Goal: Task Accomplishment & Management: Understand site structure

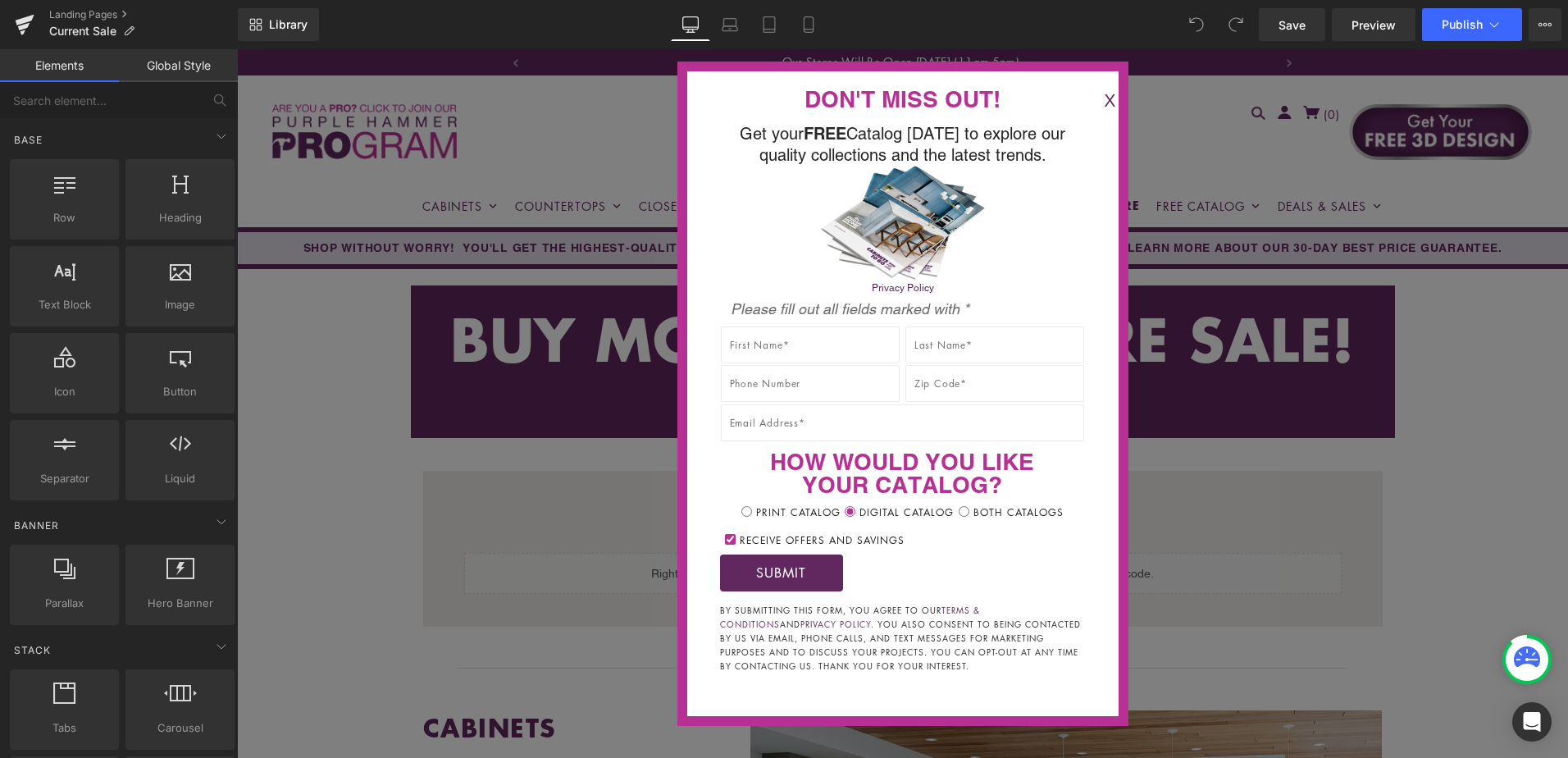
click at [1093, 98] on button "X" at bounding box center [1109, 101] width 33 height 27
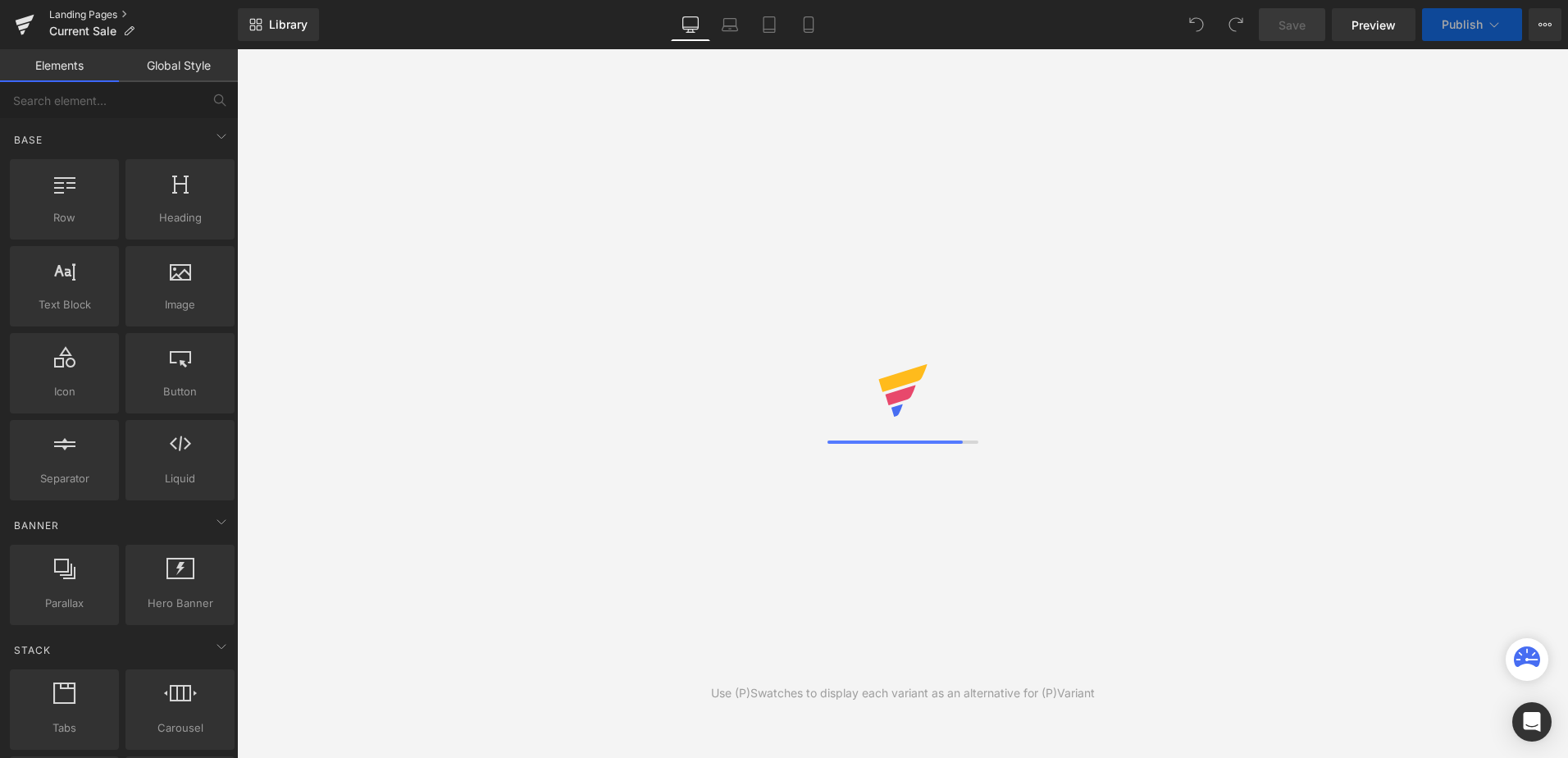
click at [64, 16] on link "Landing Pages" at bounding box center [144, 14] width 189 height 13
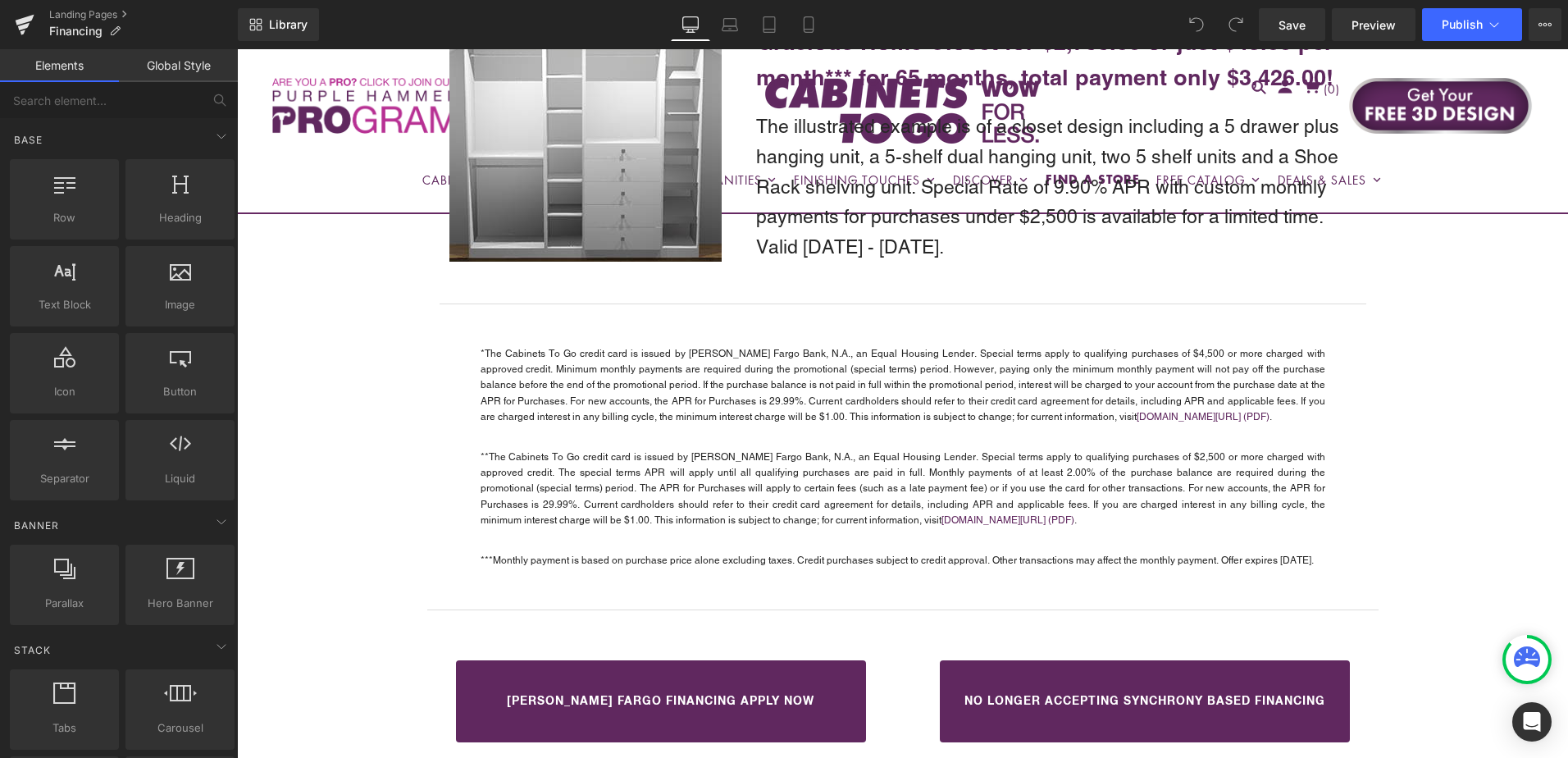
scroll to position [2520, 0]
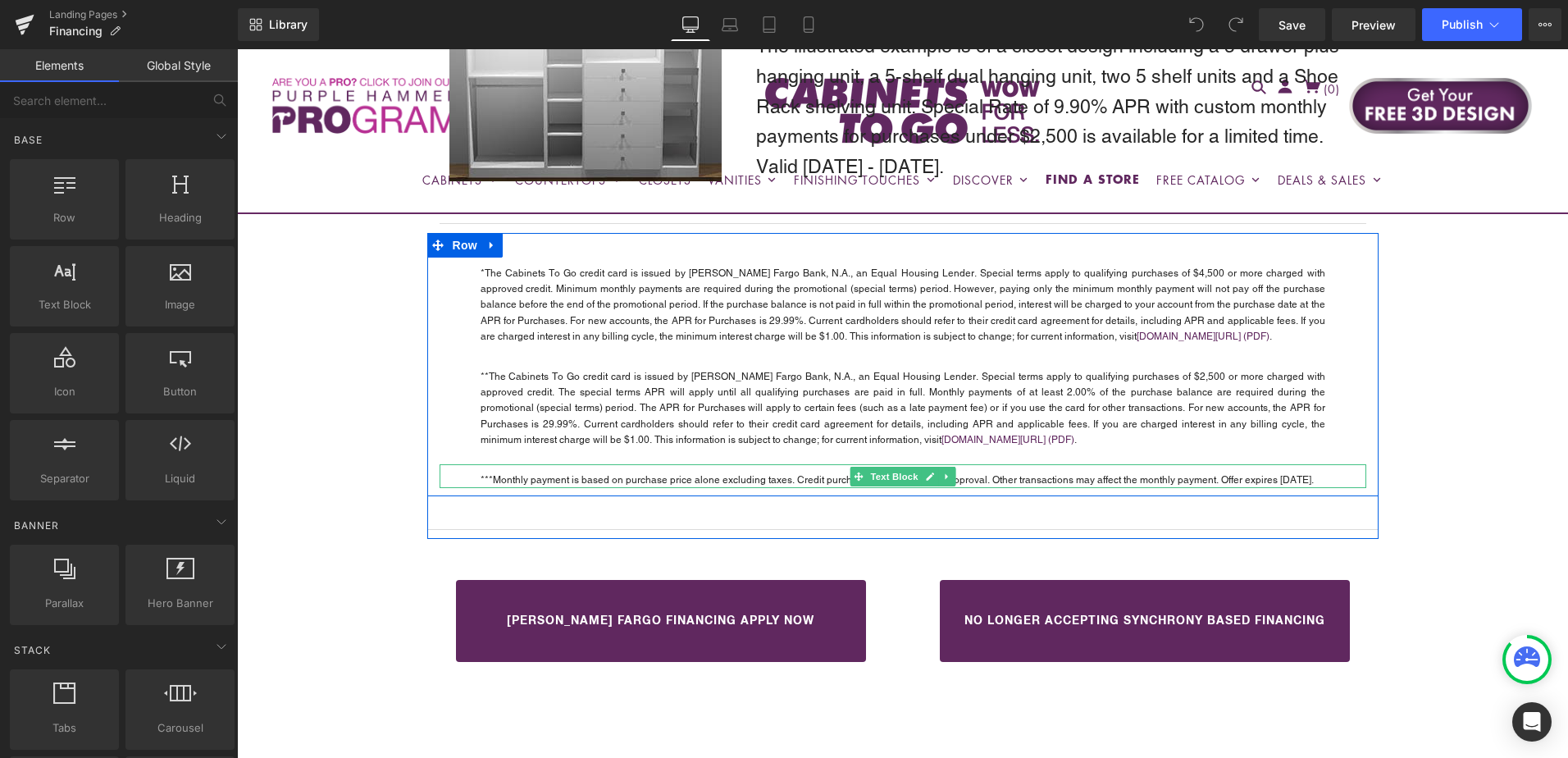
click at [1270, 479] on p "***Monthly payment is based on purchase price alone excluding taxes. Credit pur…" at bounding box center [902, 481] width 845 height 16
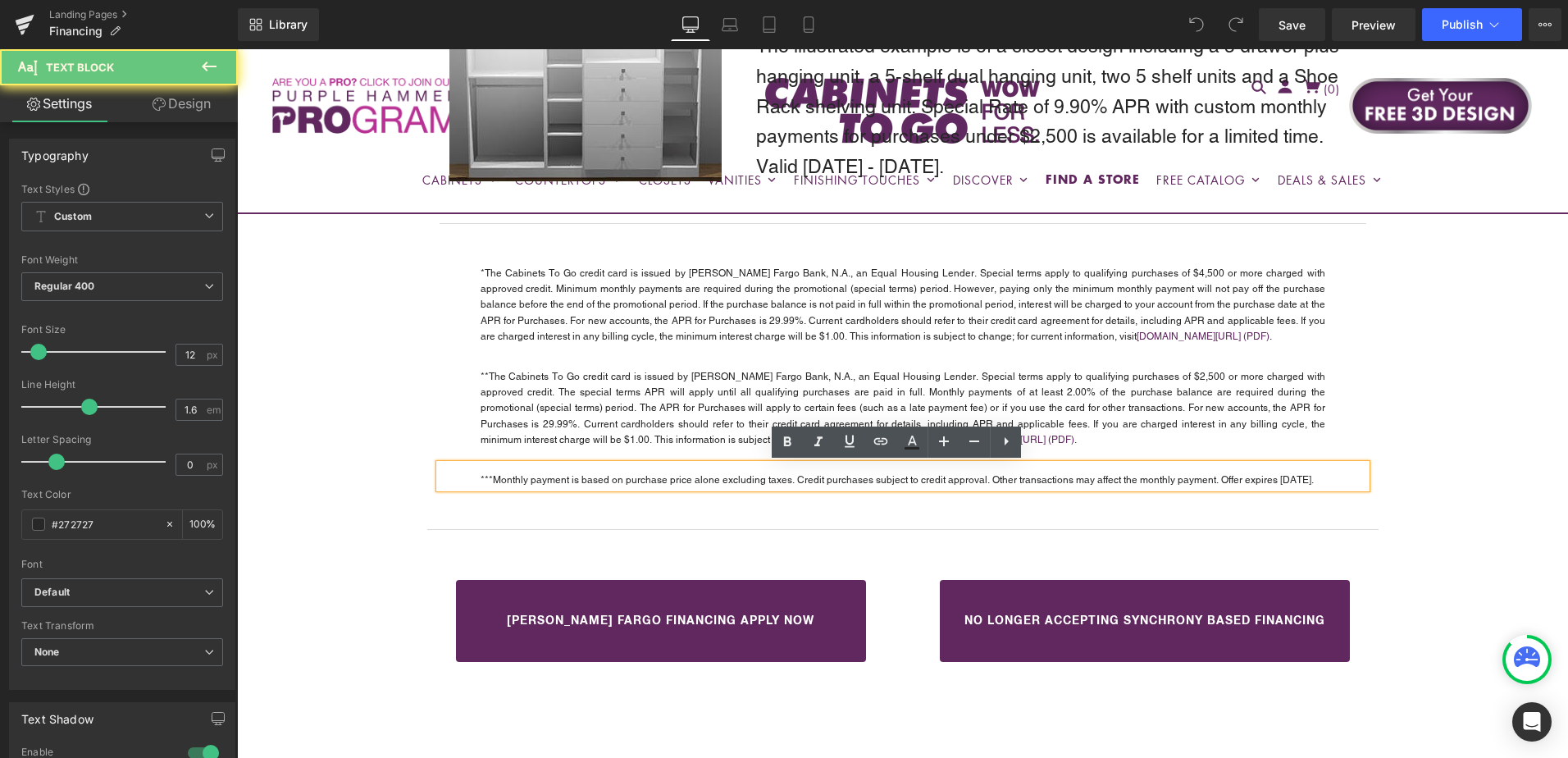
click at [1274, 479] on p "***Monthly payment is based on purchase price alone excluding taxes. Credit pur…" at bounding box center [902, 481] width 845 height 16
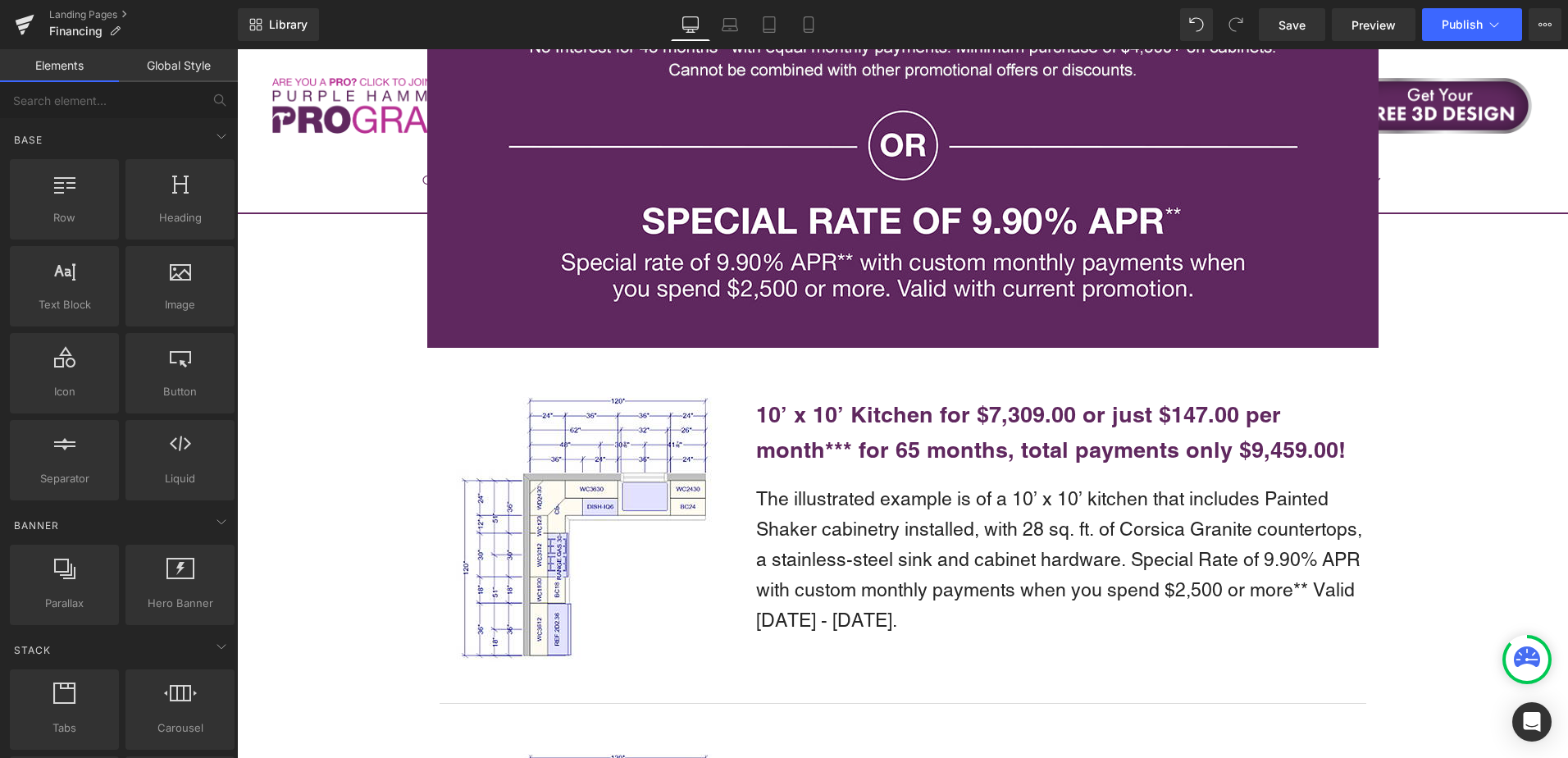
scroll to position [1452, 0]
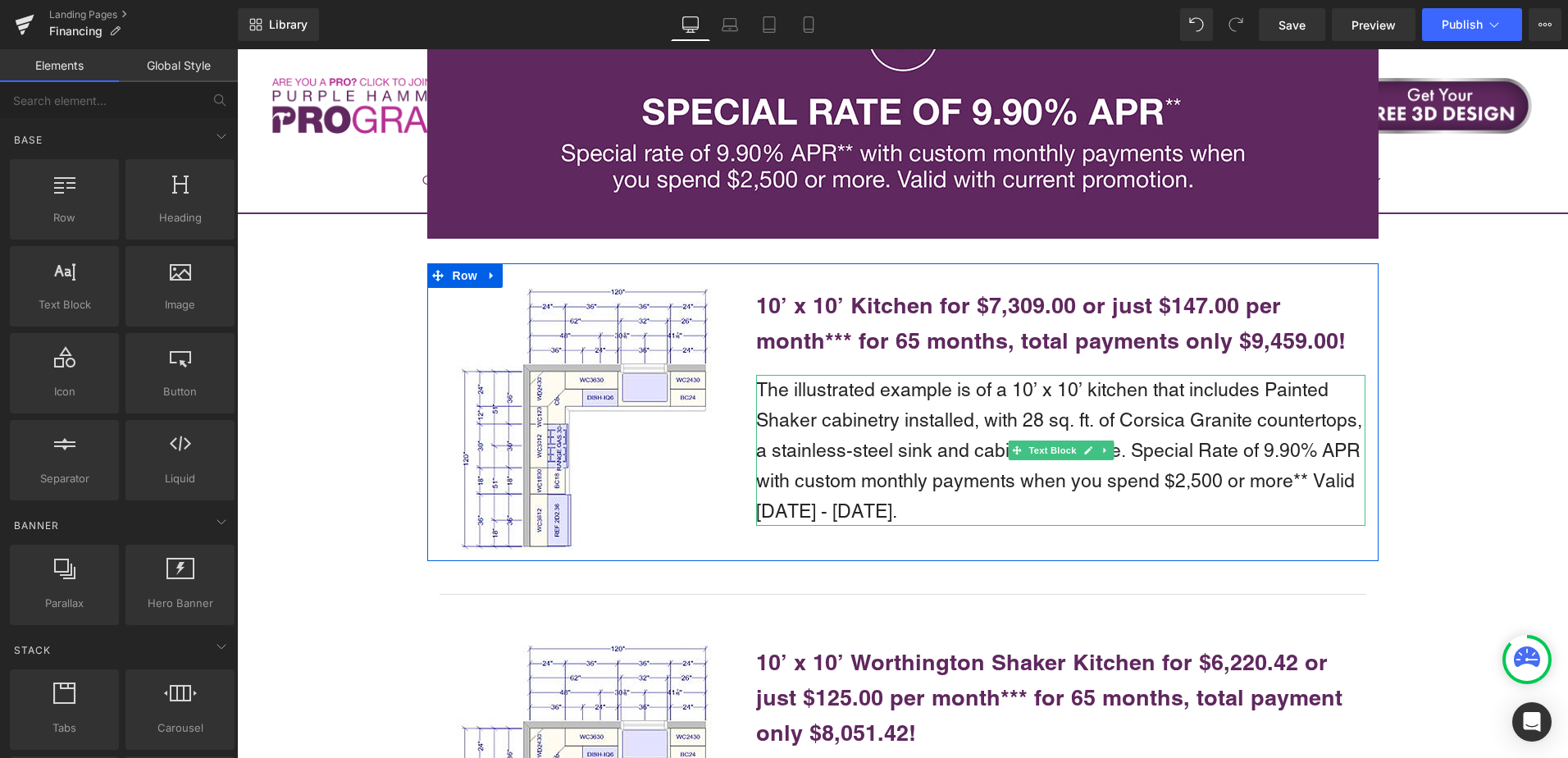
drag, startPoint x: 893, startPoint y: 443, endPoint x: 826, endPoint y: 421, distance: 70.5
click at [893, 443] on p "The illustrated example is of a 10’ x 10’ kitchen that includes Painted Shaker …" at bounding box center [1061, 451] width 609 height 151
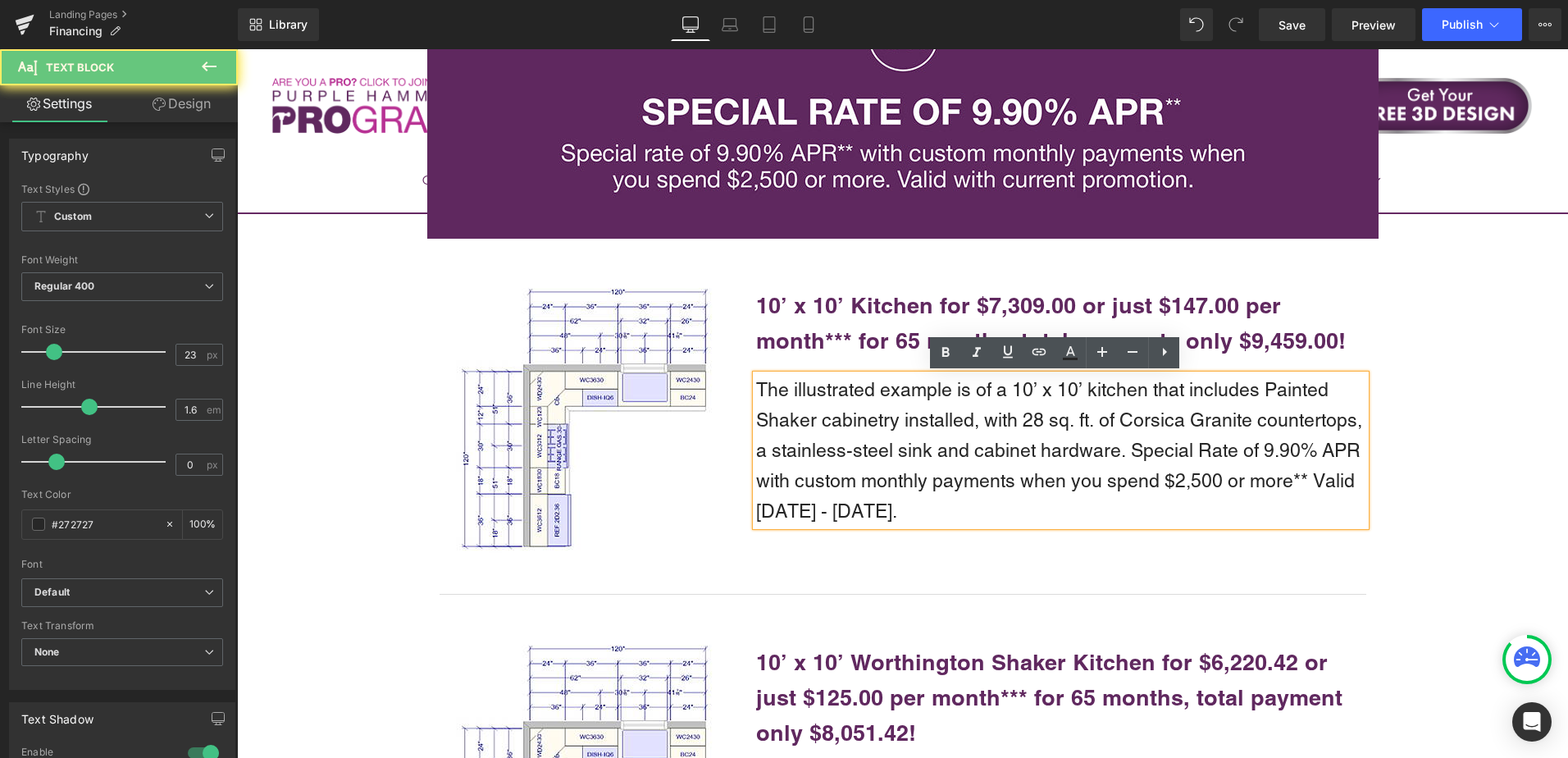
click at [826, 421] on p "The illustrated example is of a 10’ x 10’ kitchen that includes Painted Shaker …" at bounding box center [1061, 451] width 609 height 151
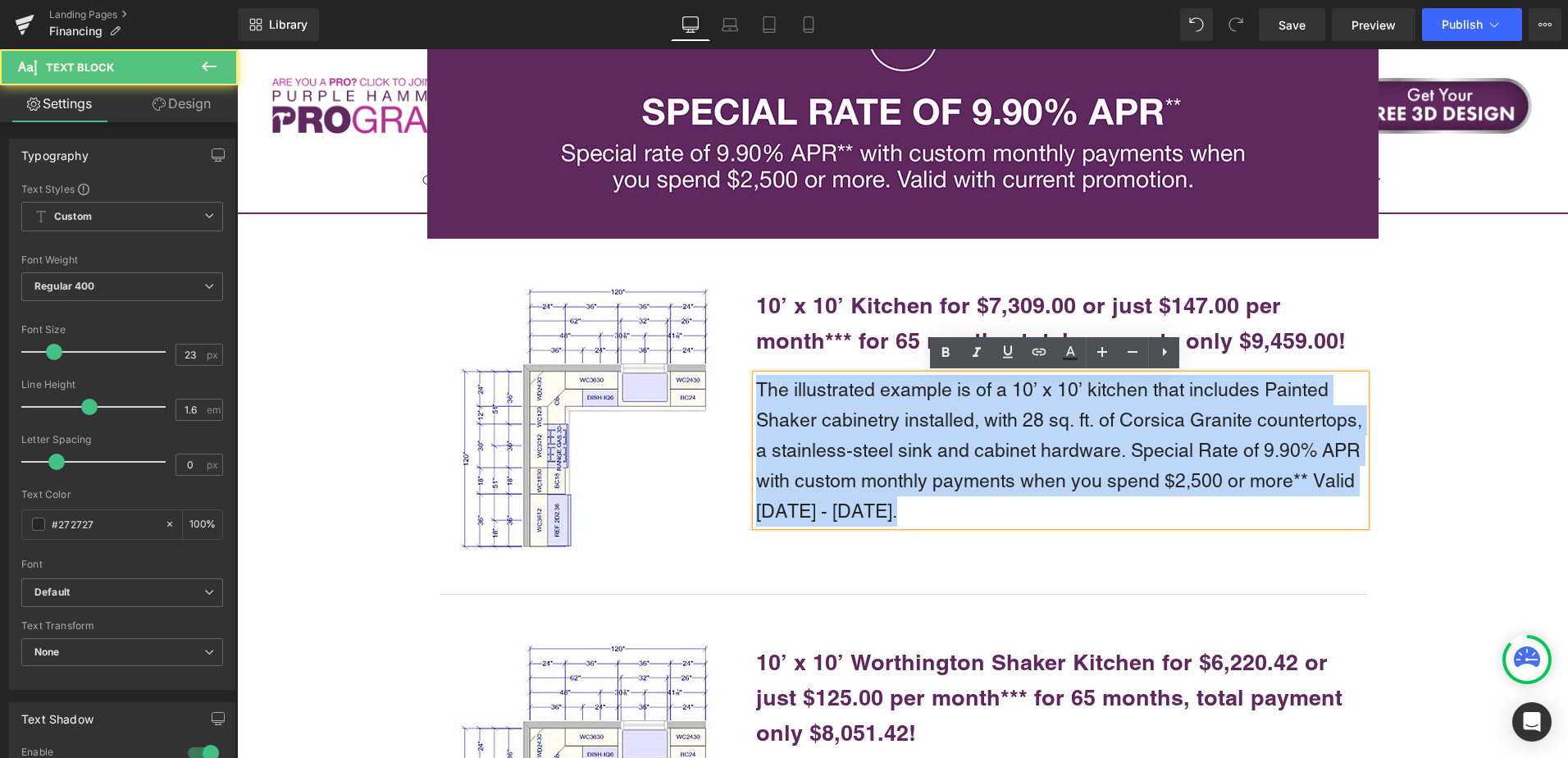
drag, startPoint x: 753, startPoint y: 386, endPoint x: 884, endPoint y: 506, distance: 177.7
click at [884, 506] on p "The illustrated example is of a 10’ x 10’ kitchen that includes Painted Shaker …" at bounding box center [1061, 451] width 609 height 151
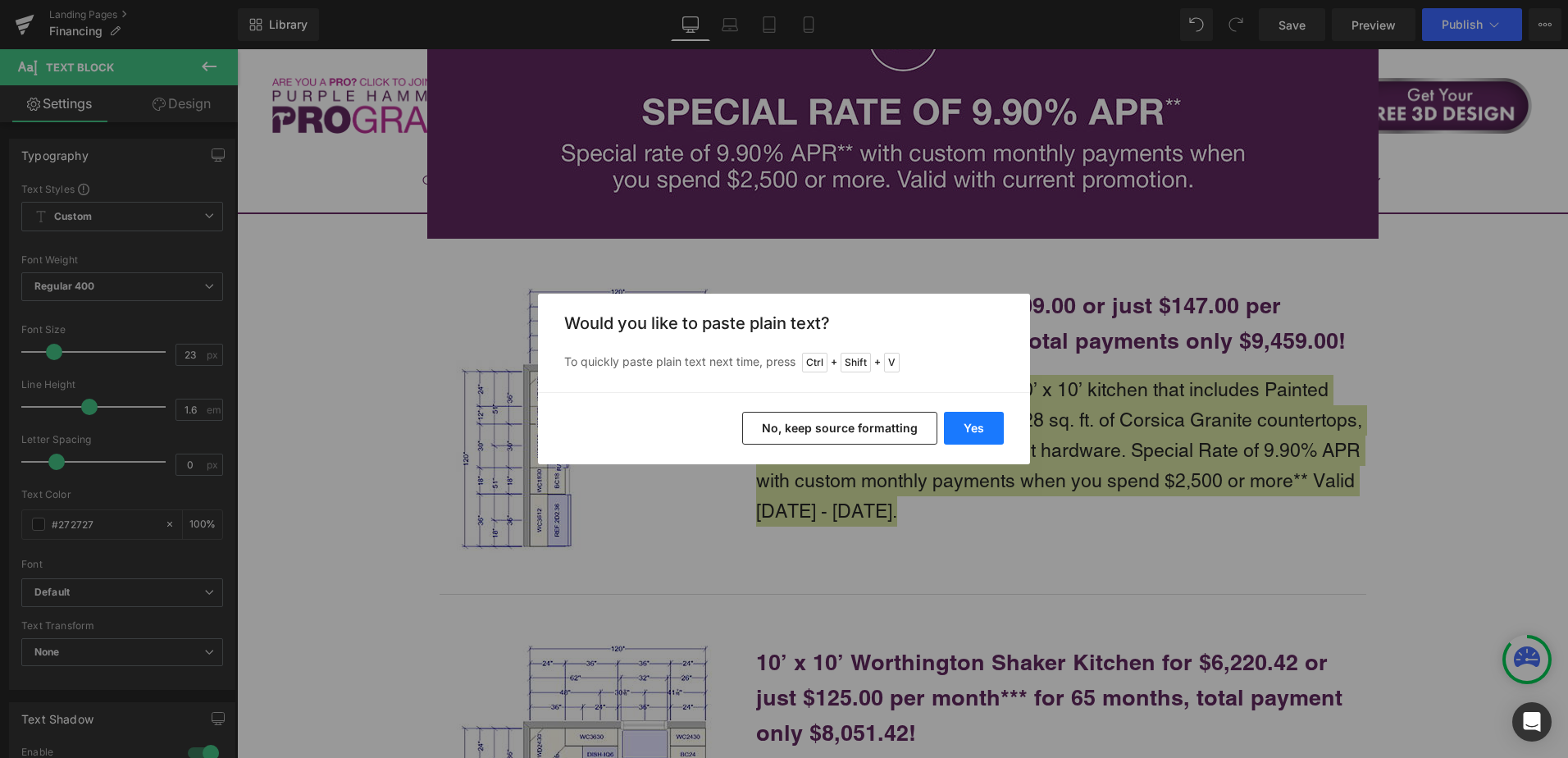
click at [988, 424] on button "Yes" at bounding box center [974, 428] width 60 height 33
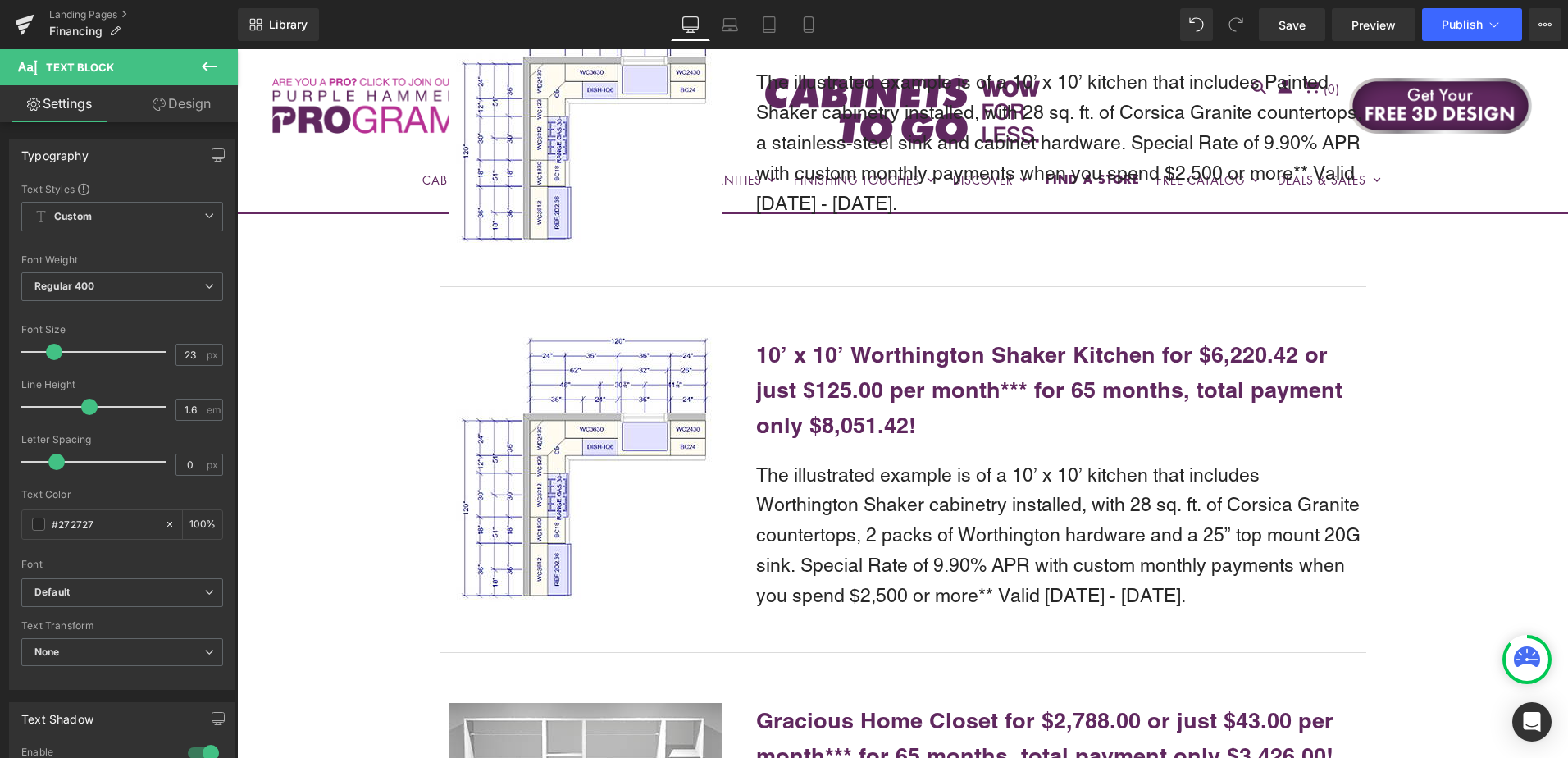
scroll to position [1781, 0]
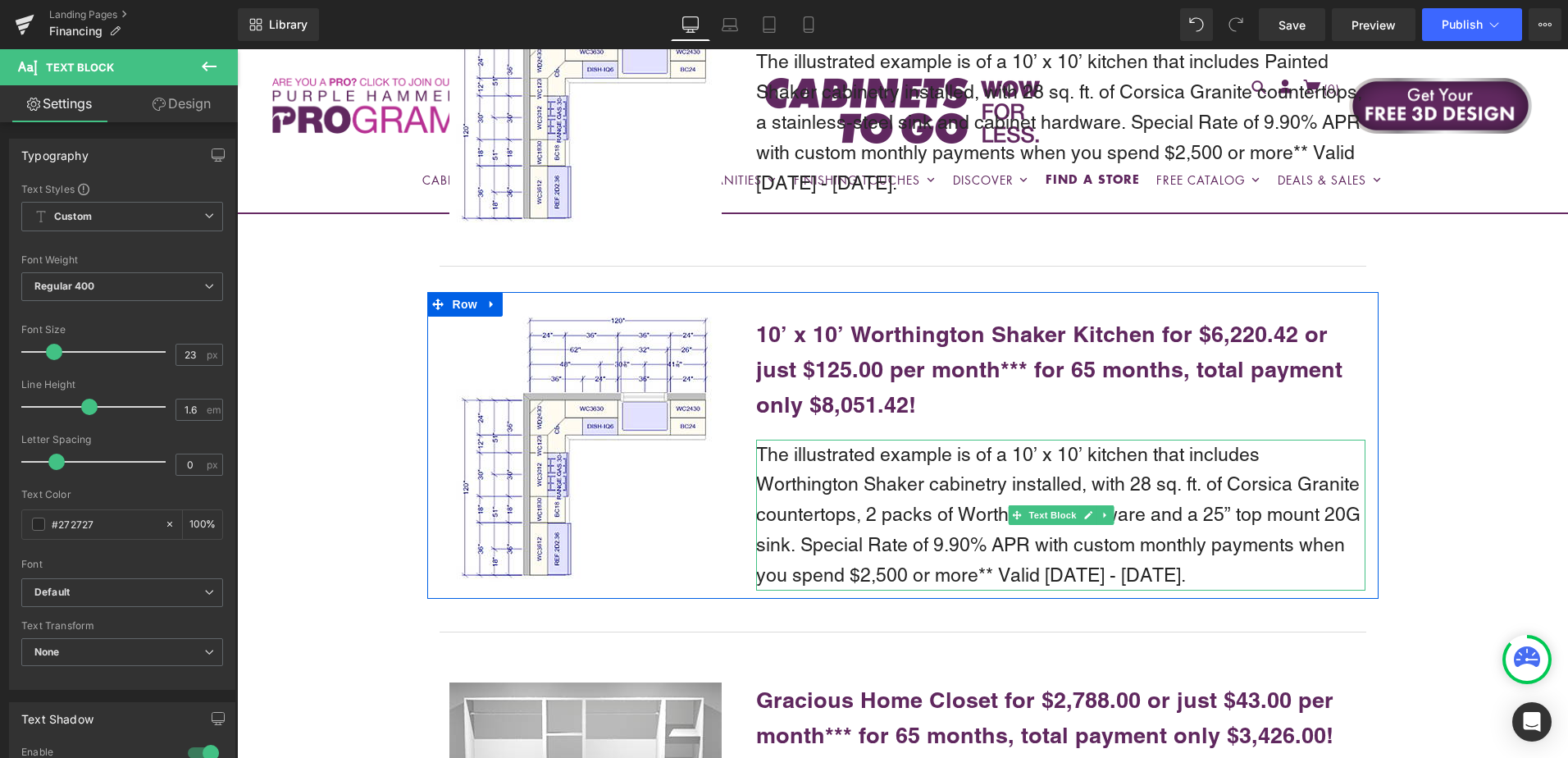
click at [923, 468] on p "The illustrated example is of a 10’ x 10’ kitchen that includes Worthington Sha…" at bounding box center [1061, 515] width 609 height 151
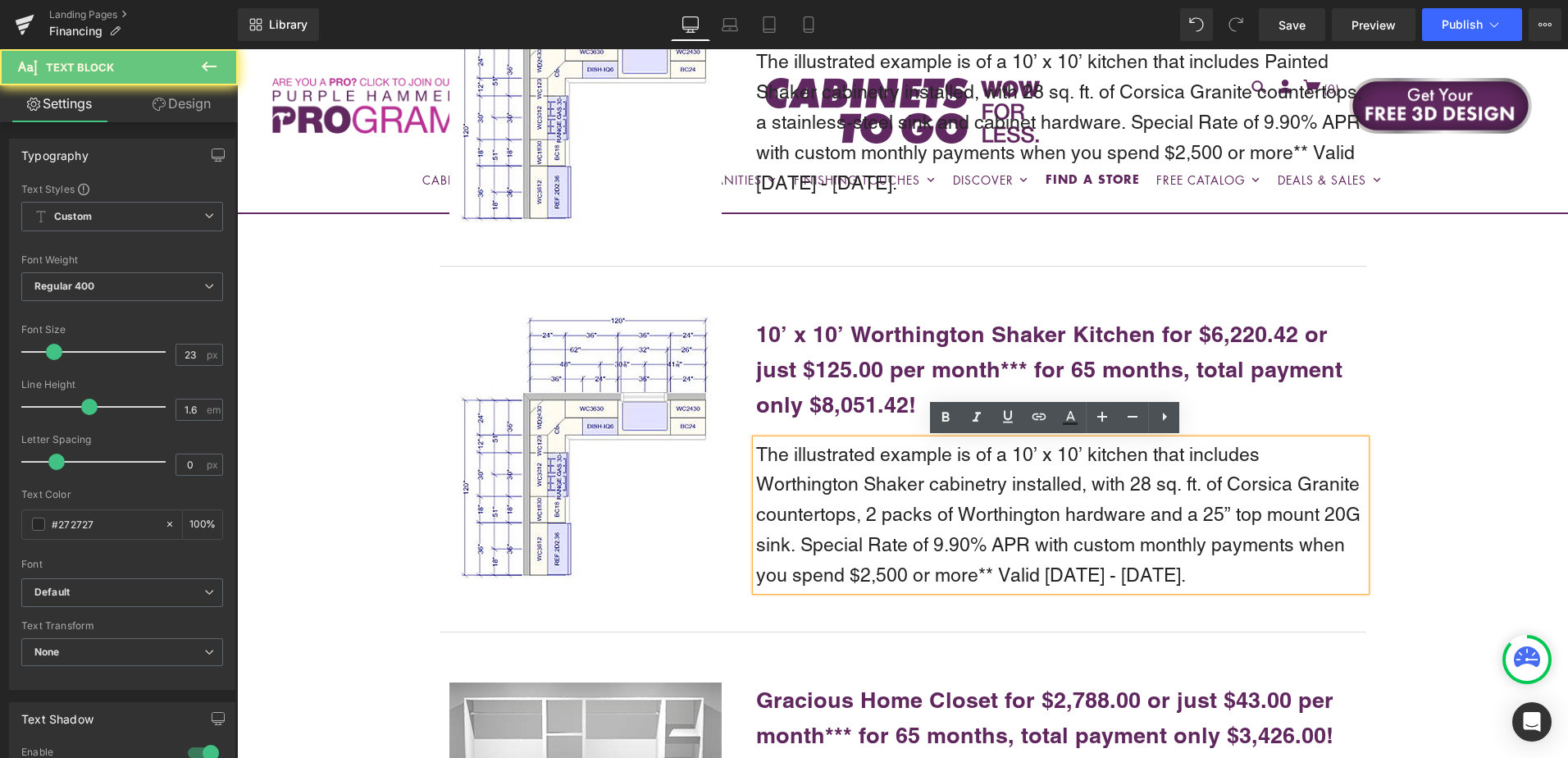
click at [830, 481] on p "The illustrated example is of a 10’ x 10’ kitchen that includes Worthington Sha…" at bounding box center [1061, 515] width 609 height 151
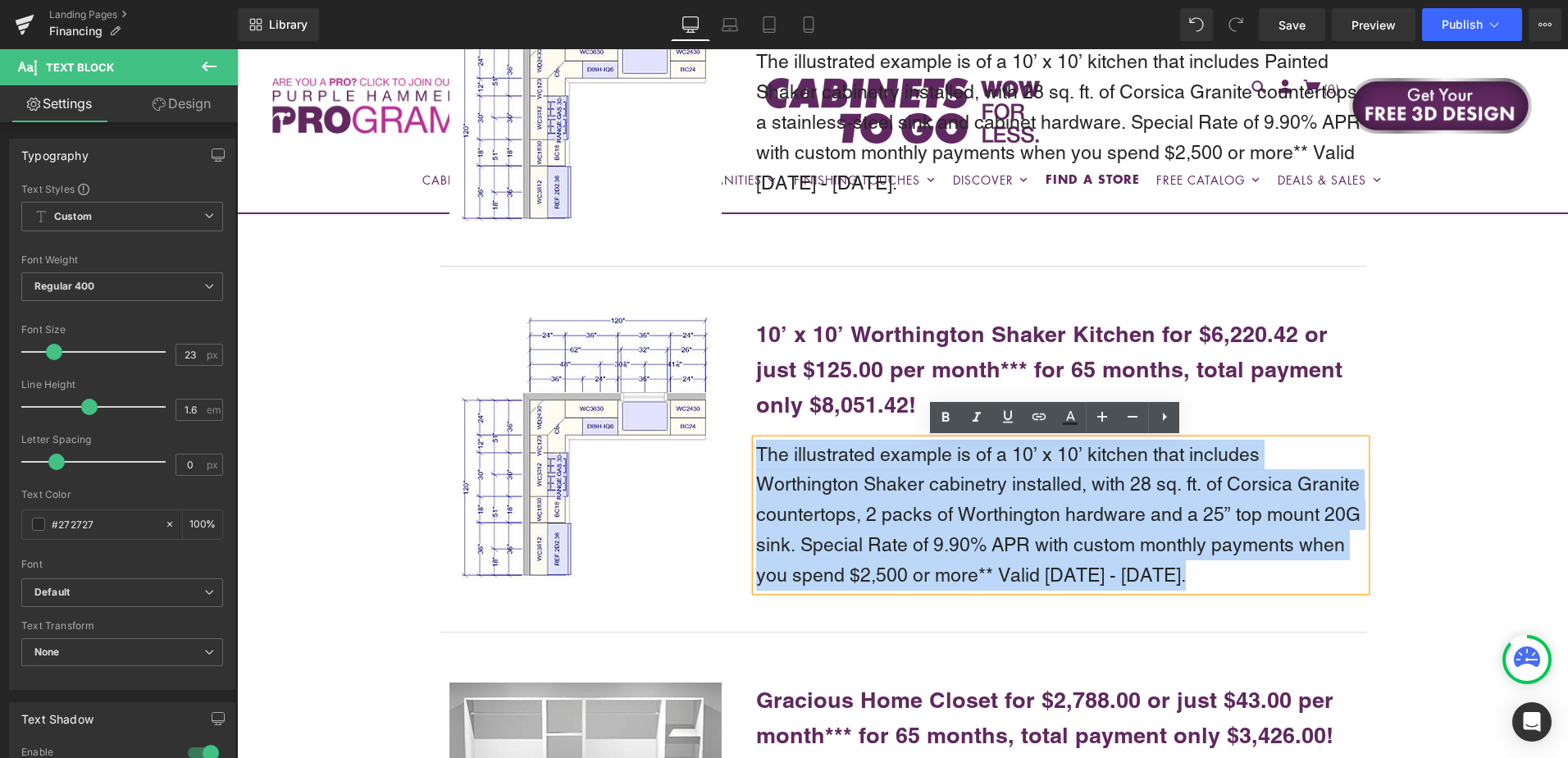
drag, startPoint x: 757, startPoint y: 452, endPoint x: 1168, endPoint y: 572, distance: 428.2
click at [1168, 572] on p "The illustrated example is of a 10’ x 10’ kitchen that includes Worthington Sha…" at bounding box center [1061, 515] width 609 height 151
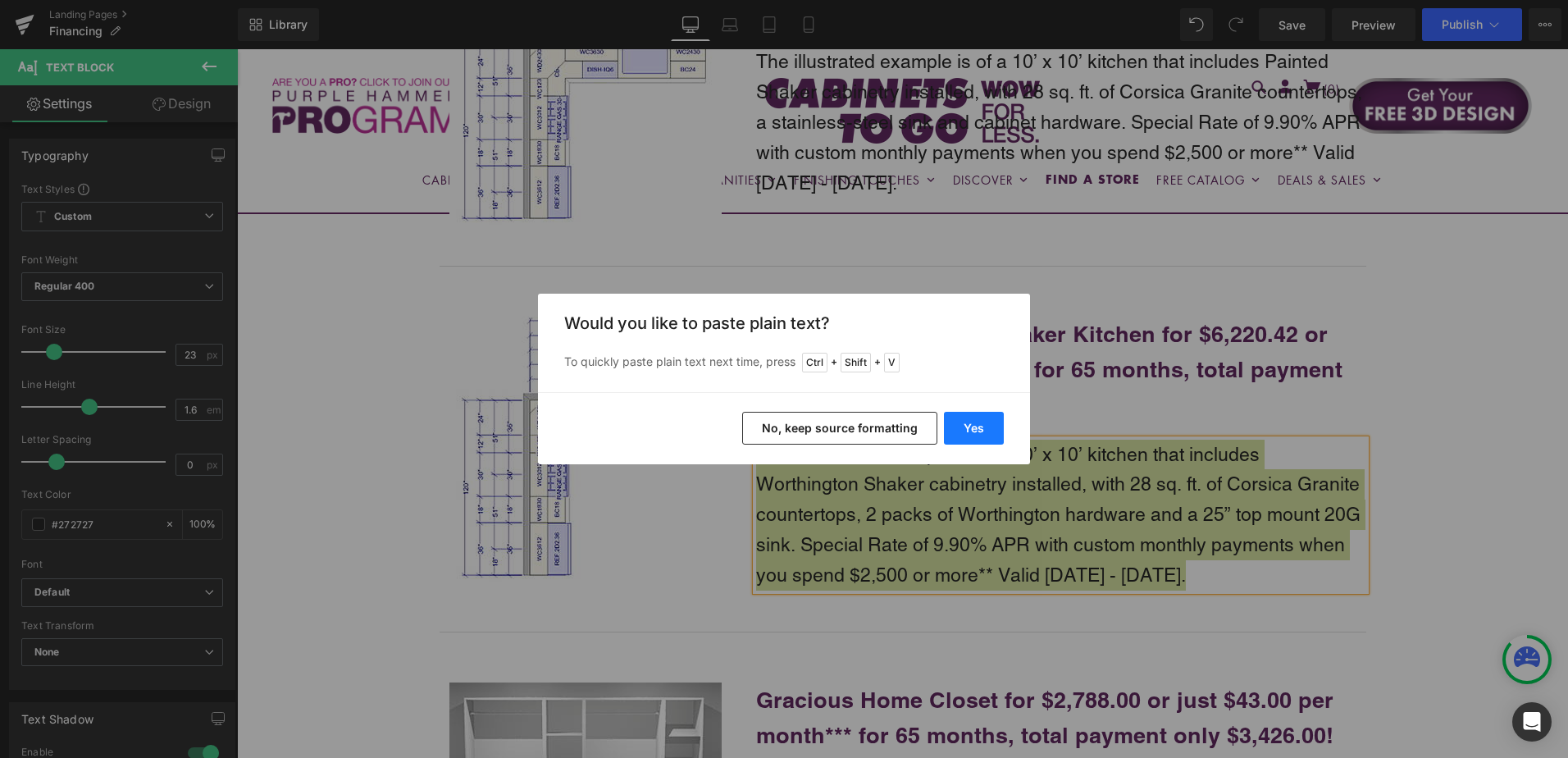
click at [974, 424] on button "Yes" at bounding box center [974, 428] width 60 height 33
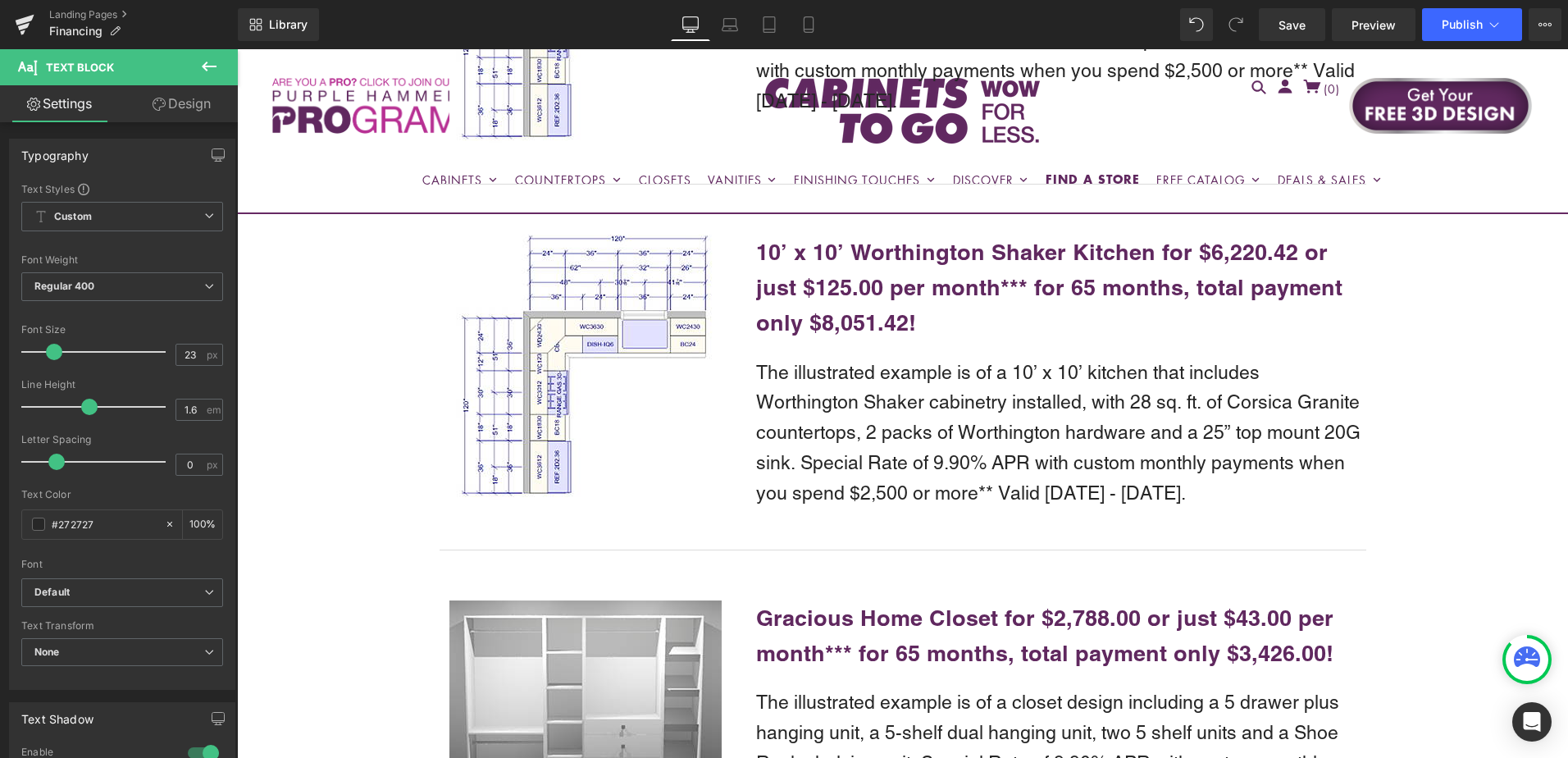
scroll to position [2191, 0]
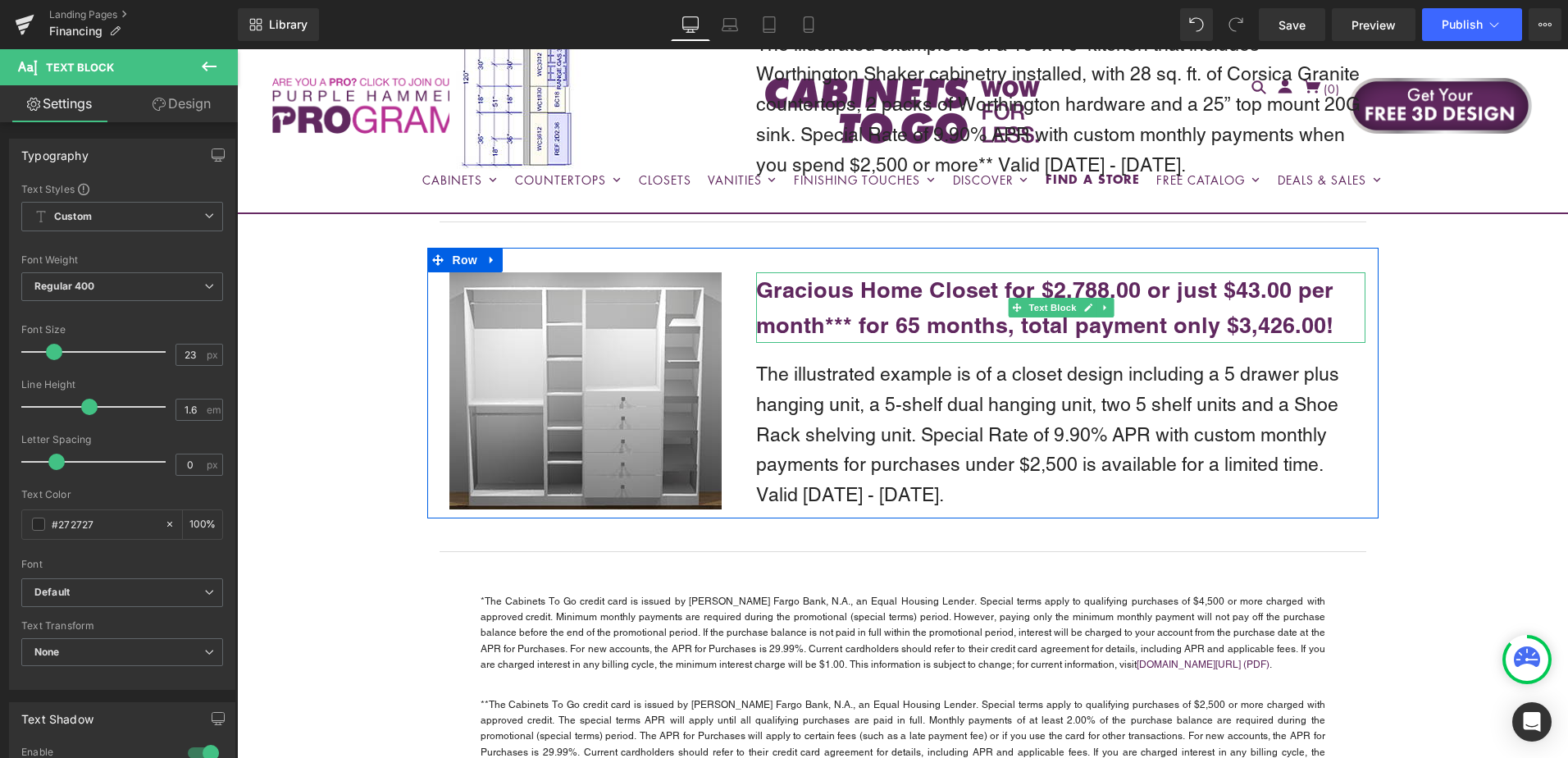
click at [1260, 284] on b "Gracious Home Closet for $2,788.00 or just $43.00 per month*** for 65 months, t…" at bounding box center [1045, 307] width 577 height 62
click at [1232, 289] on b "Gracious Home Closet for $2,788.00 or just $43.00 per month*** for 65 months, t…" at bounding box center [1045, 307] width 577 height 62
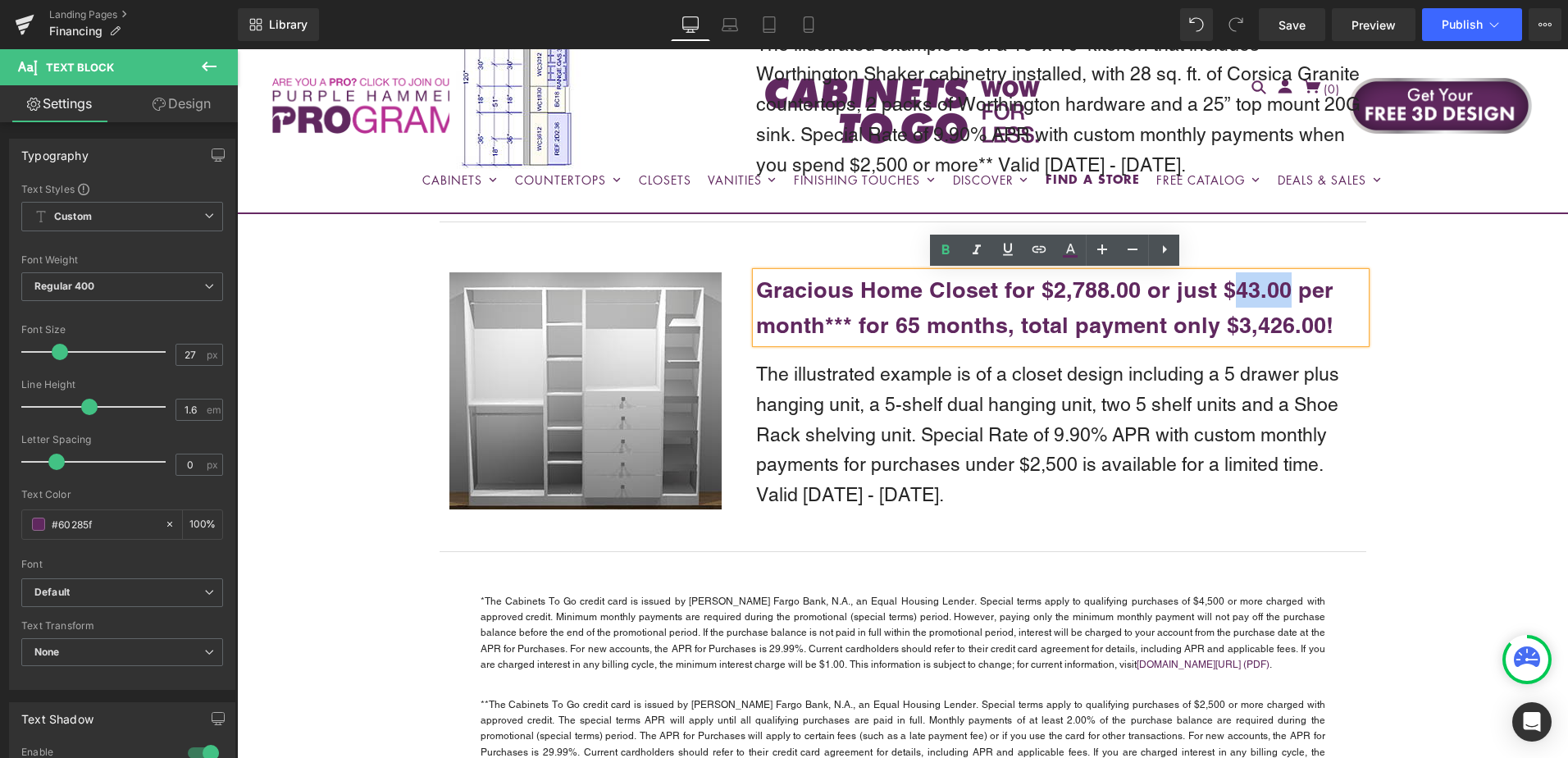
drag, startPoint x: 1221, startPoint y: 292, endPoint x: 1275, endPoint y: 287, distance: 54.2
click at [1275, 287] on b "Gracious Home Closet for $2,788.00 or just $43.00 per month*** for 65 months, t…" at bounding box center [1045, 307] width 577 height 62
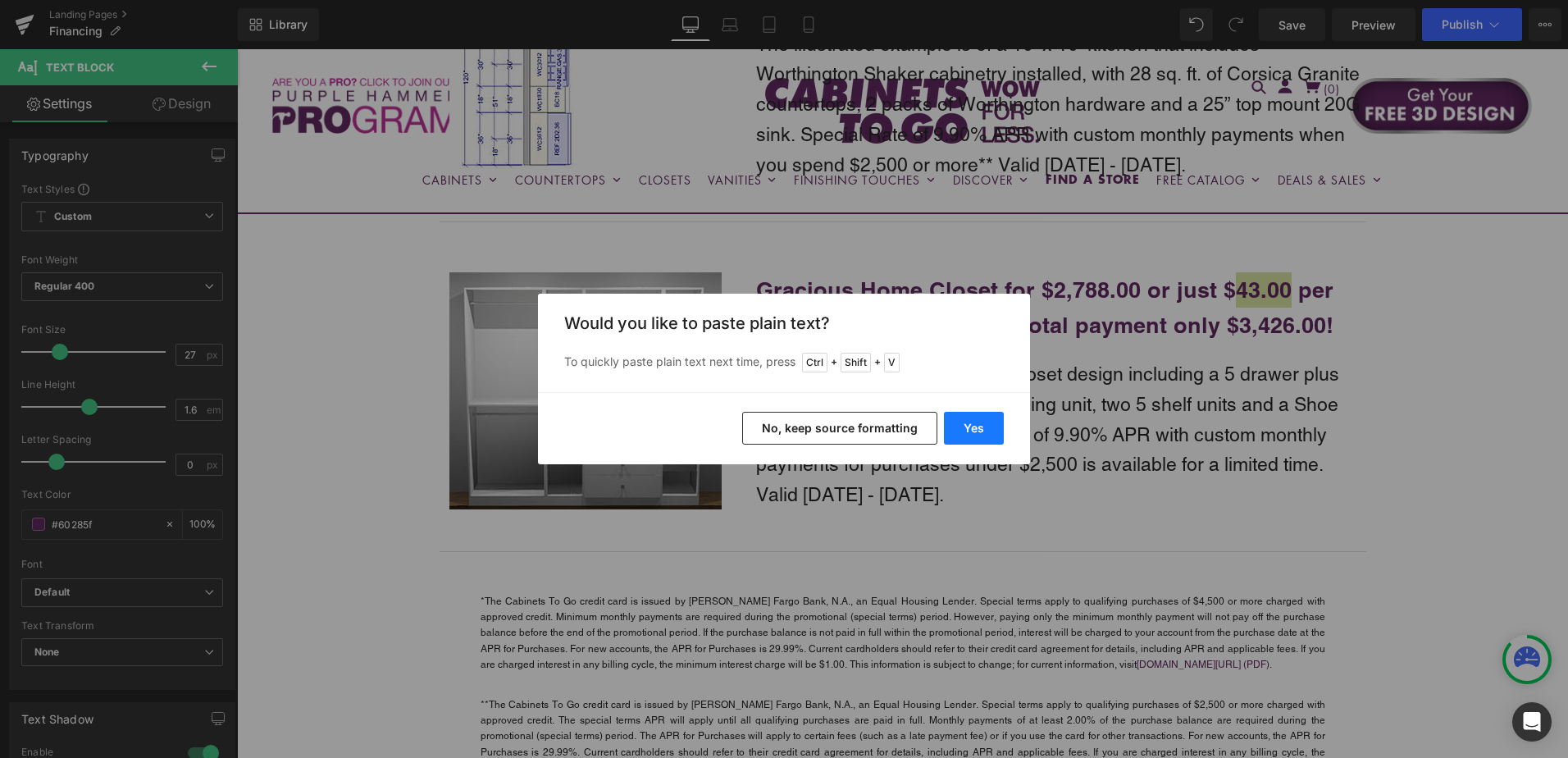
click at [980, 427] on button "Yes" at bounding box center [974, 428] width 60 height 33
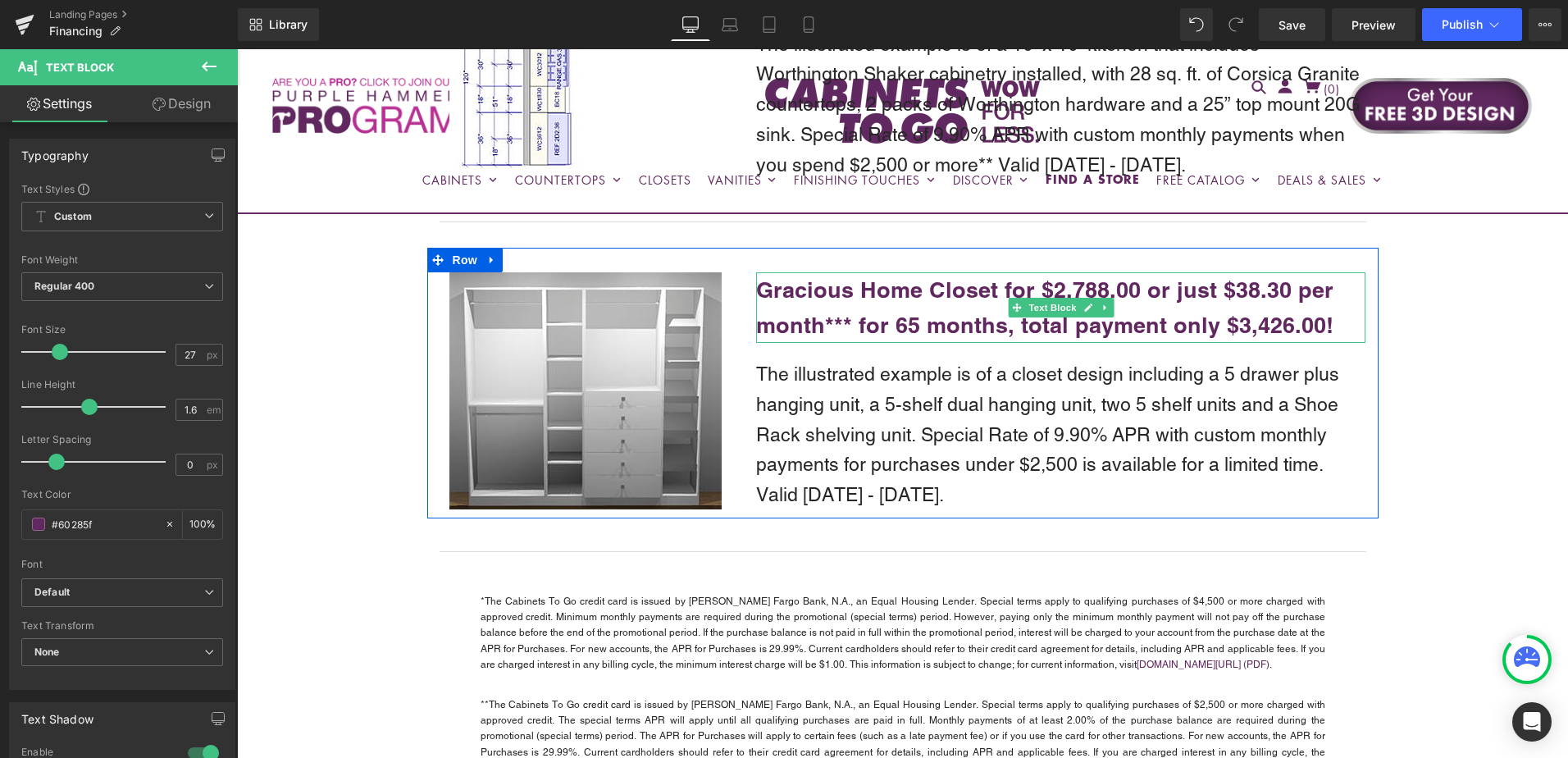
click at [1052, 292] on b "Gracious Home Closet for $2,788.00 or just $38.30 per month*** for 65 months, t…" at bounding box center [1045, 307] width 577 height 62
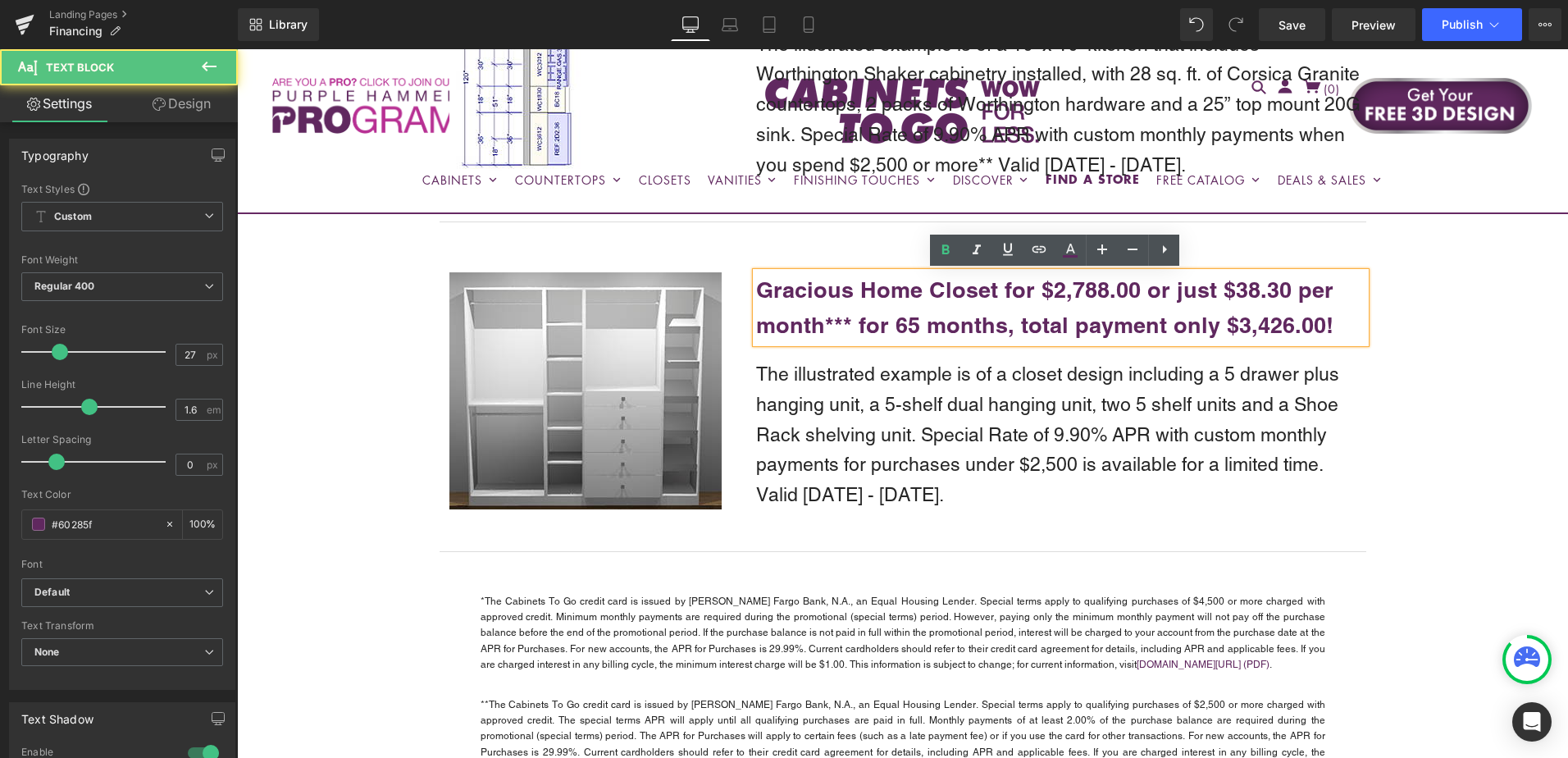
click at [1058, 290] on b "Gracious Home Closet for $2,788.00 or just $38.30 per month*** for 65 months, t…" at bounding box center [1045, 307] width 577 height 62
drag, startPoint x: 1046, startPoint y: 288, endPoint x: 1098, endPoint y: 292, distance: 52.2
click at [1098, 292] on b "Gracious Home Closet for $2,788.00 or just $38.30 per month*** for 65 months, t…" at bounding box center [1045, 307] width 577 height 62
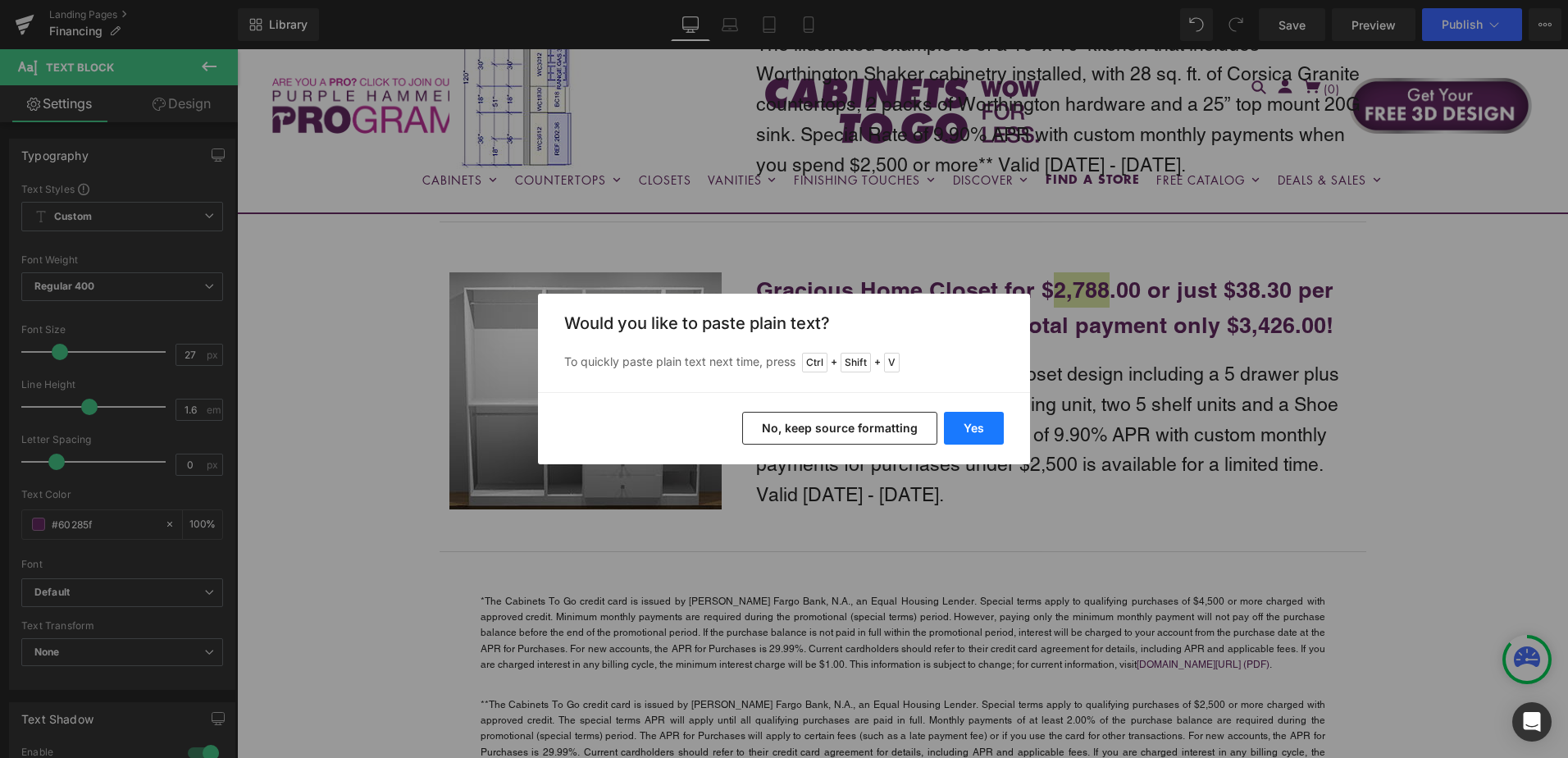
click at [990, 424] on button "Yes" at bounding box center [974, 428] width 60 height 33
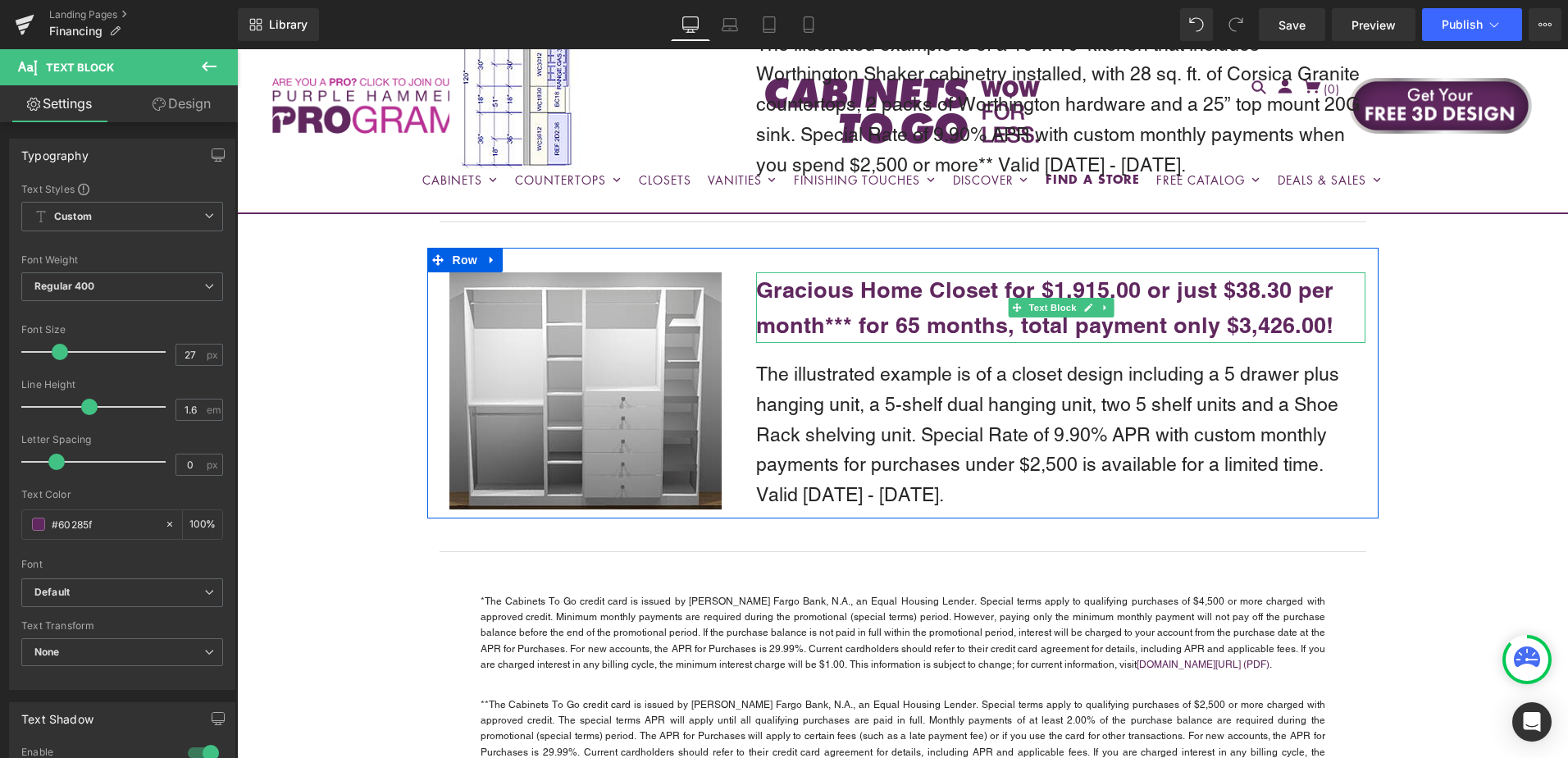
click at [1234, 330] on b "Gracious Home Closet for $1,915.00 or just $38.30 per month*** for 65 months, t…" at bounding box center [1045, 307] width 577 height 62
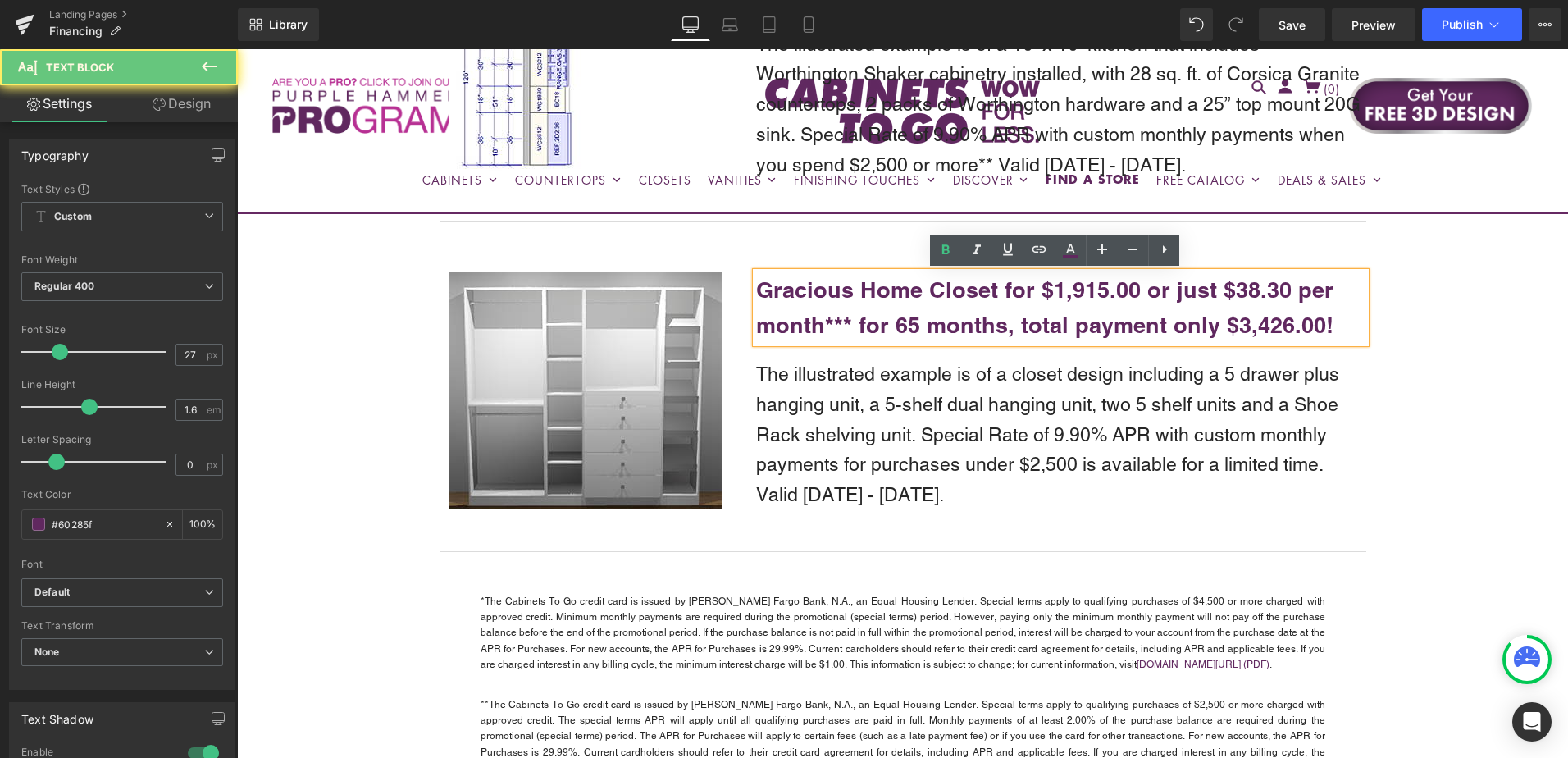
click at [1248, 322] on b "Gracious Home Closet for $1,915.00 or just $38.30 per month*** for 65 months, t…" at bounding box center [1045, 307] width 577 height 62
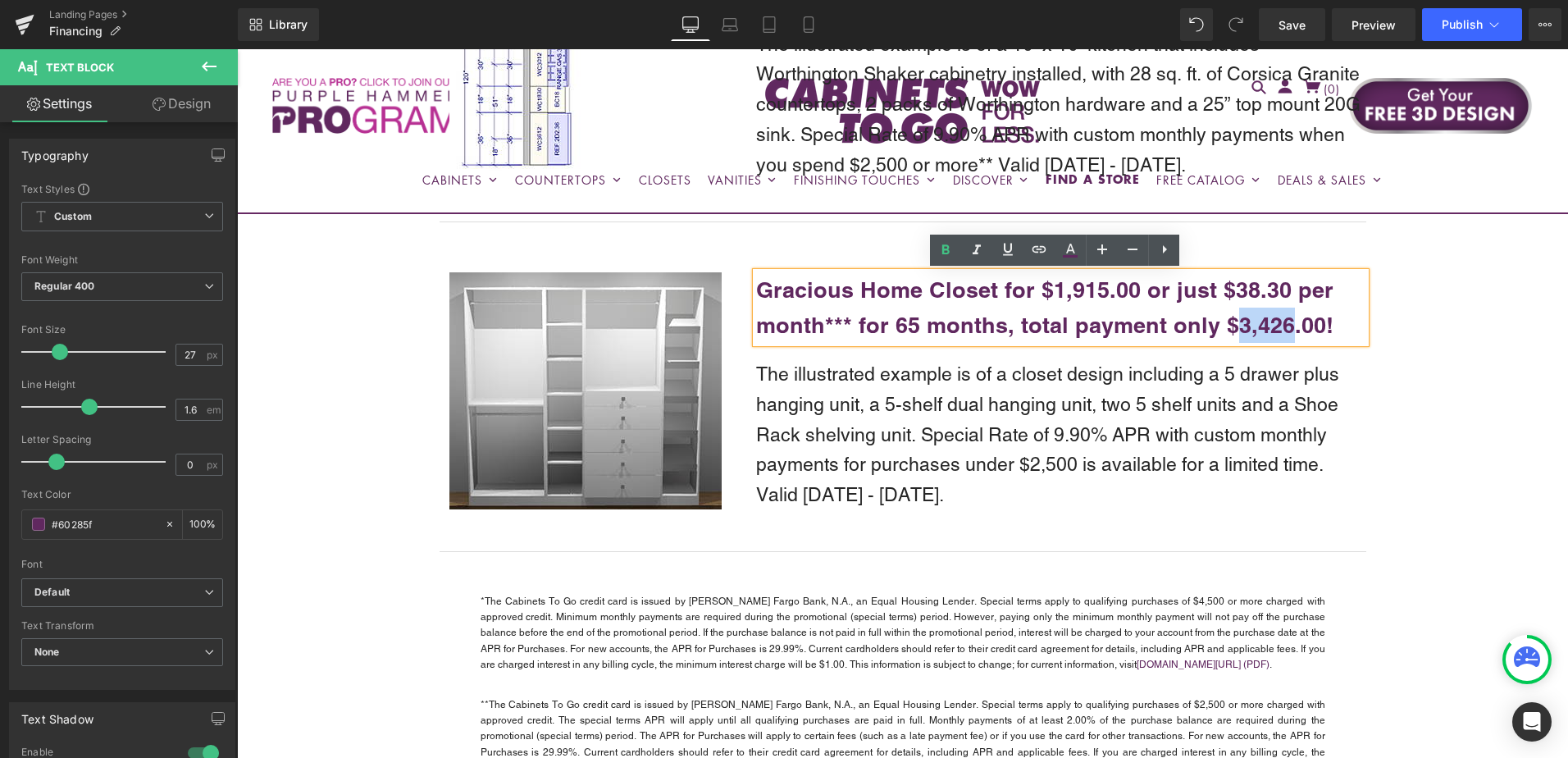
drag, startPoint x: 1227, startPoint y: 325, endPoint x: 1282, endPoint y: 327, distance: 55.0
click at [1282, 327] on b "Gracious Home Closet for $1,915.00 or just $38.30 per month*** for 65 months, t…" at bounding box center [1045, 307] width 577 height 62
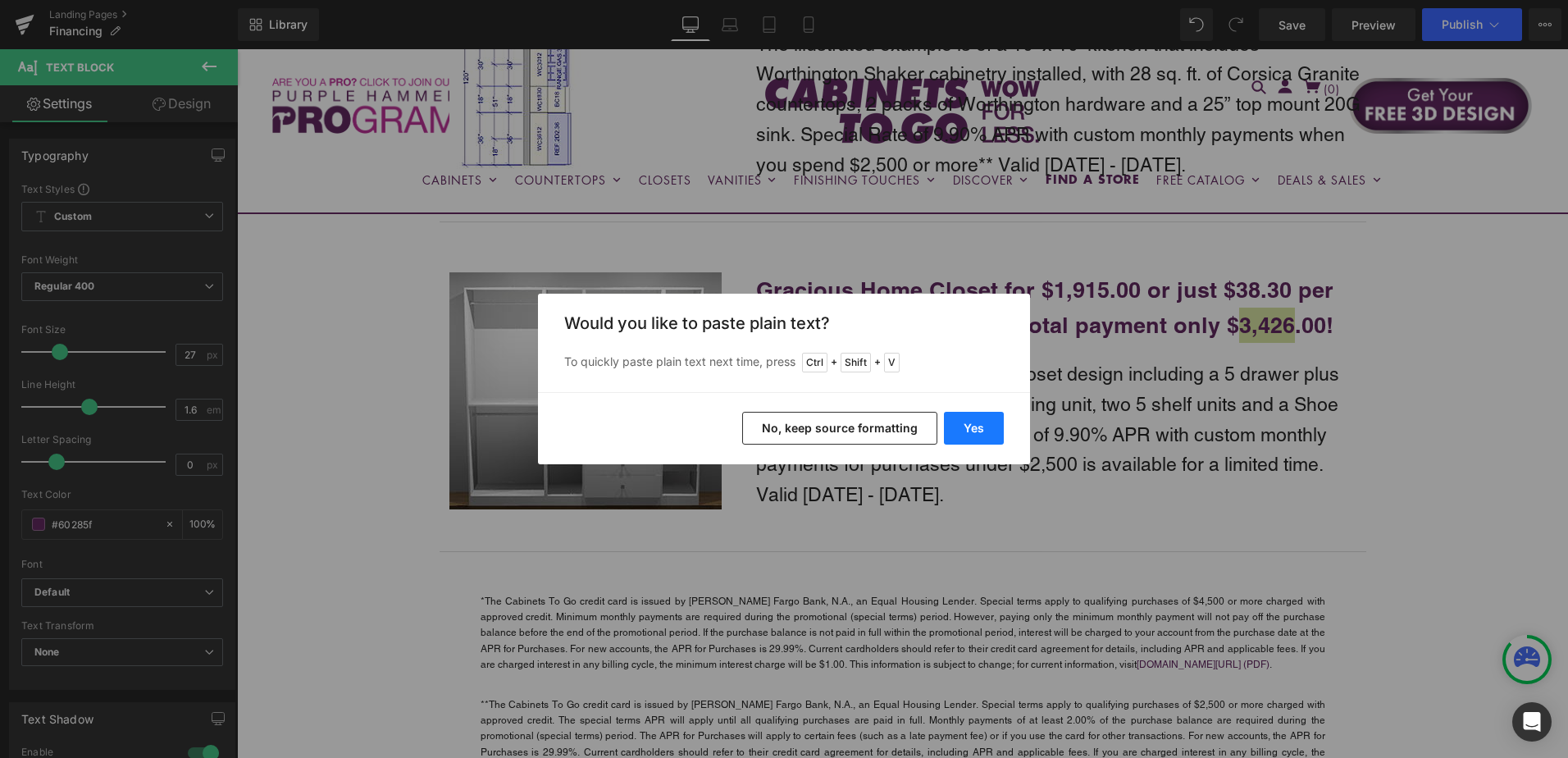
click at [986, 428] on button "Yes" at bounding box center [974, 428] width 60 height 33
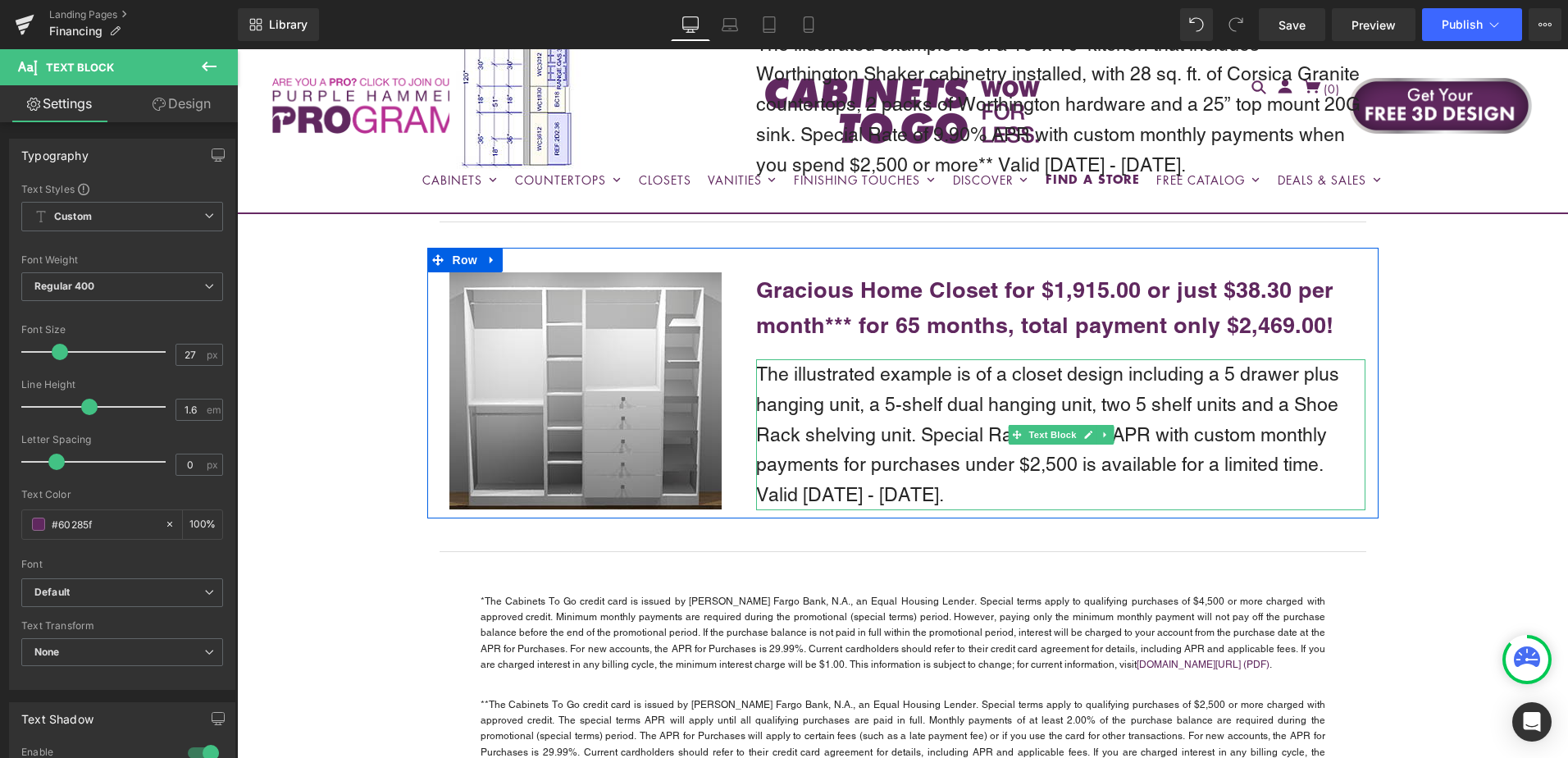
drag, startPoint x: 959, startPoint y: 404, endPoint x: 829, endPoint y: 398, distance: 130.1
click at [959, 404] on p "The illustrated example is of a closet design including a 5 drawer plus hanging…" at bounding box center [1061, 435] width 609 height 151
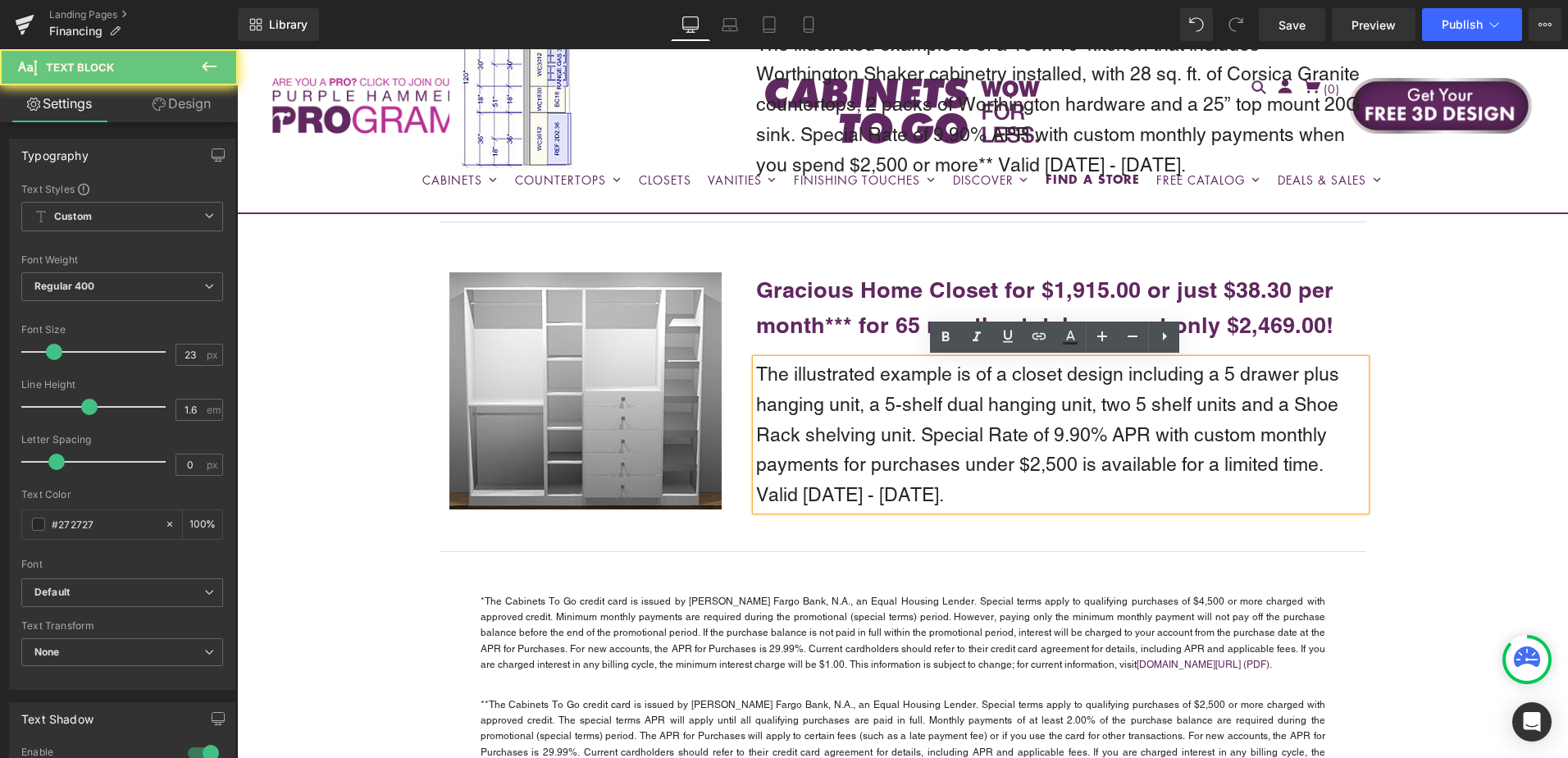
click at [829, 398] on p "The illustrated example is of a closet design including a 5 drawer plus hanging…" at bounding box center [1061, 435] width 609 height 151
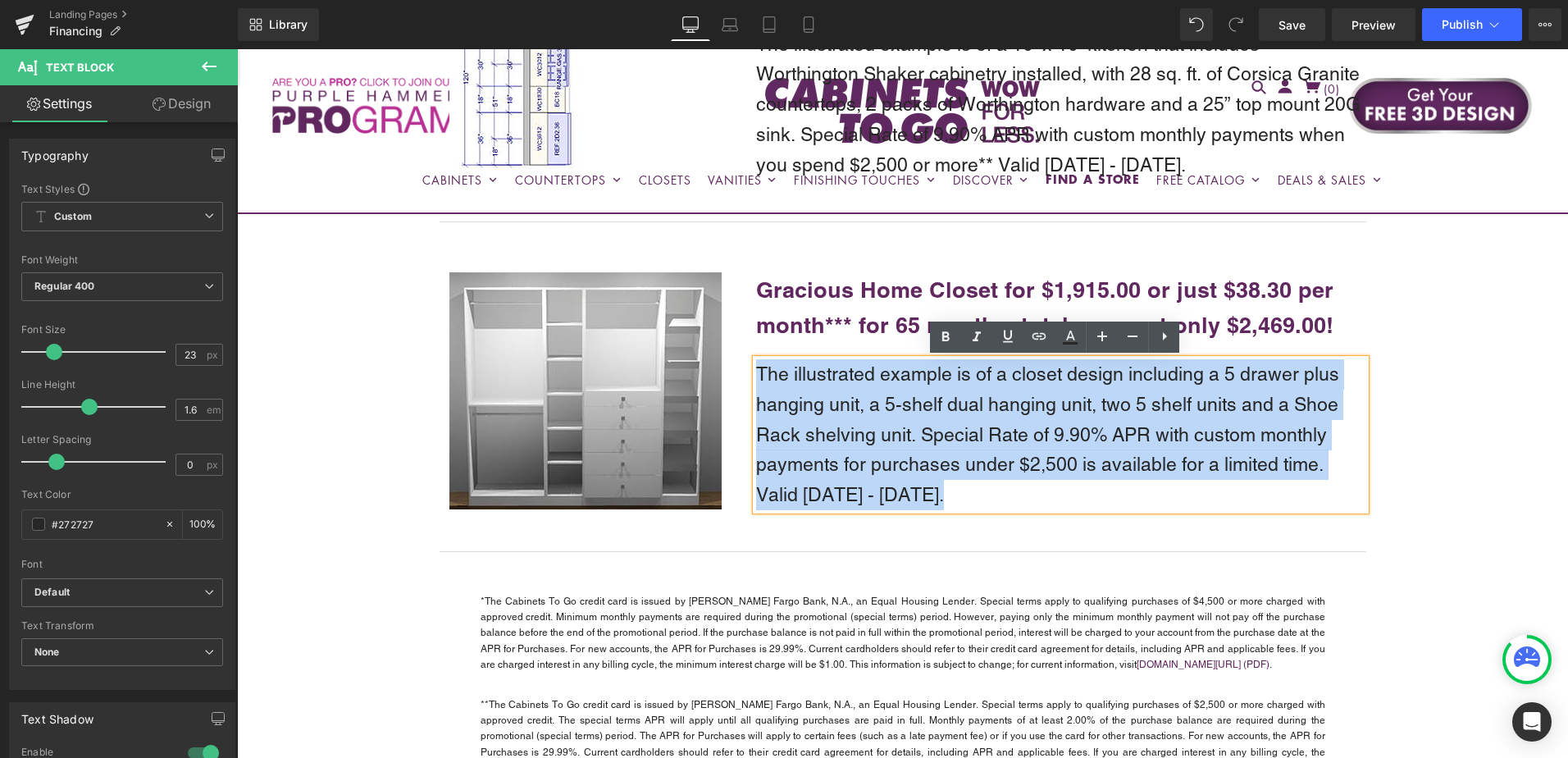
drag, startPoint x: 757, startPoint y: 372, endPoint x: 931, endPoint y: 496, distance: 213.7
click at [931, 496] on p "The illustrated example is of a closet design including a 5 drawer plus hanging…" at bounding box center [1061, 435] width 609 height 151
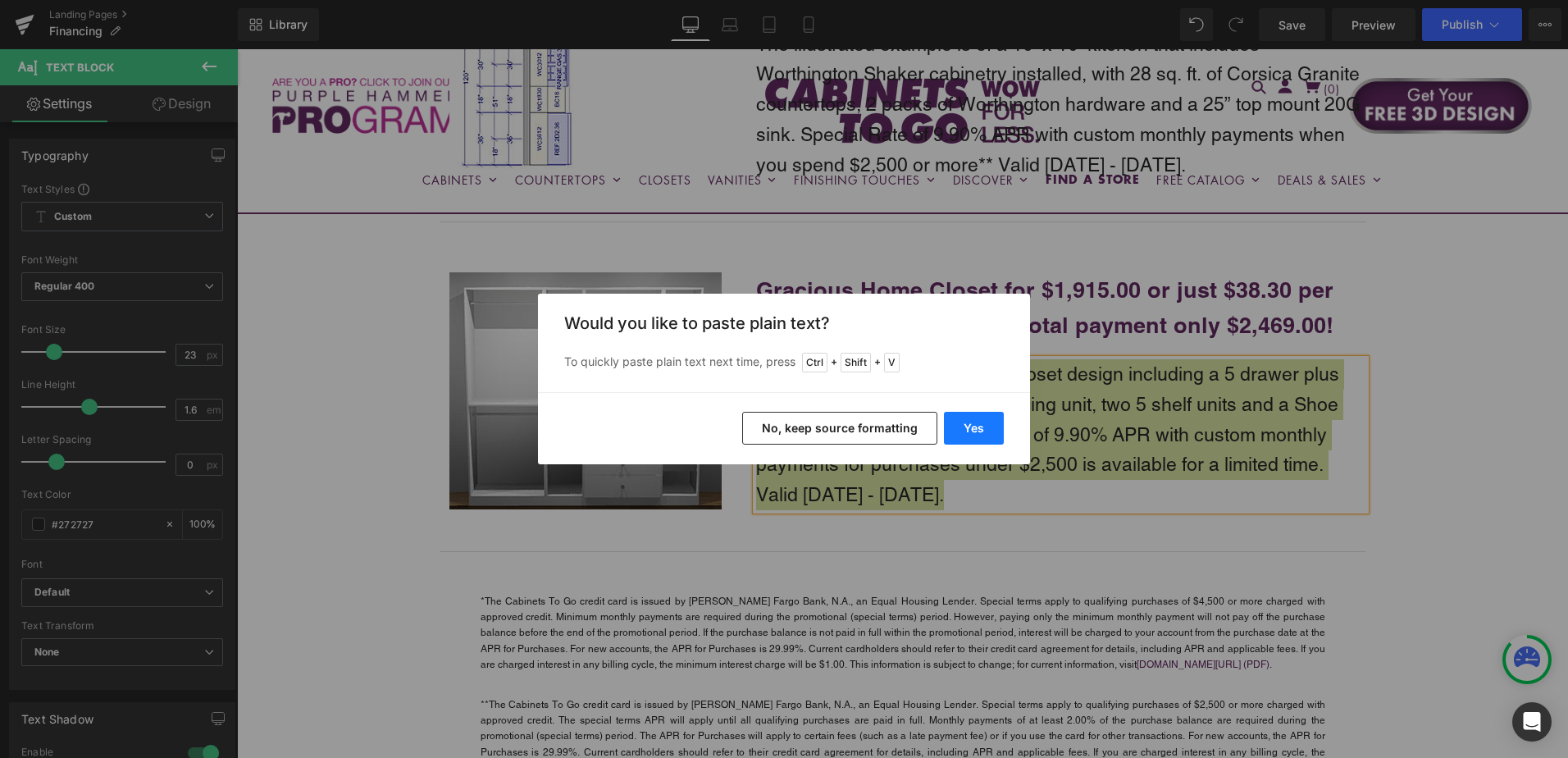
click at [984, 422] on button "Yes" at bounding box center [974, 428] width 60 height 33
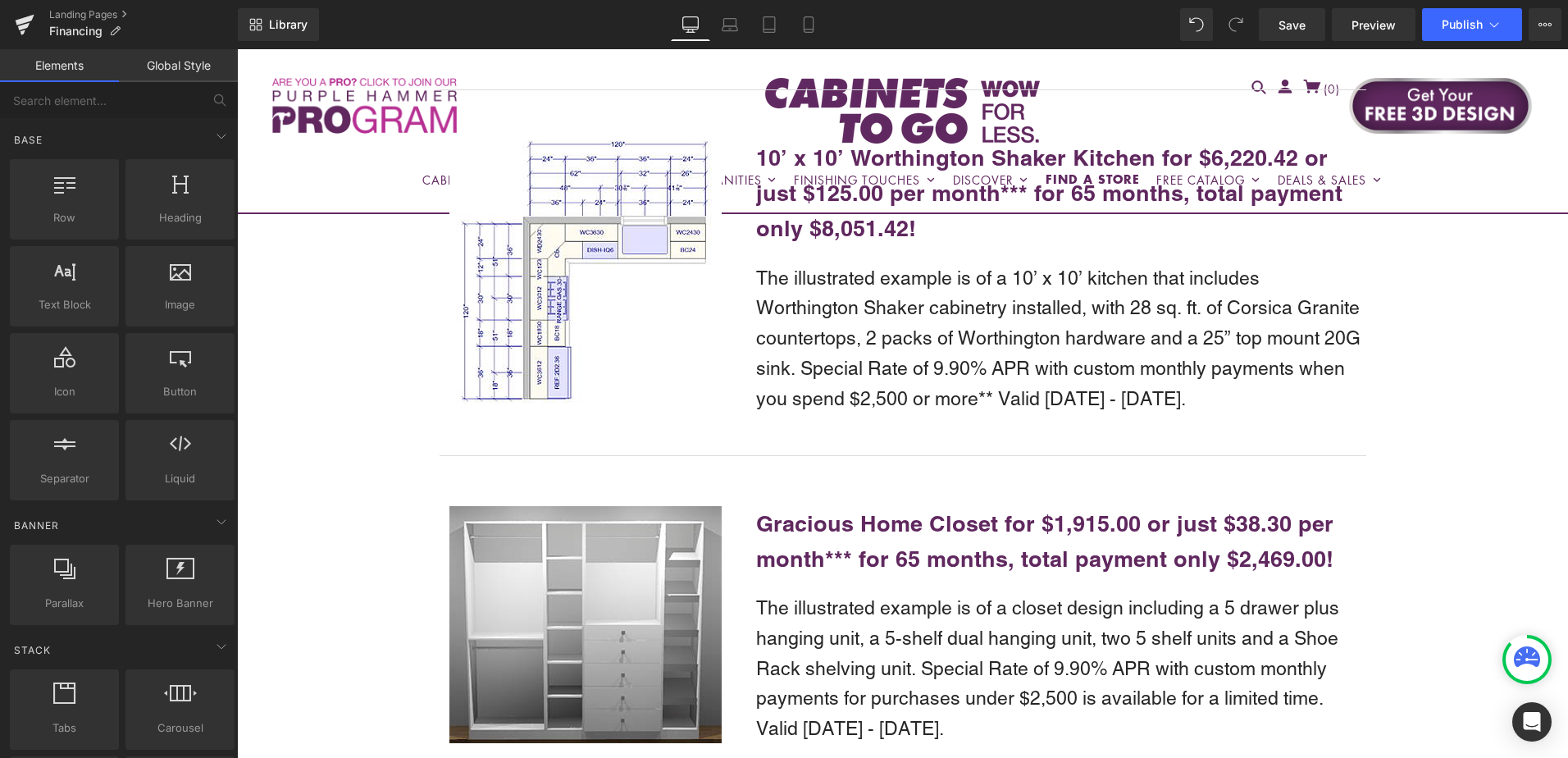
scroll to position [1945, 0]
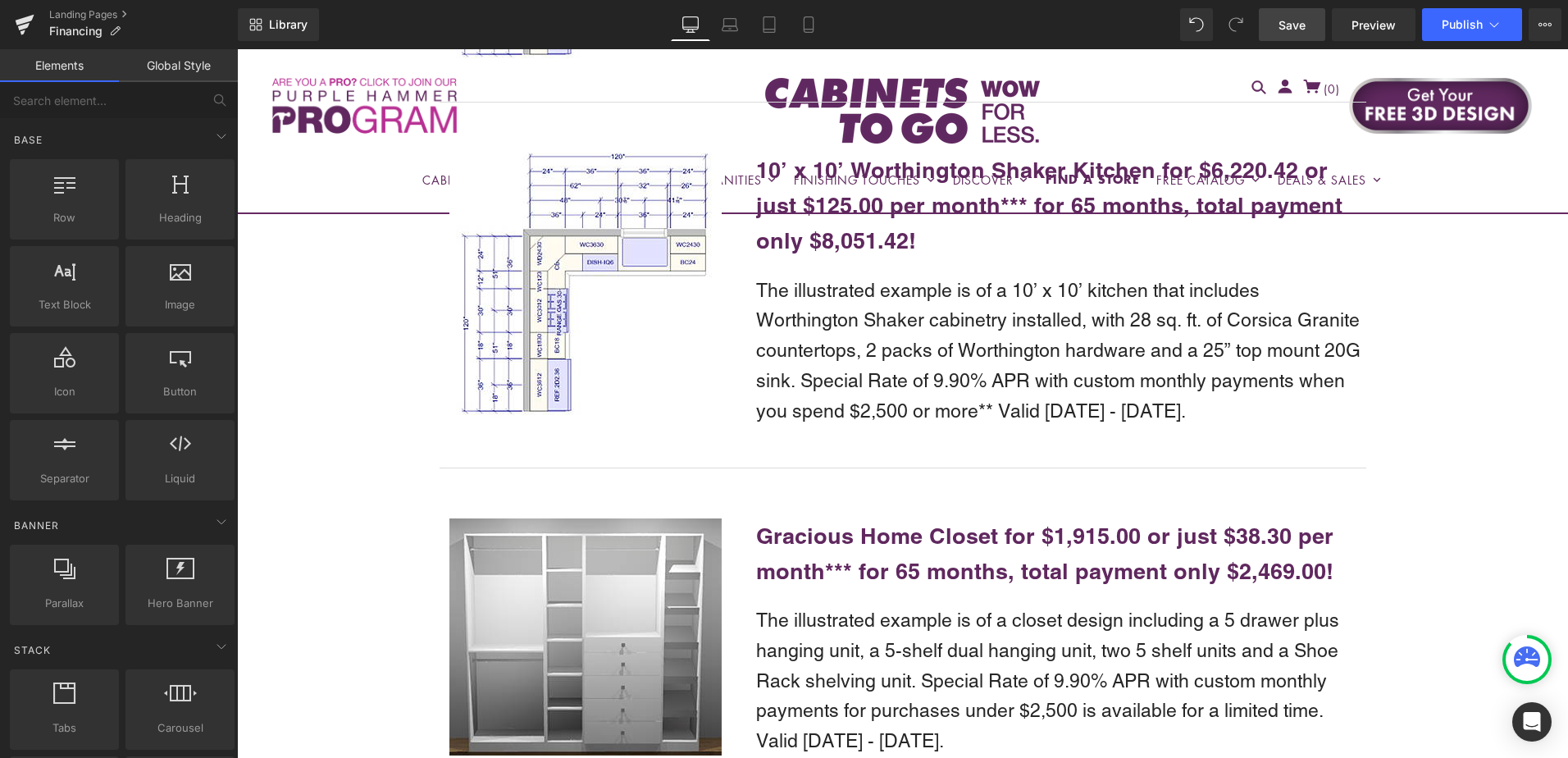
click at [1289, 24] on span "Save" at bounding box center [1292, 26] width 27 height 18
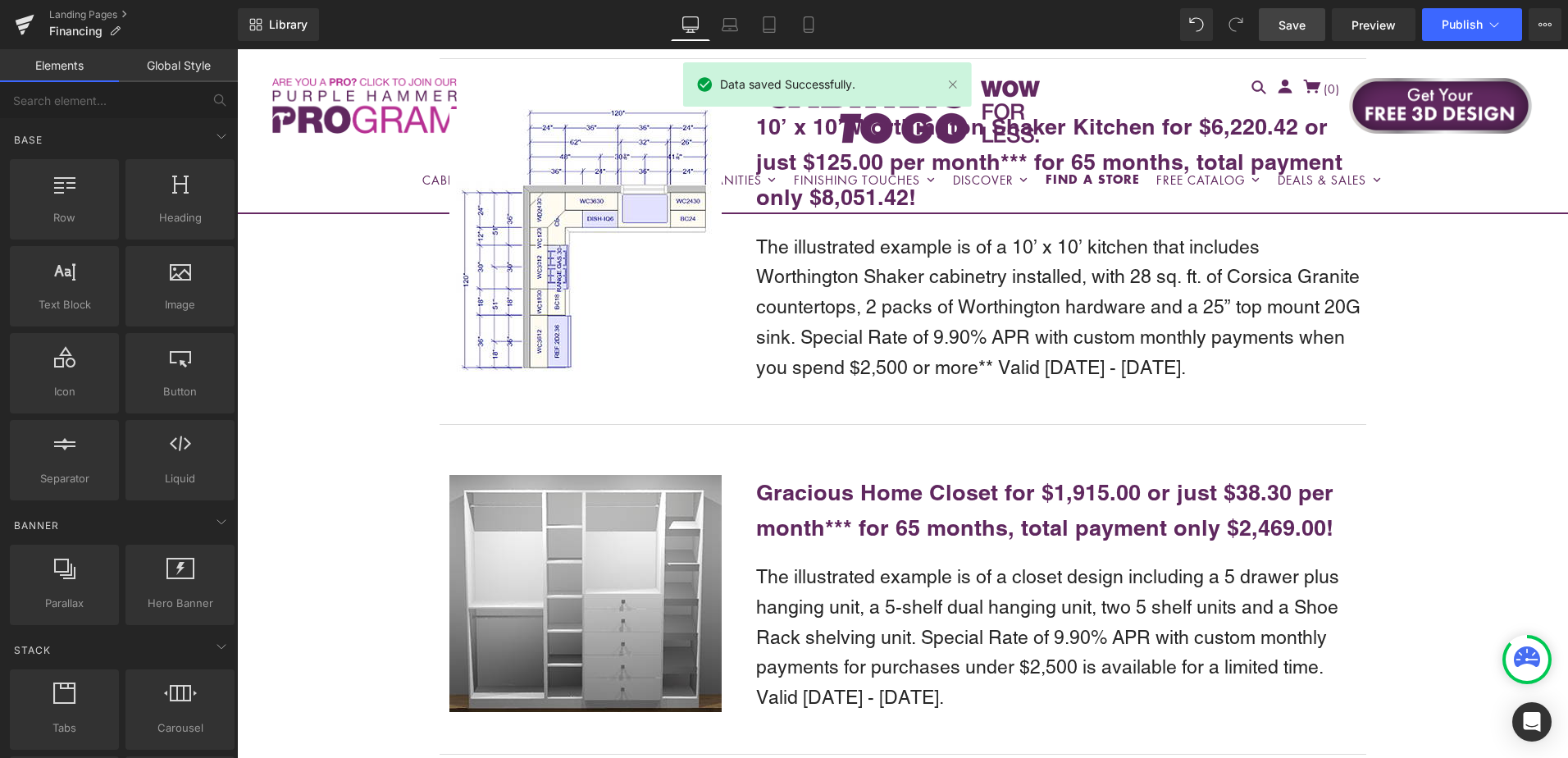
scroll to position [2028, 0]
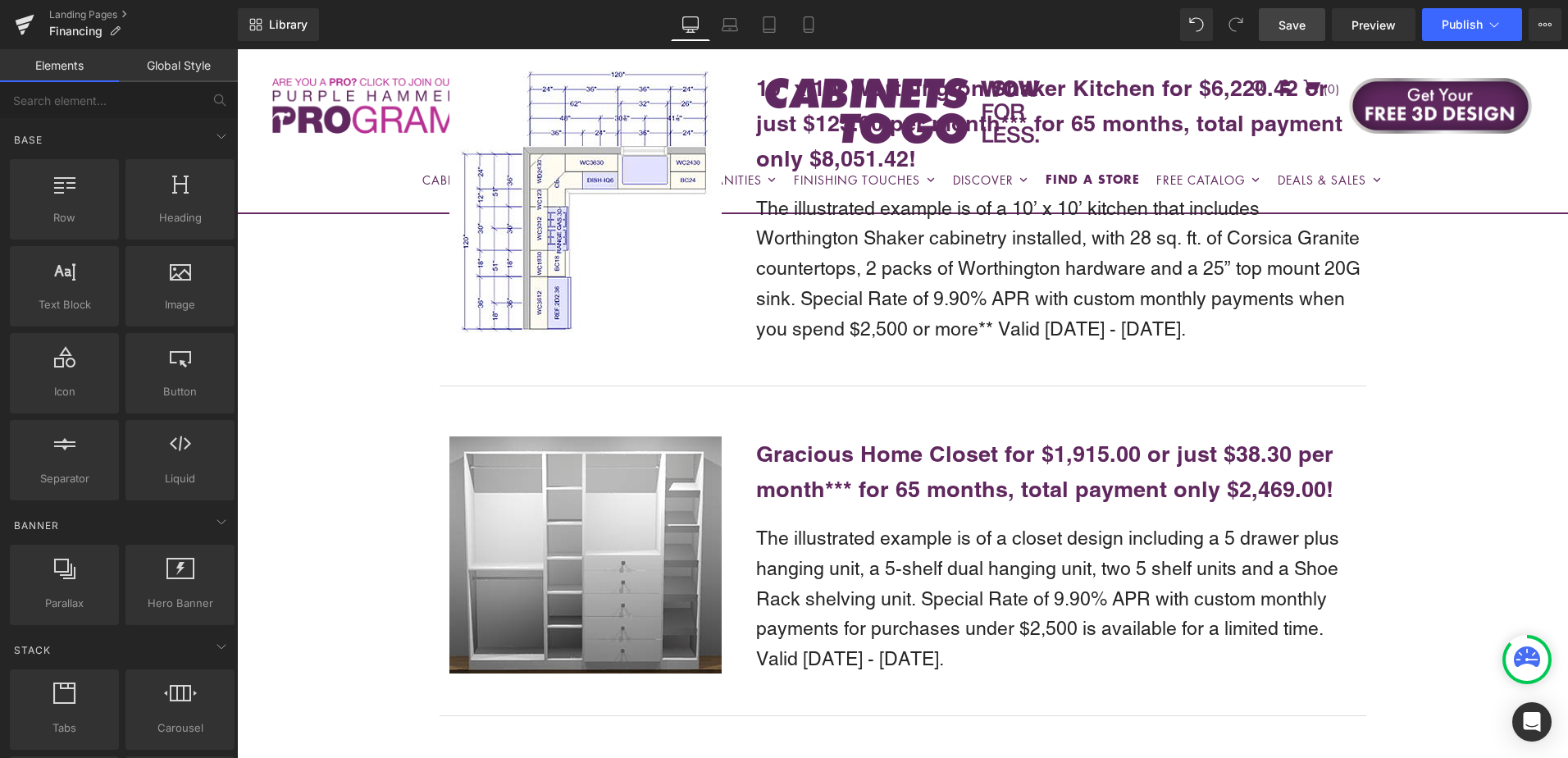
click at [1287, 27] on span "Save" at bounding box center [1292, 26] width 27 height 18
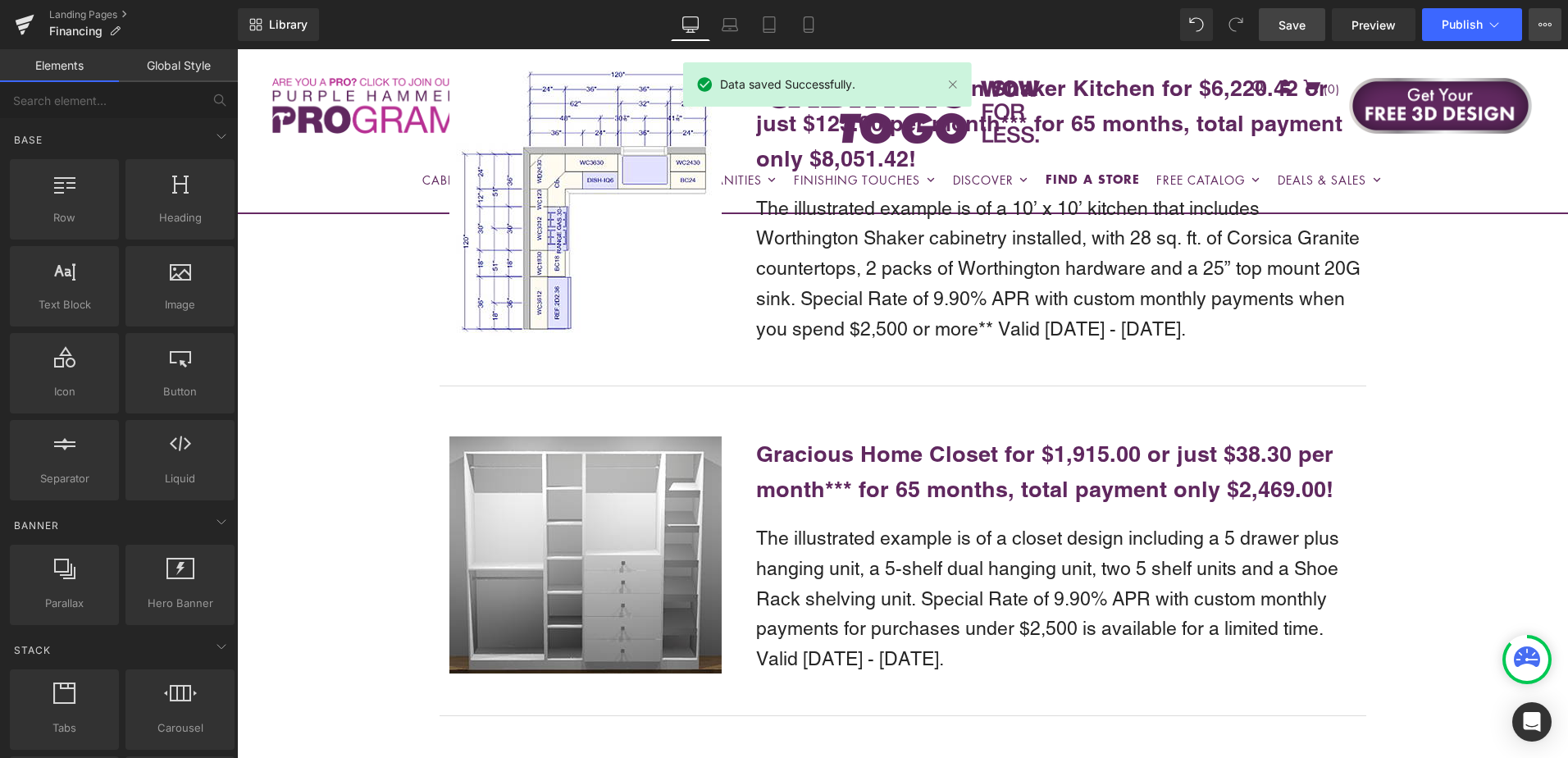
click at [1545, 27] on icon at bounding box center [1545, 25] width 4 height 4
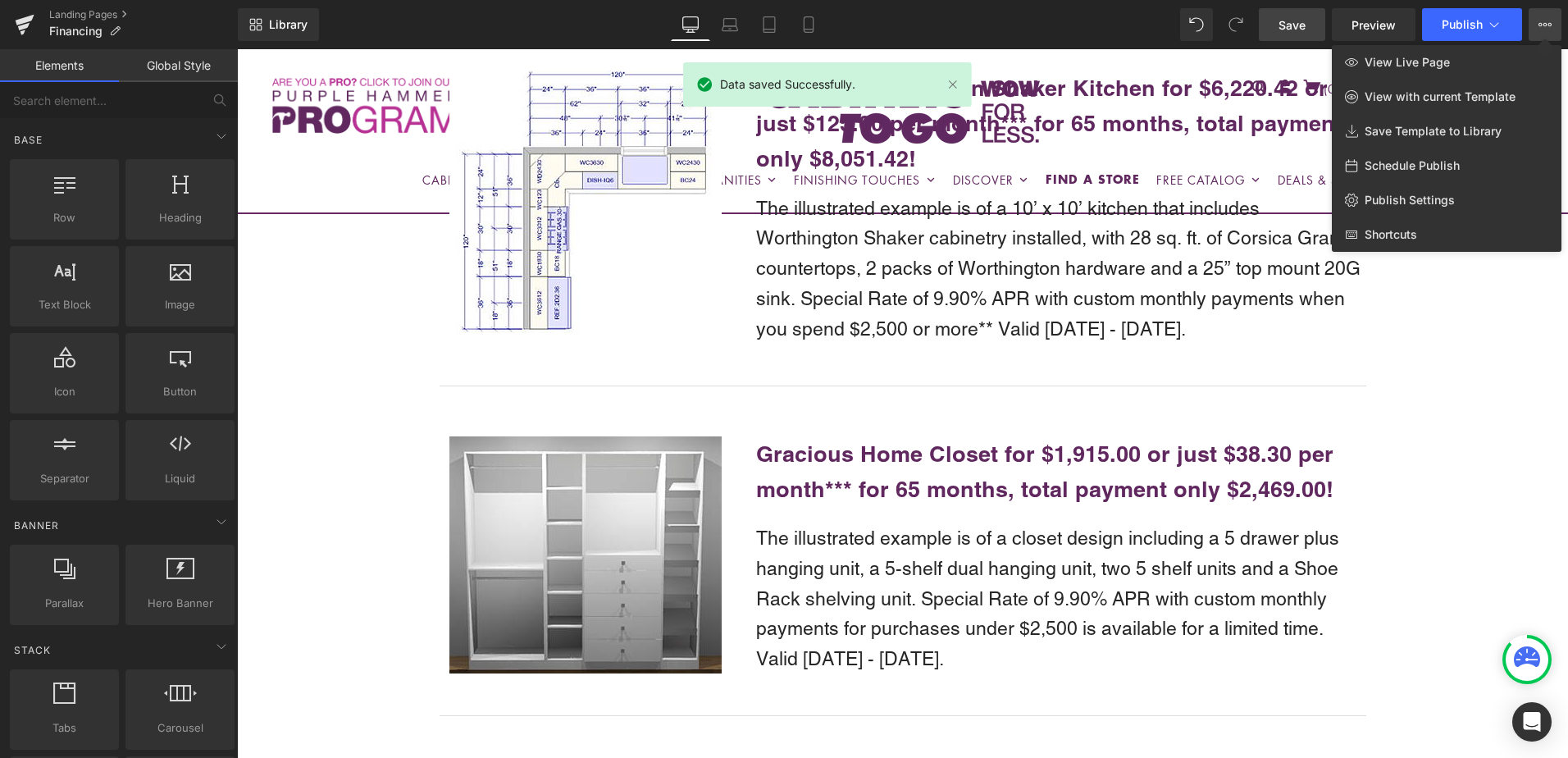
click at [1440, 161] on span "Schedule Publish" at bounding box center [1413, 165] width 95 height 15
select select
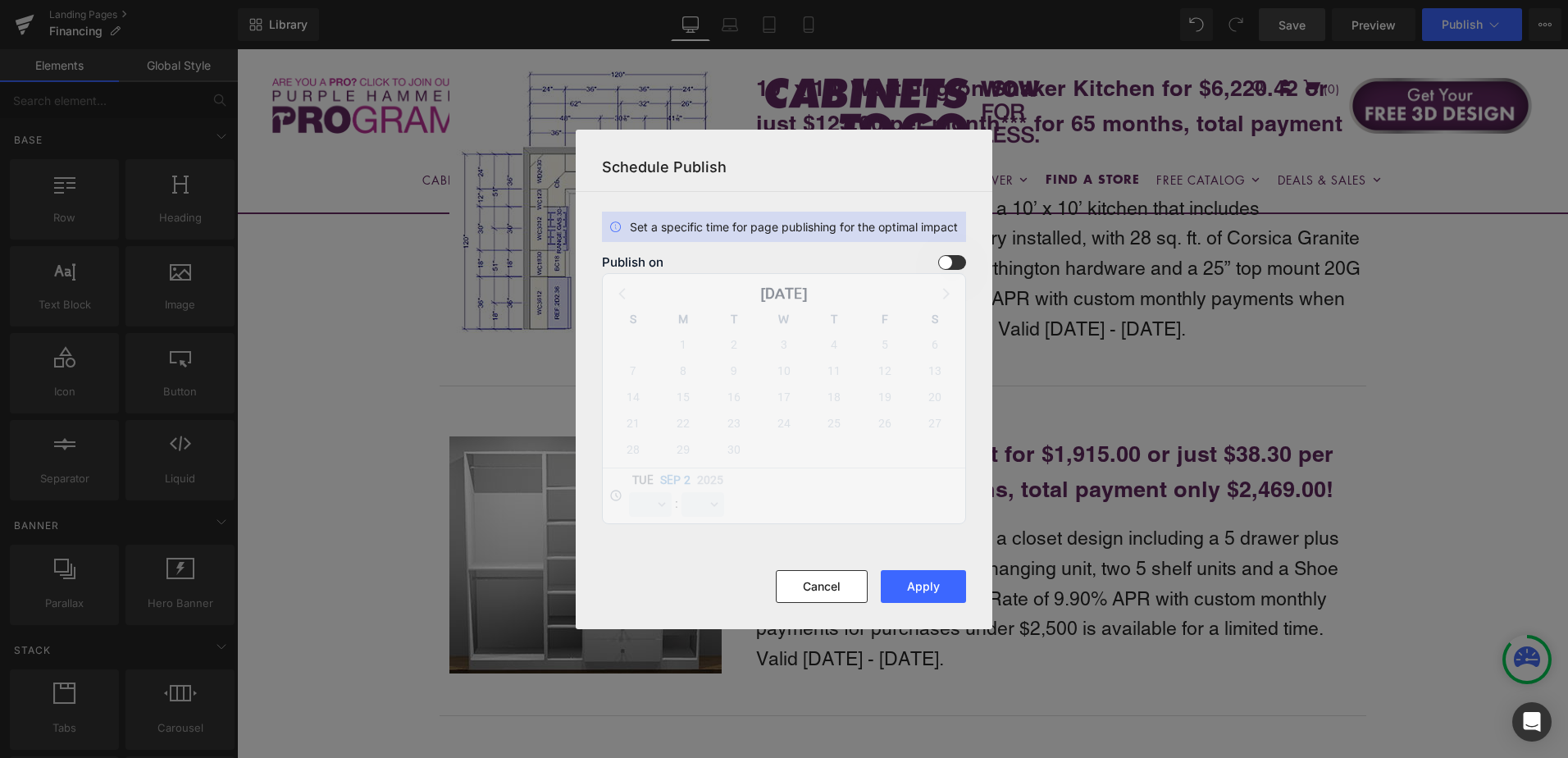
click at [951, 261] on span at bounding box center [953, 262] width 28 height 15
click at [0, 0] on input "checkbox" at bounding box center [0, 0] width 0 height 0
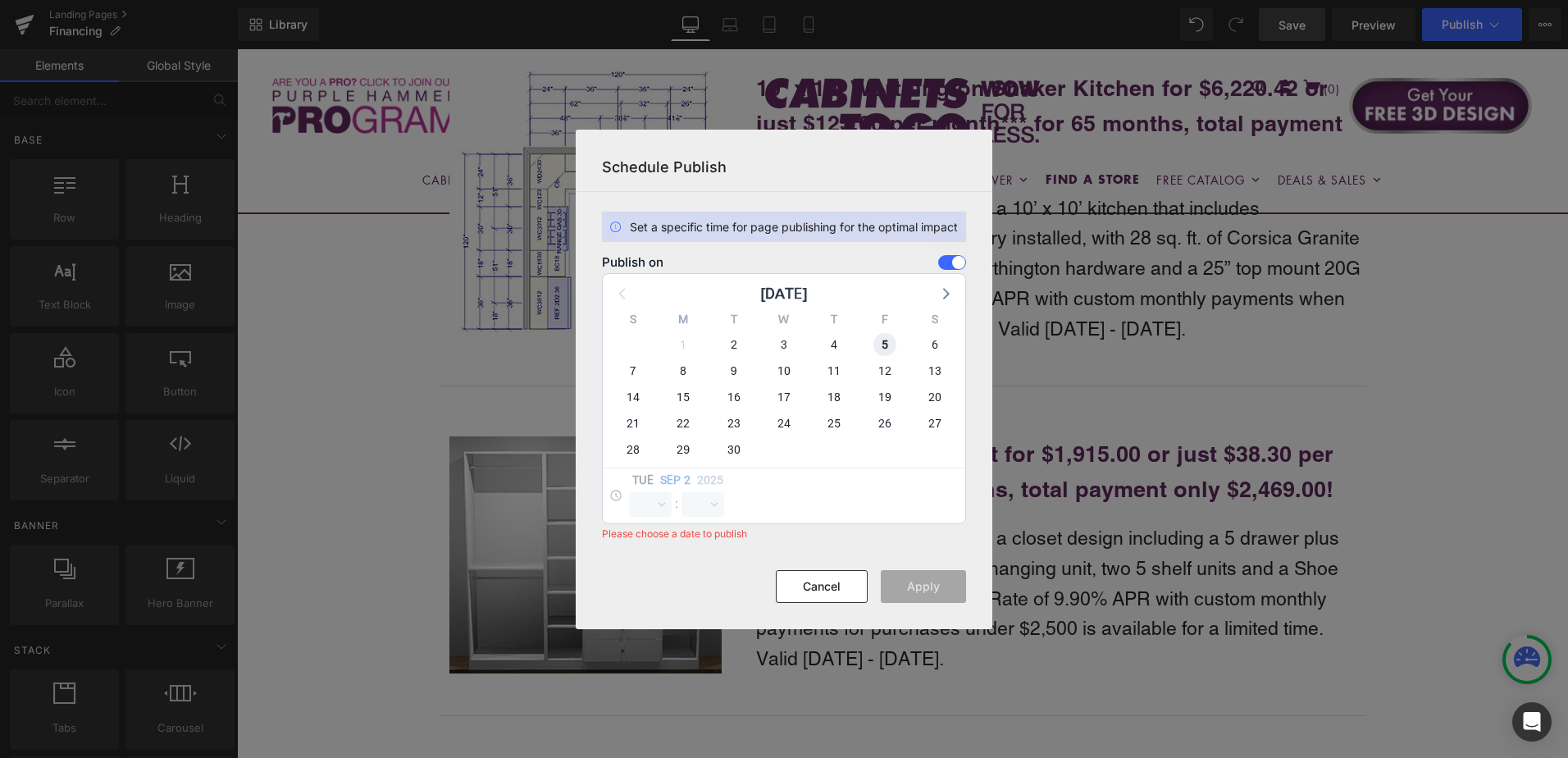
click at [887, 344] on span "5" at bounding box center [885, 345] width 23 height 23
select select "10"
select select "18"
click at [658, 507] on select "00 01 02 03 04 05 06 07 08 09 10 11 12 13 14 15 16 17 18 19 20 21 22 23" at bounding box center [651, 504] width 42 height 25
click at [629, 492] on select "00 01 02 03 04 05 06 07 08 09 10 11 12 13 14 15 16 17 18 19 20 21 22 23" at bounding box center [651, 504] width 42 height 25
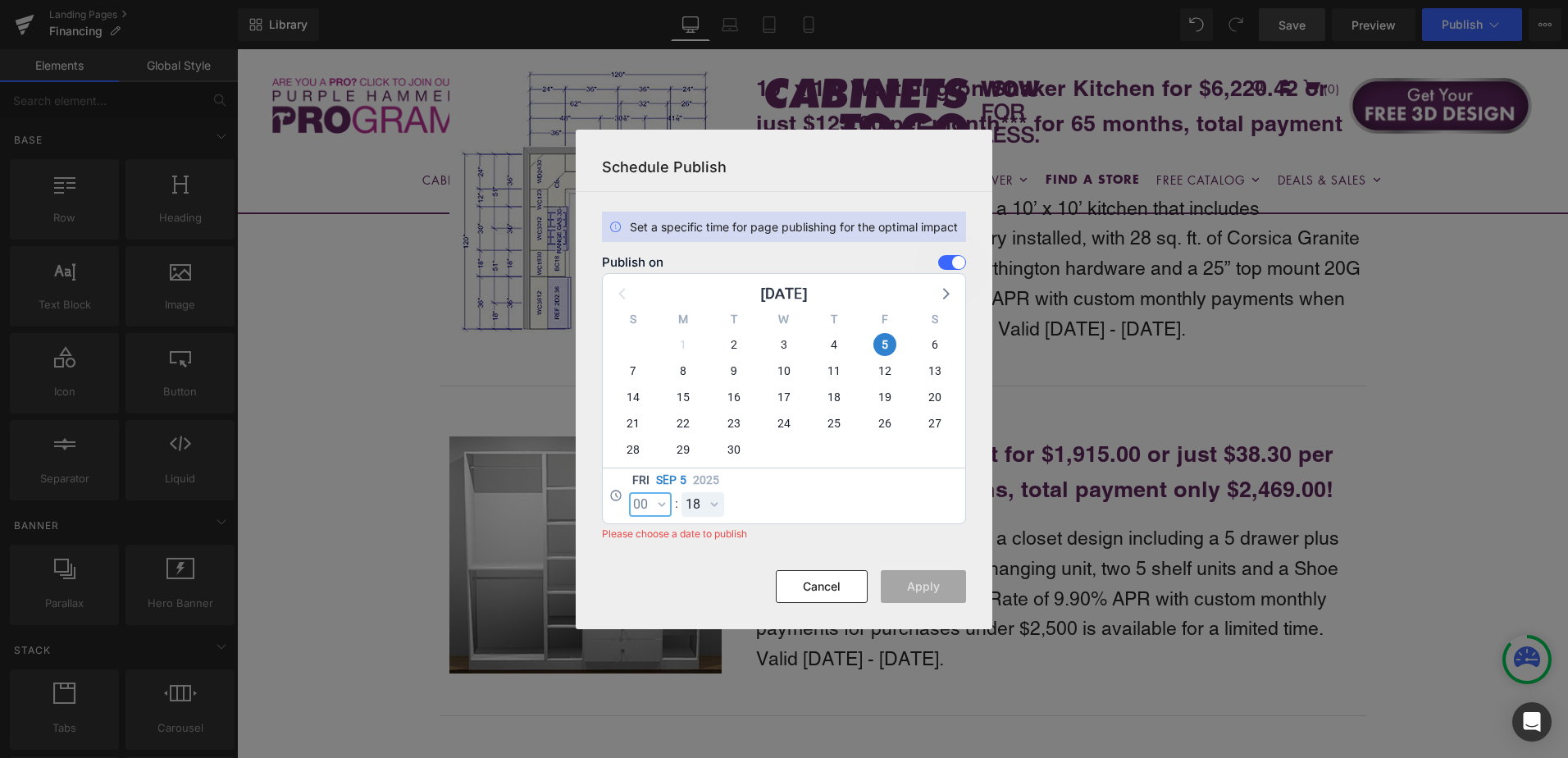
select select "0"
click at [698, 510] on select "00 01 02 03 04 05 06 07 08 09 10 11 12 13 14 15 16 17 18 19 20 21 22 23 24 25 2…" at bounding box center [703, 504] width 42 height 25
click at [682, 492] on select "00 01 02 03 04 05 06 07 08 09 10 11 12 13 14 15 16 17 18 19 20 21 22 23 24 25 2…" at bounding box center [703, 504] width 42 height 25
select select "0"
click at [926, 592] on button "Apply" at bounding box center [923, 587] width 86 height 33
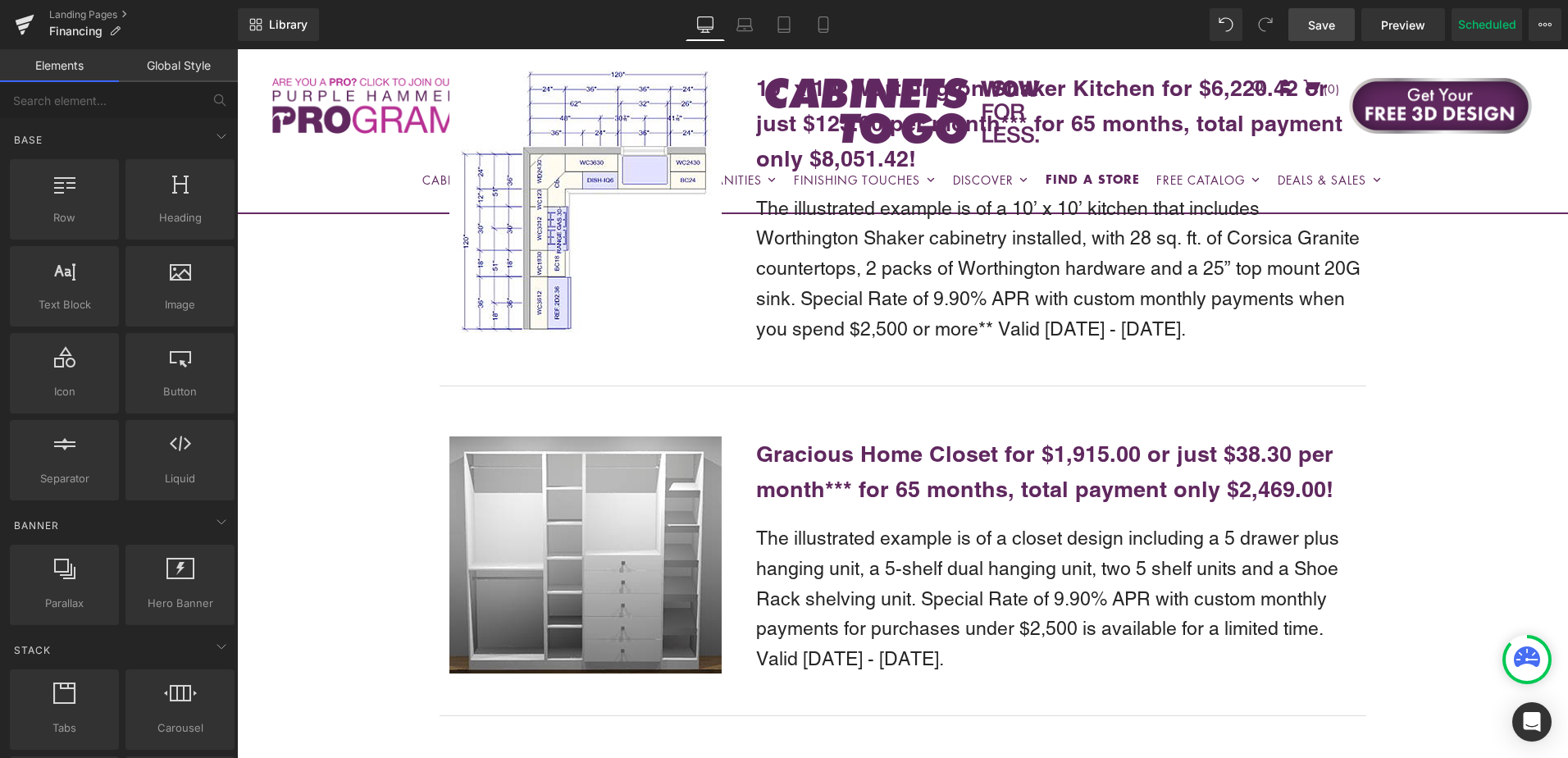
click at [1331, 27] on span "Save" at bounding box center [1322, 26] width 27 height 18
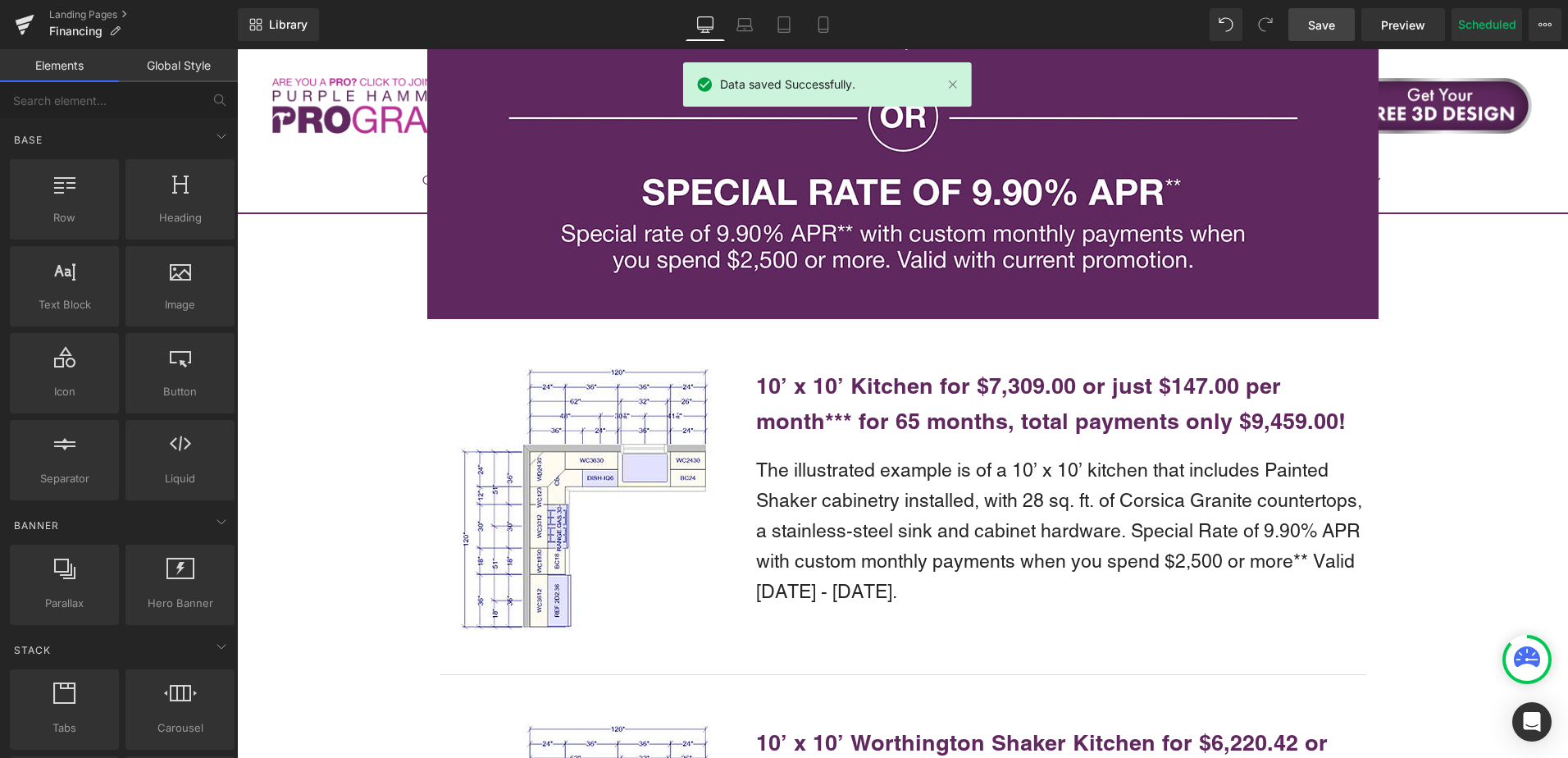
scroll to position [1370, 0]
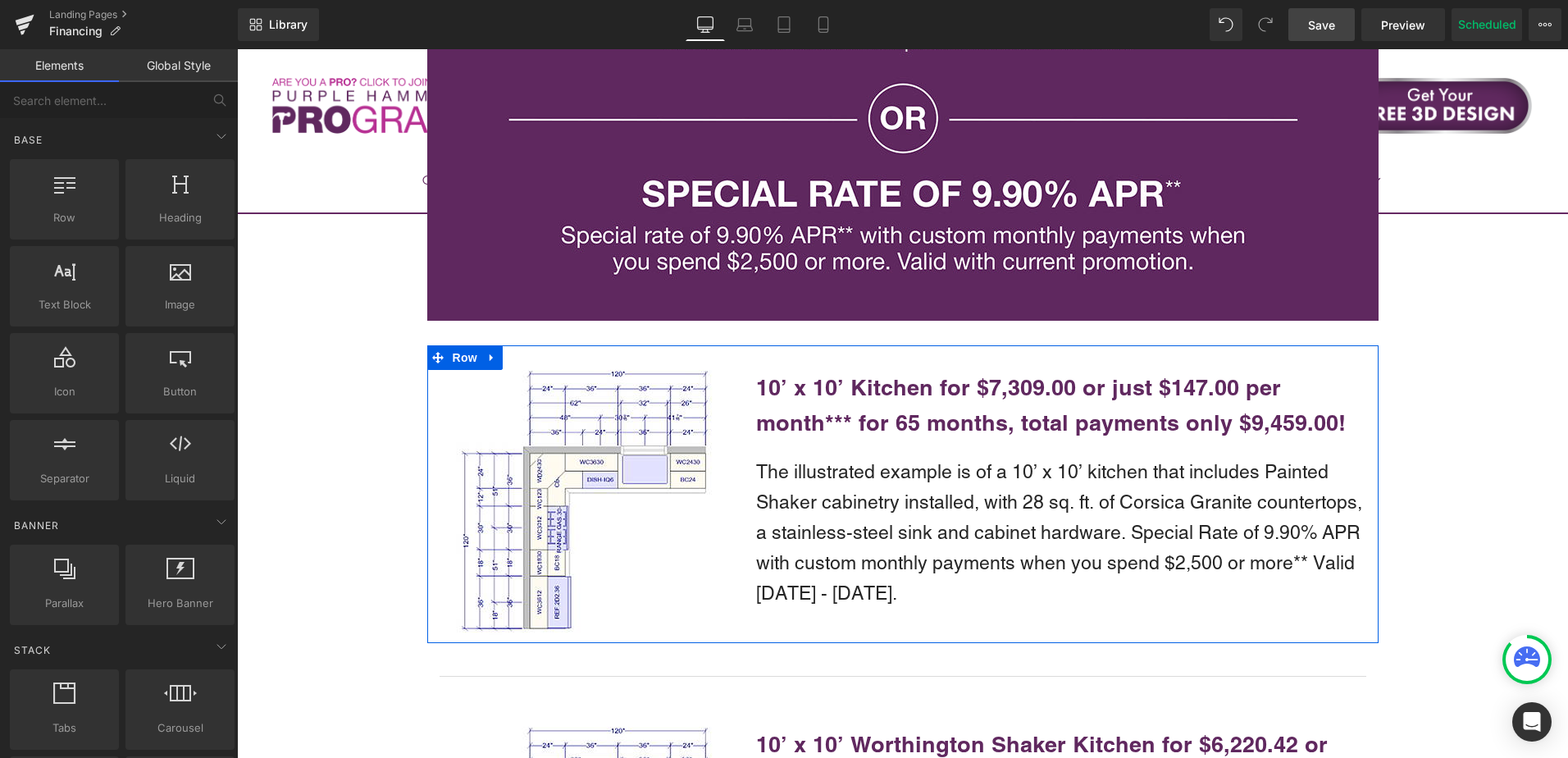
click at [908, 390] on b "10’ x 10’ Kitchen for $7,309.00 or just $147.00 per month*** for 65 months, tot…" at bounding box center [1052, 406] width 590 height 62
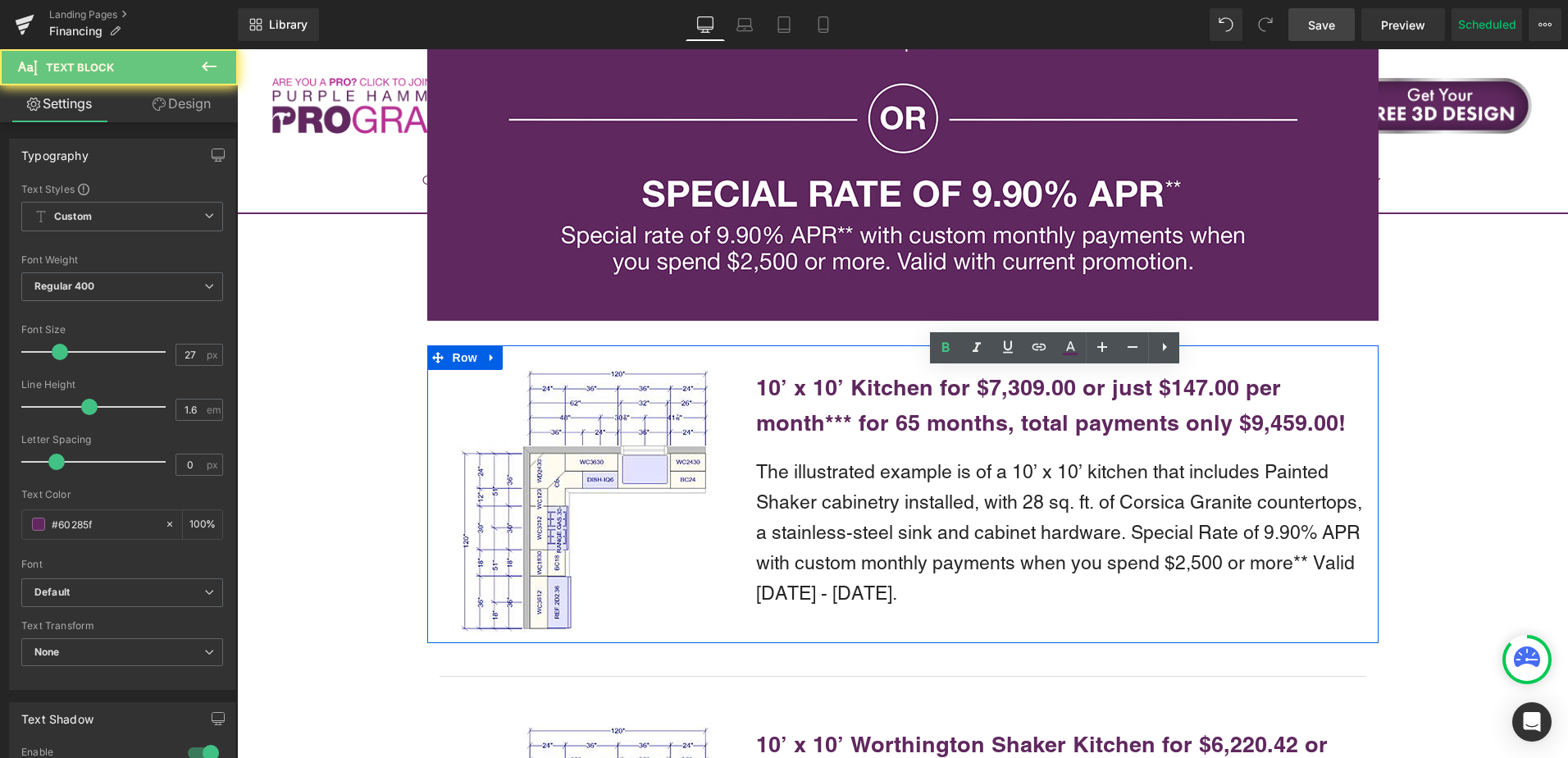
click at [908, 390] on b "10’ x 10’ Kitchen for $7,309.00 or just $147.00 per month*** for 65 months, tot…" at bounding box center [1052, 406] width 590 height 62
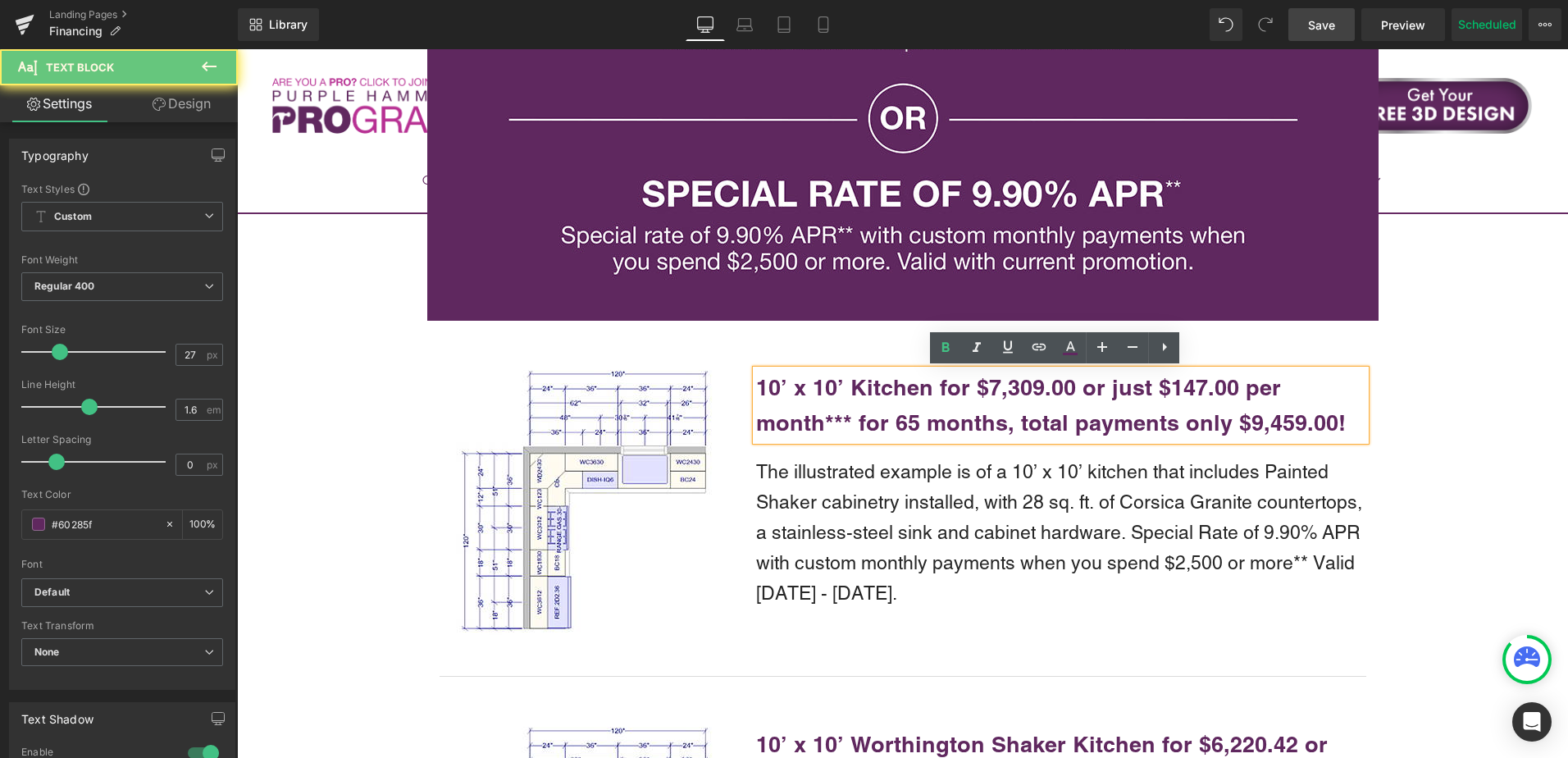
click at [908, 390] on b "10’ x 10’ Kitchen for $7,309.00 or just $147.00 per month*** for 65 months, tot…" at bounding box center [1052, 406] width 590 height 62
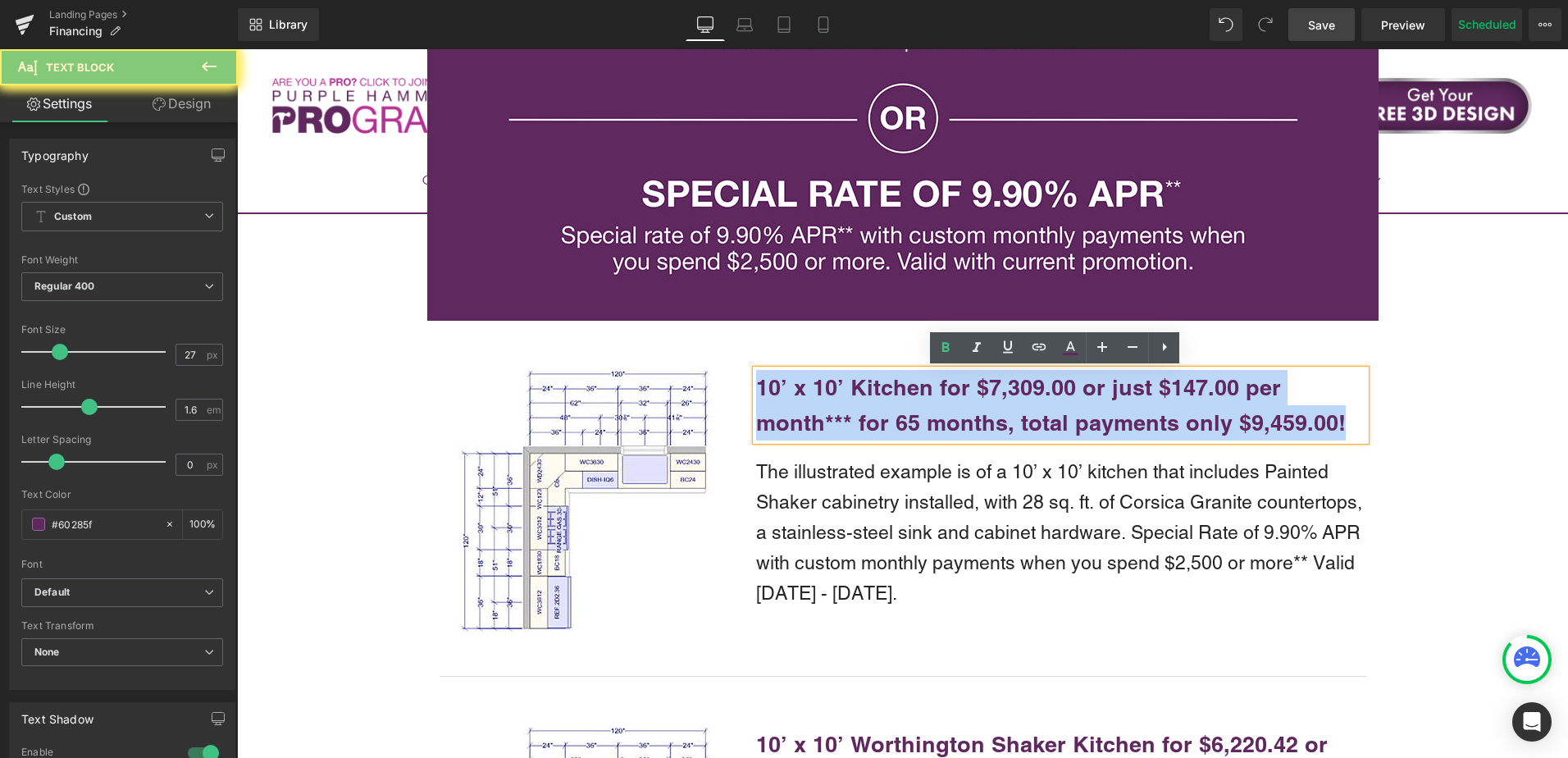
copy b "10’ x 10’ Kitchen for $7,309.00 or just $147.00 per month*** for 65 months, tot…"
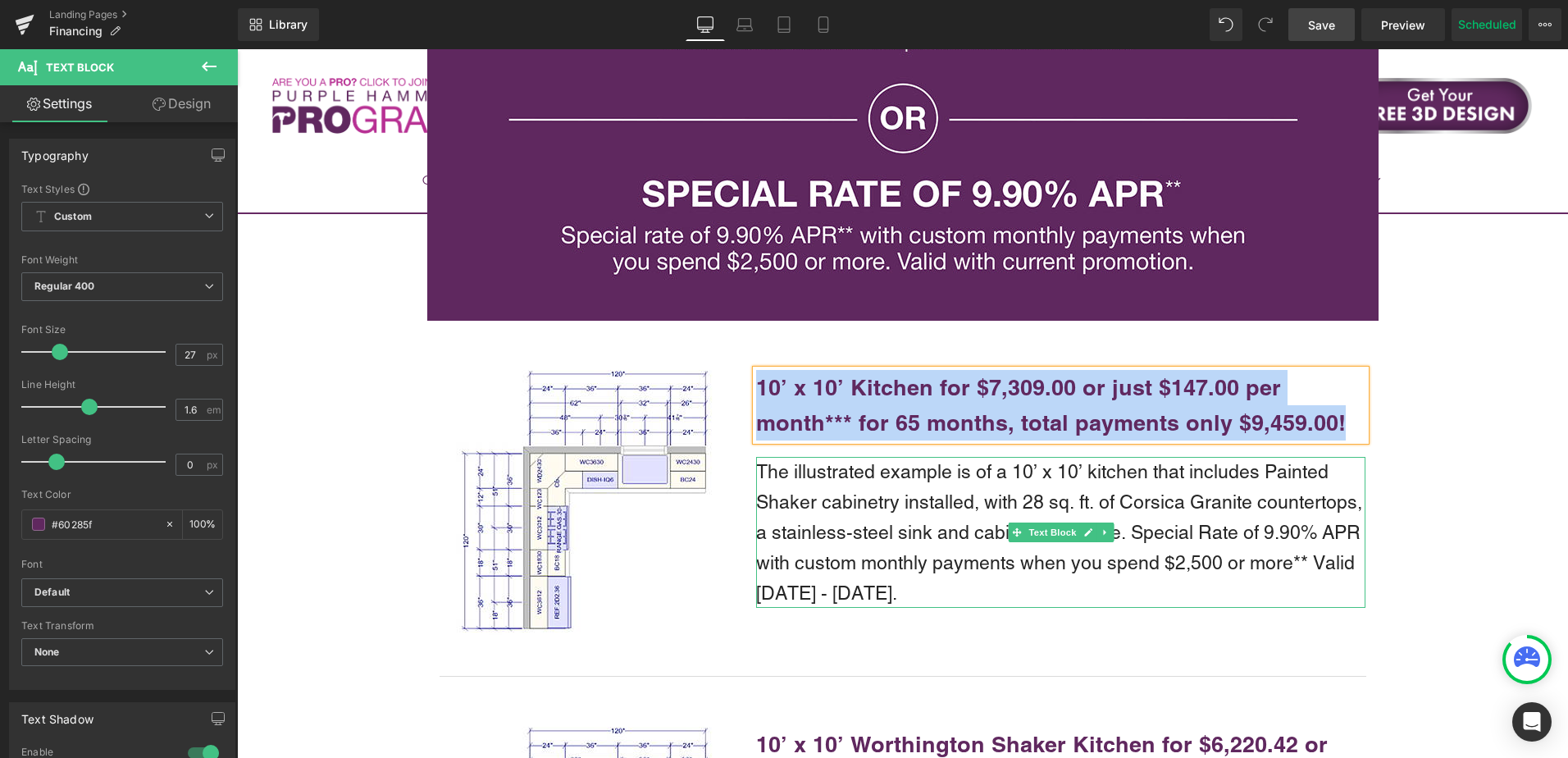
click at [830, 518] on p "The illustrated example is of a 10’ x 10’ kitchen that includes Painted Shaker …" at bounding box center [1061, 532] width 609 height 151
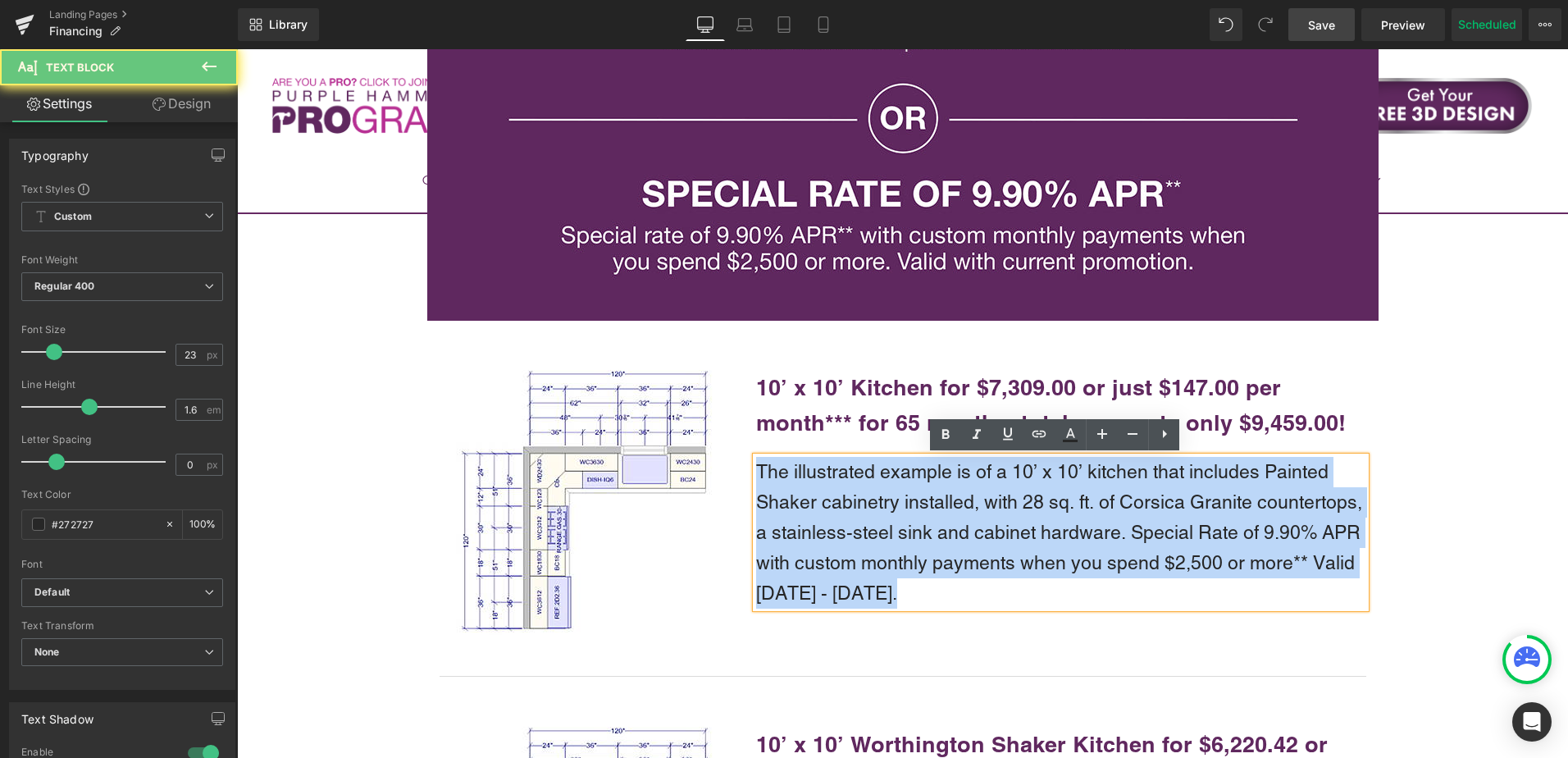
click at [830, 518] on p "The illustrated example is of a 10’ x 10’ kitchen that includes Painted Shaker …" at bounding box center [1061, 532] width 609 height 151
copy p "The illustrated example is of a 10’ x 10’ kitchen that includes Painted Shaker …"
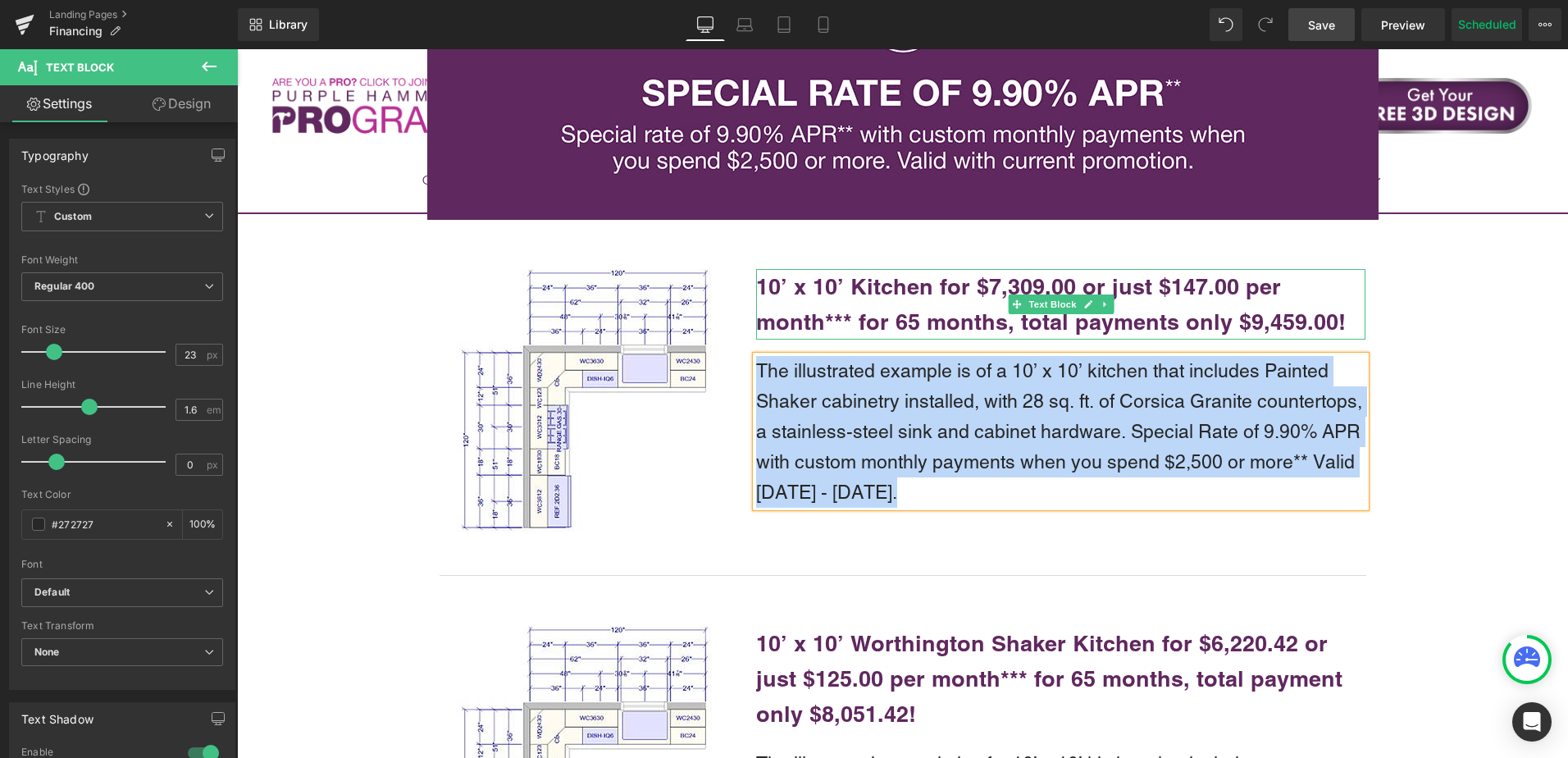
scroll to position [1699, 0]
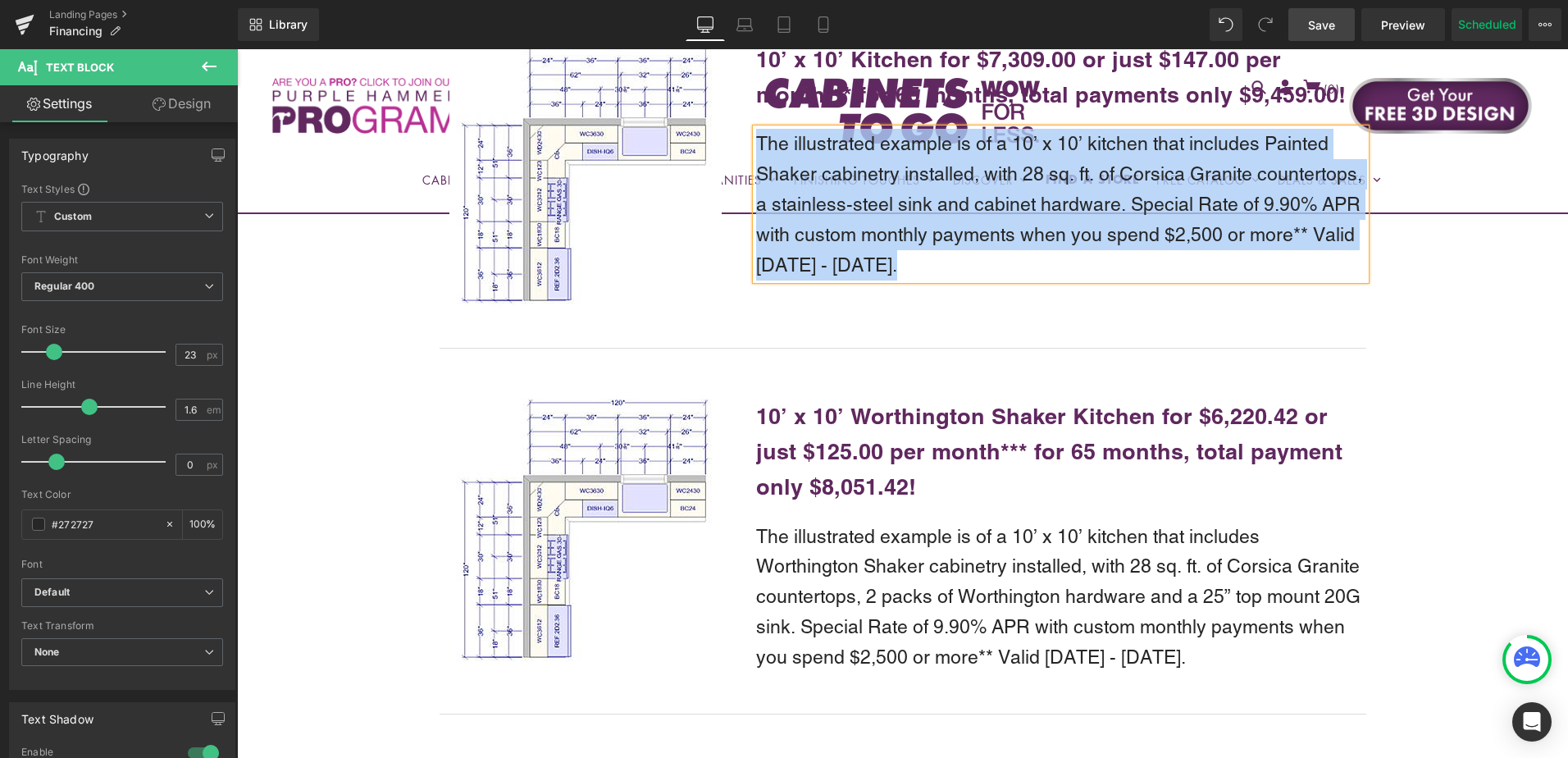
click at [886, 413] on b "10’ x 10’ Worthington Shaker Kitchen for $6,220.42 or just $125.00 per month***…" at bounding box center [1050, 451] width 586 height 97
click at [886, 413] on b "10’ x 10’ Worthington Shaker Kitchen for $6,220.42 or just $125.00 per month***…" at bounding box center [1050, 451] width 586 height 97
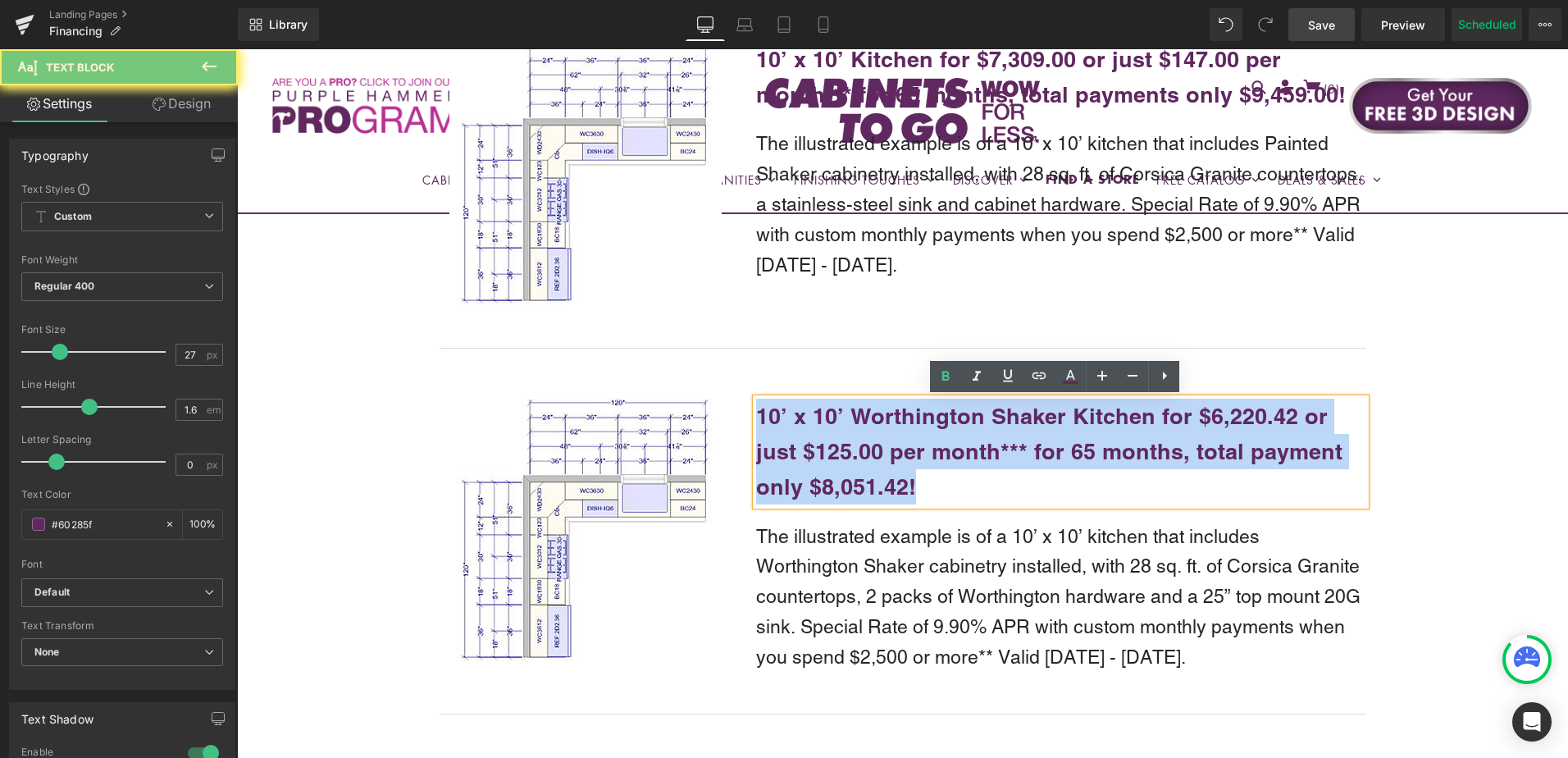
copy b "10’ x 10’ Worthington Shaker Kitchen for $6,220.42 or just $125.00 per month***…"
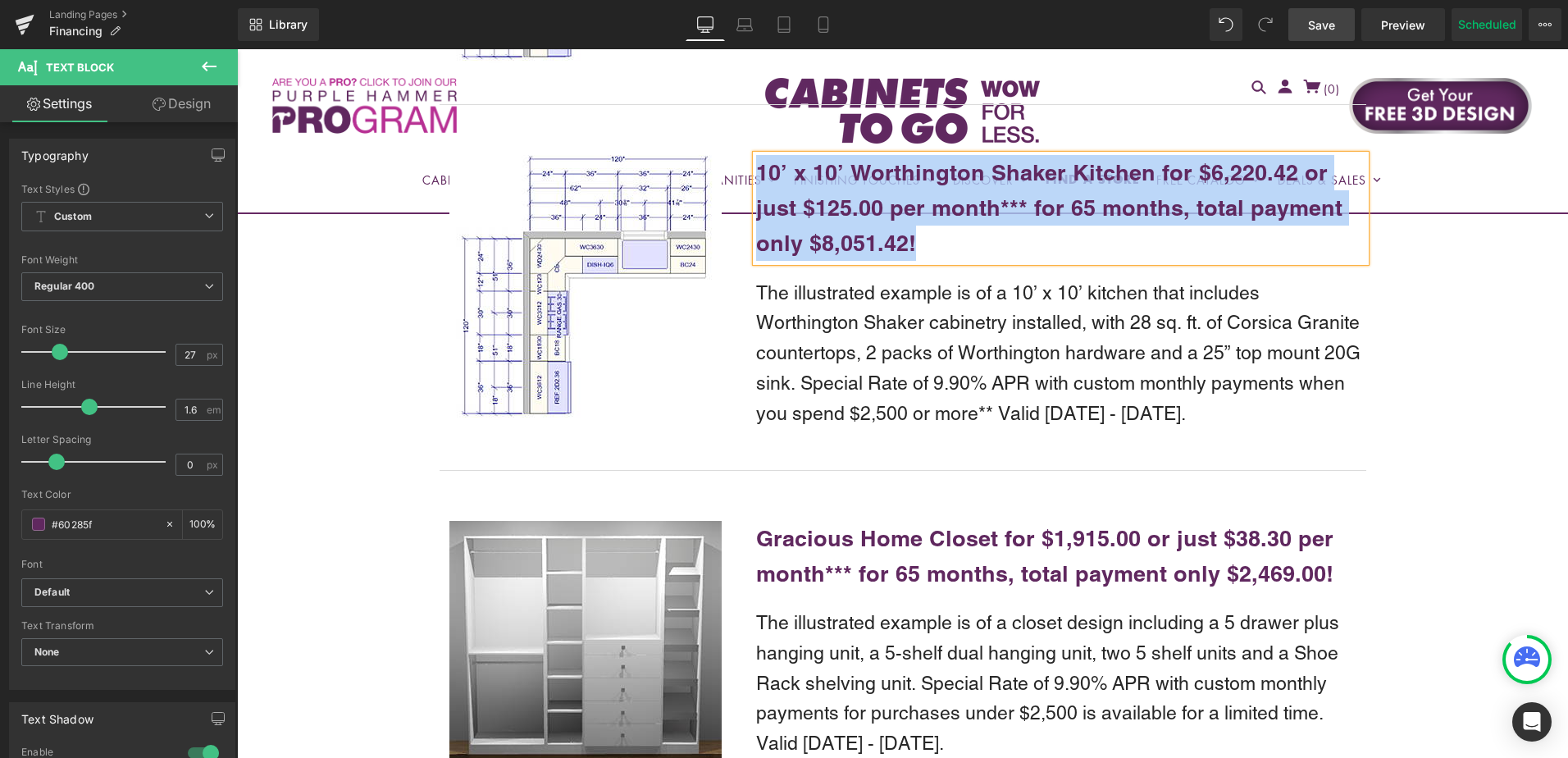
scroll to position [1945, 0]
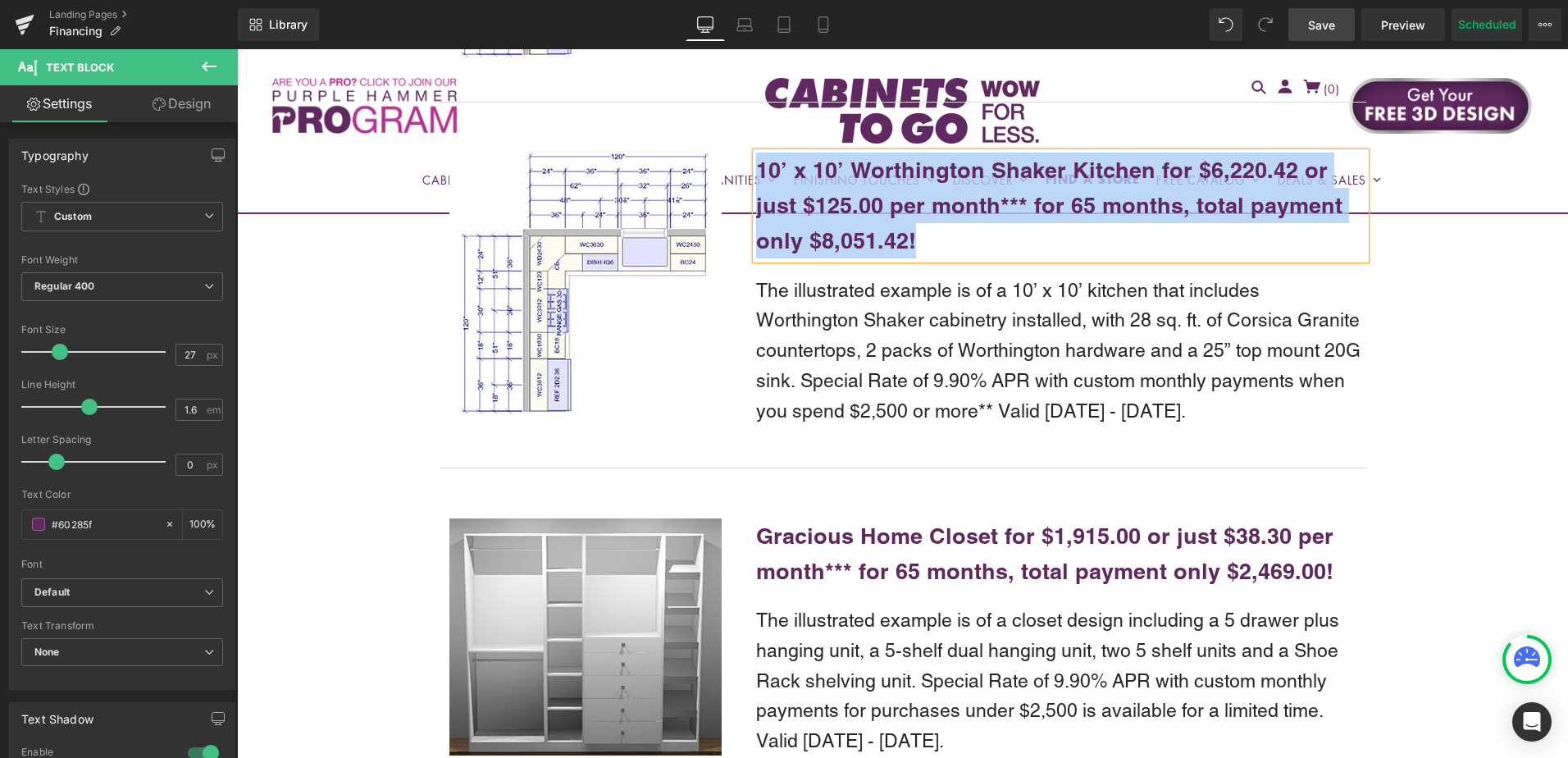
click at [848, 317] on p "The illustrated example is of a 10’ x 10’ kitchen that includes Worthington Sha…" at bounding box center [1061, 351] width 609 height 151
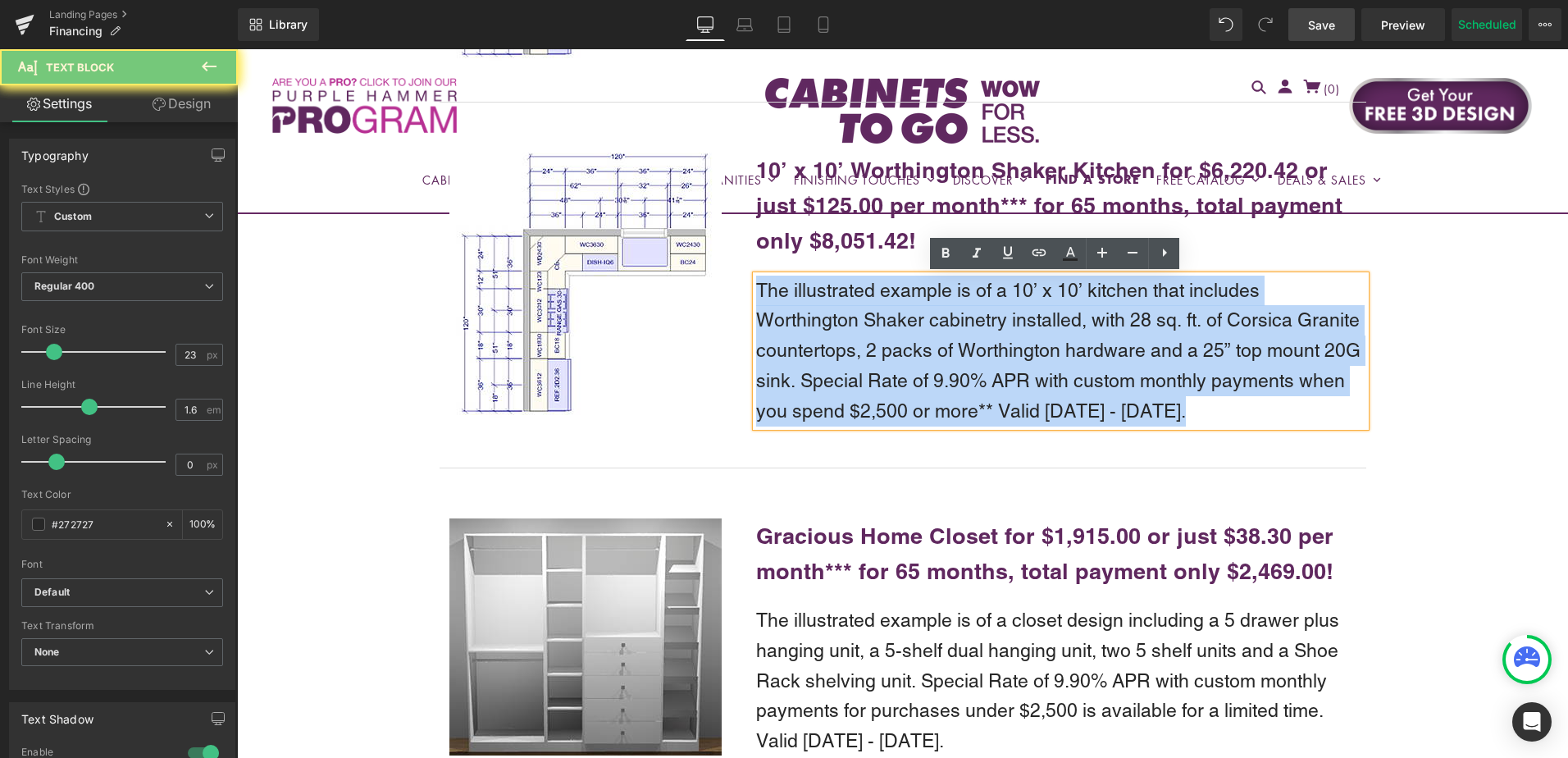
click at [848, 317] on p "The illustrated example is of a 10’ x 10’ kitchen that includes Worthington Sha…" at bounding box center [1061, 351] width 609 height 151
copy p "The illustrated example is of a 10’ x 10’ kitchen that includes Worthington Sha…"
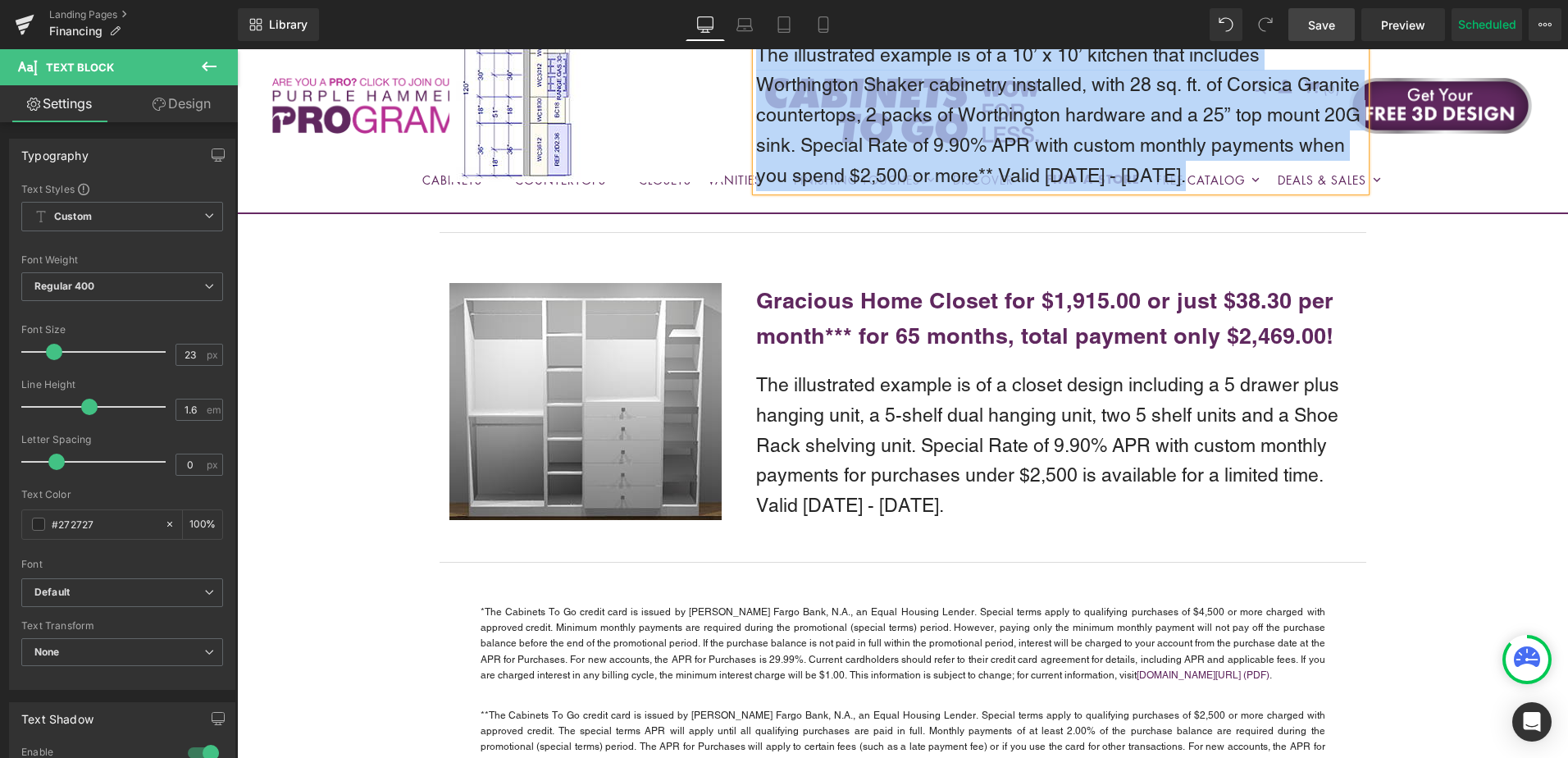
scroll to position [2110, 0]
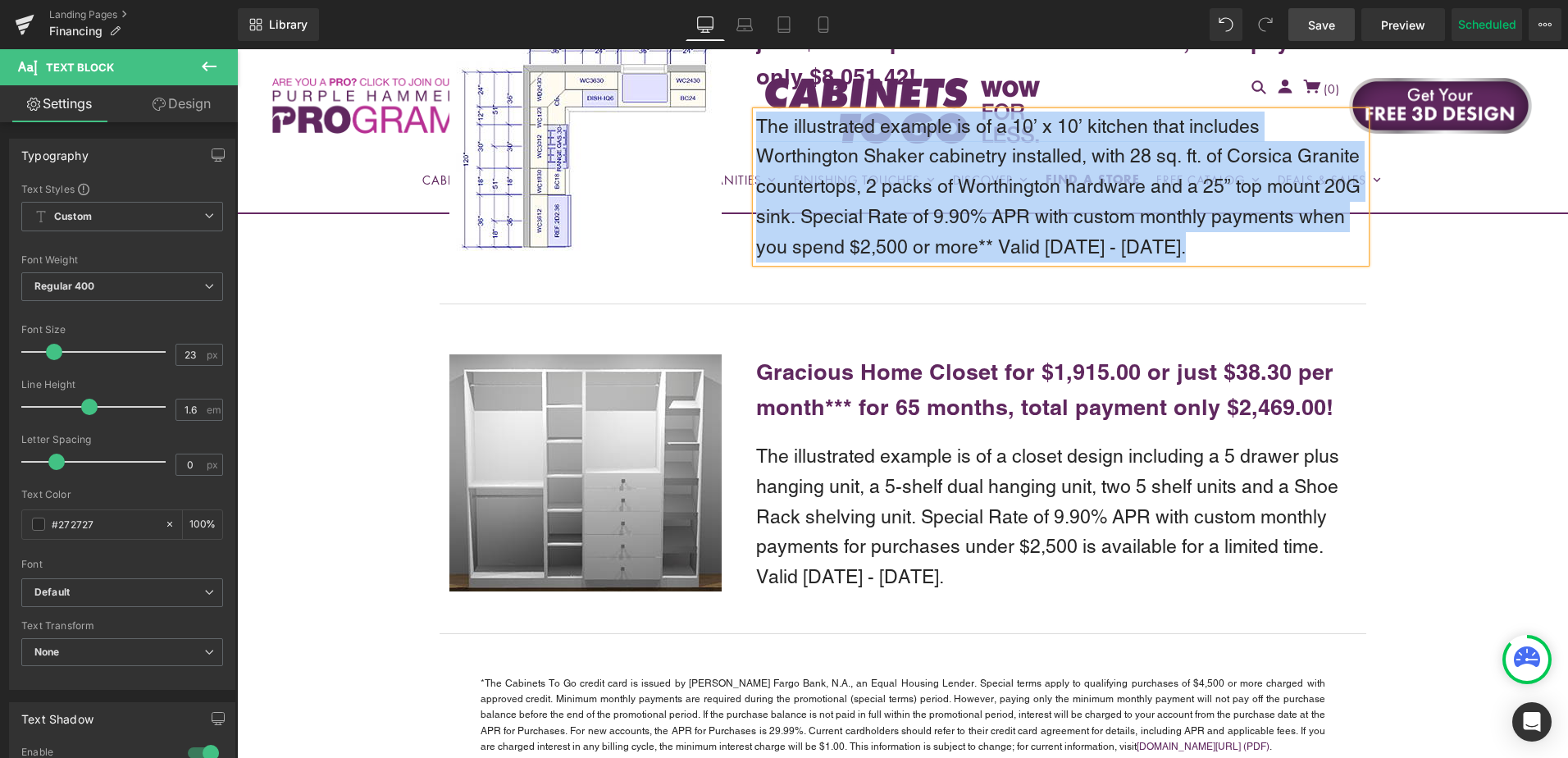
click at [856, 376] on b "Gracious Home Closet for $1,915.00 or just $38.30 per month*** for 65 months, t…" at bounding box center [1045, 390] width 577 height 62
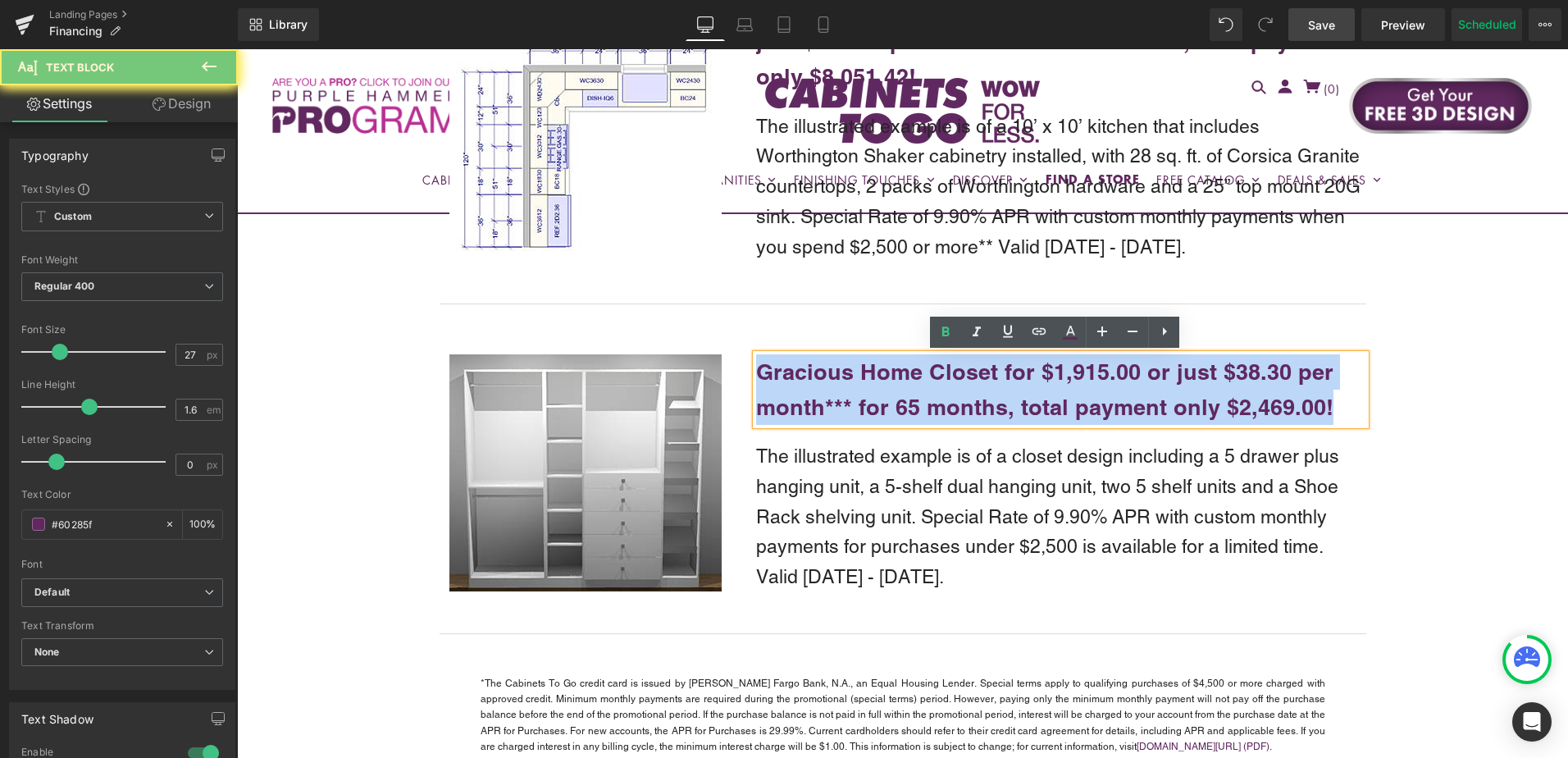
copy b "Gracious Home Closet for $1,915.00 or just $38.30 per month*** for 65 months, t…"
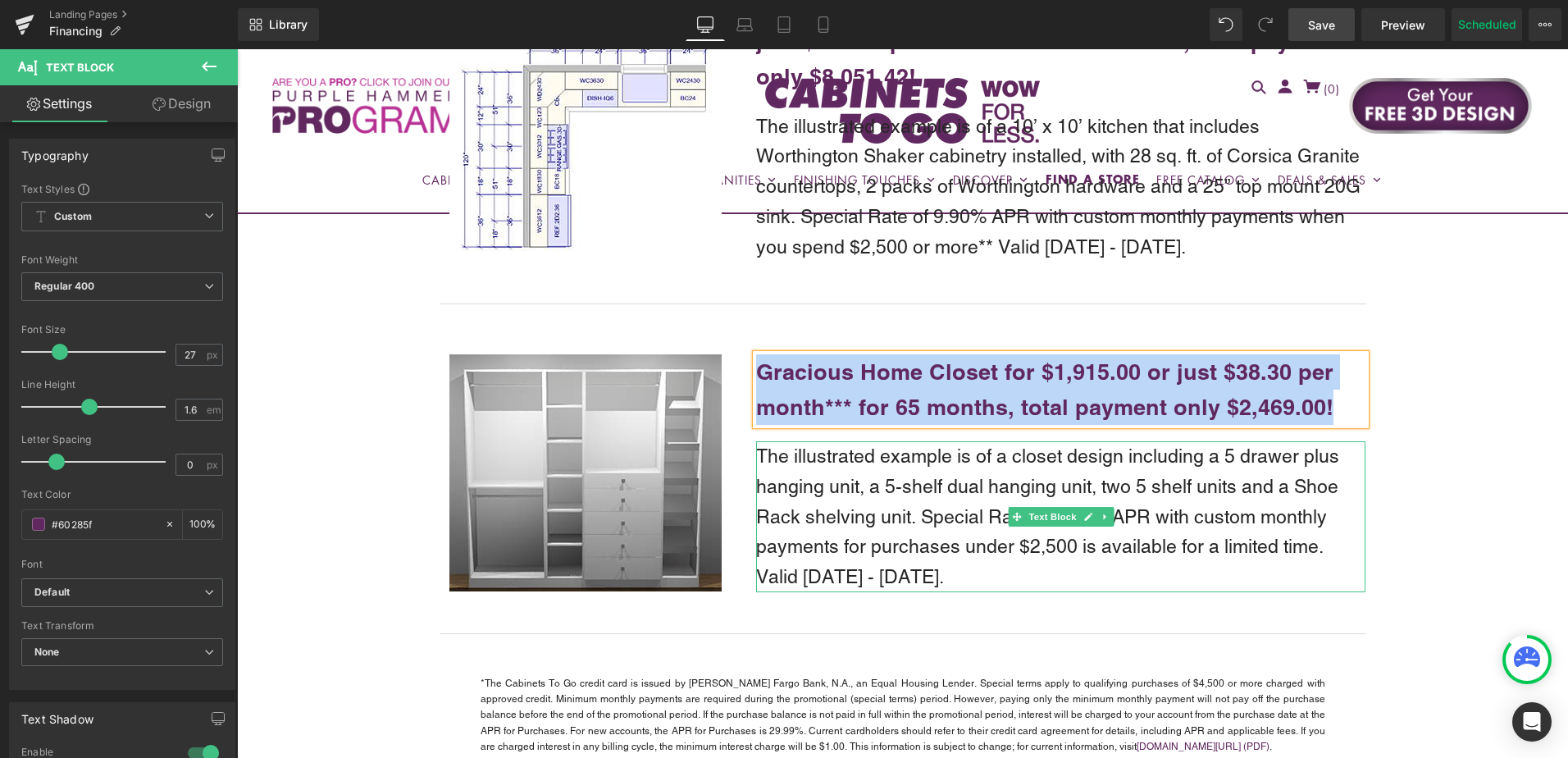
click at [848, 473] on p "The illustrated example is of a closet design including a 5 drawer plus hanging…" at bounding box center [1061, 517] width 609 height 151
click at [848, 472] on p "The illustrated example is of a closet design including a 5 drawer plus hanging…" at bounding box center [1061, 517] width 609 height 151
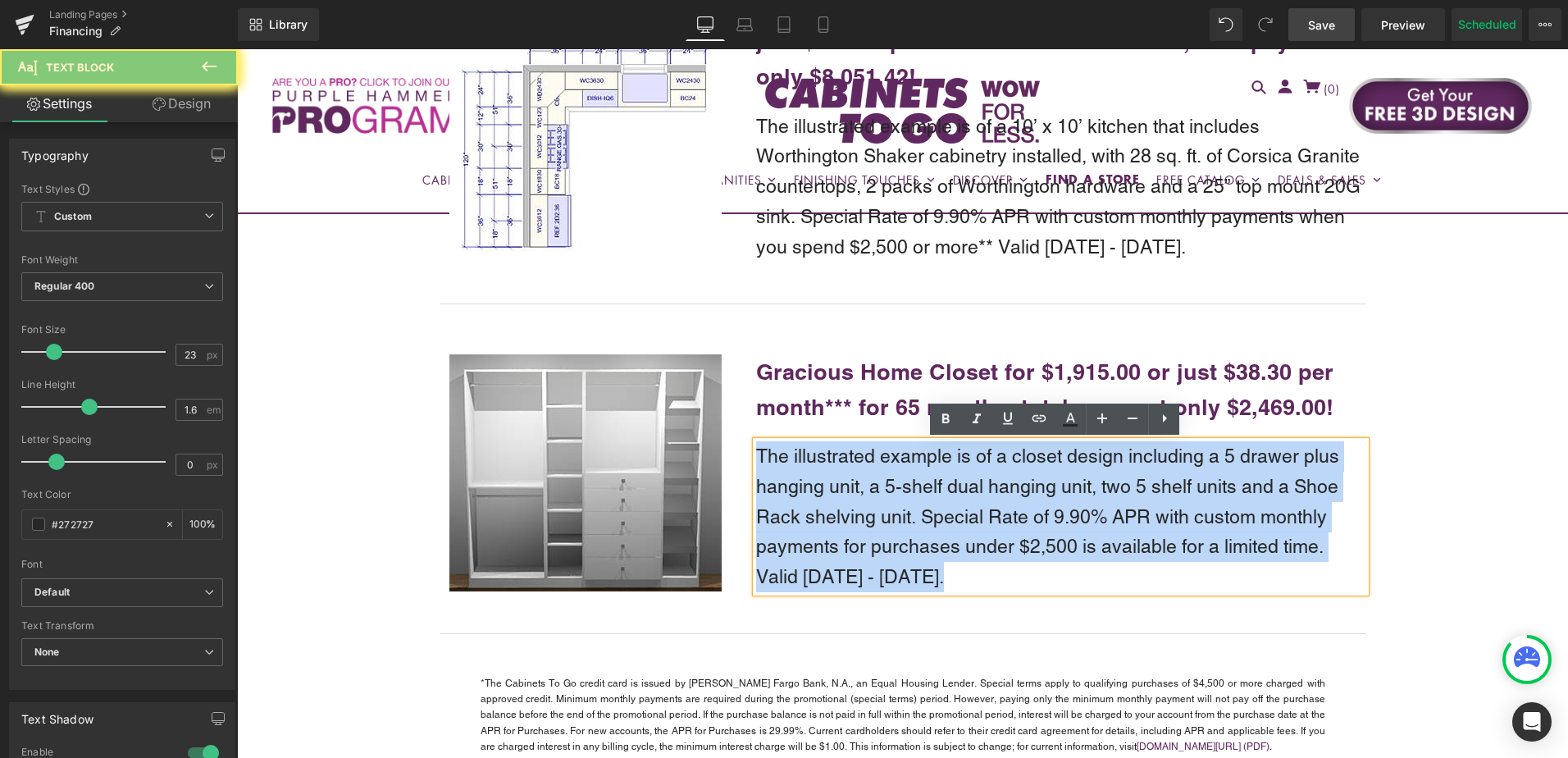
click at [848, 472] on p "The illustrated example is of a closet design including a 5 drawer plus hanging…" at bounding box center [1061, 517] width 609 height 151
copy p "The illustrated example is of a closet design including a 5 drawer plus hanging…"
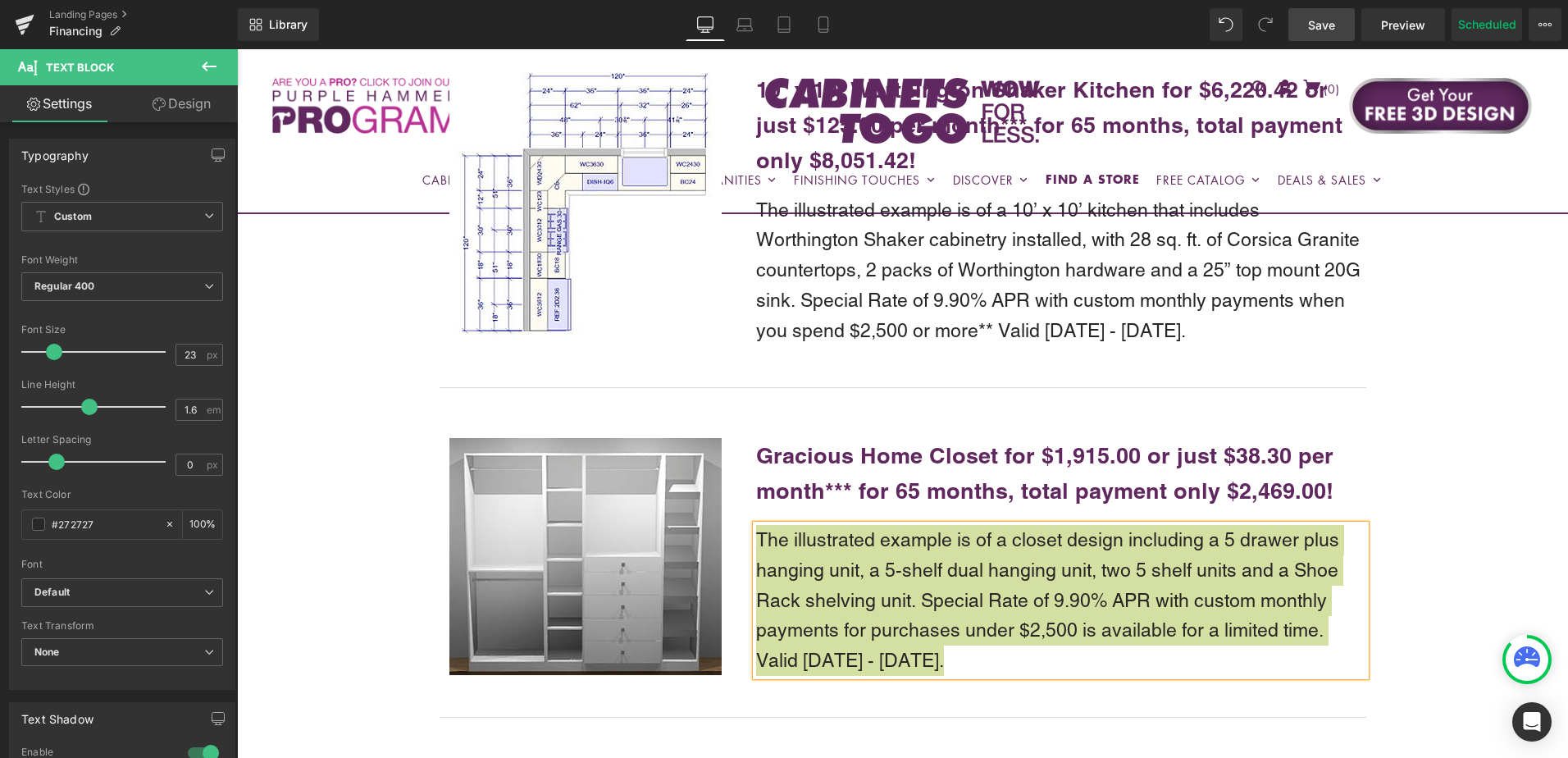
scroll to position [2028, 0]
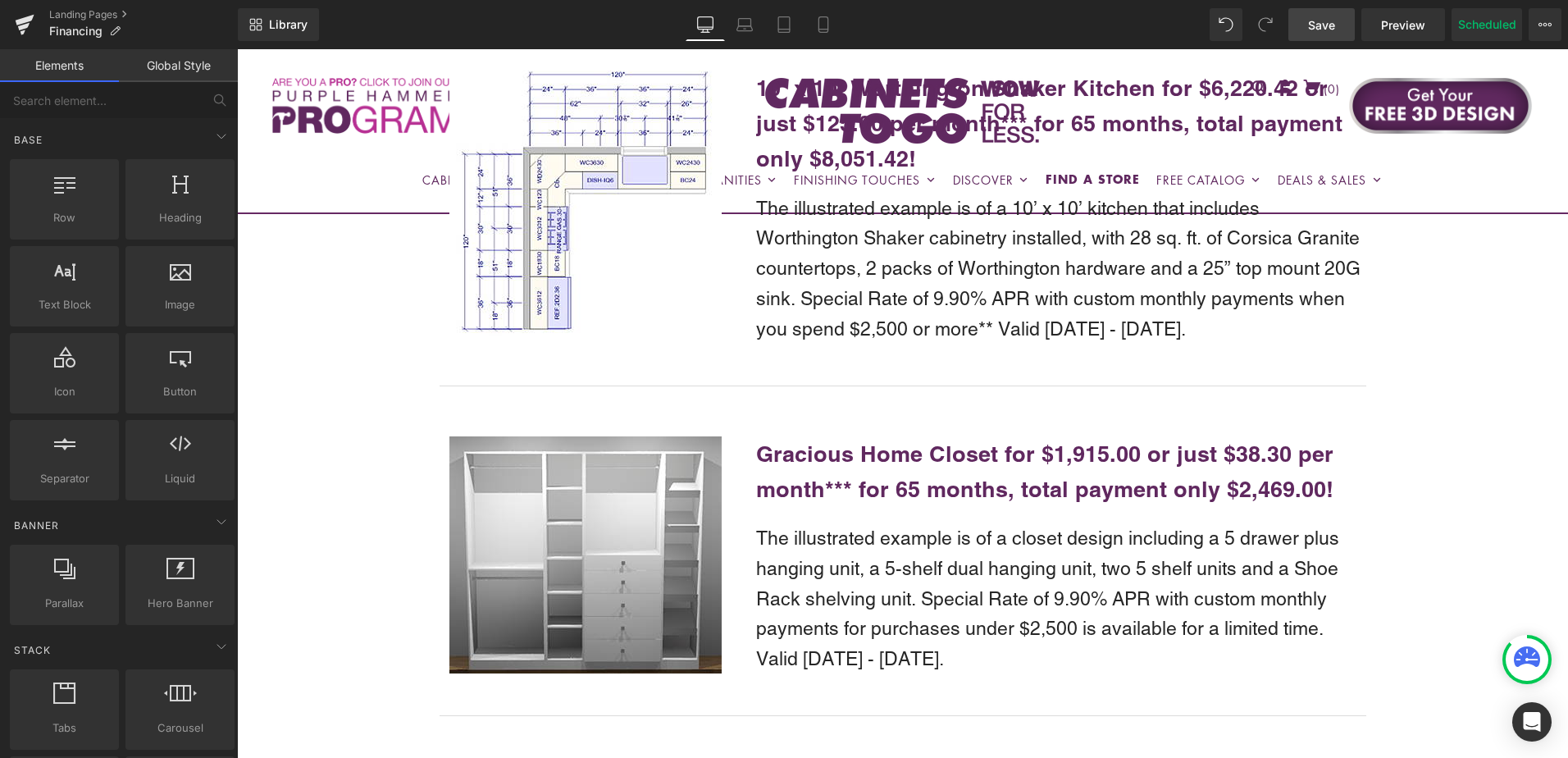
click at [1315, 35] on link "Save" at bounding box center [1321, 24] width 66 height 33
click at [1546, 26] on icon at bounding box center [1545, 25] width 4 height 4
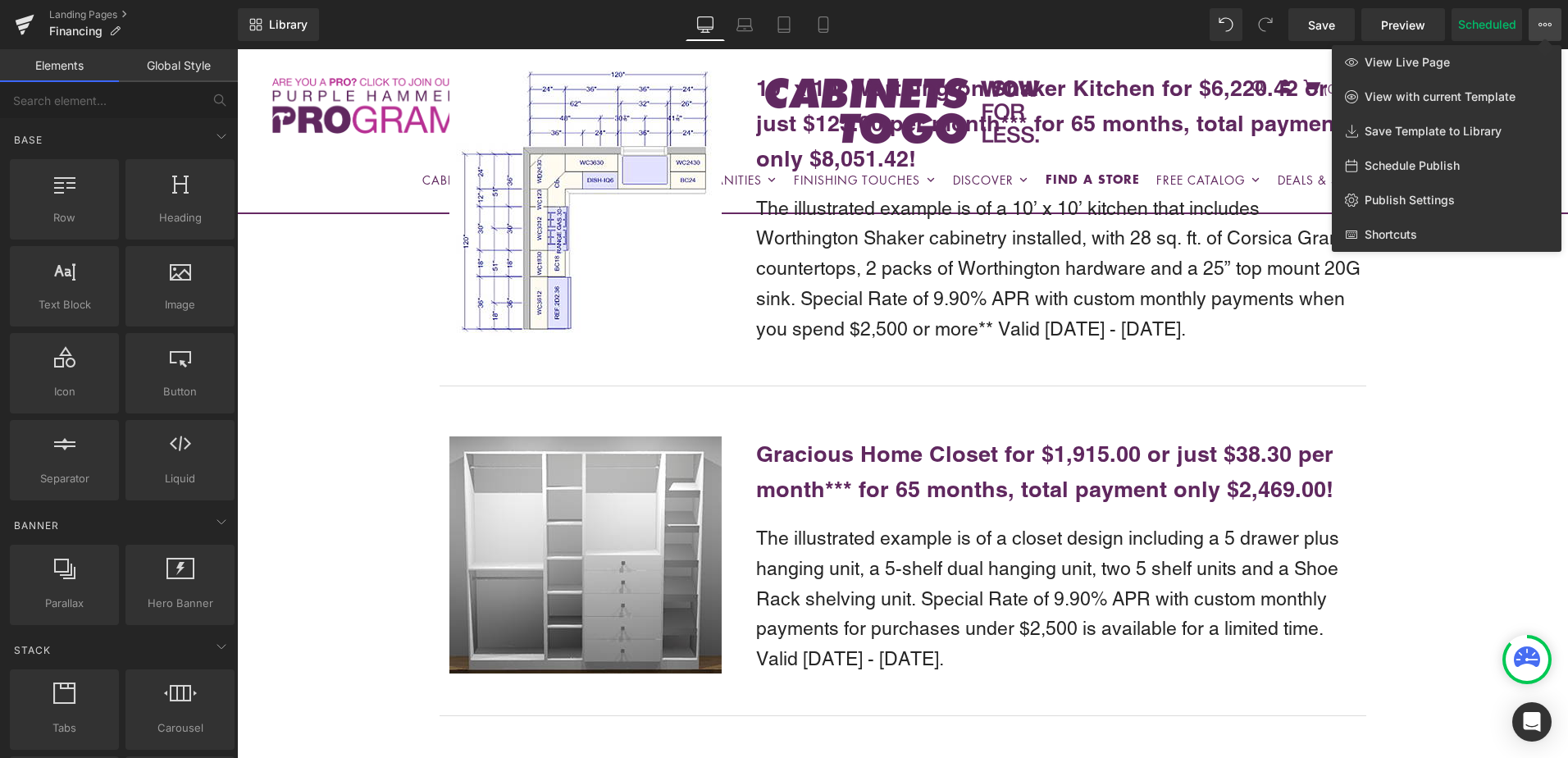
click at [1442, 164] on span "Schedule Publish" at bounding box center [1413, 165] width 95 height 15
select select
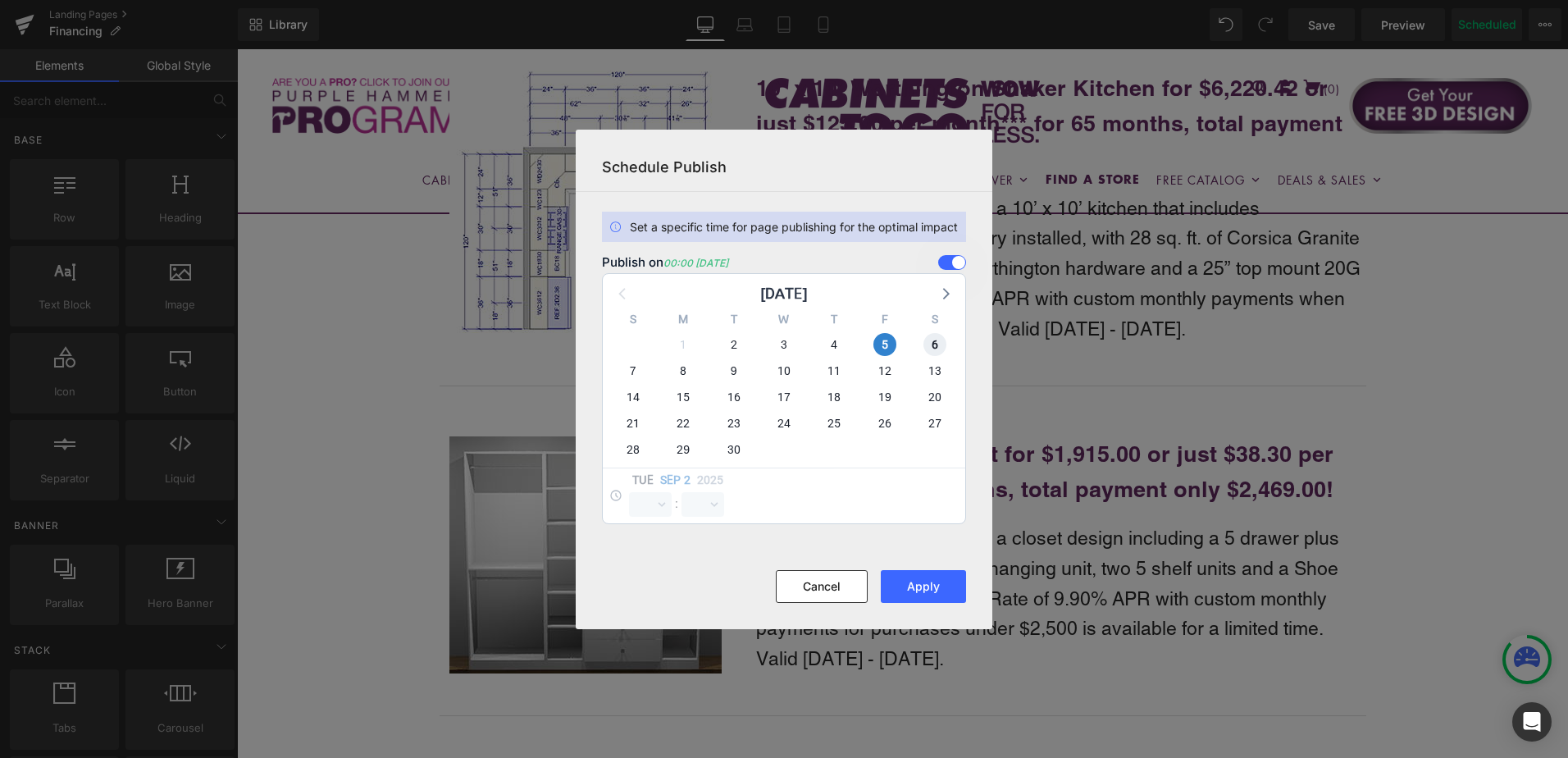
click at [934, 343] on span "6" at bounding box center [935, 345] width 23 height 23
select select "0"
click at [886, 342] on span "5" at bounding box center [885, 345] width 23 height 23
click at [909, 579] on button "Apply" at bounding box center [923, 587] width 86 height 33
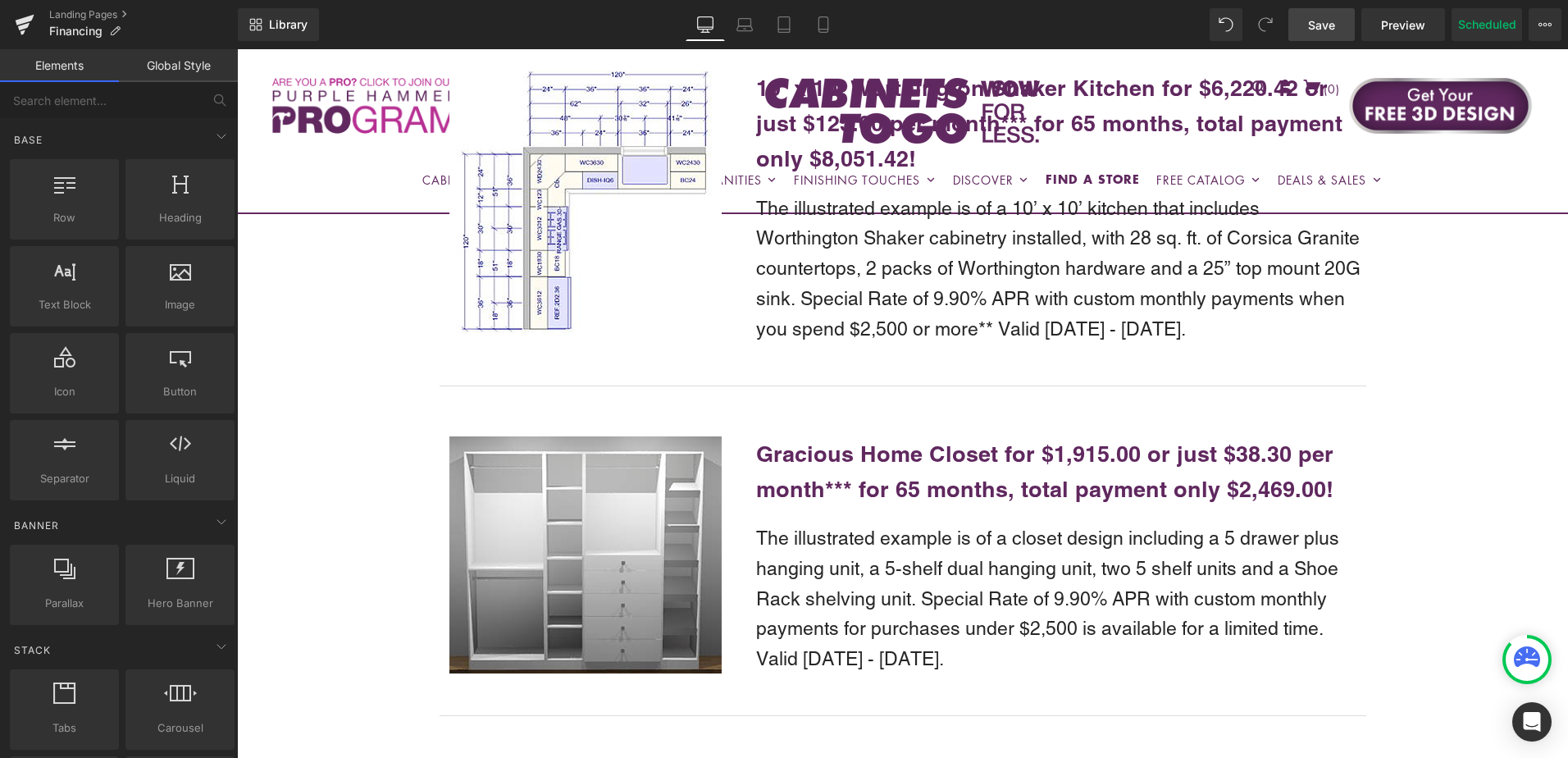
click at [1335, 33] on span "Save" at bounding box center [1322, 26] width 27 height 18
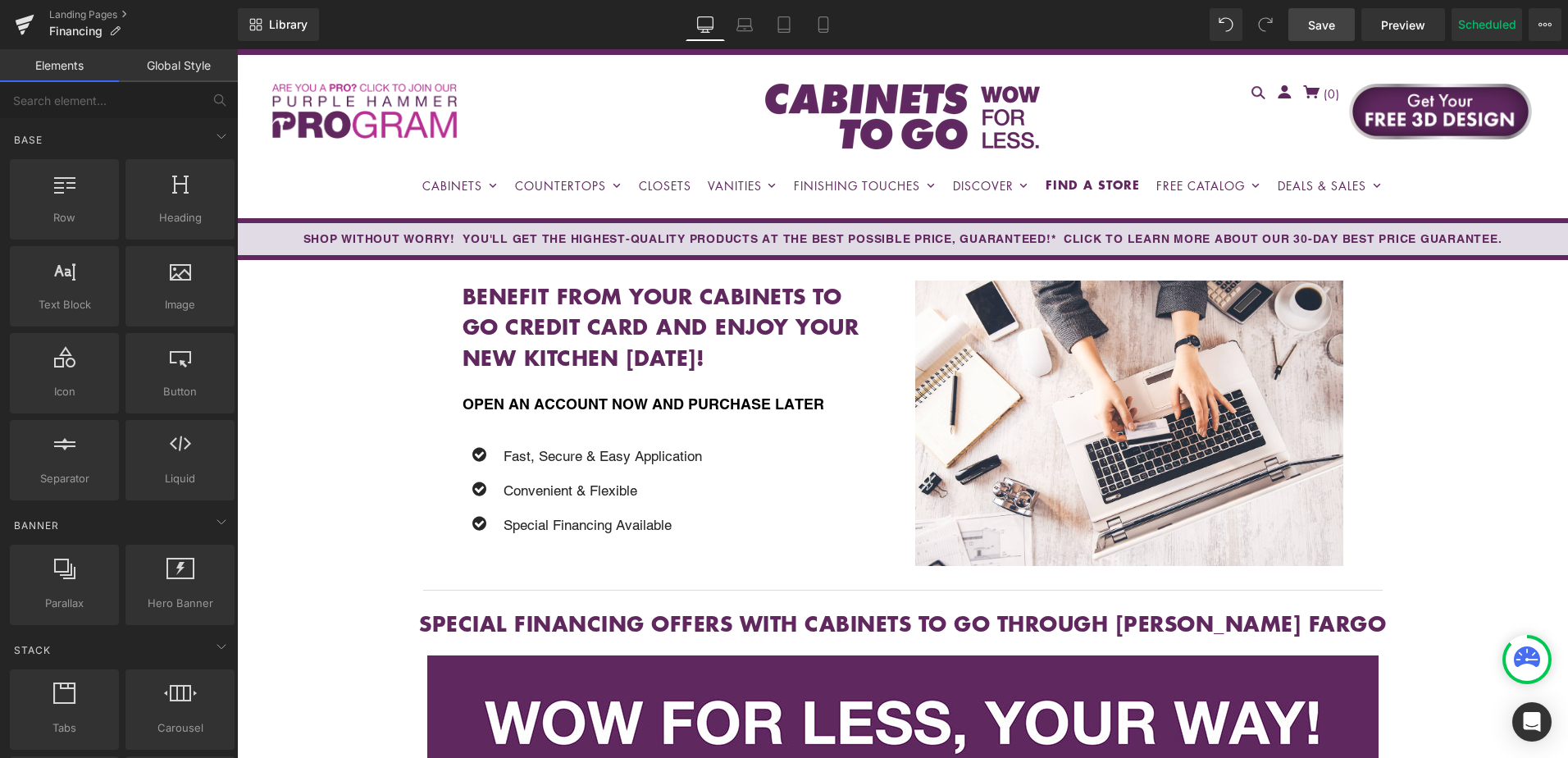
scroll to position [0, 0]
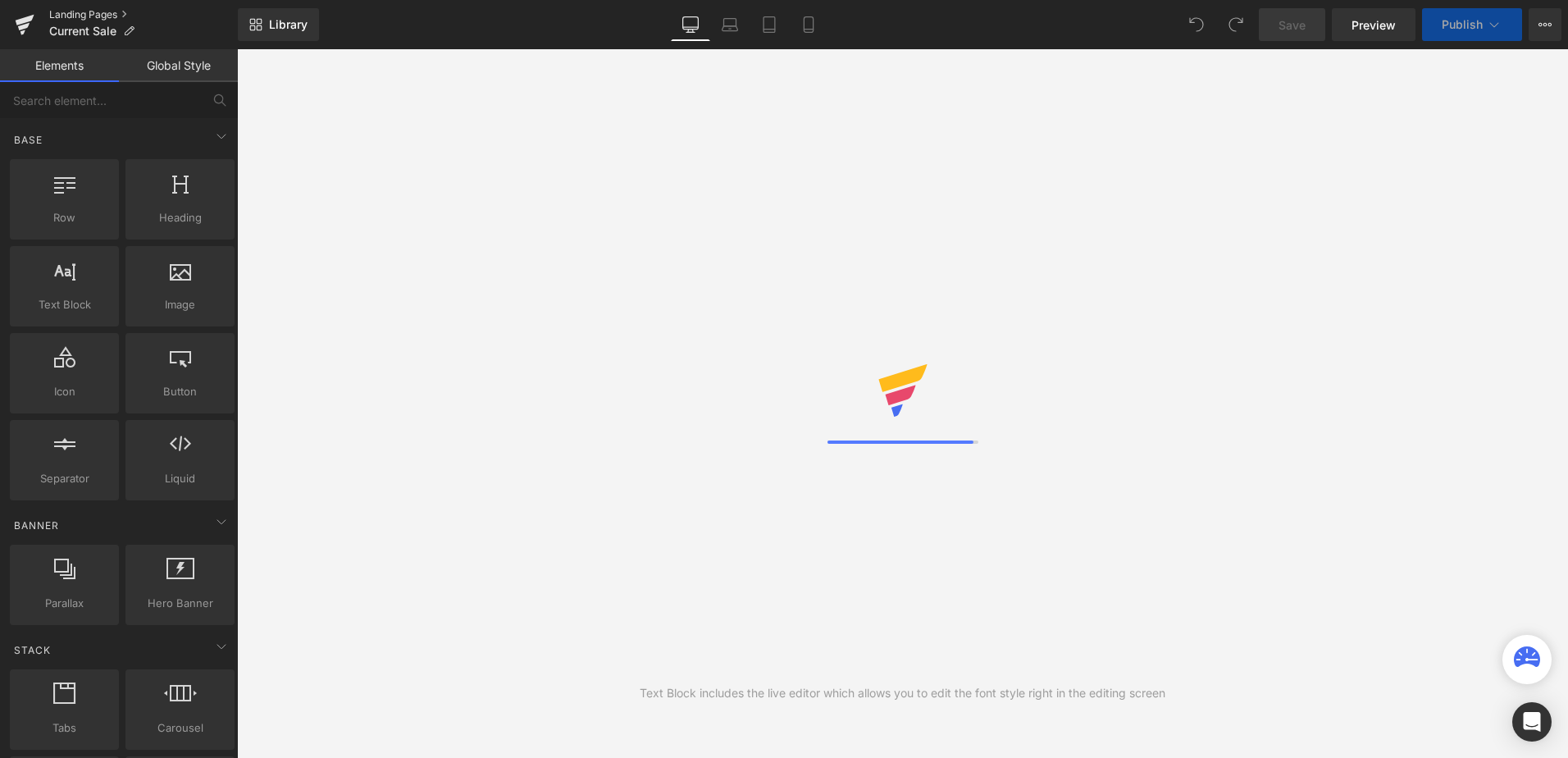
click at [96, 18] on link "Landing Pages" at bounding box center [144, 14] width 189 height 13
click at [90, 12] on link "Landing Pages" at bounding box center [144, 14] width 189 height 13
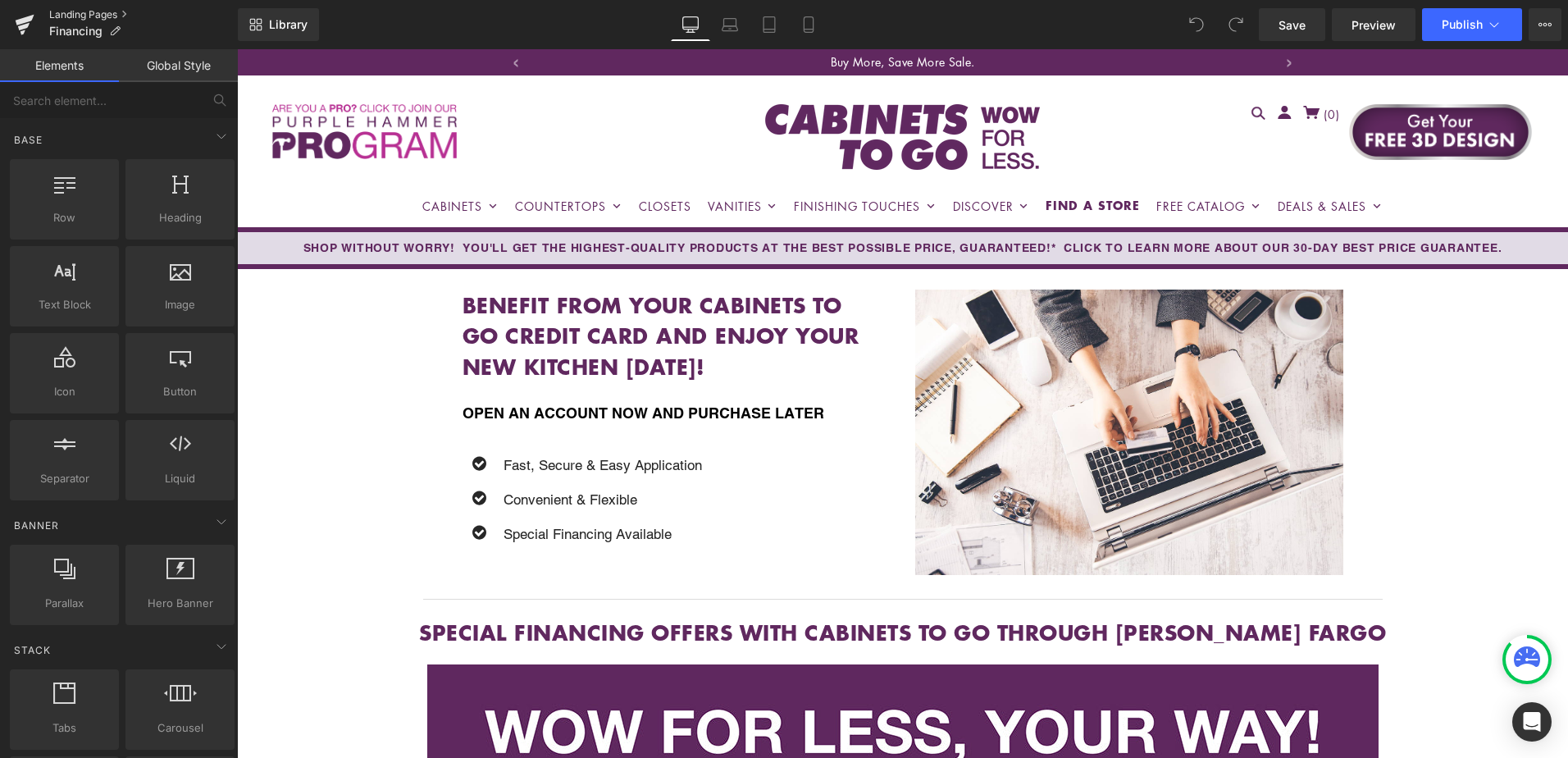
click at [85, 11] on link "Landing Pages" at bounding box center [144, 14] width 189 height 13
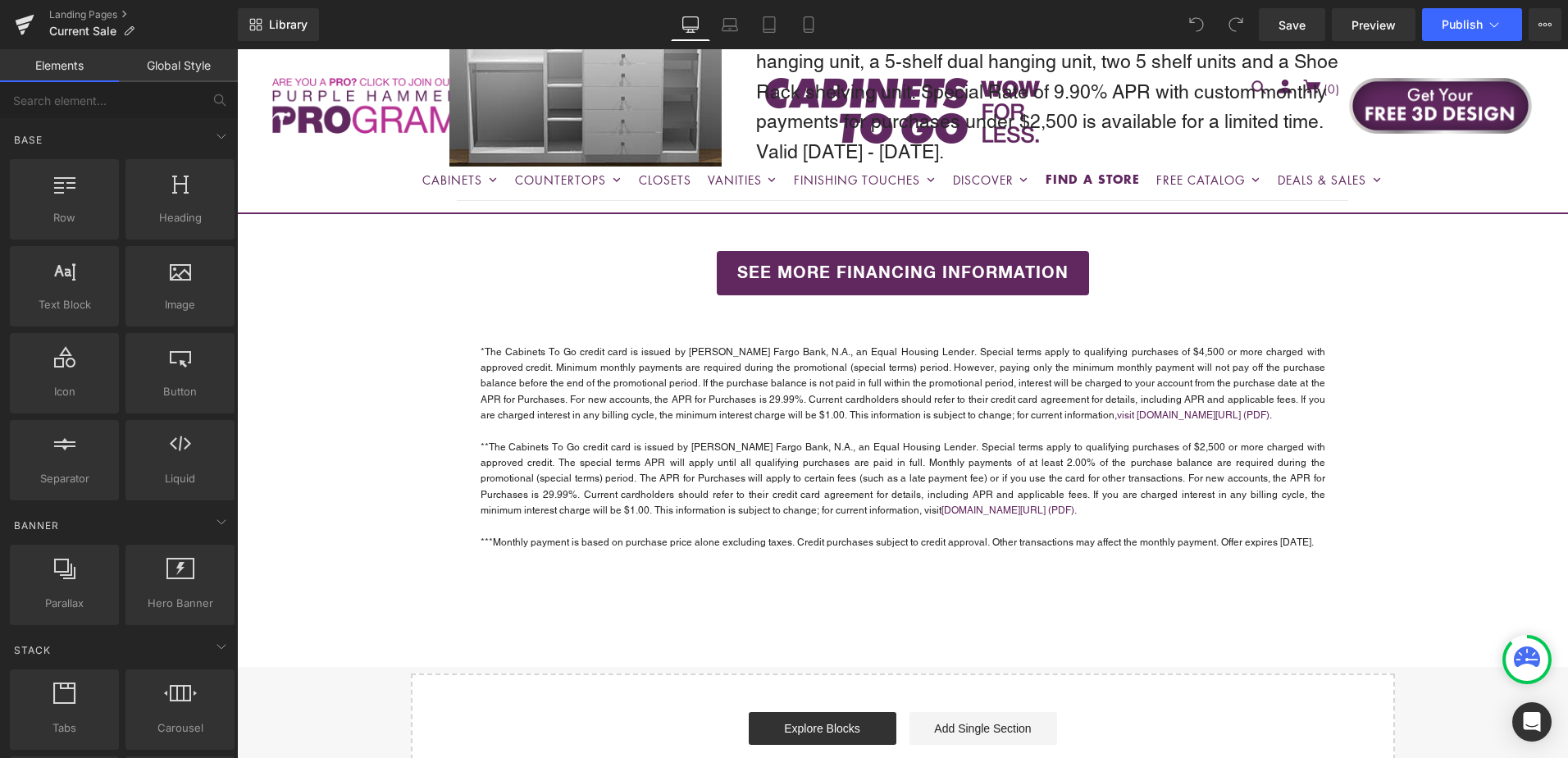
scroll to position [4432, 0]
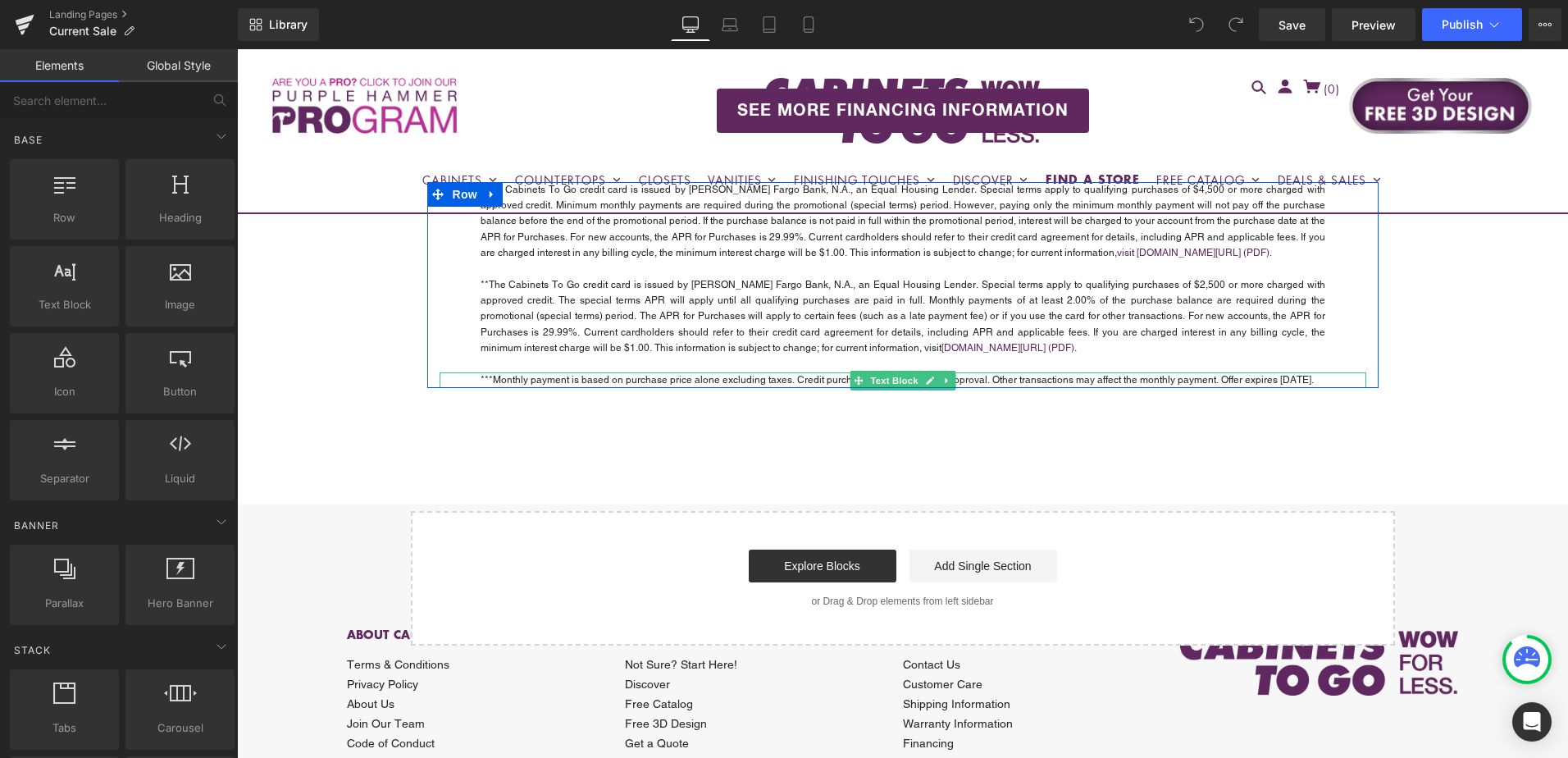
click at [1277, 373] on p "***Monthly payment is based on purchase price alone excluding taxes. Credit pur…" at bounding box center [902, 381] width 845 height 16
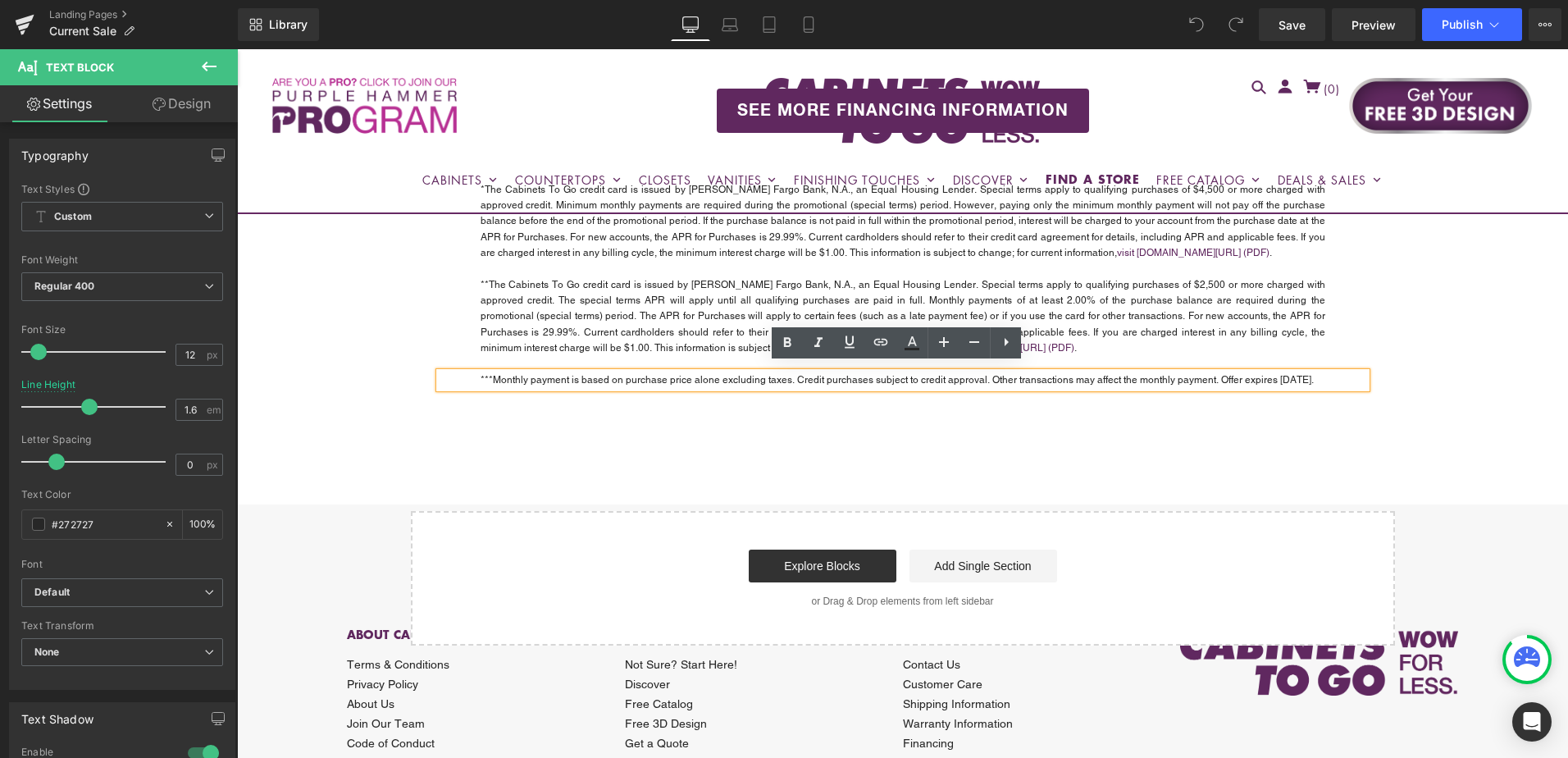
click at [1272, 373] on p "***Monthly payment is based on purchase price alone excluding taxes. Credit pur…" at bounding box center [902, 381] width 845 height 16
click at [1279, 373] on p "***Monthly payment is based on purchase price alone excluding taxes. Credit pur…" at bounding box center [902, 381] width 845 height 16
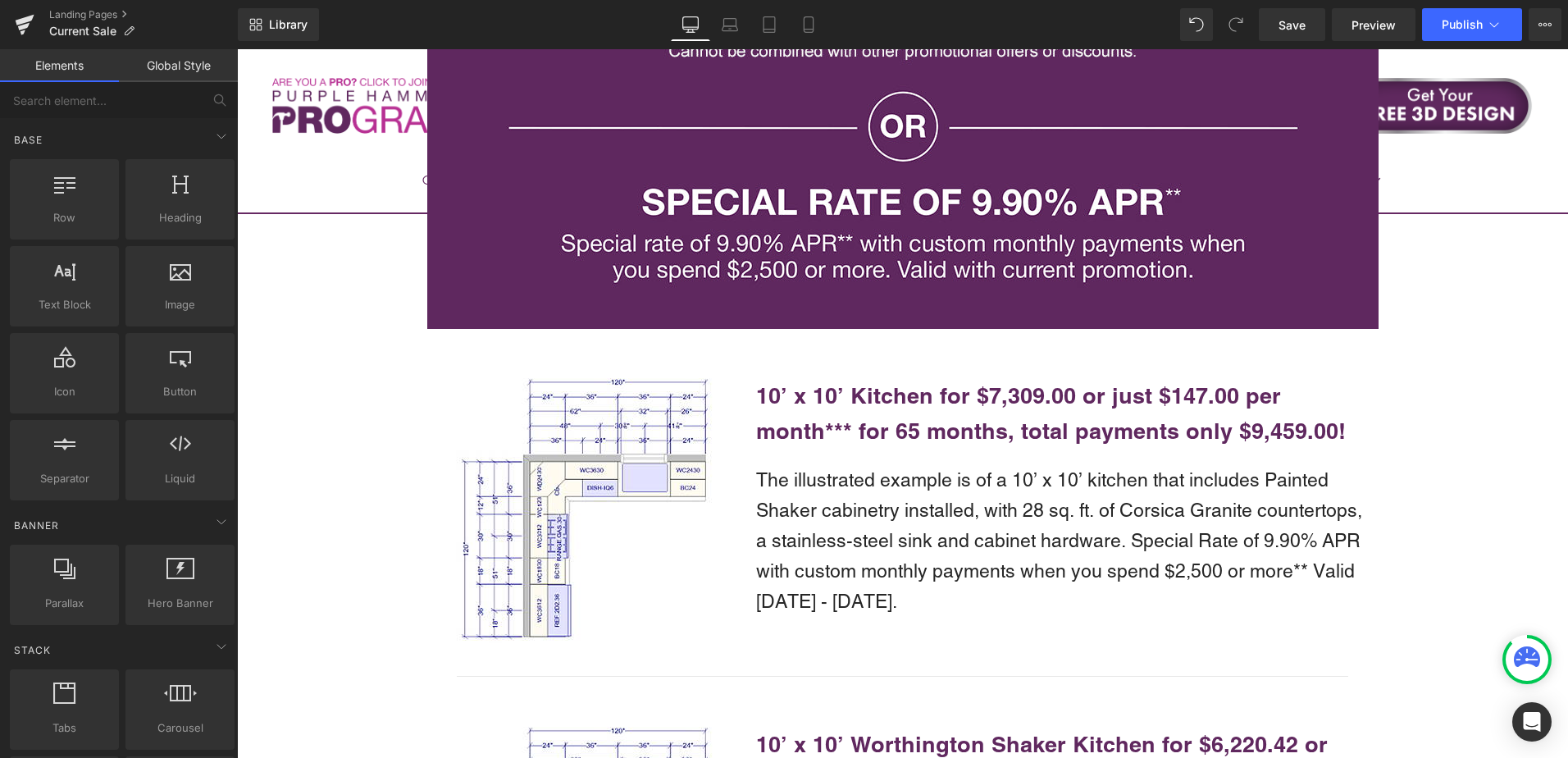
scroll to position [3119, 0]
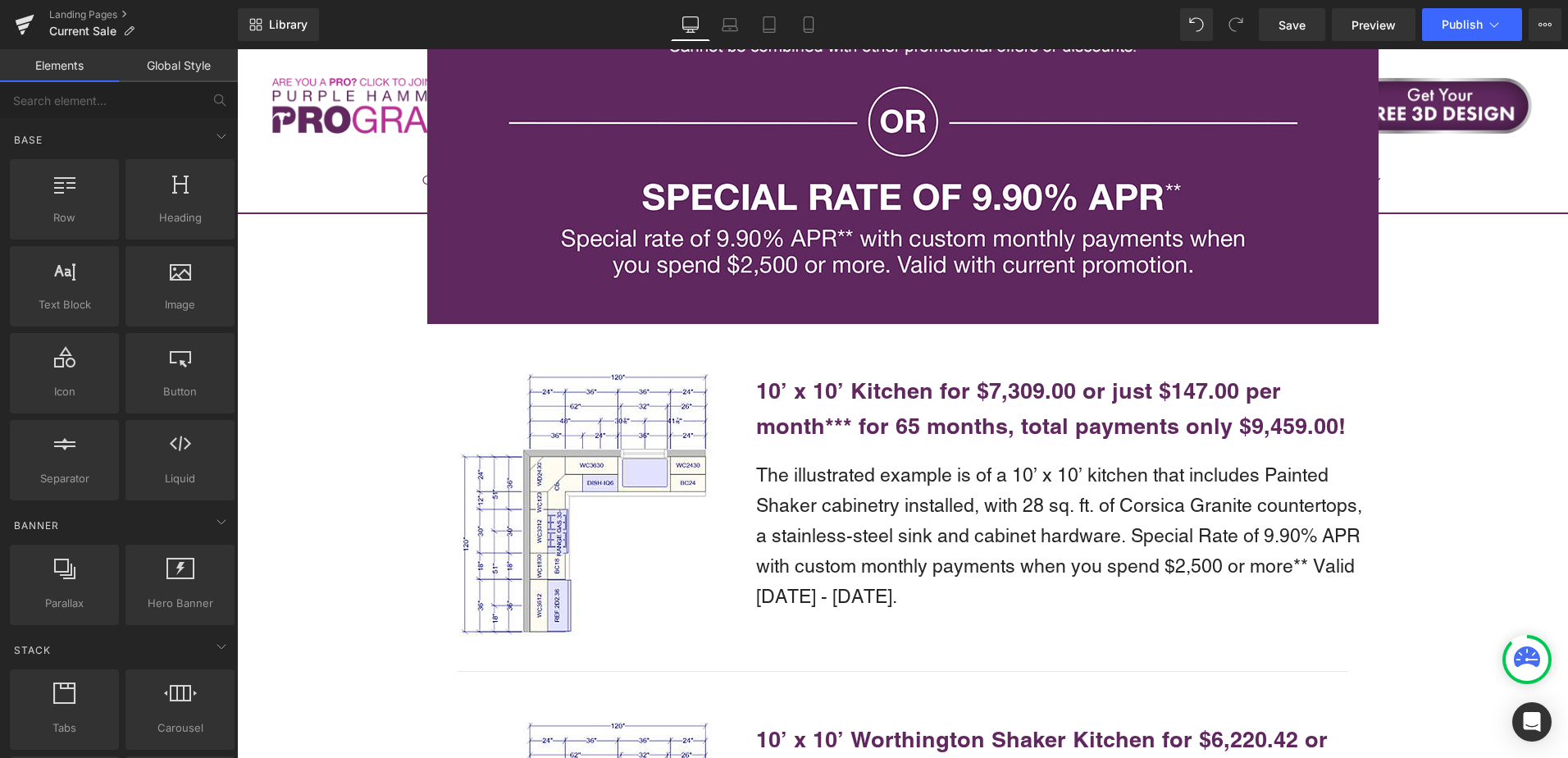
click at [872, 377] on b "10’ x 10’ Kitchen for $7,309.00 or just $147.00 per month*** for 65 months, tot…" at bounding box center [1052, 408] width 590 height 62
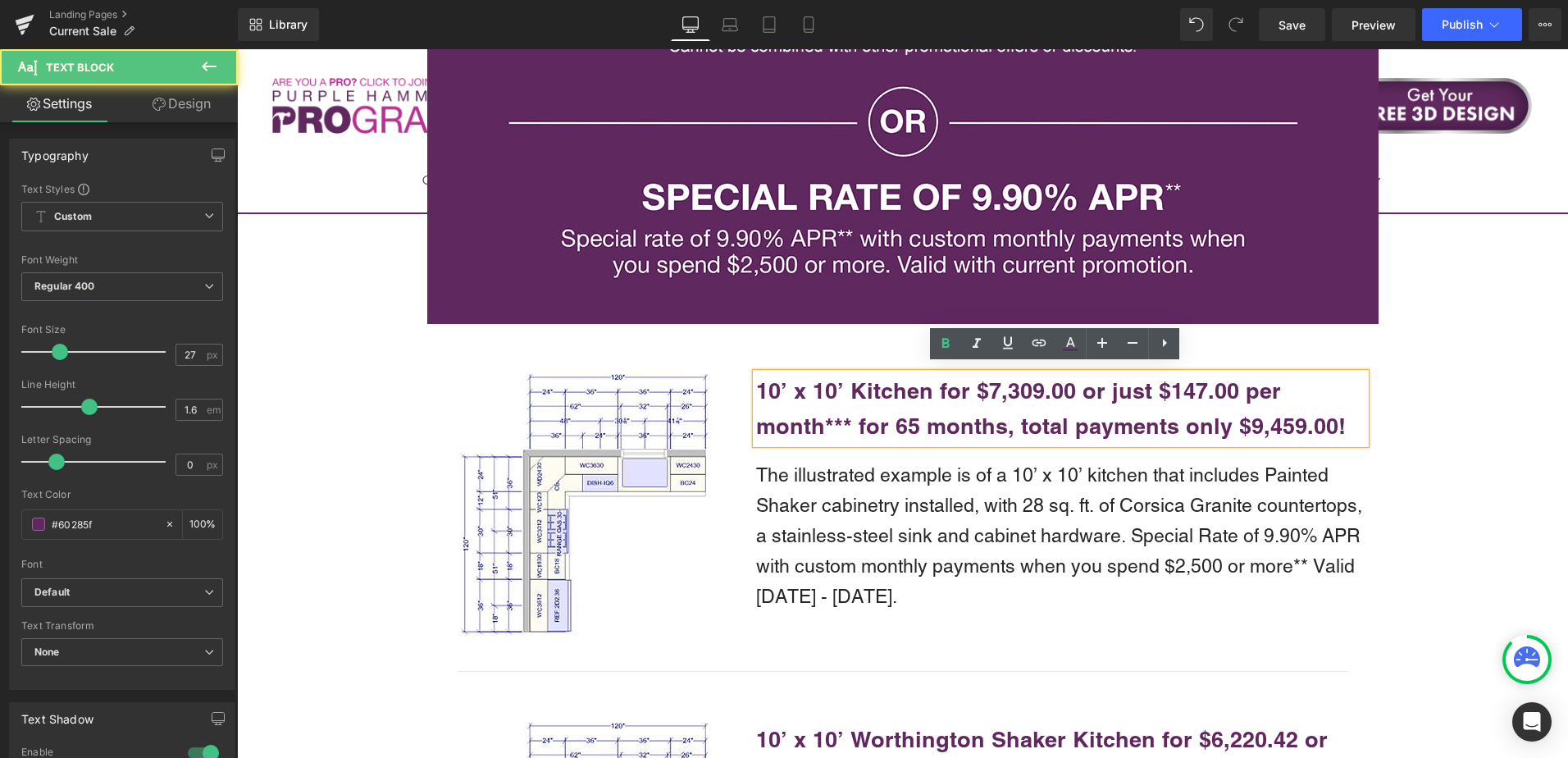
click at [890, 385] on b "10’ x 10’ Kitchen for $7,309.00 or just $147.00 per month*** for 65 months, tot…" at bounding box center [1052, 408] width 590 height 62
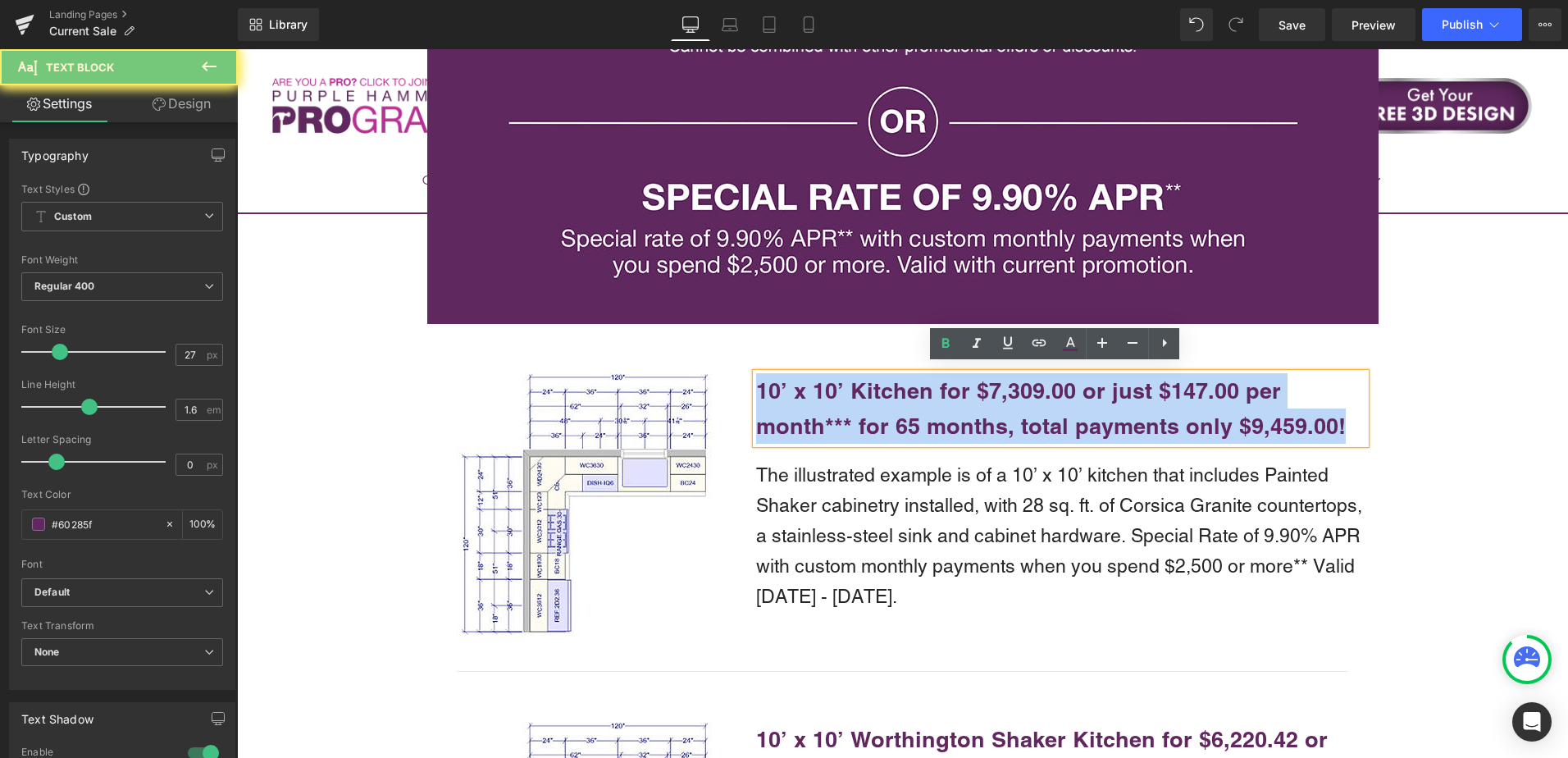
click at [890, 385] on b "10’ x 10’ Kitchen for $7,309.00 or just $147.00 per month*** for 65 months, tot…" at bounding box center [1052, 408] width 590 height 62
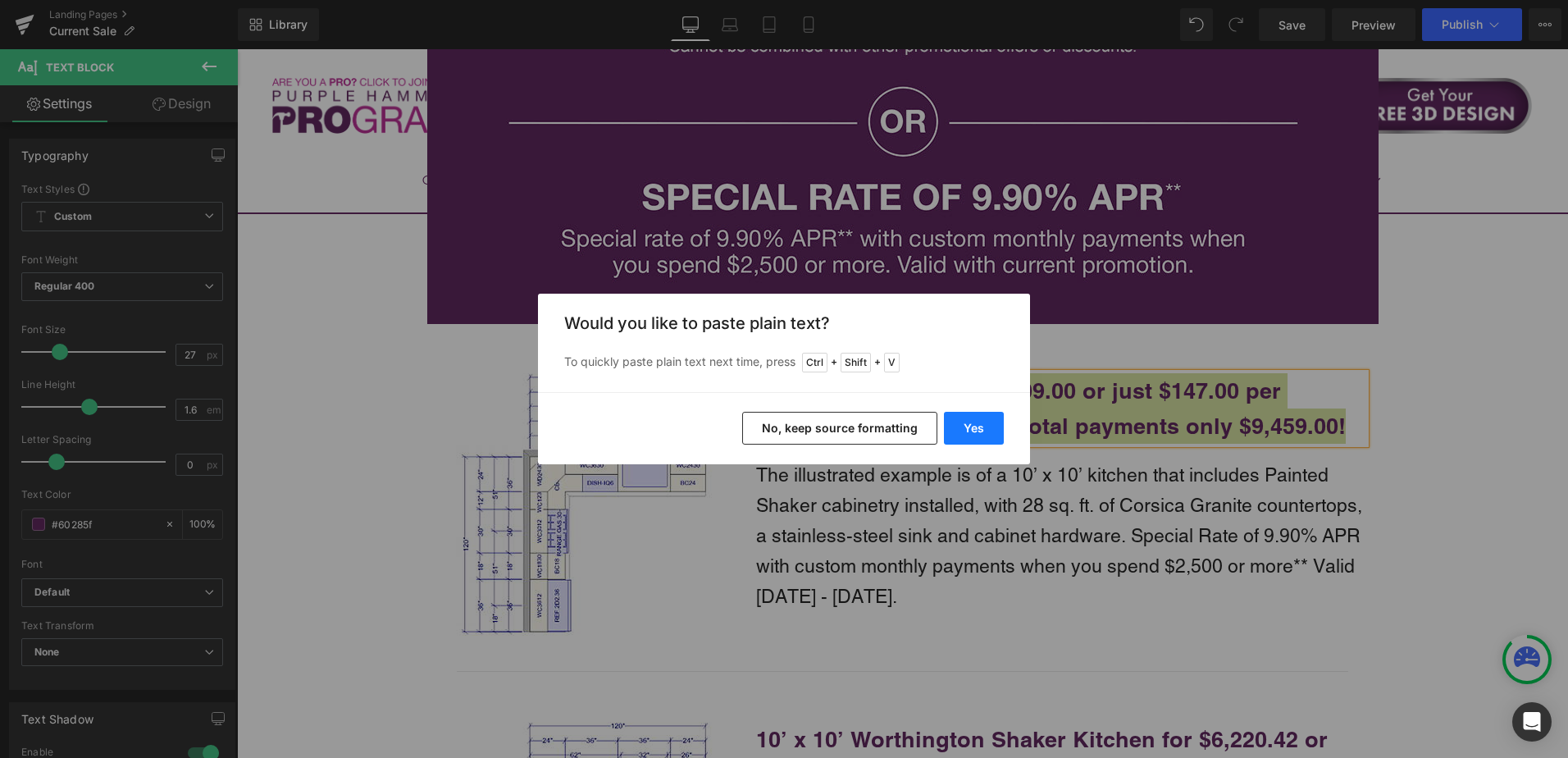
click at [969, 430] on button "Yes" at bounding box center [974, 428] width 60 height 33
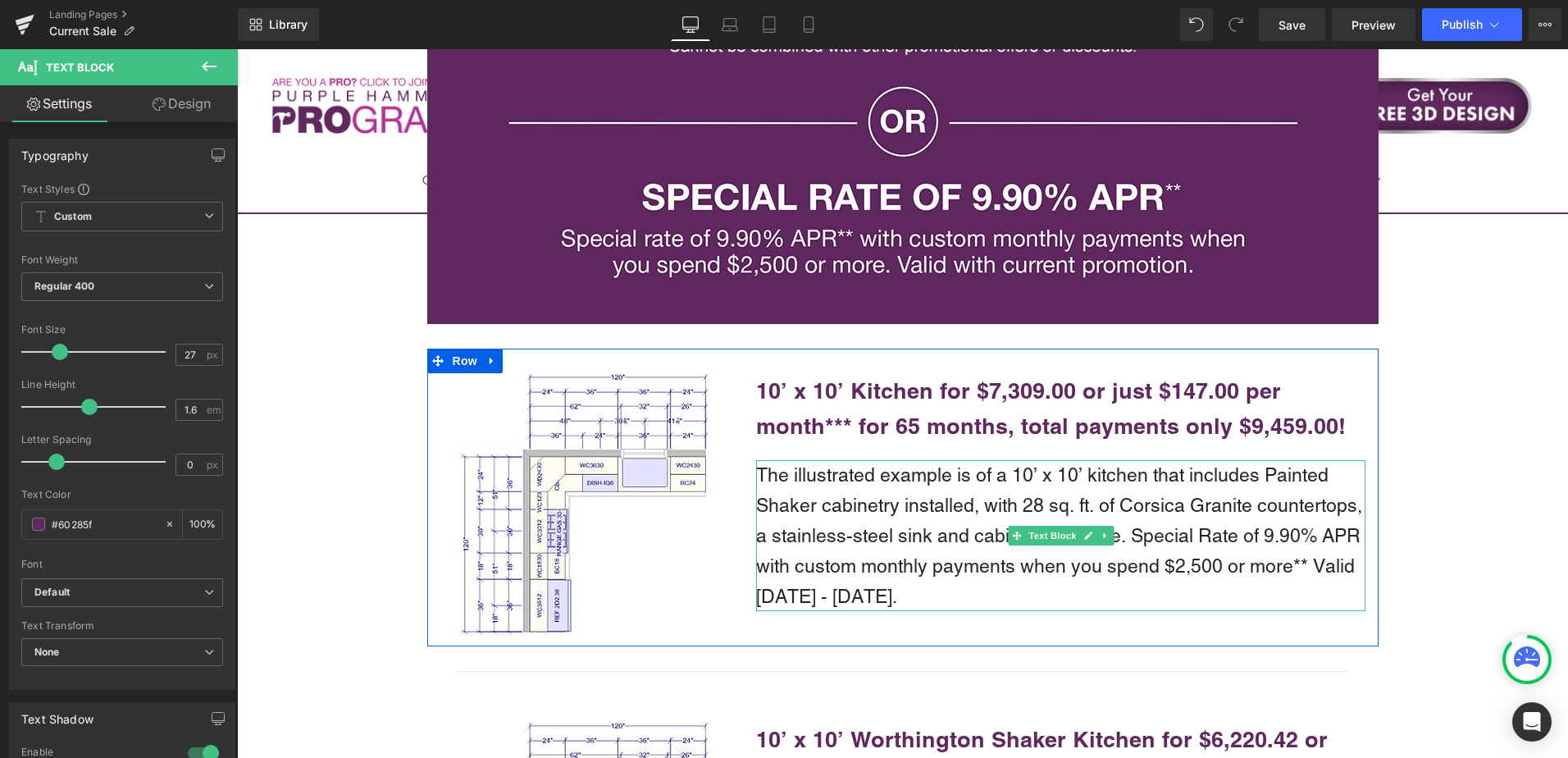
click at [848, 496] on p "The illustrated example is of a 10’ x 10’ kitchen that includes Painted Shaker …" at bounding box center [1061, 535] width 609 height 151
click at [847, 495] on p "The illustrated example is of a 10’ x 10’ kitchen that includes Painted Shaker …" at bounding box center [1061, 535] width 609 height 151
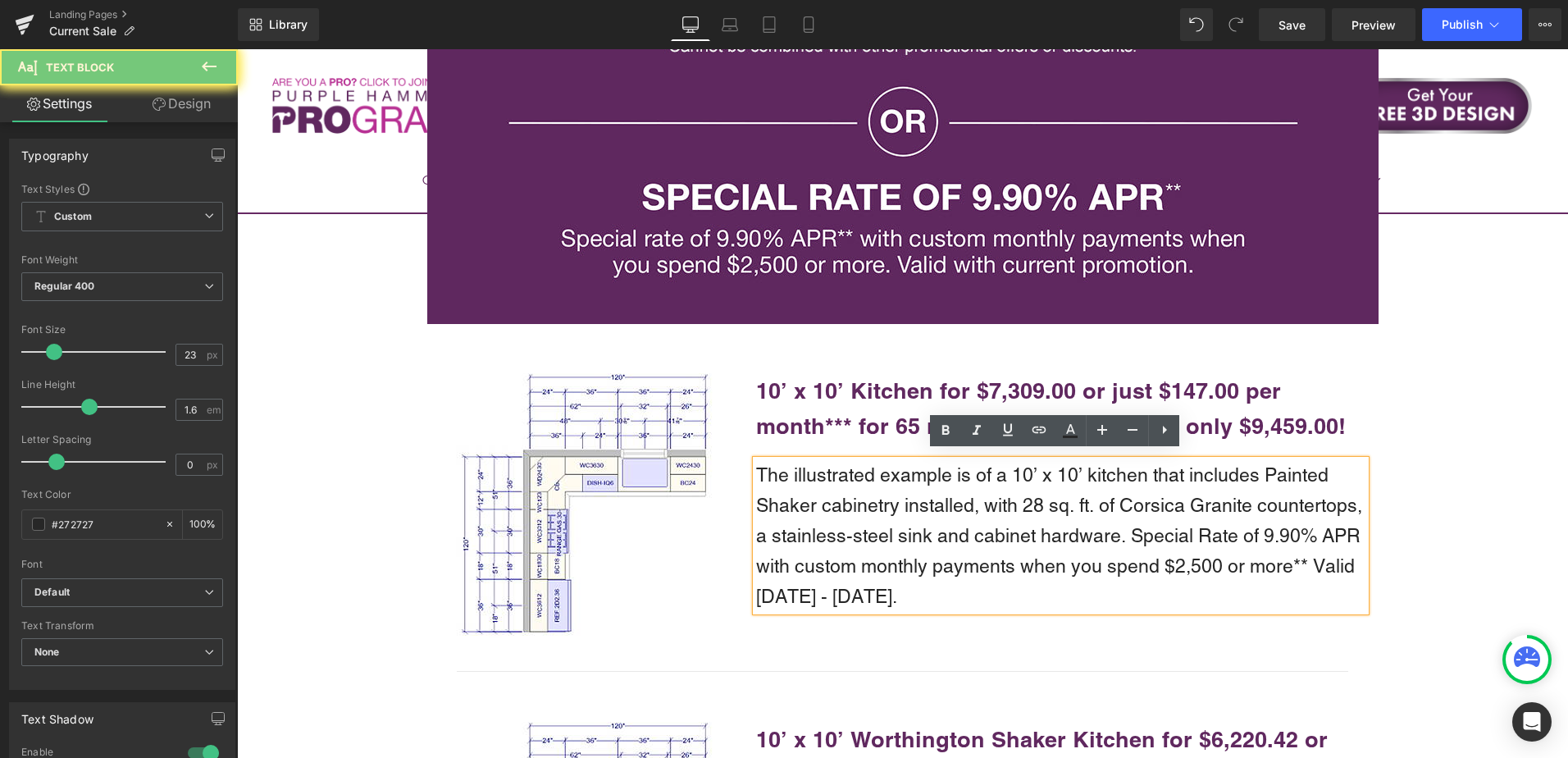
click at [847, 495] on p "The illustrated example is of a 10’ x 10’ kitchen that includes Painted Shaker …" at bounding box center [1061, 535] width 609 height 151
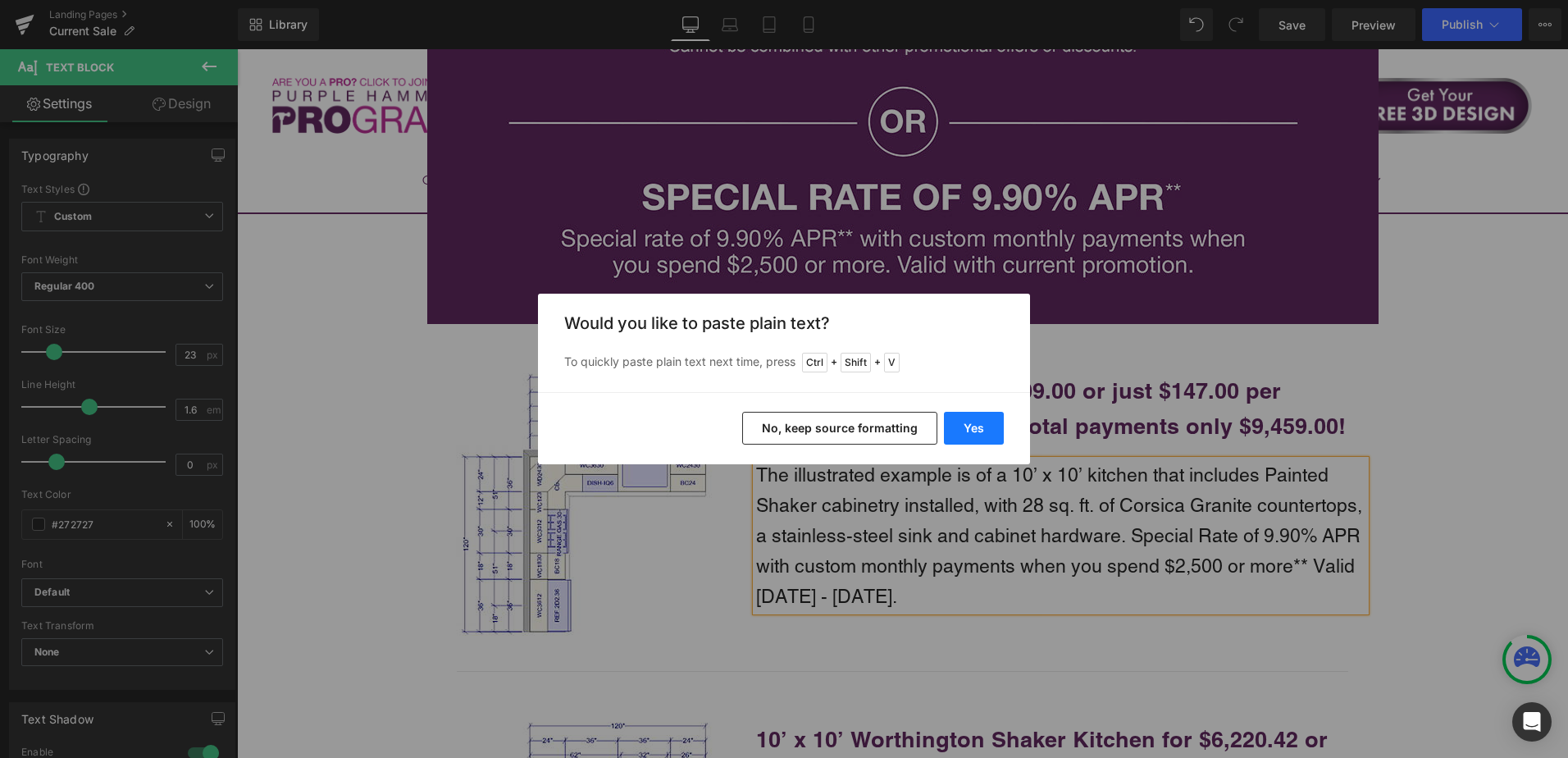
click at [965, 426] on button "Yes" at bounding box center [974, 428] width 60 height 33
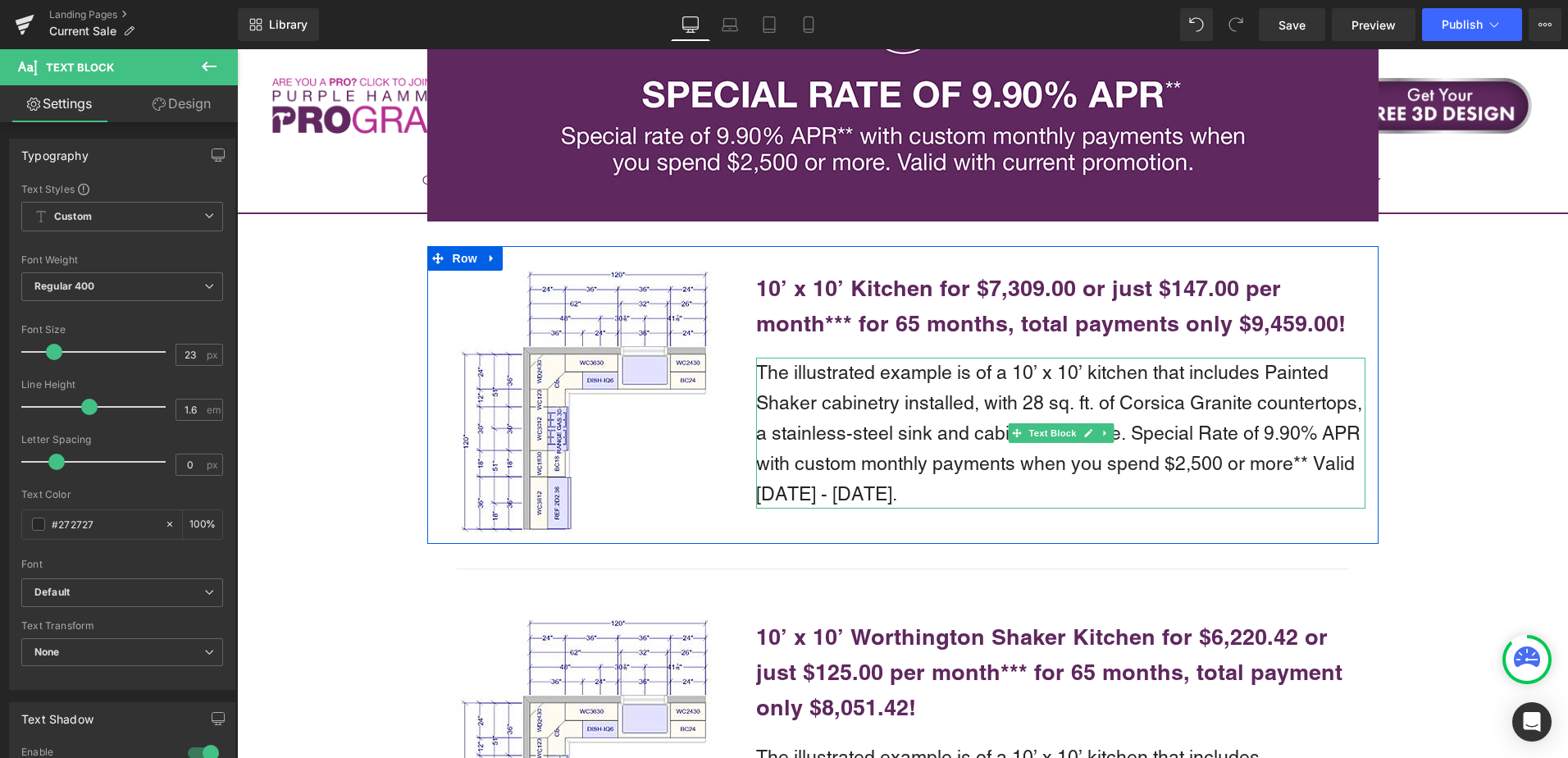
scroll to position [3529, 0]
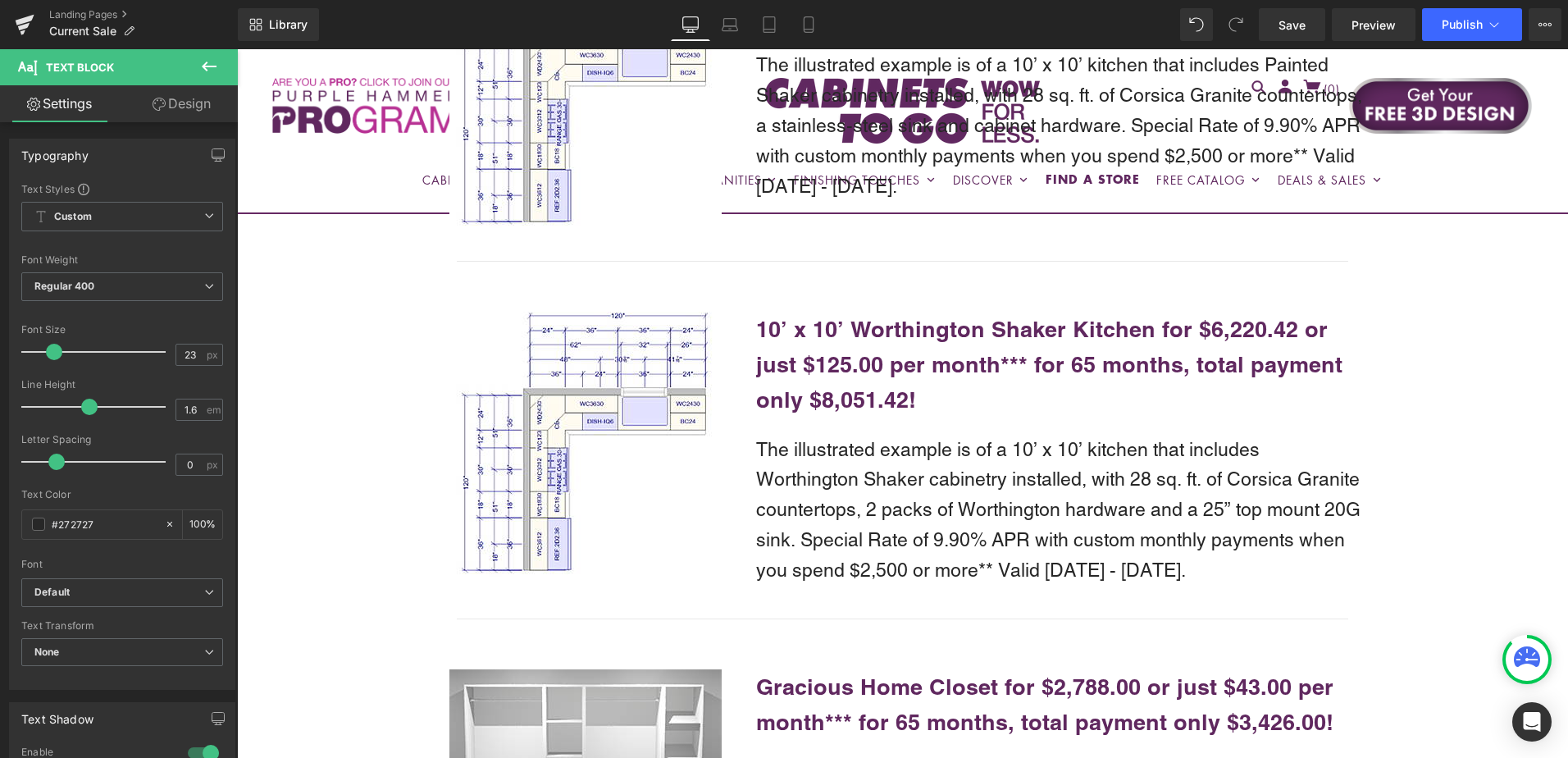
click at [833, 330] on b "10’ x 10’ Worthington Shaker Kitchen for $6,220.42 or just $125.00 per month***…" at bounding box center [1050, 365] width 586 height 97
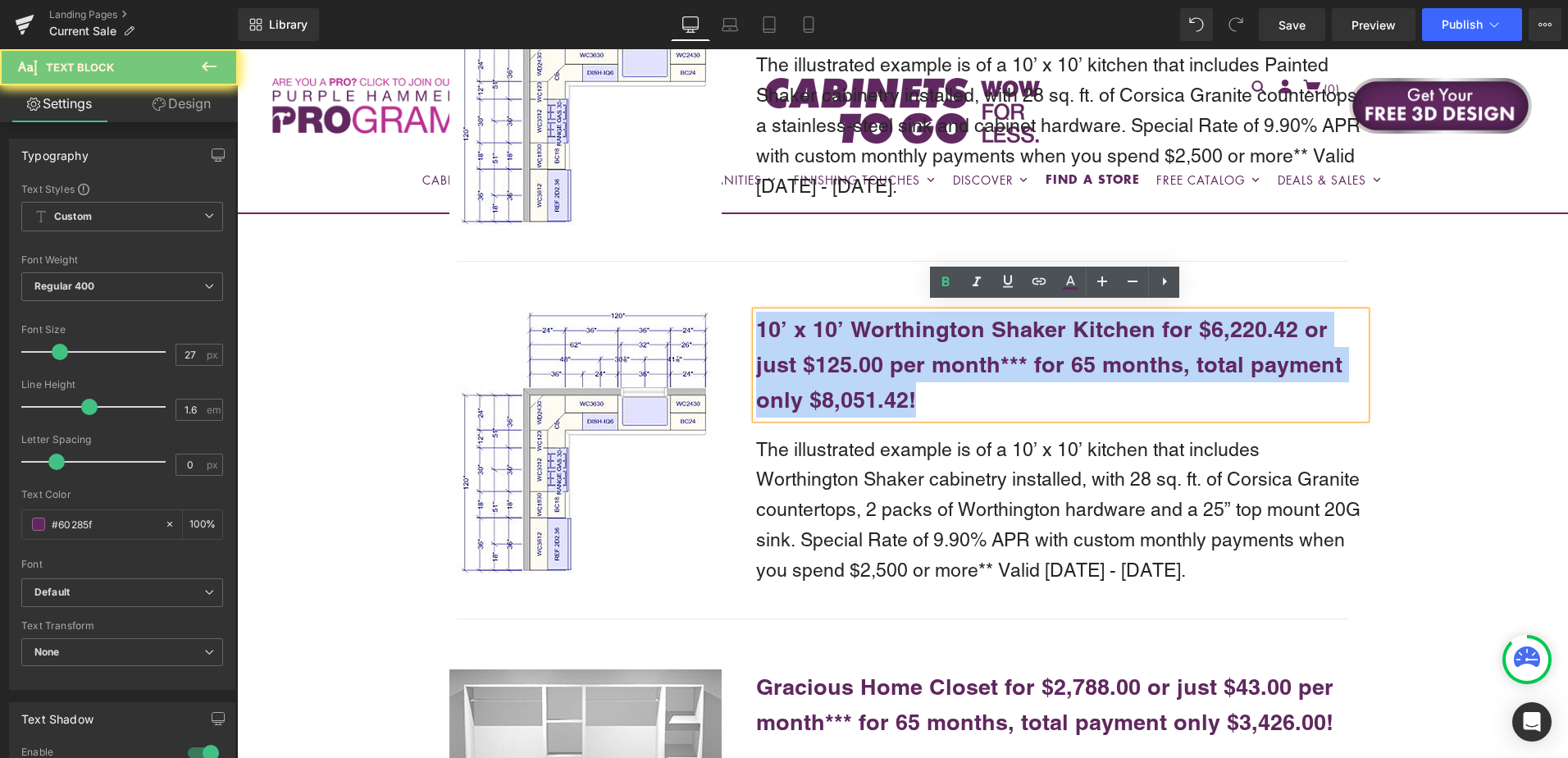
click at [833, 330] on b "10’ x 10’ Worthington Shaker Kitchen for $6,220.42 or just $125.00 per month***…" at bounding box center [1050, 365] width 586 height 97
click at [833, 330] on b "10’ x 10’ Worthington Shaker Kitchen for $6,220.42 or just $125.00 per month***…" at bounding box center [1050, 365] width 586 height 97
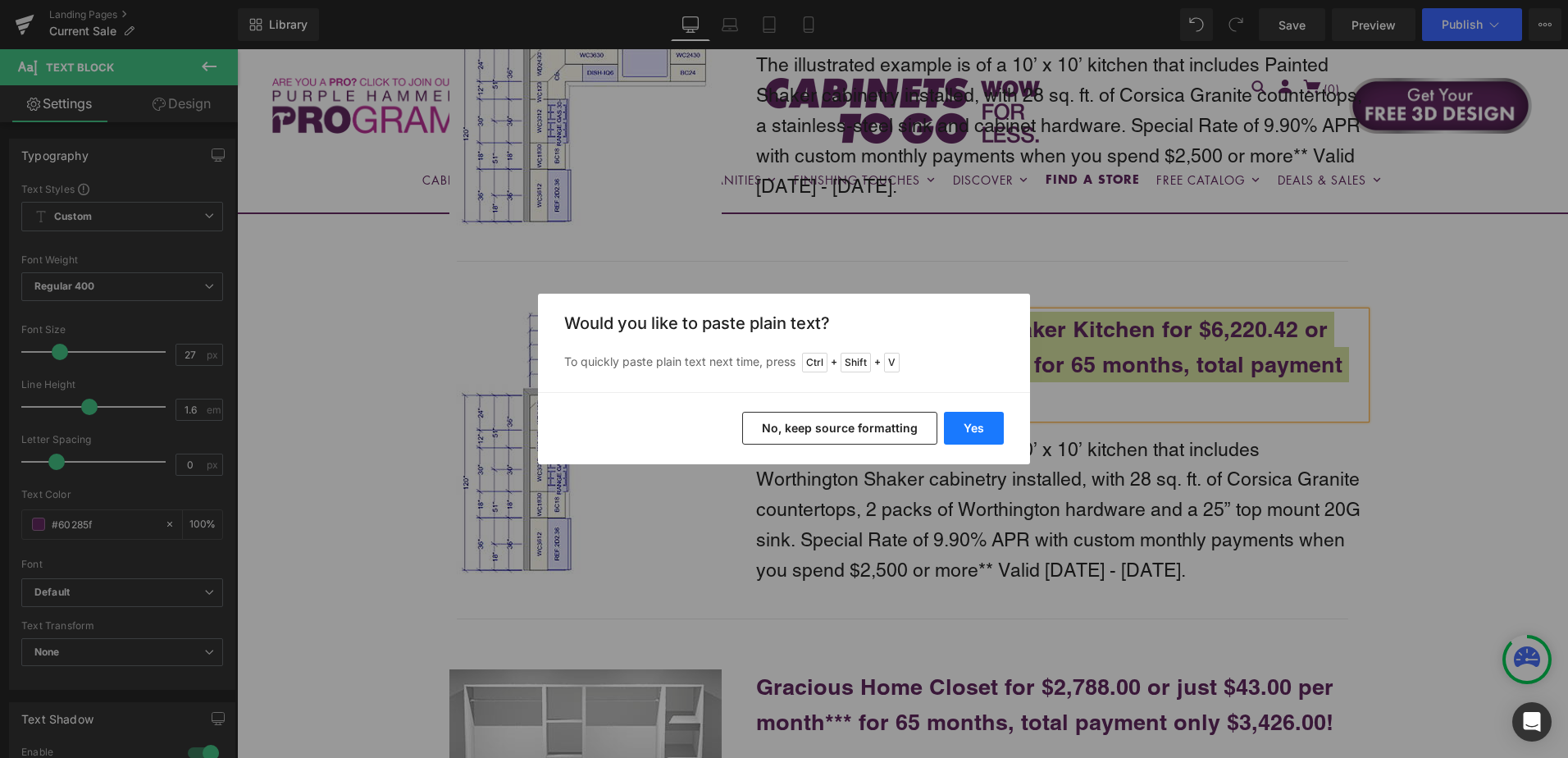
click at [969, 425] on button "Yes" at bounding box center [974, 428] width 60 height 33
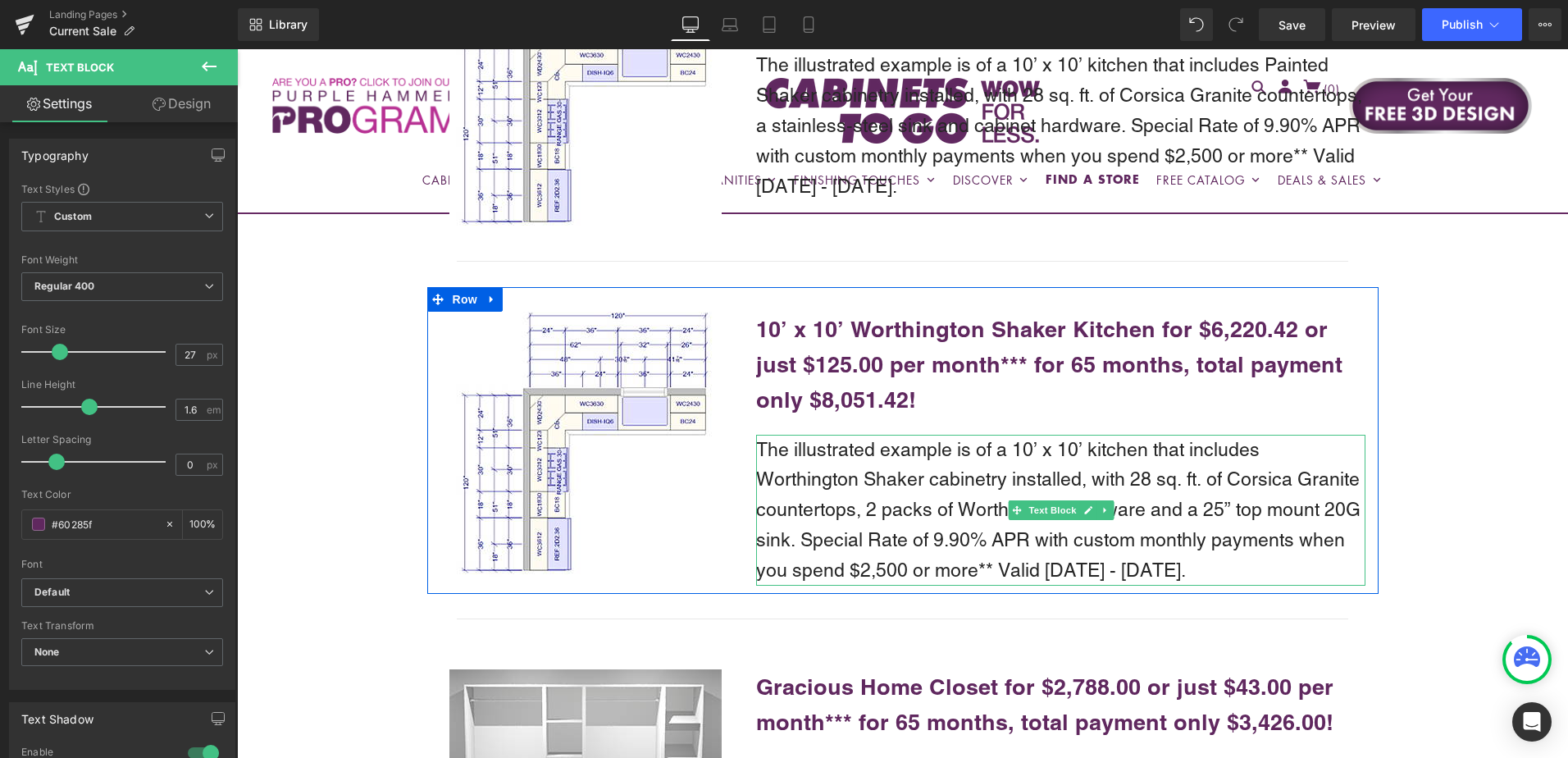
click at [864, 485] on p "The illustrated example is of a 10’ x 10’ kitchen that includes Worthington Sha…" at bounding box center [1061, 510] width 609 height 151
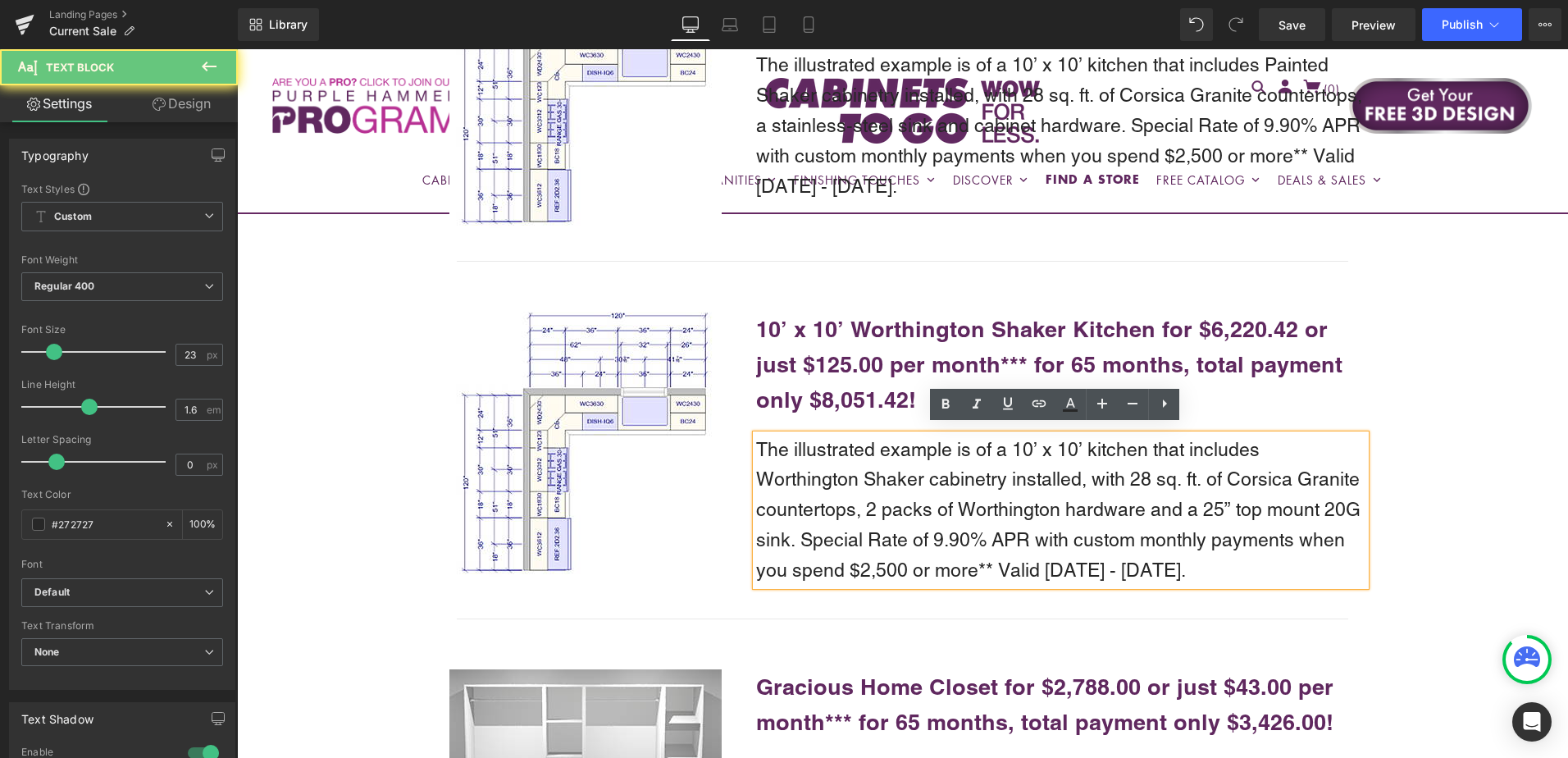
click at [864, 485] on p "The illustrated example is of a 10’ x 10’ kitchen that includes Worthington Sha…" at bounding box center [1061, 510] width 609 height 151
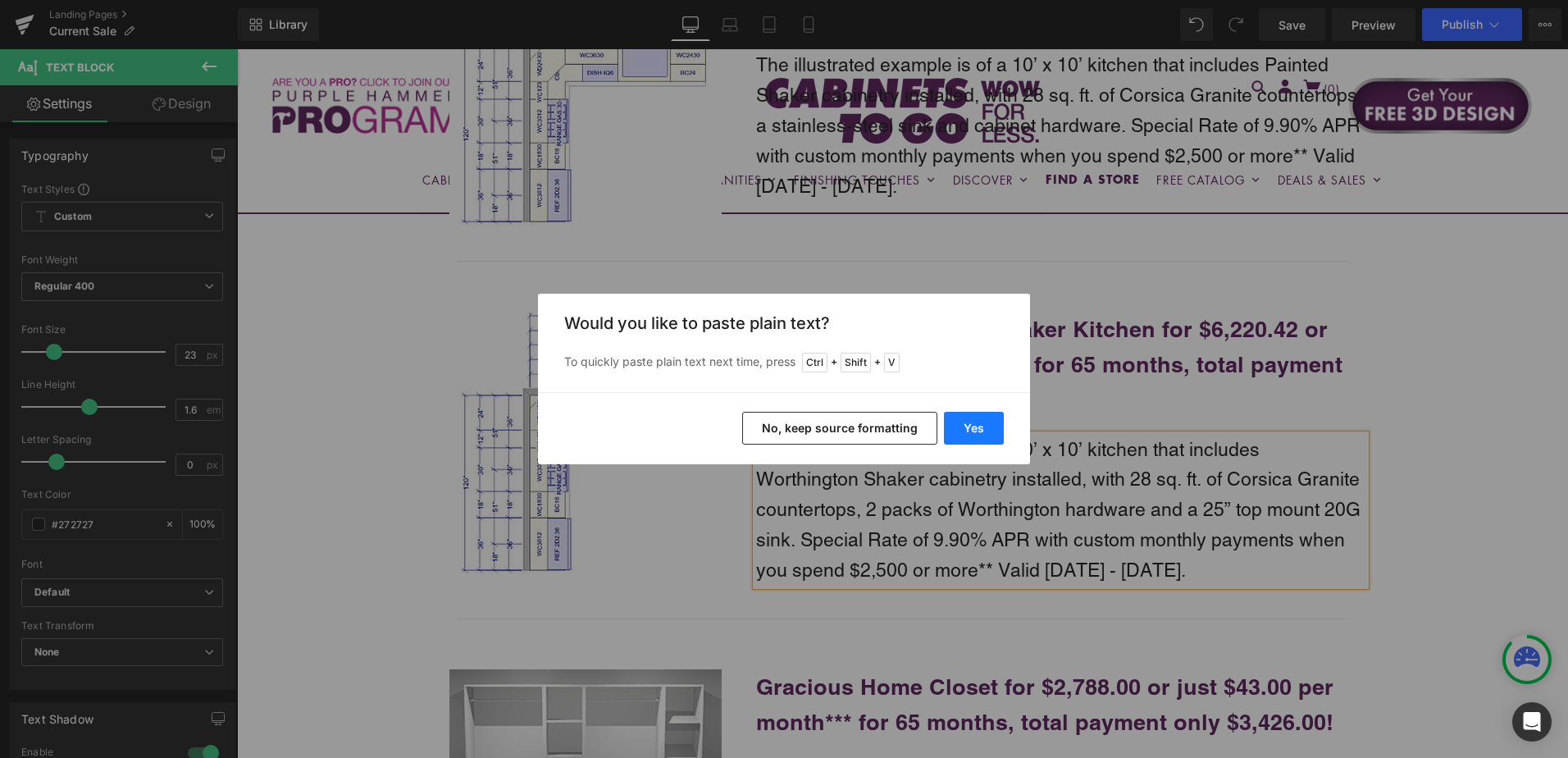
click at [965, 430] on button "Yes" at bounding box center [974, 428] width 60 height 33
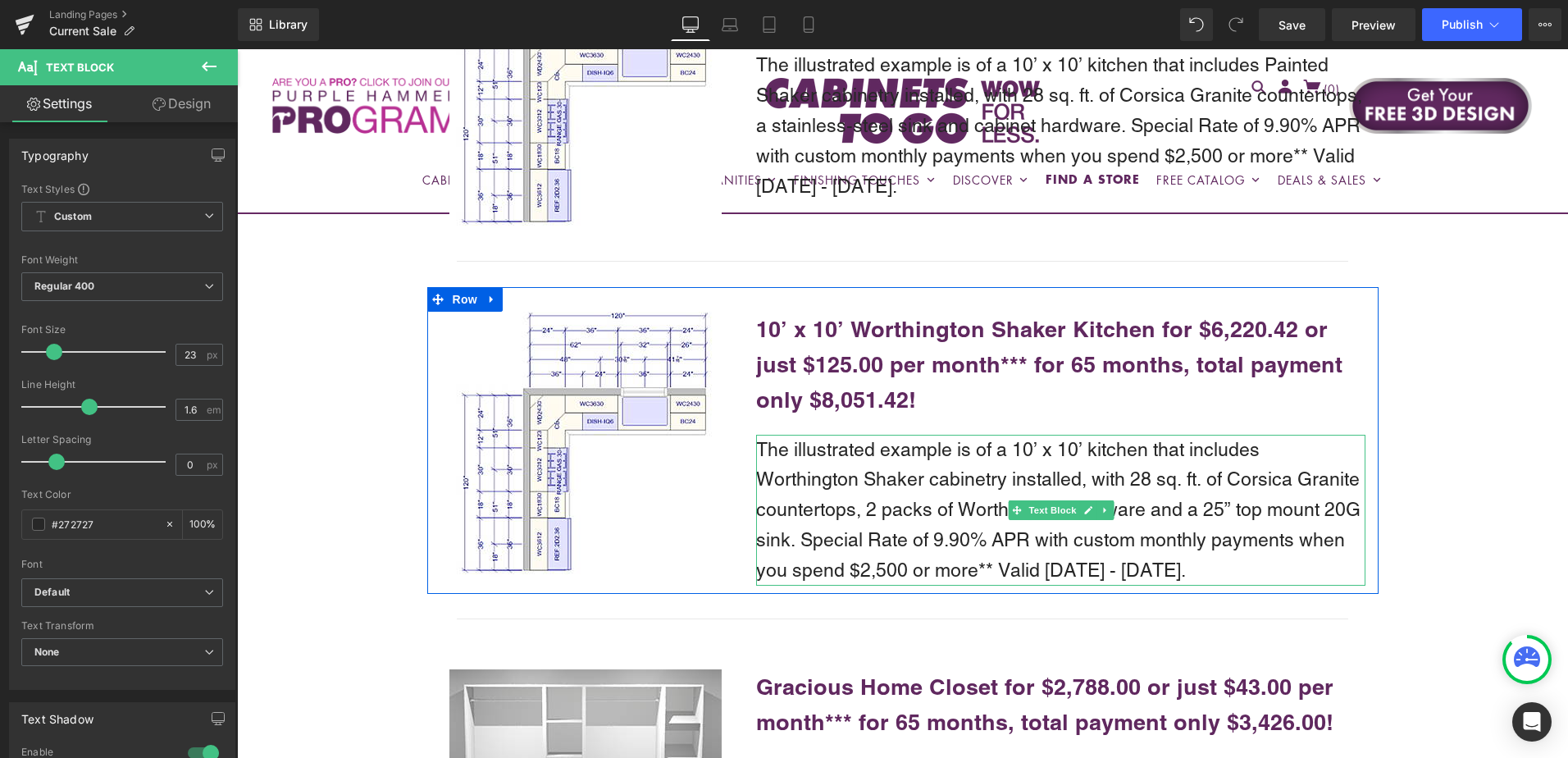
scroll to position [3857, 0]
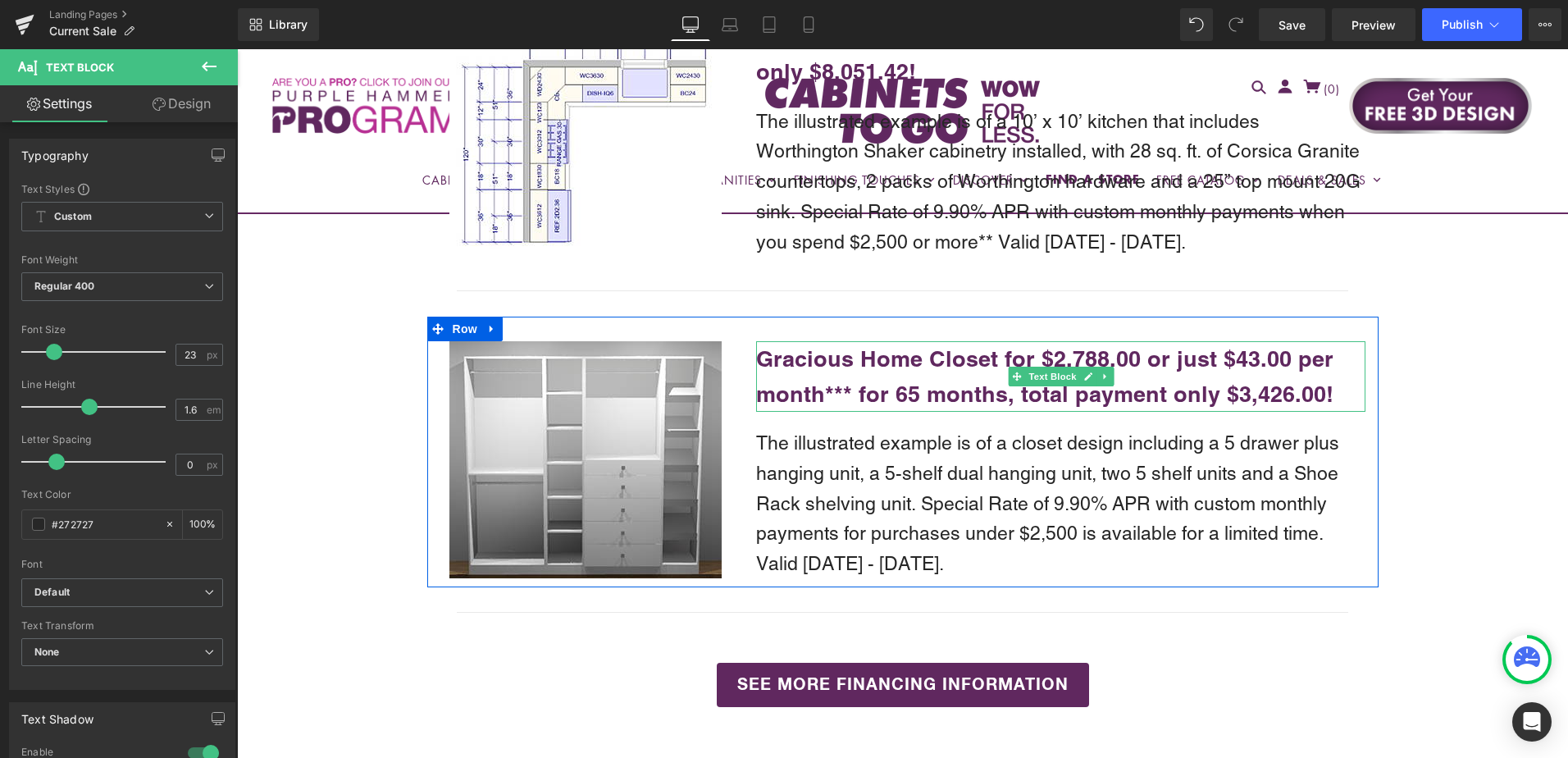
click at [864, 364] on p "Gracious Home Closet for $2,788.00 or just $43.00 per month*** for 65 months, t…" at bounding box center [1061, 376] width 609 height 71
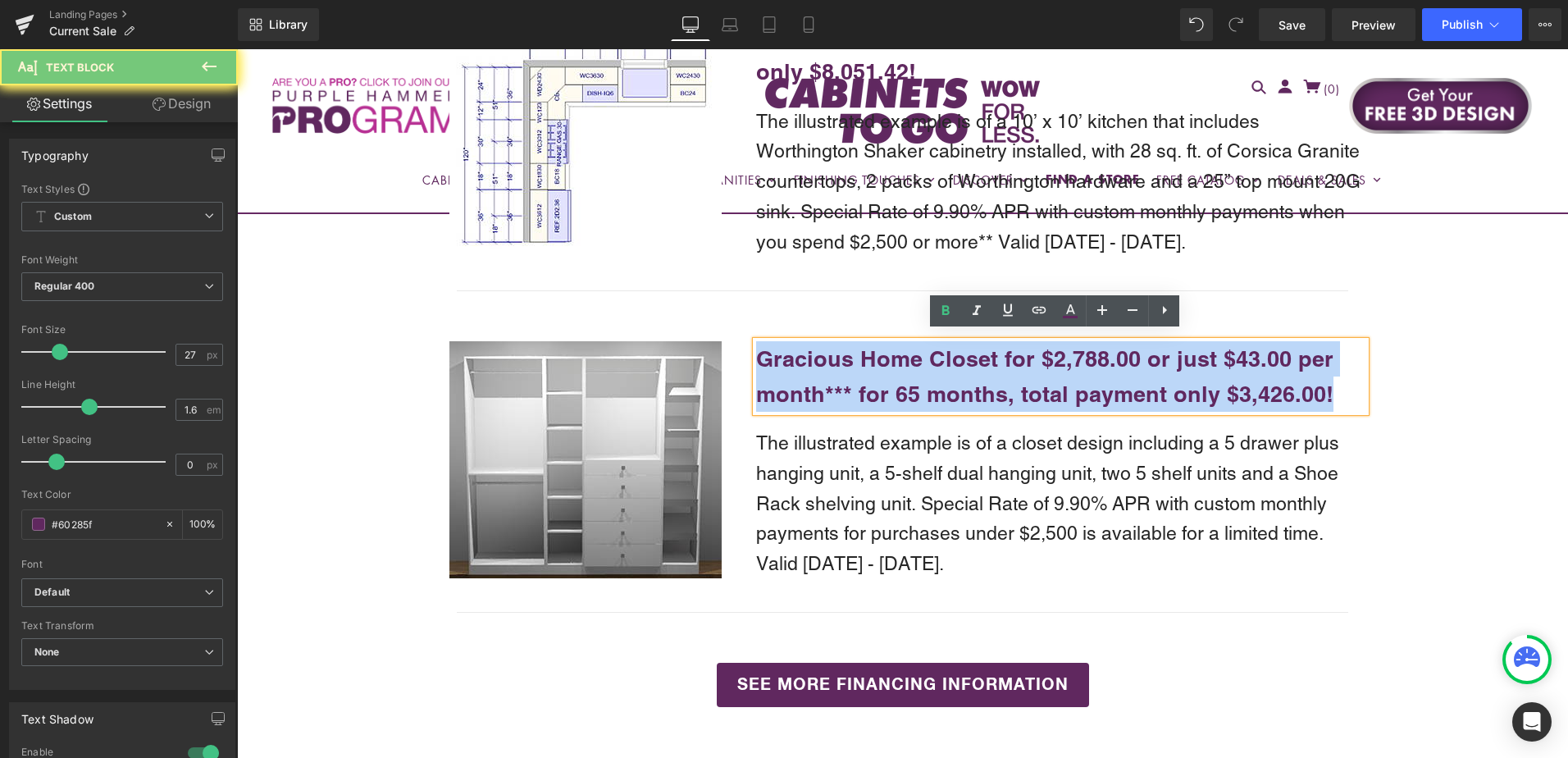
click at [864, 364] on b "Gracious Home Closet for $2,788.00 or just $43.00 per month*** for 65 months, t…" at bounding box center [1045, 376] width 577 height 62
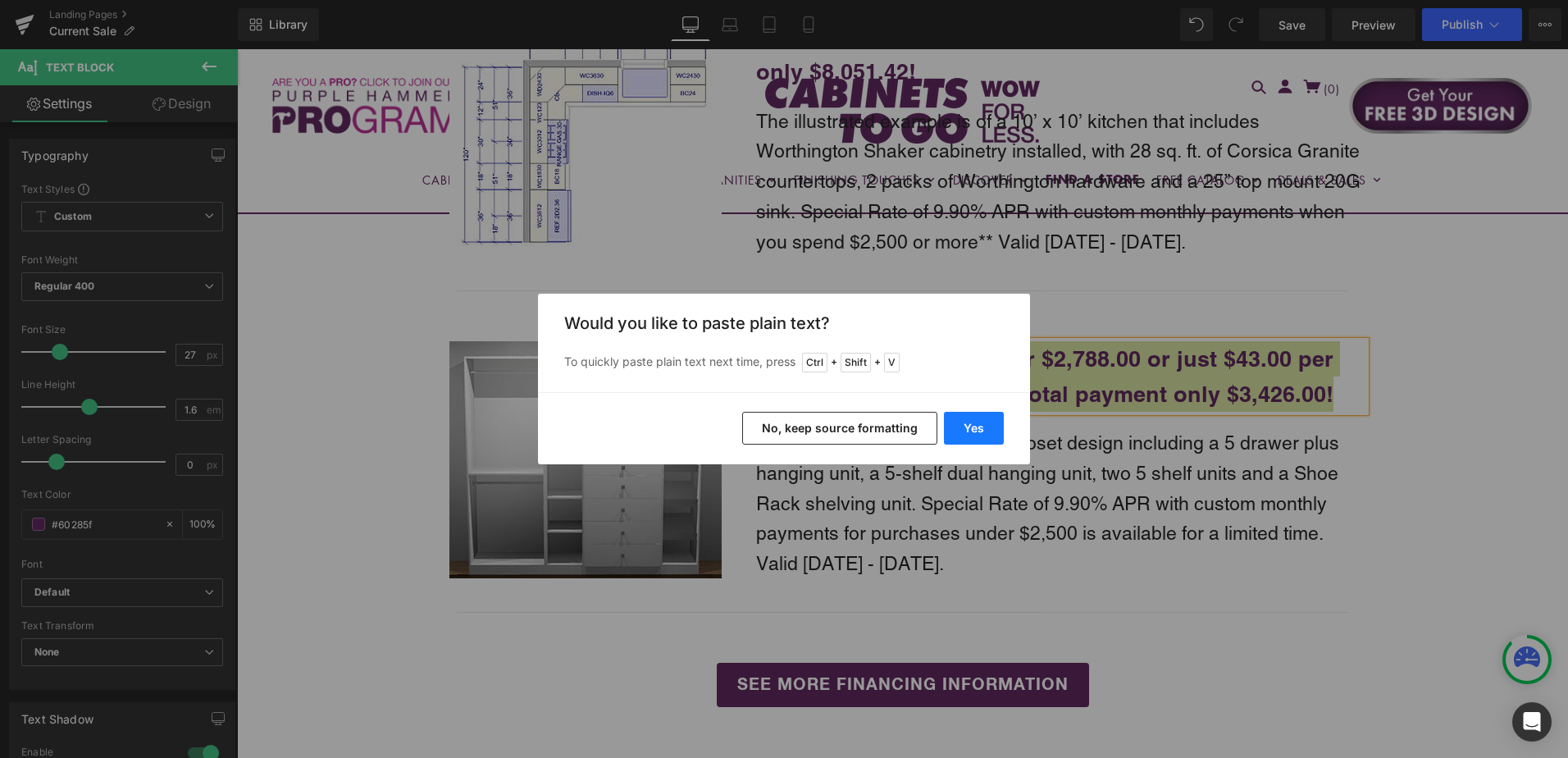
click at [988, 427] on button "Yes" at bounding box center [974, 428] width 60 height 33
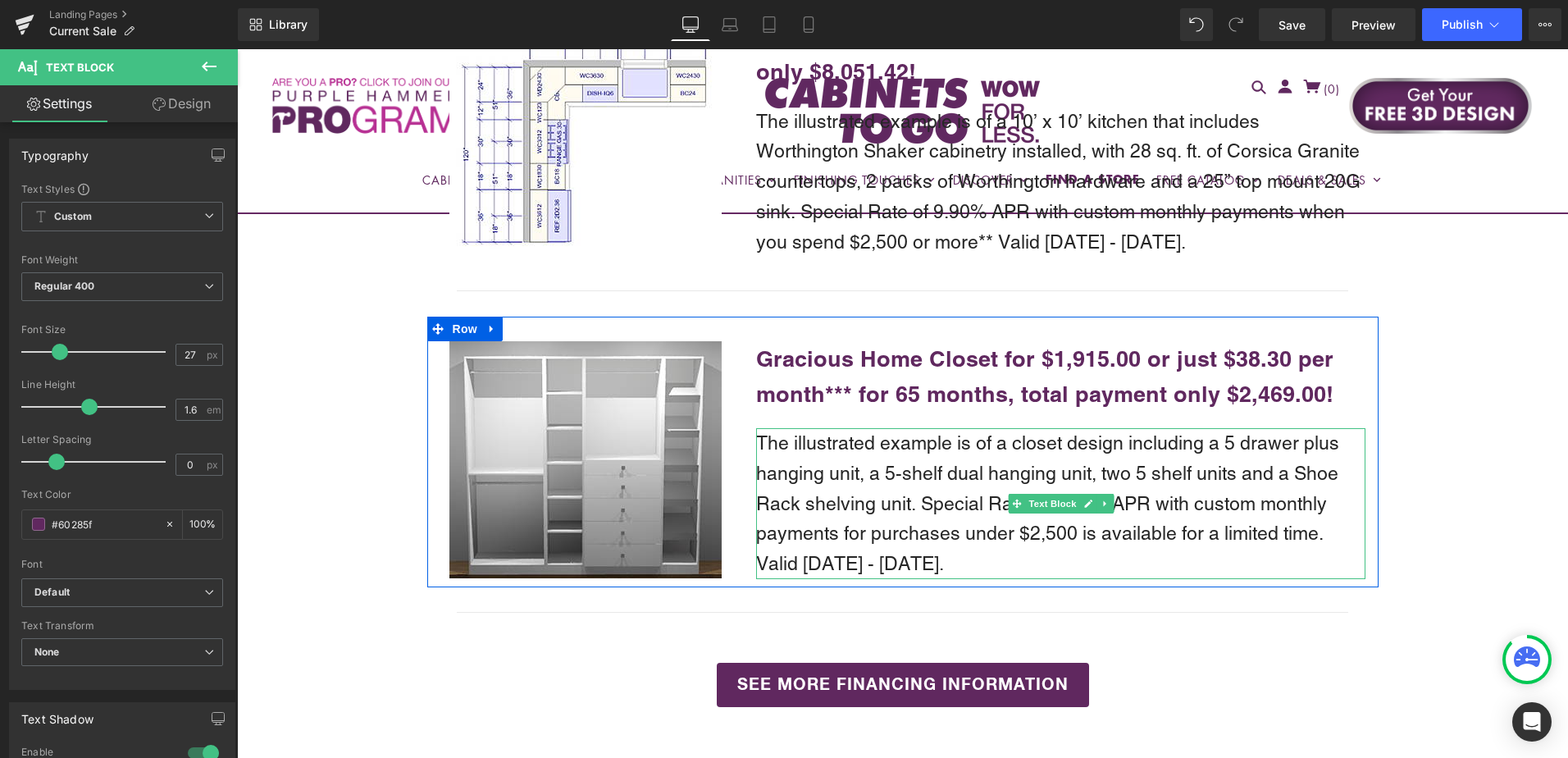
click at [879, 464] on p "The illustrated example is of a closet design including a 5 drawer plus hanging…" at bounding box center [1061, 504] width 609 height 151
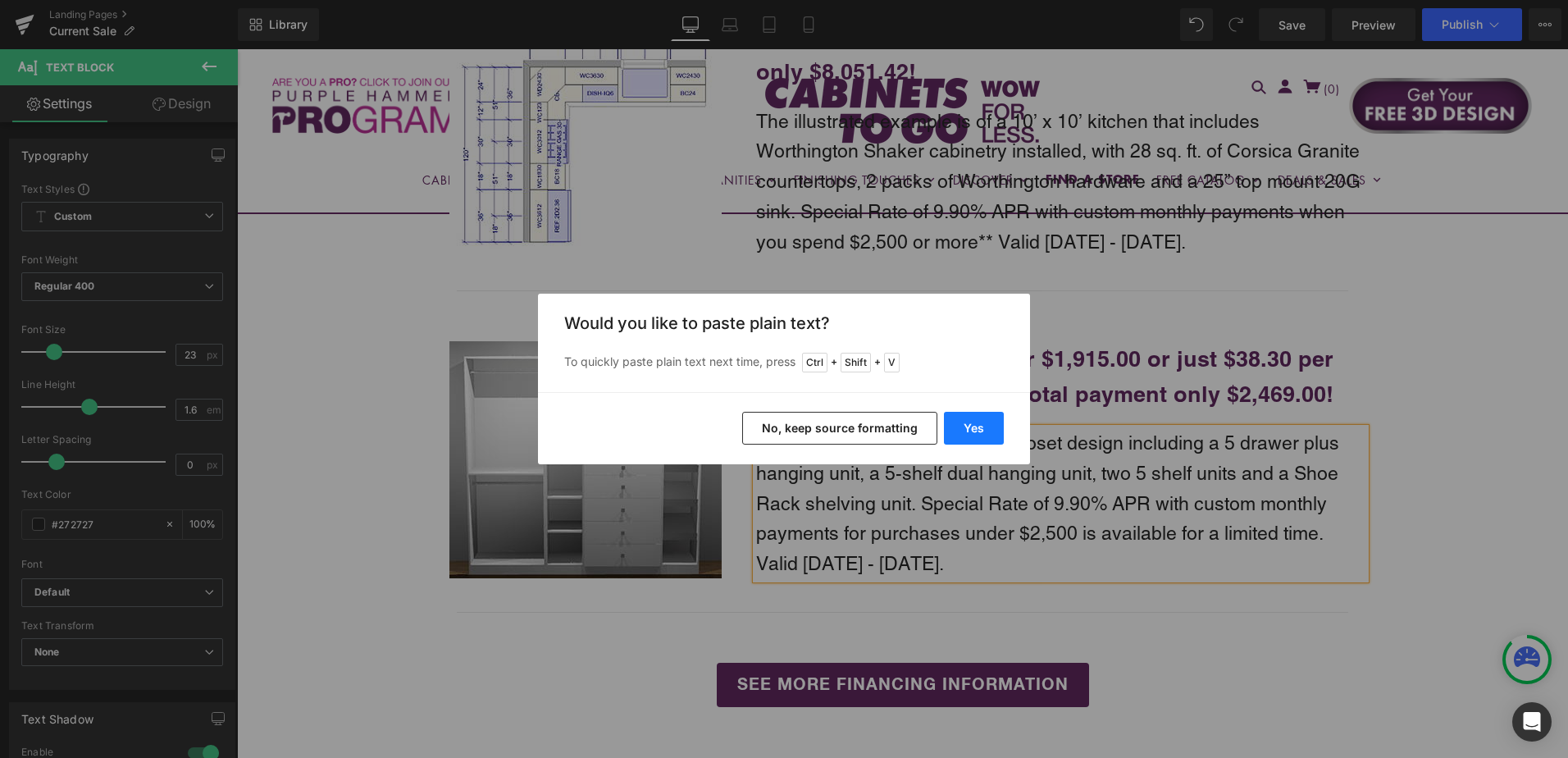
click at [972, 433] on button "Yes" at bounding box center [974, 428] width 60 height 33
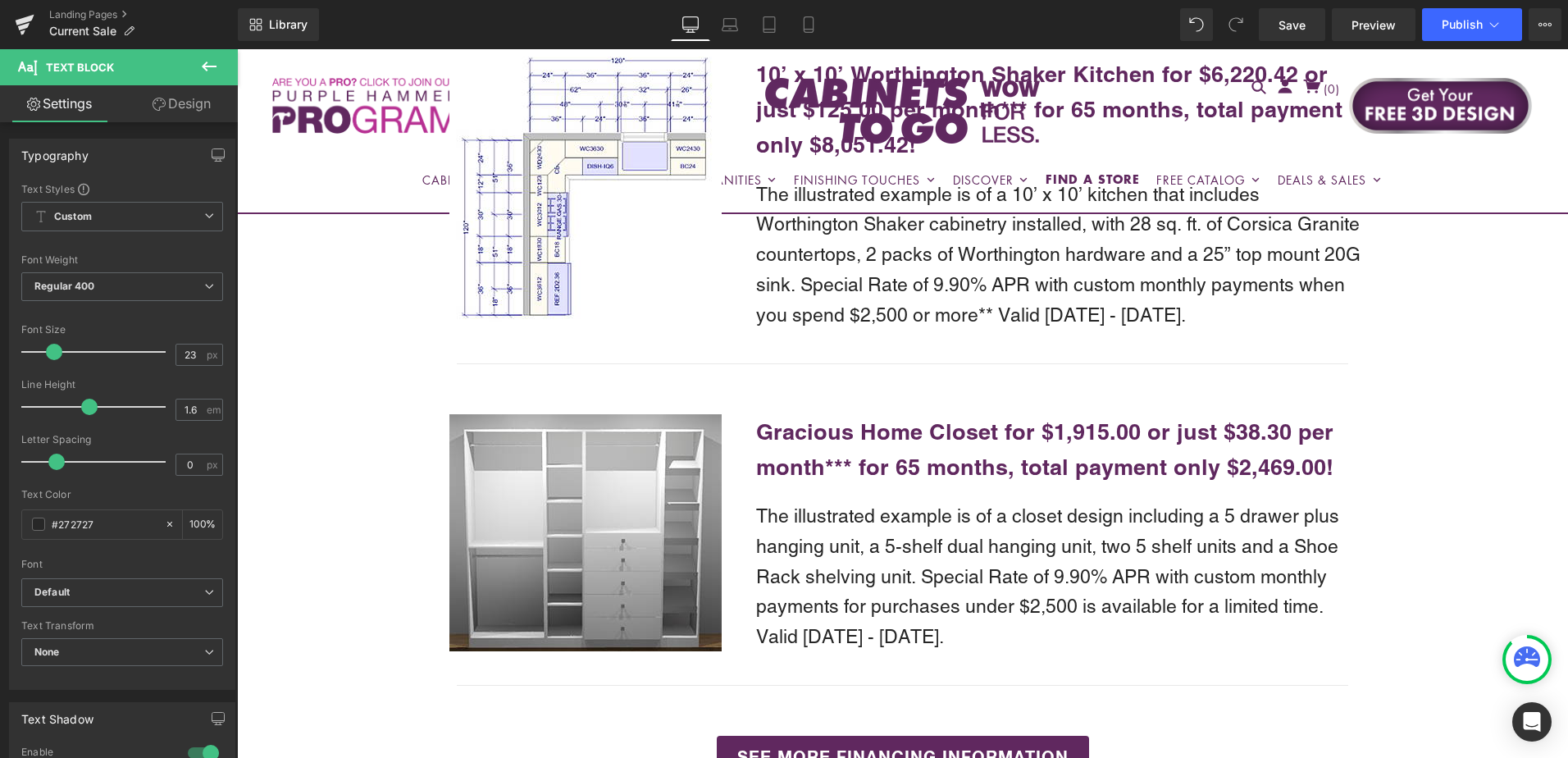
scroll to position [3776, 0]
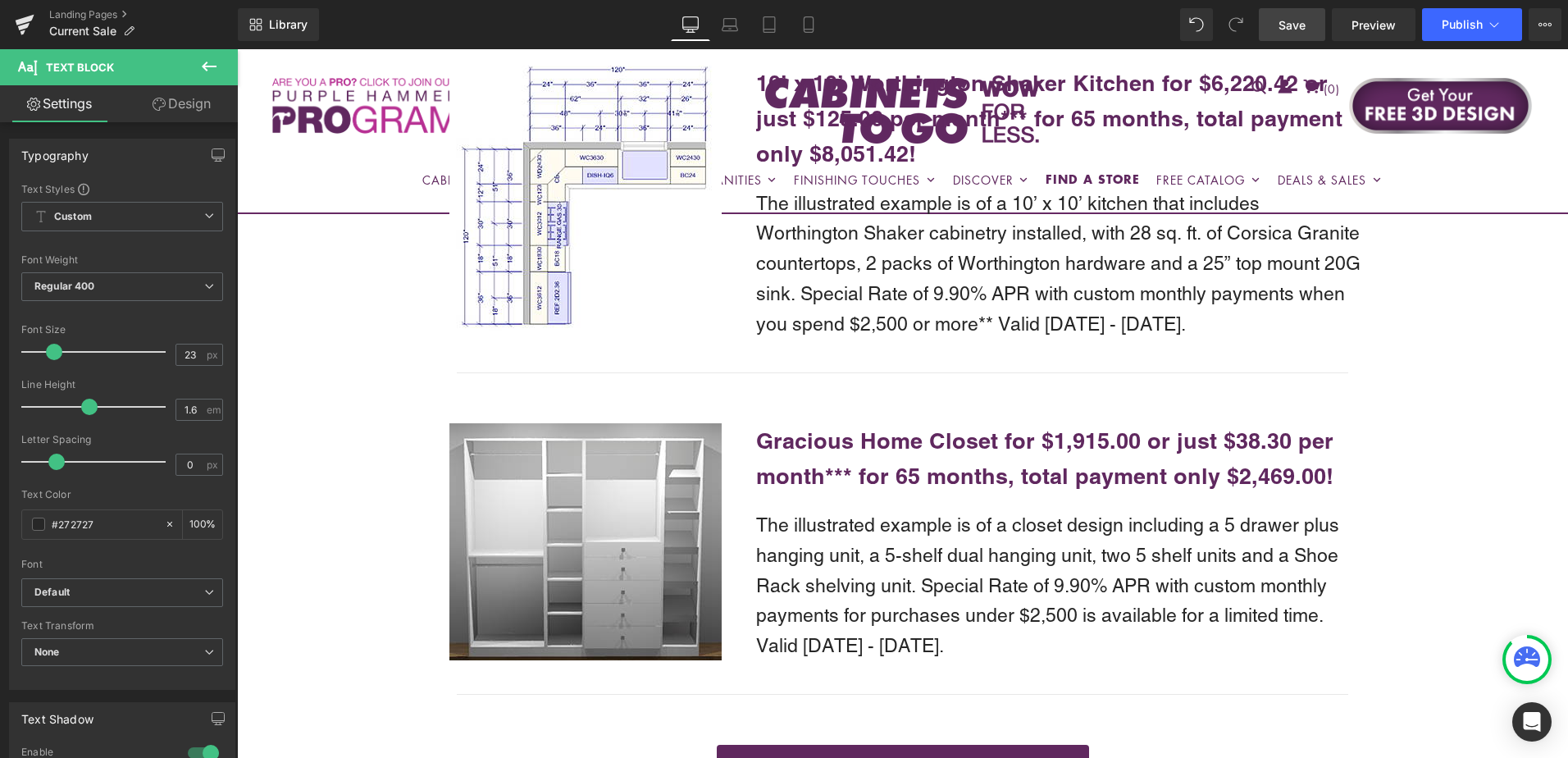
click at [1293, 27] on span "Save" at bounding box center [1292, 26] width 27 height 18
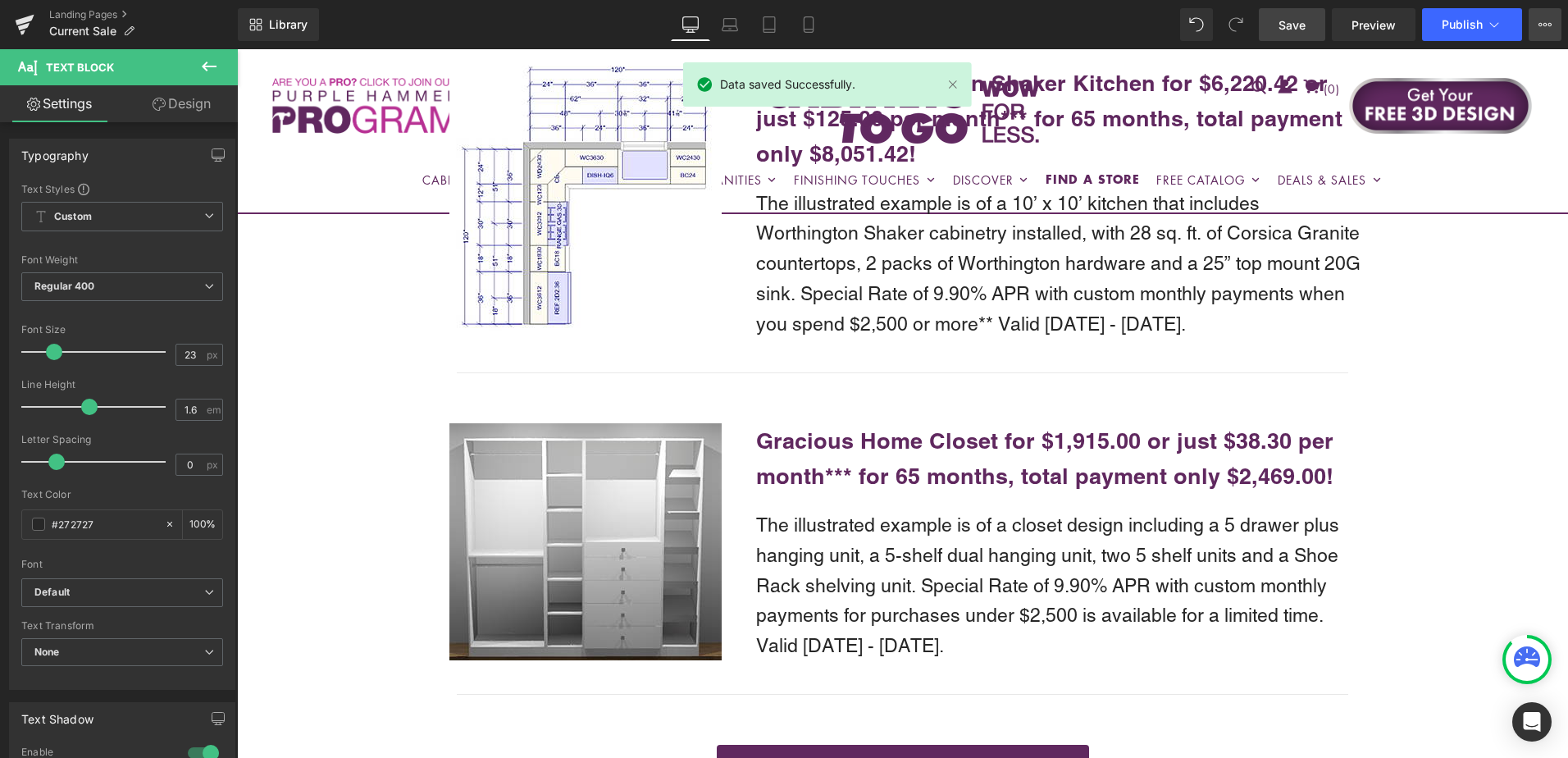
click at [1540, 27] on icon at bounding box center [1545, 24] width 13 height 13
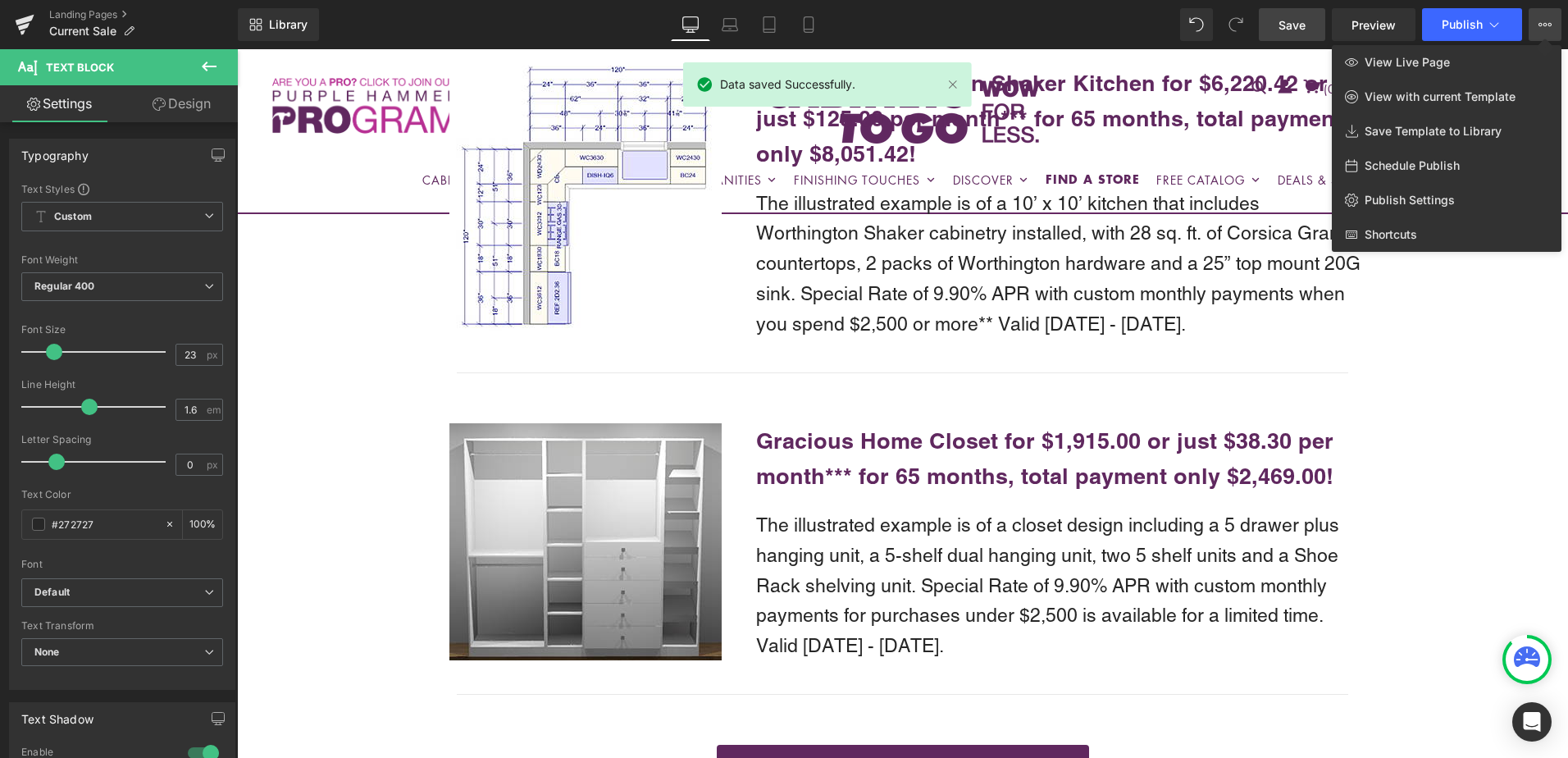
click at [1411, 170] on span "Schedule Publish" at bounding box center [1413, 165] width 95 height 15
select select
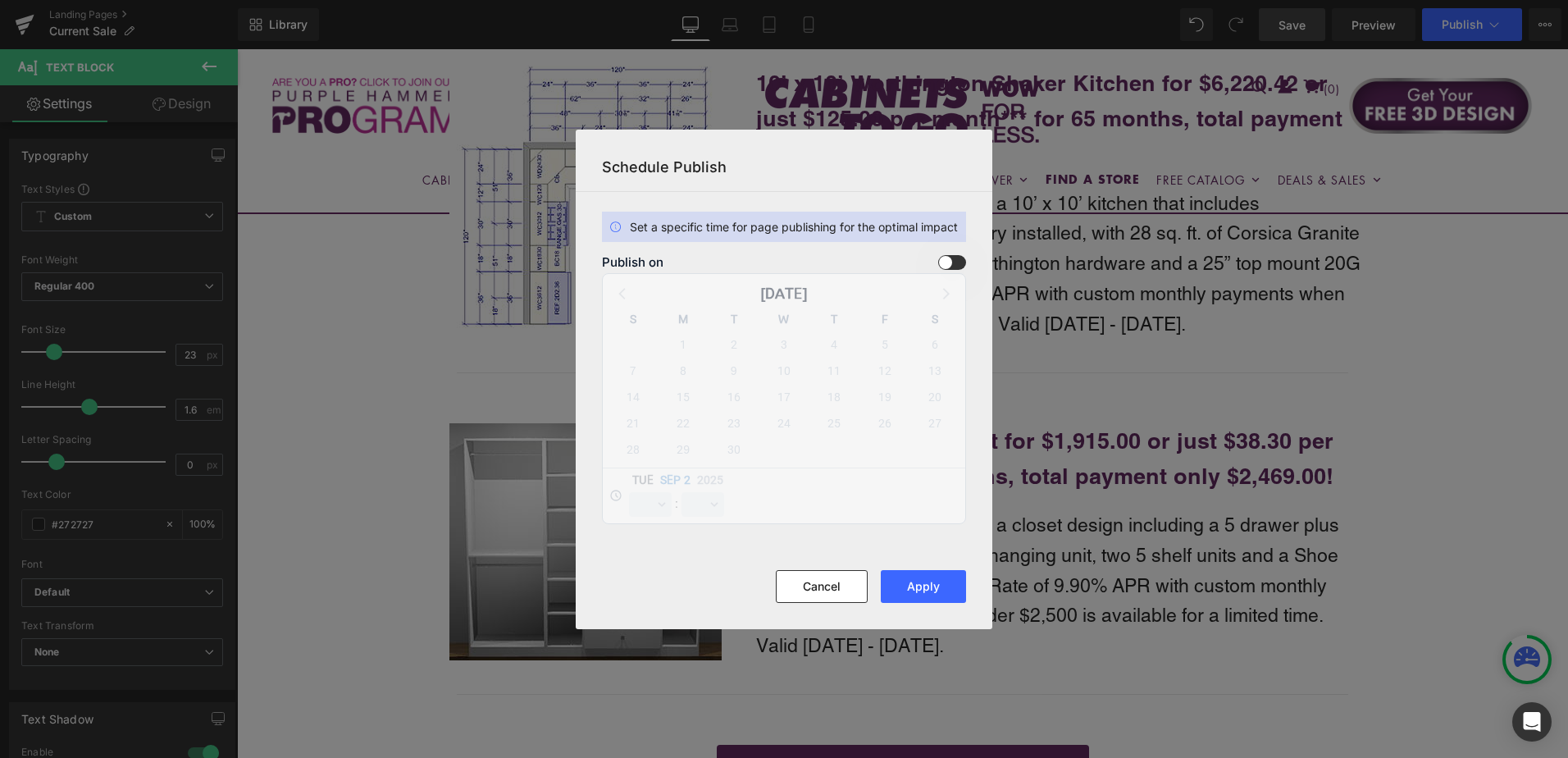
click at [958, 258] on span at bounding box center [953, 262] width 28 height 15
click at [0, 0] on input "checkbox" at bounding box center [0, 0] width 0 height 0
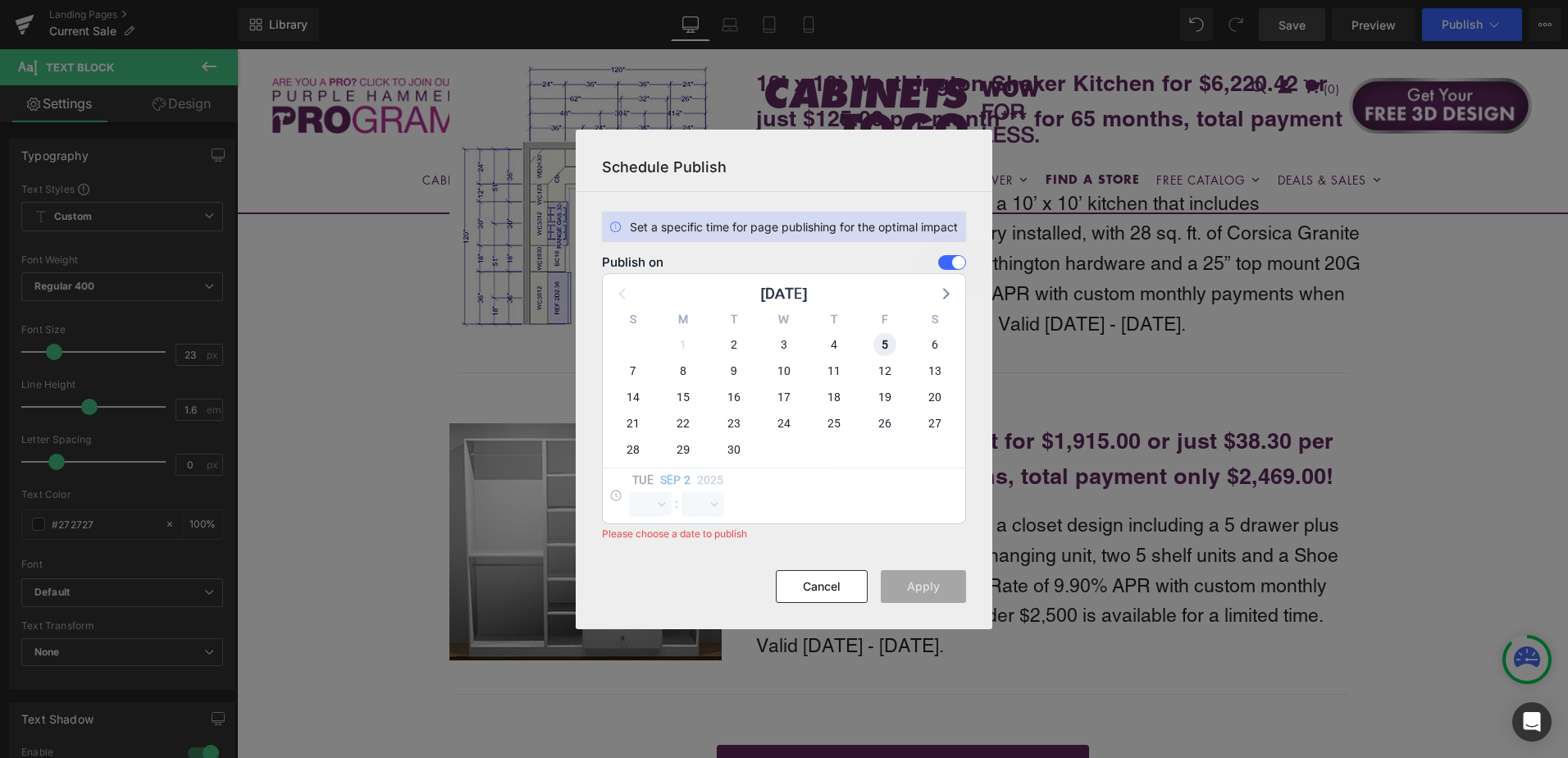
click at [887, 345] on span "5" at bounding box center [885, 345] width 23 height 23
select select "10"
select select "27"
click at [660, 504] on select "00 01 02 03 04 05 06 07 08 09 10 11 12 13 14 15 16 17 18 19 20 21 22 23" at bounding box center [651, 504] width 42 height 25
click at [629, 492] on select "00 01 02 03 04 05 06 07 08 09 10 11 12 13 14 15 16 17 18 19 20 21 22 23" at bounding box center [651, 504] width 42 height 25
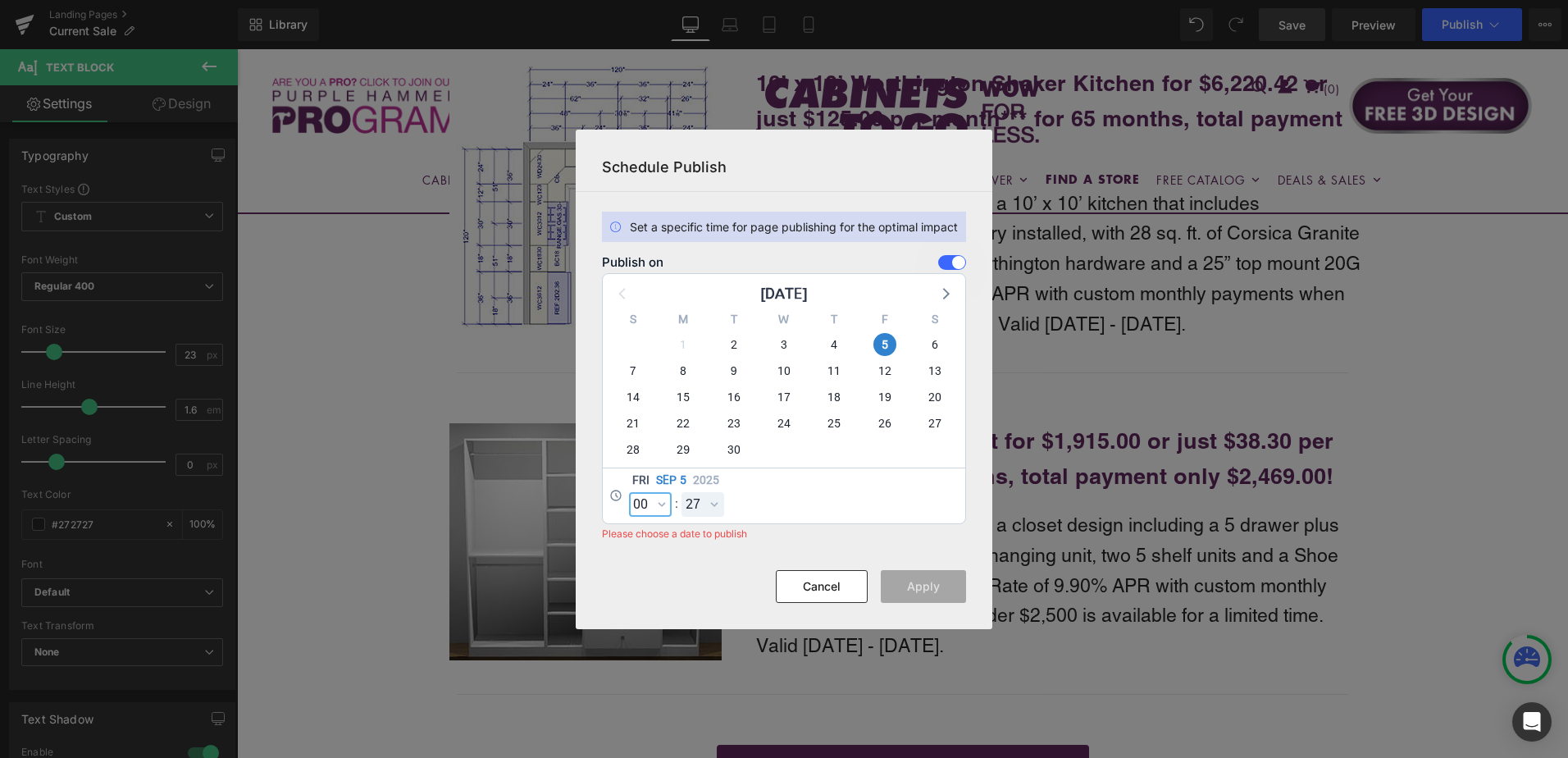
select select "0"
click at [709, 493] on select "00 01 02 03 04 05 06 07 08 09 10 11 12 13 14 15 16 17 18 19 20 21 22 23 24 25 2…" at bounding box center [703, 504] width 42 height 25
click at [682, 492] on select "00 01 02 03 04 05 06 07 08 09 10 11 12 13 14 15 16 17 18 19 20 21 22 23 24 25 2…" at bounding box center [703, 504] width 42 height 25
select select "0"
click at [948, 587] on button "Apply" at bounding box center [923, 587] width 86 height 33
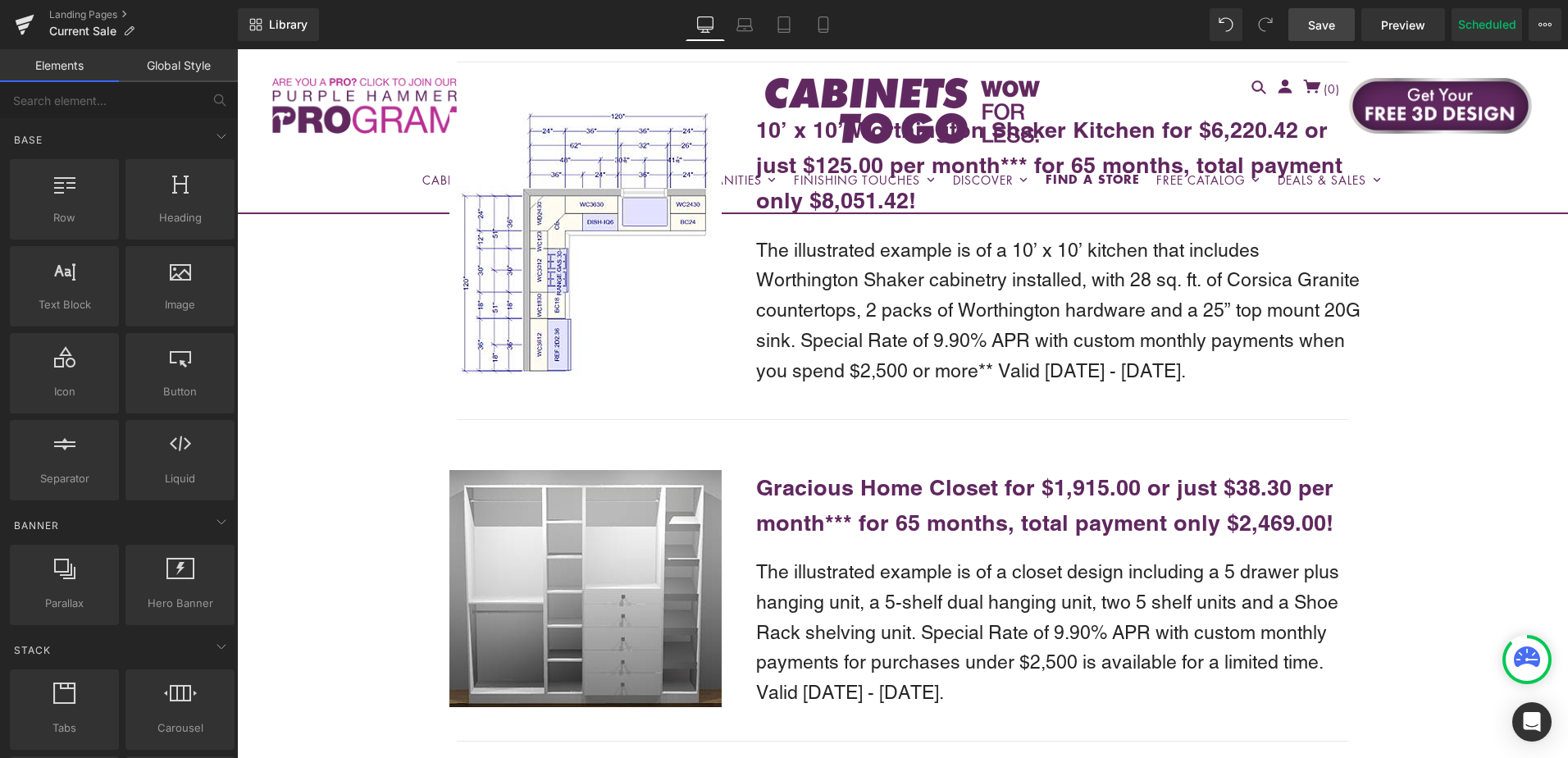
scroll to position [3694, 0]
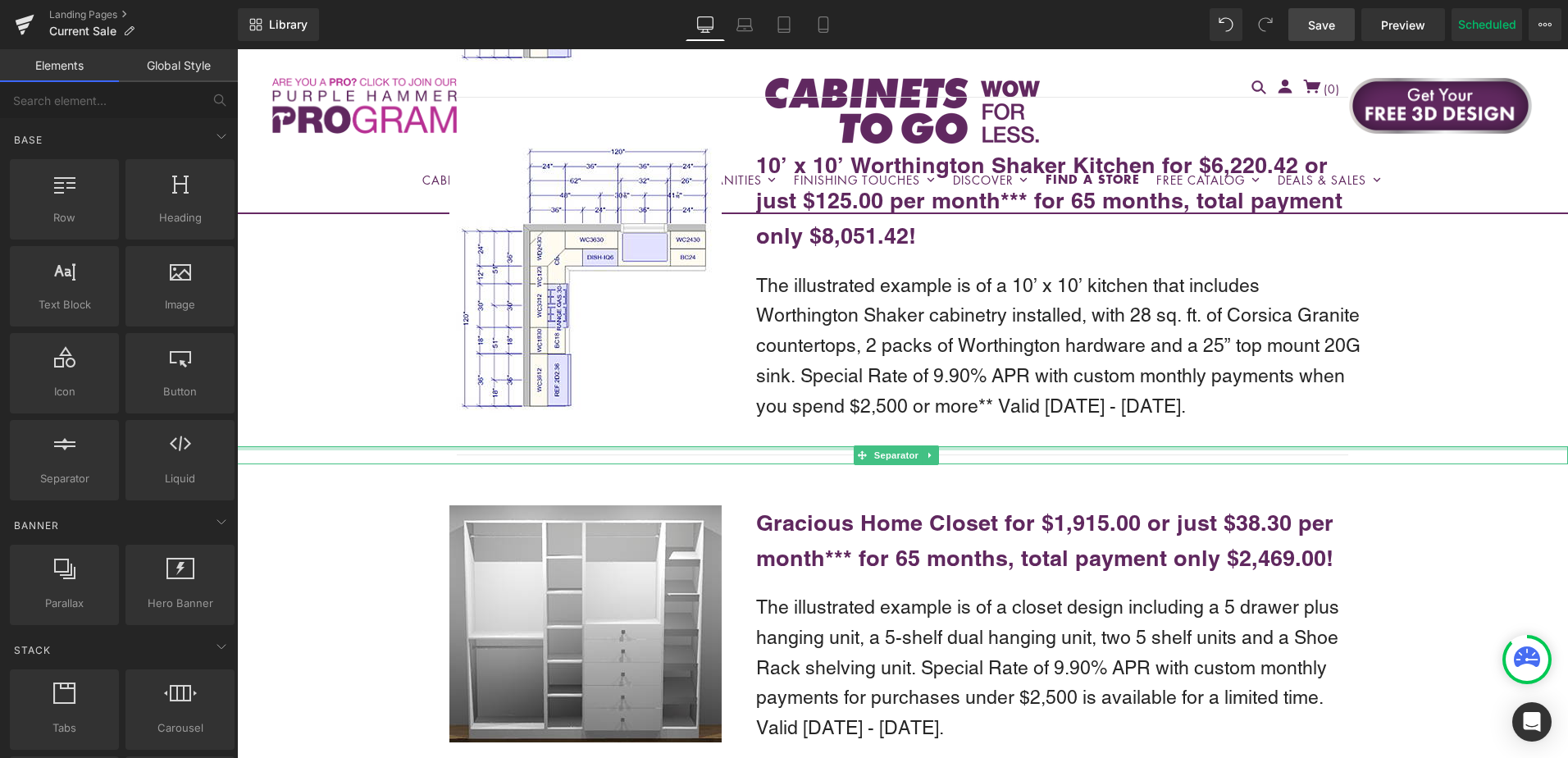
click at [1498, 446] on div "Separator" at bounding box center [902, 455] width 1331 height 18
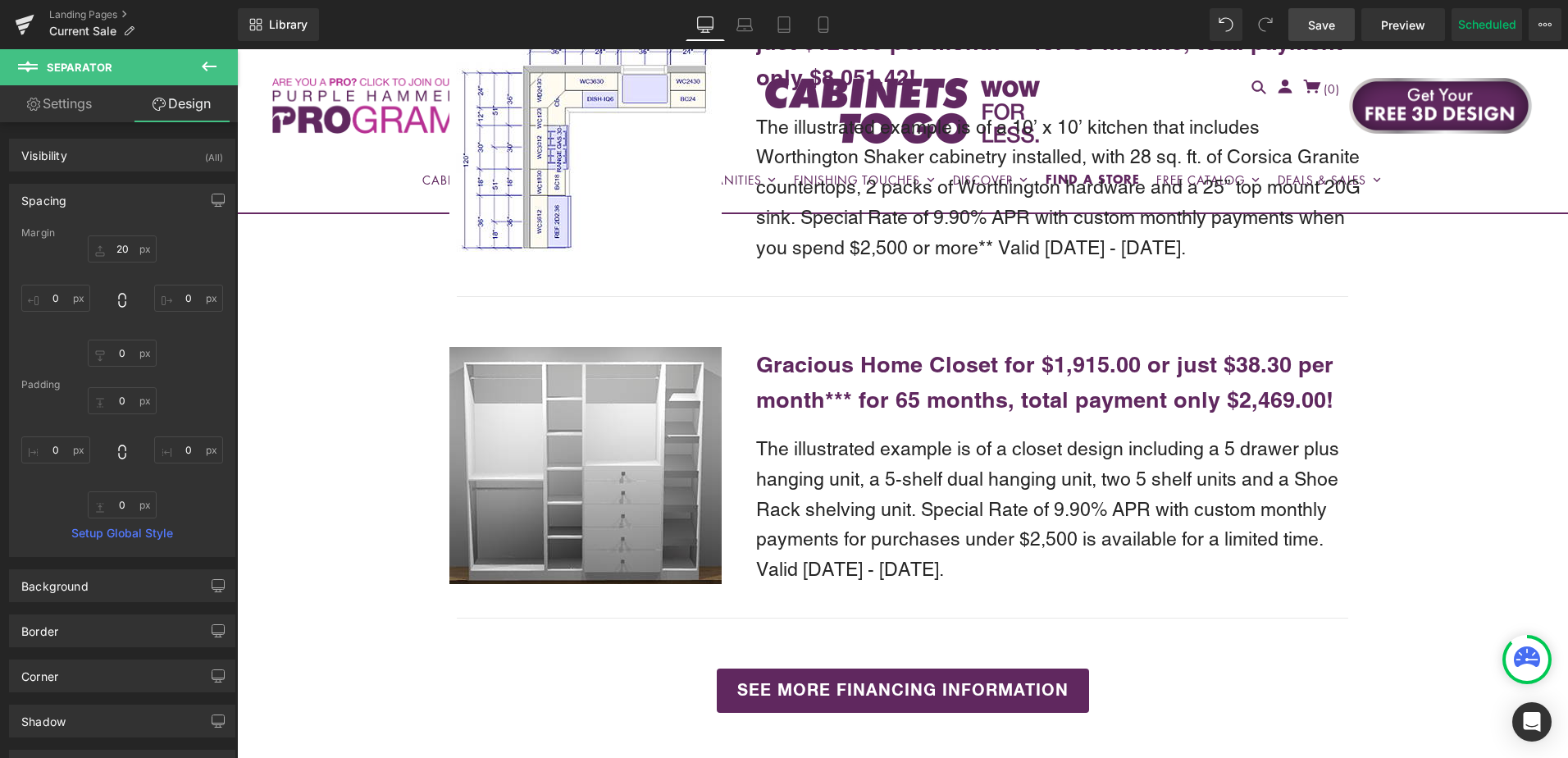
scroll to position [3939, 0]
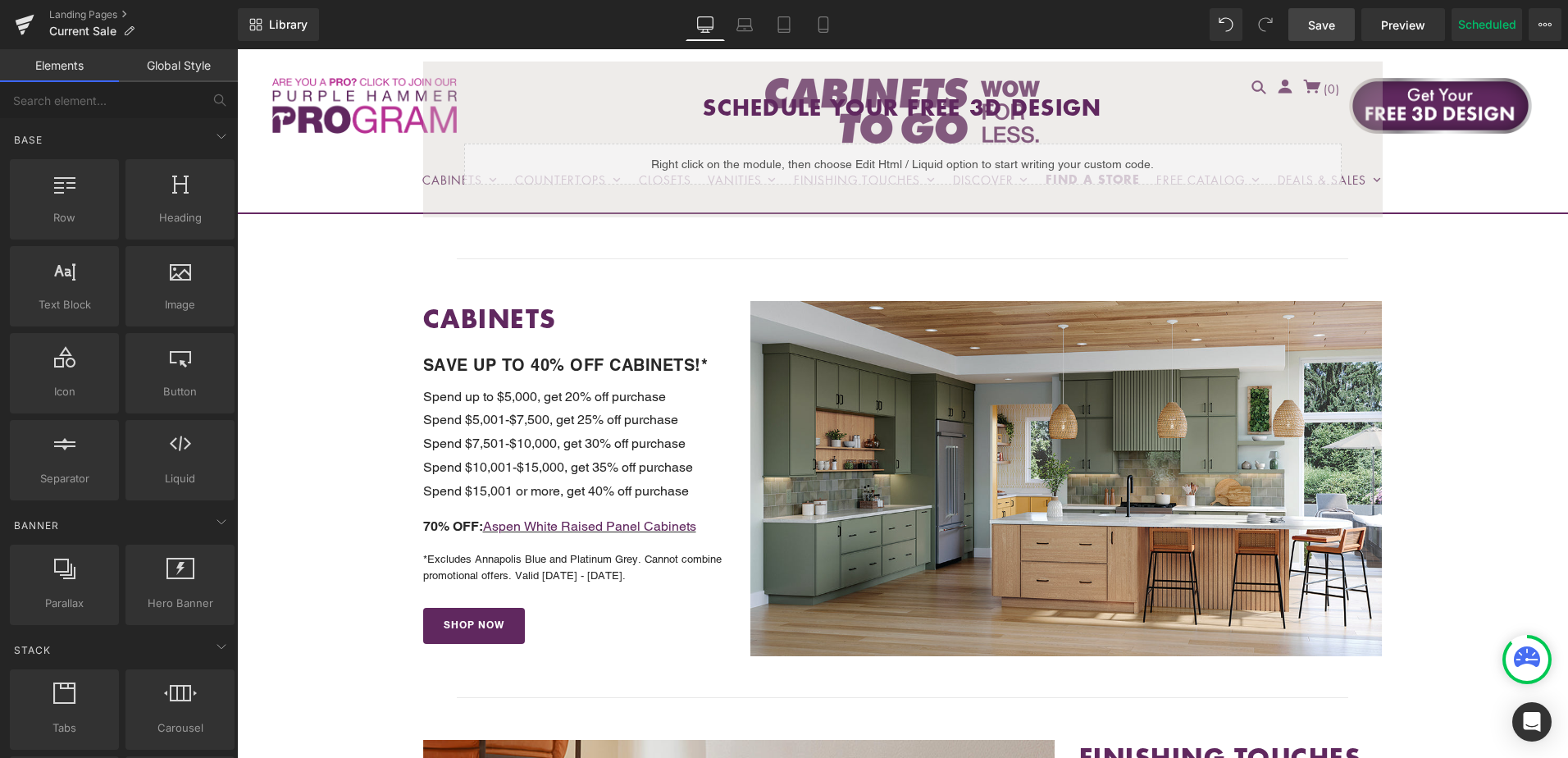
scroll to position [246, 0]
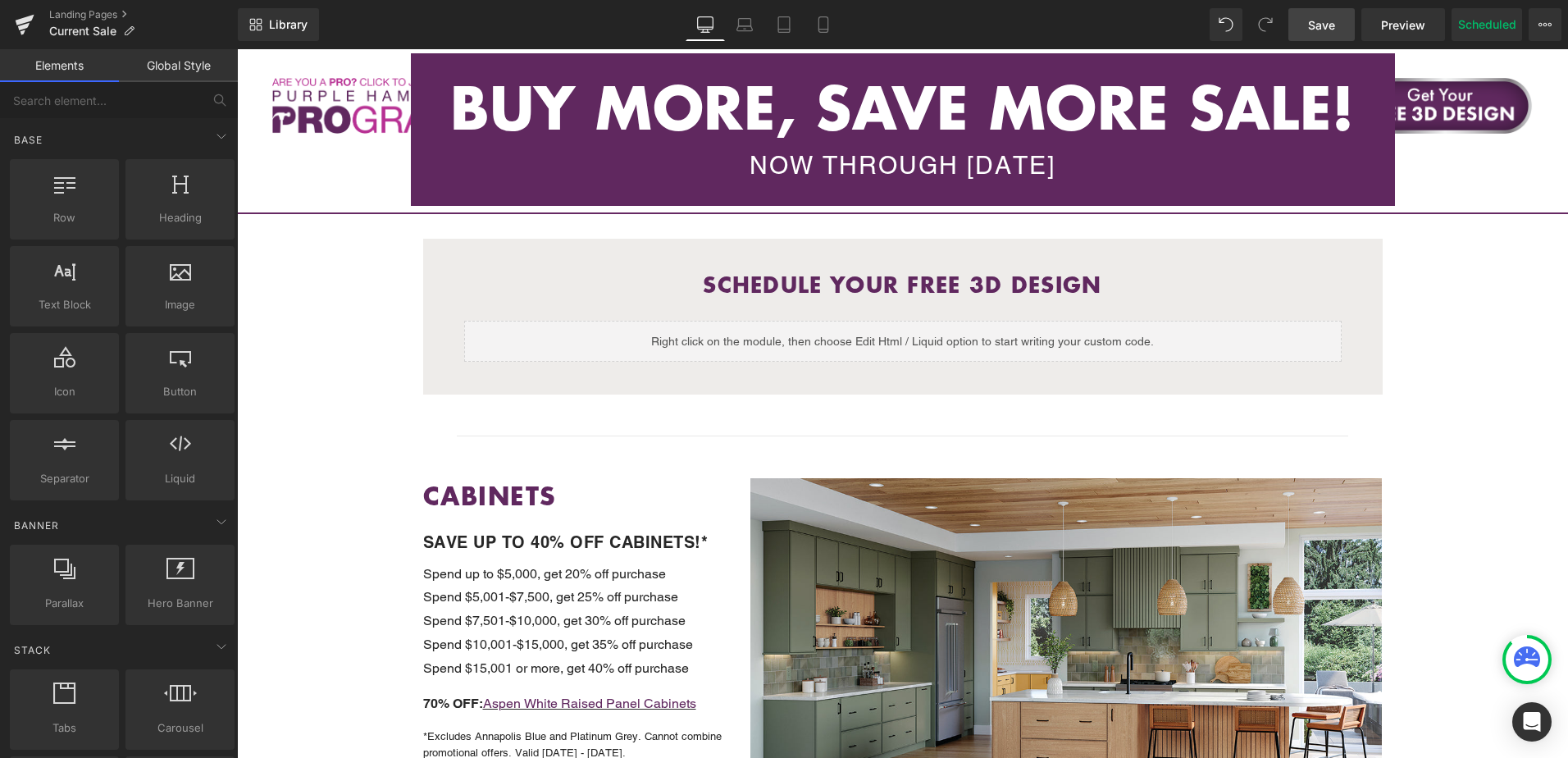
click at [1312, 23] on span "Save" at bounding box center [1322, 26] width 27 height 18
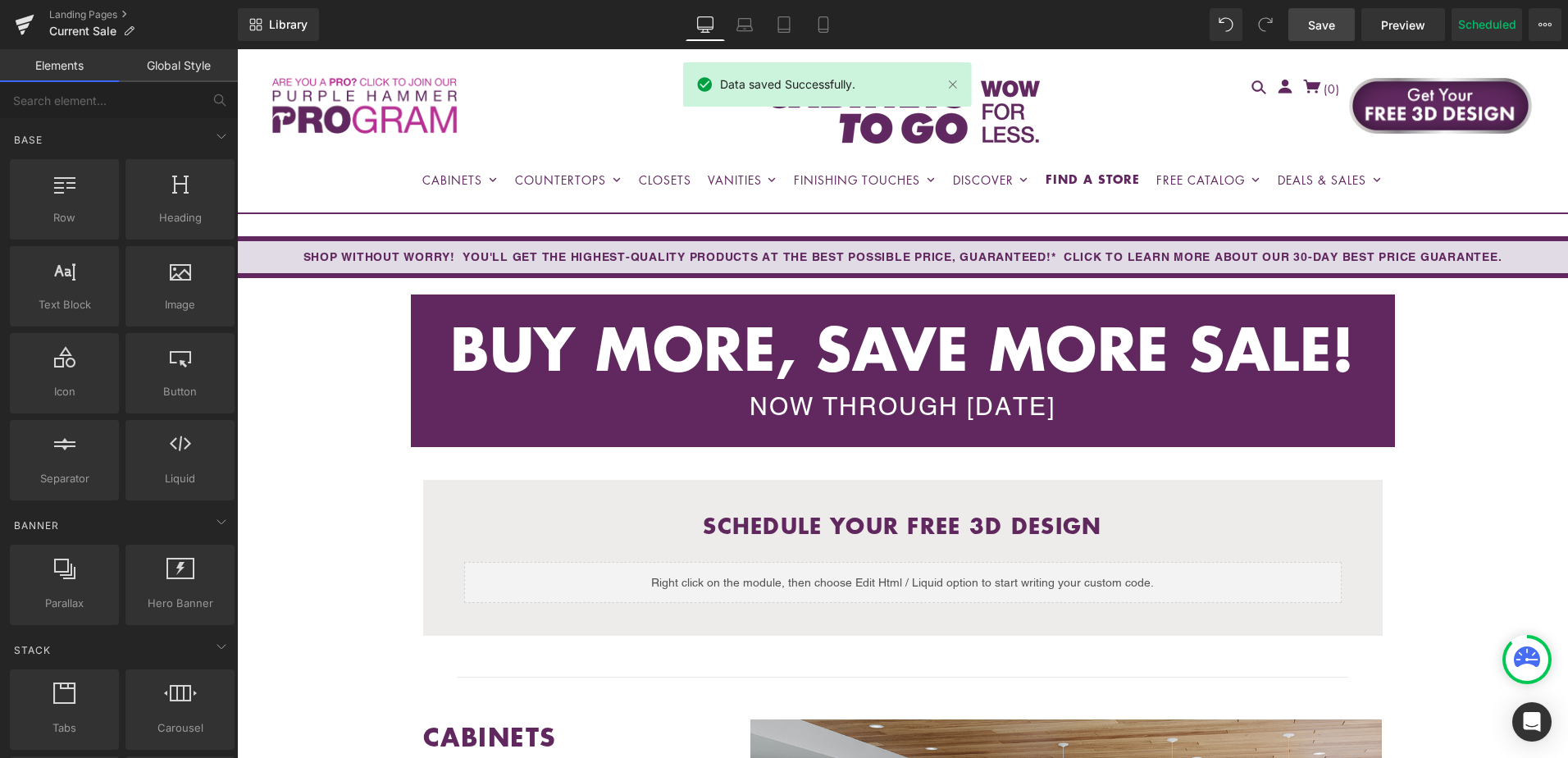
scroll to position [0, 0]
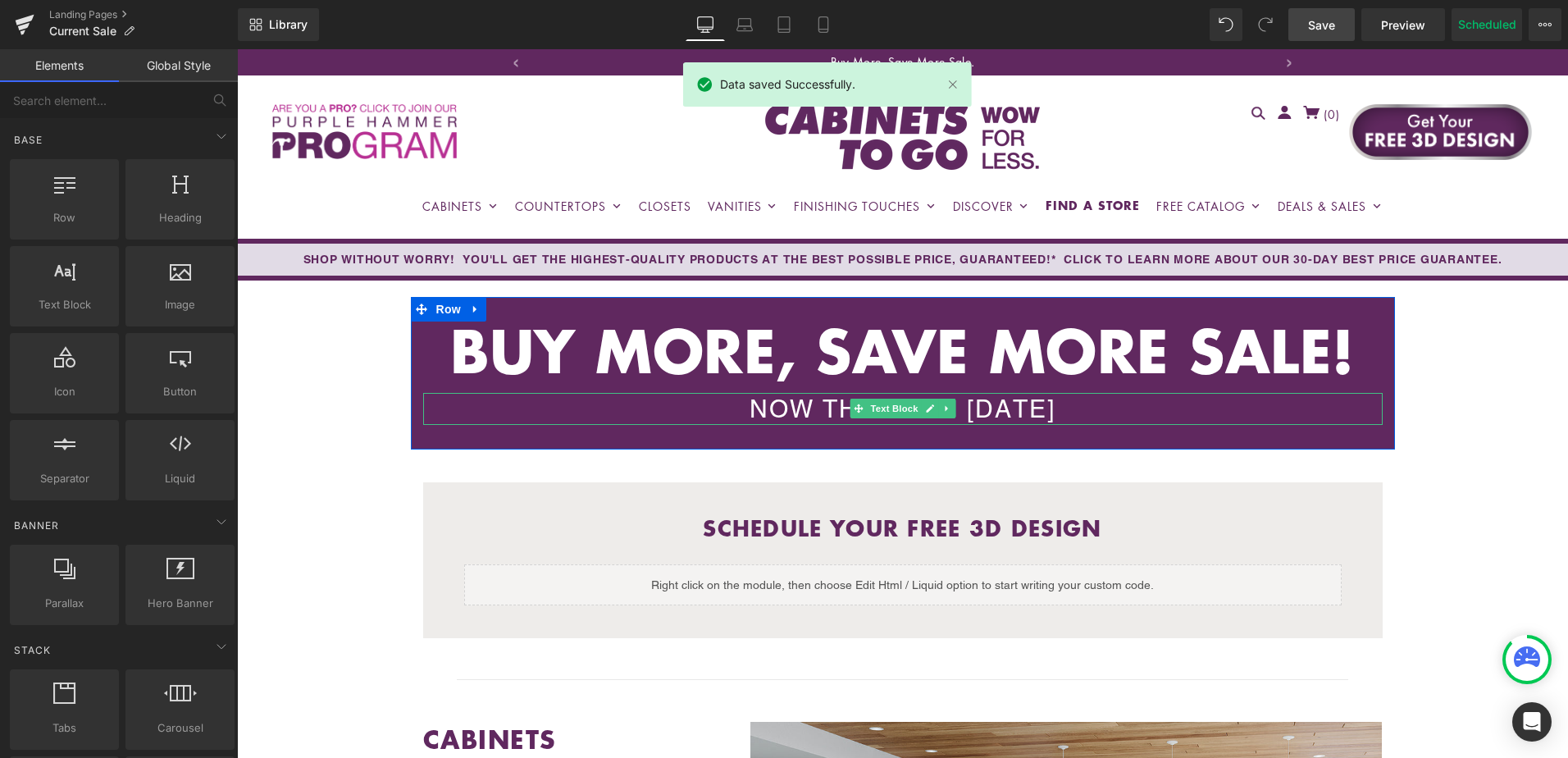
click at [1053, 408] on div "NOW THROUGH THURSDAY, SEPTEMBER 4TH" at bounding box center [902, 409] width 960 height 32
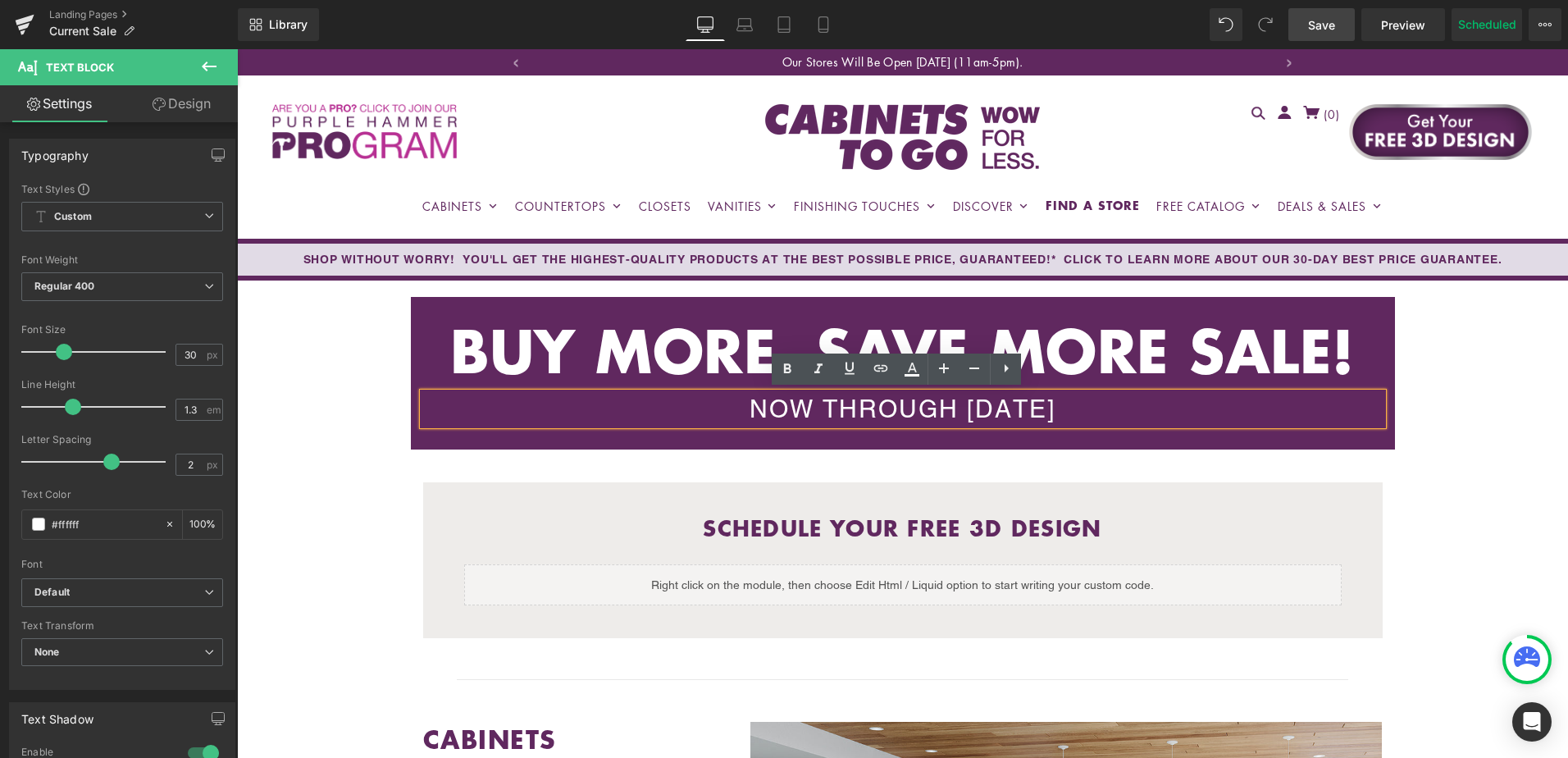
click at [863, 397] on div "NOW THROUGH THURSDAY, SEPTEMBER 4TH" at bounding box center [902, 409] width 960 height 32
click at [845, 406] on div "NOW THROUGH THURSDAY, SEPTEMBER 4TH" at bounding box center [902, 409] width 960 height 32
drag, startPoint x: 832, startPoint y: 409, endPoint x: 900, endPoint y: 406, distance: 68.1
click at [900, 406] on div "NOW THROUGH THURSDAY, SEPTEMBER 4TH" at bounding box center [902, 409] width 960 height 32
click at [1150, 406] on div "NOW THROUGH TUESDAY, SEPTEMBER 4TH" at bounding box center [902, 409] width 960 height 32
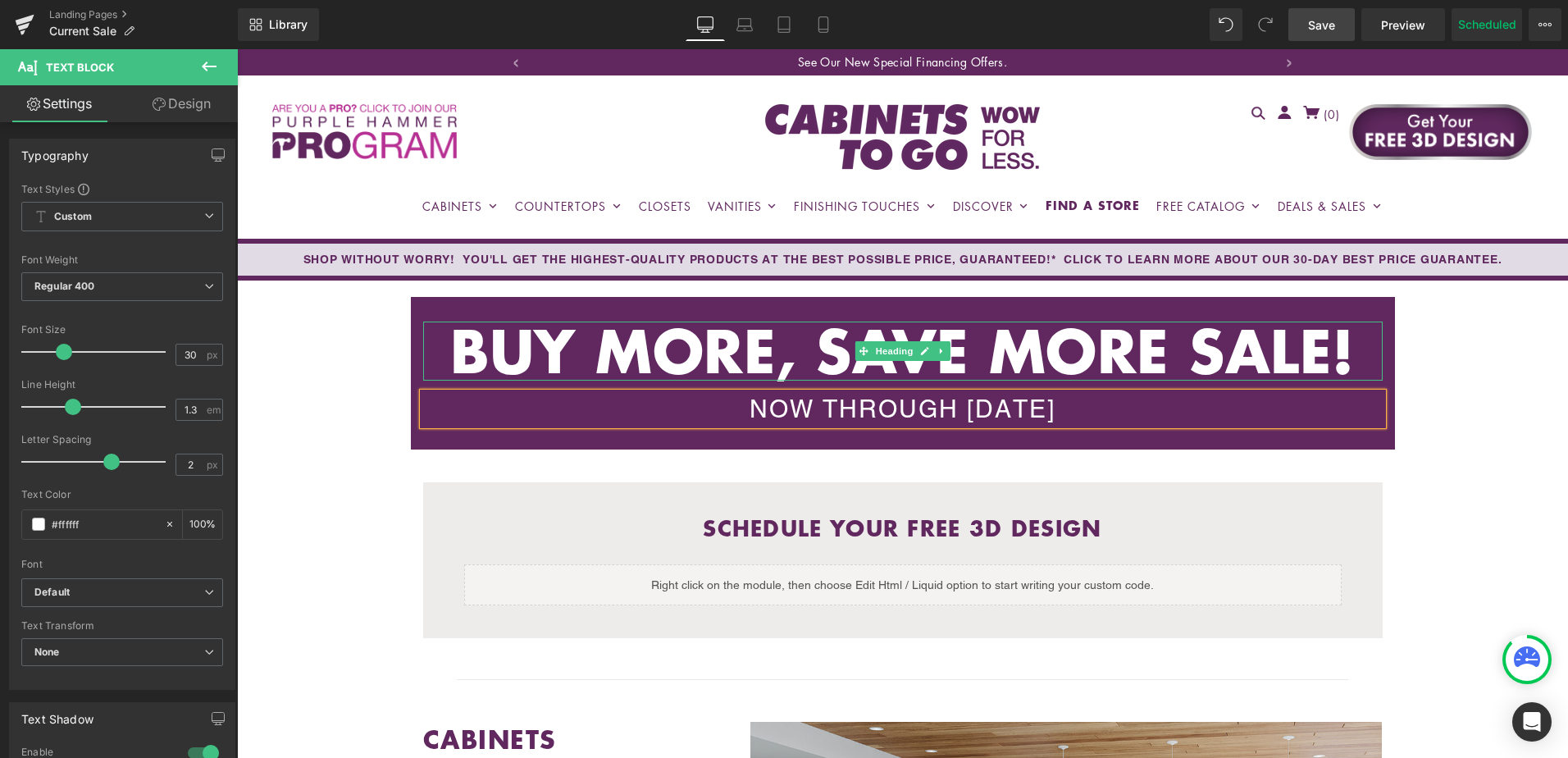
click at [780, 348] on b "BUY MORE, SAVE MORE SALE!" at bounding box center [902, 350] width 905 height 84
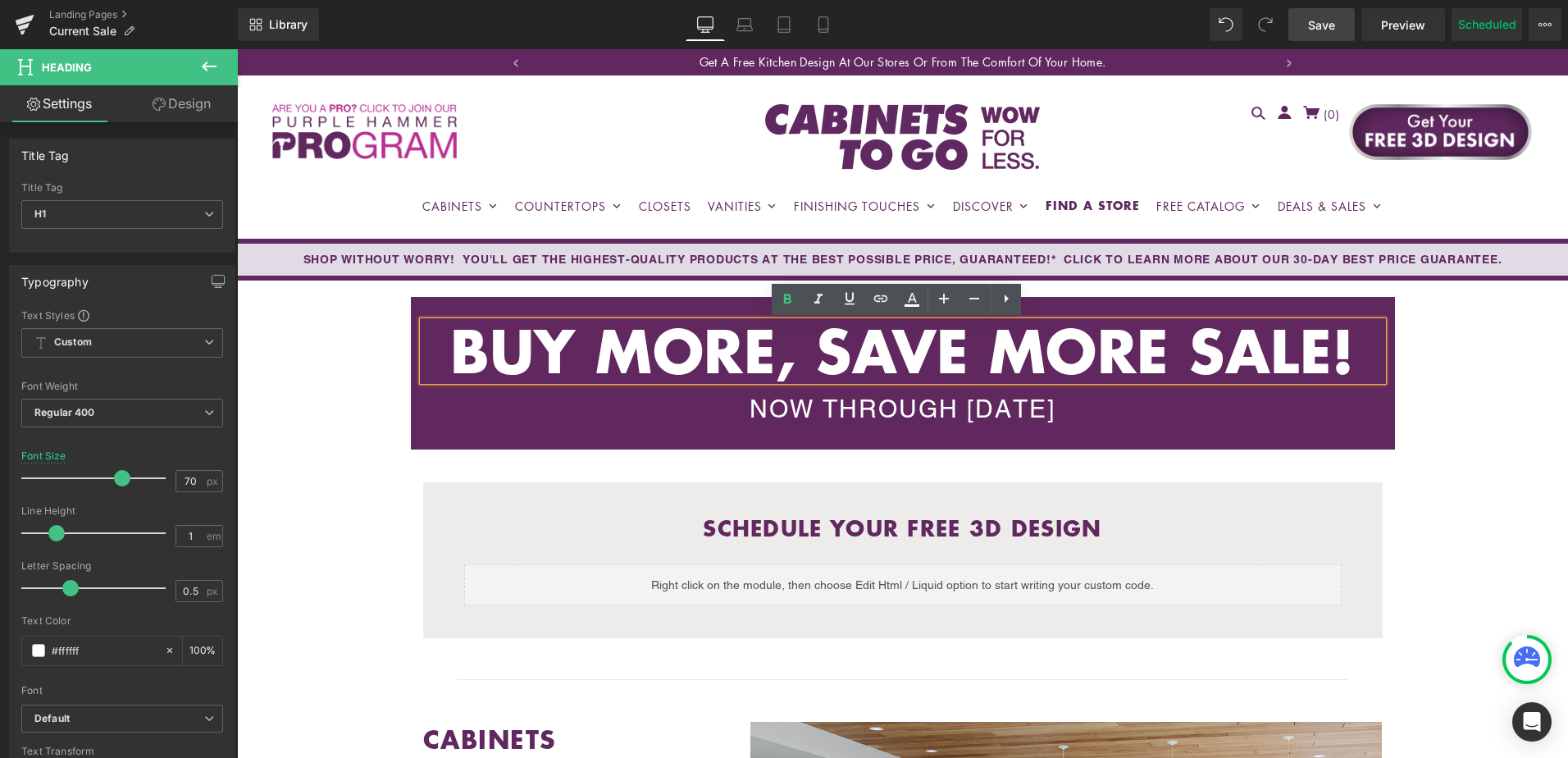
click at [864, 356] on b "BUY MORE, SAVE MORE SALE!" at bounding box center [902, 350] width 905 height 84
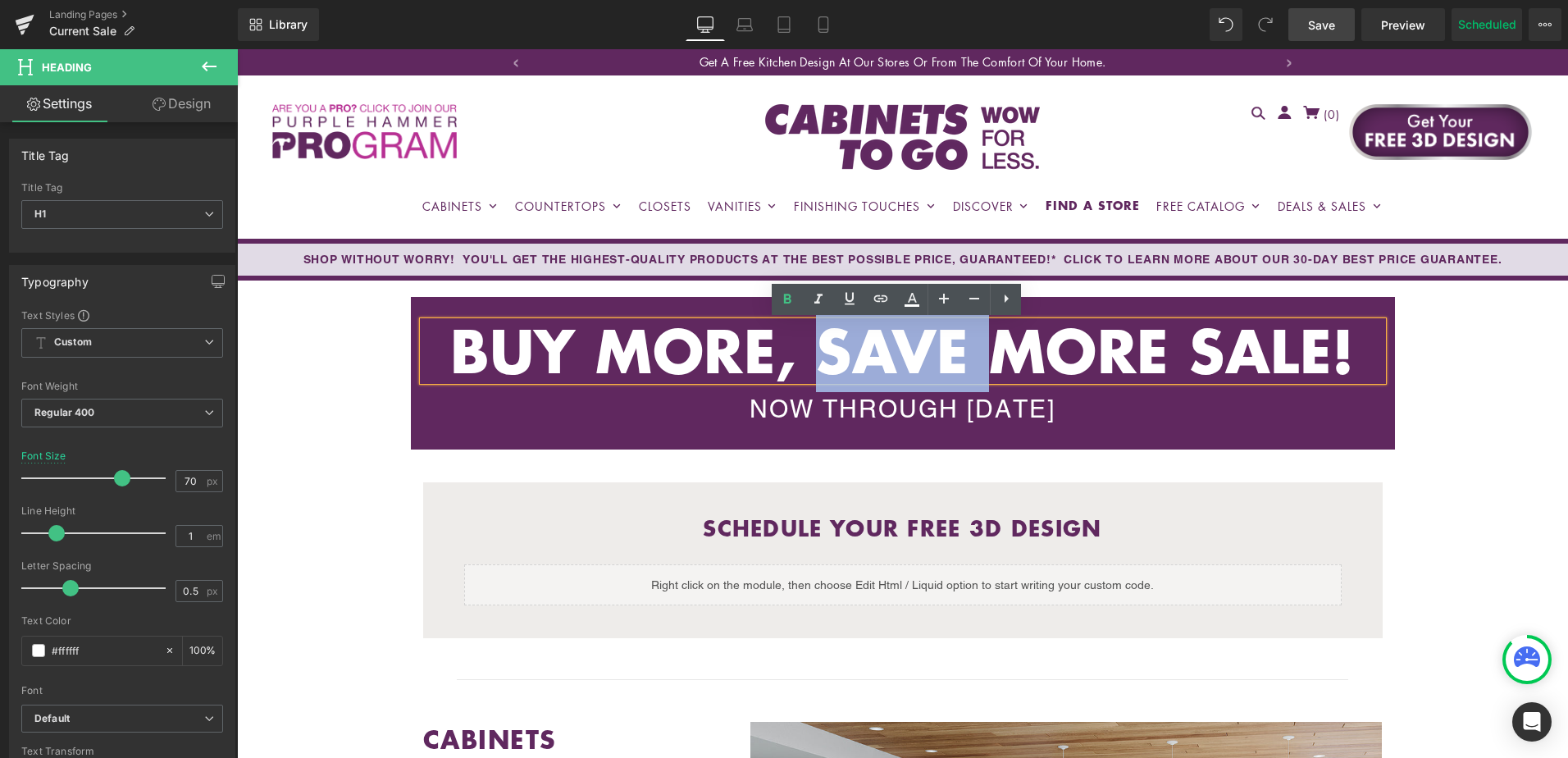
click at [864, 356] on b "BUY MORE, SAVE MORE SALE!" at bounding box center [902, 350] width 905 height 84
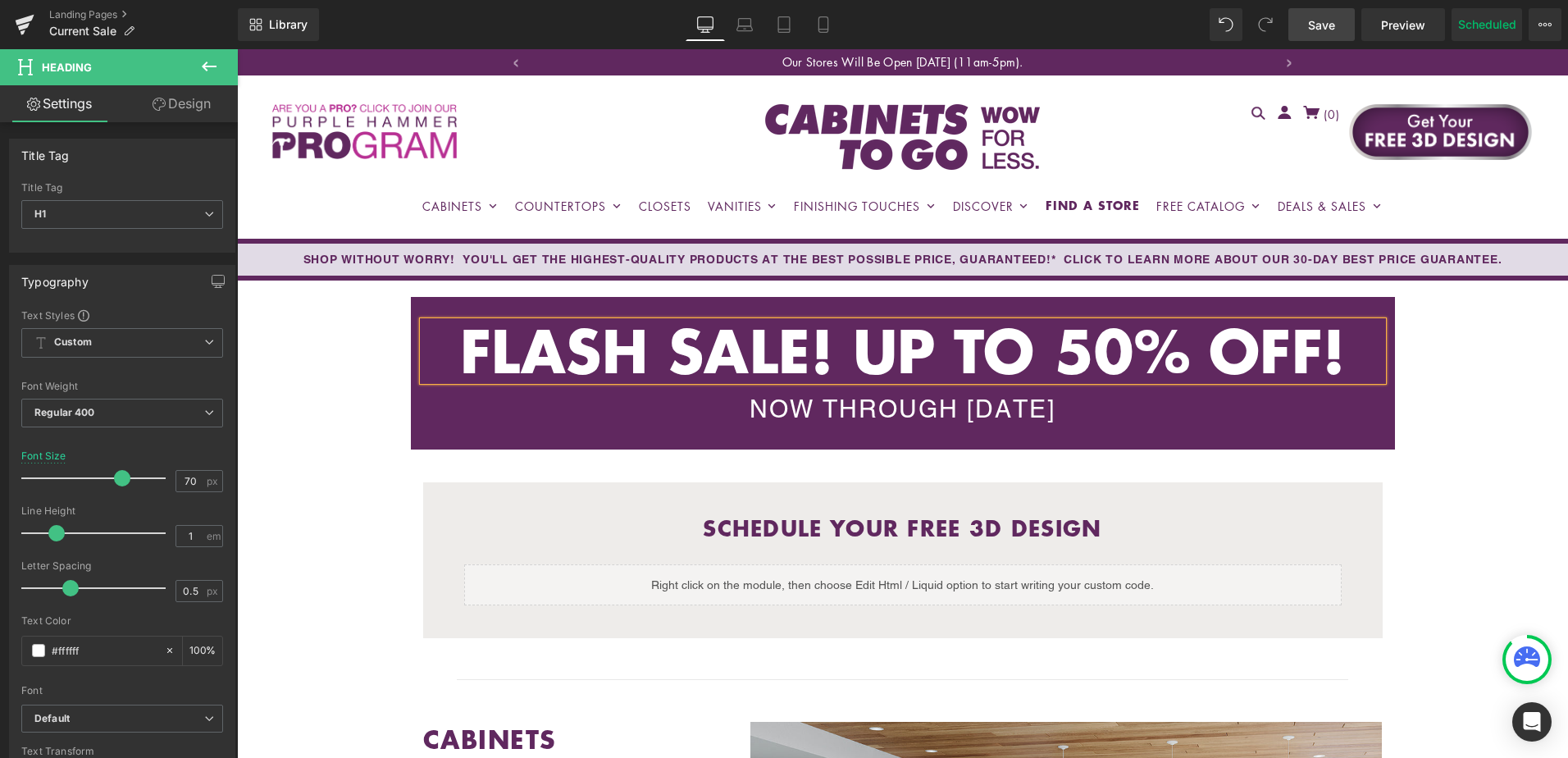
click at [871, 352] on b "FLASH SALE! UP TO 50% OFF!" at bounding box center [902, 350] width 886 height 84
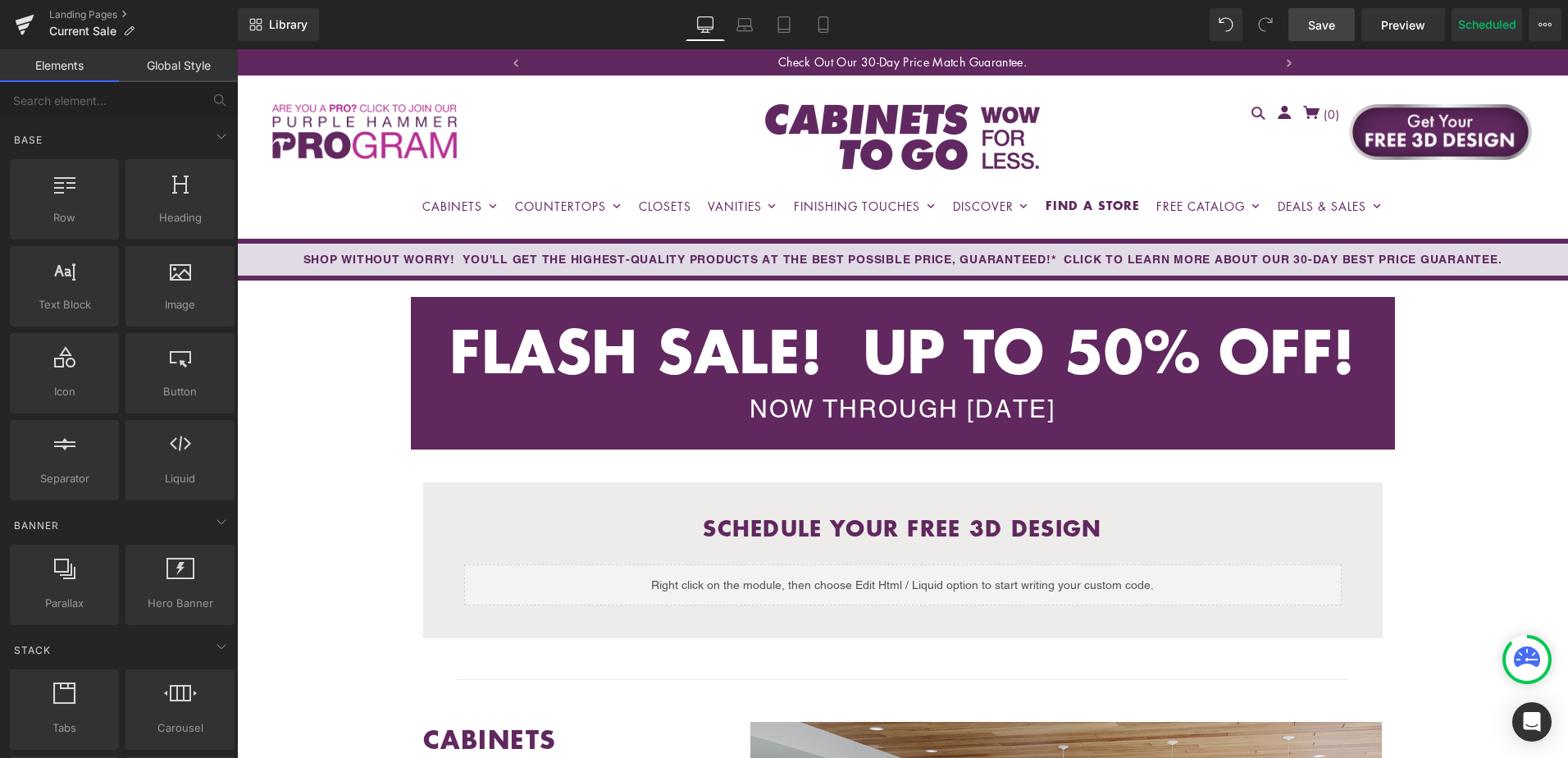
click at [1317, 27] on span "Save" at bounding box center [1322, 26] width 27 height 18
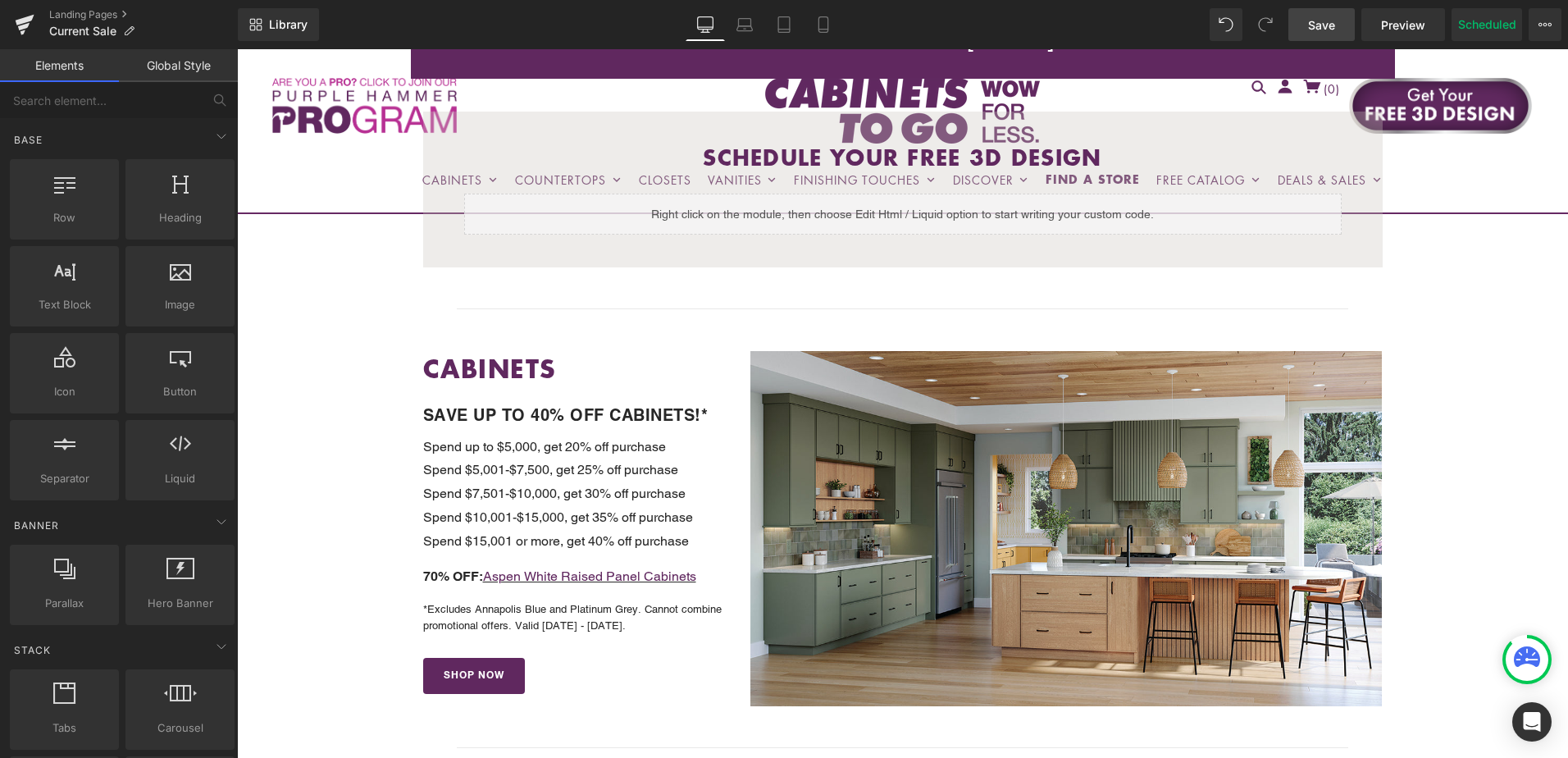
scroll to position [411, 0]
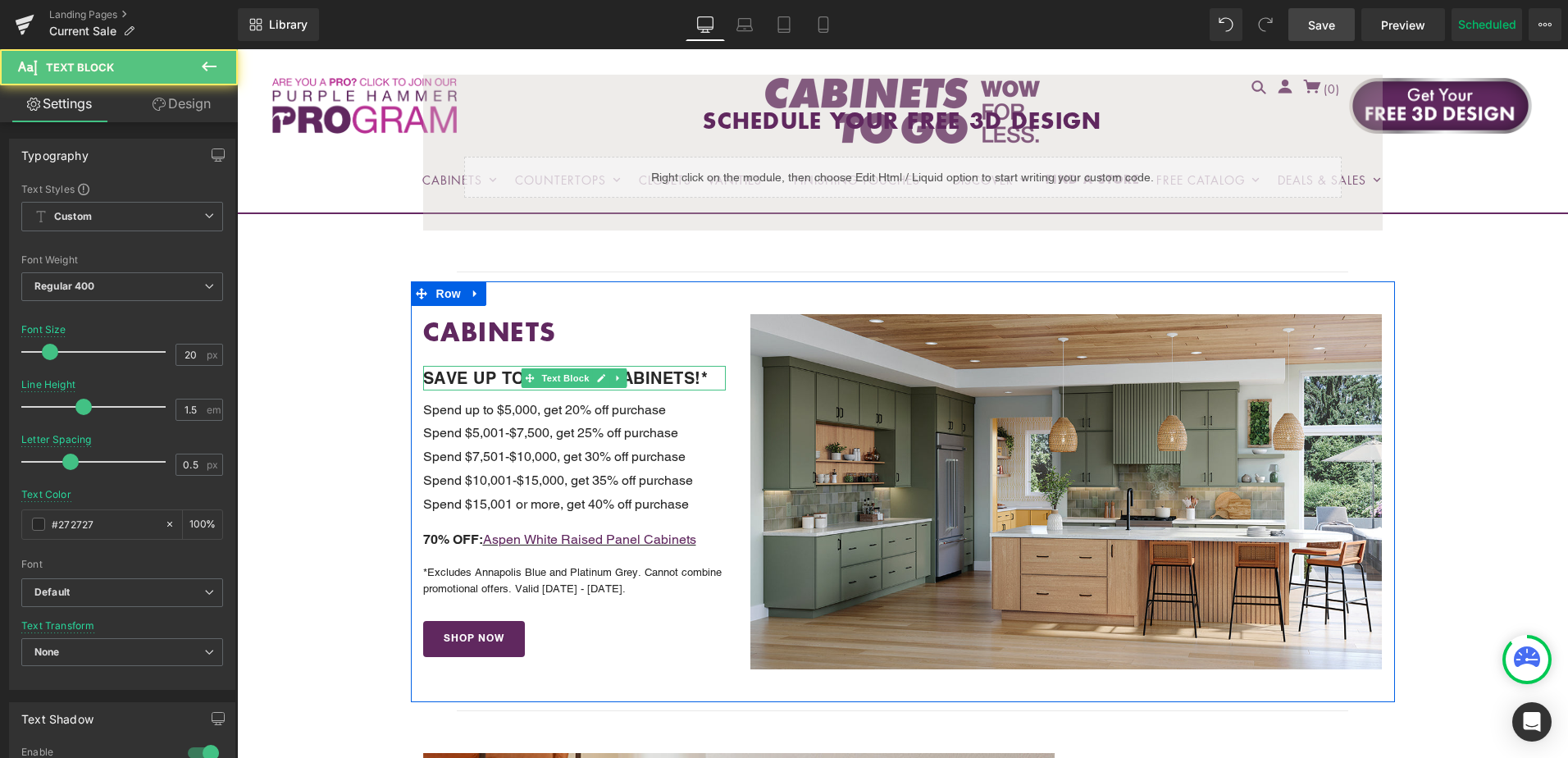
click at [515, 377] on b "SAVE UP TO 40% OFF CABINETS!*" at bounding box center [565, 378] width 285 height 19
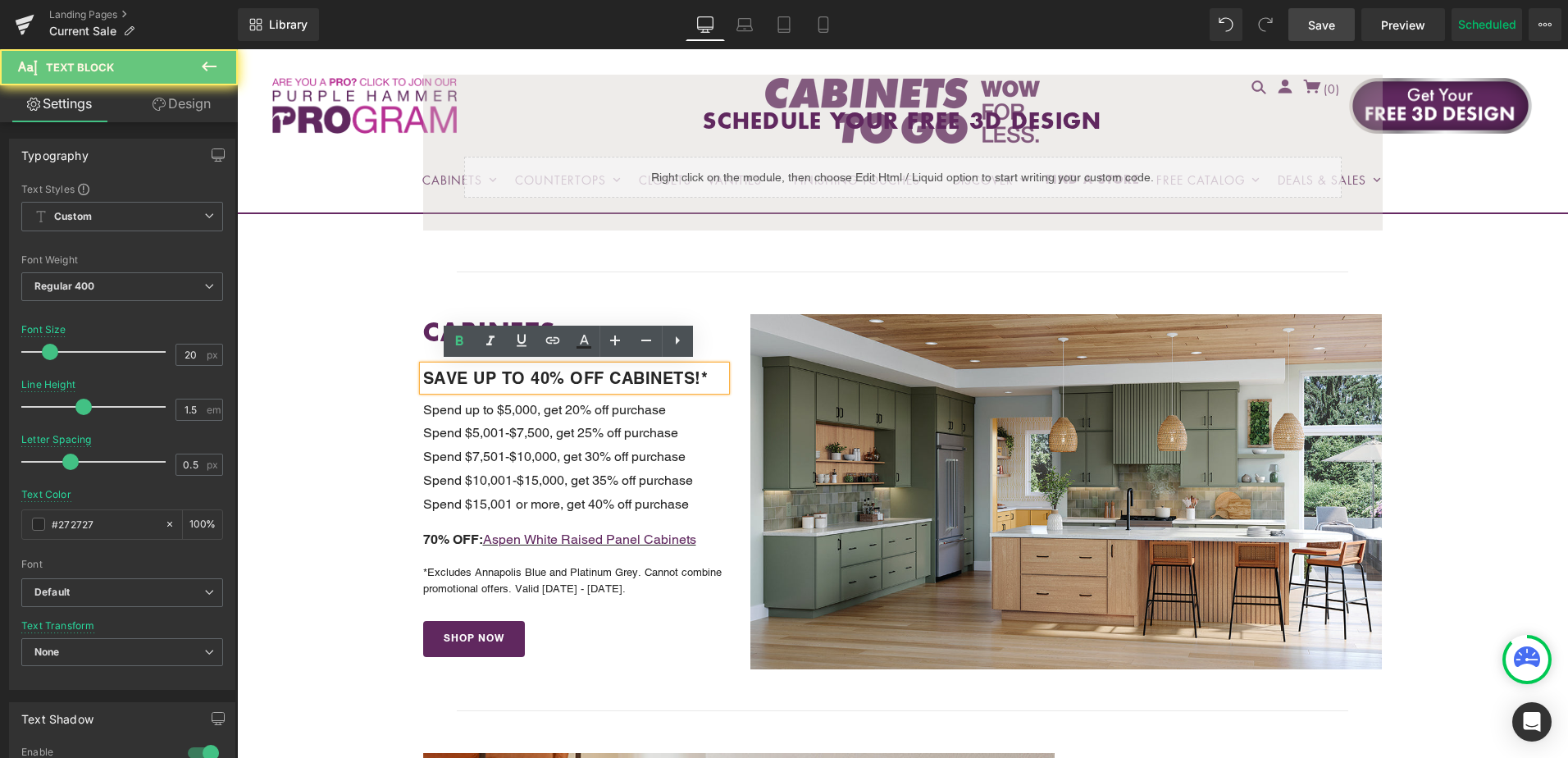
click at [494, 377] on b "SAVE UP TO 40% OFF CABINETS!*" at bounding box center [565, 378] width 285 height 19
click at [538, 378] on b "SAVE UP TO 40% OFF CABINETS!*" at bounding box center [565, 378] width 285 height 19
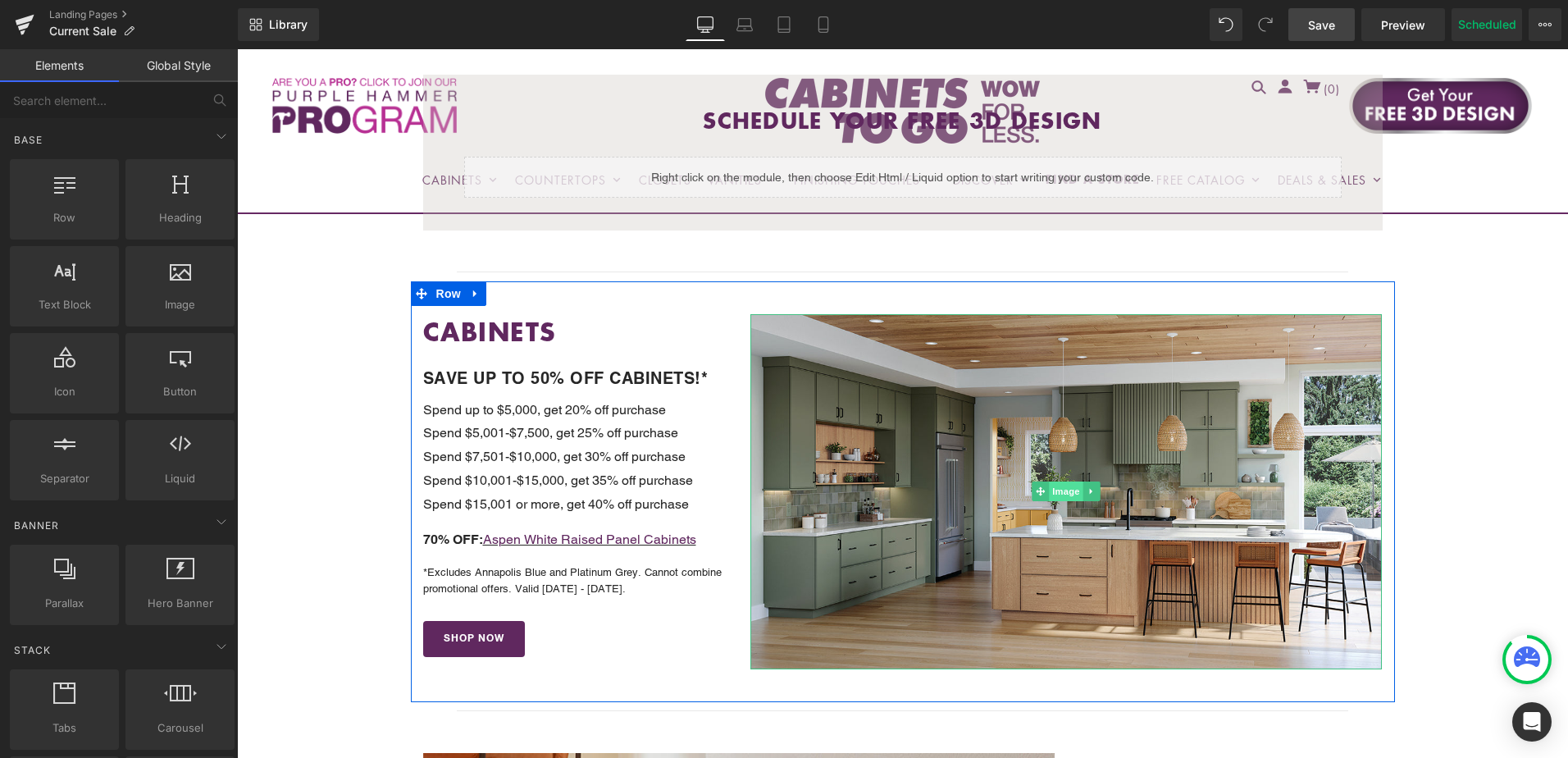
click at [1066, 492] on span "Image" at bounding box center [1067, 491] width 34 height 19
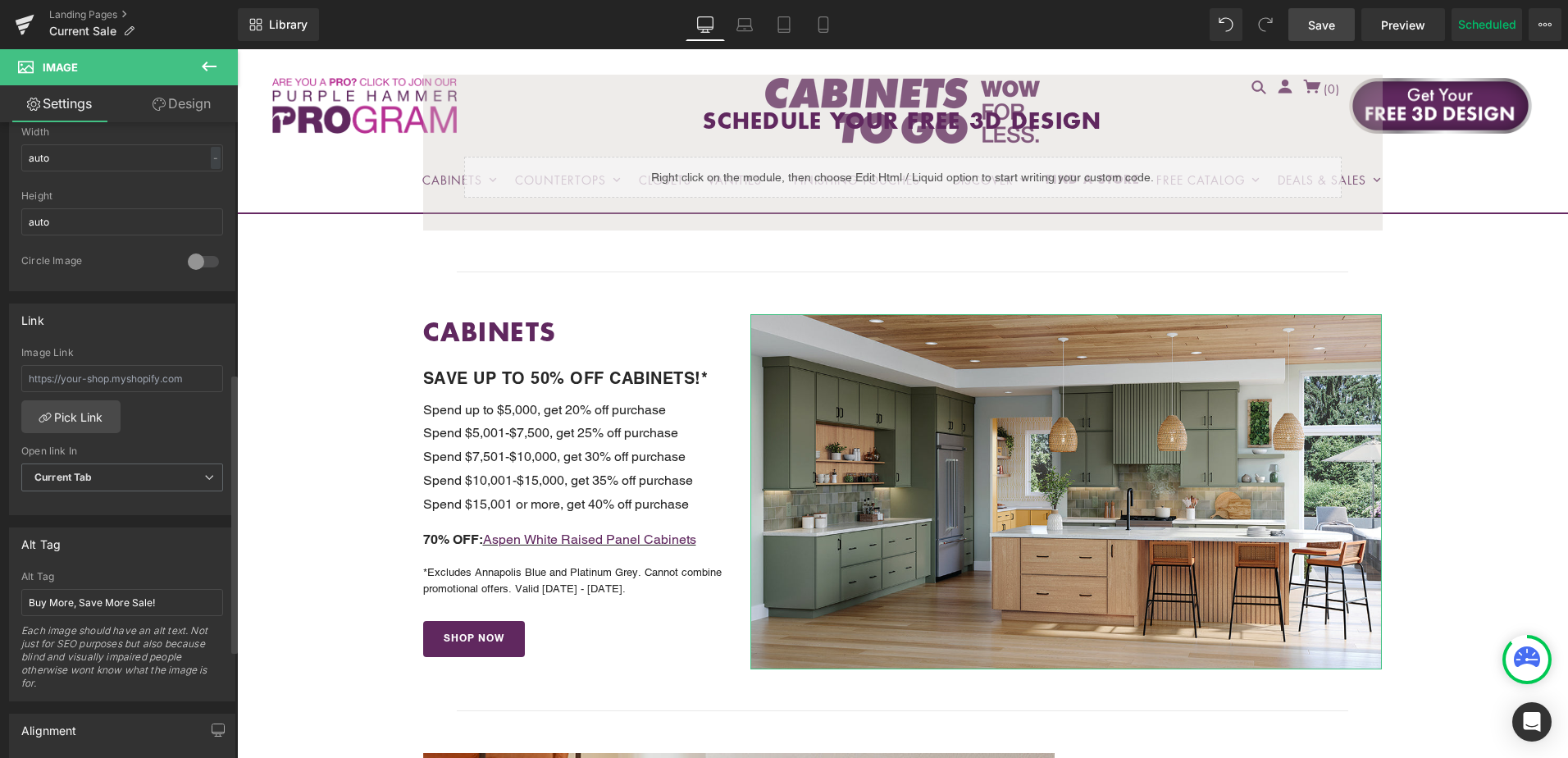
scroll to position [574, 0]
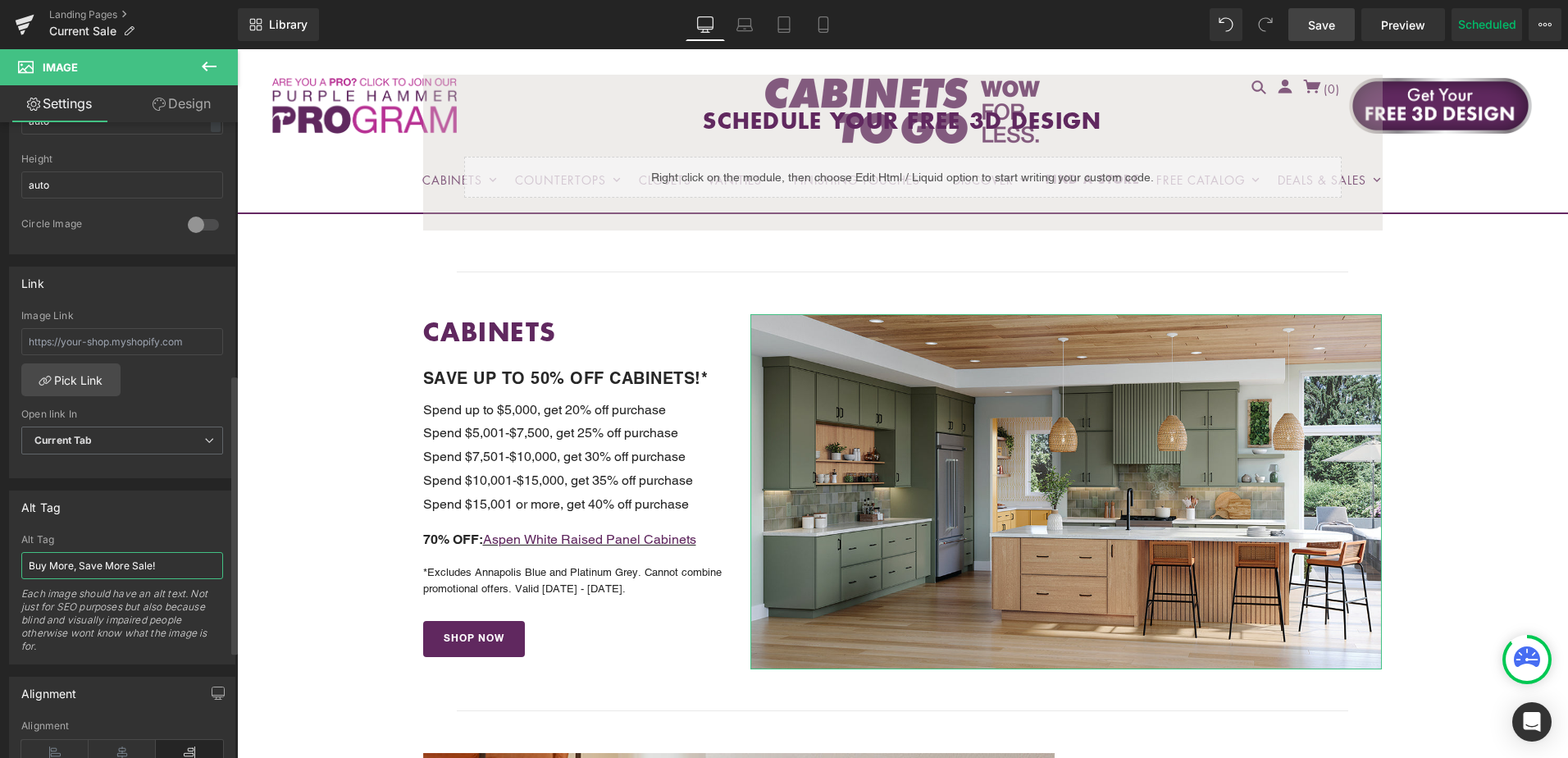
click at [97, 576] on input "Buy More, Save More Sale!" at bounding box center [122, 565] width 202 height 27
click at [94, 565] on input "Flash Sale! Save Up To 50% Off Cabinets!" at bounding box center [122, 565] width 202 height 27
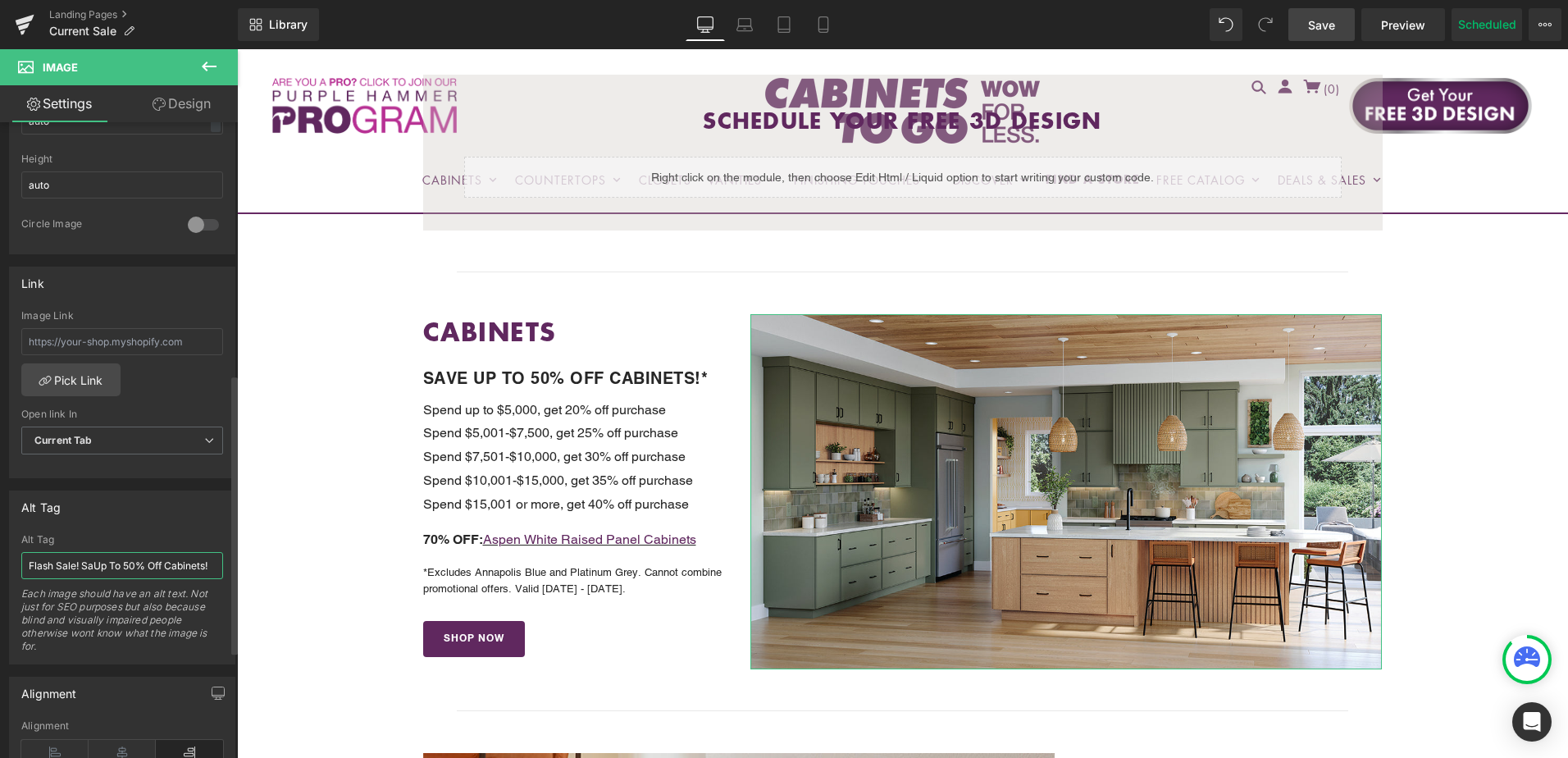
scroll to position [0, 0]
type input "Flash Sale! Up To 50% Off Cabinets!"
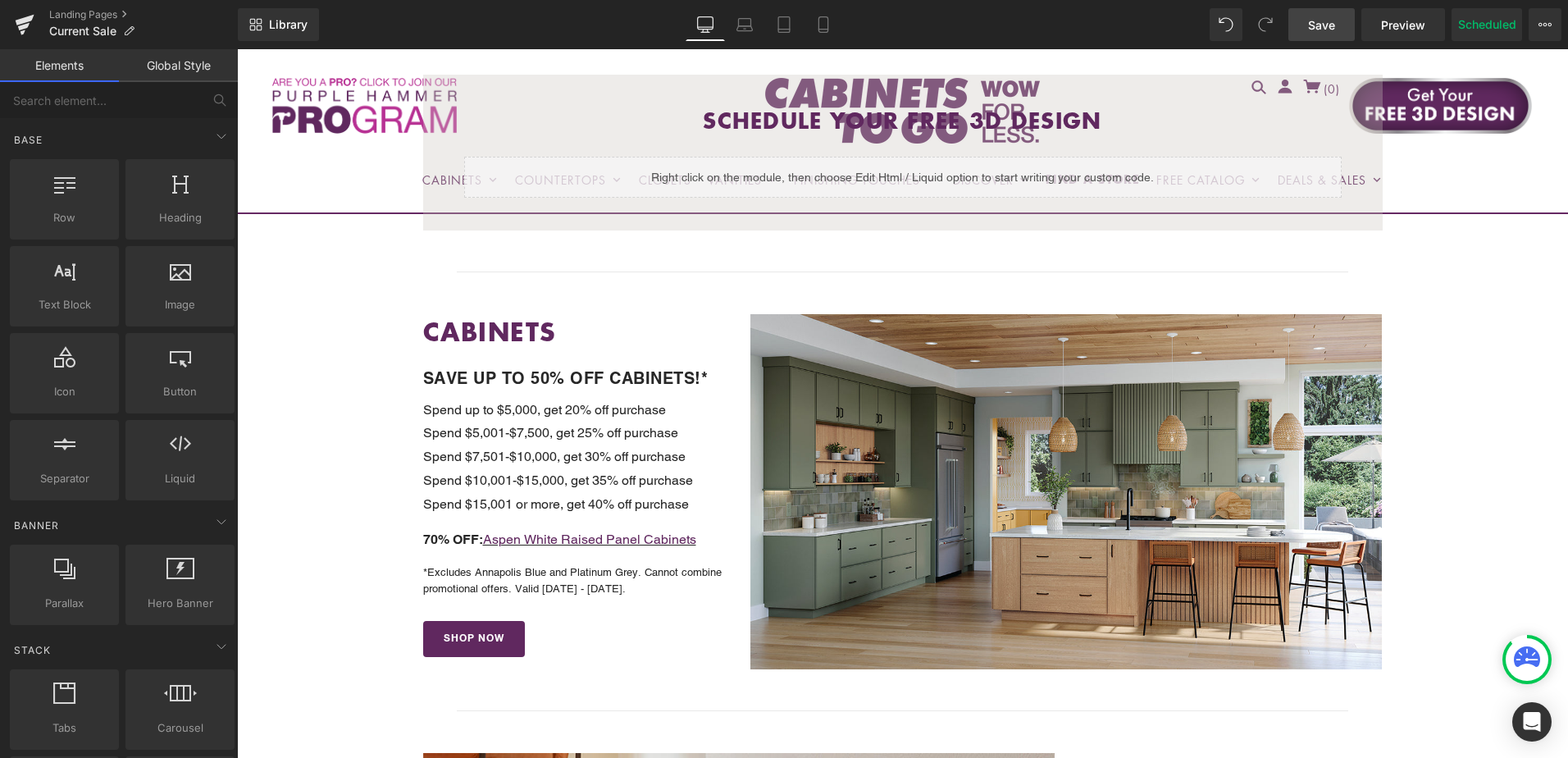
click at [1313, 21] on span "Save" at bounding box center [1322, 26] width 27 height 18
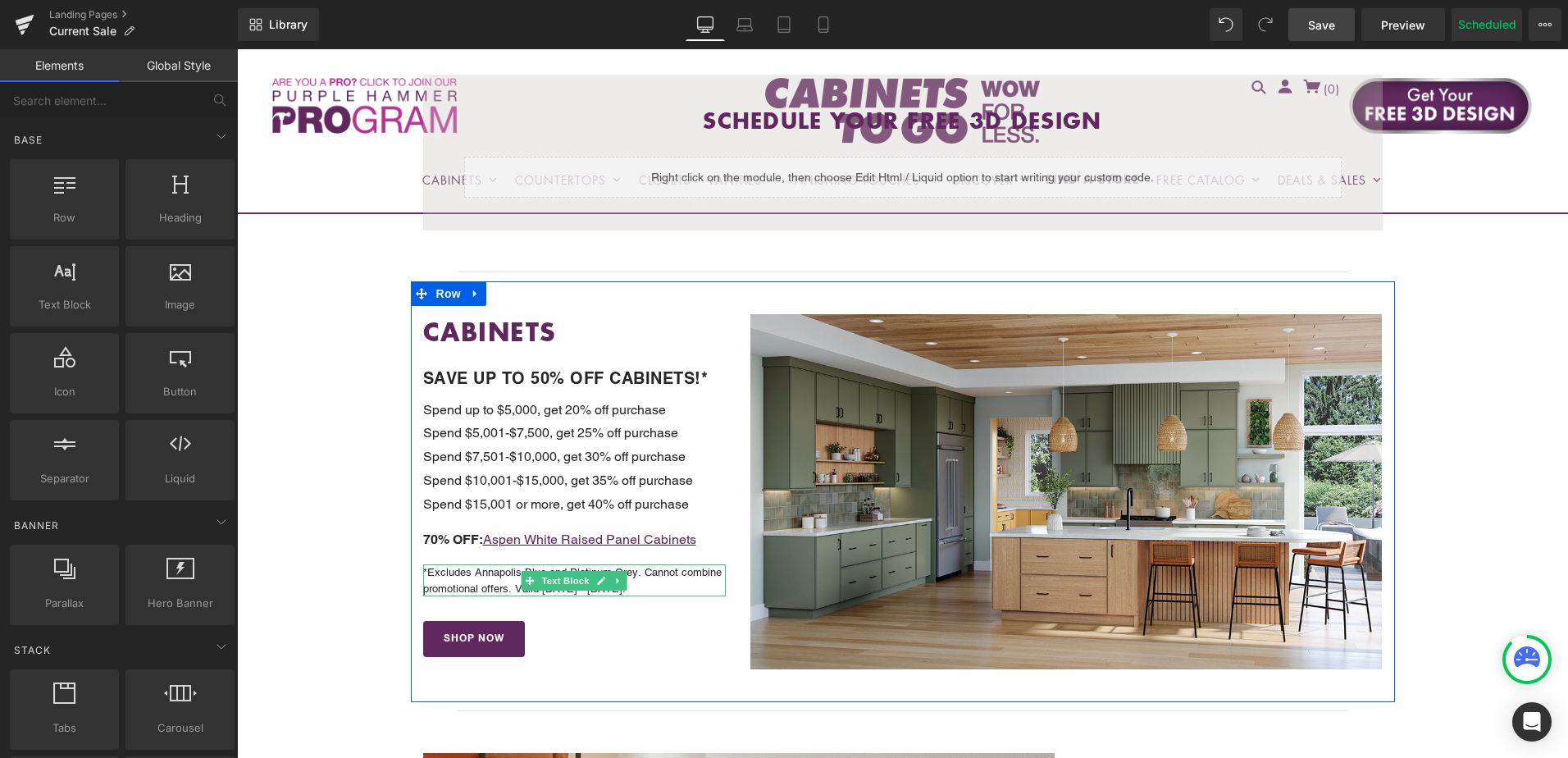
click at [474, 574] on p "*Excludes Annapolis Blue and Platinum Grey. Cannot combine promotional offers. …" at bounding box center [575, 580] width 304 height 32
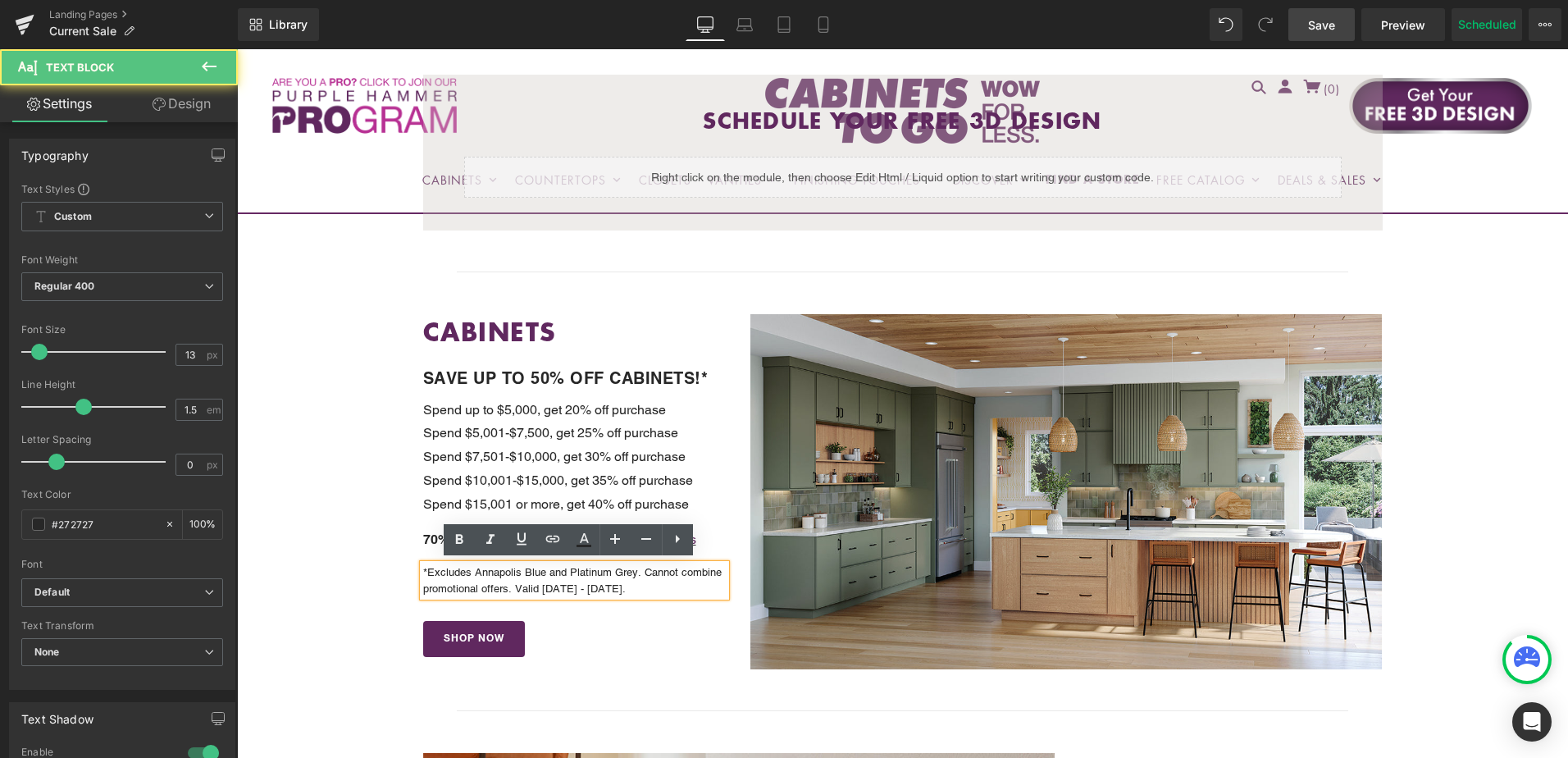
click at [479, 574] on p "*Excludes Annapolis Blue and Platinum Grey. Cannot combine promotional offers. …" at bounding box center [575, 580] width 304 height 32
drag, startPoint x: 422, startPoint y: 569, endPoint x: 619, endPoint y: 587, distance: 197.8
click at [619, 587] on p "*Excludes Annapolis Blue and Platinum Grey. Cannot combine promotional offers. …" at bounding box center [575, 580] width 304 height 32
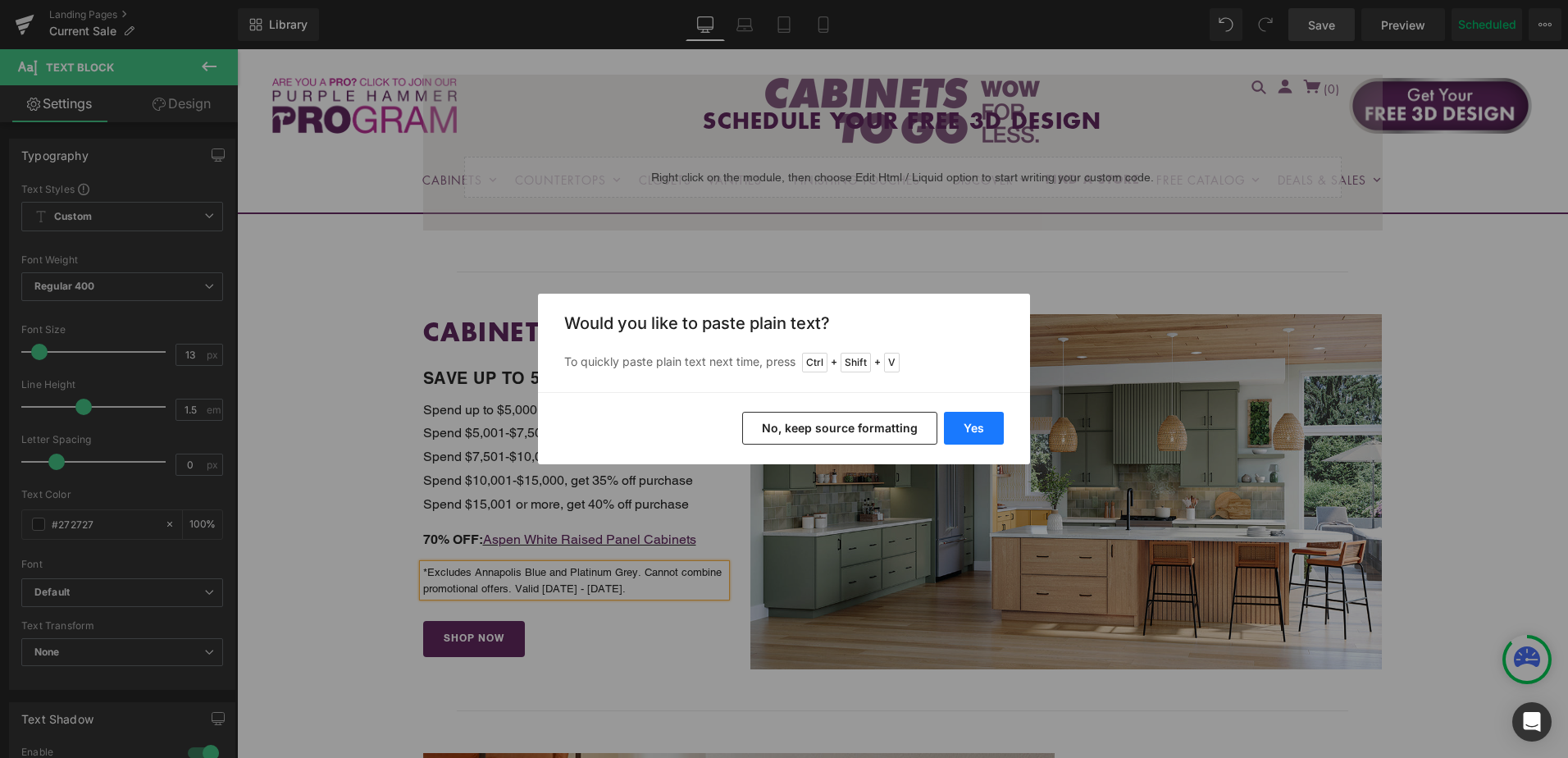
click at [962, 430] on button "Yes" at bounding box center [974, 428] width 60 height 33
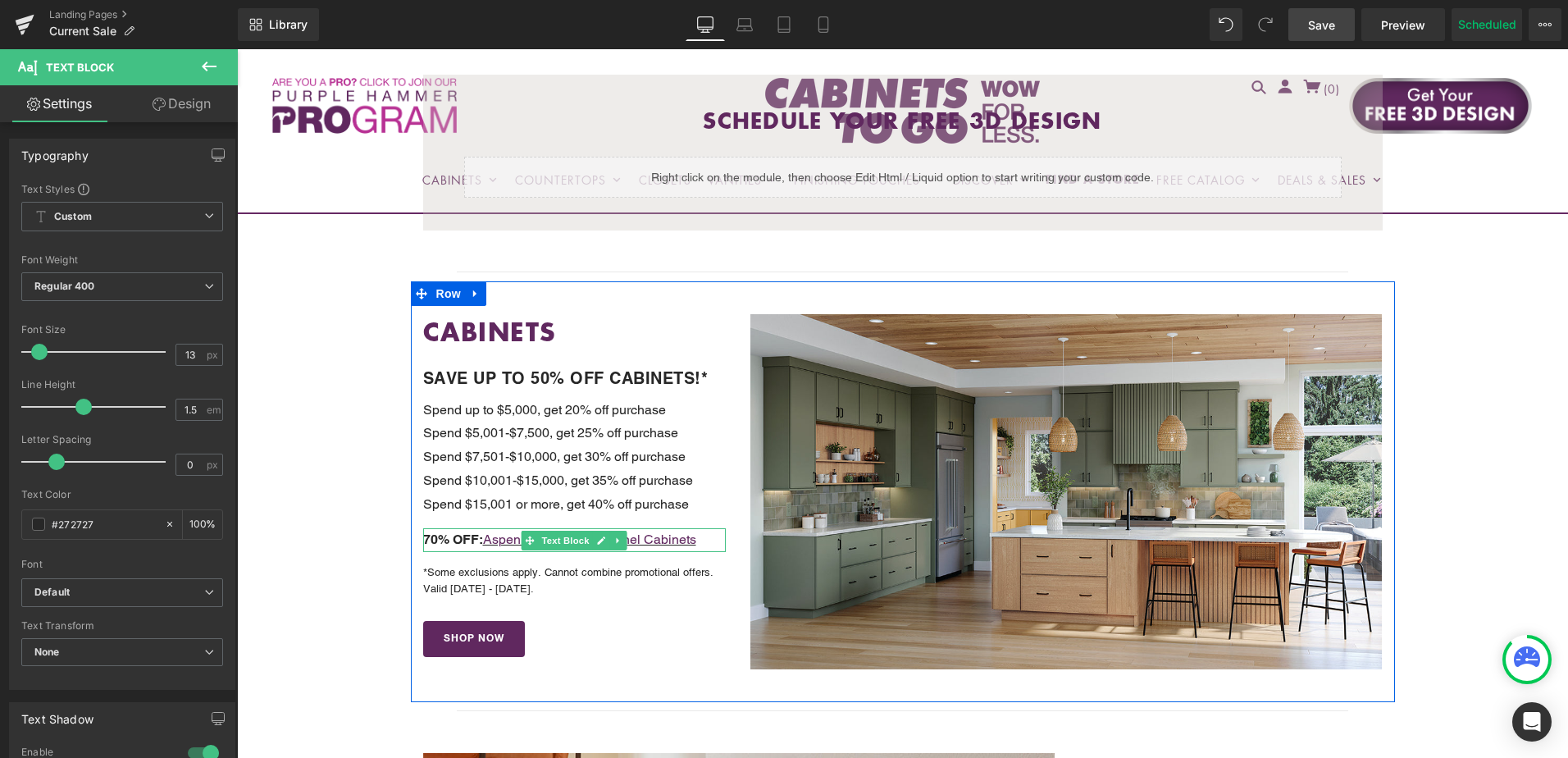
click at [426, 538] on span "70% OFF:" at bounding box center [453, 540] width 60 height 16
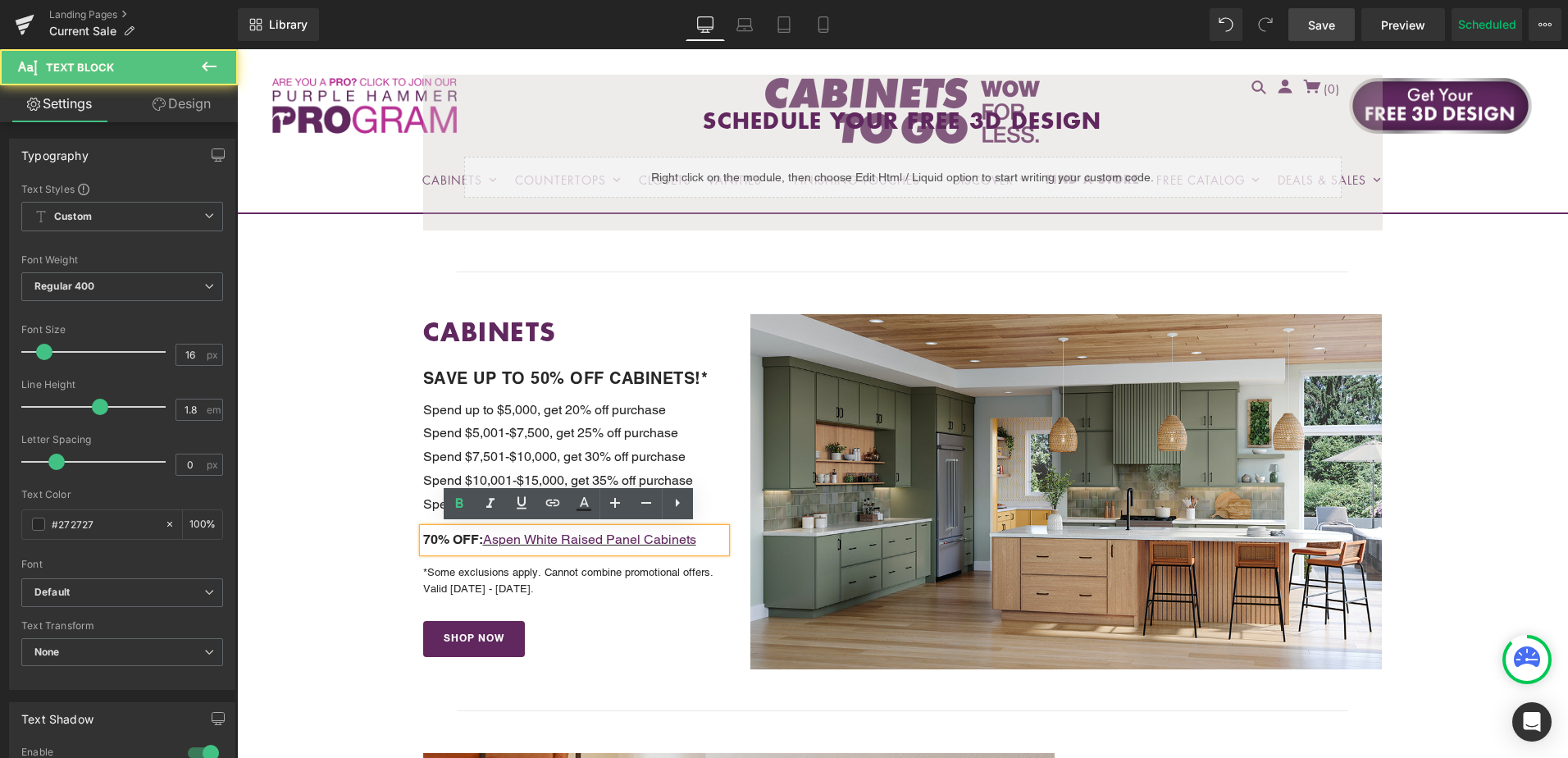
click at [425, 537] on span "70% OFF:" at bounding box center [453, 540] width 60 height 16
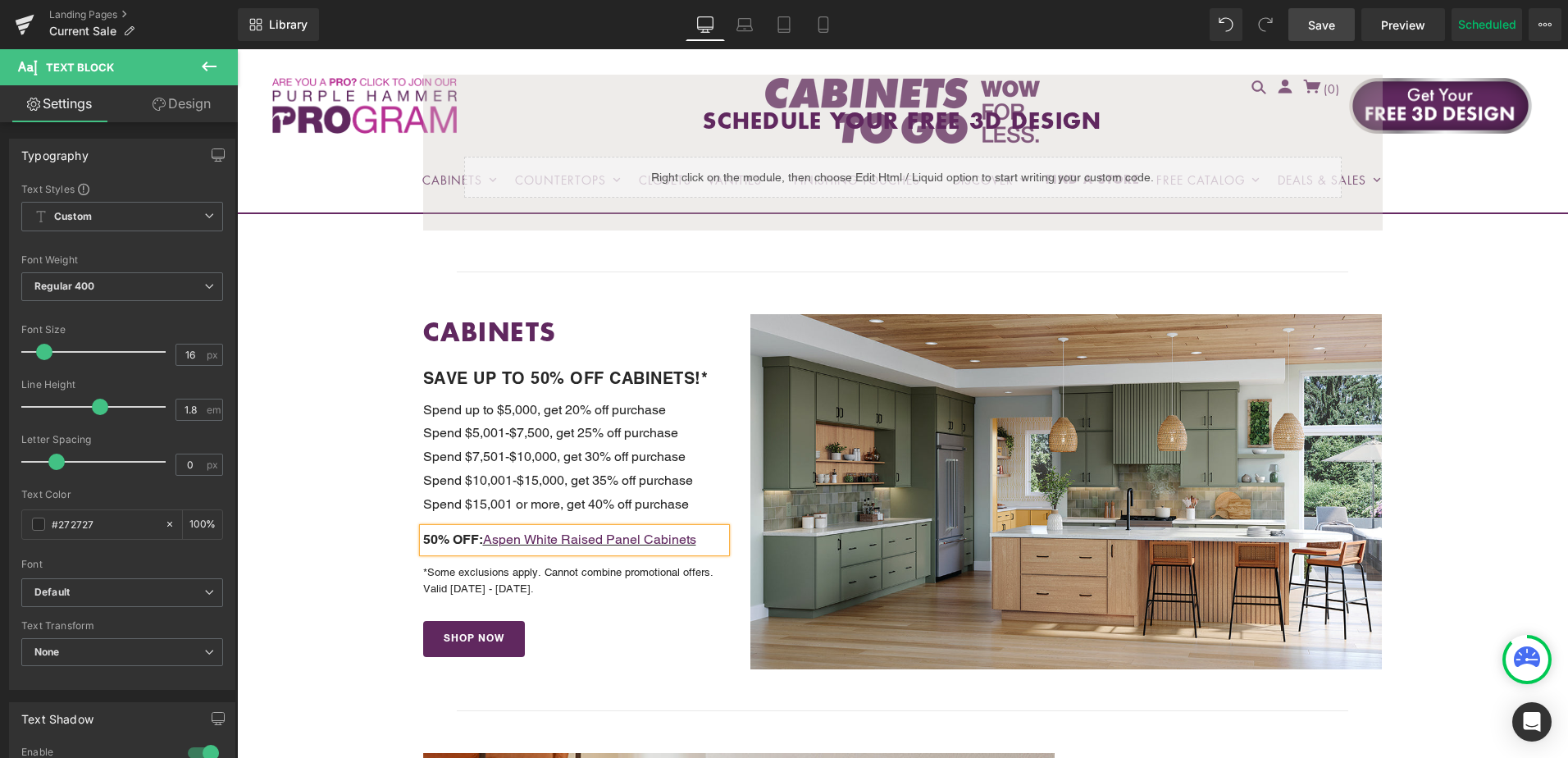
click at [699, 542] on p "50% OFF: Aspen White Raised Panel Cabinets" at bounding box center [575, 540] width 304 height 24
click at [584, 540] on u "Kensington Mist, Charelston Driftwood" at bounding box center [603, 540] width 241 height 16
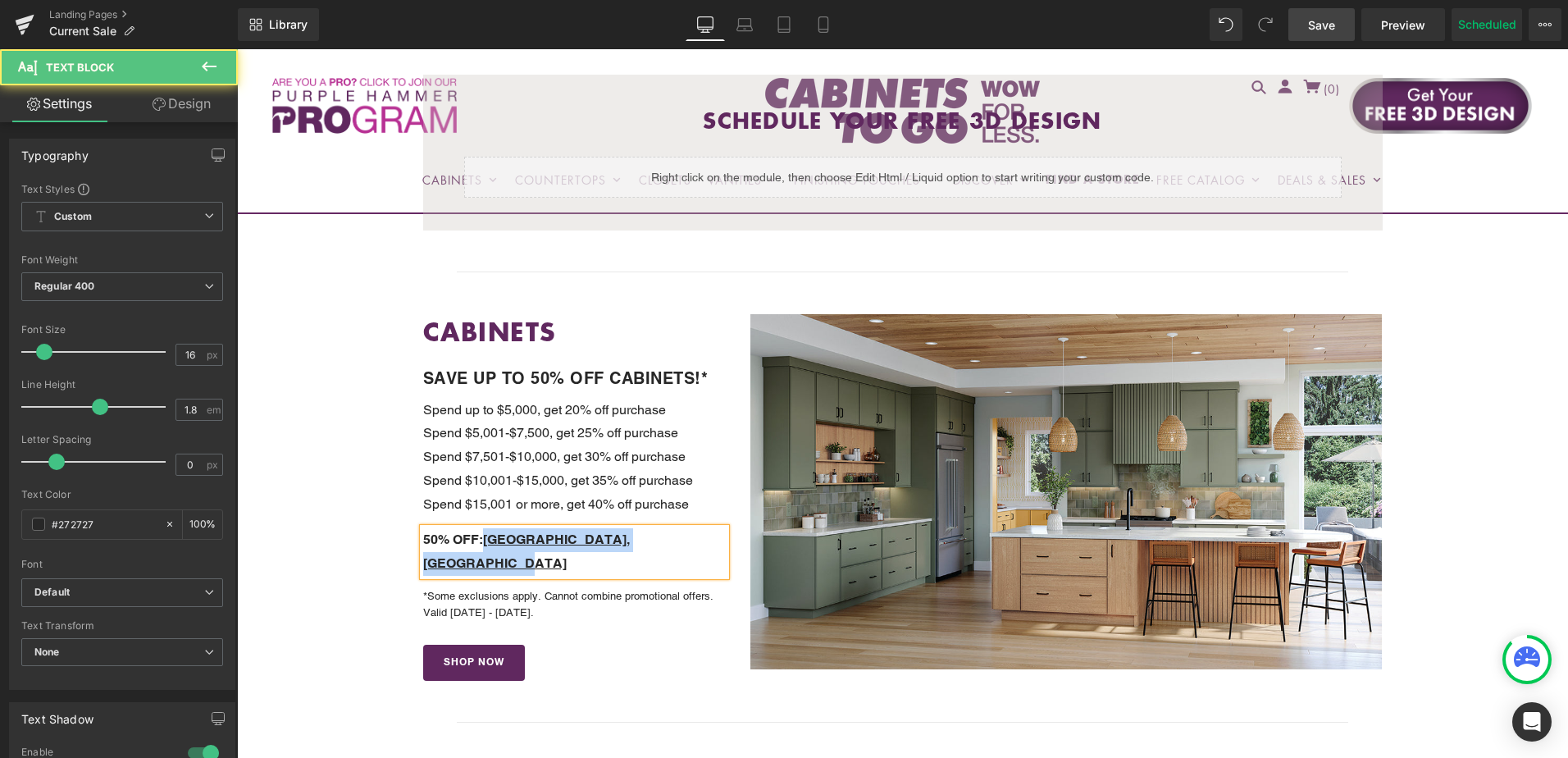
drag, startPoint x: 486, startPoint y: 538, endPoint x: 704, endPoint y: 535, distance: 218.0
click at [704, 535] on p "50% OFF: Kensington, Charleston Driftwood" at bounding box center [575, 552] width 304 height 48
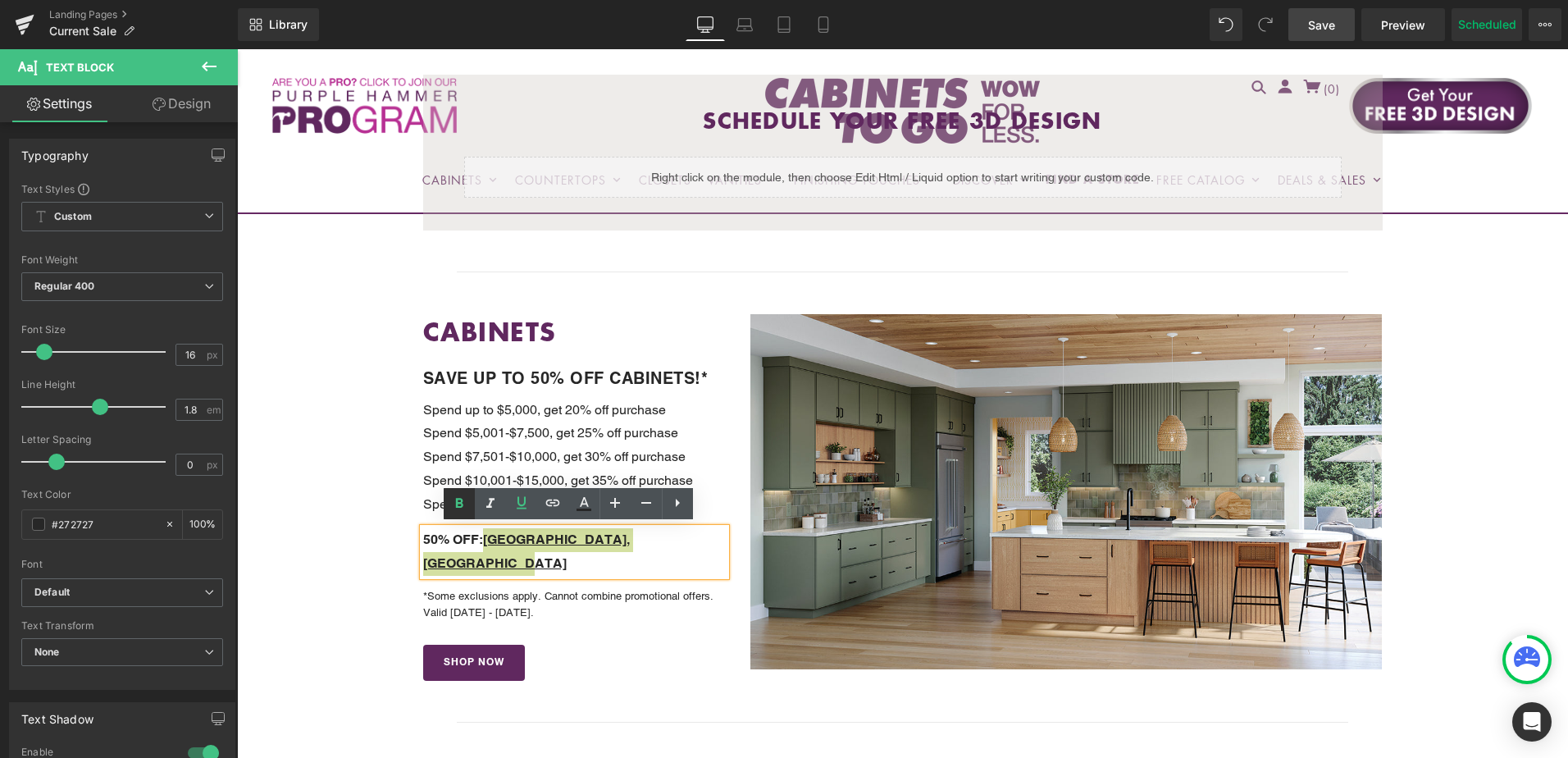
click at [461, 504] on icon at bounding box center [460, 504] width 7 height 10
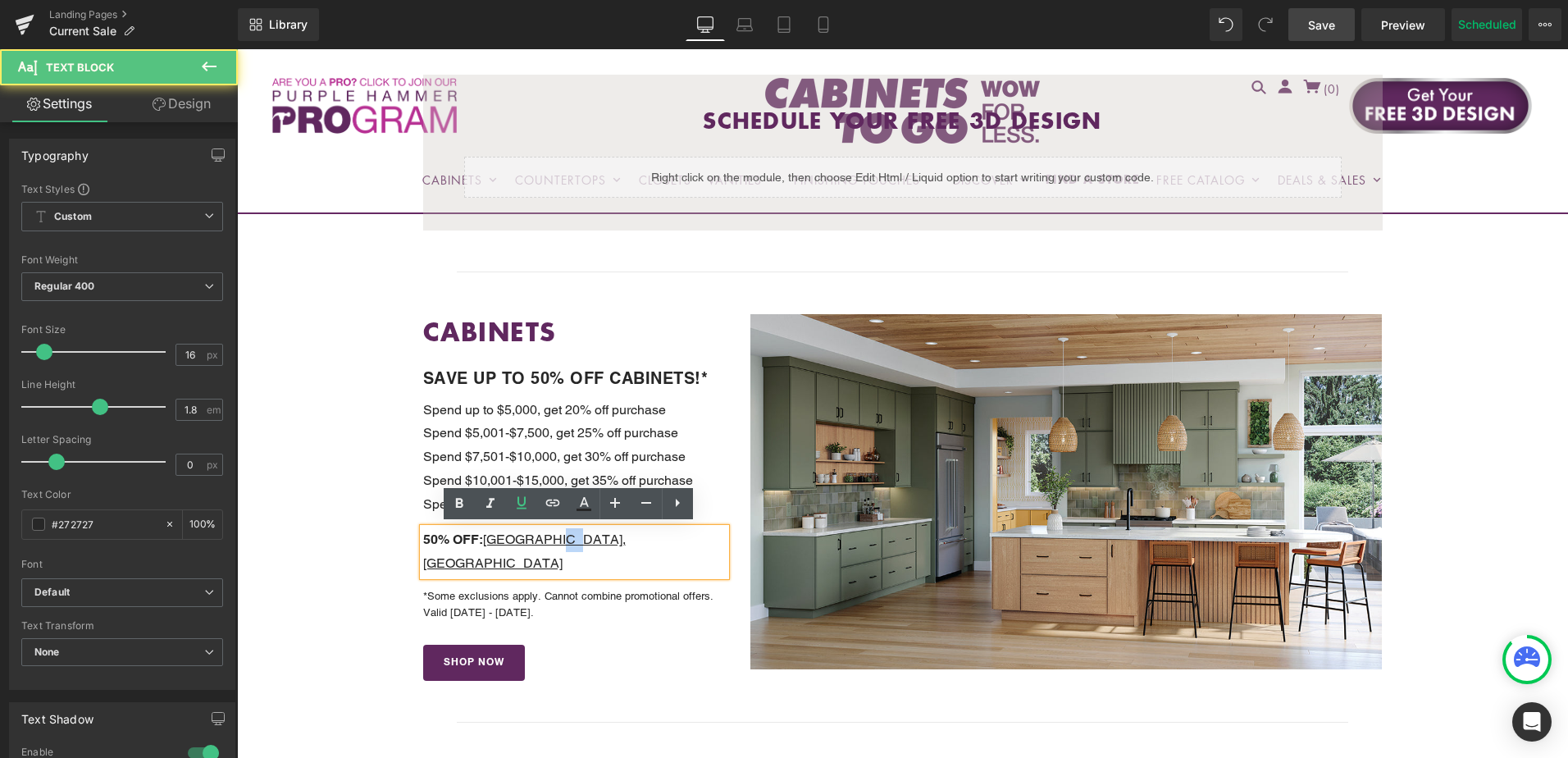
click at [549, 539] on u "Kensington, Charleston Driftwood" at bounding box center [524, 551] width 202 height 40
click at [528, 506] on icon at bounding box center [522, 503] width 19 height 19
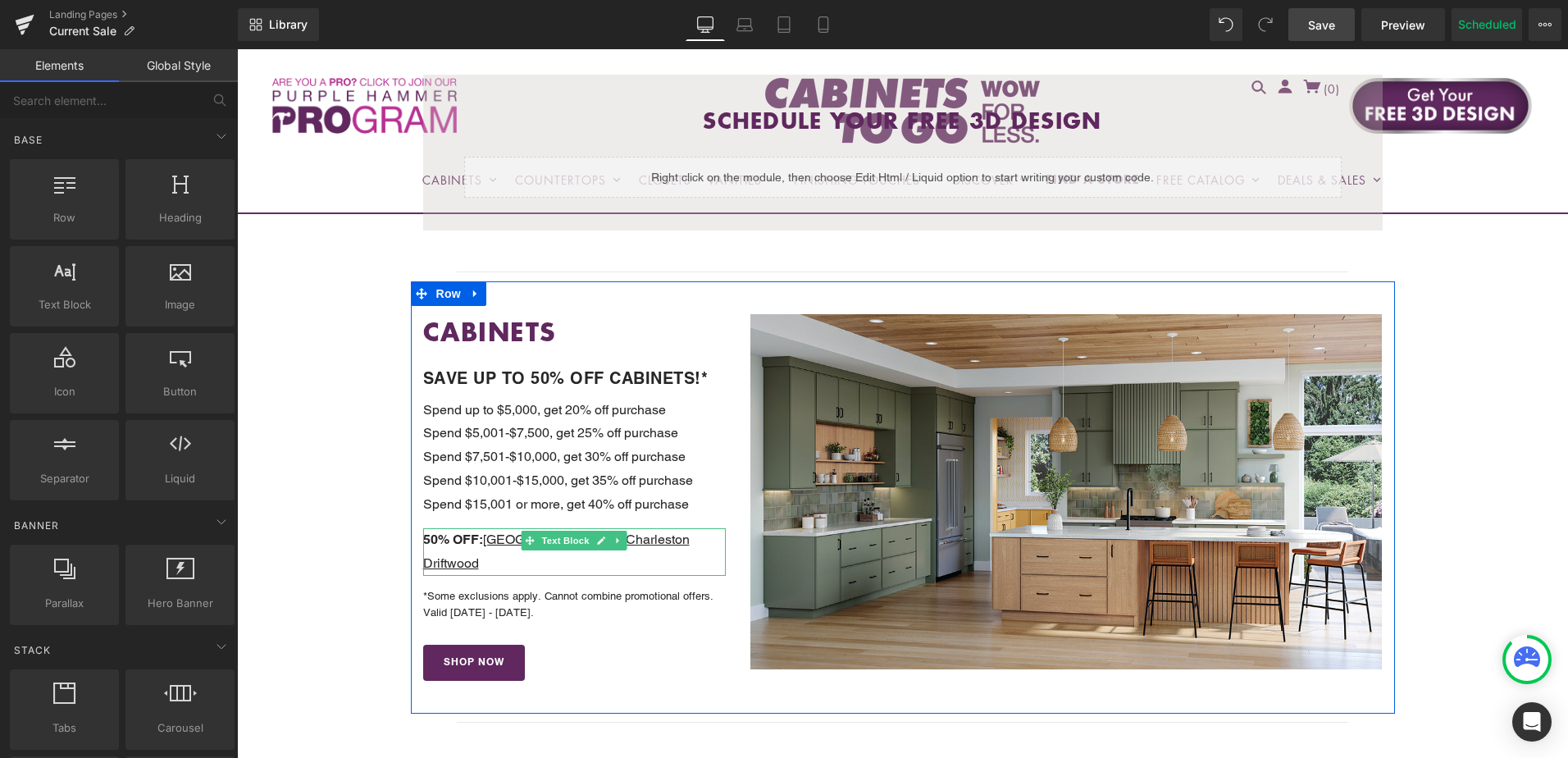
click at [513, 539] on u "[GEOGRAPHIC_DATA]" at bounding box center [553, 540] width 139 height 16
click at [512, 539] on u "[GEOGRAPHIC_DATA]" at bounding box center [553, 540] width 139 height 16
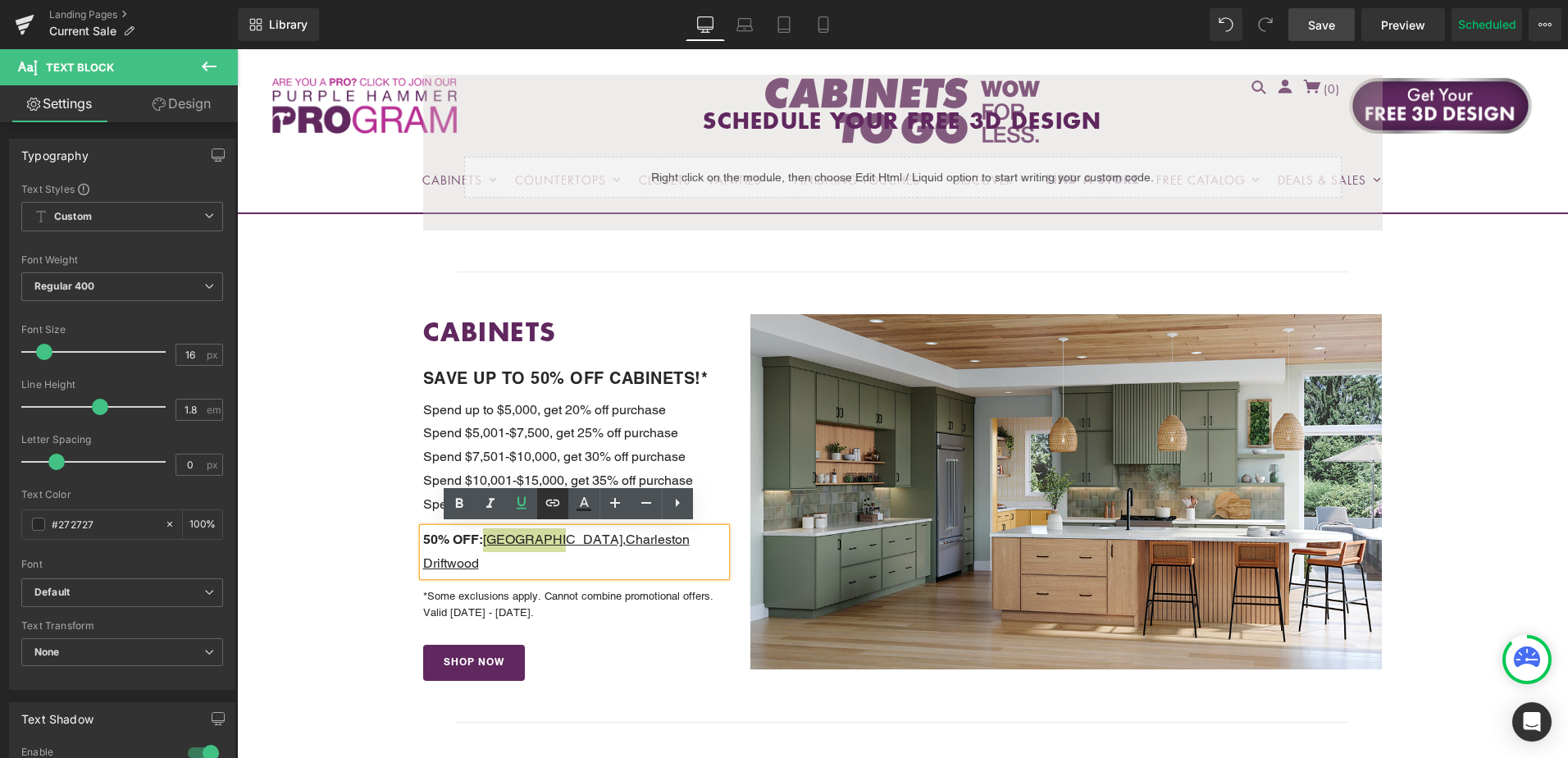
click at [553, 504] on icon at bounding box center [554, 503] width 14 height 6
click at [547, 565] on input "text" at bounding box center [518, 571] width 253 height 41
paste input "https://cabinetstogo.com/products/kensington-collection"
click at [653, 576] on icon "button" at bounding box center [662, 571] width 19 height 19
click at [589, 531] on p "50% OFF: Kensington , Charleston Driftwood" at bounding box center [575, 552] width 304 height 48
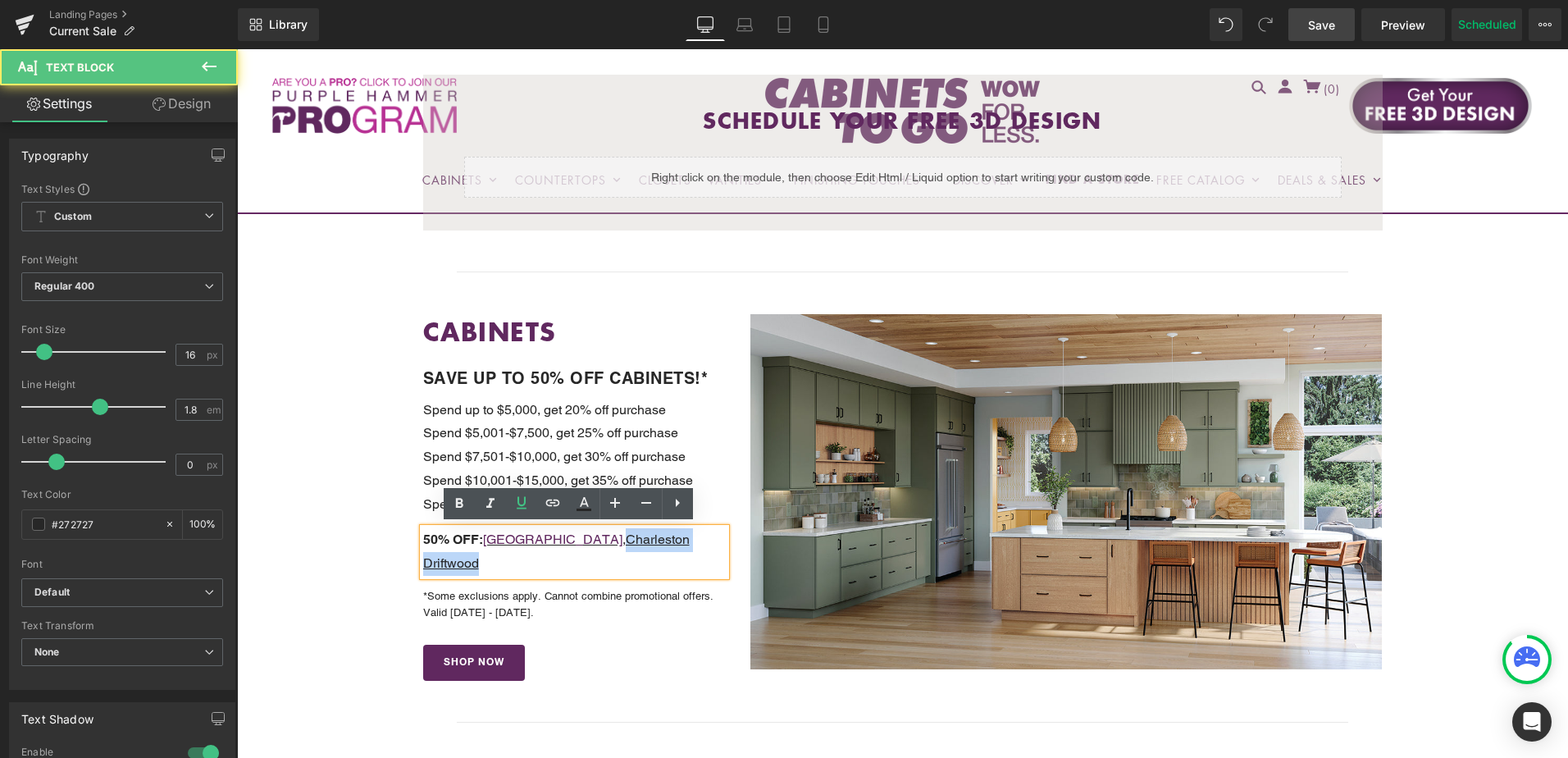
drag, startPoint x: 561, startPoint y: 538, endPoint x: 679, endPoint y: 542, distance: 118.1
click at [679, 542] on p "50% OFF: Kensington , Charleston Driftwood" at bounding box center [575, 552] width 304 height 48
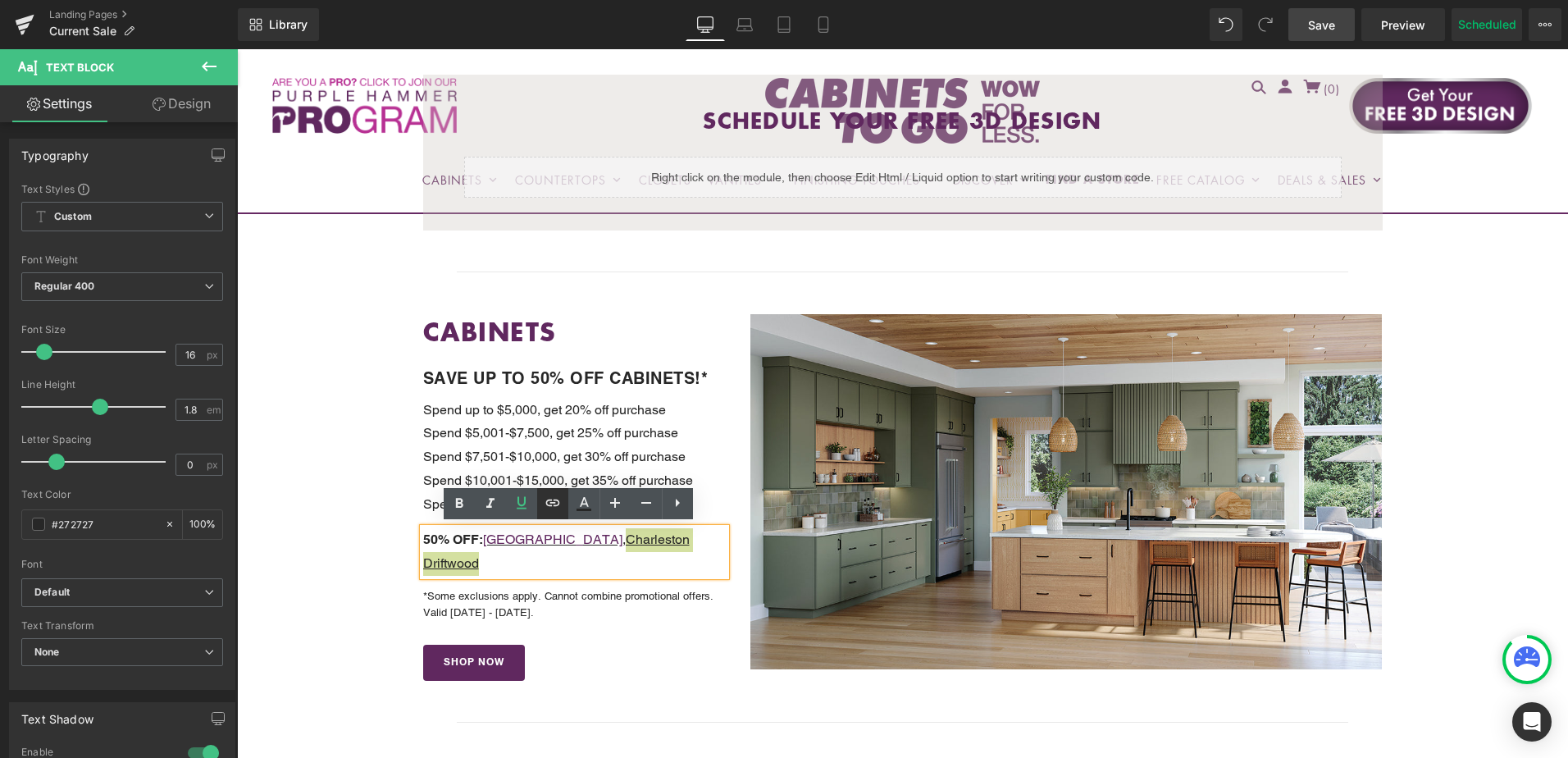
click at [553, 504] on icon at bounding box center [554, 503] width 14 height 6
click at [573, 569] on input "text" at bounding box center [518, 571] width 253 height 41
paste input "https://cabinetstogo.com/products/charleston-driftwood-collection"
type input "https://cabinetstogo.com/products/charleston-driftwood-collection"
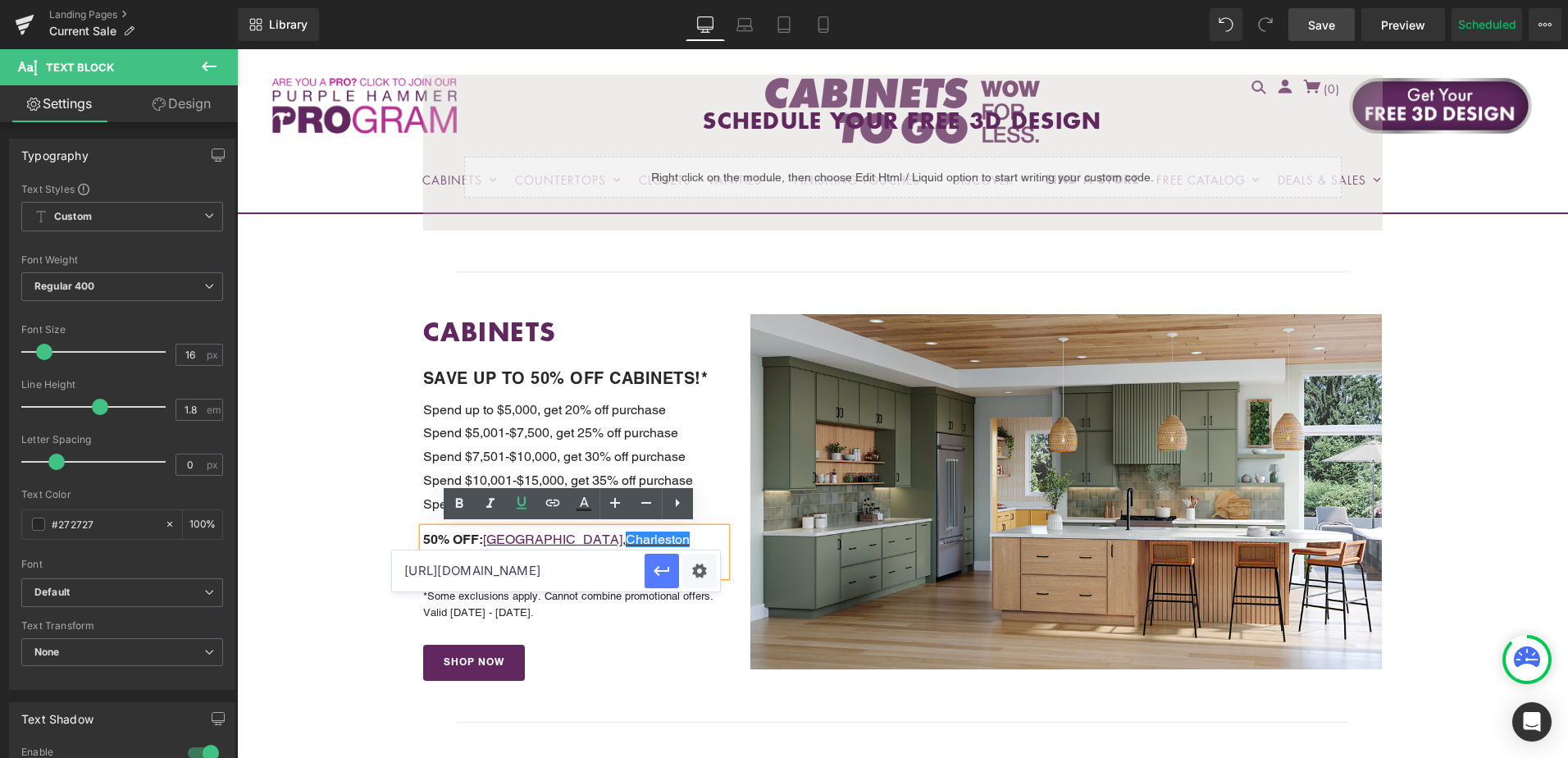
scroll to position [0, 0]
click at [657, 574] on icon "button" at bounding box center [661, 572] width 16 height 10
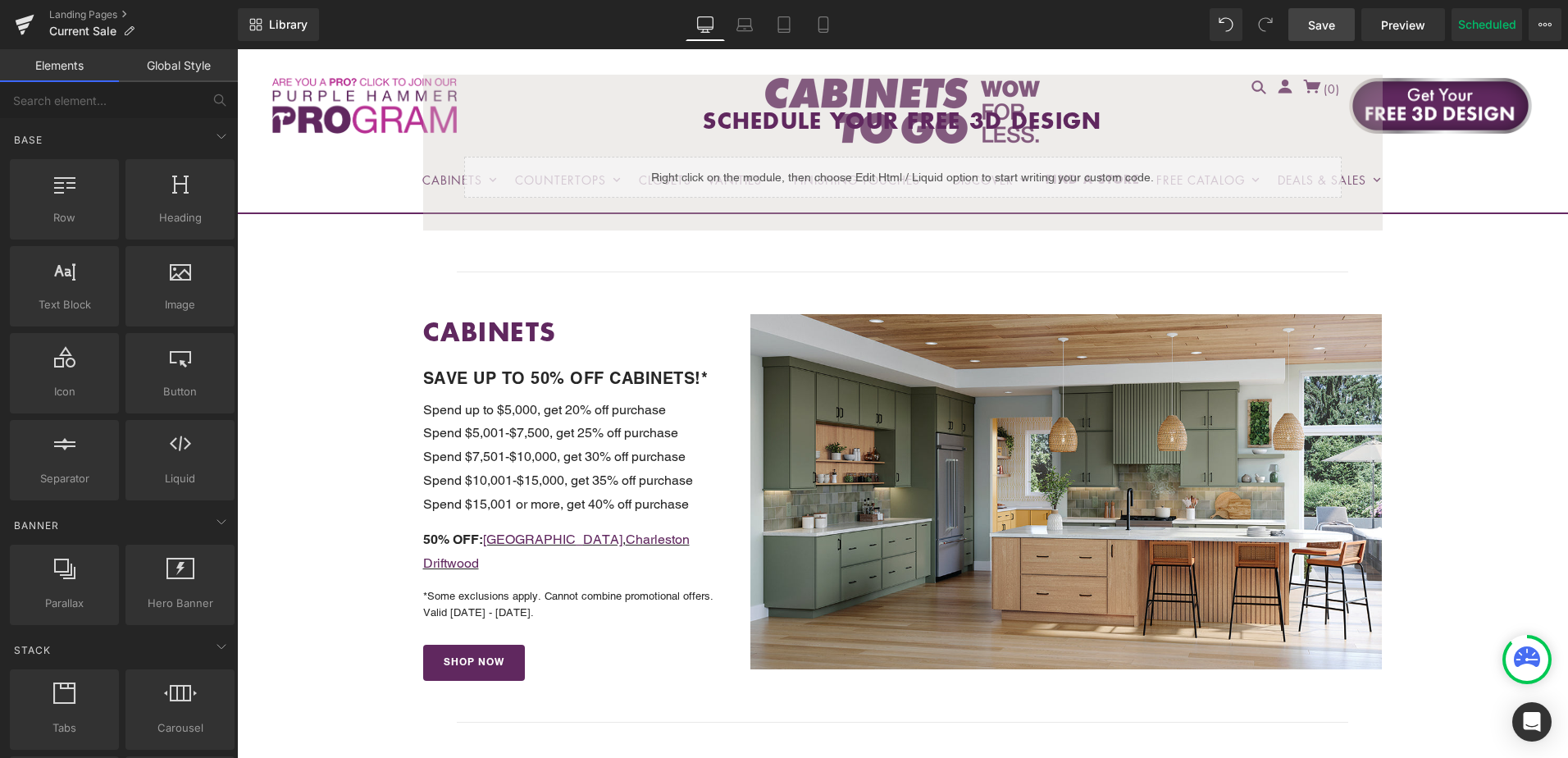
click at [1329, 21] on span "Save" at bounding box center [1322, 26] width 27 height 18
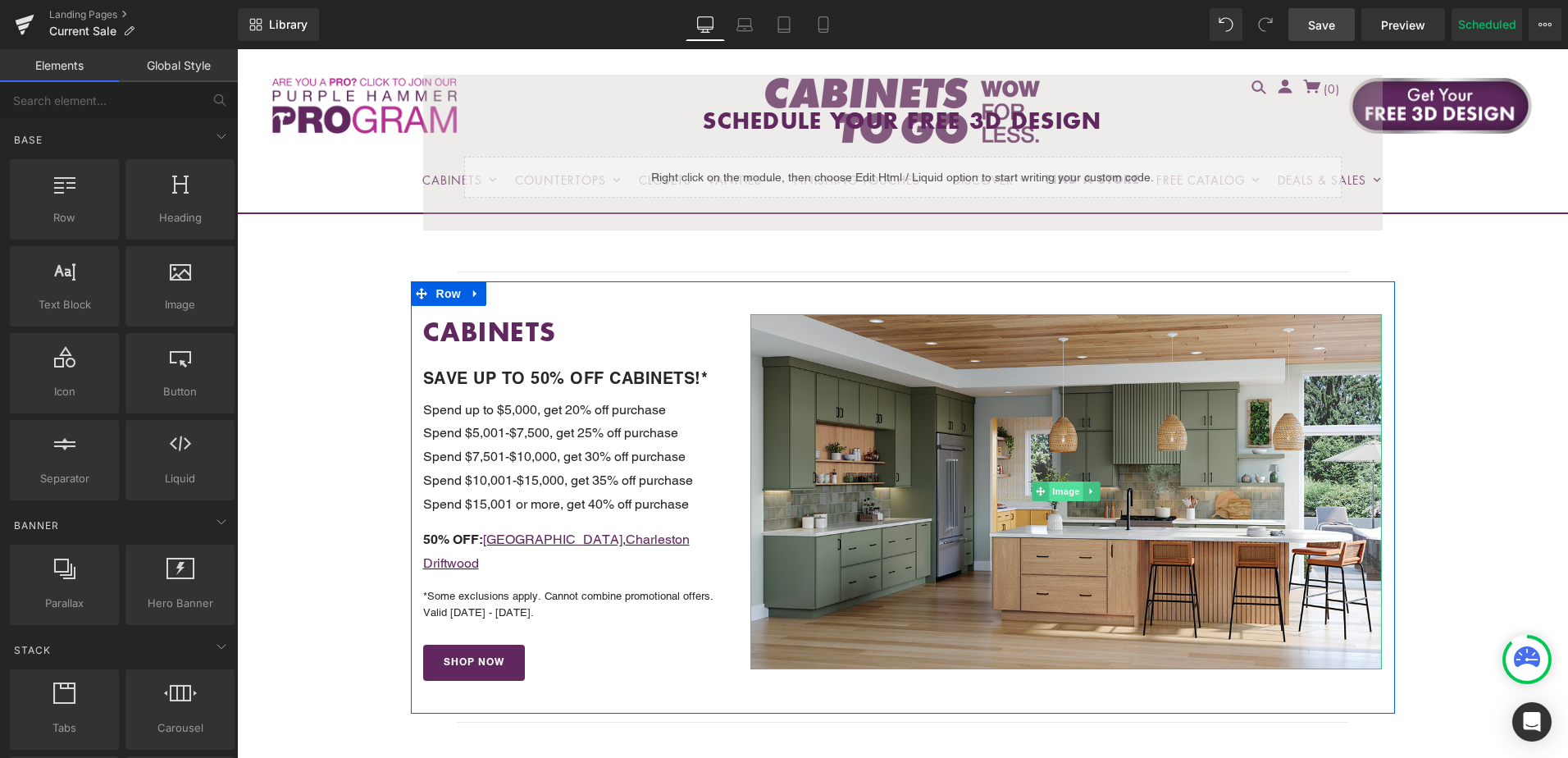
click at [1058, 490] on span "Image" at bounding box center [1067, 491] width 34 height 19
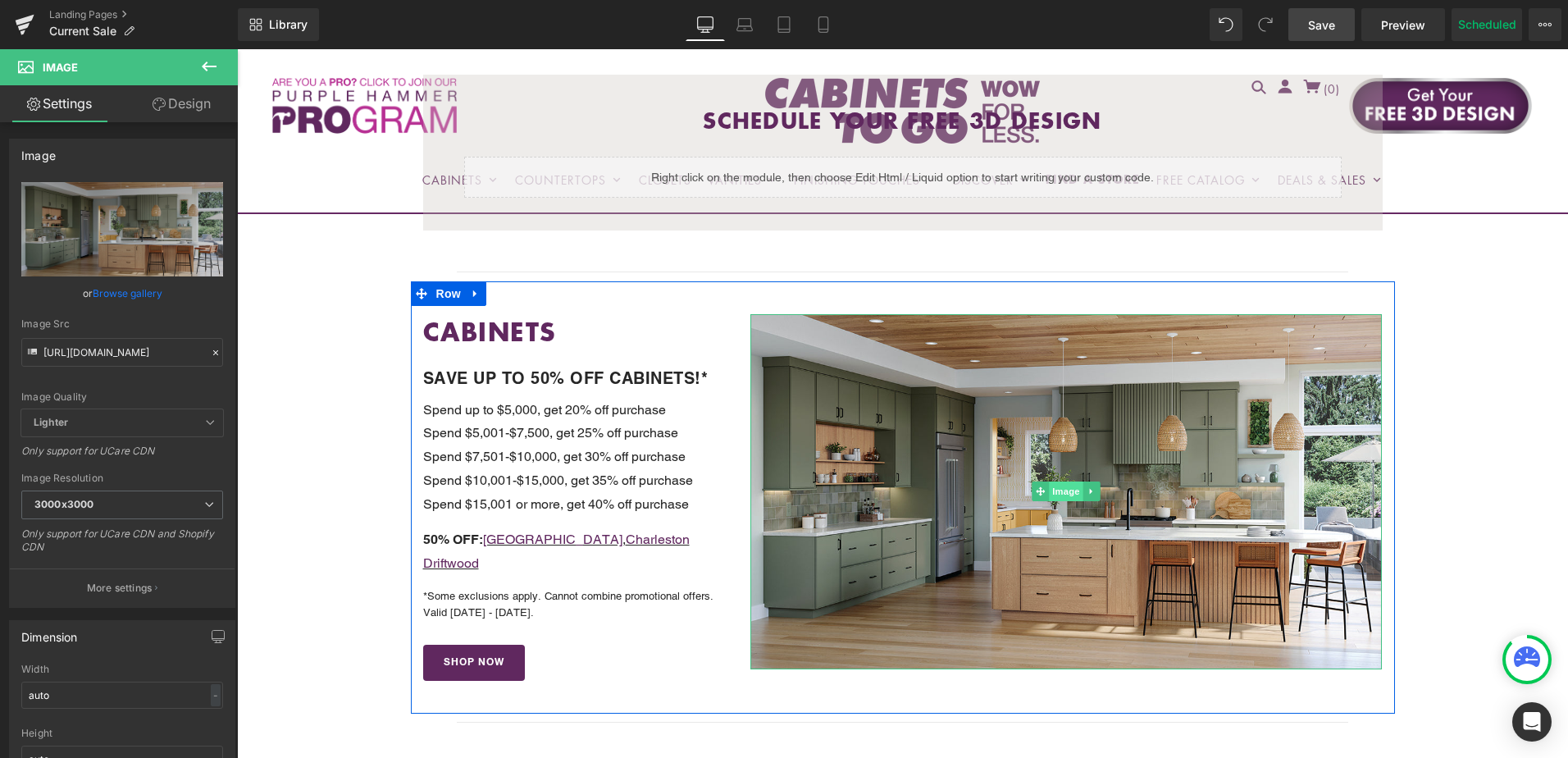
click at [1063, 491] on span "Image" at bounding box center [1067, 491] width 34 height 19
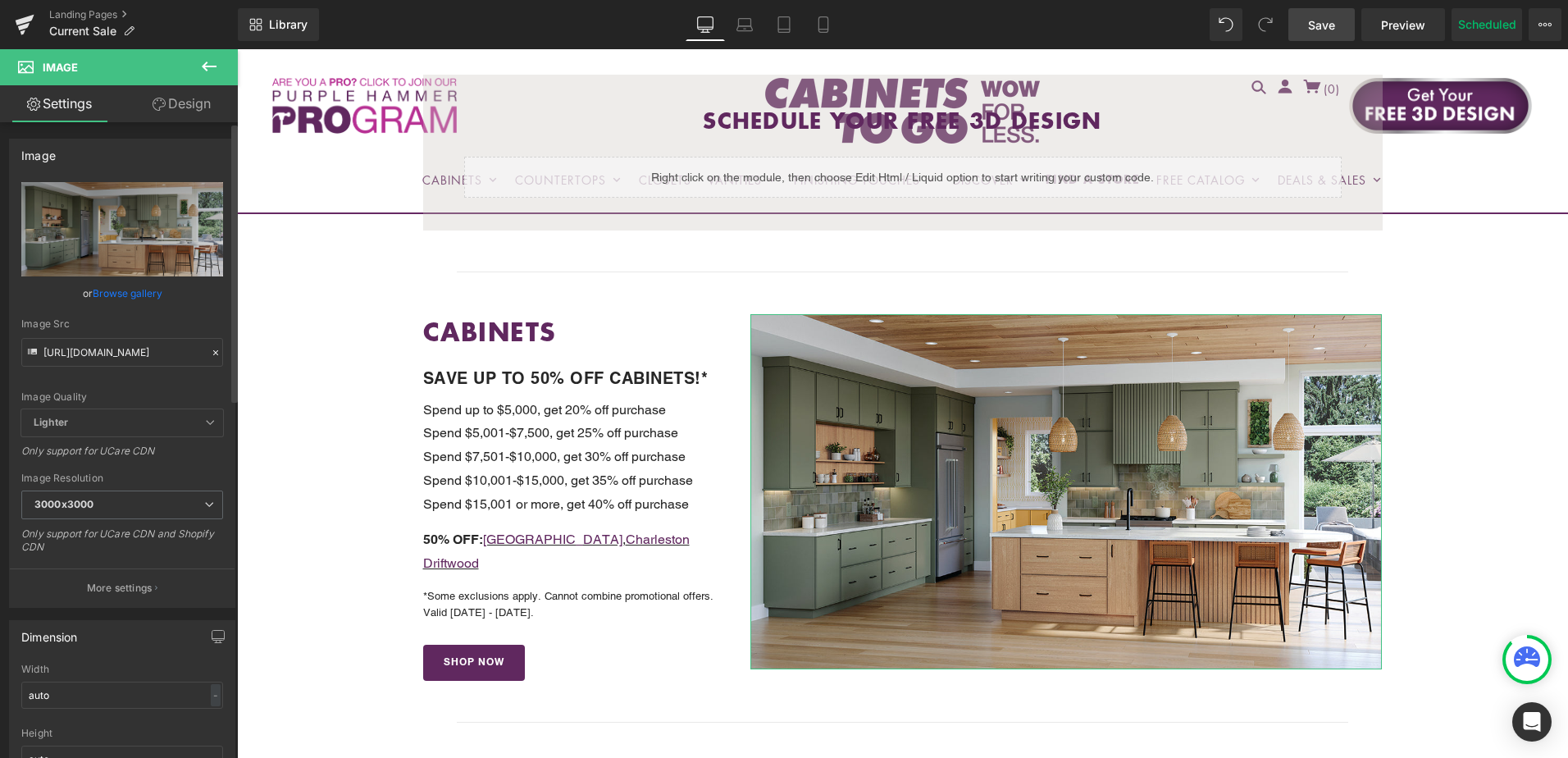
click at [122, 294] on link "Browse gallery" at bounding box center [127, 293] width 70 height 29
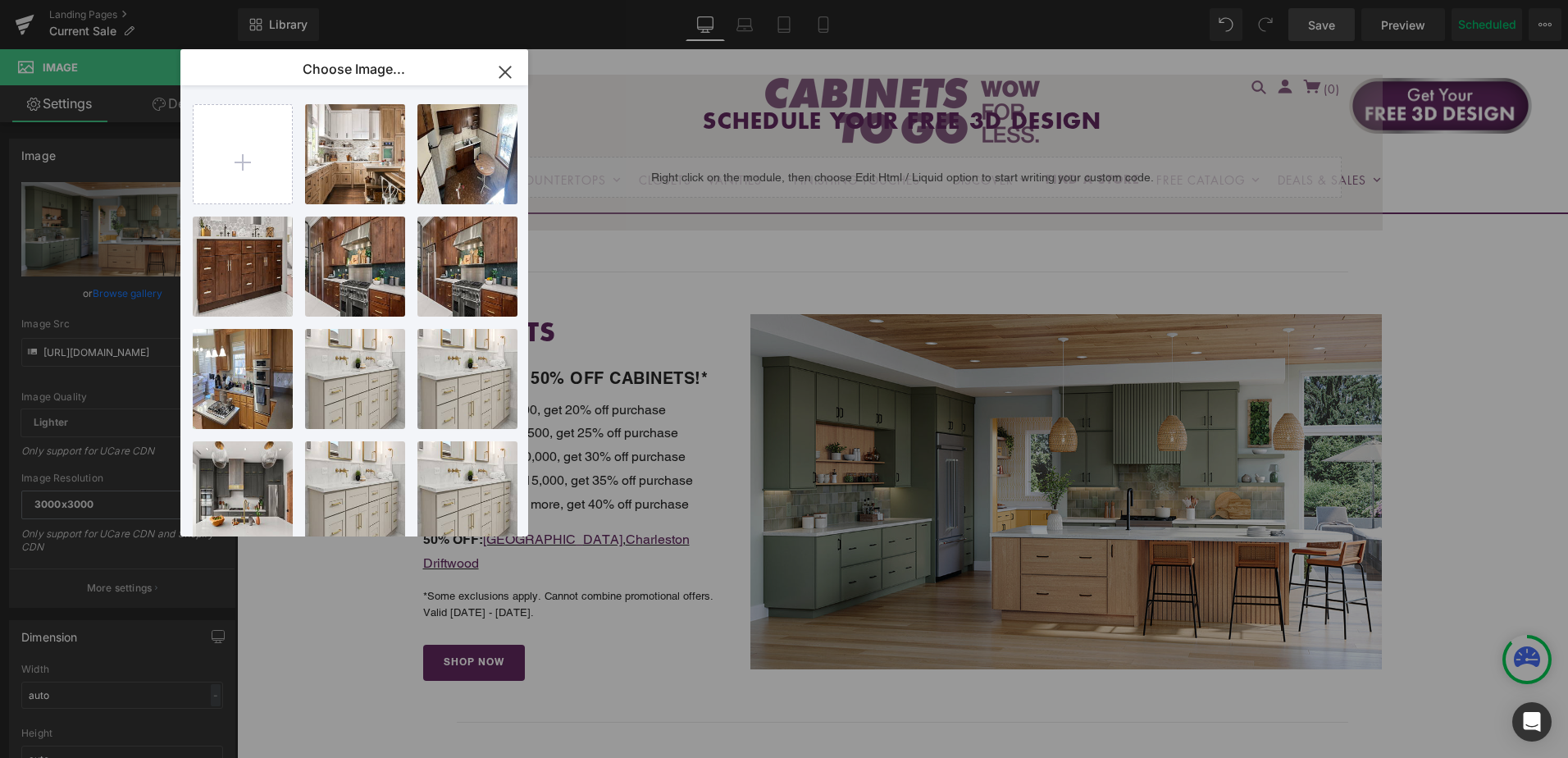
click at [509, 69] on icon "button" at bounding box center [505, 72] width 11 height 11
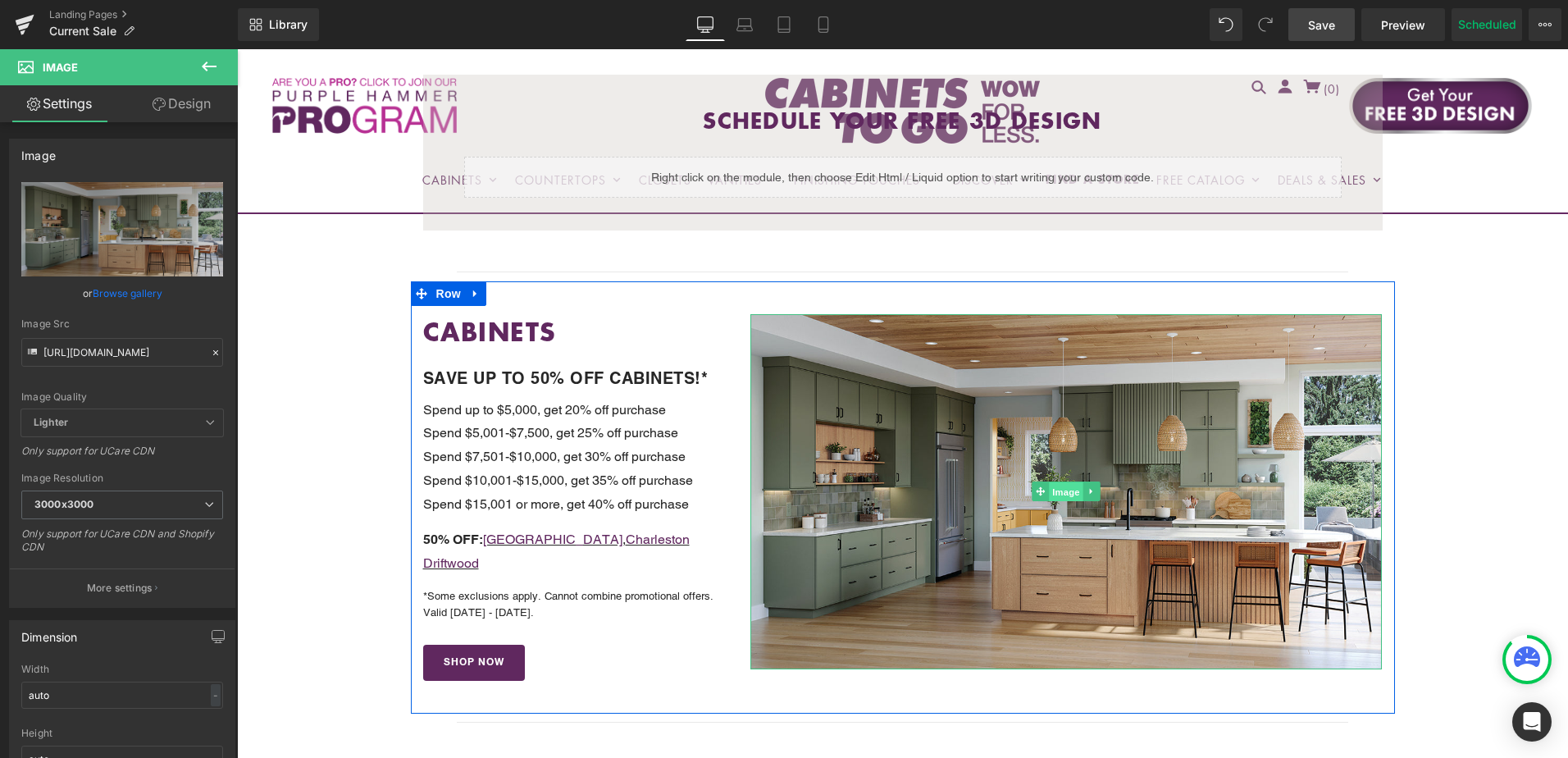
click at [1058, 489] on span "Image" at bounding box center [1067, 492] width 34 height 19
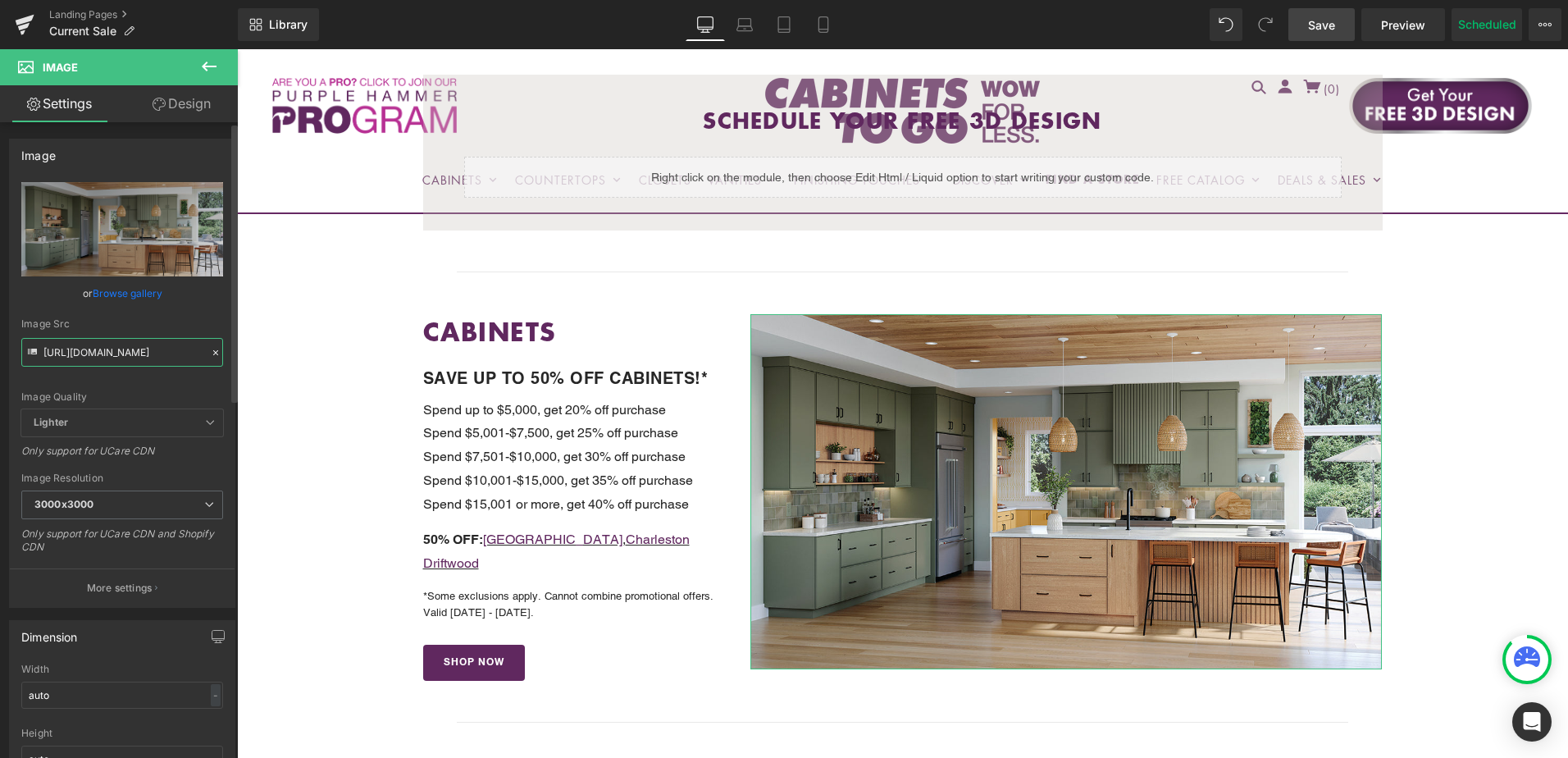
click at [97, 350] on input "https://cdn.shopify.com/s/files/1/0196/2351/0078/files/8.20.25-promo_3000x3000.…" at bounding box center [122, 352] width 202 height 29
paste input "CHALET-1.jpg?v=1755877980"
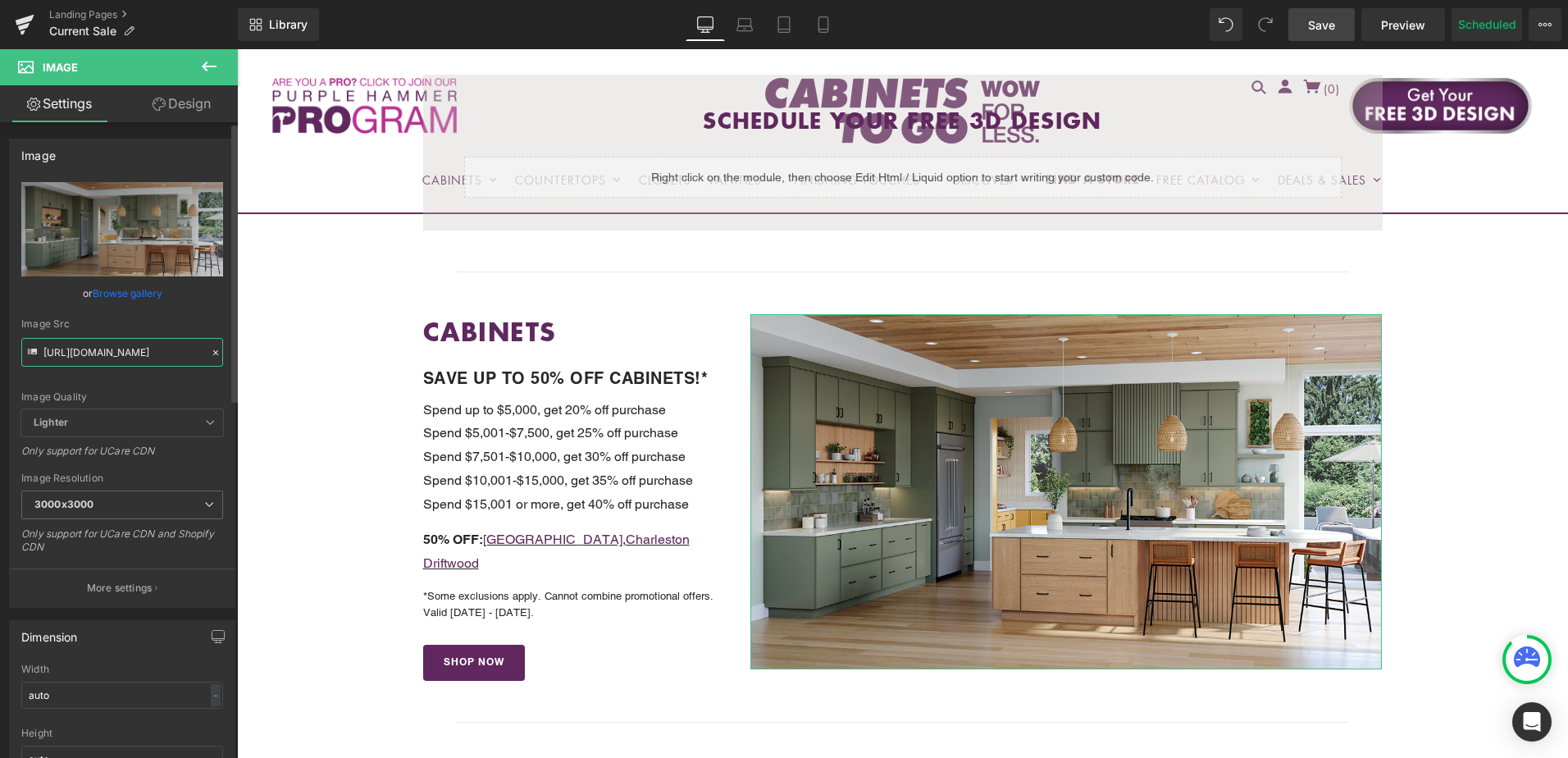
scroll to position [0, 244]
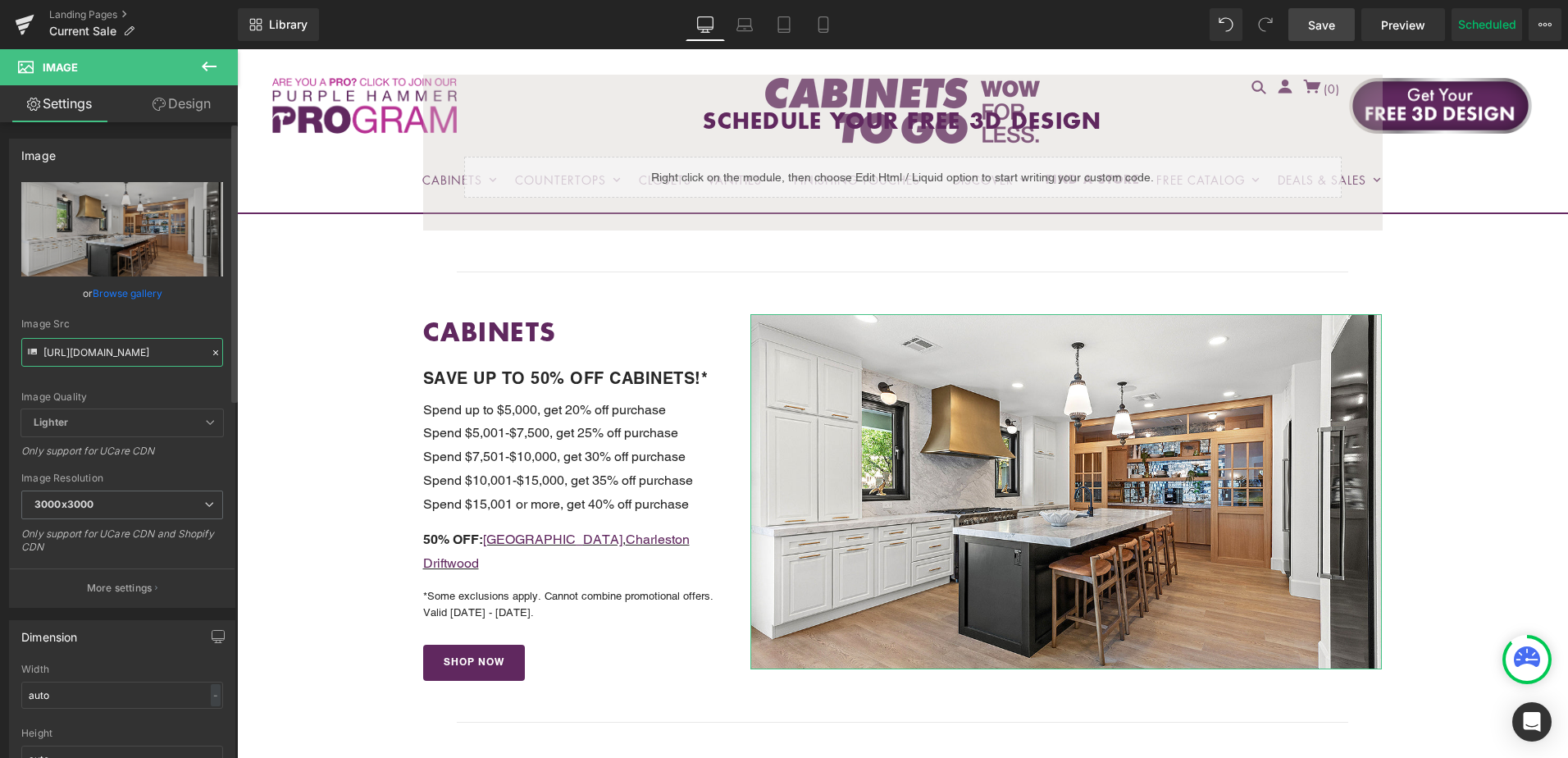
type input "https://cdn.shopify.com/s/files/1/0196/2351/0078/files/CHALET-1_3000x3000.jpg?v…"
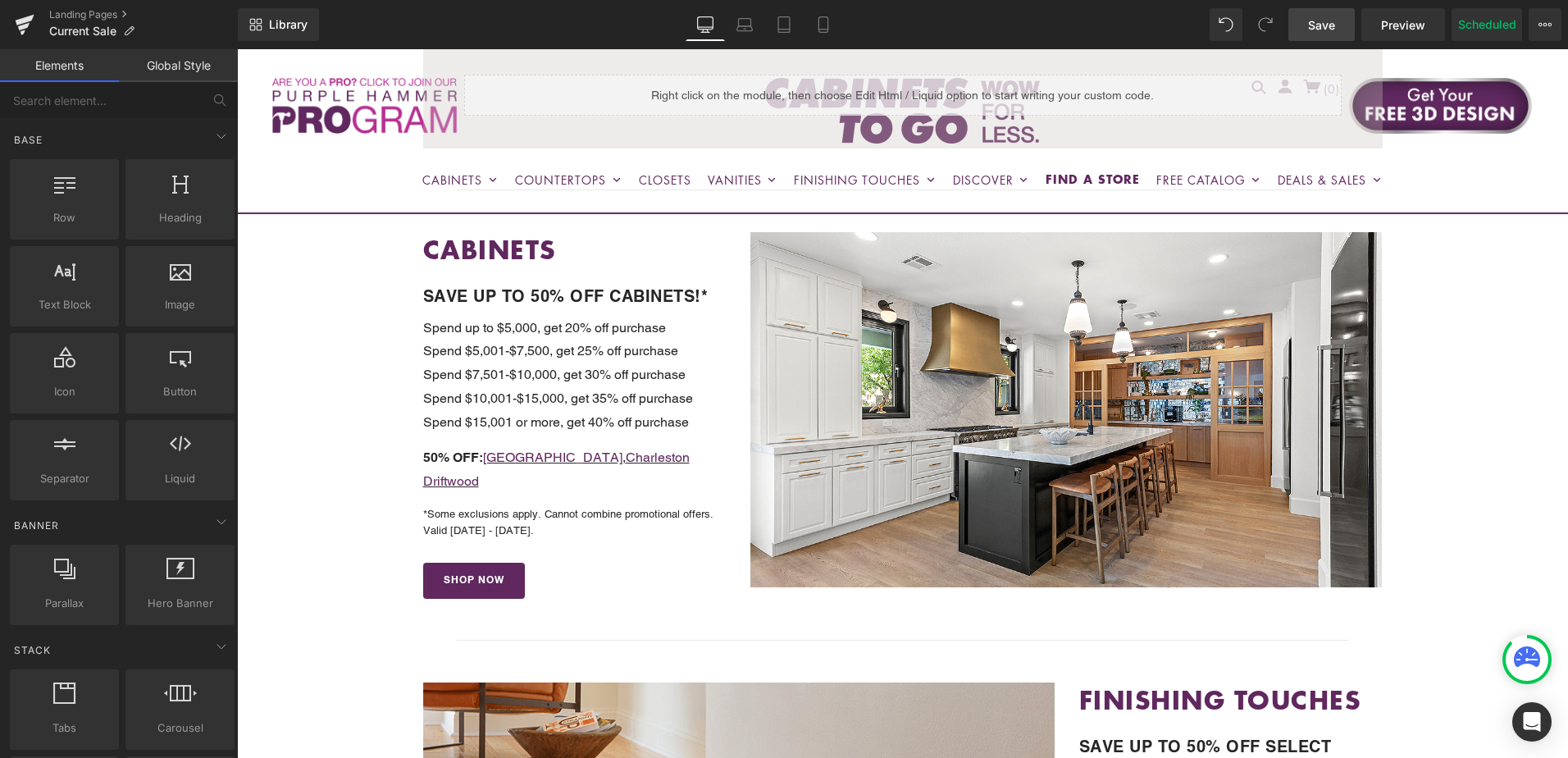
scroll to position [574, 0]
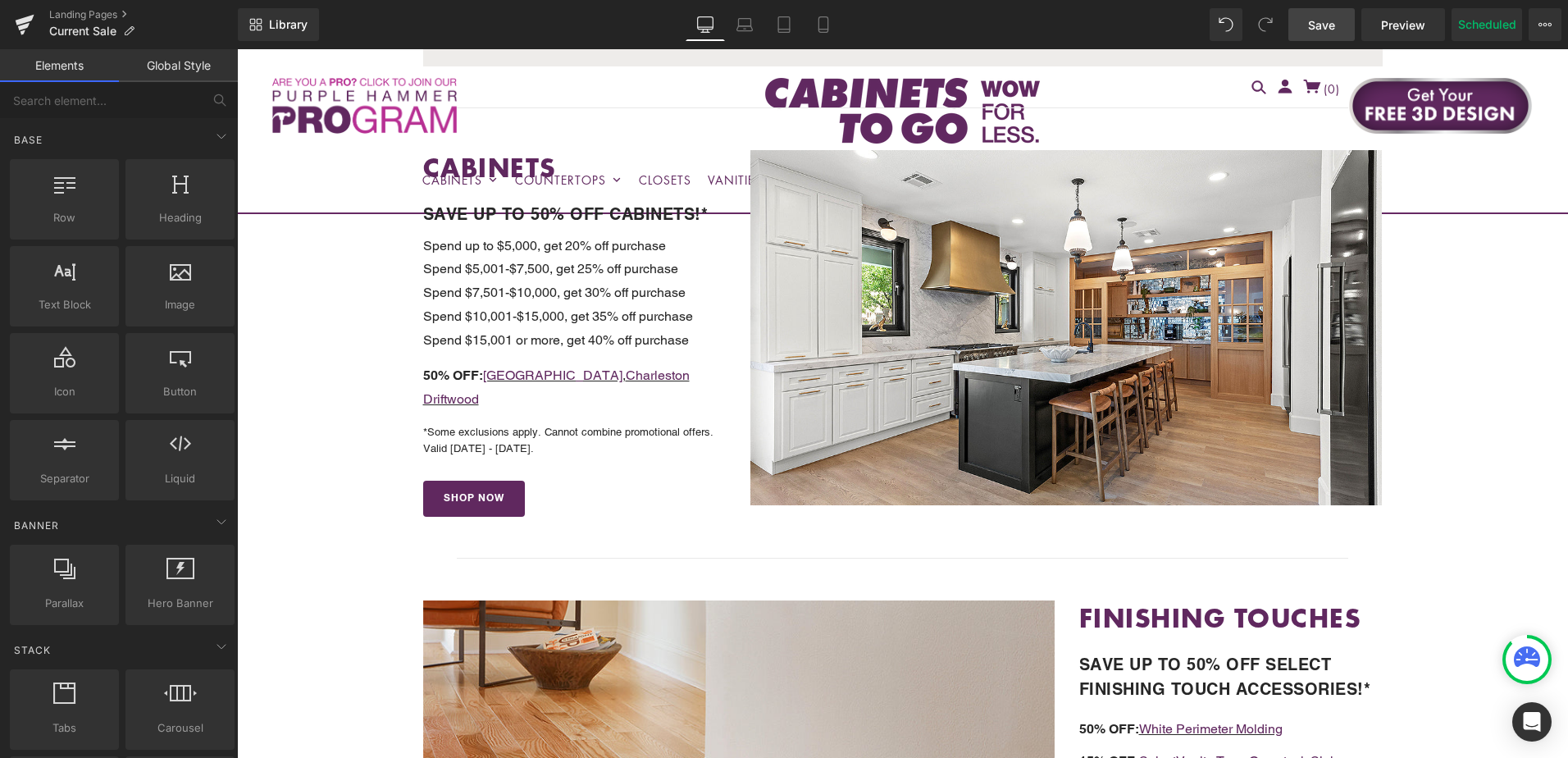
drag, startPoint x: 1321, startPoint y: 19, endPoint x: 1198, endPoint y: 276, distance: 284.9
click at [1321, 19] on span "Save" at bounding box center [1322, 26] width 27 height 18
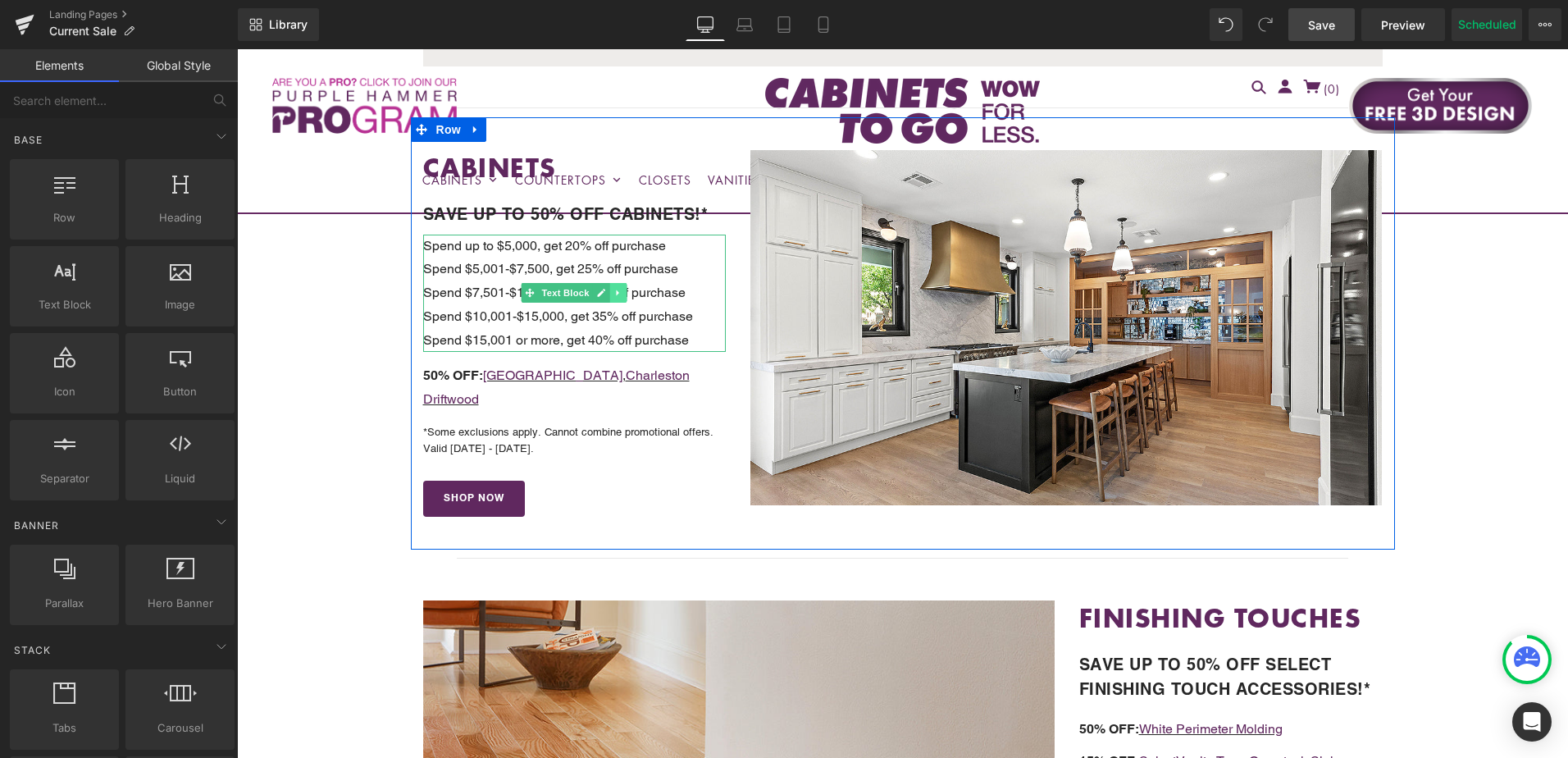
click at [614, 290] on icon at bounding box center [619, 292] width 9 height 10
click at [606, 292] on icon at bounding box center [610, 293] width 9 height 9
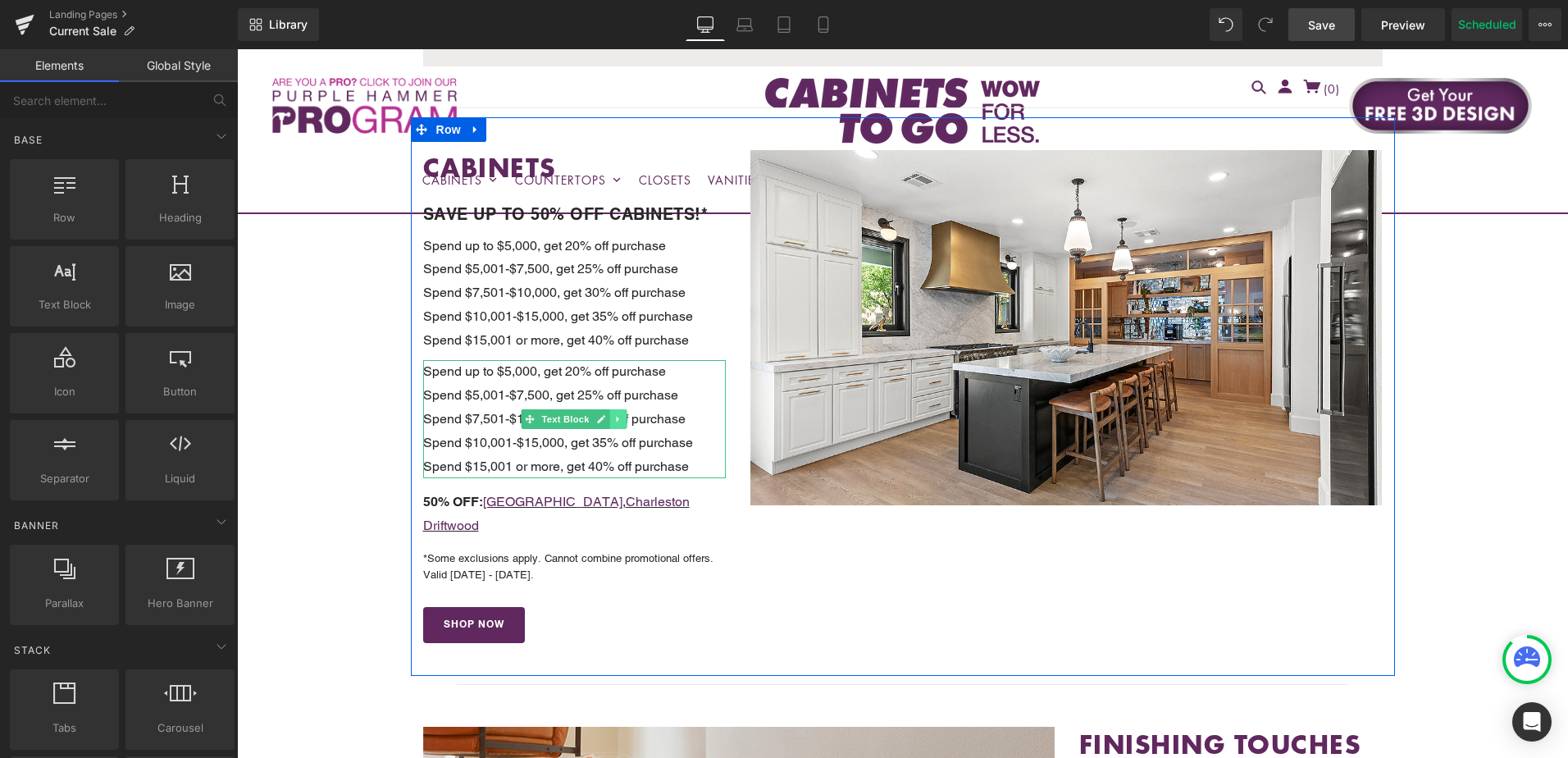
click at [614, 414] on icon at bounding box center [619, 419] width 9 height 10
click at [622, 415] on icon at bounding box center [627, 420] width 9 height 9
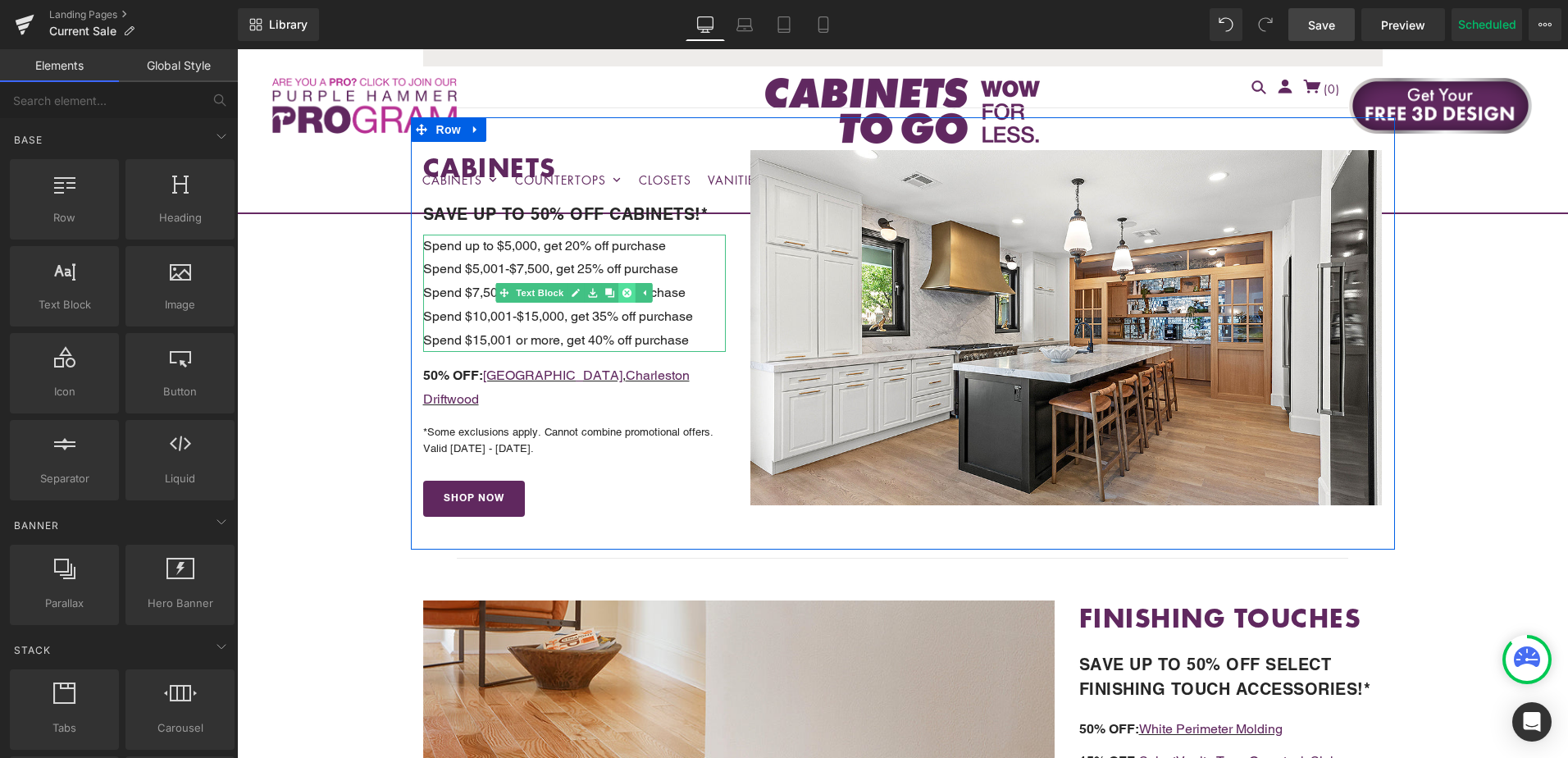
click at [622, 291] on icon at bounding box center [627, 293] width 9 height 9
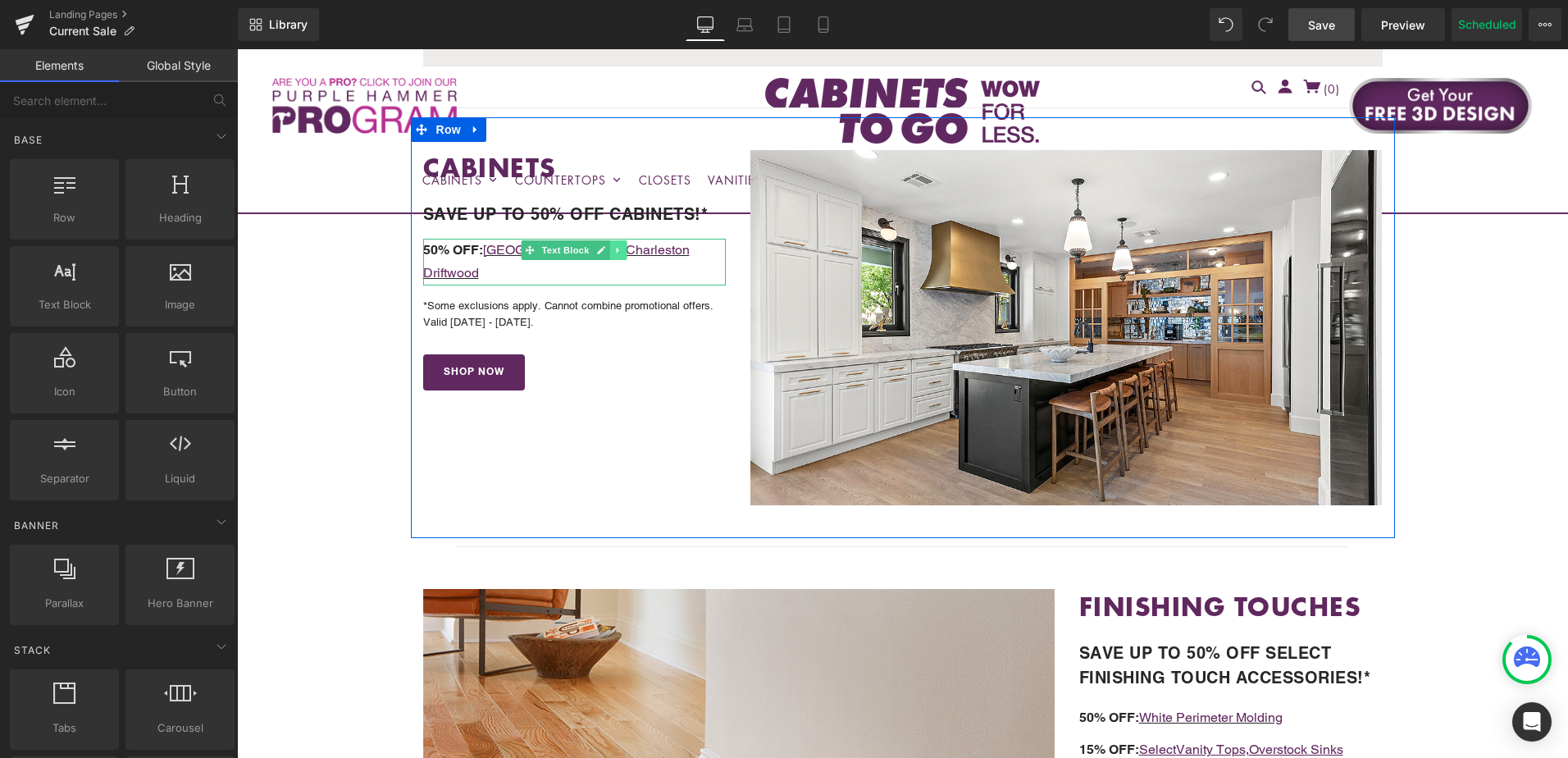
click at [614, 248] on icon at bounding box center [619, 250] width 9 height 10
click at [606, 250] on icon at bounding box center [610, 250] width 9 height 10
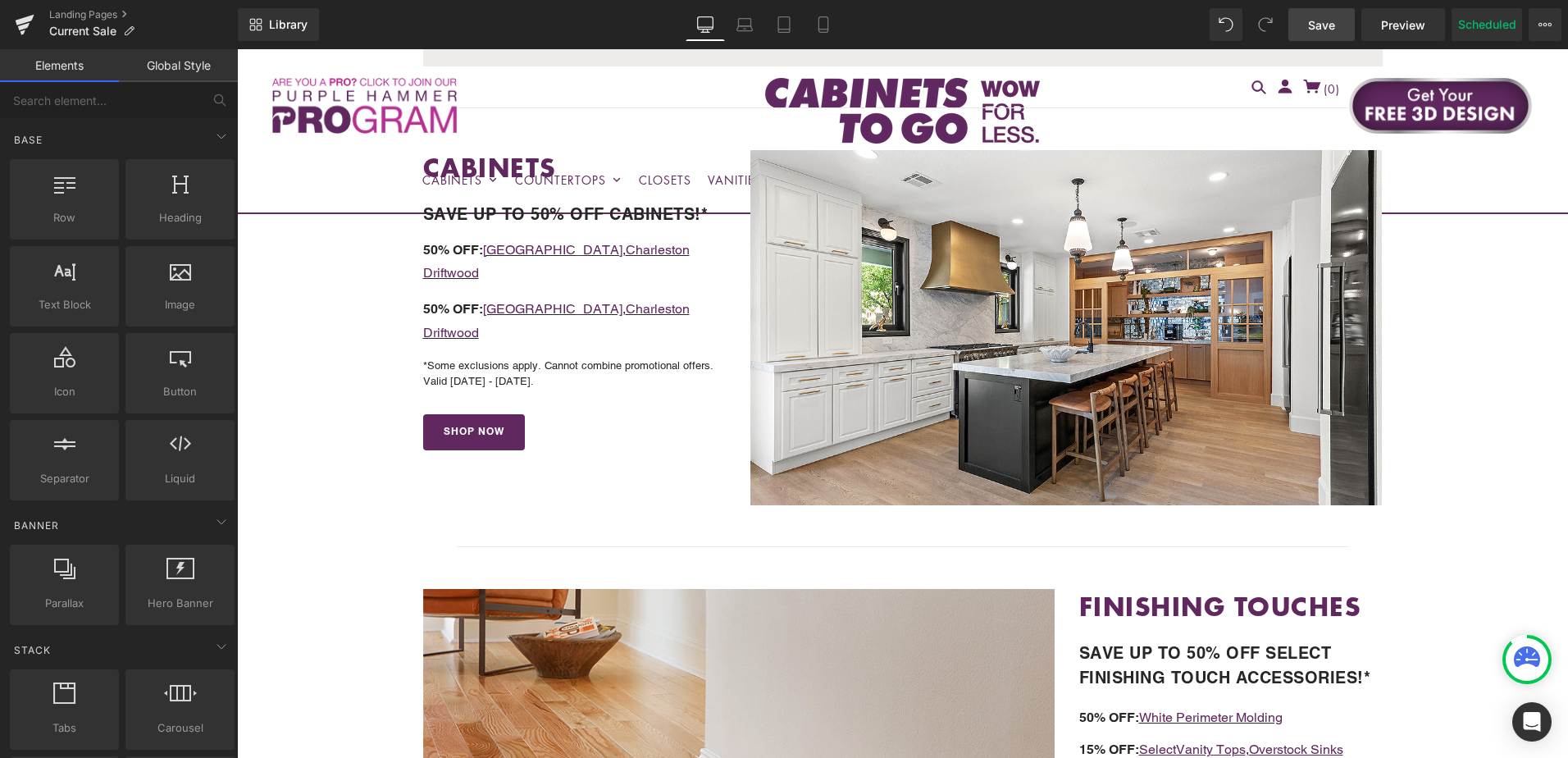
click at [426, 240] on p "50% OFF: Kensington , Charleston Driftwood" at bounding box center [575, 262] width 304 height 48
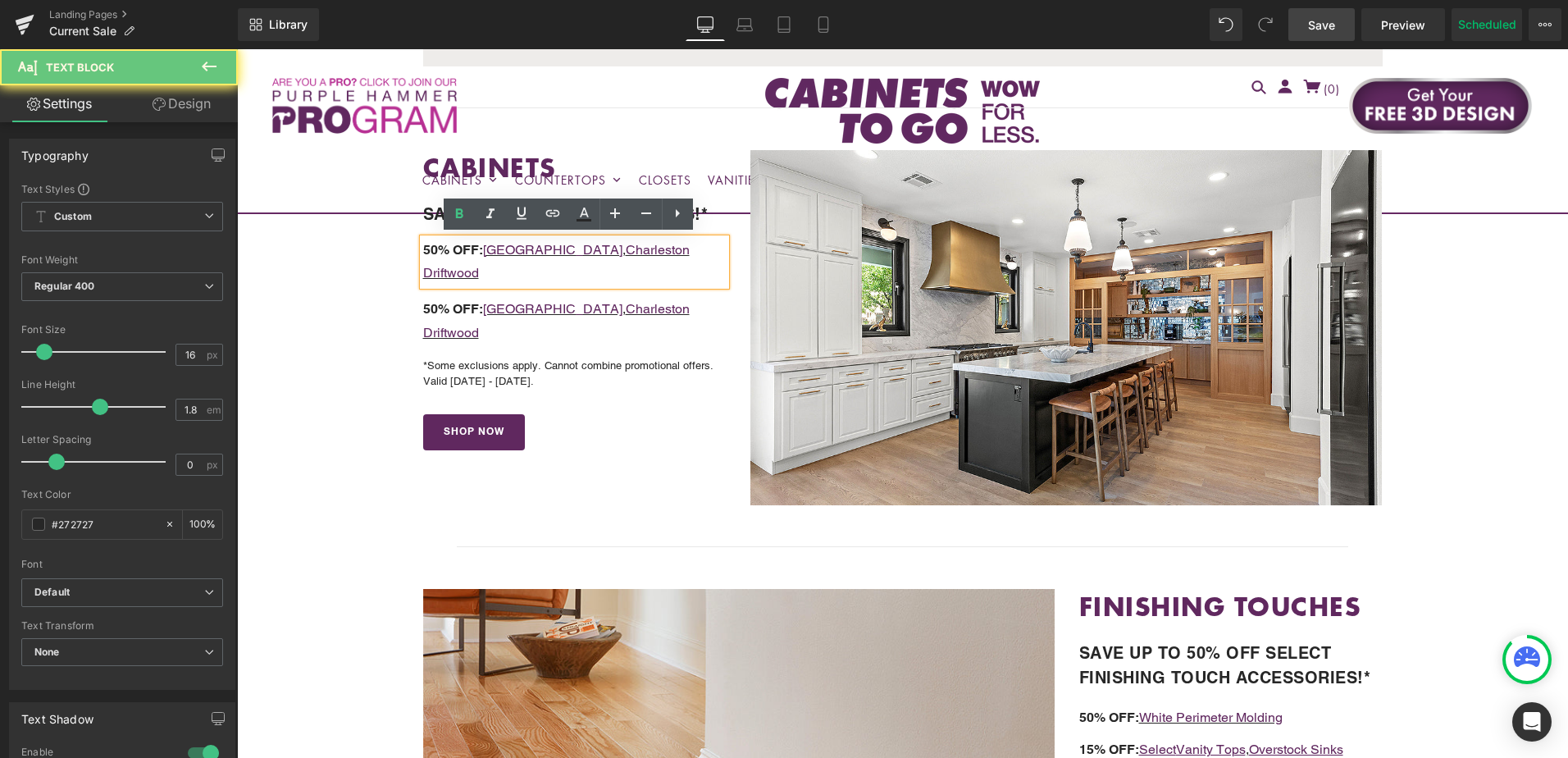
click at [428, 246] on span "50% OFF:" at bounding box center [453, 250] width 60 height 16
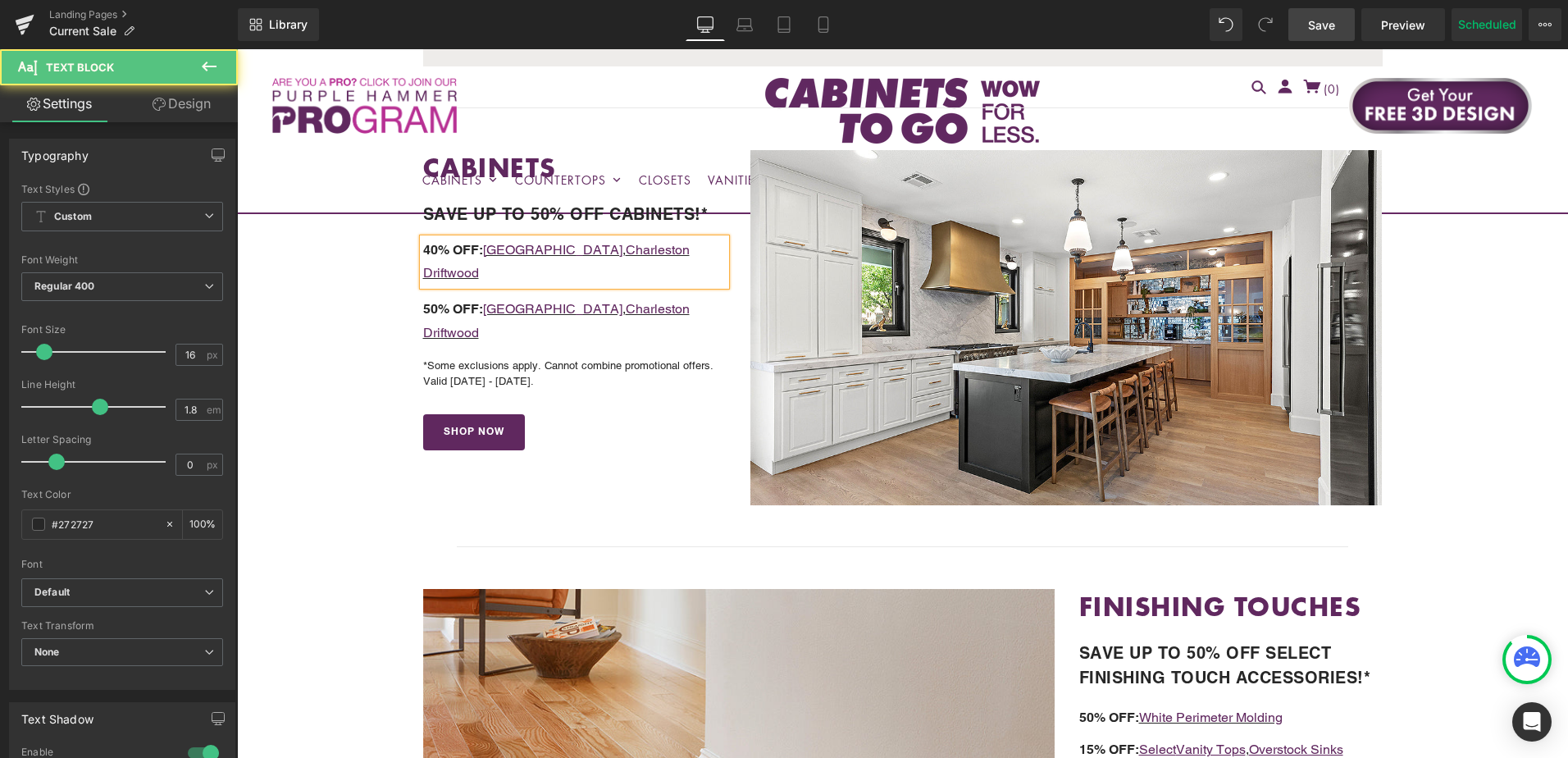
click at [689, 247] on p "40% OFF: Kensington , Charleston Driftwood" at bounding box center [575, 262] width 304 height 48
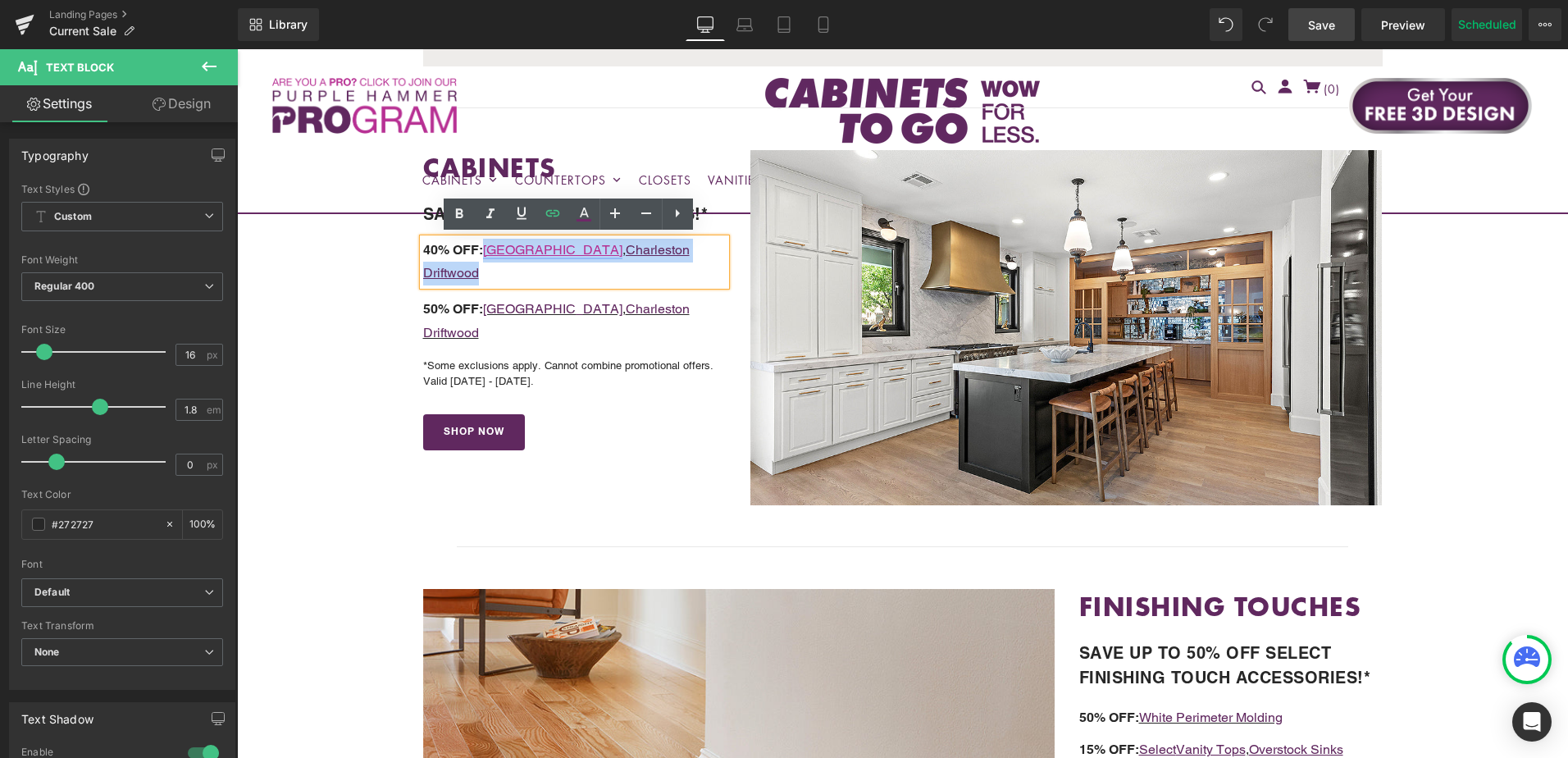
drag, startPoint x: 700, startPoint y: 247, endPoint x: 483, endPoint y: 246, distance: 217.0
click at [483, 246] on p "40% OFF: Kensington , Charleston Driftwood" at bounding box center [575, 262] width 304 height 48
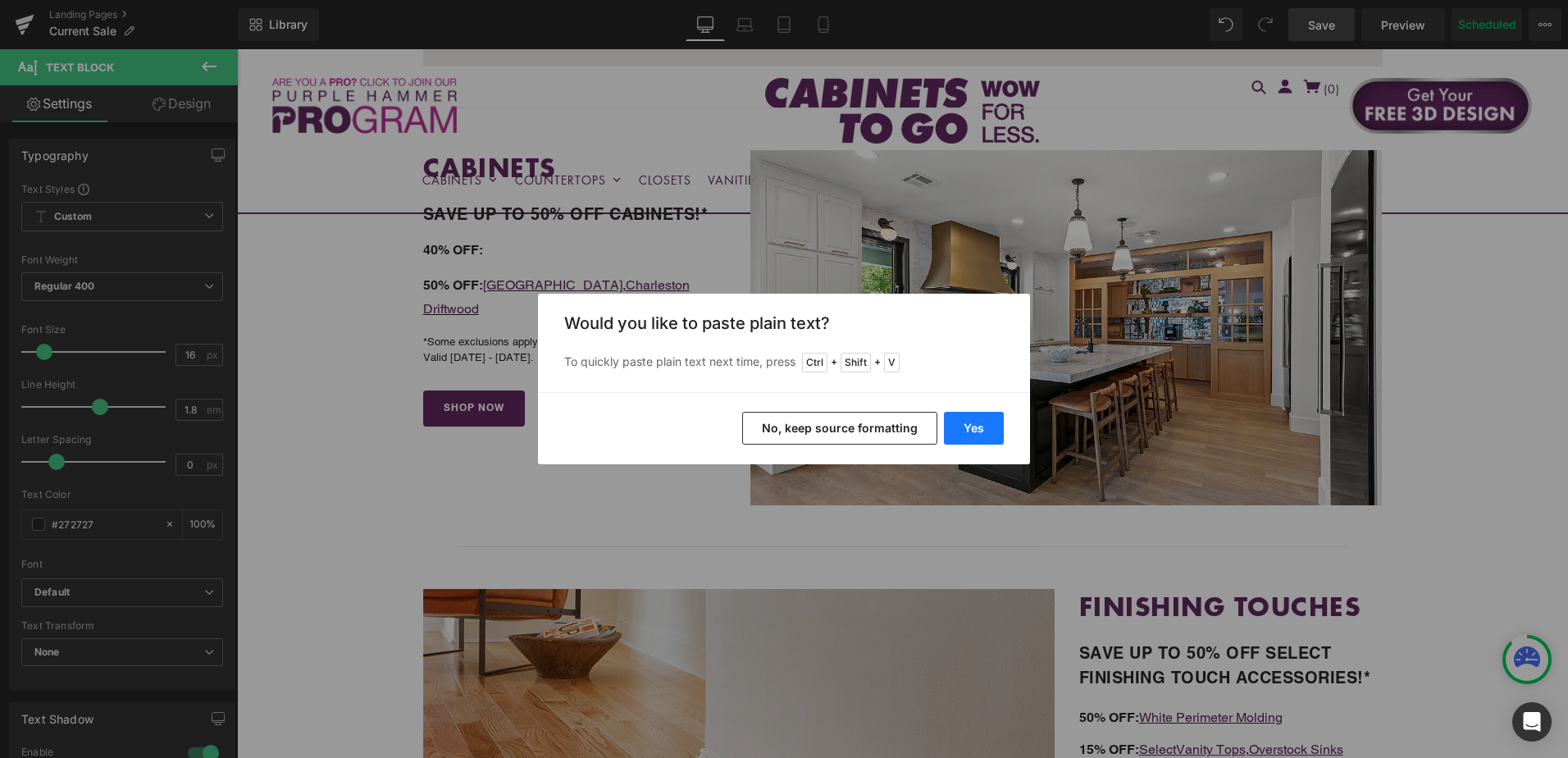
click at [976, 426] on button "Yes" at bounding box center [974, 428] width 60 height 33
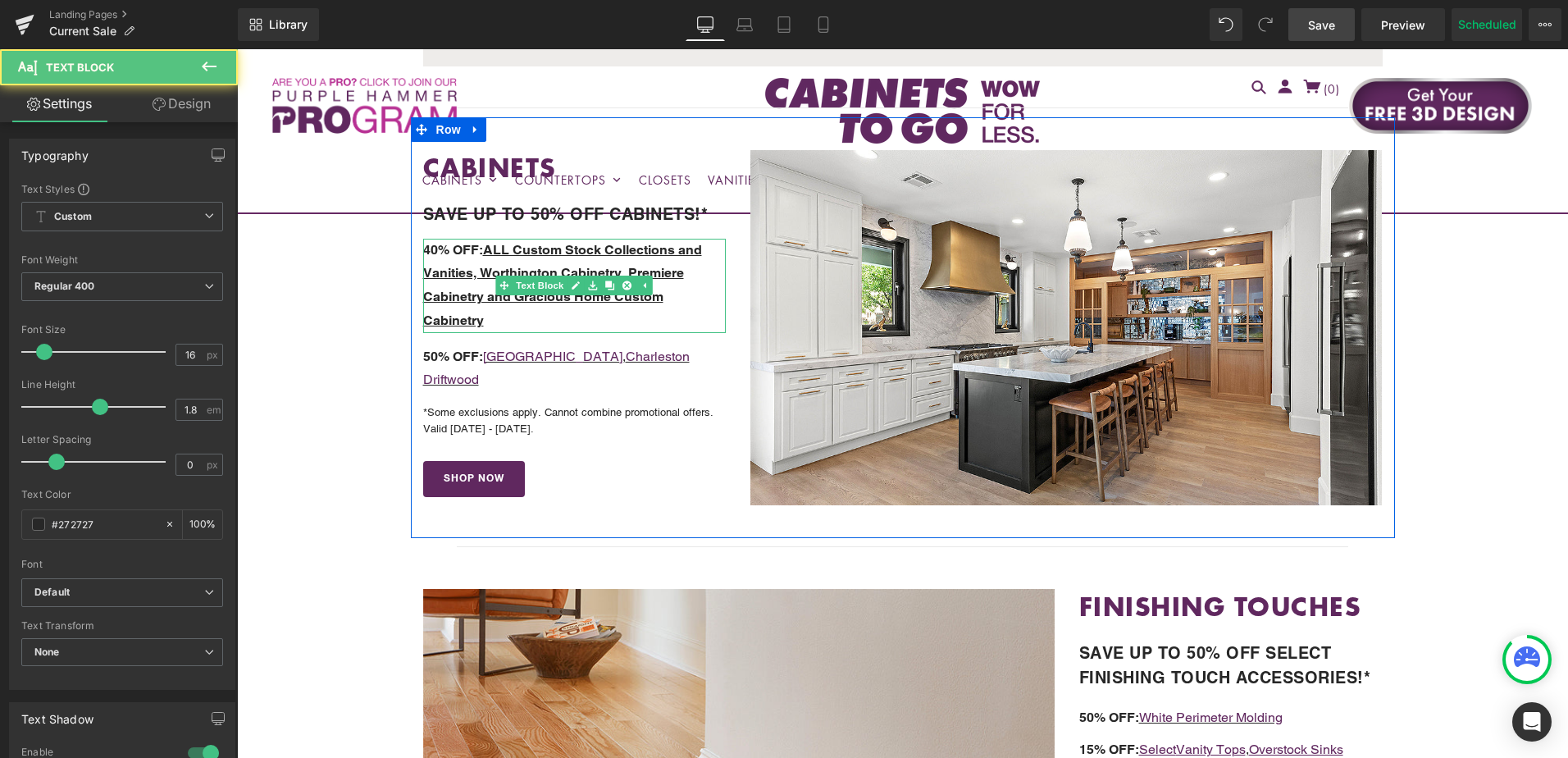
click at [493, 259] on p "40% OFF: ALL Custom Stock Collections and Vanities, Worthington Cabinetry, Prem…" at bounding box center [575, 285] width 304 height 95
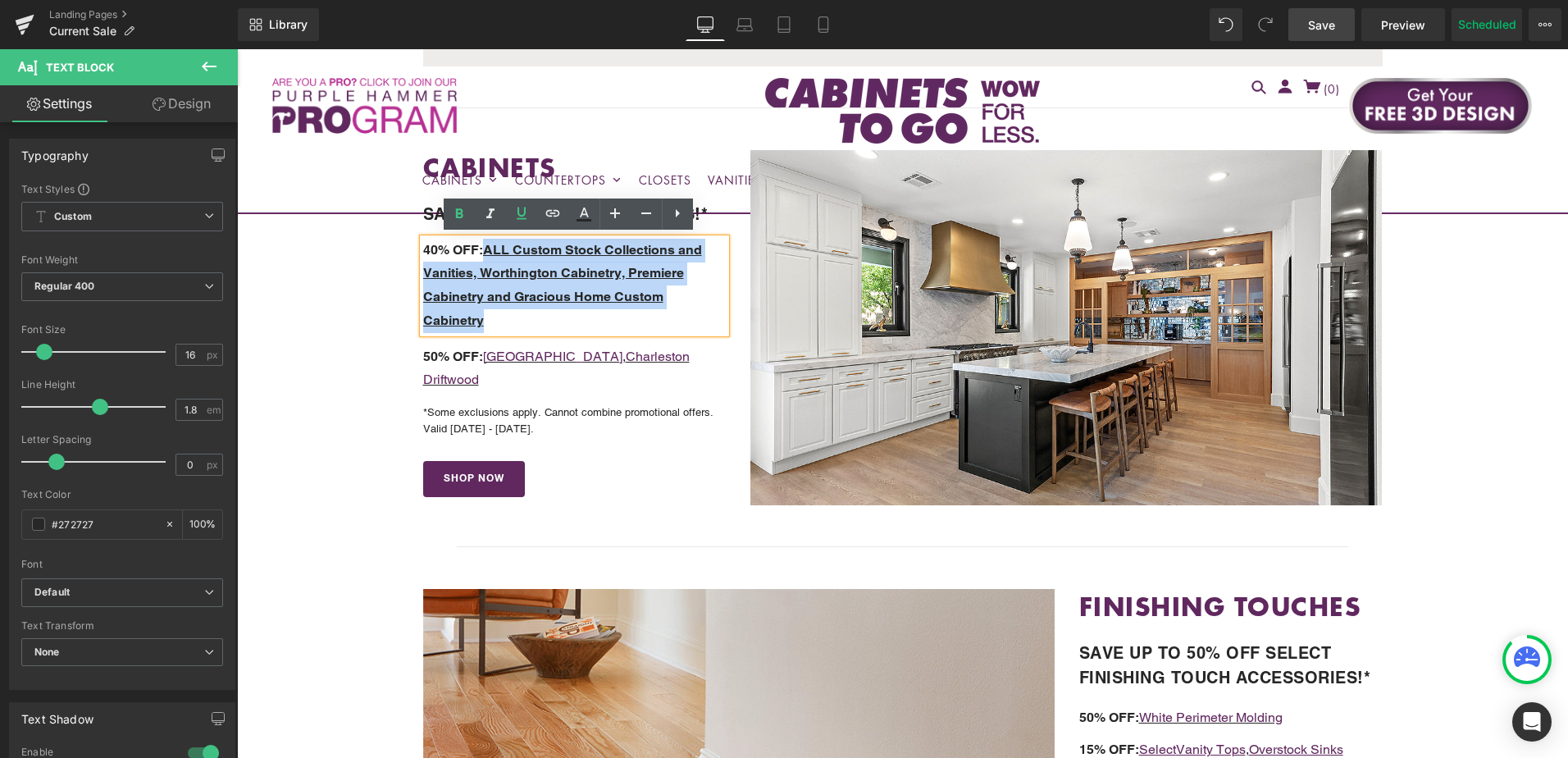
drag, startPoint x: 486, startPoint y: 252, endPoint x: 530, endPoint y: 330, distance: 89.6
click at [530, 330] on p "40% OFF: ALL Custom Stock Collections and Vanities, Worthington Cabinetry, Prem…" at bounding box center [575, 285] width 304 height 95
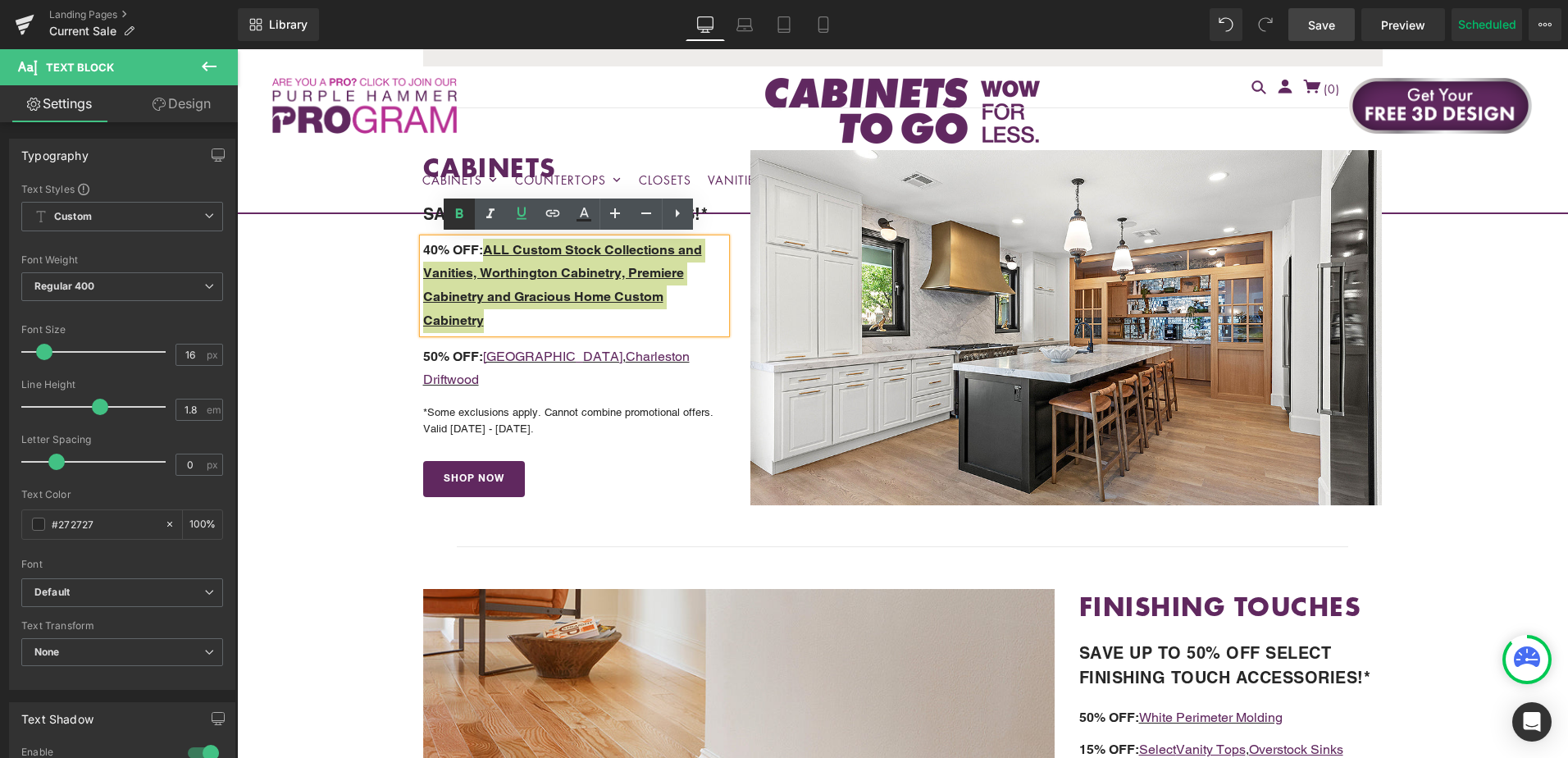
click at [457, 215] on icon at bounding box center [460, 213] width 7 height 10
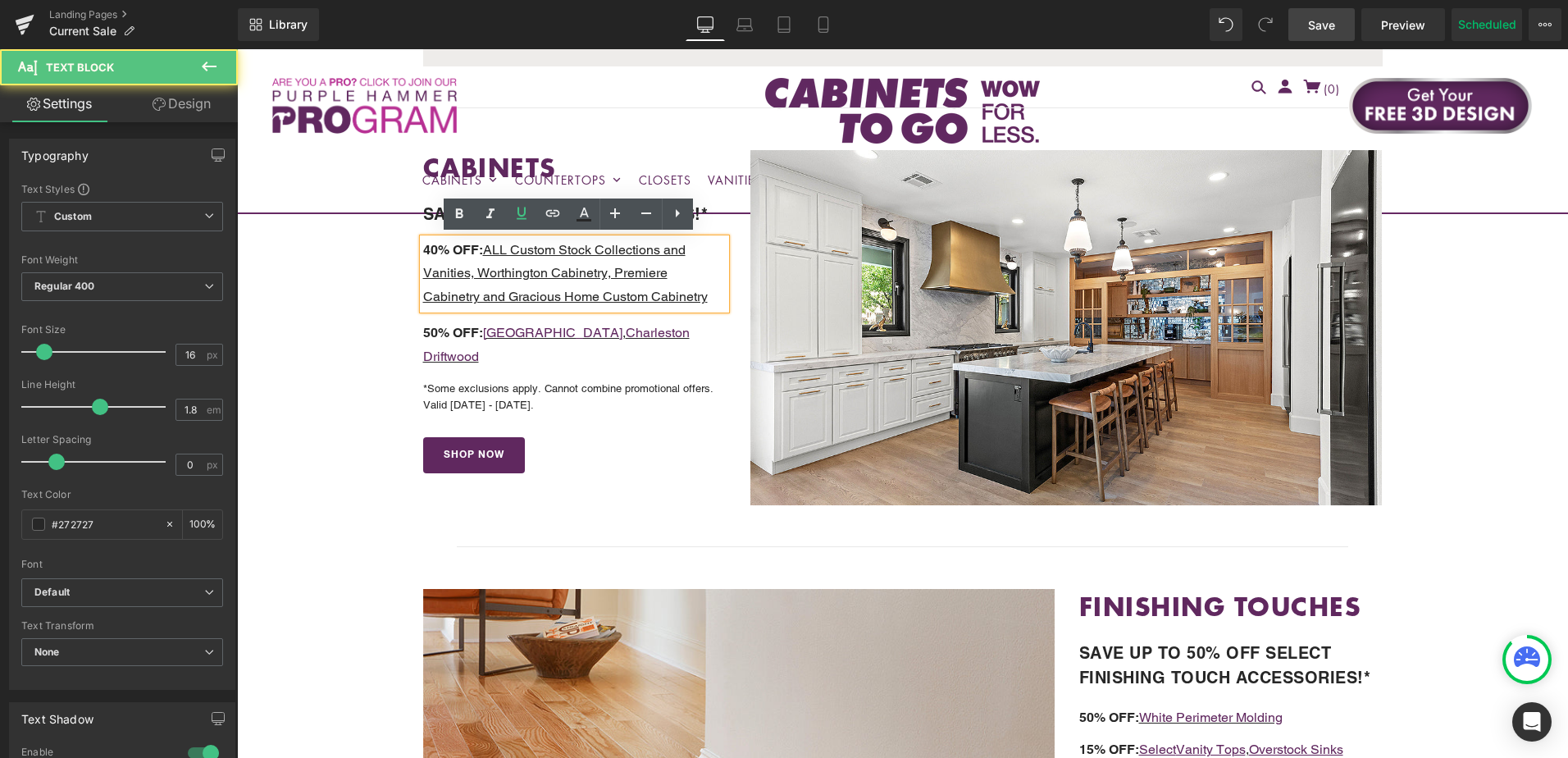
drag, startPoint x: 655, startPoint y: 248, endPoint x: 674, endPoint y: 250, distance: 19.1
click at [674, 250] on u "ALL Custom Stock Collections and Vanities, Worthington Cabinetry, Premiere Cabi…" at bounding box center [565, 274] width 284 height 64
click at [658, 254] on u "ALL Custom Stock Collections and Vanities, Worthington Cabinetry, Premiere Cabi…" at bounding box center [565, 274] width 284 height 64
click at [423, 277] on u "ALL Custom Stock Collections and Vanities, Worthington Cabinetry, Premiere Cabi…" at bounding box center [565, 274] width 284 height 64
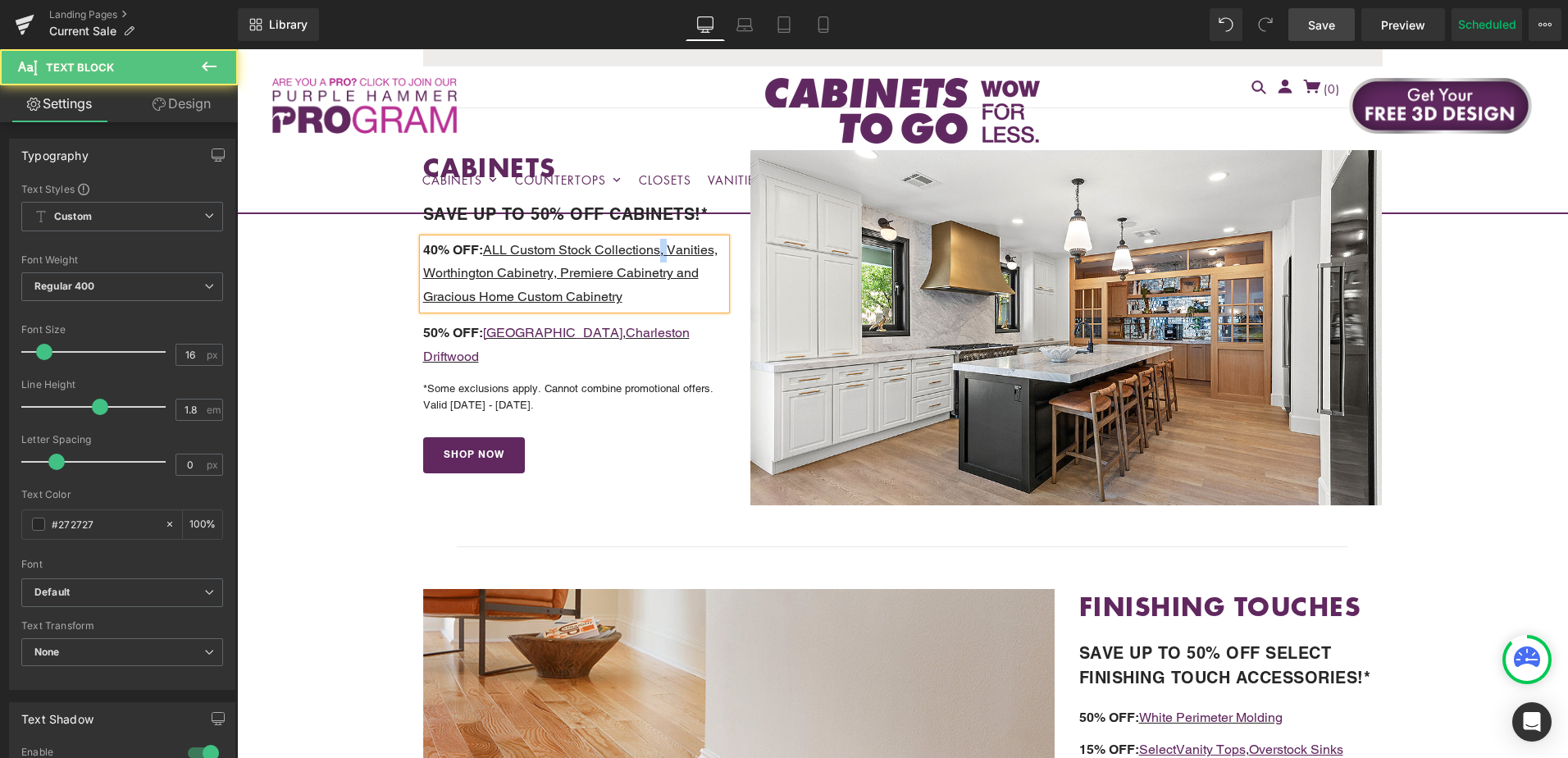
drag, startPoint x: 667, startPoint y: 254, endPoint x: 658, endPoint y: 254, distance: 9.0
click at [658, 254] on u "ALL Custom Stock Collections, Vanities, Worthington Cabinetry, Premiere Cabinet…" at bounding box center [570, 274] width 295 height 64
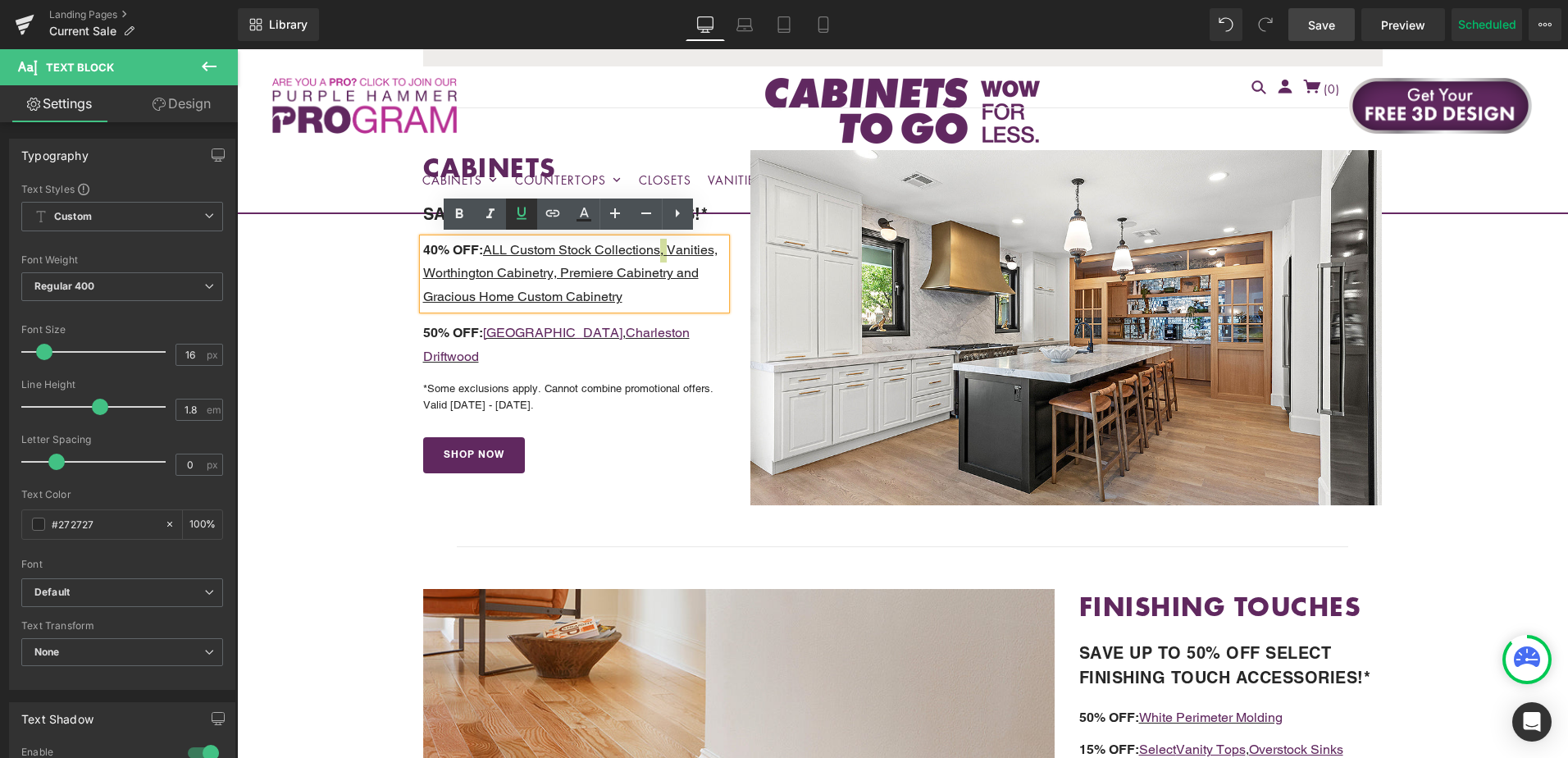
click at [524, 214] on icon at bounding box center [522, 213] width 19 height 19
click at [547, 272] on u "Vanities, Worthington Cabinetry, Premiere Cabinetry and Gracious Home Custom Ca…" at bounding box center [569, 274] width 291 height 64
drag, startPoint x: 557, startPoint y: 274, endPoint x: 548, endPoint y: 275, distance: 9.1
click at [548, 275] on u "Vanities, Worthington Cabinetry, Premiere Cabinetry and Gracious Home Custom Ca…" at bounding box center [569, 274] width 291 height 64
click at [524, 214] on icon at bounding box center [521, 213] width 10 height 12
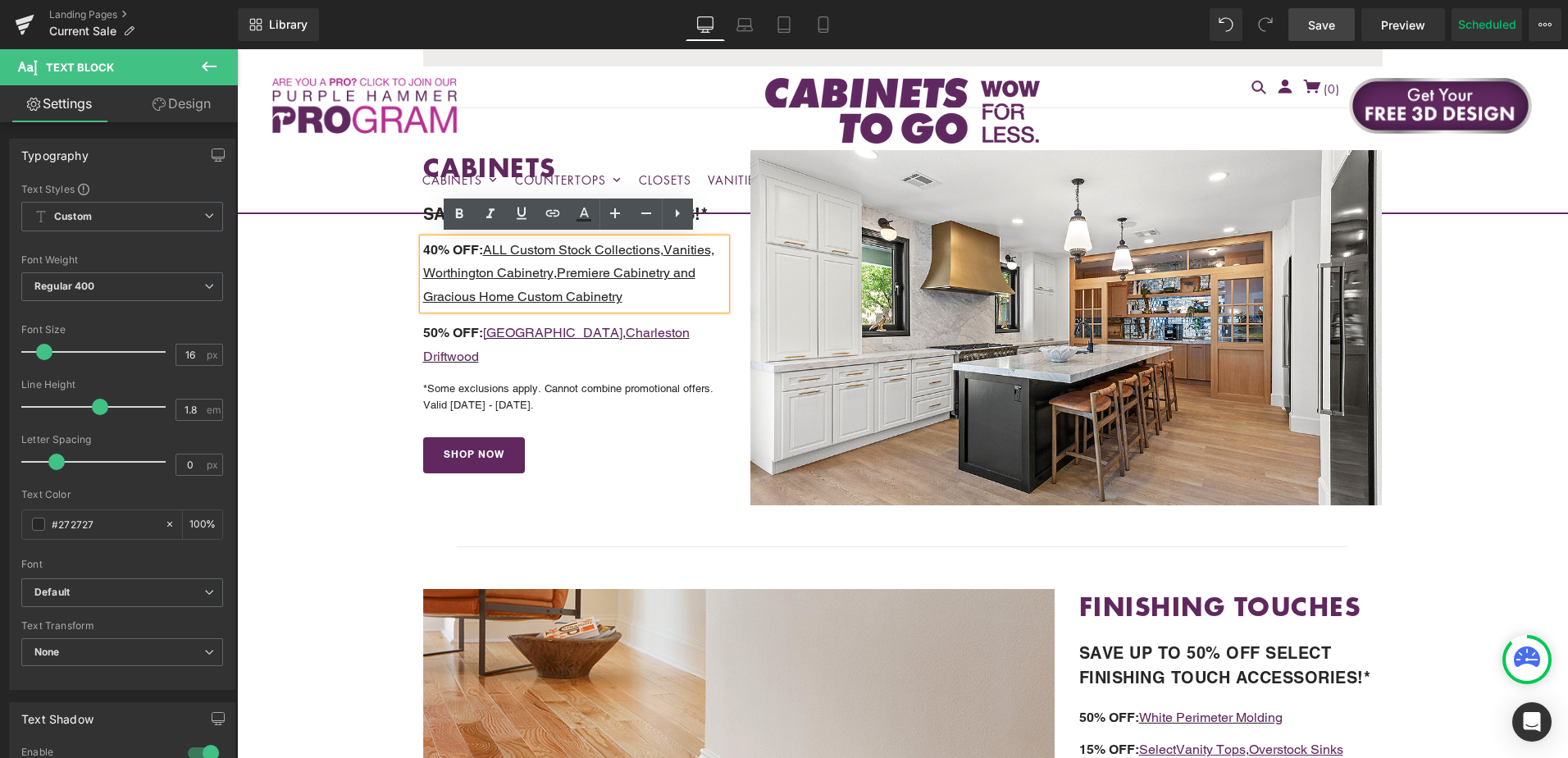
click at [665, 271] on u "Premiere Cabinetry and Gracious Home Custom Cabinetry" at bounding box center [559, 284] width 272 height 40
drag, startPoint x: 665, startPoint y: 274, endPoint x: 680, endPoint y: 275, distance: 15.0
click at [680, 275] on u "Premiere Cabinetry and Gracious Home Custom Cabinetry" at bounding box center [559, 284] width 272 height 40
click at [688, 274] on u "Premiere Cabinetry and Gracious Home Custom Cabinetry" at bounding box center [559, 284] width 272 height 40
click at [668, 272] on u "Premiere Cabinetry and Gracious Home Custom Cabinetry" at bounding box center [559, 284] width 272 height 40
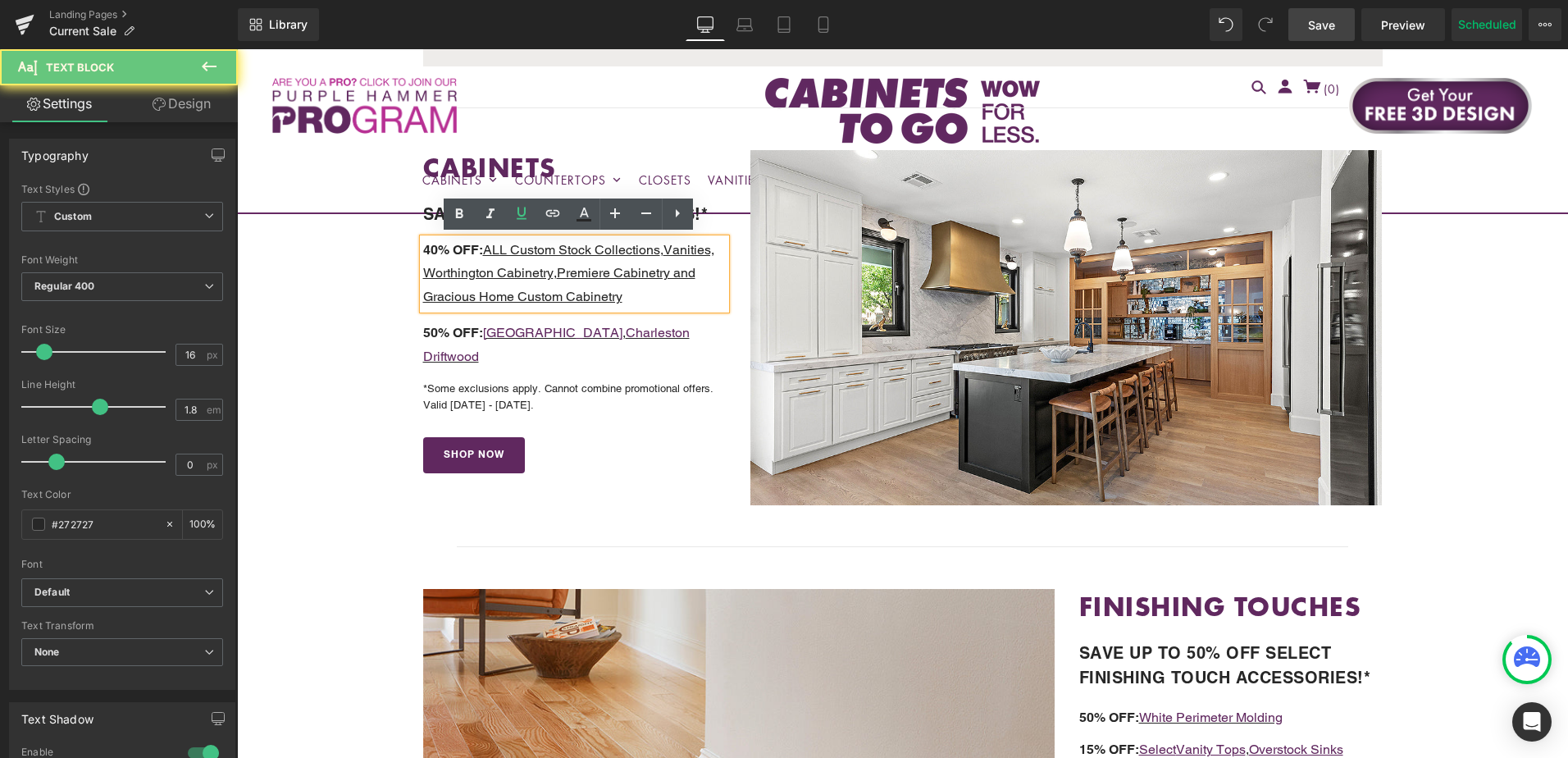
click at [671, 272] on u "Premiere Cabinetry and Gracious Home Custom Cabinetry" at bounding box center [559, 284] width 272 height 40
drag, startPoint x: 667, startPoint y: 272, endPoint x: 706, endPoint y: 284, distance: 40.8
click at [706, 284] on p "40% OFF: ALL Custom Stock Collections , Vanities, Worthington Cabinetry , Premi…" at bounding box center [575, 274] width 304 height 71
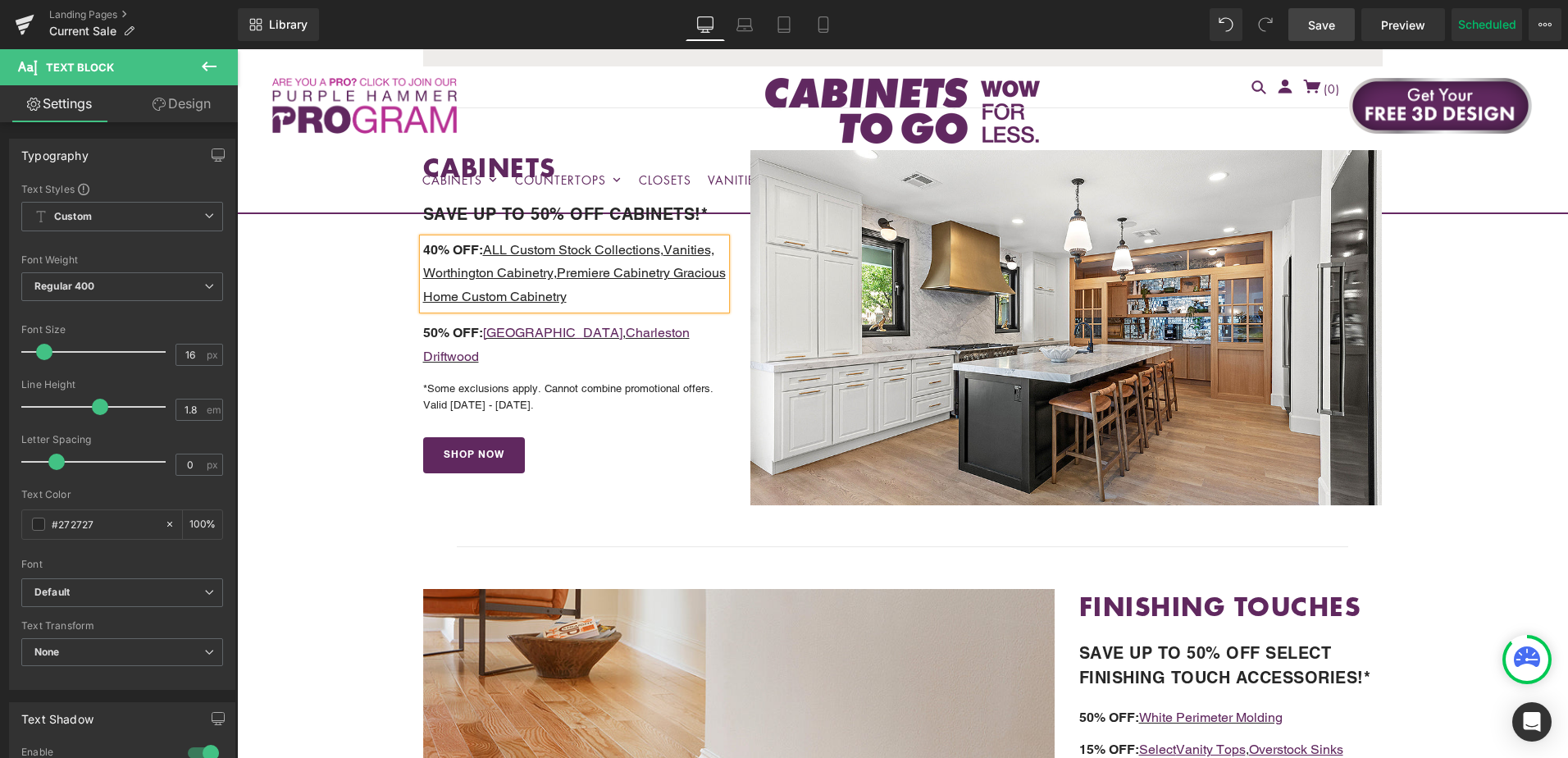
click at [423, 297] on u "Premiere Cabinetry Gracious Home Custom Cabinetry" at bounding box center [574, 284] width 303 height 40
drag, startPoint x: 421, startPoint y: 304, endPoint x: 667, endPoint y: 281, distance: 247.1
click at [667, 281] on p "40% OFF: ALL Custom Stock Collections , Vanities, Worthington Cabinetry , Premi…" at bounding box center [575, 274] width 304 height 71
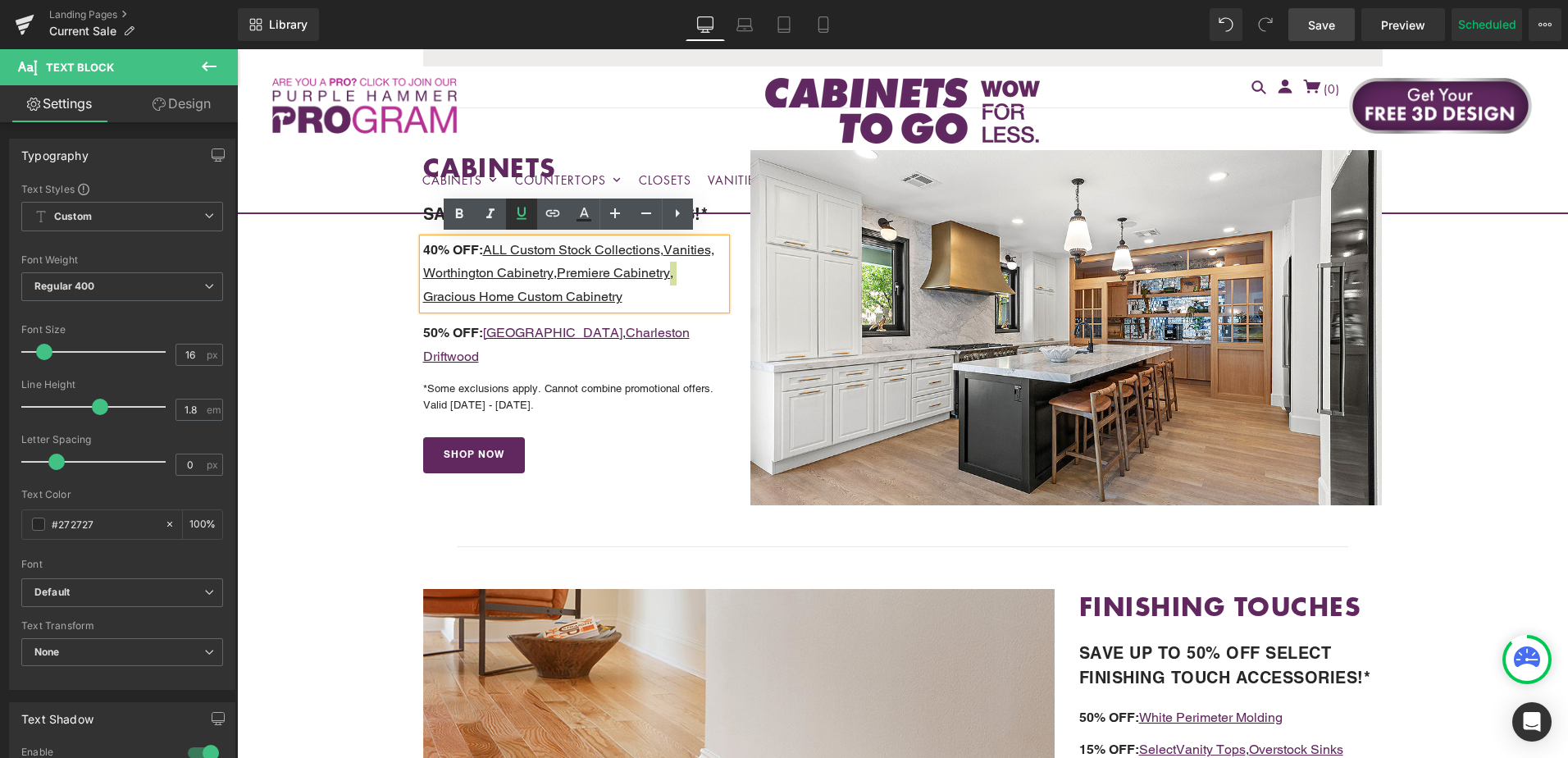
click at [517, 209] on icon at bounding box center [521, 213] width 10 height 12
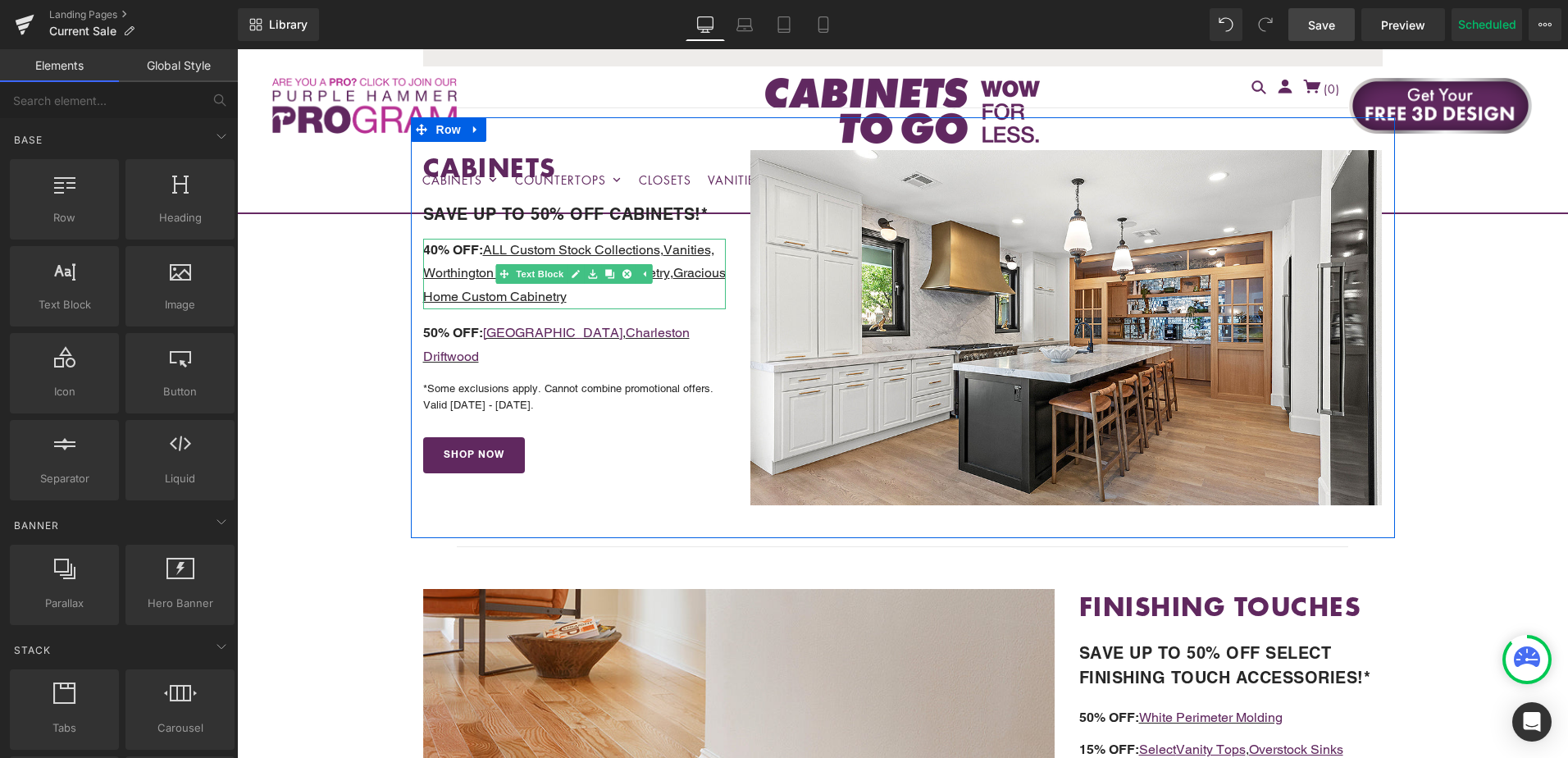
click at [667, 248] on u "Vanities, Worthington Cabinetry" at bounding box center [569, 262] width 291 height 40
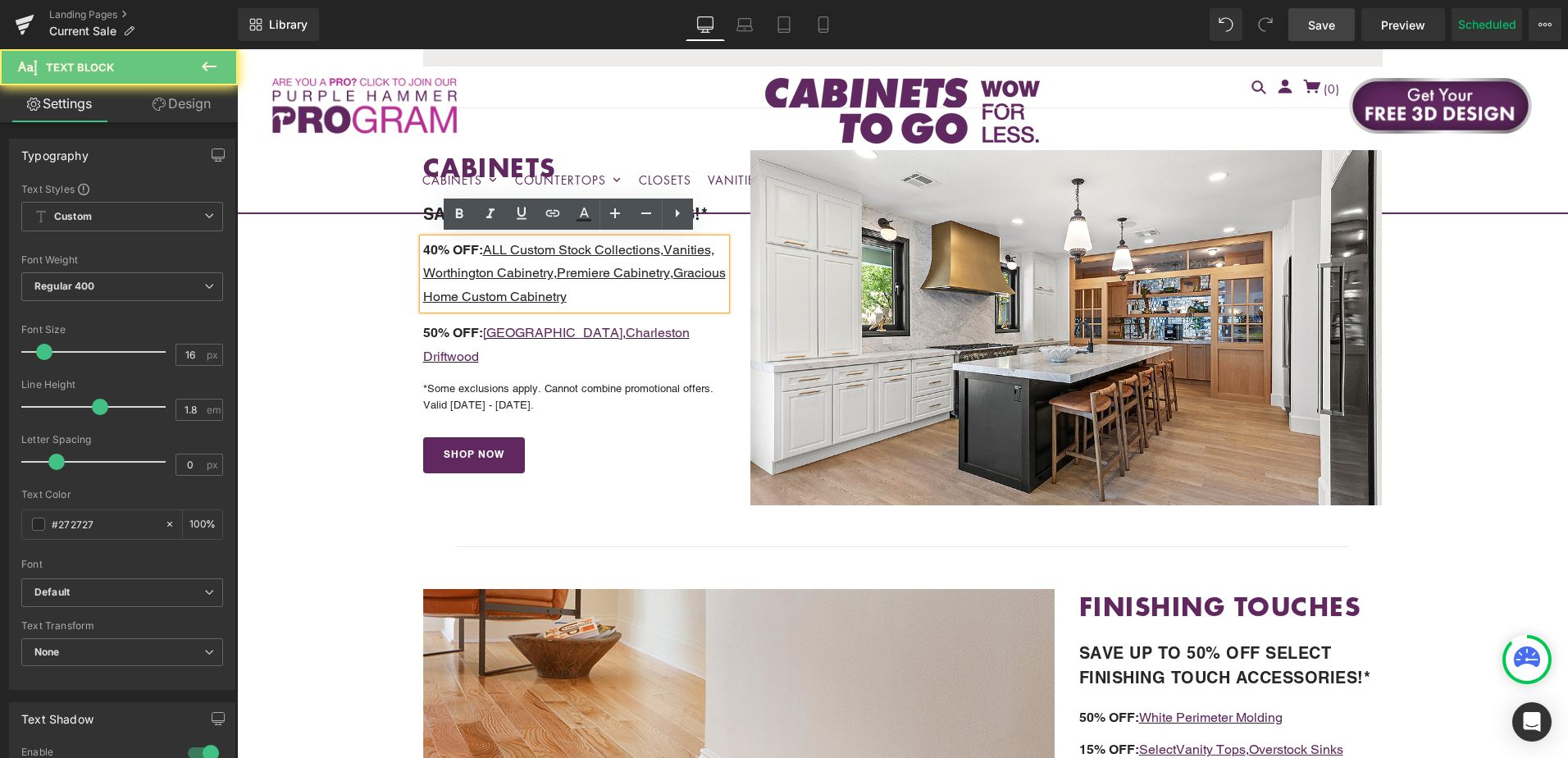
click at [697, 246] on u "Vanities, Worthington Cabinetry" at bounding box center [569, 262] width 291 height 40
click at [711, 252] on u "Vanities, Worthington Cabinetry" at bounding box center [569, 262] width 291 height 40
click at [702, 298] on p "40% OFF: ALL Custom Stock Collections , Vanities, Worthington Cabinetry , Premi…" at bounding box center [575, 274] width 304 height 71
click at [712, 250] on u "Vanities, Worthington Cabinetry" at bounding box center [569, 262] width 291 height 40
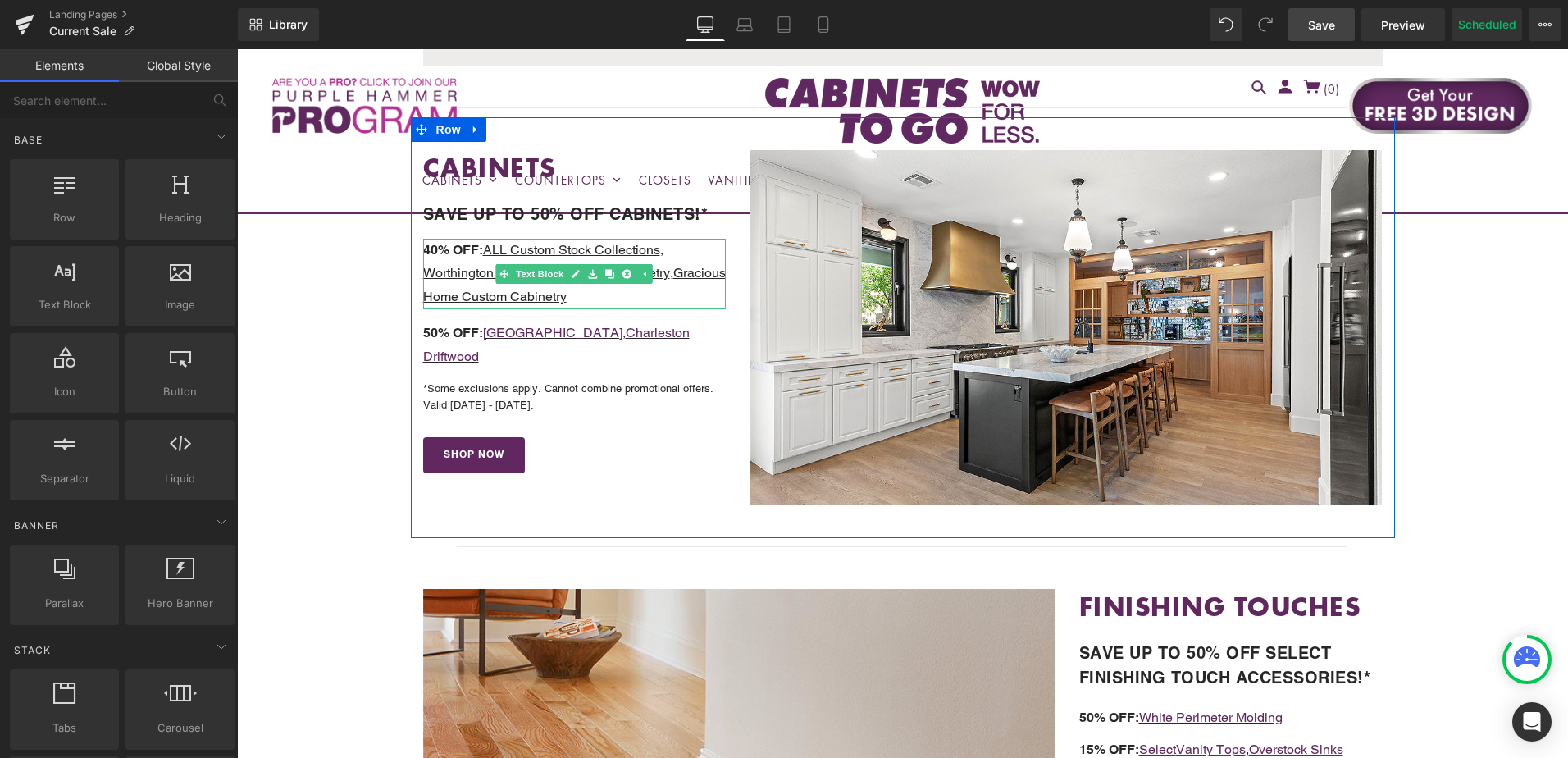
click at [653, 296] on p "40% OFF: ALL Custom Stock Collections , Worthington Cabinetry , Premiere Cabine…" at bounding box center [575, 274] width 304 height 71
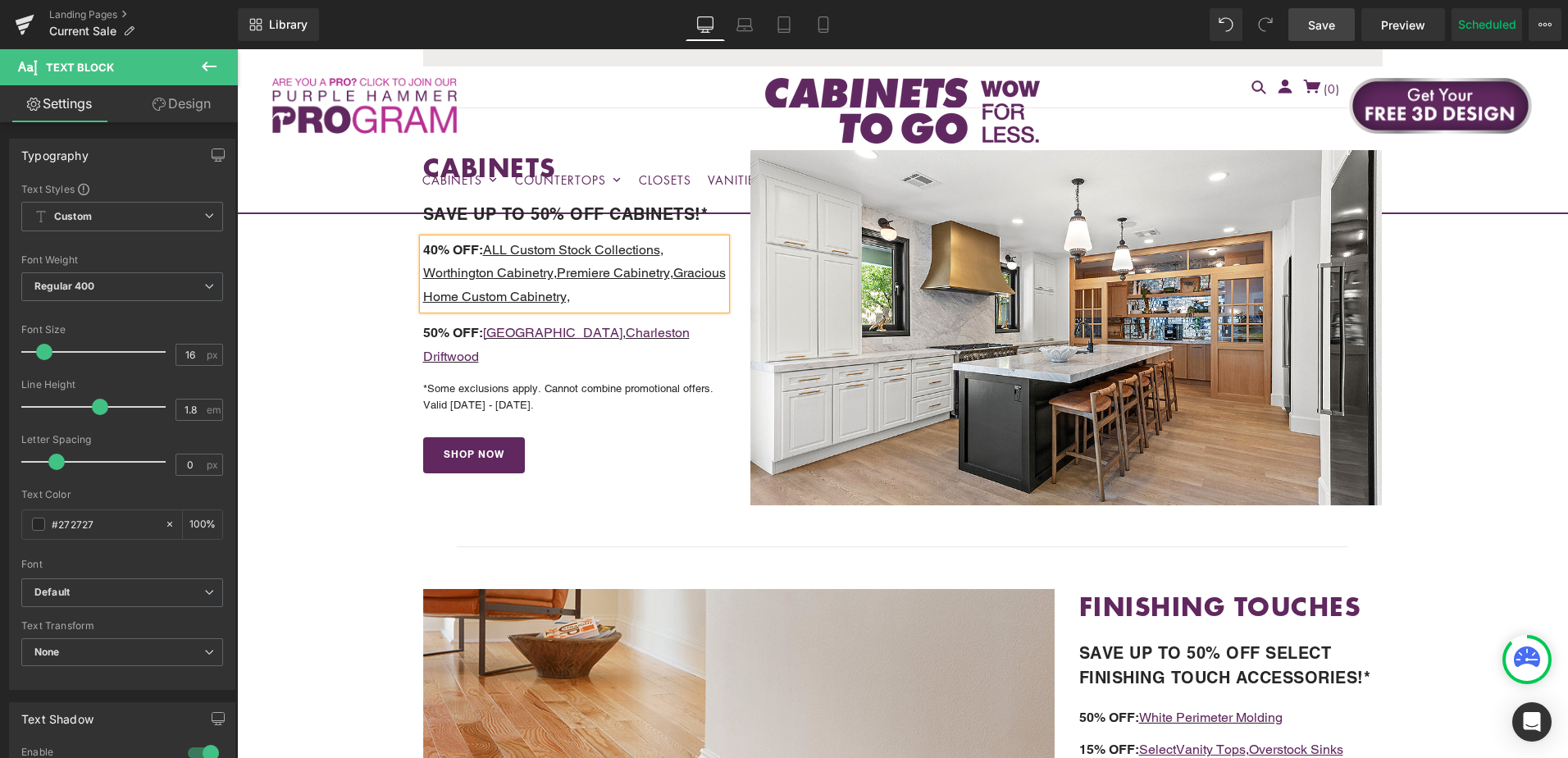
click at [598, 254] on u "ALL Custom Stock Collections" at bounding box center [571, 250] width 177 height 16
click at [637, 300] on p "40% OFF: ALL Custom Stock Cabinet Collections , Worthington Cabinetry , Premier…" at bounding box center [575, 274] width 304 height 71
drag, startPoint x: 629, startPoint y: 295, endPoint x: 618, endPoint y: 295, distance: 11.0
click at [618, 295] on u "Gracious Home Custom Cabinetry, Vanities" at bounding box center [574, 284] width 303 height 40
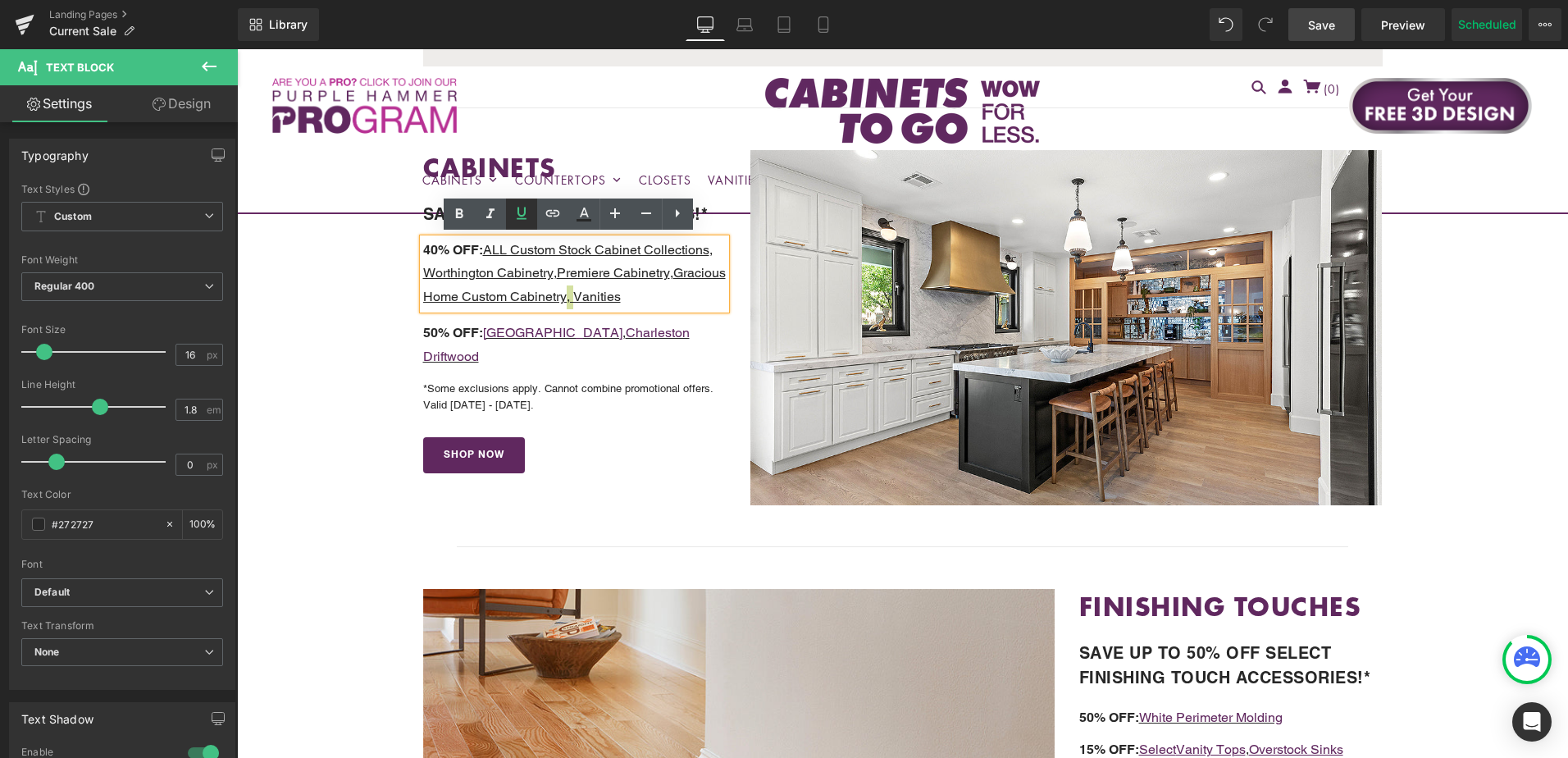
click at [521, 216] on icon at bounding box center [521, 213] width 10 height 12
click at [618, 294] on u "Vanities" at bounding box center [594, 297] width 48 height 16
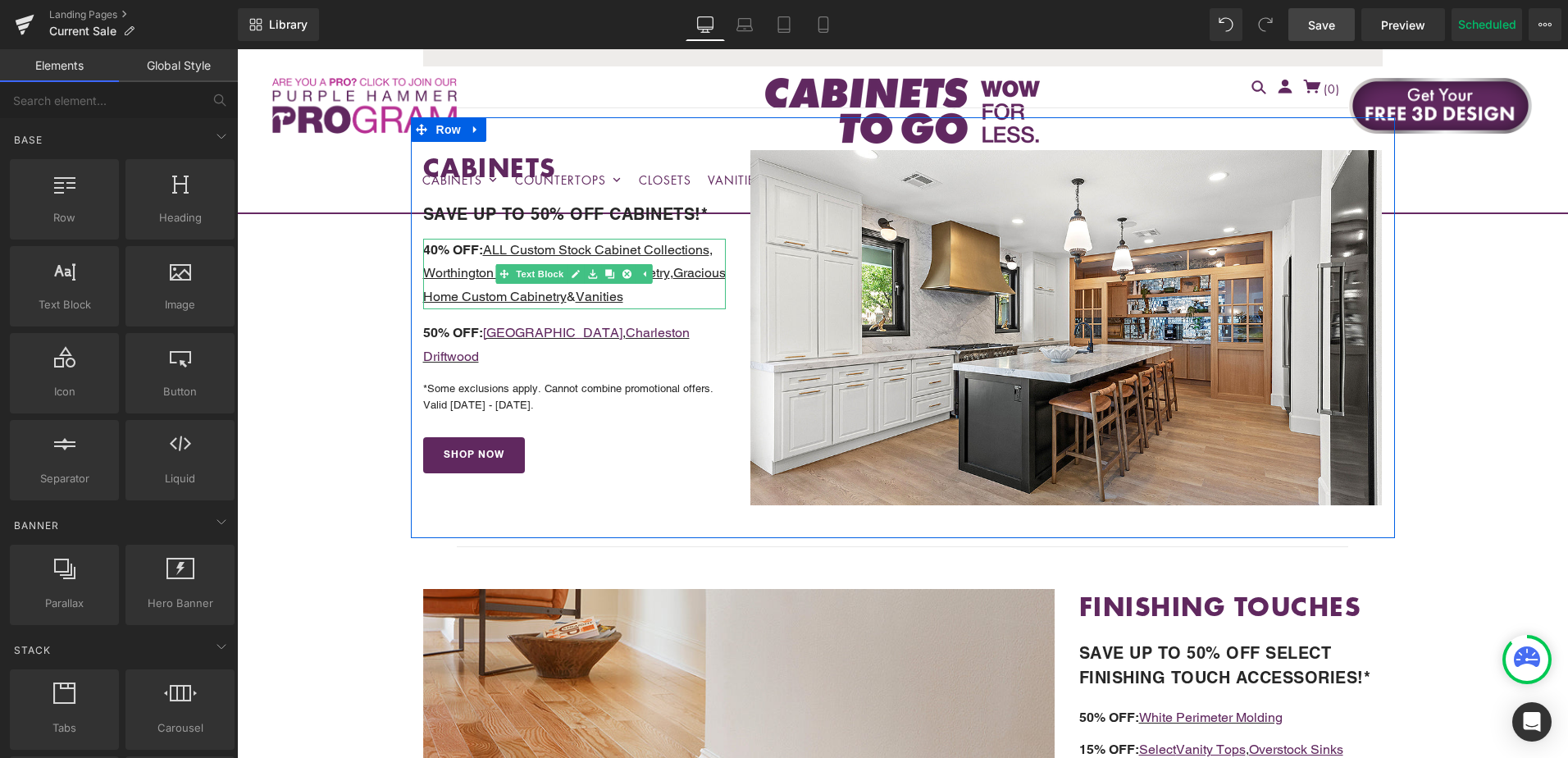
click at [634, 293] on span "40% OFF: ALL Custom Stock Cabinet Collections , Worthington Cabinetry , Premier…" at bounding box center [574, 274] width 303 height 64
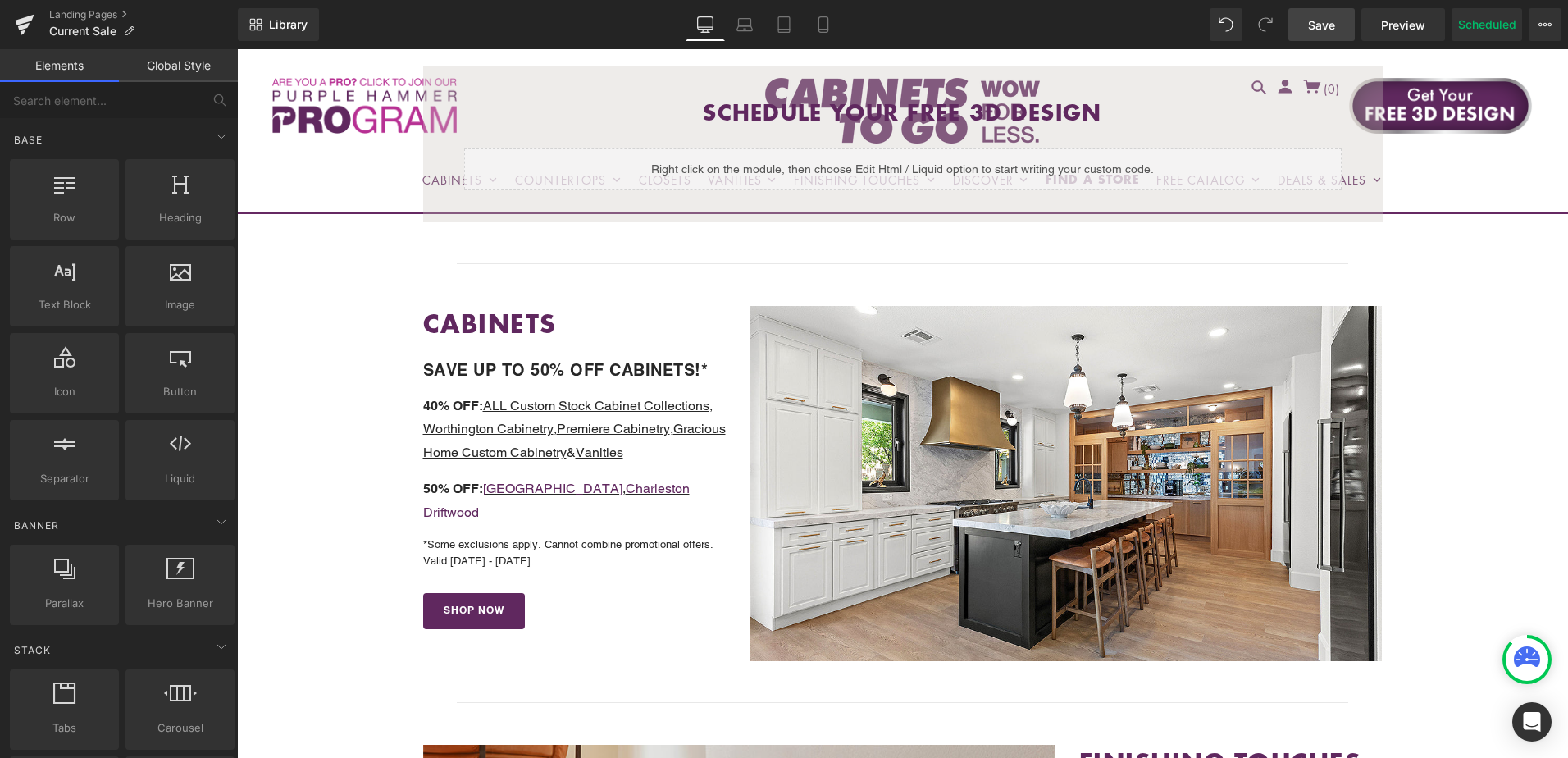
scroll to position [411, 0]
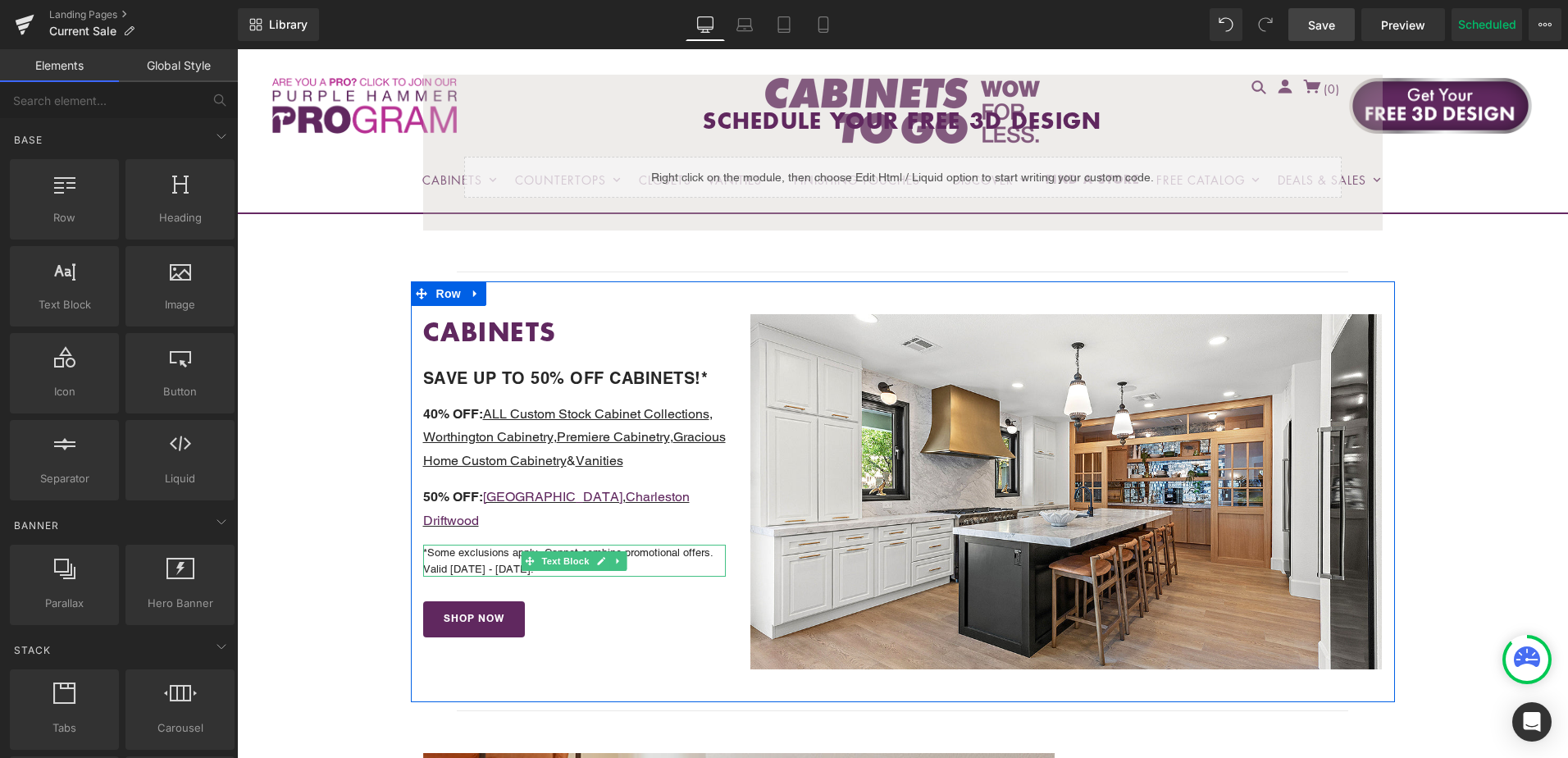
click at [467, 545] on p "*Some exclusions apply. Cannot combine promotional offers. Valid 9/5/25 - 9/9/2…" at bounding box center [575, 561] width 304 height 32
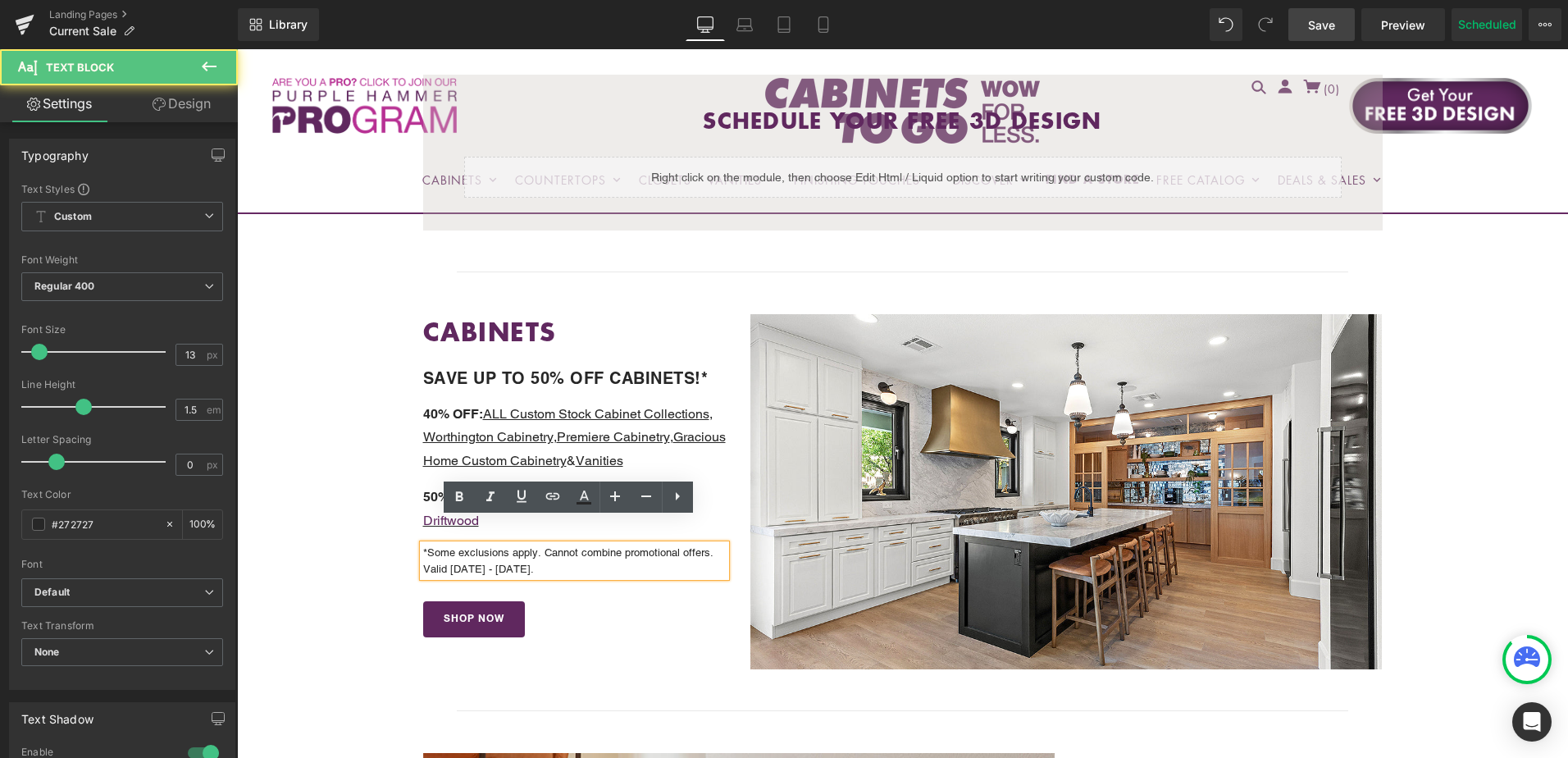
click at [478, 545] on p "*Some exclusions apply. Cannot combine promotional offers. Valid 9/5/25 - 9/9/2…" at bounding box center [575, 561] width 304 height 32
click at [456, 545] on p "*Some exclusions apply. Cannot combine promotional offers. Valid 9/5/25 - 9/9/2…" at bounding box center [575, 561] width 304 height 32
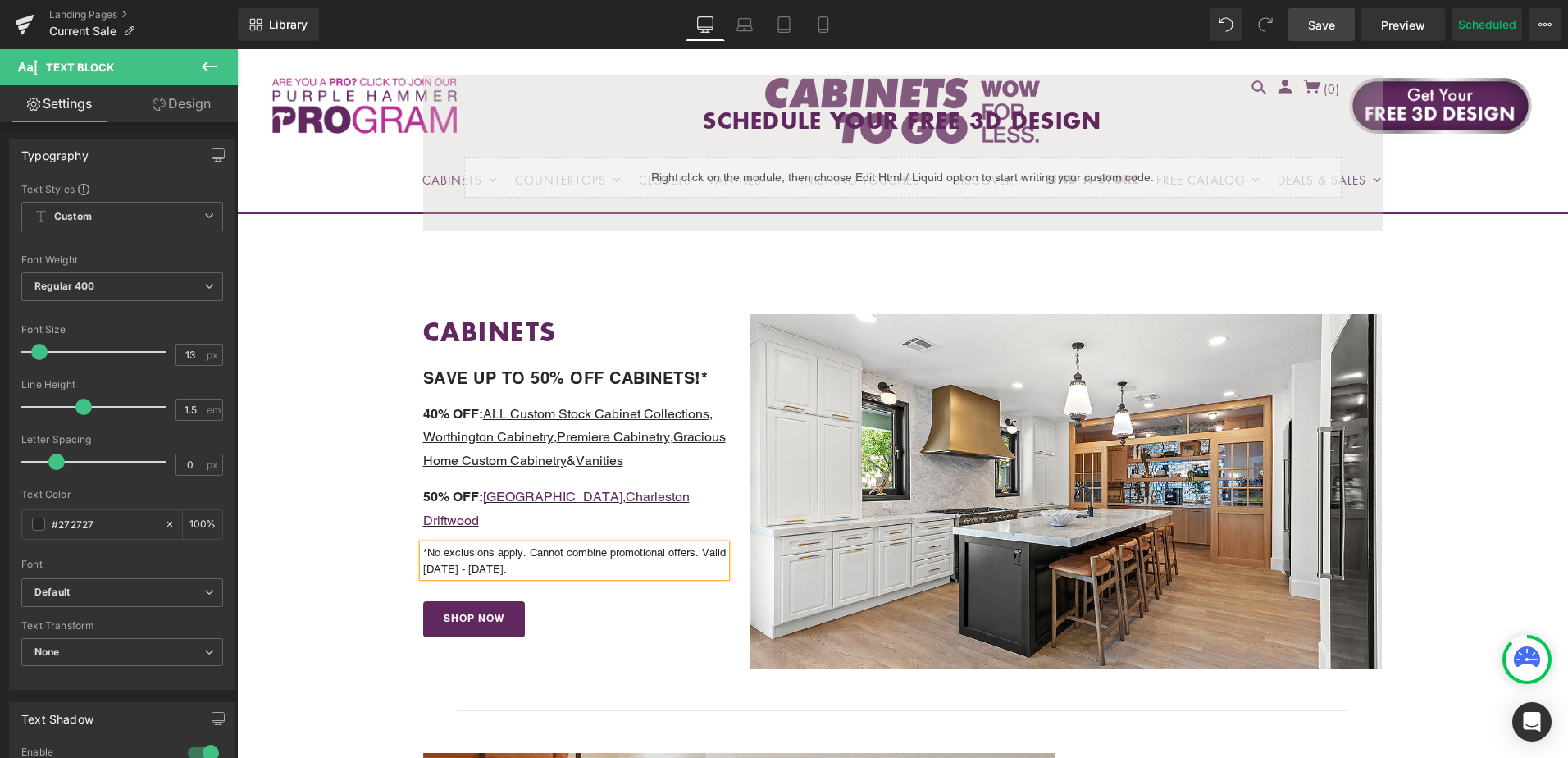
click at [517, 545] on p "*No exclusions apply. Cannot combine promotional offers. Valid 9/5/25 - 9/9/25." at bounding box center [575, 561] width 304 height 32
click at [441, 545] on p "*No exclusions. Cannot combine promotional offers. Valid 9/5/25 - 9/9/25." at bounding box center [575, 561] width 304 height 32
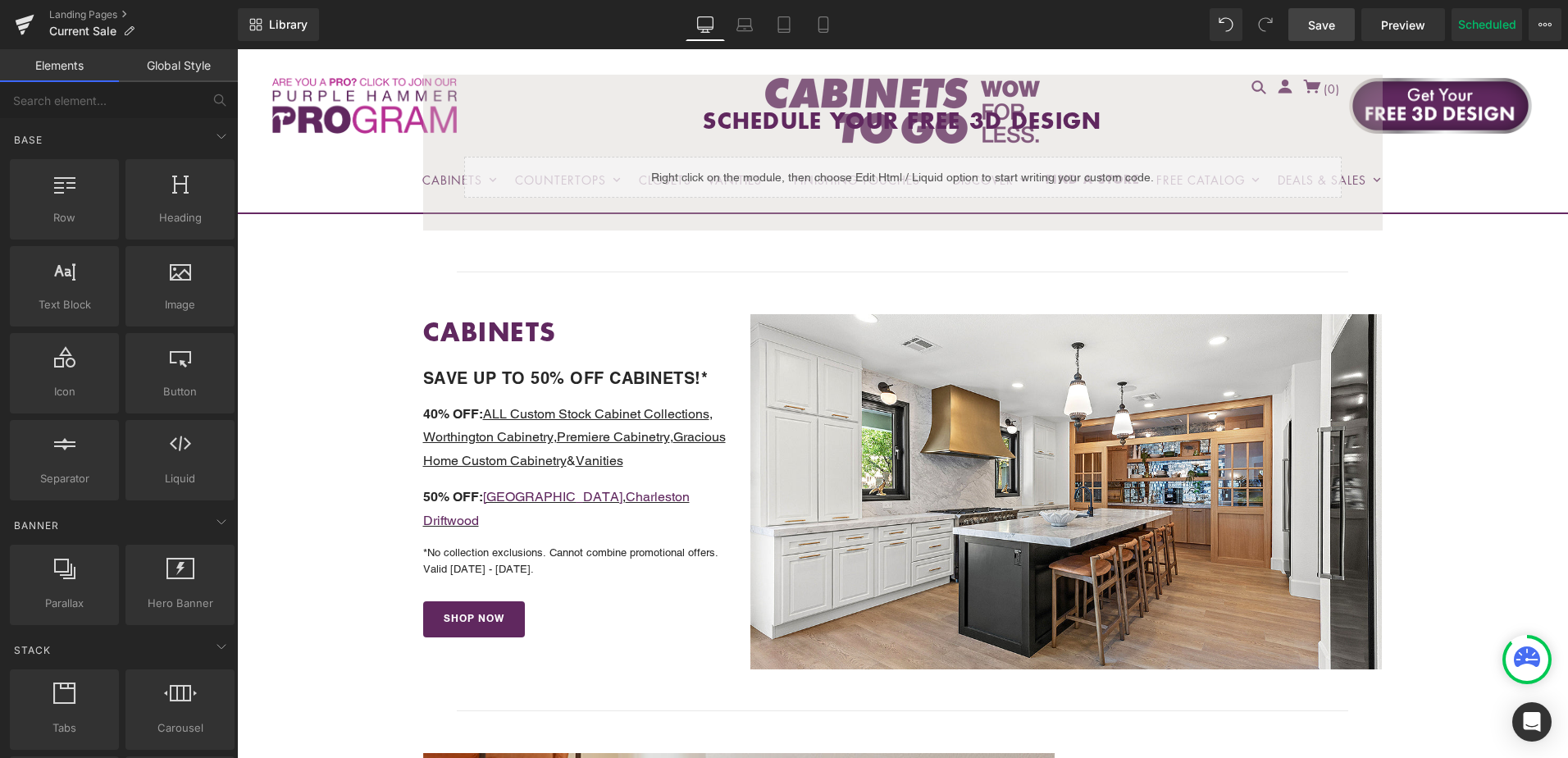
click at [1327, 27] on span "Save" at bounding box center [1322, 26] width 27 height 18
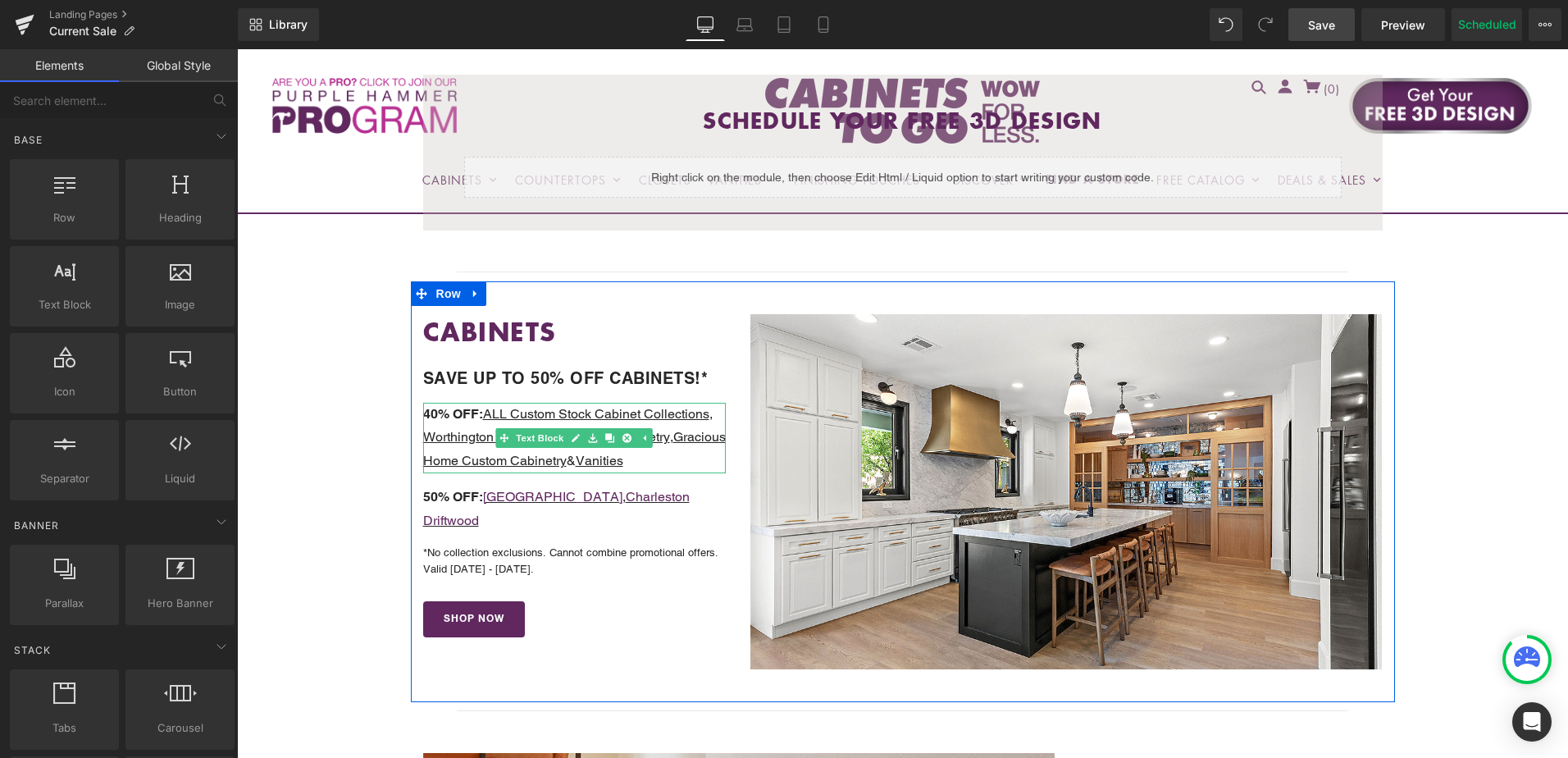
click at [508, 408] on u "ALL Custom Stock Cabinet Collections" at bounding box center [596, 414] width 226 height 16
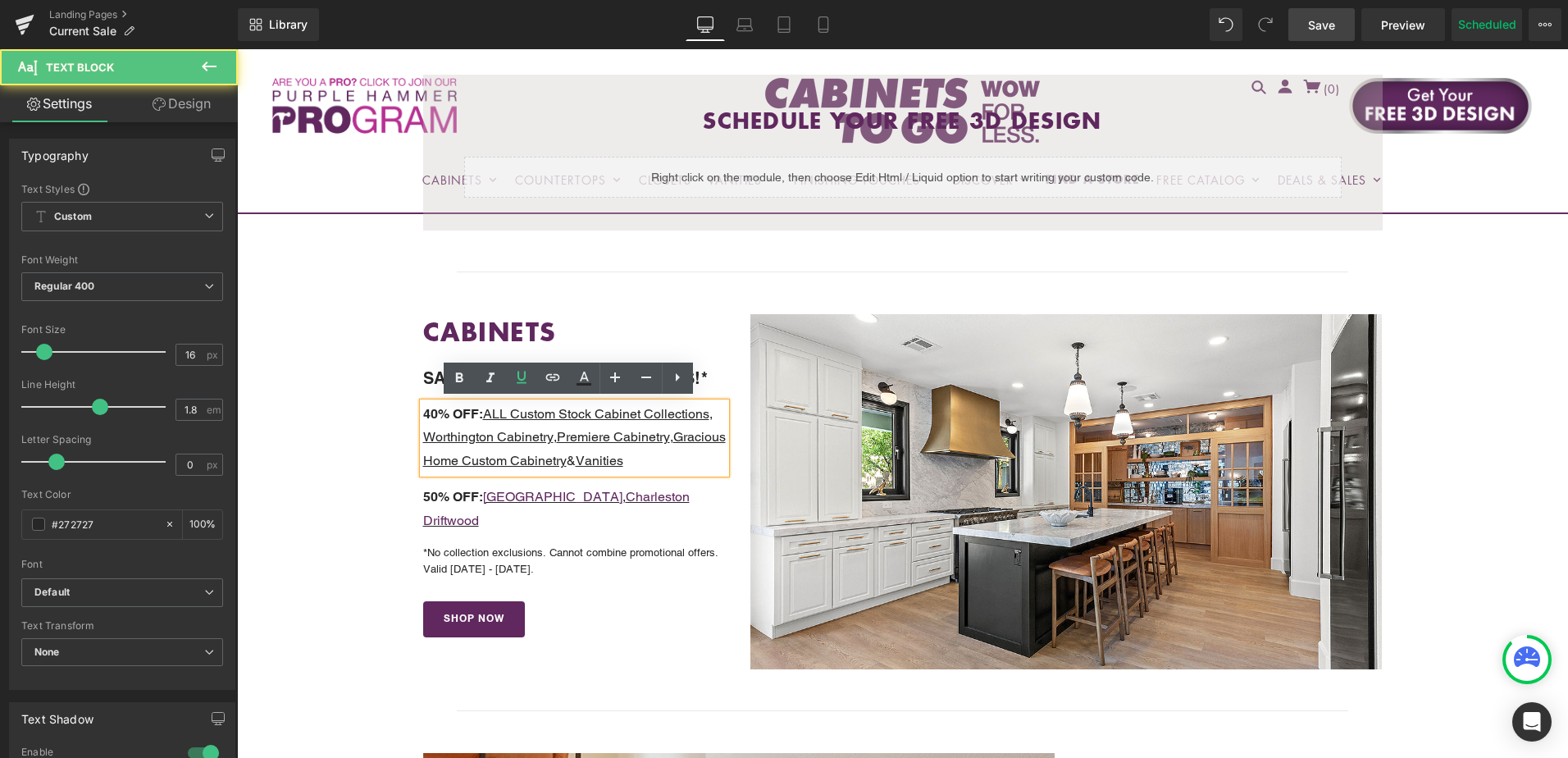
click at [492, 413] on u "ALL Custom Stock Cabinet Collections" at bounding box center [596, 414] width 226 height 16
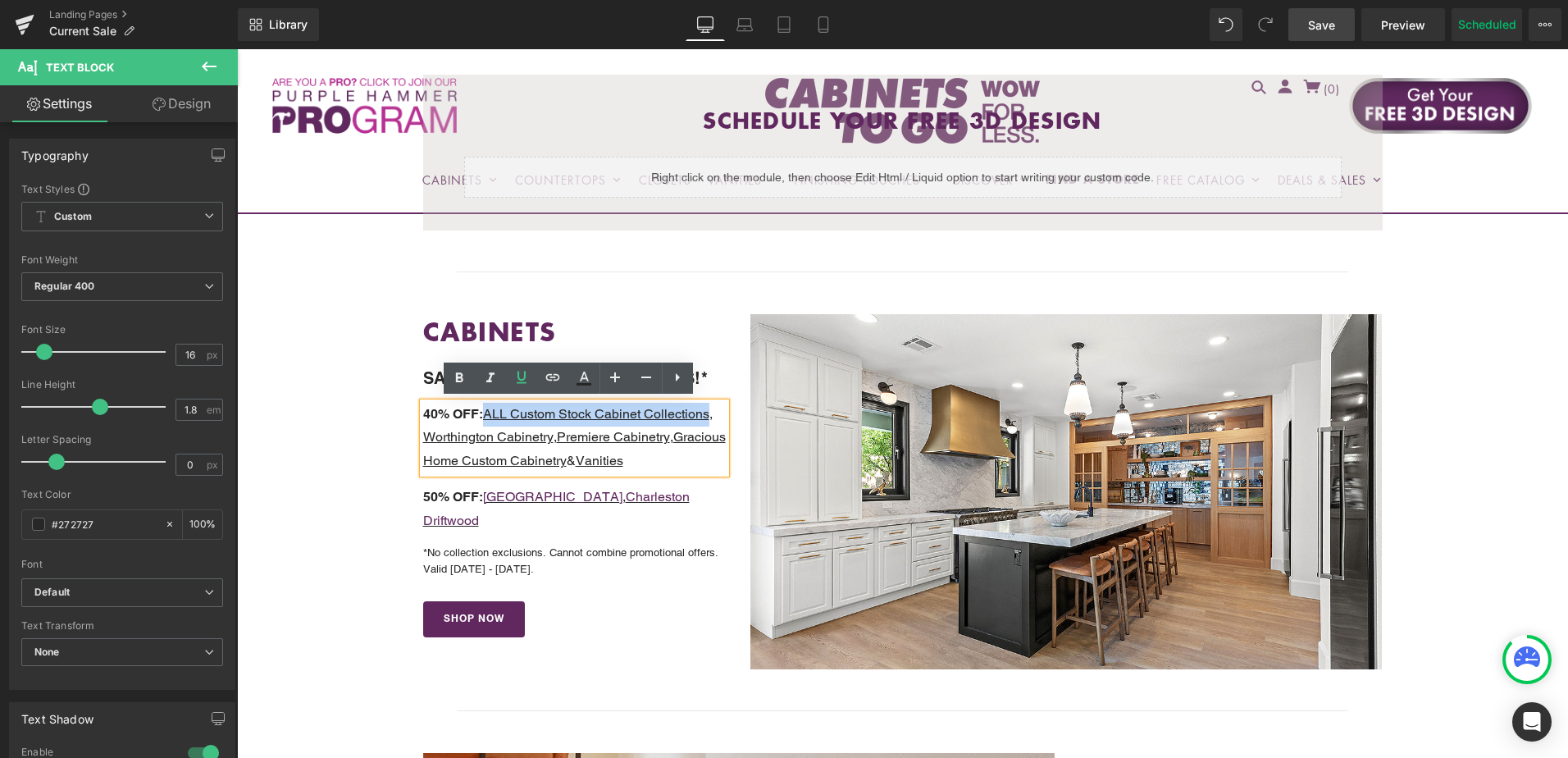
drag, startPoint x: 487, startPoint y: 413, endPoint x: 706, endPoint y: 413, distance: 219.0
click at [706, 413] on u "ALL Custom Stock Cabinet Collections" at bounding box center [596, 414] width 226 height 16
click at [554, 378] on icon at bounding box center [553, 377] width 19 height 19
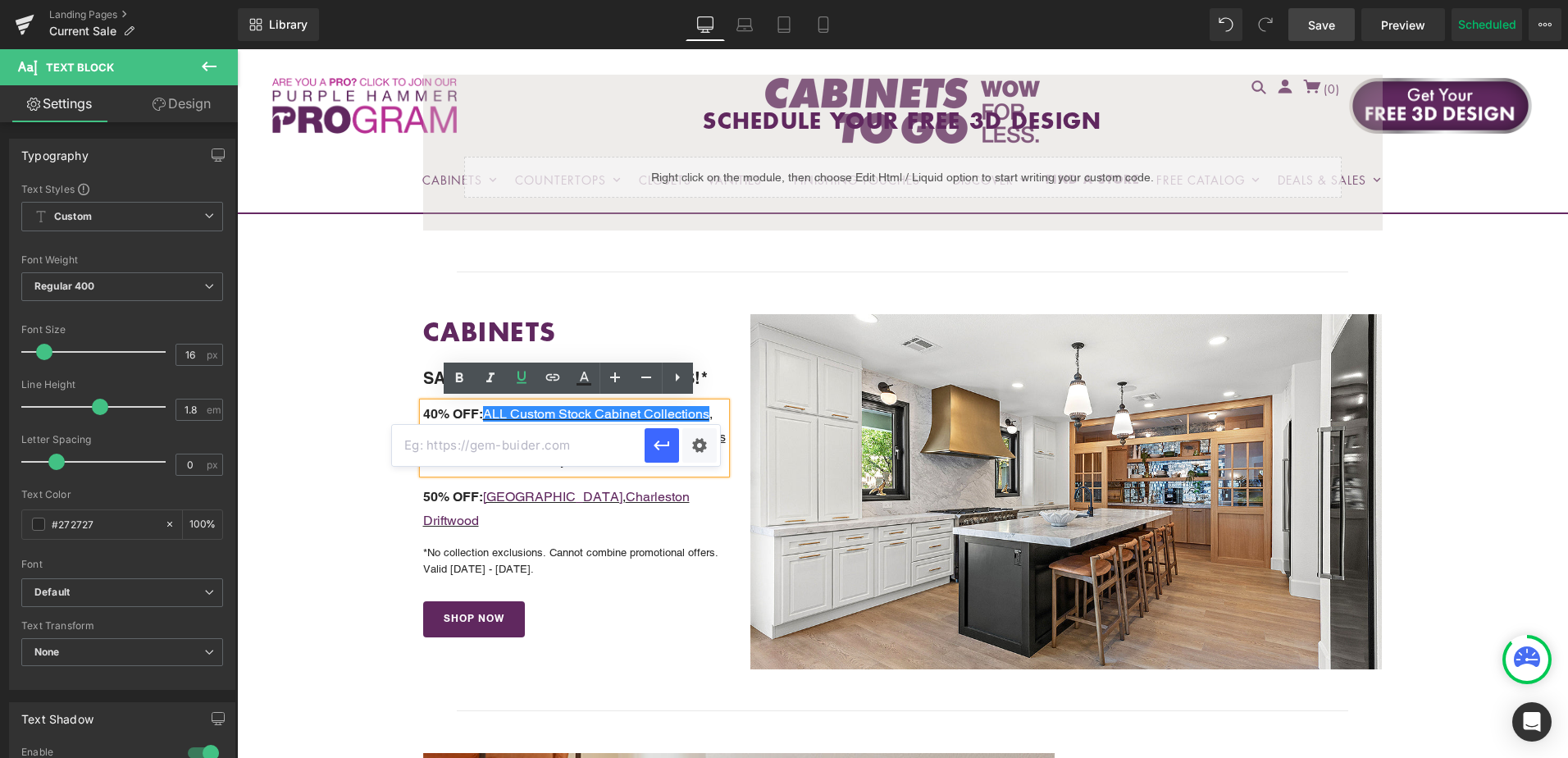
click at [571, 439] on input "text" at bounding box center [518, 445] width 253 height 41
paste input "https://cabinetstogo.com/pages/custom-stock-cabinets"
type input "https://cabinetstogo.com/pages/custom-stock-cabinets"
click at [665, 449] on icon "button" at bounding box center [662, 445] width 19 height 19
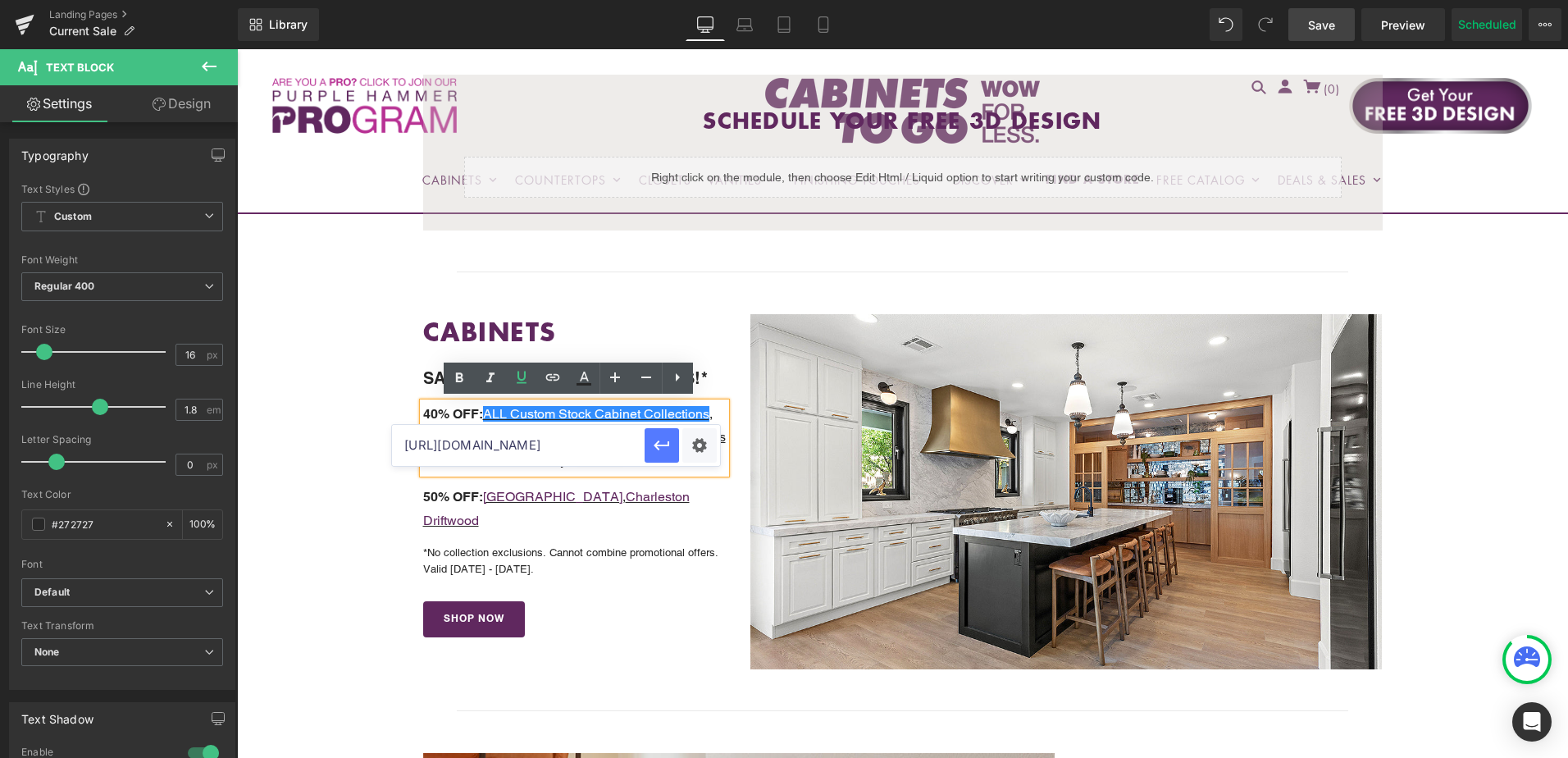
scroll to position [0, 0]
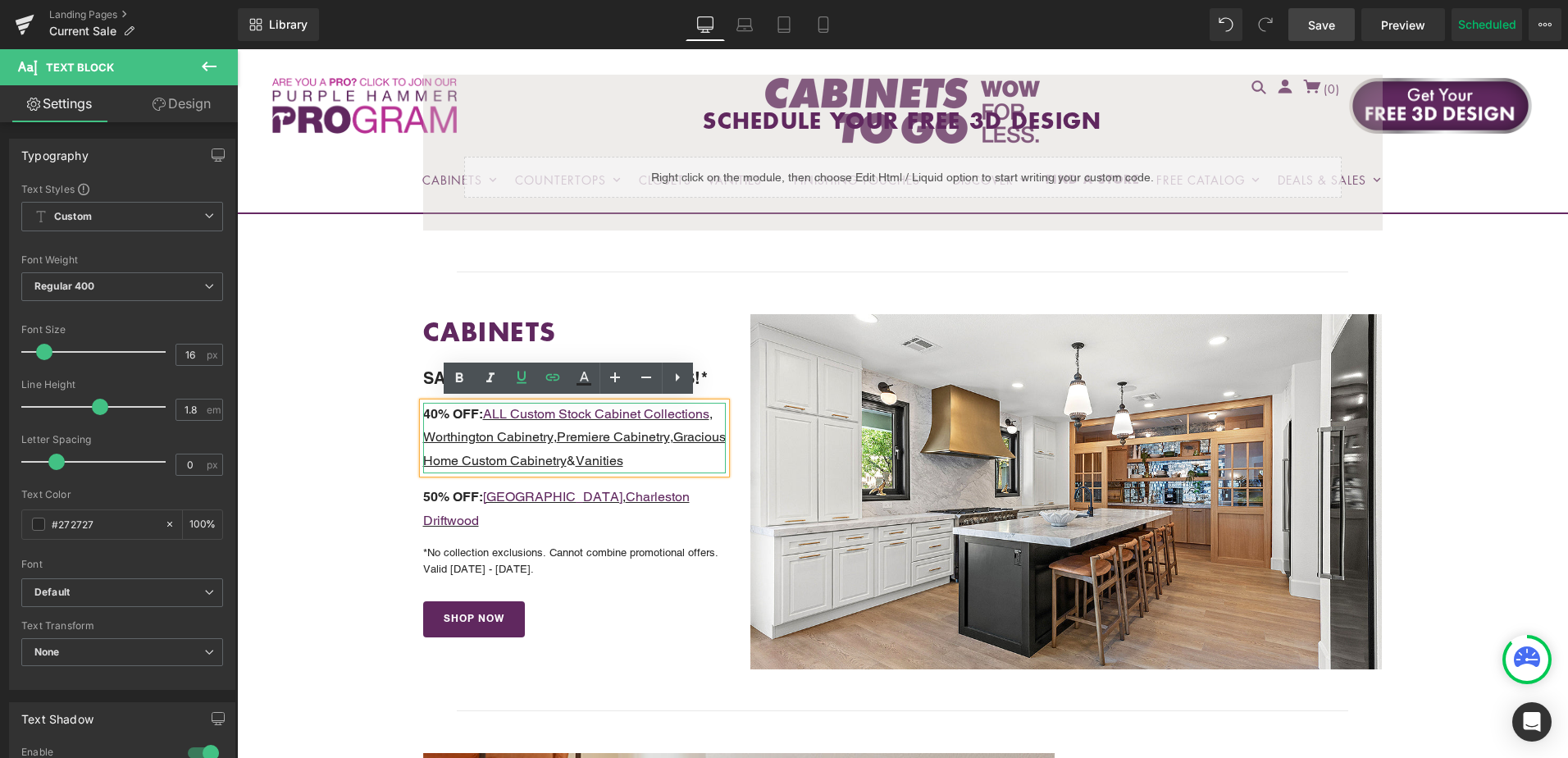
click at [487, 445] on p "40% OFF: ALL Custom Stock Cabinet Collections , Worthington Cabinetry , Premier…" at bounding box center [575, 438] width 304 height 71
drag, startPoint x: 422, startPoint y: 436, endPoint x: 547, endPoint y: 444, distance: 125.3
click at [547, 444] on u ", Worthington Cabinetry" at bounding box center [568, 426] width 290 height 40
click at [554, 382] on icon at bounding box center [553, 377] width 19 height 19
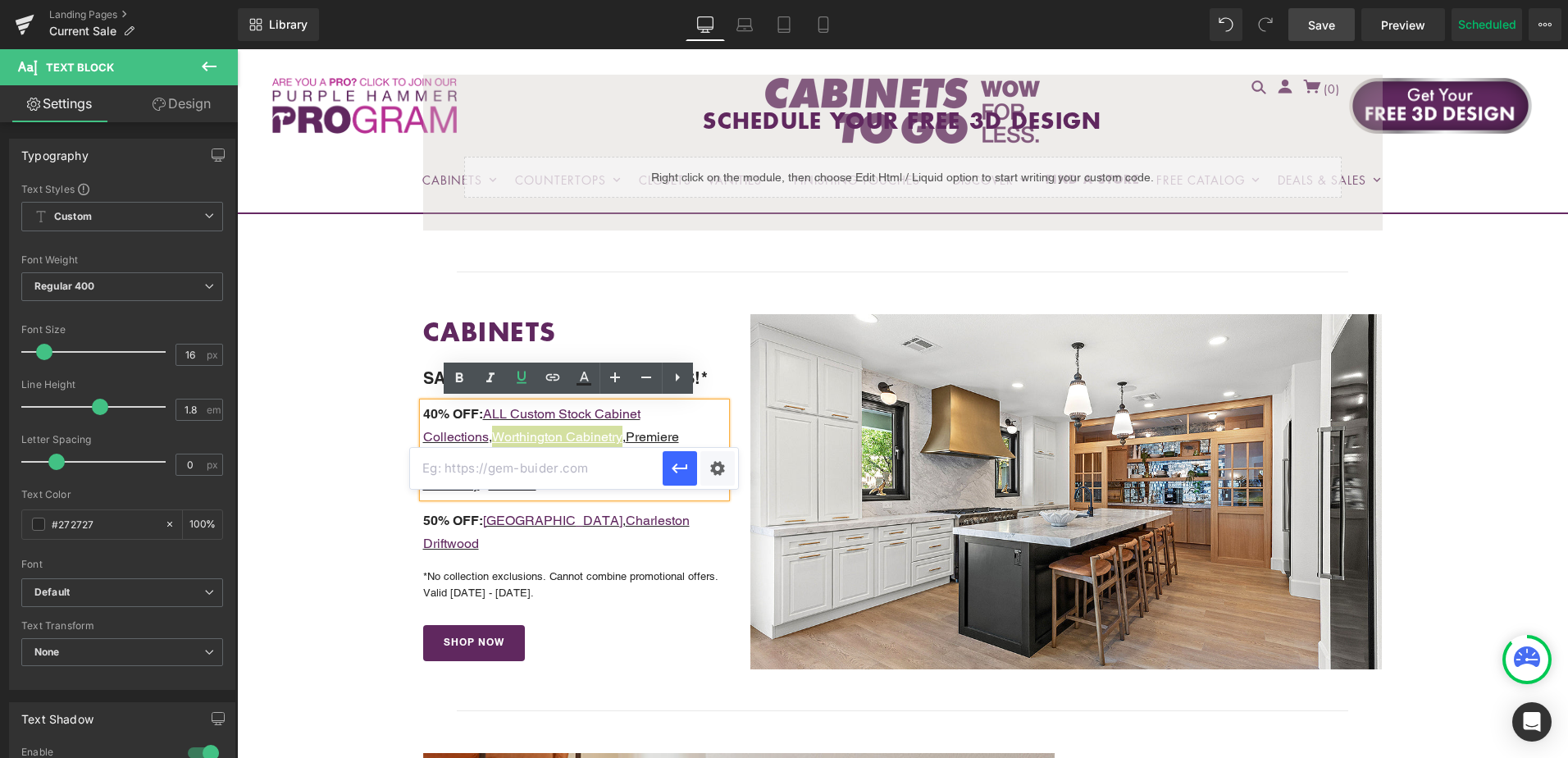
click at [557, 470] on input "text" at bounding box center [537, 468] width 253 height 41
paste input "https://cabinetstogo.com/pages/worthington-cabinet-collections"
click at [677, 472] on icon "button" at bounding box center [680, 468] width 19 height 19
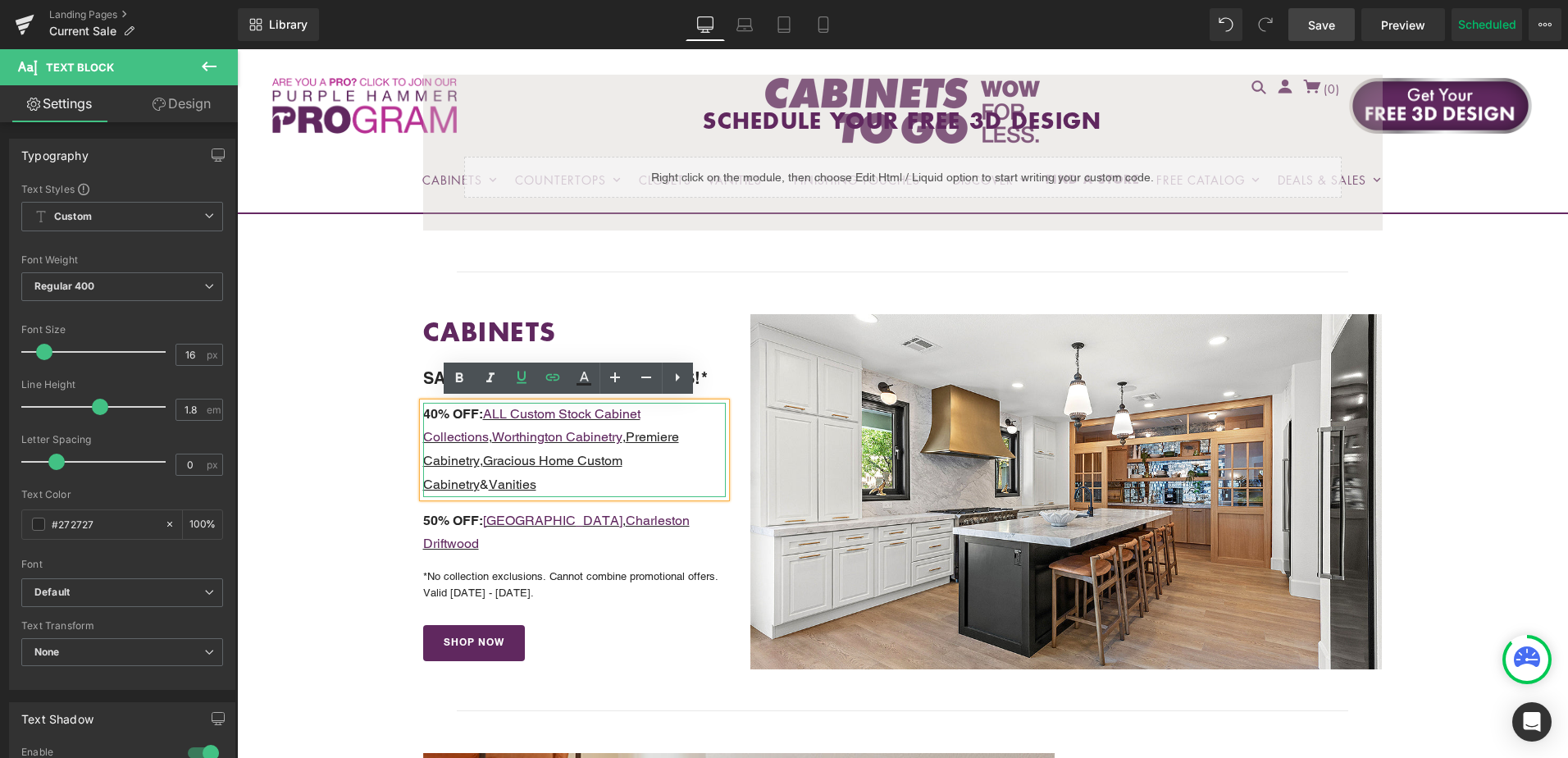
click at [575, 434] on u "Premiere Cabinetry" at bounding box center [551, 449] width 256 height 40
drag, startPoint x: 558, startPoint y: 435, endPoint x: 669, endPoint y: 436, distance: 111.0
click at [669, 436] on span "40% OFF: ALL Custom Stock Cabinet Collections , Worthington Cabinetry , Premier…" at bounding box center [551, 450] width 256 height 87
click at [543, 379] on icon at bounding box center [553, 377] width 19 height 19
click at [580, 468] on input "text" at bounding box center [518, 468] width 253 height 41
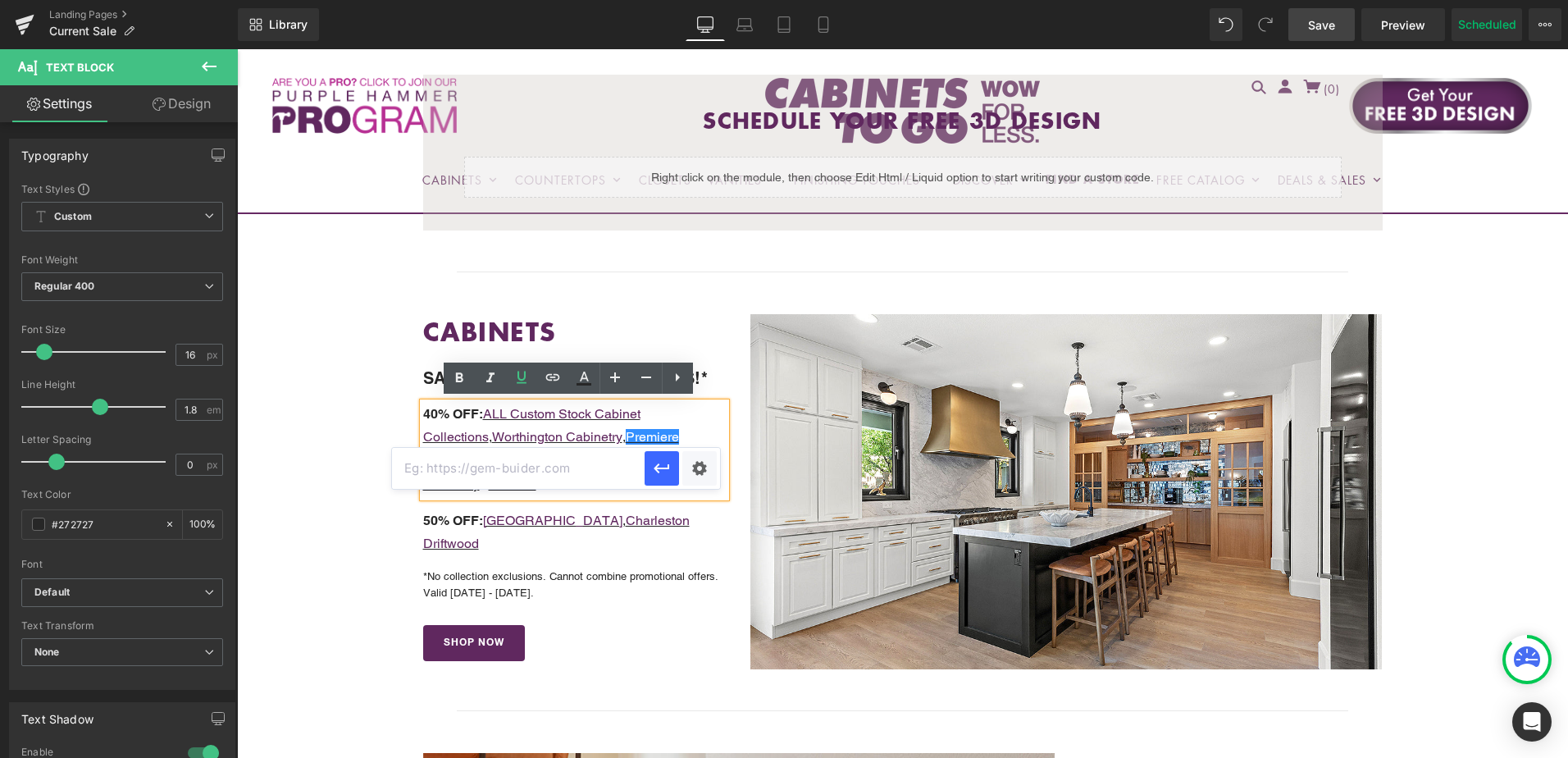
paste input "https://cabinetstogo.com/pages/premiere-cabinetry"
click at [664, 467] on icon "button" at bounding box center [662, 468] width 19 height 19
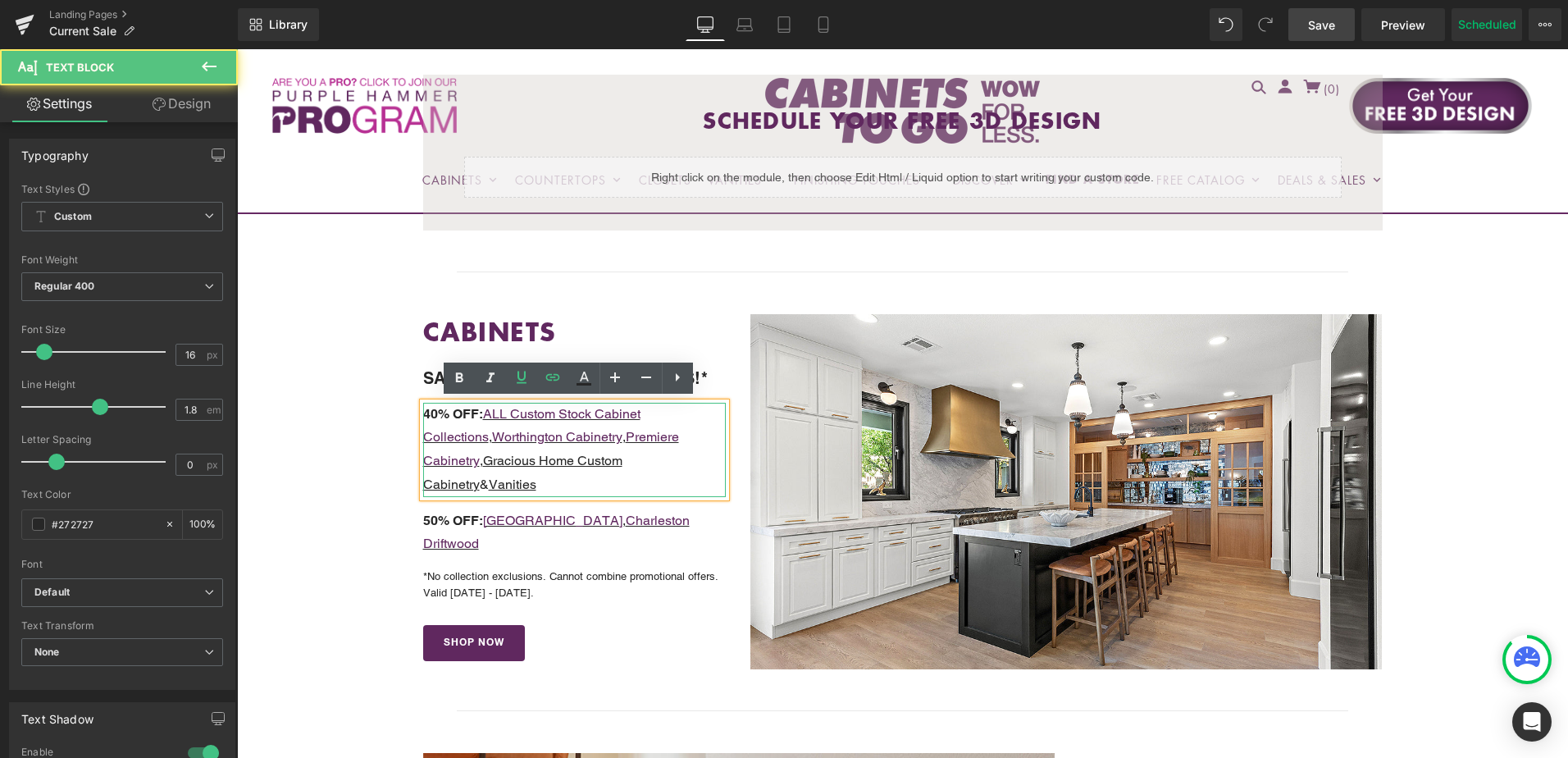
click at [495, 459] on u "Gracious Home Custom Cabinetry" at bounding box center [523, 473] width 200 height 40
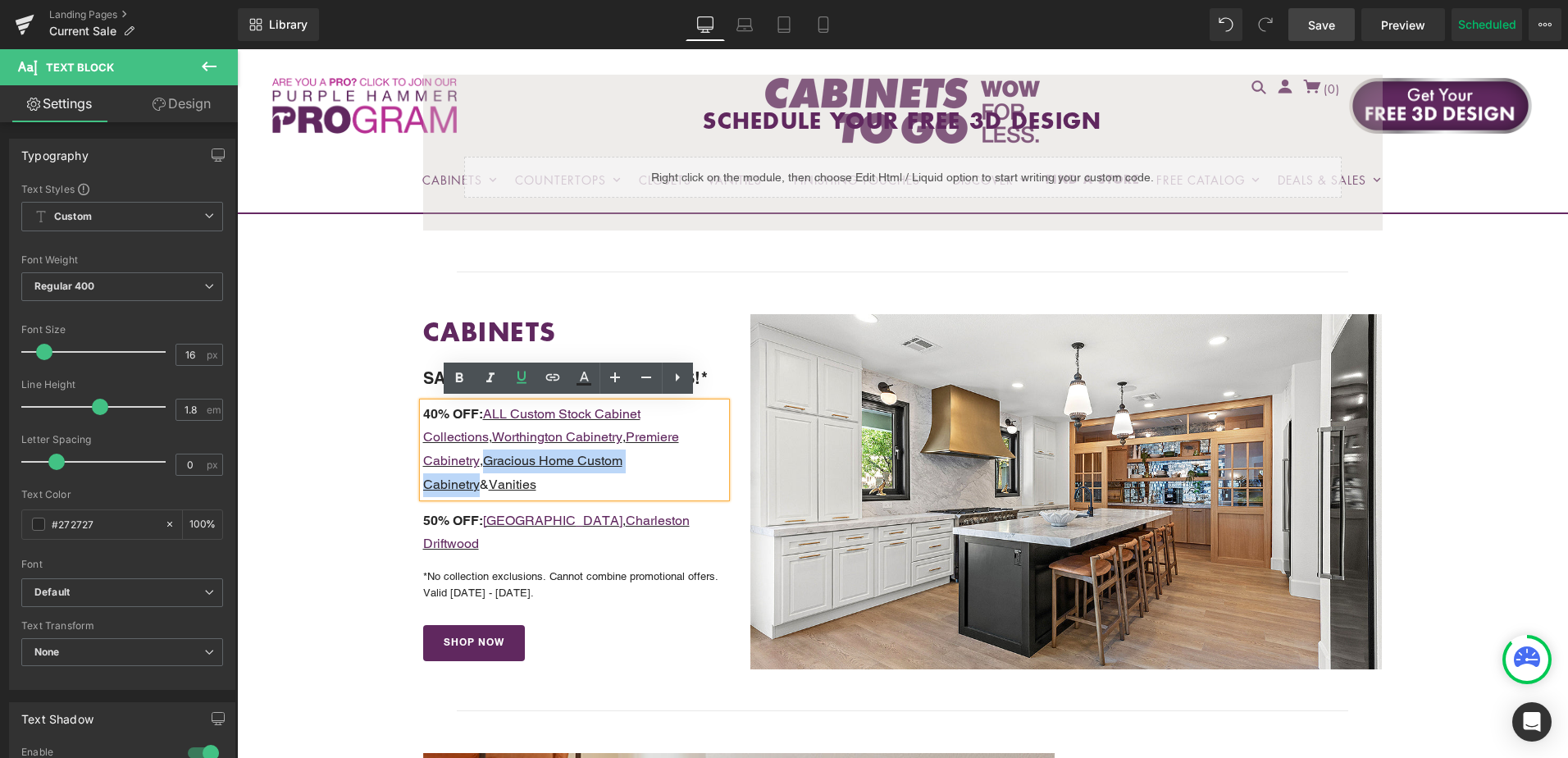
drag, startPoint x: 422, startPoint y: 459, endPoint x: 617, endPoint y: 465, distance: 195.1
click at [617, 465] on u "Gracious Home Custom Cabinetry" at bounding box center [523, 473] width 200 height 40
click at [553, 380] on icon at bounding box center [553, 377] width 19 height 19
click at [595, 494] on input "text" at bounding box center [518, 492] width 253 height 41
paste input "https://cabinetstogo.com/pages/custom-built-cabinets"
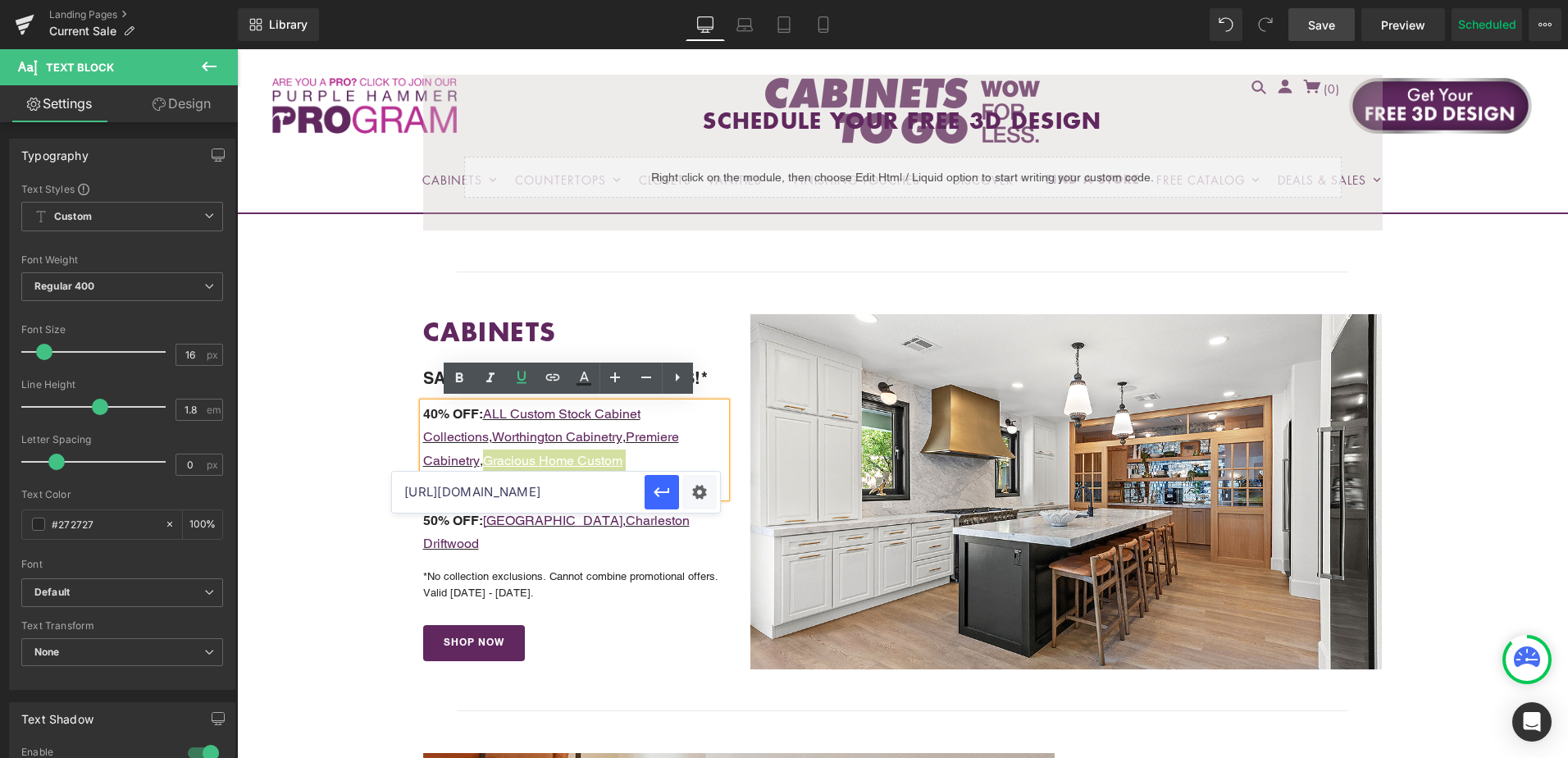
scroll to position [0, 103]
click at [663, 496] on icon "button" at bounding box center [662, 492] width 19 height 19
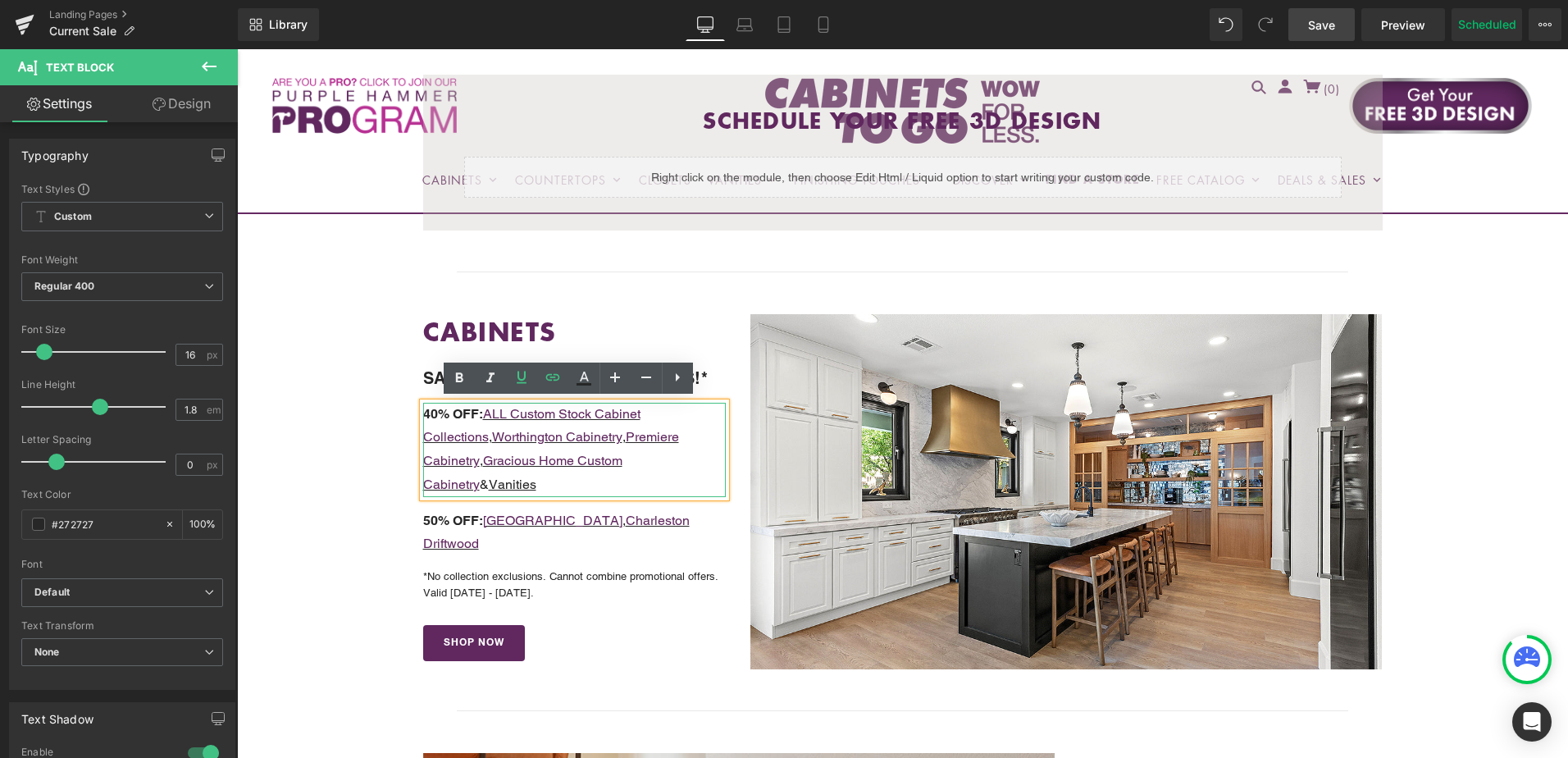
click at [537, 477] on u "Vanities" at bounding box center [513, 485] width 48 height 16
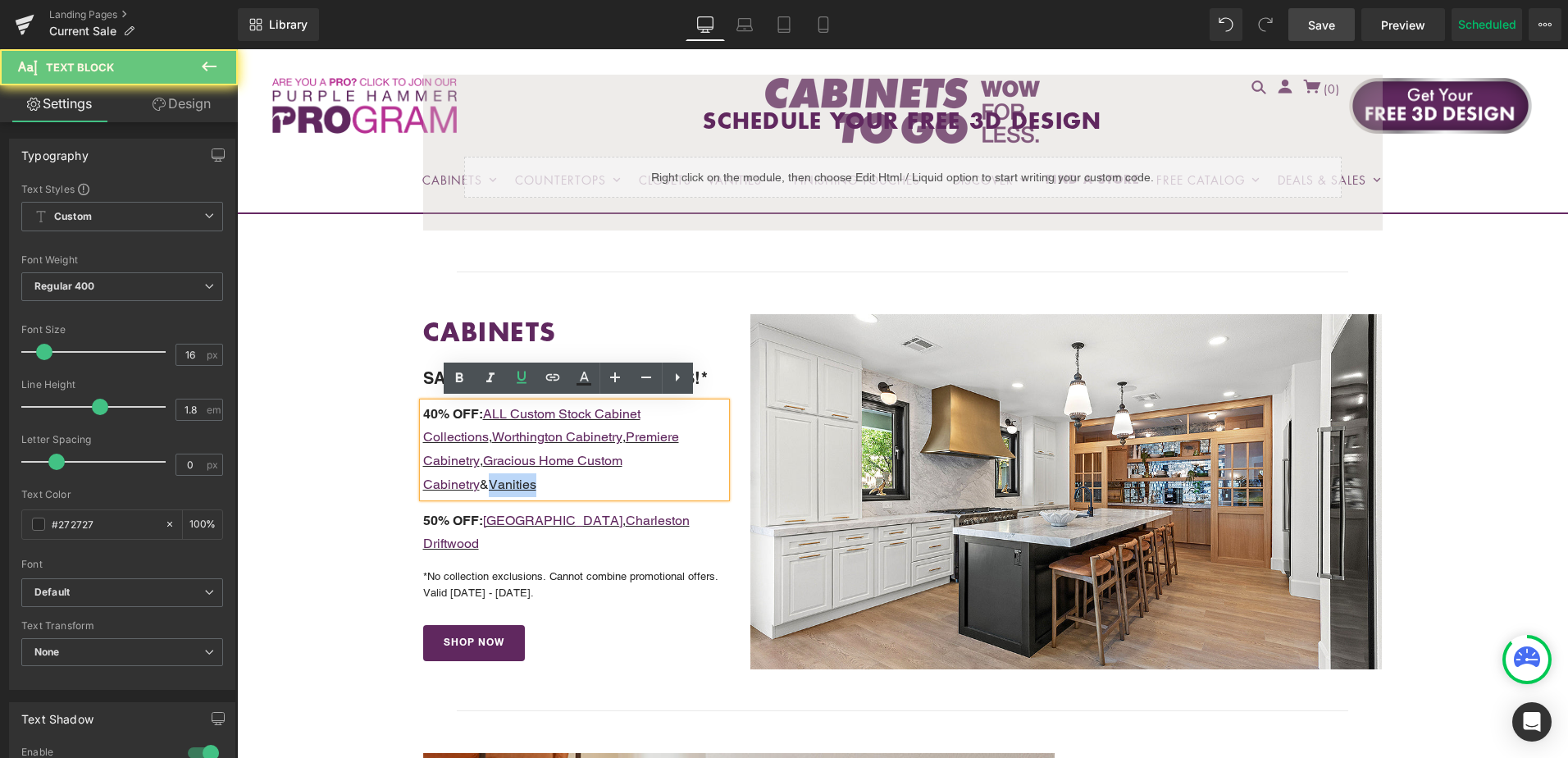
drag, startPoint x: 637, startPoint y: 457, endPoint x: 700, endPoint y: 465, distance: 63.5
click at [700, 465] on p "40% OFF: ALL Custom Stock Cabinet Collections , Worthington Cabinetry , Premier…" at bounding box center [575, 450] width 304 height 95
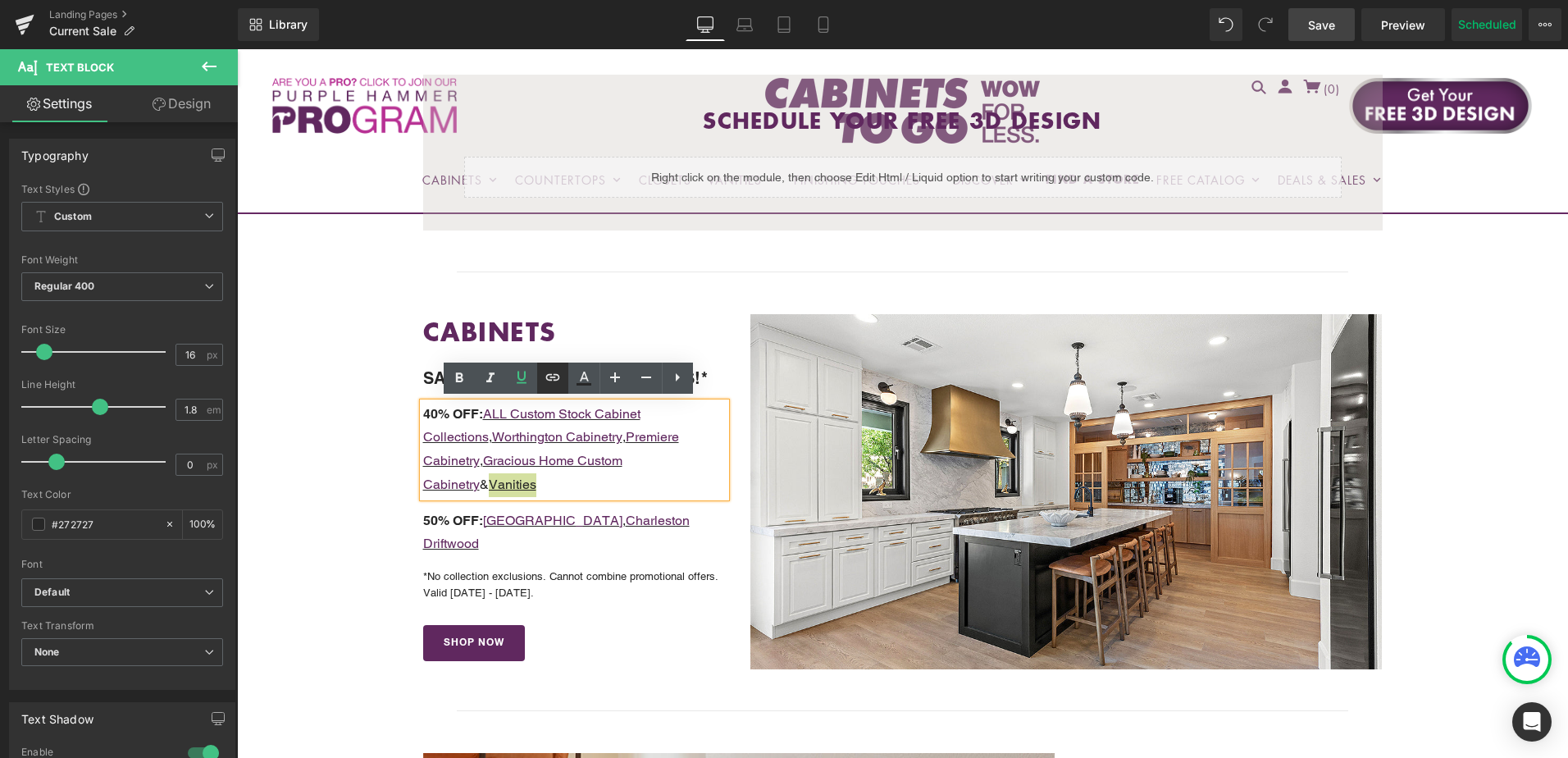
click at [555, 375] on icon at bounding box center [553, 377] width 19 height 19
click at [574, 489] on input "text" at bounding box center [518, 492] width 253 height 41
paste input "https://cabinetstogo.com/pages/vanity-bases"
type input "https://cabinetstogo.com/pages/vanity-bases"
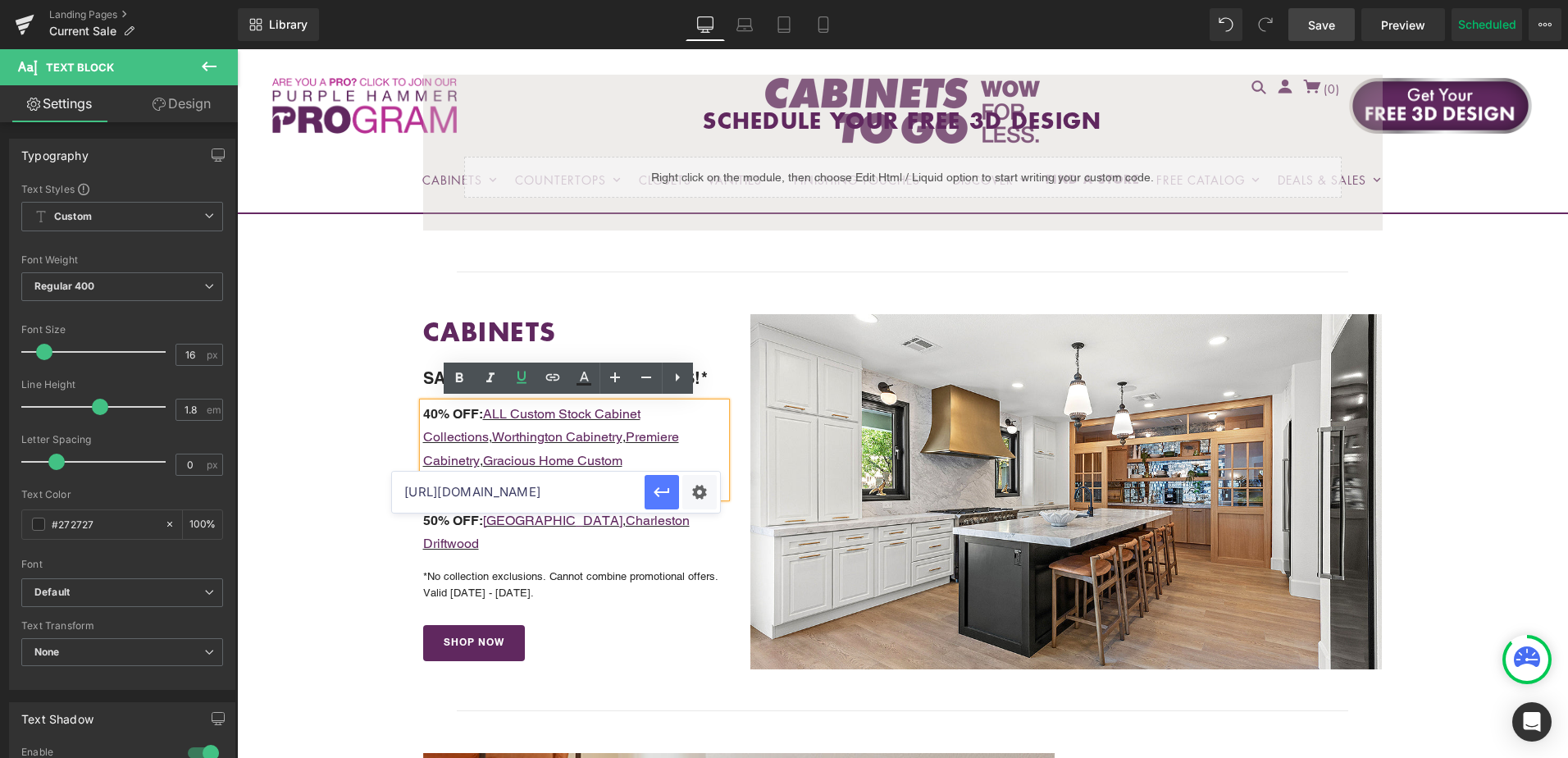
scroll to position [0, 0]
click at [657, 491] on icon "button" at bounding box center [662, 492] width 19 height 19
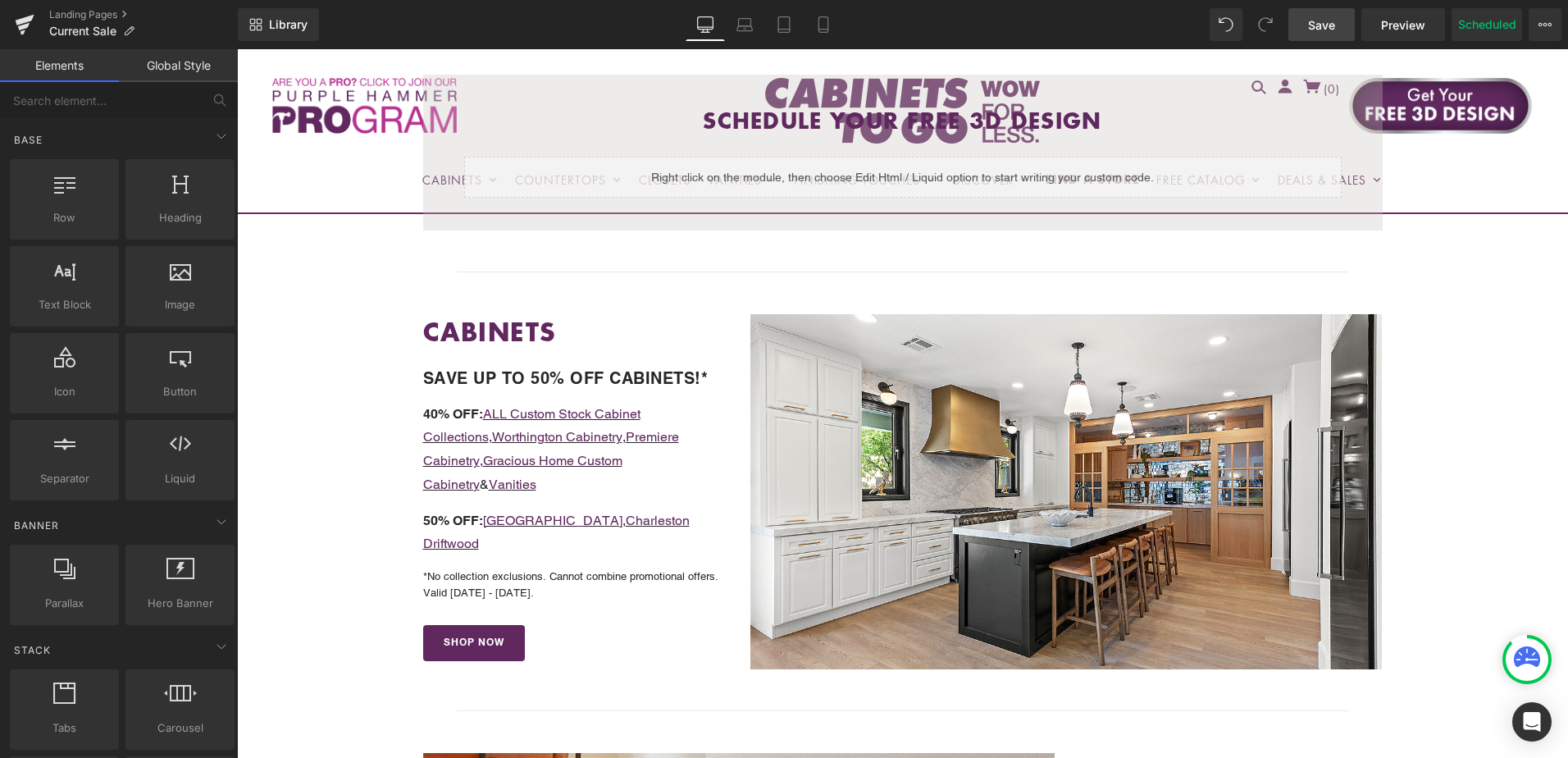
drag, startPoint x: 1313, startPoint y: 21, endPoint x: 1262, endPoint y: 434, distance: 416.1
click at [1313, 21] on span "Save" at bounding box center [1322, 26] width 27 height 18
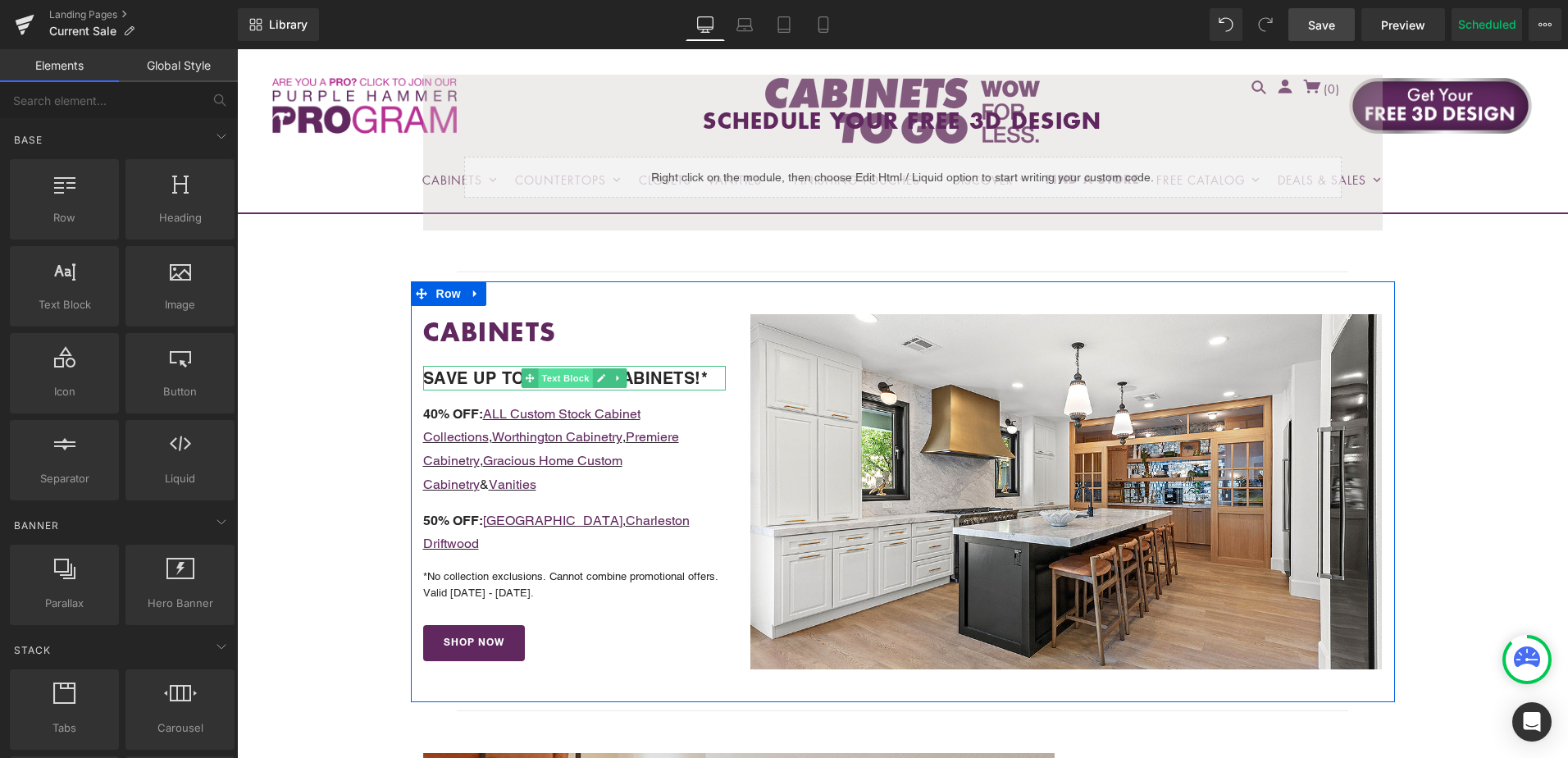
click at [546, 375] on span "Text Block" at bounding box center [565, 378] width 54 height 19
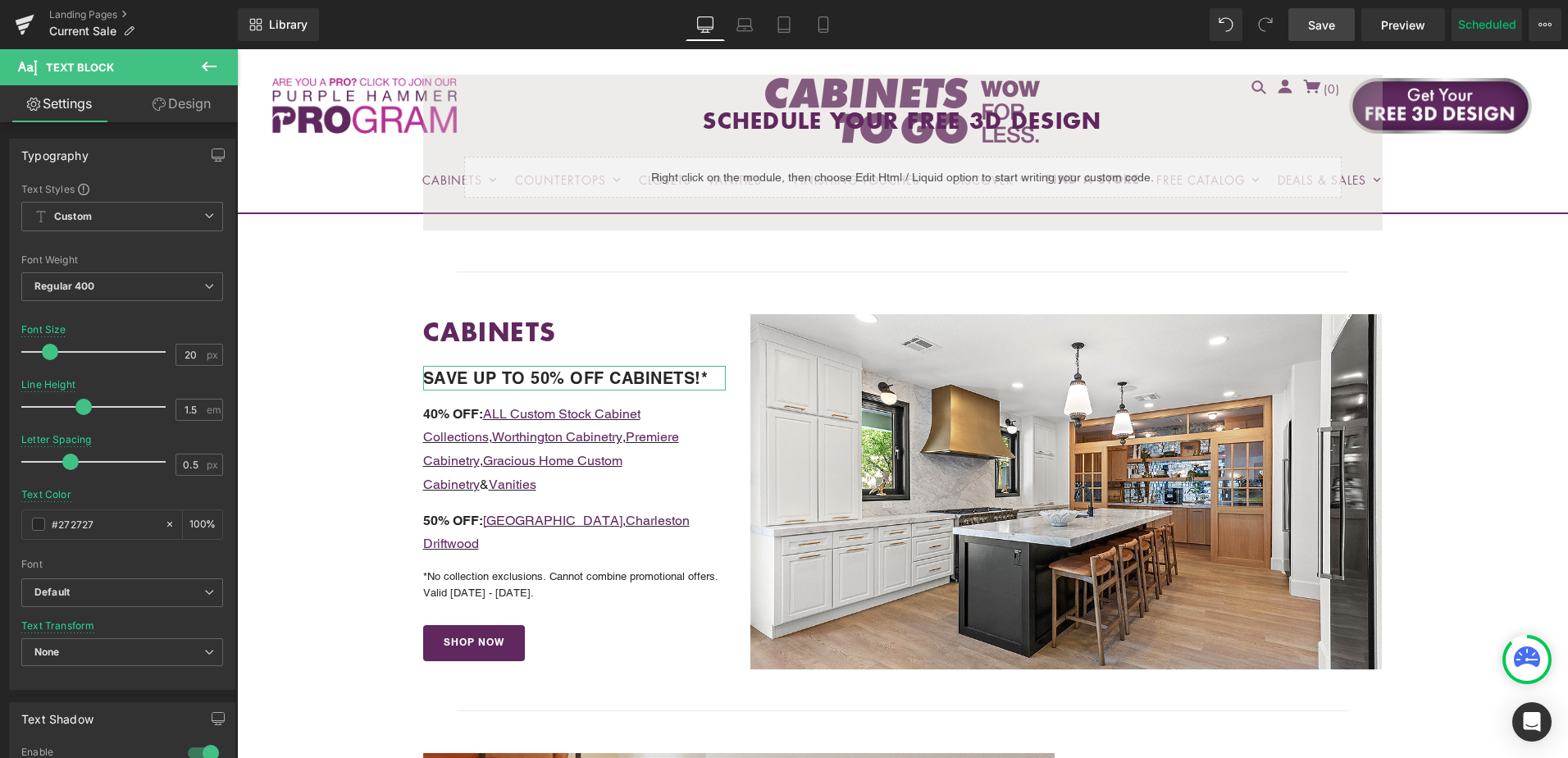
click at [182, 116] on link "Design" at bounding box center [181, 104] width 119 height 37
click at [0, 0] on div "Spacing" at bounding box center [0, 0] width 0 height 0
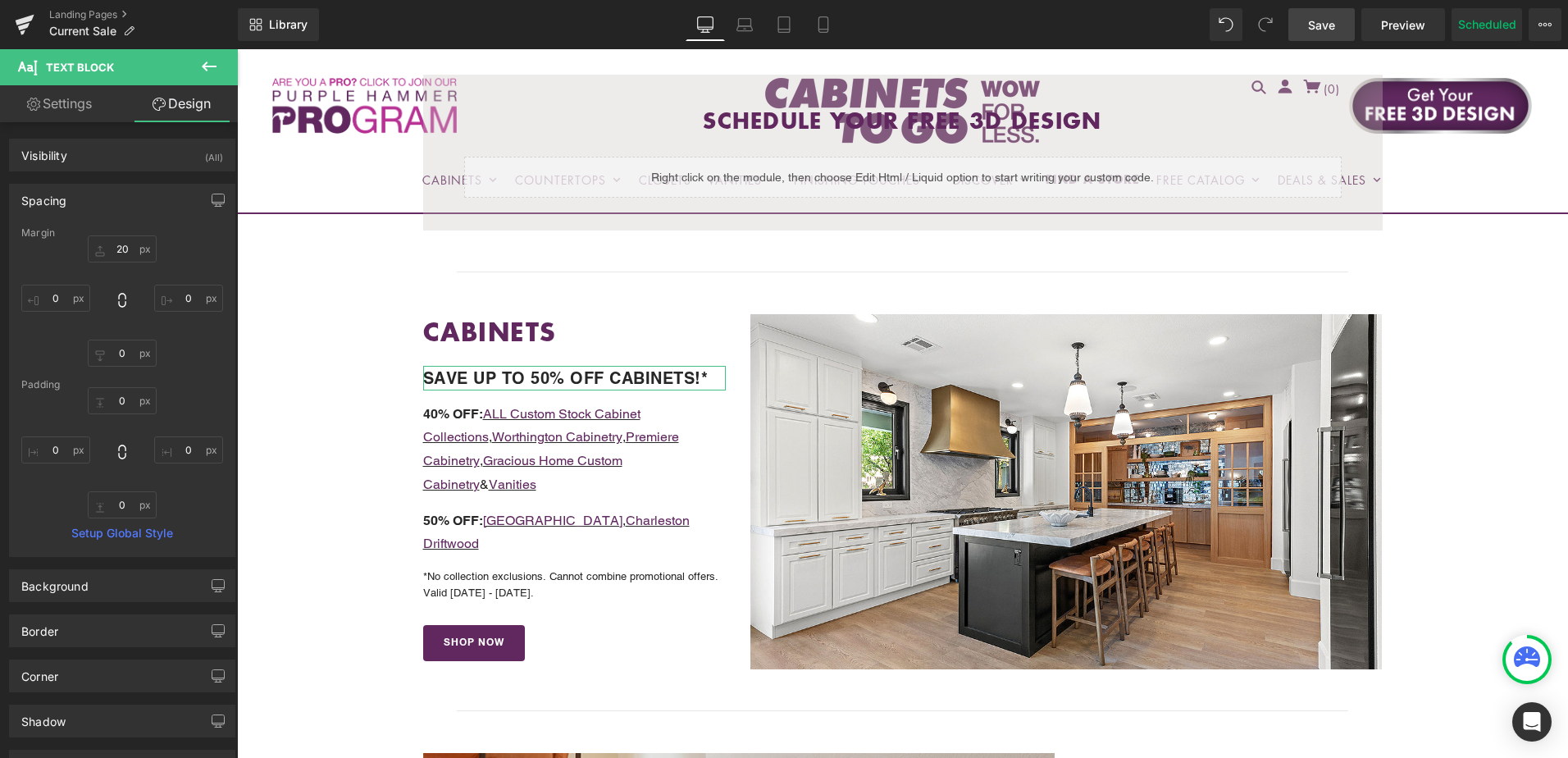
type input "20"
type input "0"
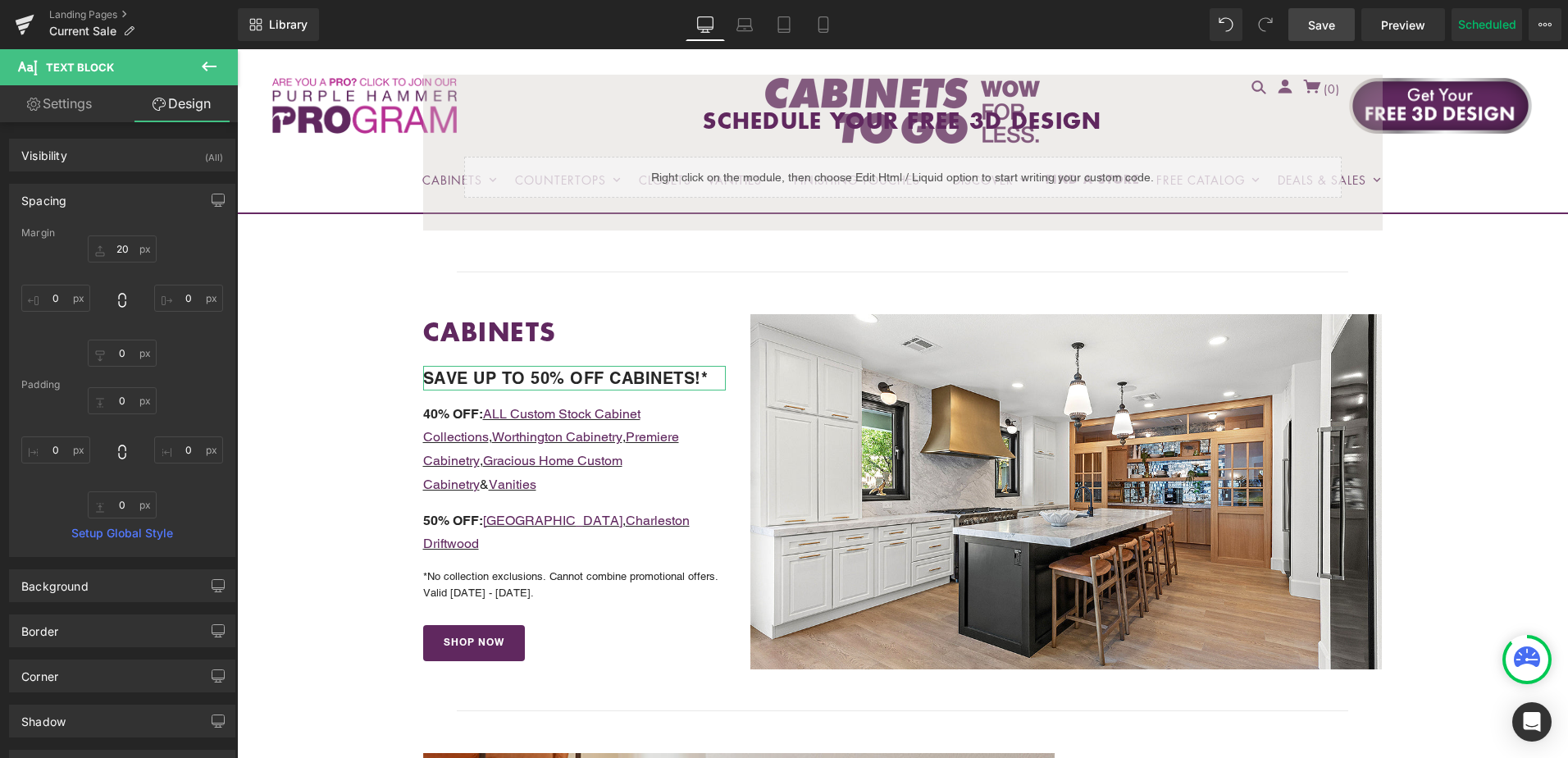
type input "0"
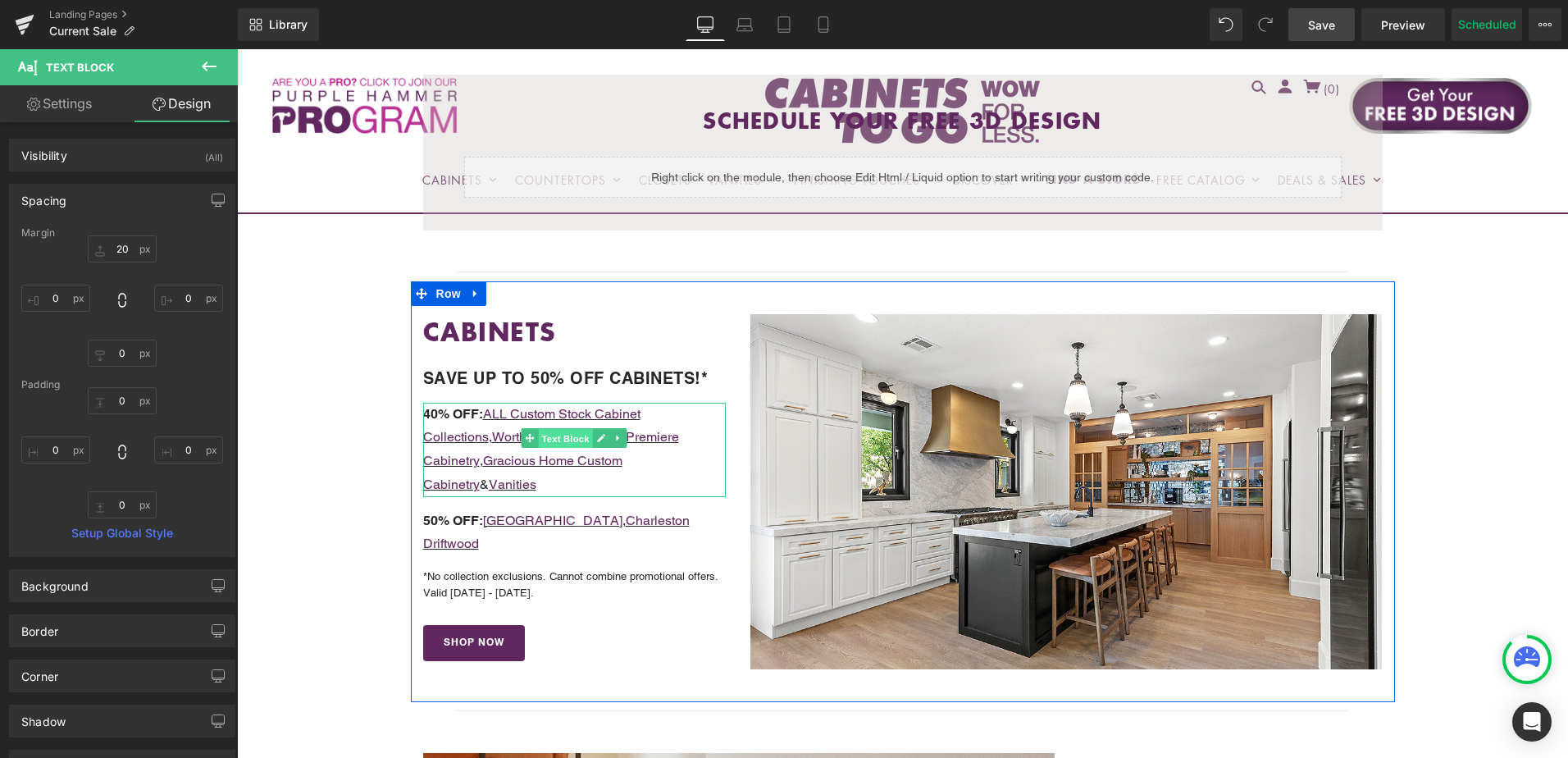
click at [539, 436] on span "Text Block" at bounding box center [565, 438] width 54 height 19
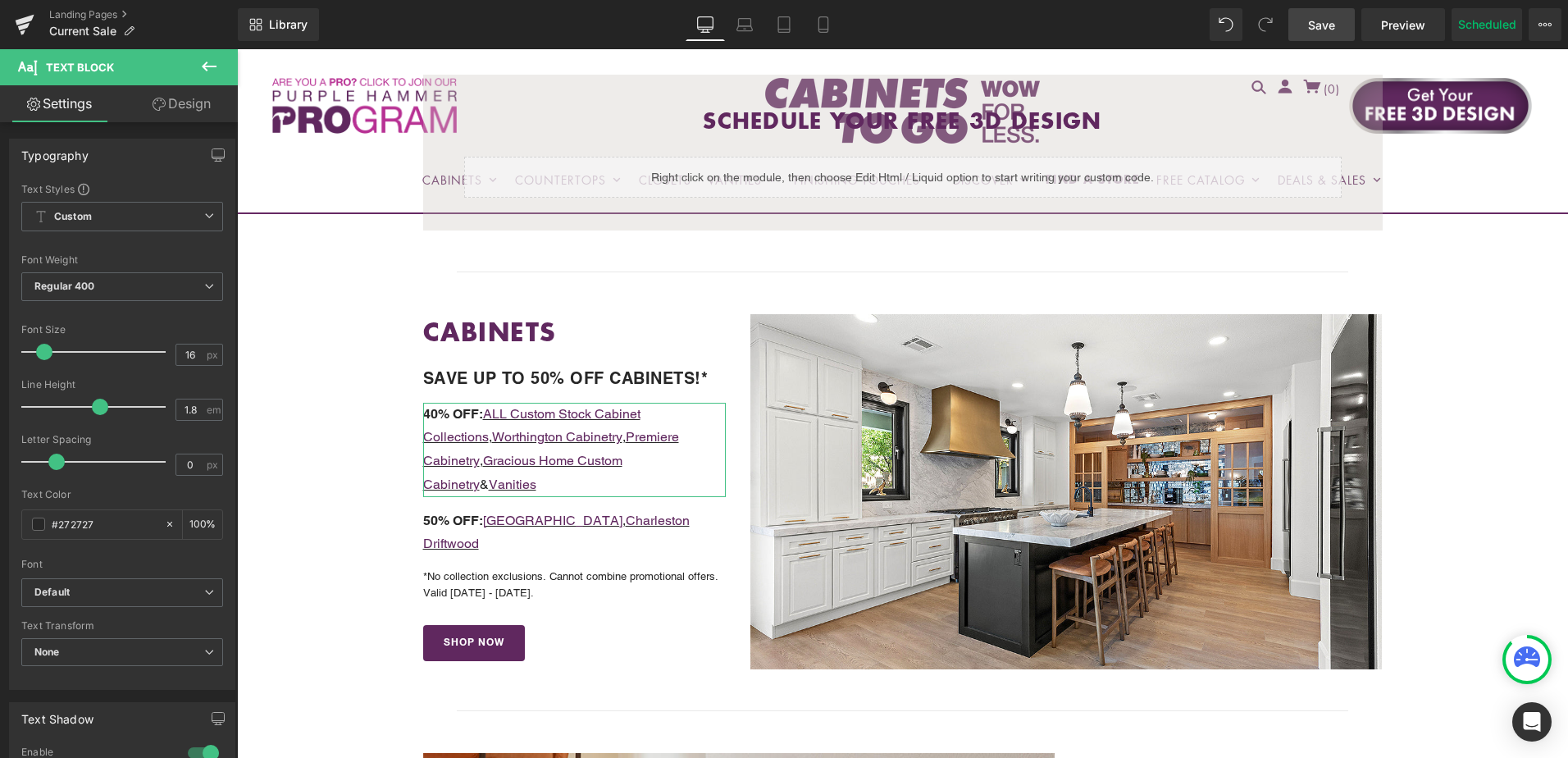
click at [185, 110] on link "Design" at bounding box center [181, 104] width 119 height 37
click at [0, 0] on div "Spacing" at bounding box center [0, 0] width 0 height 0
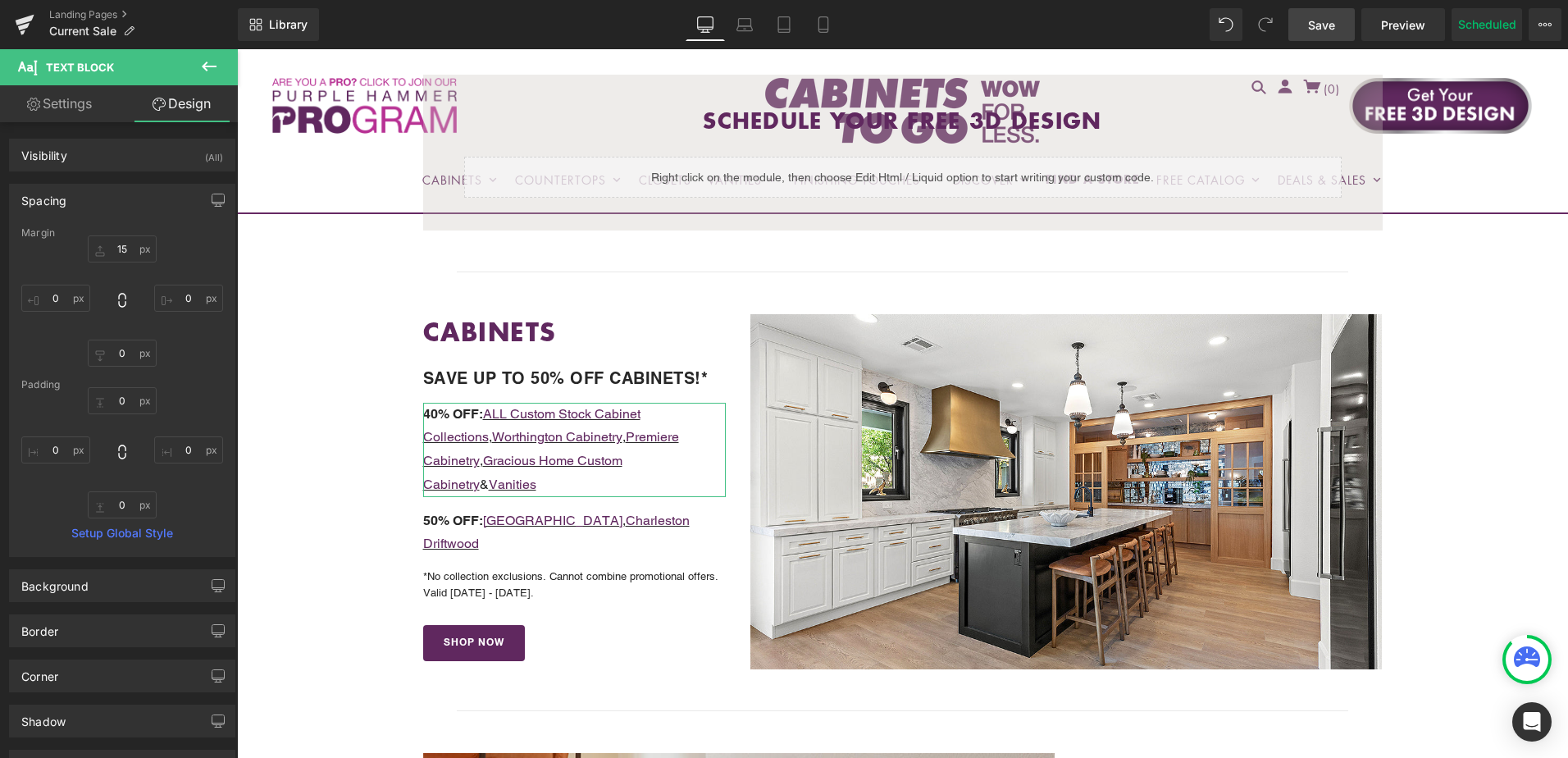
type input "15"
type input "0"
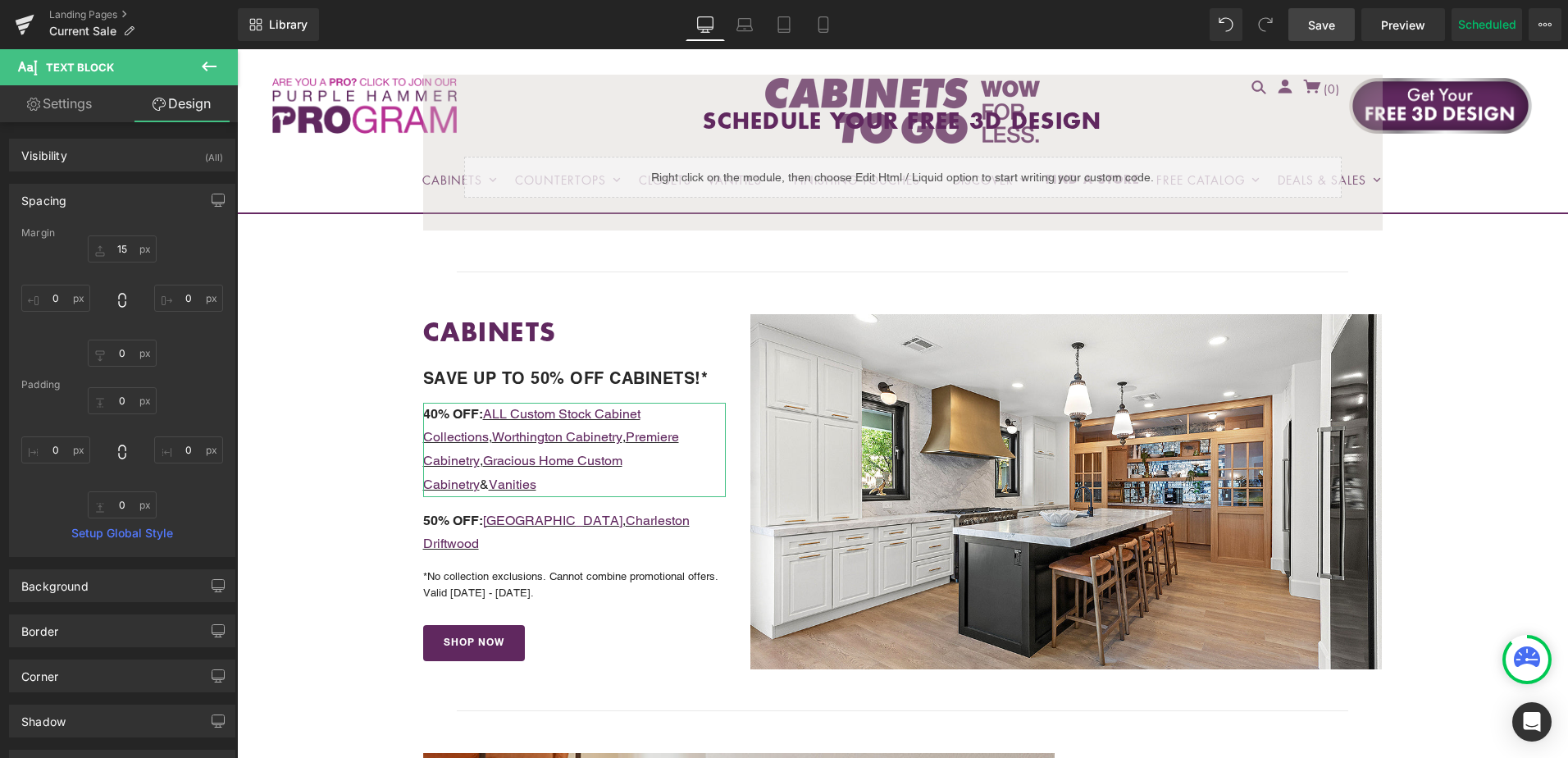
type input "0"
click at [130, 251] on input "15" at bounding box center [122, 249] width 69 height 27
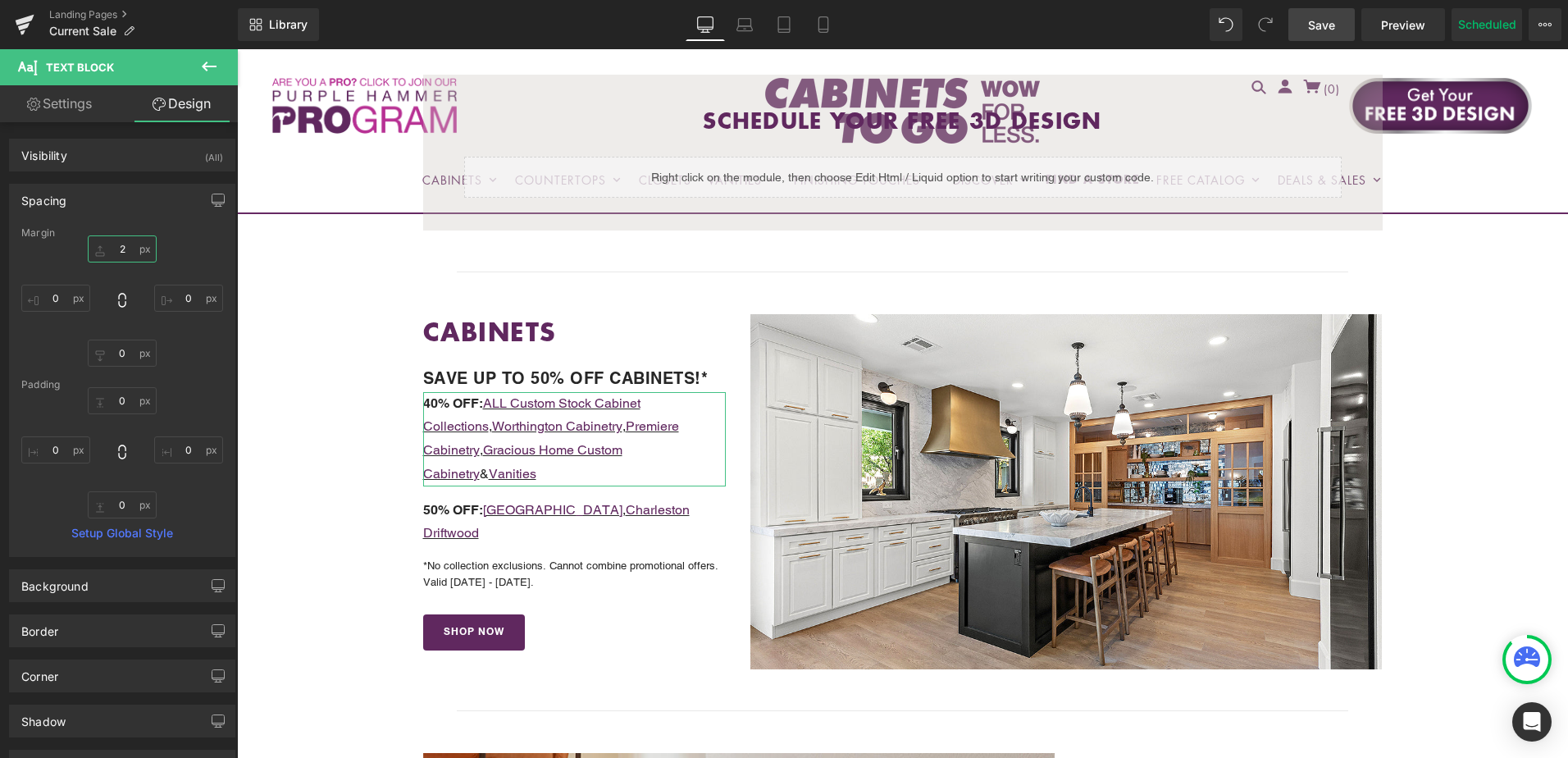
type input "20"
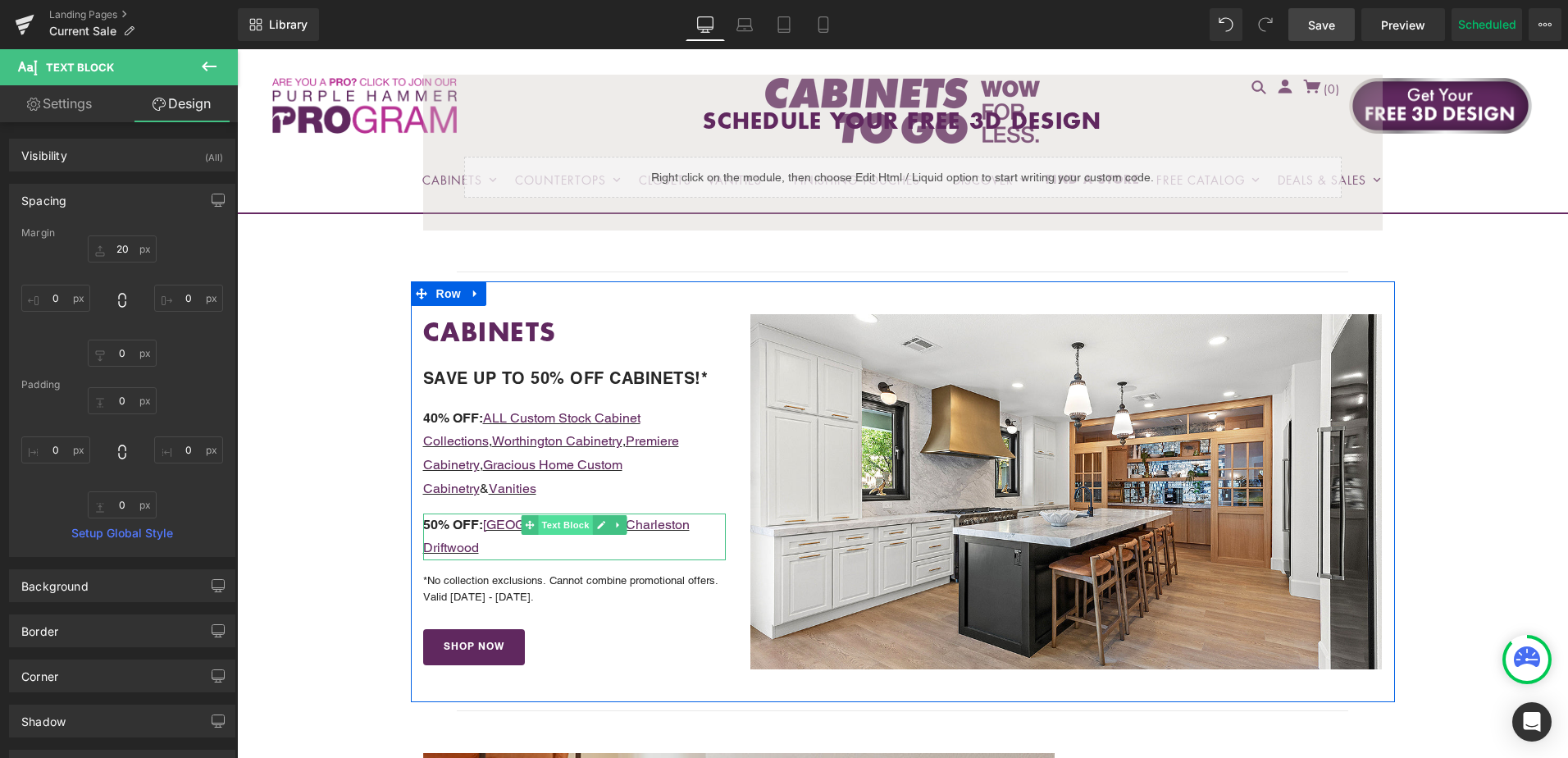
click at [551, 515] on span "Text Block" at bounding box center [565, 525] width 54 height 19
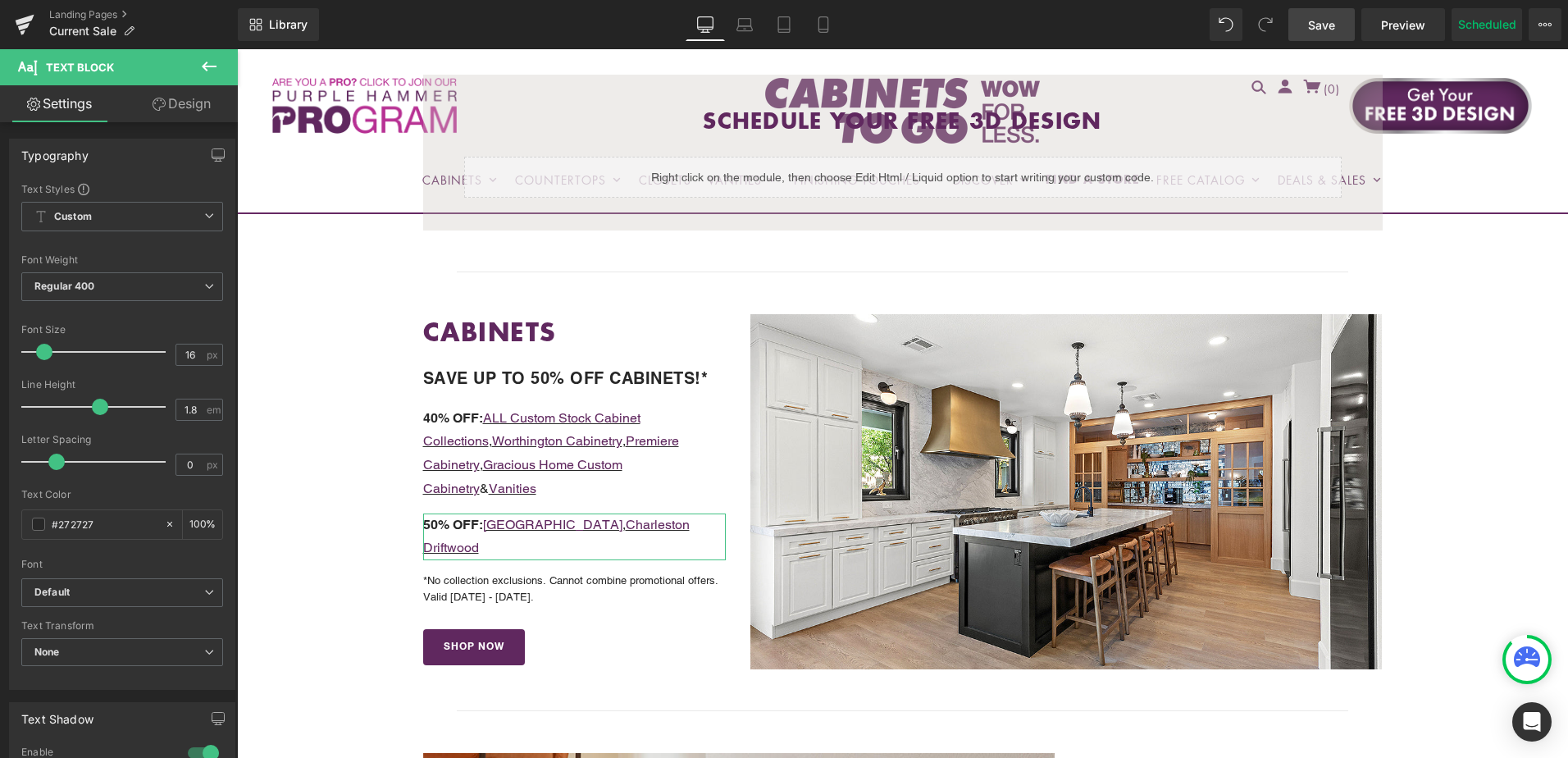
click at [162, 106] on icon at bounding box center [159, 104] width 13 height 13
click at [0, 0] on div "Spacing" at bounding box center [0, 0] width 0 height 0
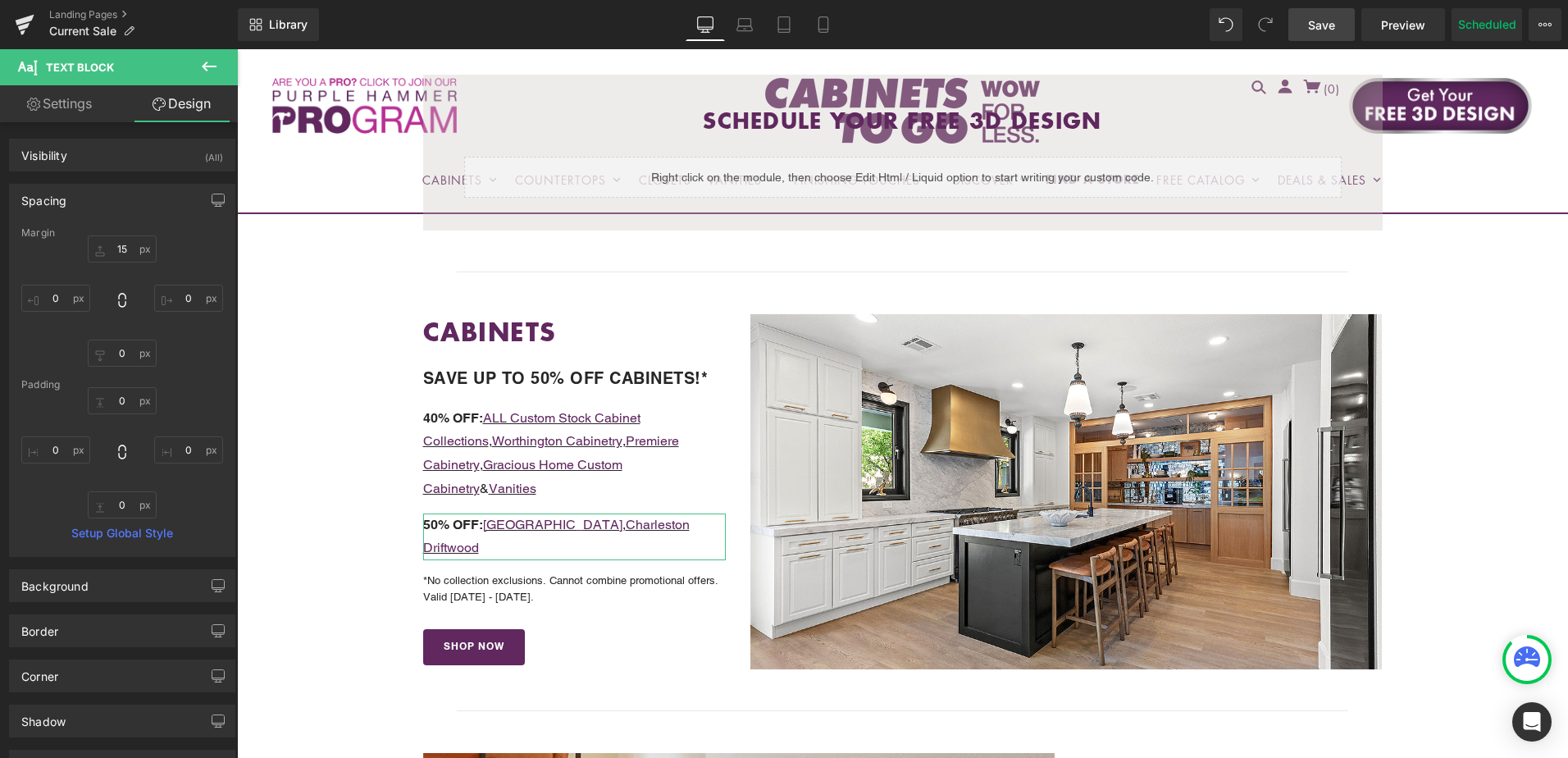
type input "15"
type input "0"
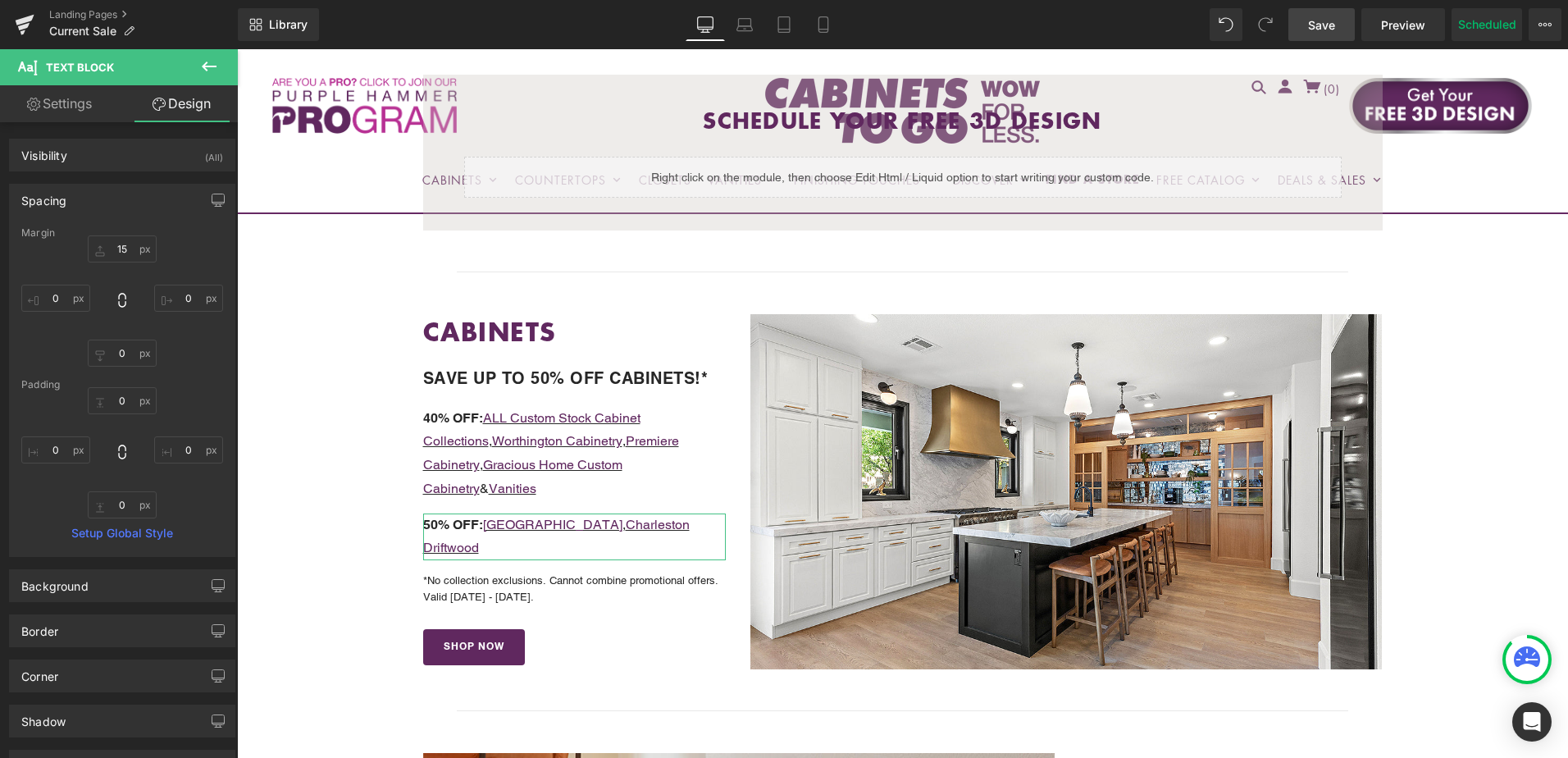
type input "0"
click at [126, 255] on input "15" at bounding box center [122, 249] width 69 height 27
type input "20"
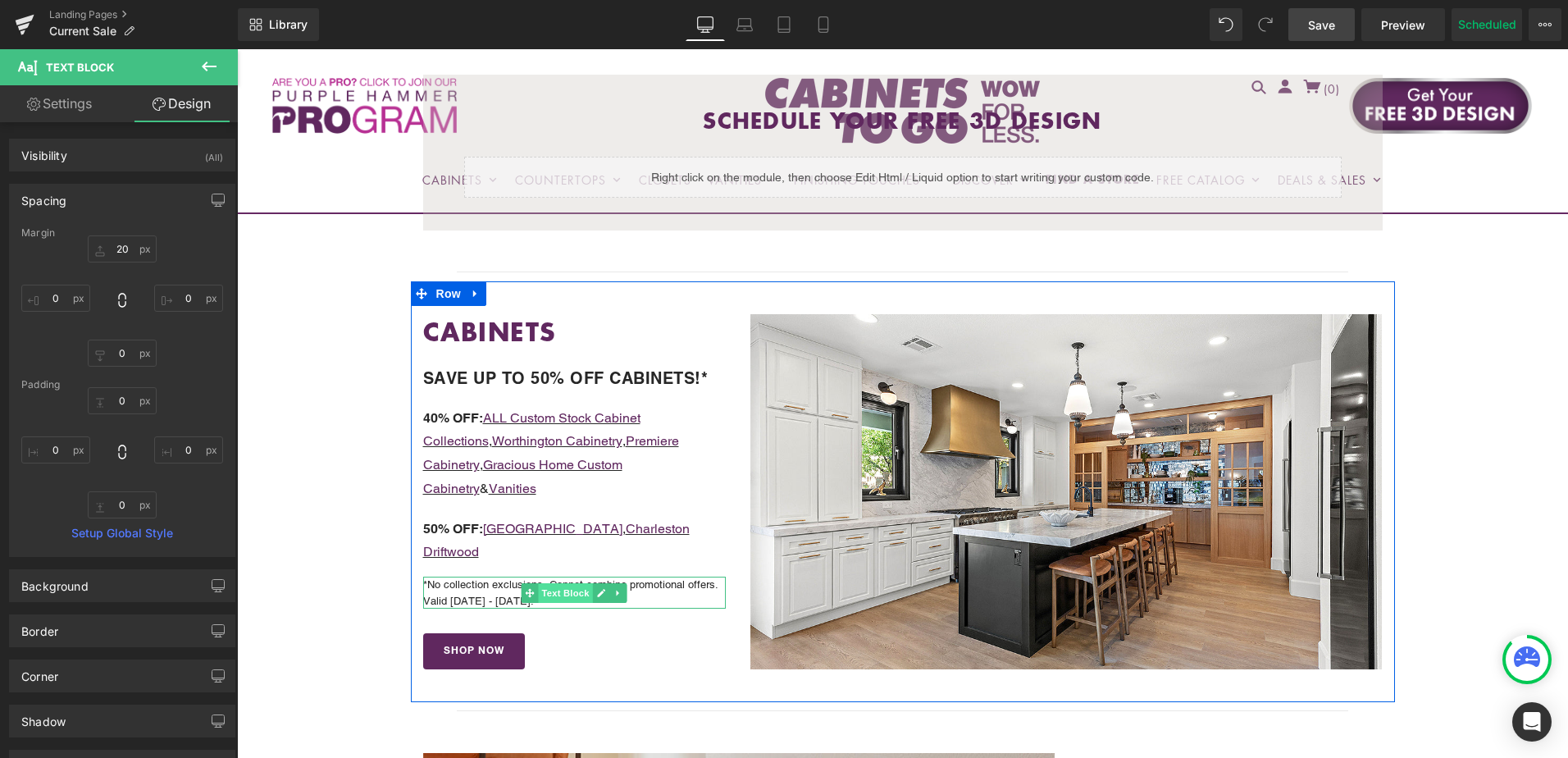
click at [551, 584] on span "Text Block" at bounding box center [565, 594] width 54 height 19
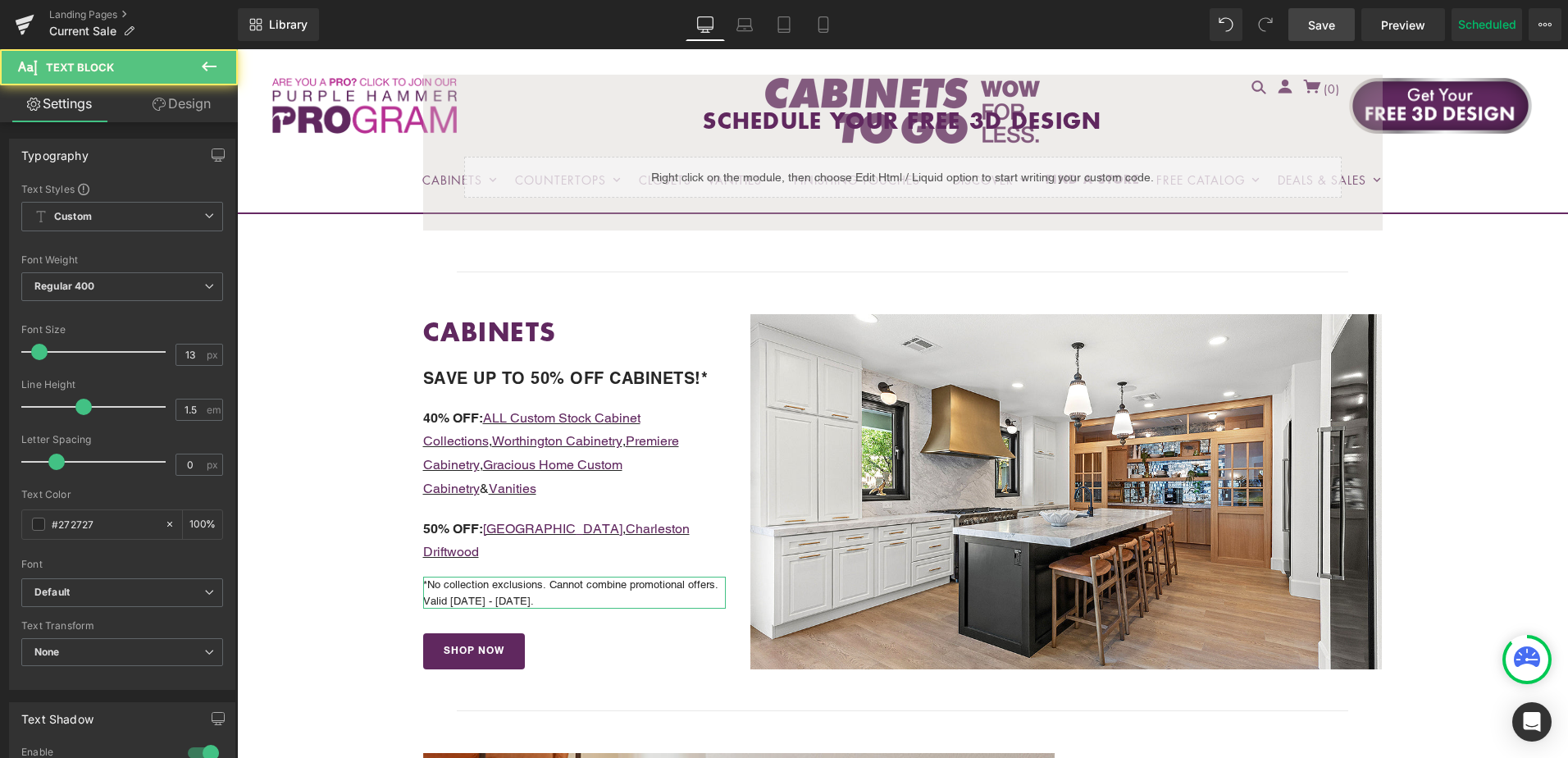
click at [184, 120] on link "Design" at bounding box center [181, 104] width 119 height 37
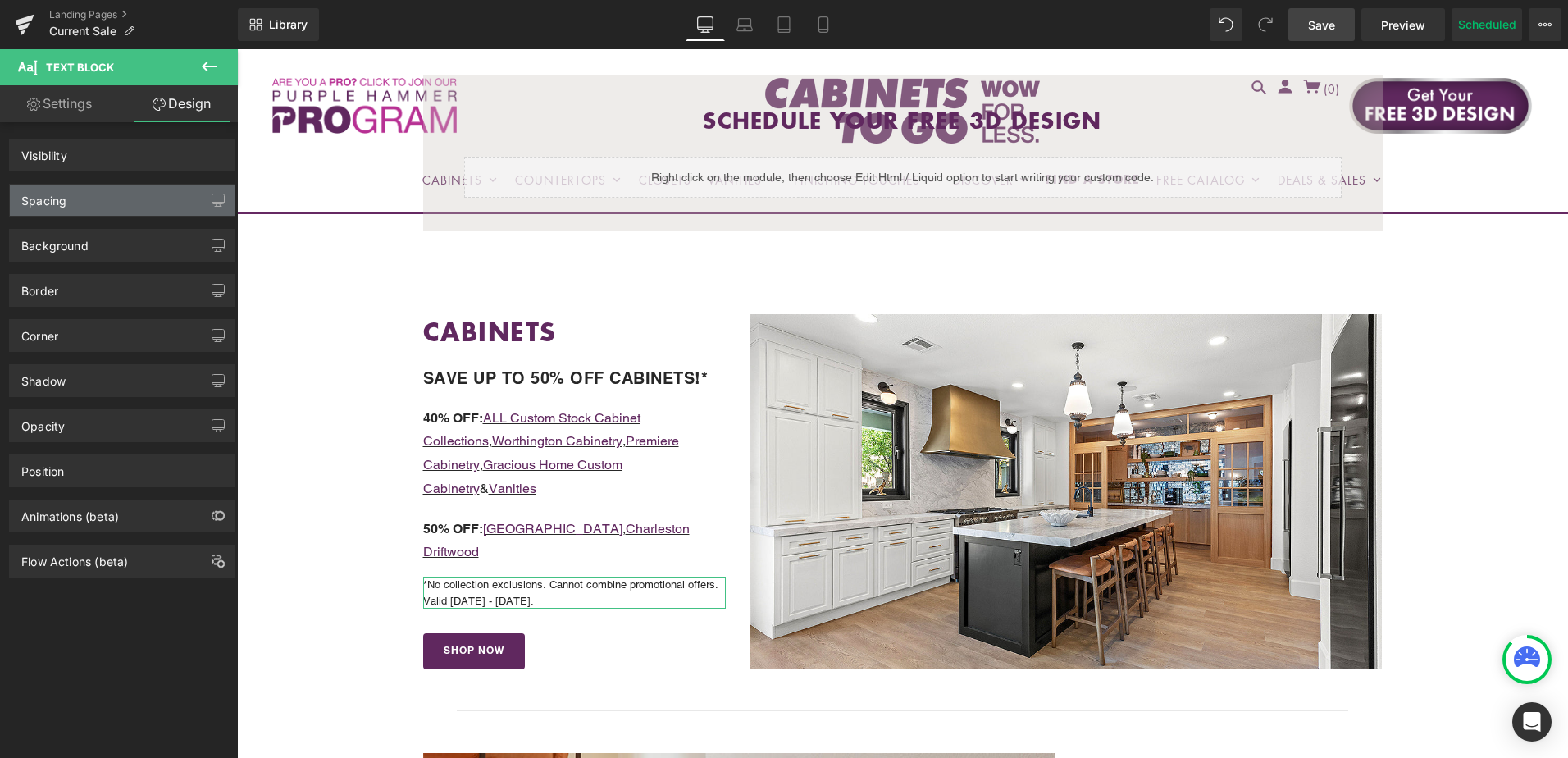
click at [141, 201] on div "Spacing" at bounding box center [122, 200] width 225 height 31
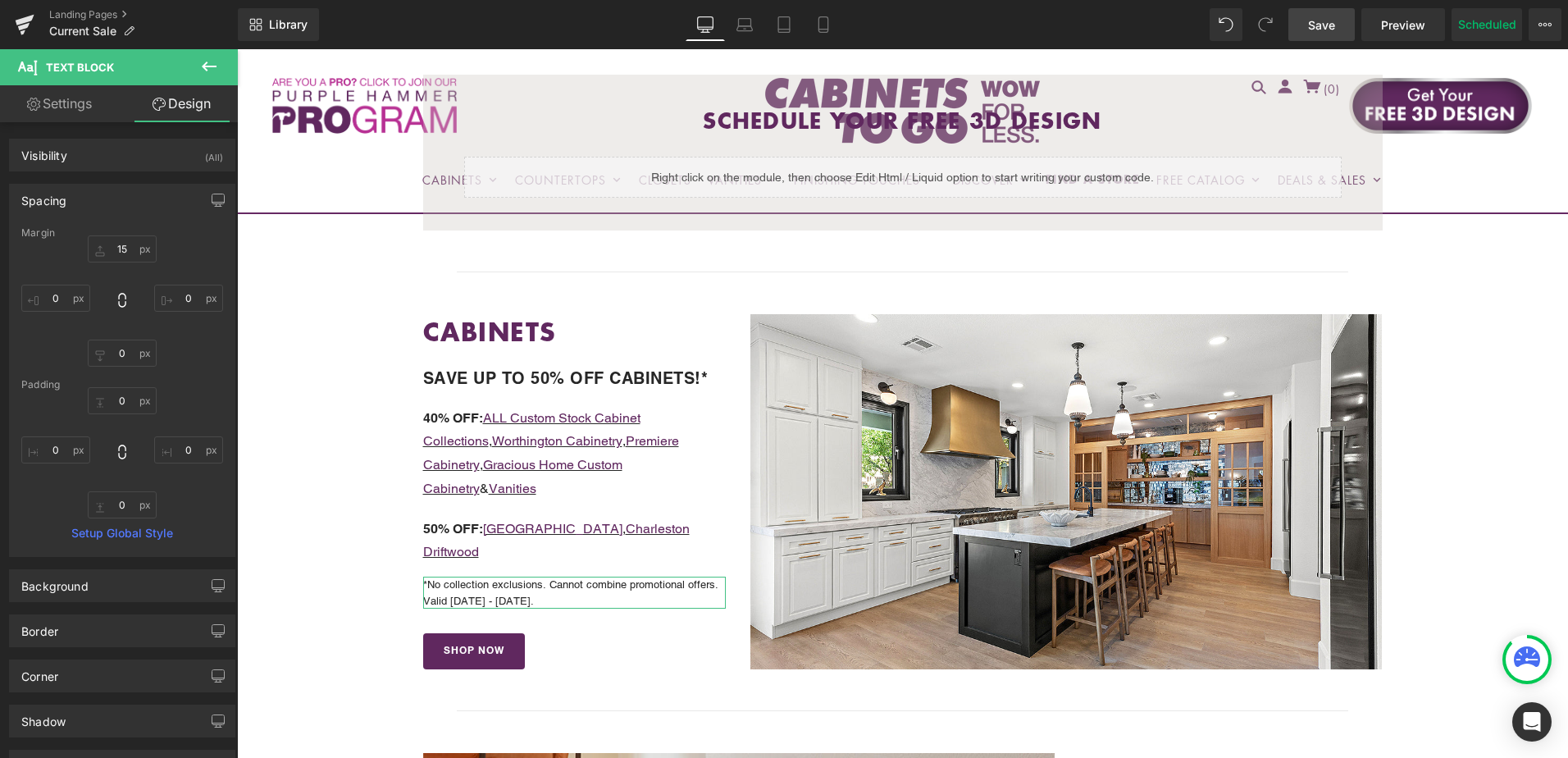
type input "15"
type input "0"
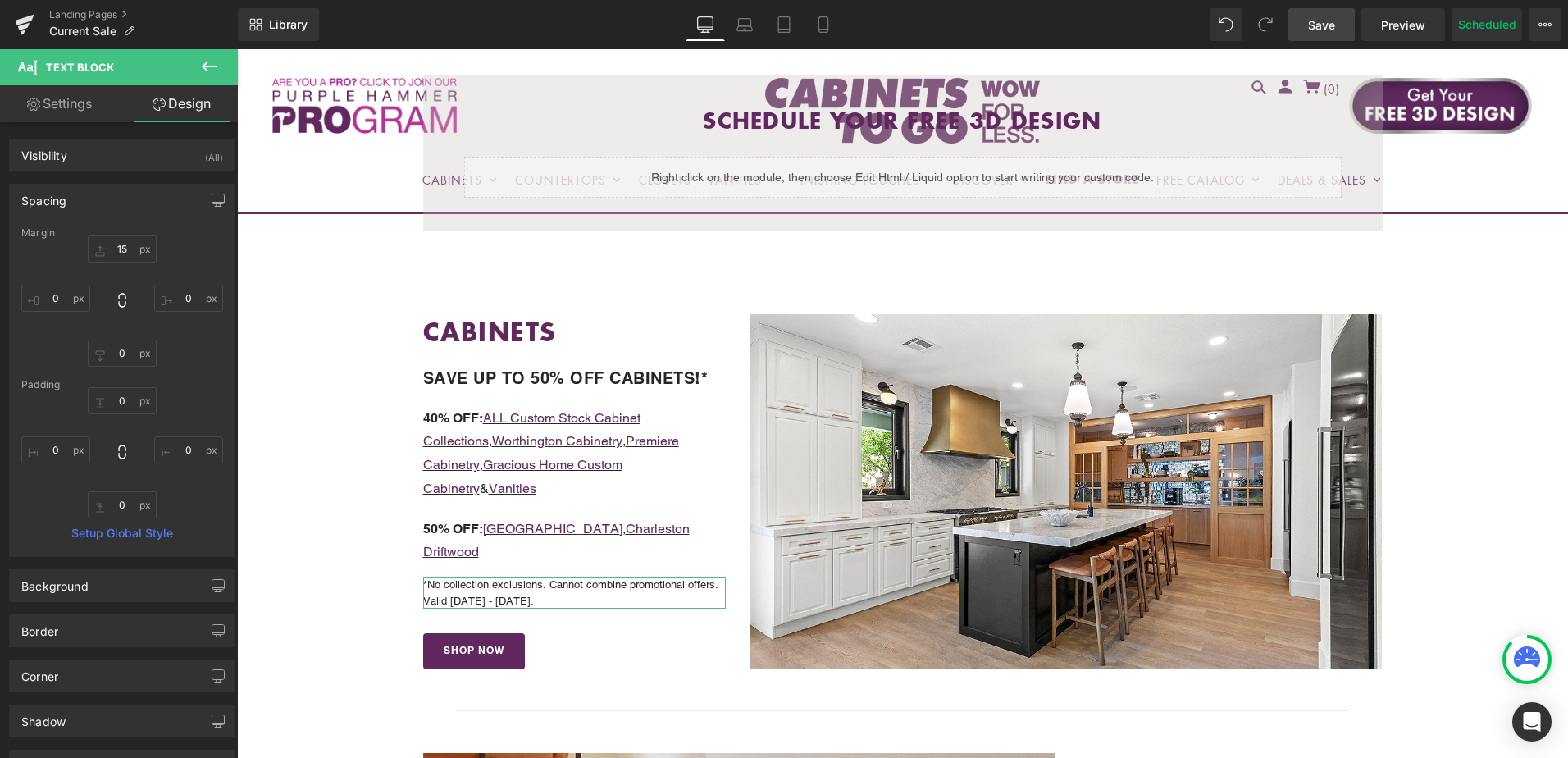
type input "0"
click at [124, 259] on input "15" at bounding box center [122, 249] width 69 height 27
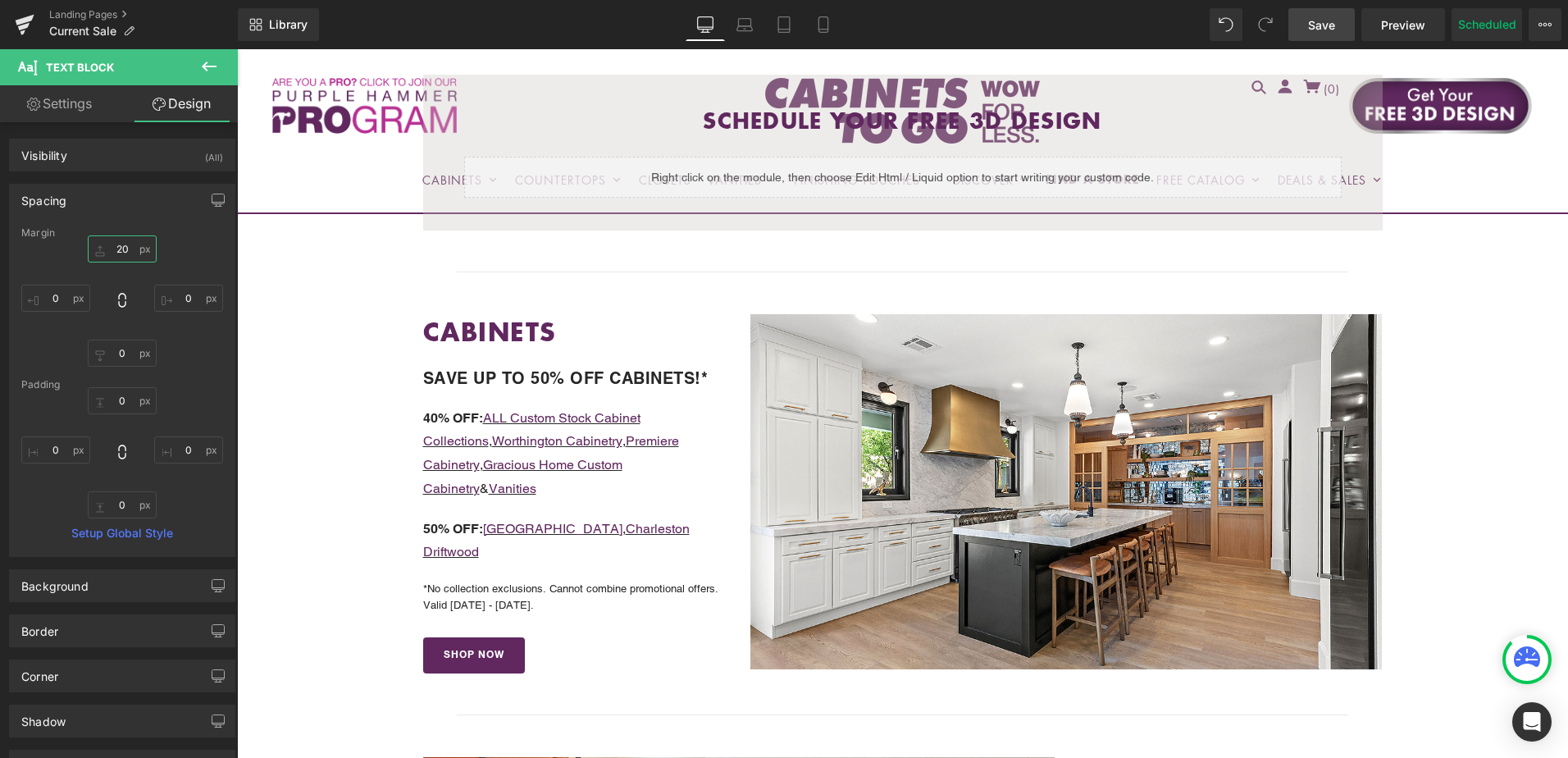
type input "20"
click at [1327, 25] on span "Save" at bounding box center [1322, 26] width 27 height 18
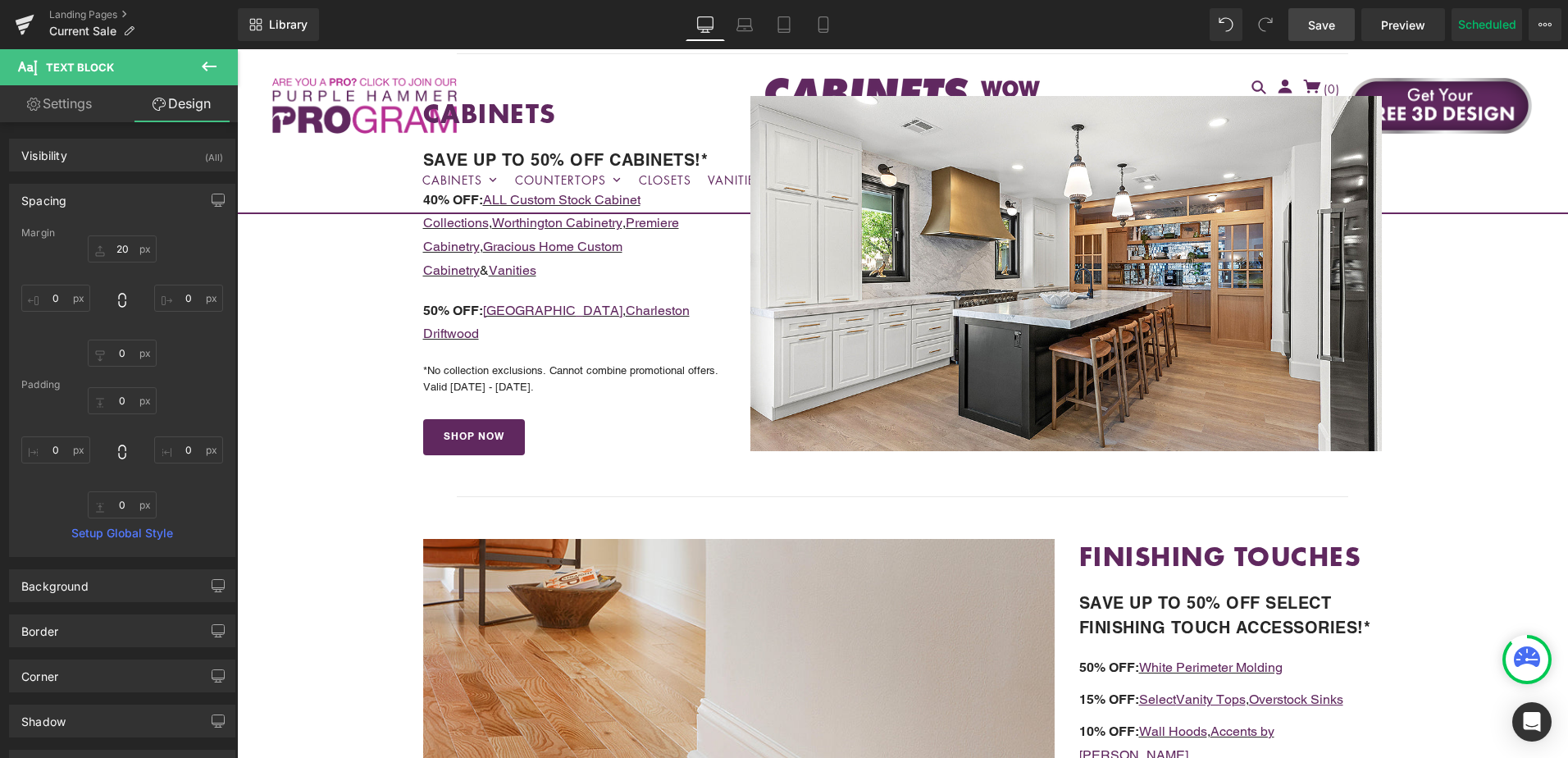
scroll to position [574, 0]
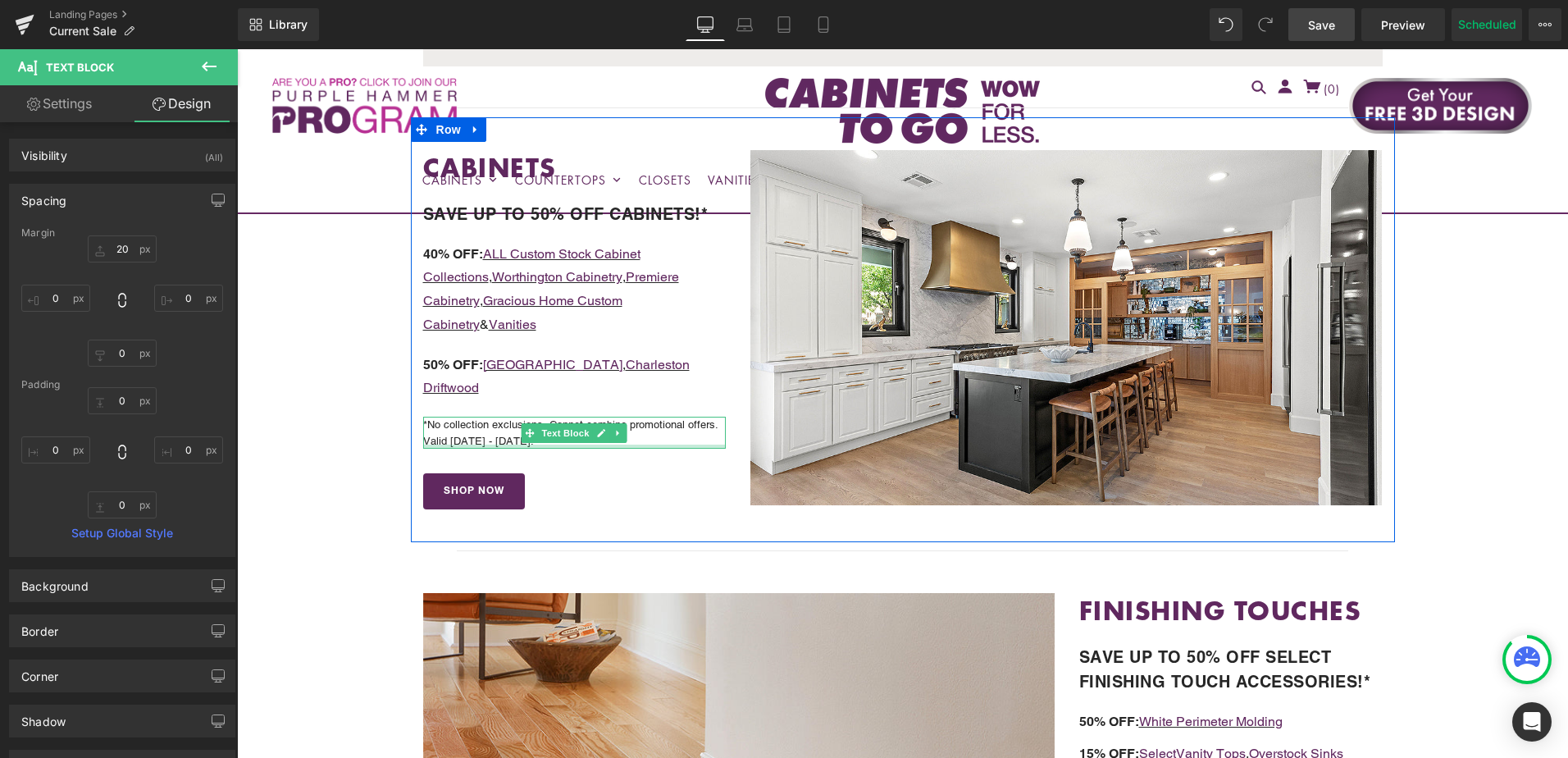
click at [455, 445] on div at bounding box center [575, 447] width 304 height 4
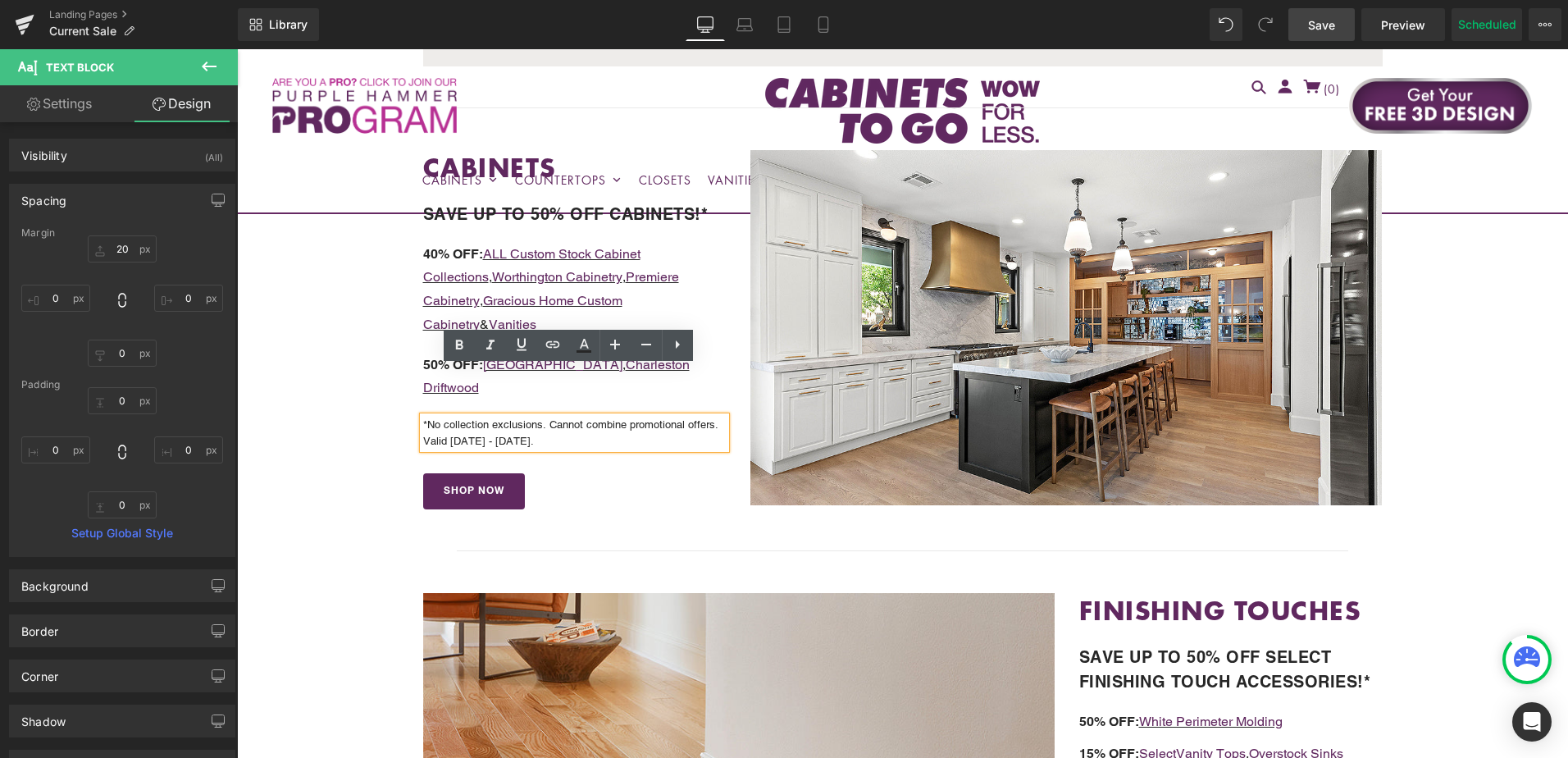
click at [491, 417] on p "*No collection exclusions. Cannot combine promotional offers. Valid [DATE] - [D…" at bounding box center [575, 433] width 304 height 32
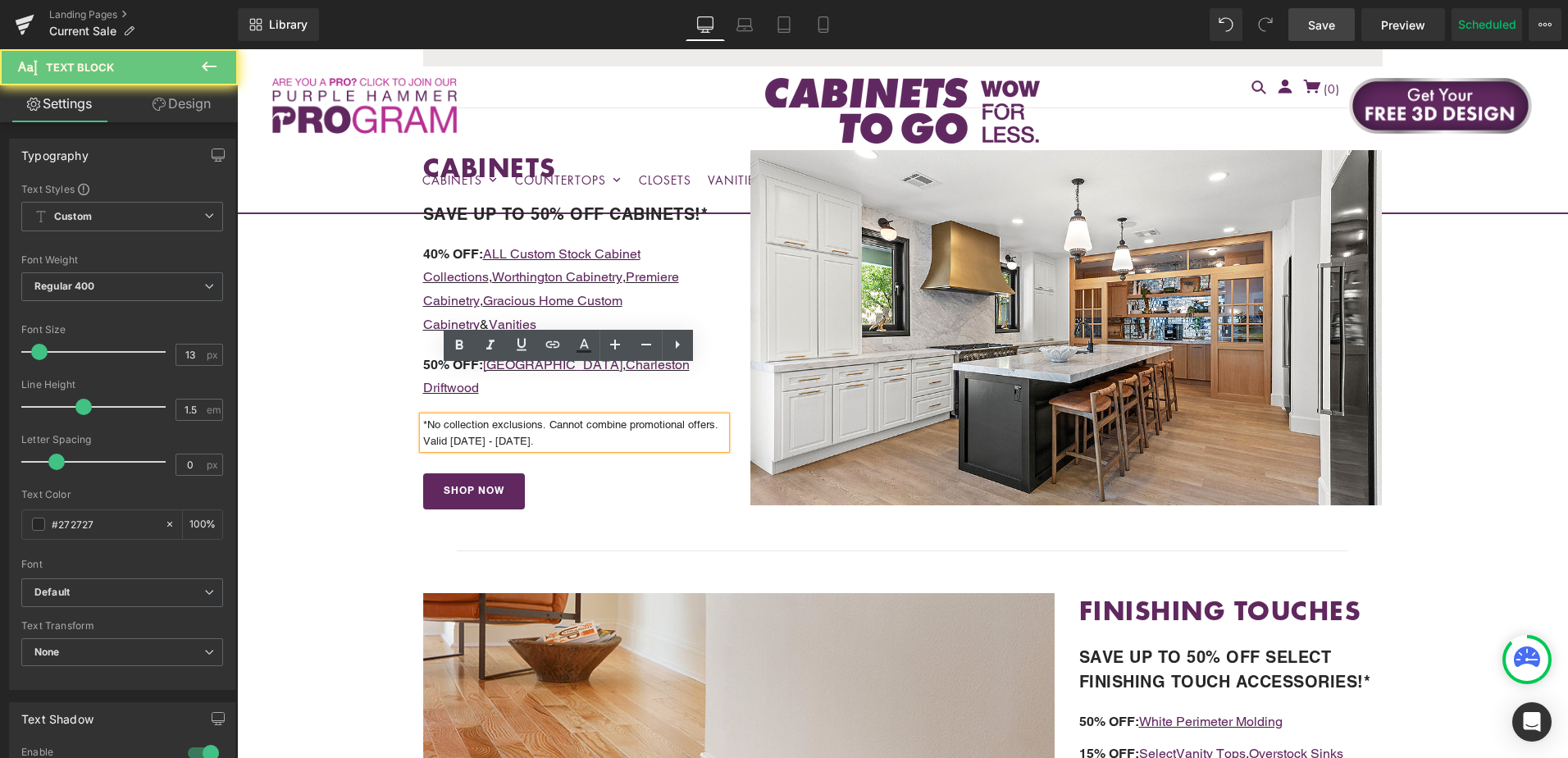
click at [491, 417] on p "*No collection exclusions. Cannot combine promotional offers. Valid [DATE] - [D…" at bounding box center [575, 433] width 304 height 32
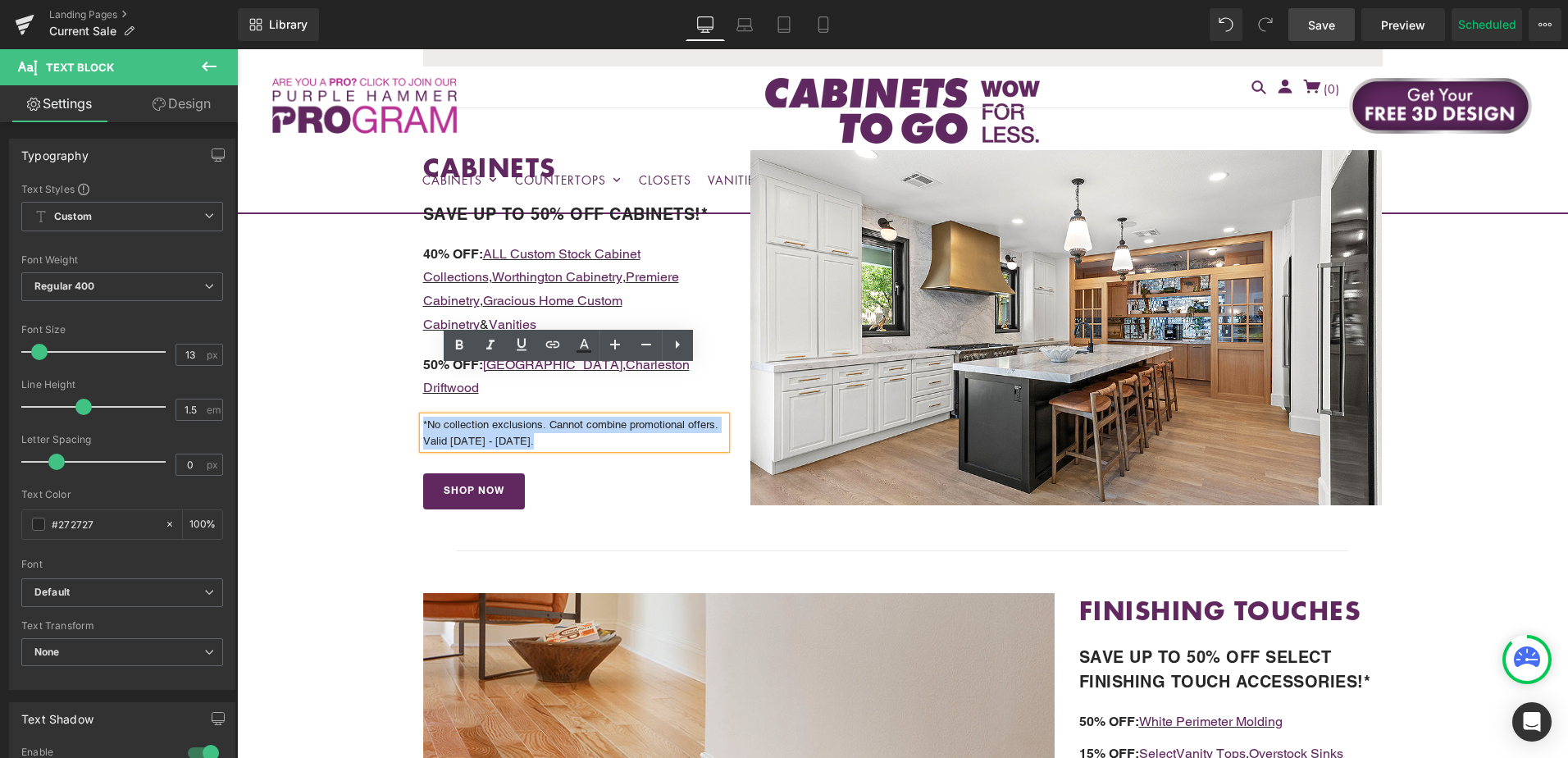
click at [492, 417] on p "*No collection exclusions. Cannot combine promotional offers. Valid [DATE] - [D…" at bounding box center [575, 433] width 304 height 32
drag, startPoint x: 527, startPoint y: 390, endPoint x: 418, endPoint y: 391, distance: 109.0
click at [423, 417] on div "*No collection exclusions. Cannot combine promotional offers. Valid [DATE] - [D…" at bounding box center [575, 433] width 304 height 32
copy p "Valid 9/5/25 - 9/9/25."
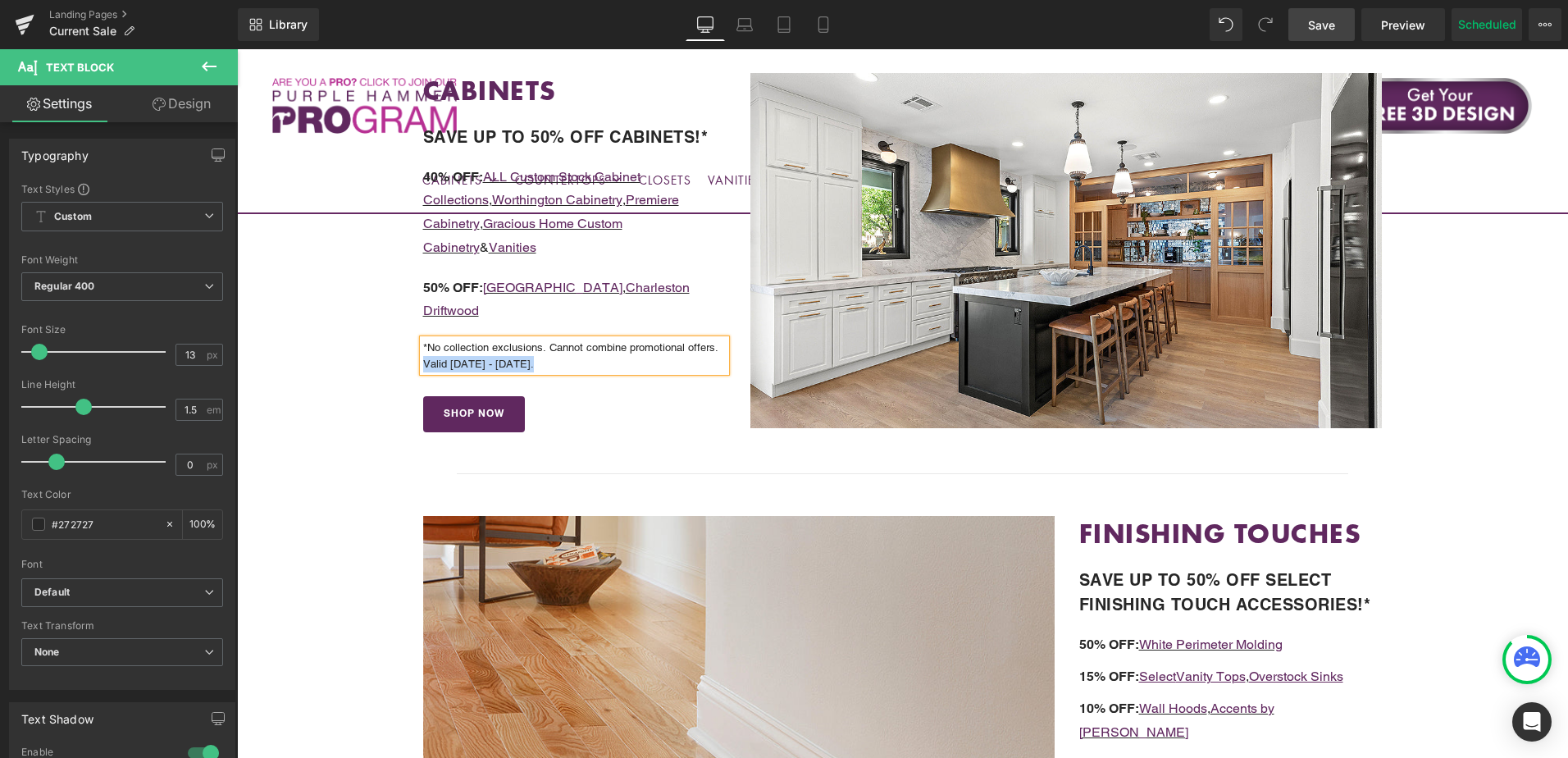
scroll to position [903, 0]
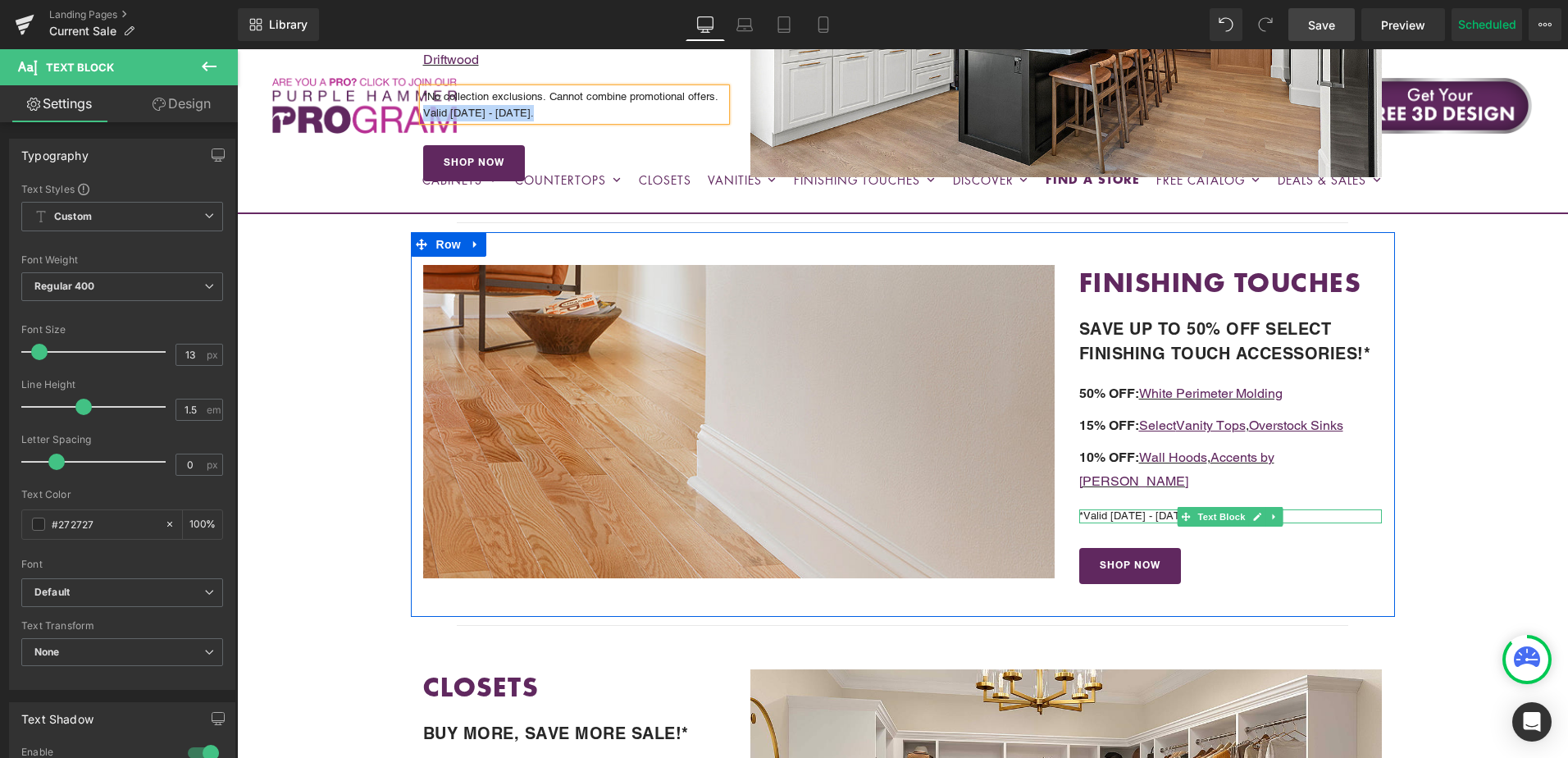
click at [1116, 510] on div "*Valid 8/20/25 - 9/4/25. Text Block" at bounding box center [1232, 517] width 304 height 14
click at [1105, 510] on p "*Valid 8/20/25 - 9/4/25." at bounding box center [1232, 517] width 304 height 14
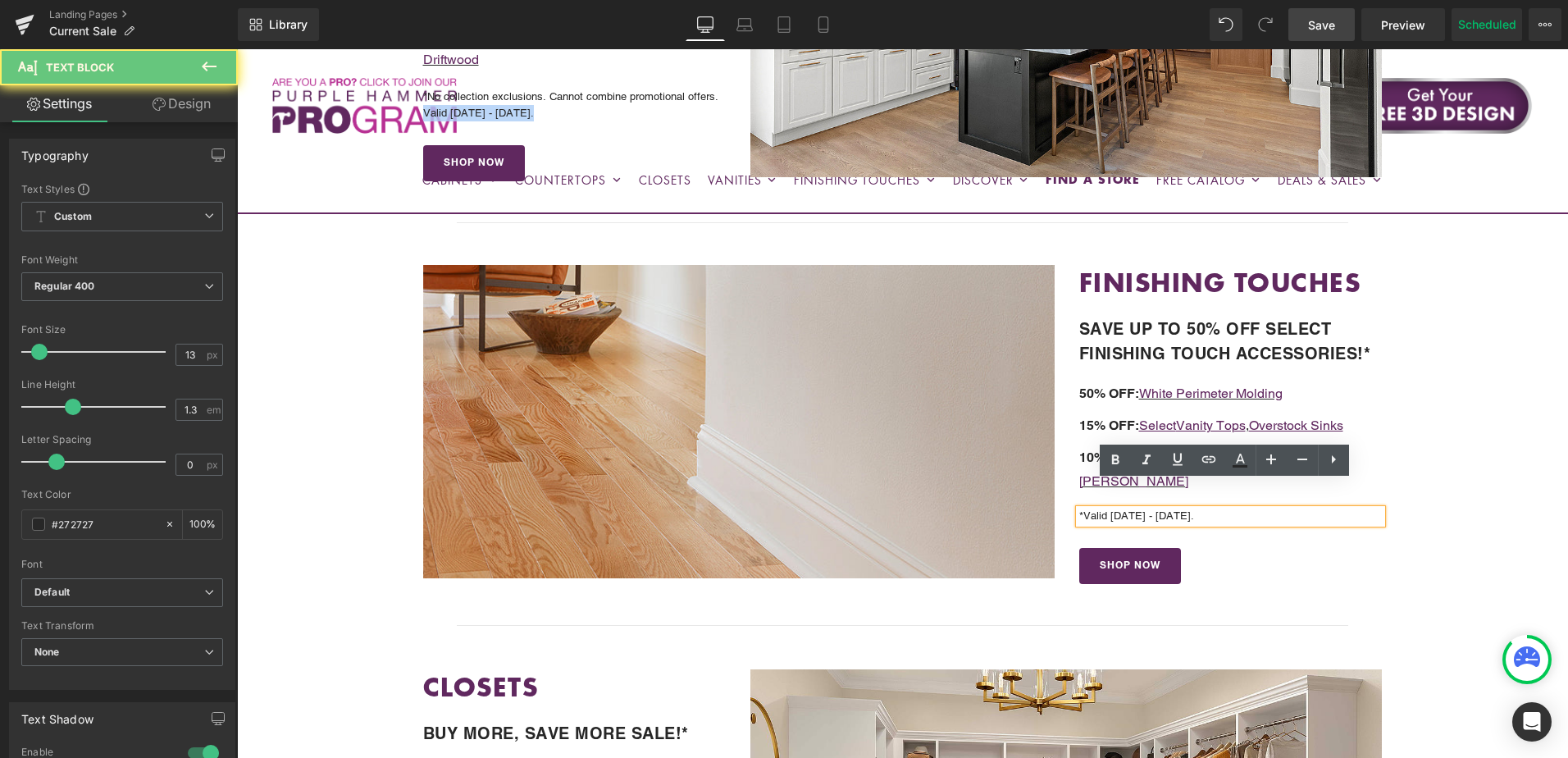
scroll to position [900, 0]
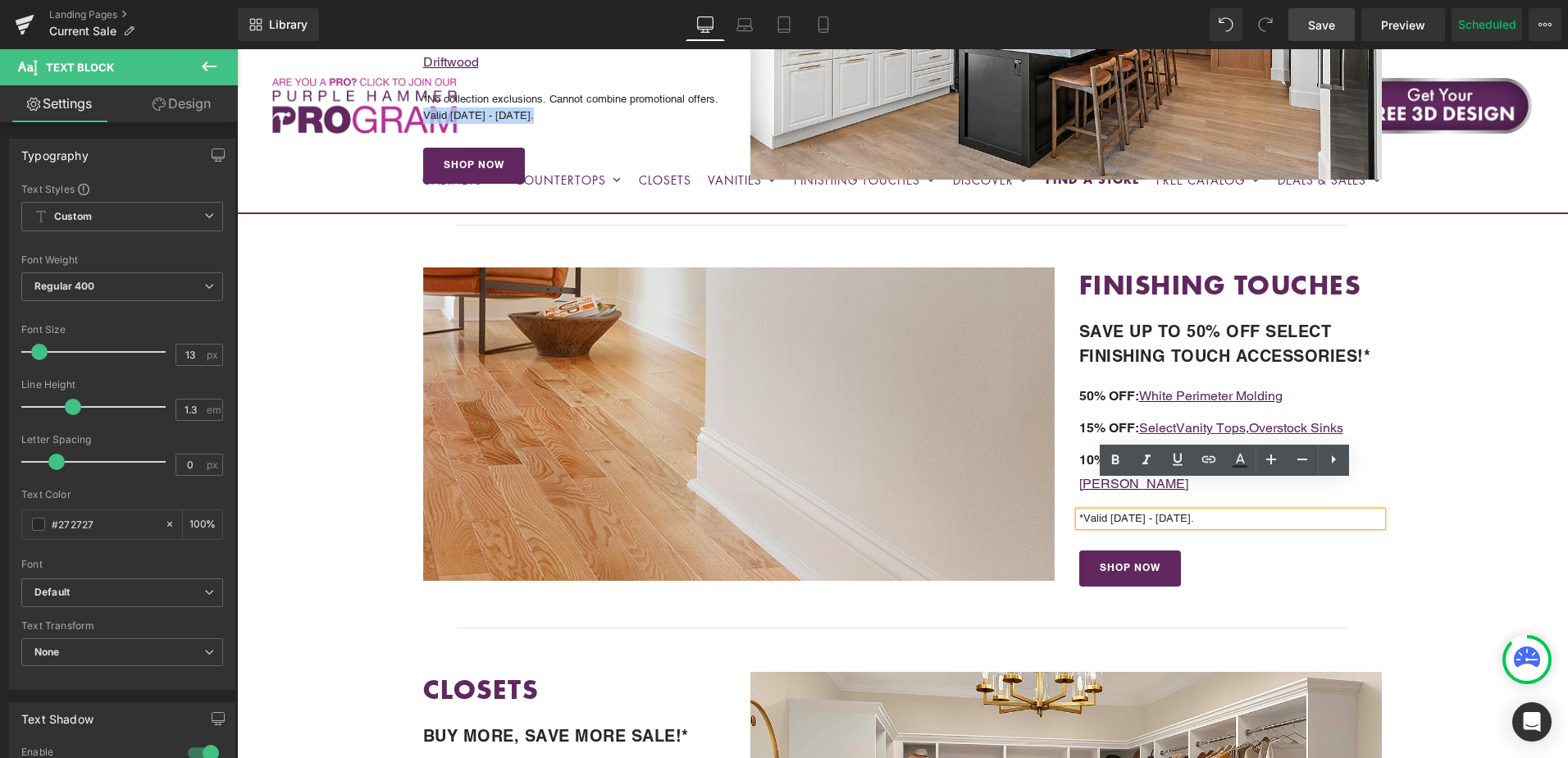
drag, startPoint x: 1080, startPoint y: 491, endPoint x: 1226, endPoint y: 488, distance: 146.0
click at [1226, 512] on p "*Valid 8/20/25 - 9/4/25." at bounding box center [1232, 519] width 304 height 14
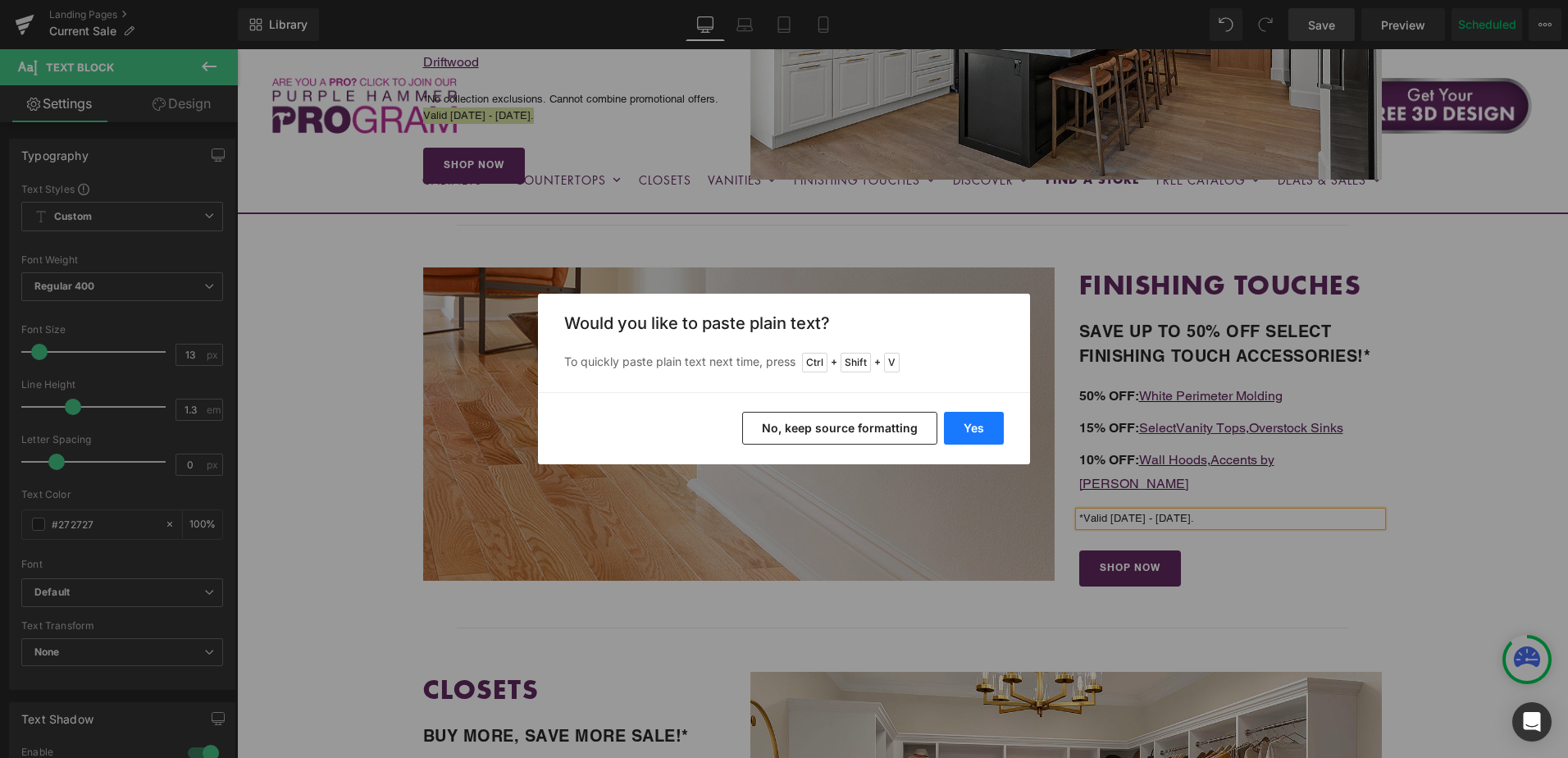
drag, startPoint x: 971, startPoint y: 435, endPoint x: 735, endPoint y: 386, distance: 241.0
click at [971, 435] on button "Yes" at bounding box center [974, 428] width 60 height 33
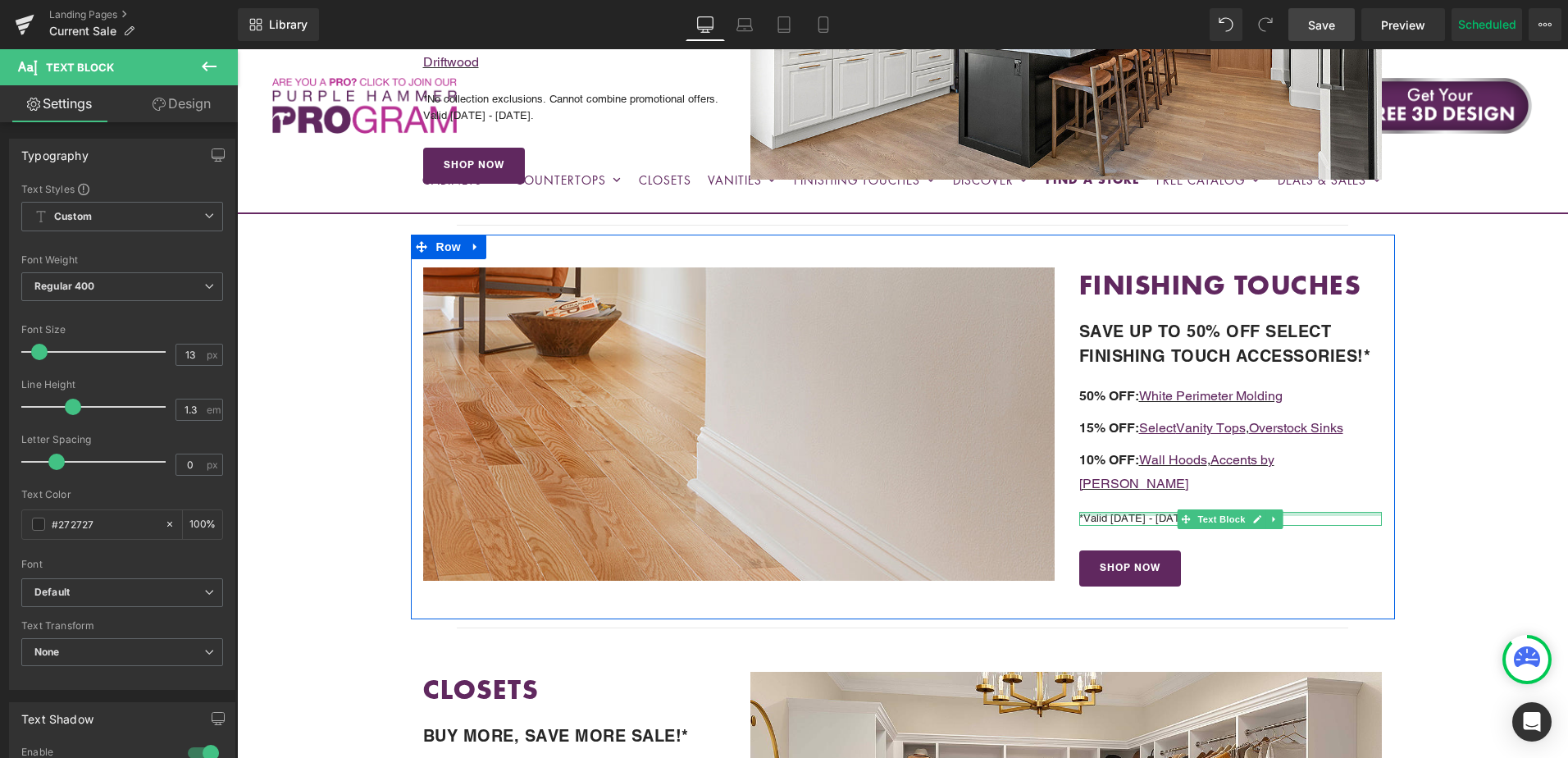
click at [1127, 512] on div at bounding box center [1232, 514] width 304 height 4
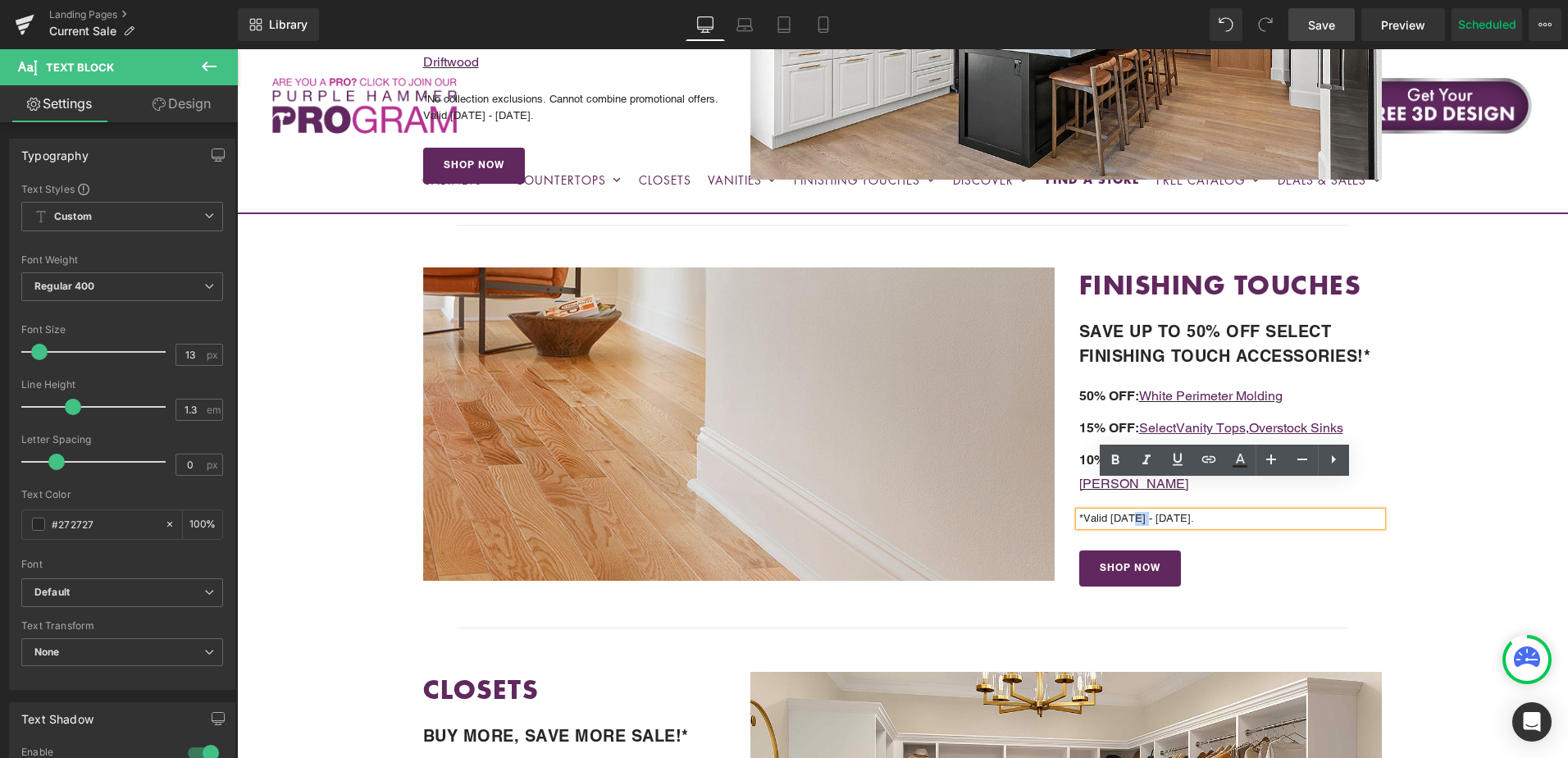
click at [1127, 512] on p "*Valid [DATE] - [DATE]." at bounding box center [1232, 519] width 304 height 14
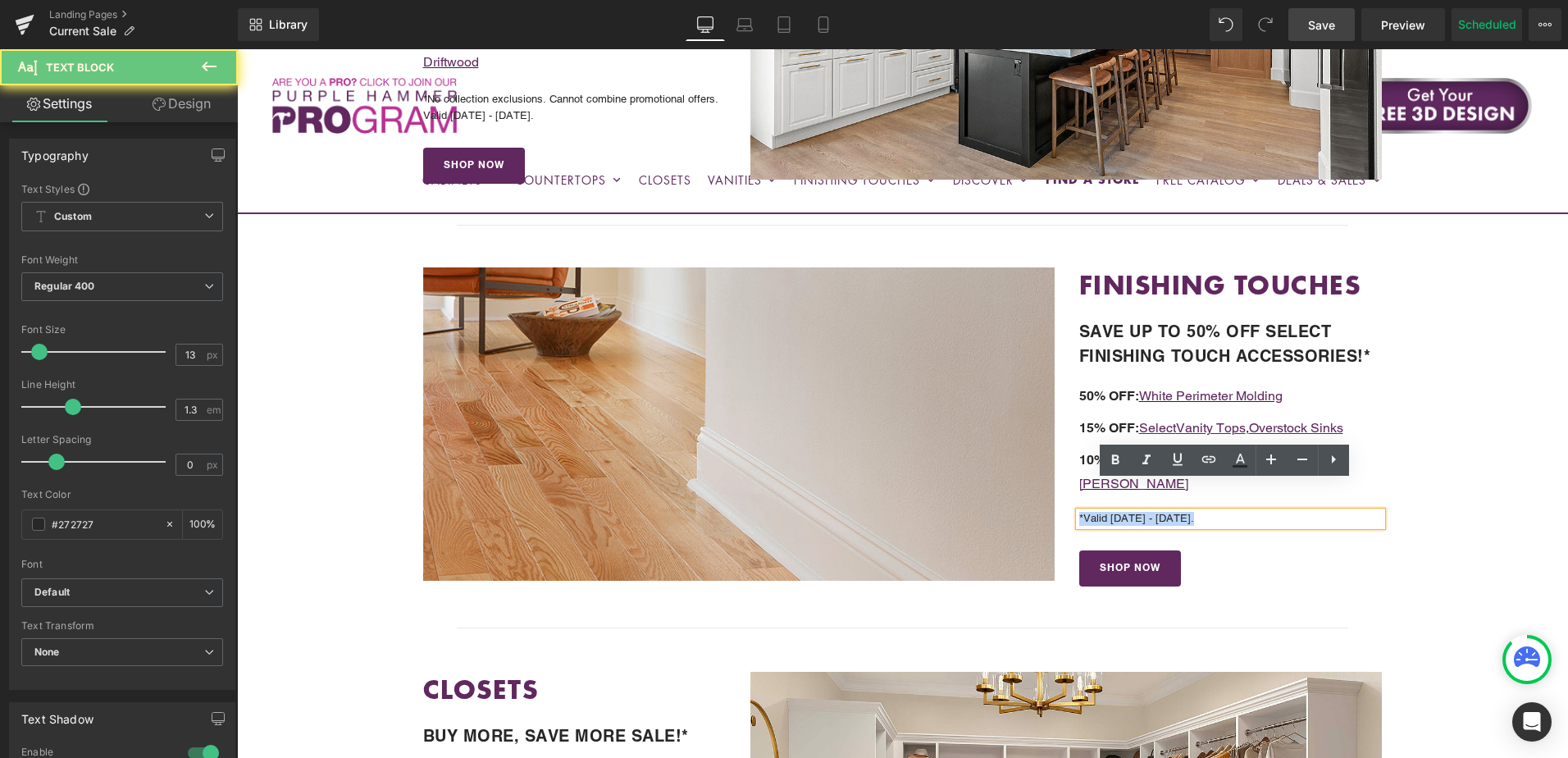
copy p "*Valid [DATE] - [DATE]."
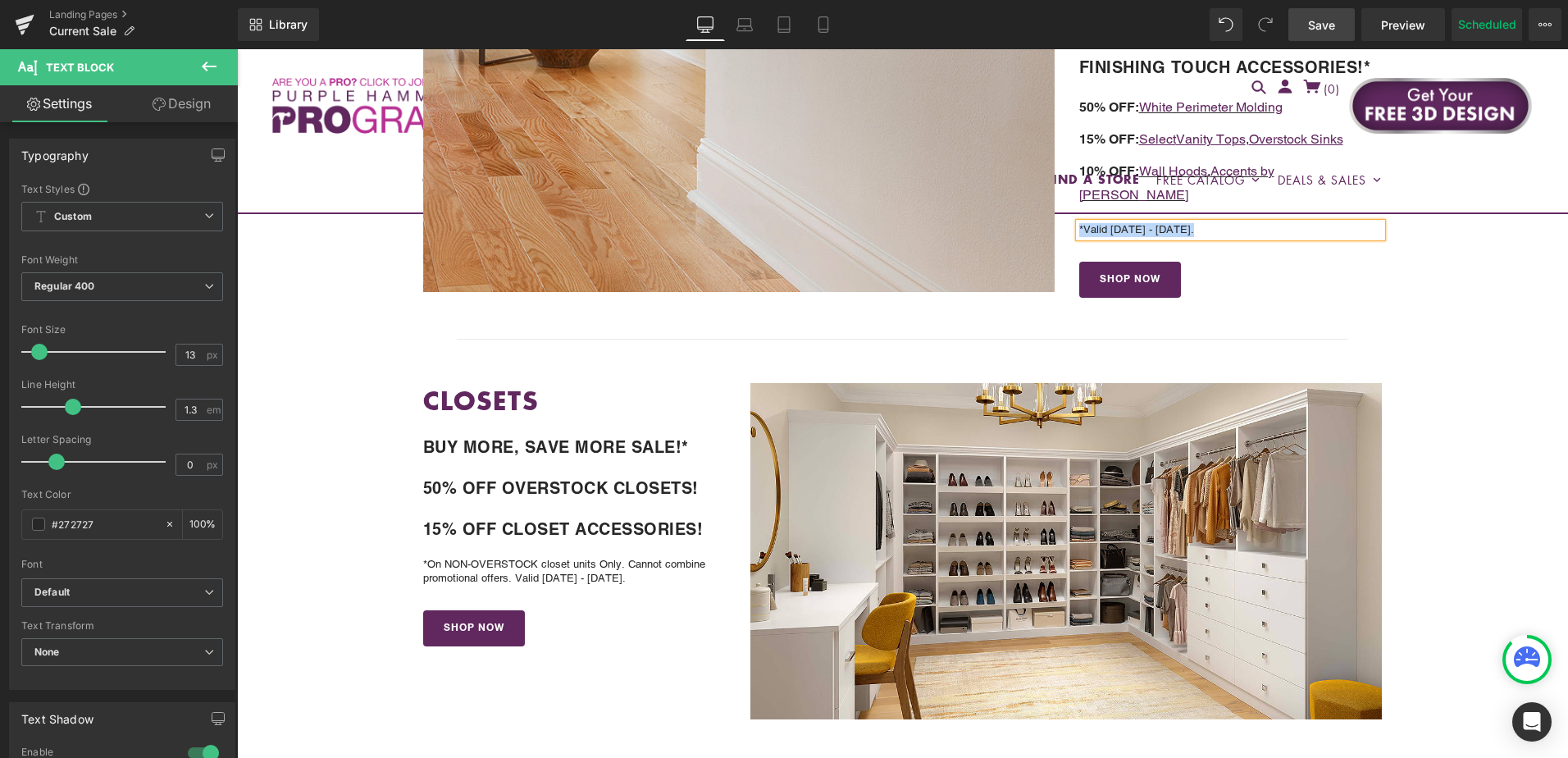
scroll to position [1229, 0]
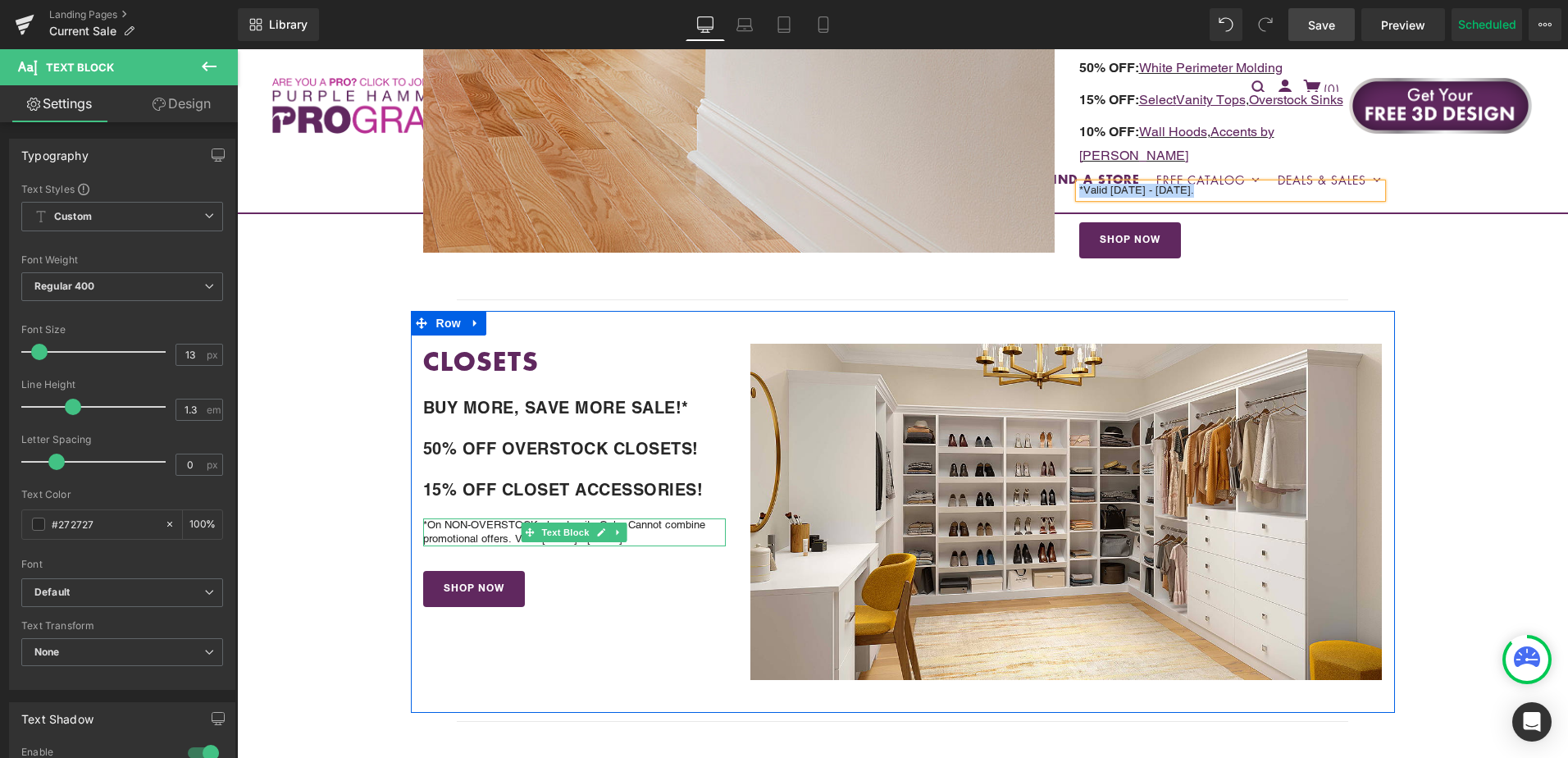
click at [508, 525] on p "*On NON-OVERSTOCK closet units Only. Cannot combine promotional offers. Valid 8…" at bounding box center [575, 533] width 304 height 28
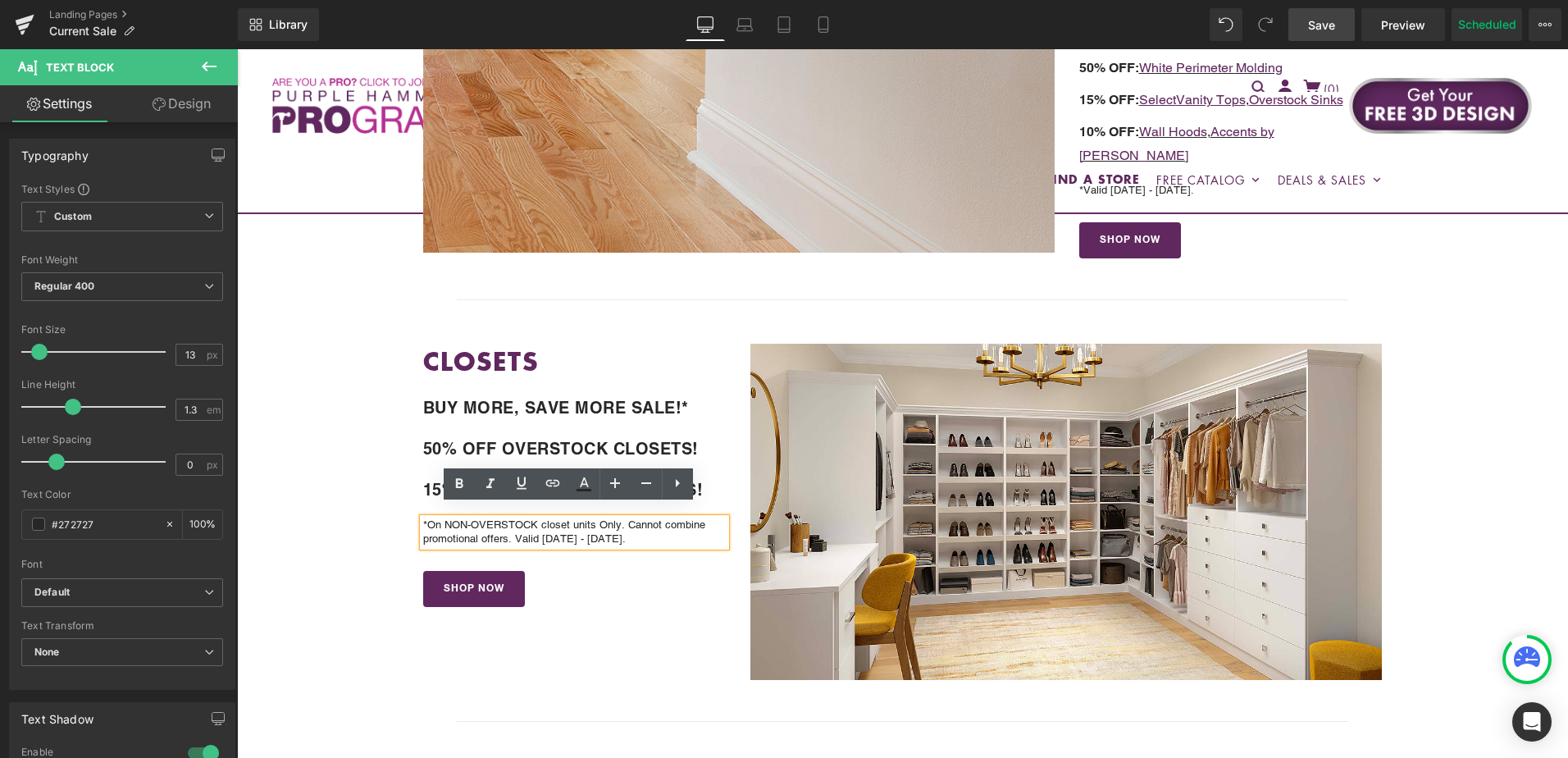
click at [539, 526] on p "*On NON-OVERSTOCK closet units Only. Cannot combine promotional offers. Valid 8…" at bounding box center [575, 533] width 304 height 28
drag, startPoint x: 632, startPoint y: 530, endPoint x: 423, endPoint y: 519, distance: 209.3
click at [423, 519] on p "*On NON-OVERSTOCK closet units Only. Cannot combine promotional offers. Valid 8…" at bounding box center [575, 533] width 304 height 28
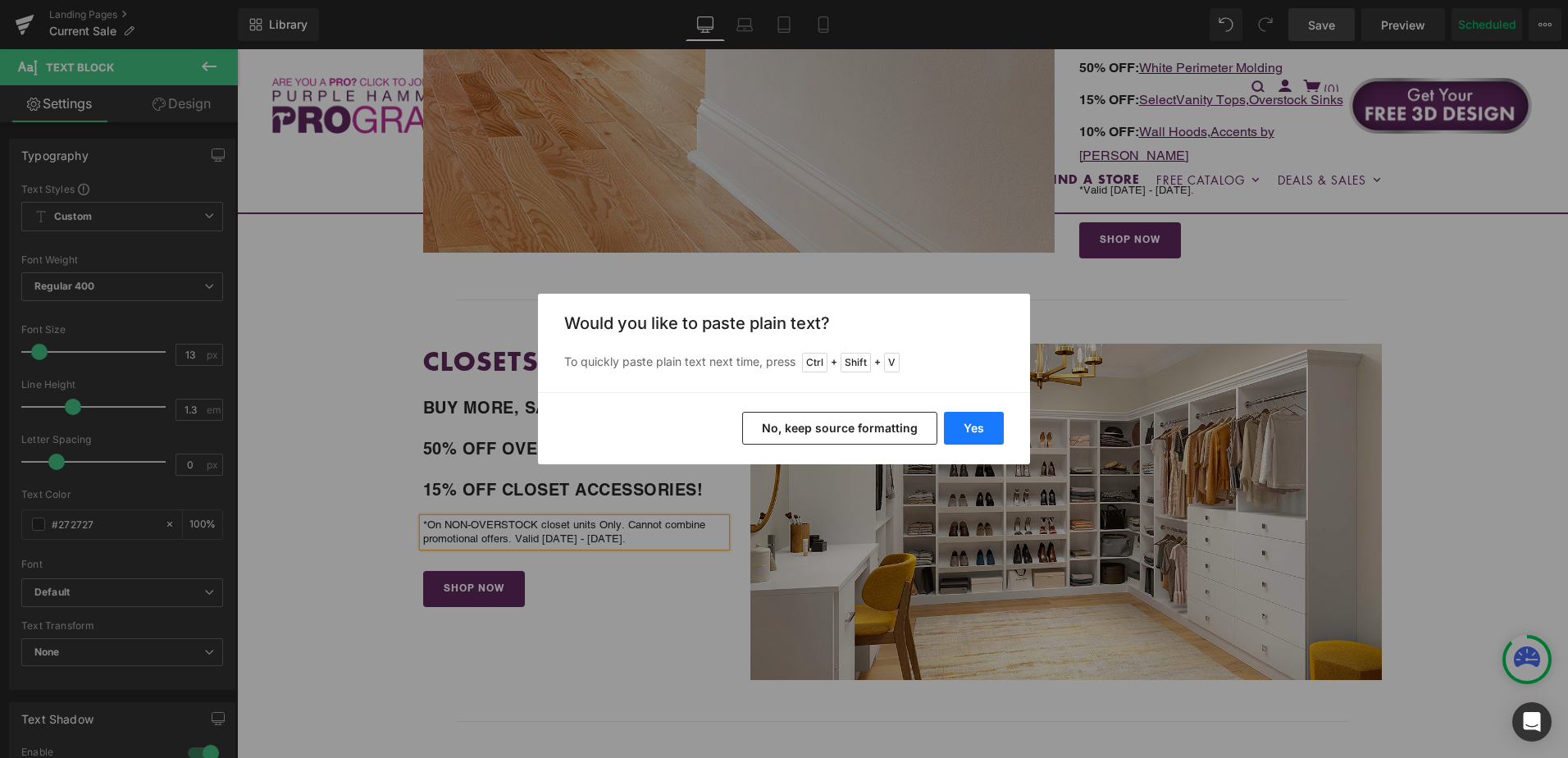
click at [972, 434] on button "Yes" at bounding box center [974, 428] width 60 height 33
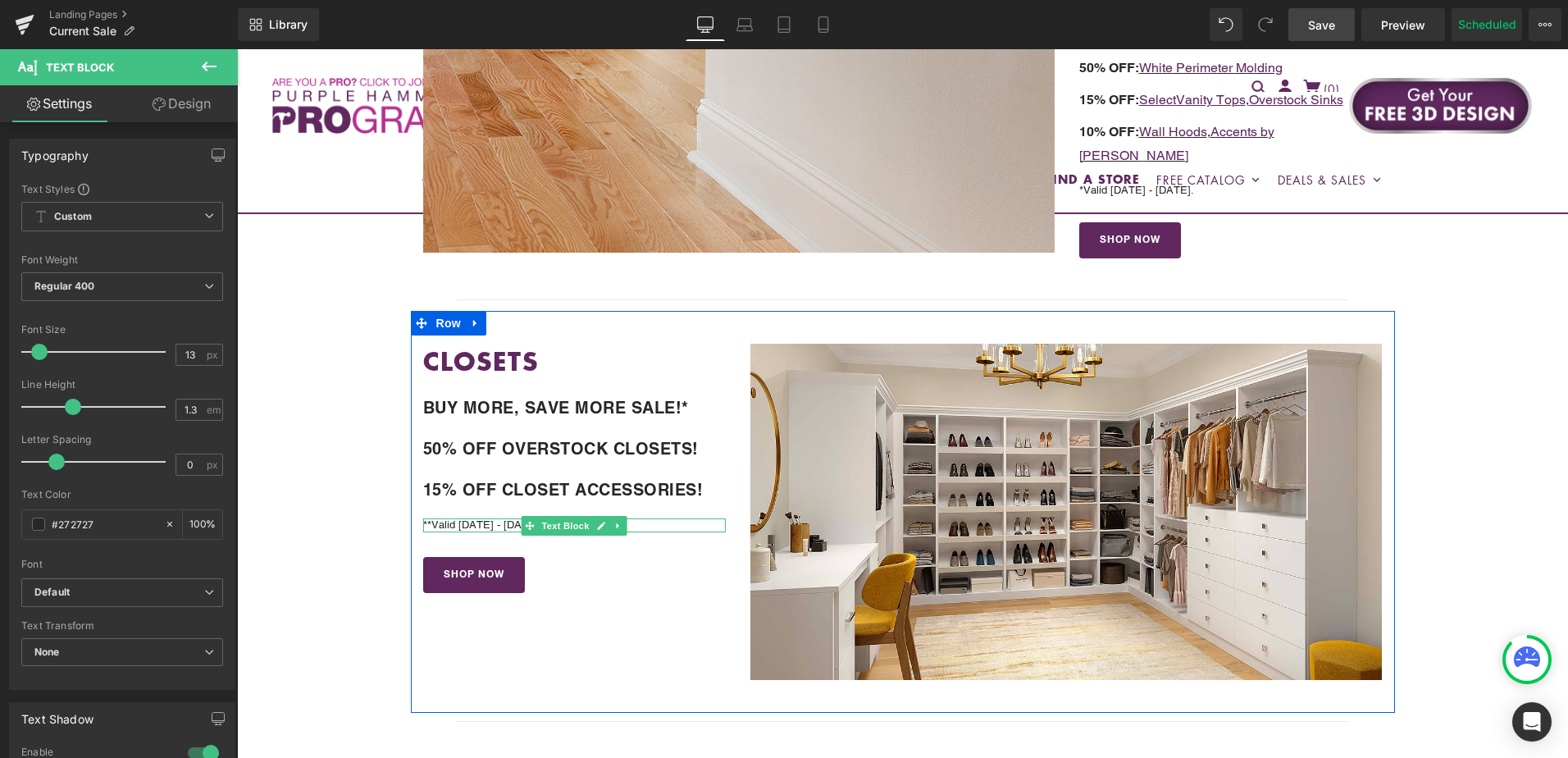
click at [427, 519] on p "**Valid 9/5/25 - 9/9/25." at bounding box center [575, 526] width 304 height 14
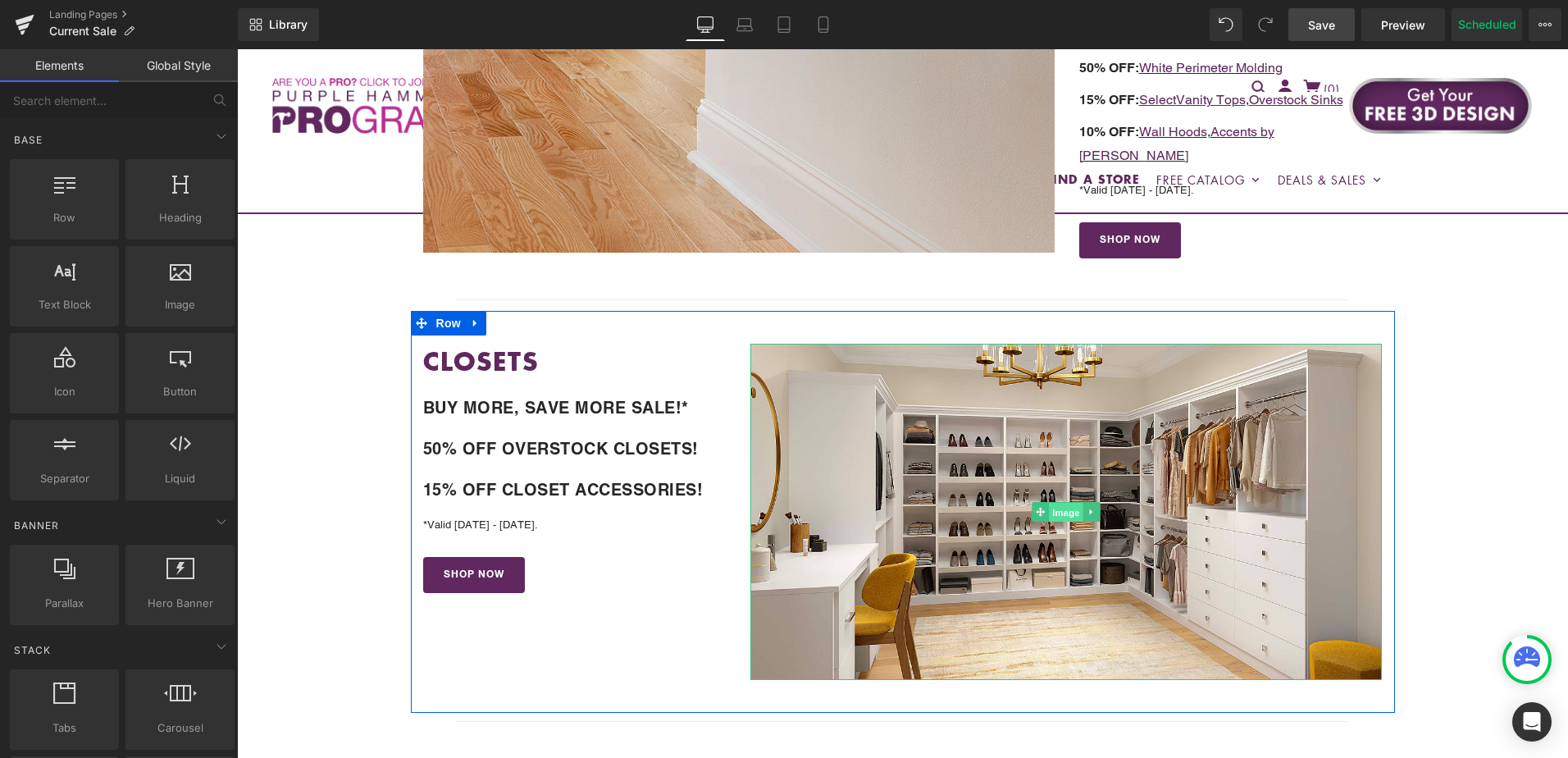
click at [1060, 503] on span "Image" at bounding box center [1067, 512] width 34 height 19
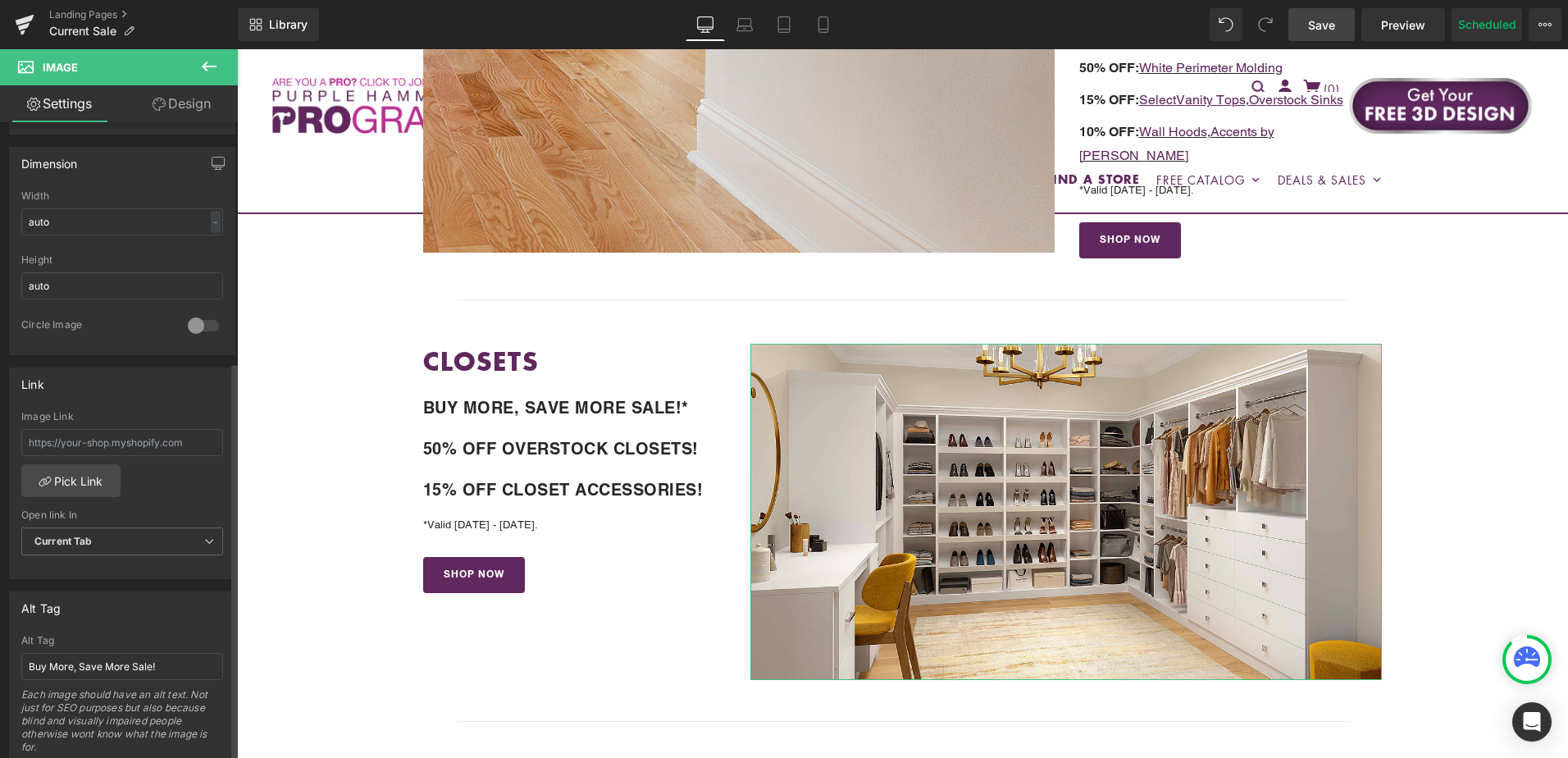
scroll to position [492, 0]
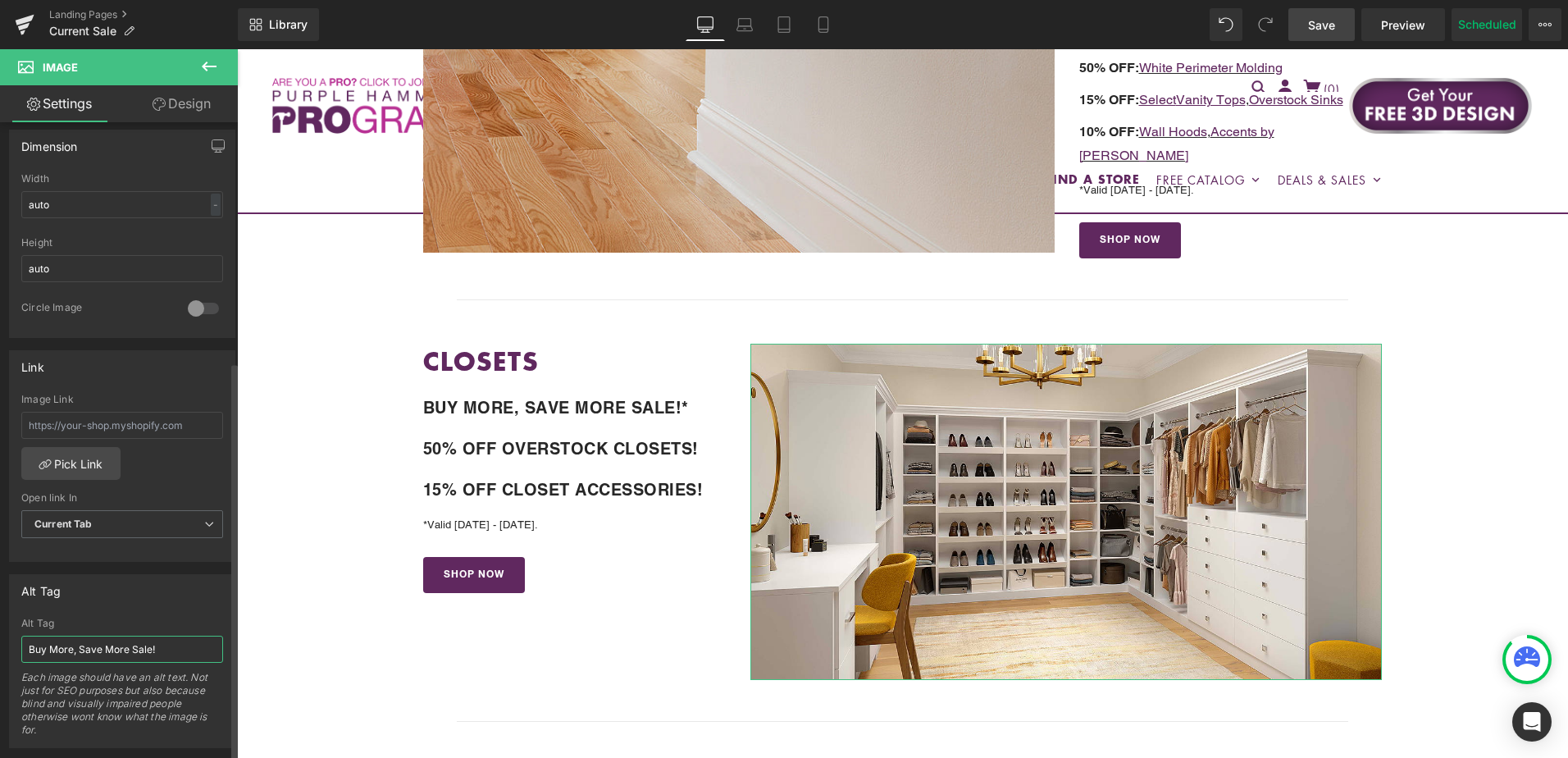
click at [112, 646] on input "Buy More, Save More Sale!" at bounding box center [122, 649] width 202 height 27
type input "Save Up To 50% Off Closets!"
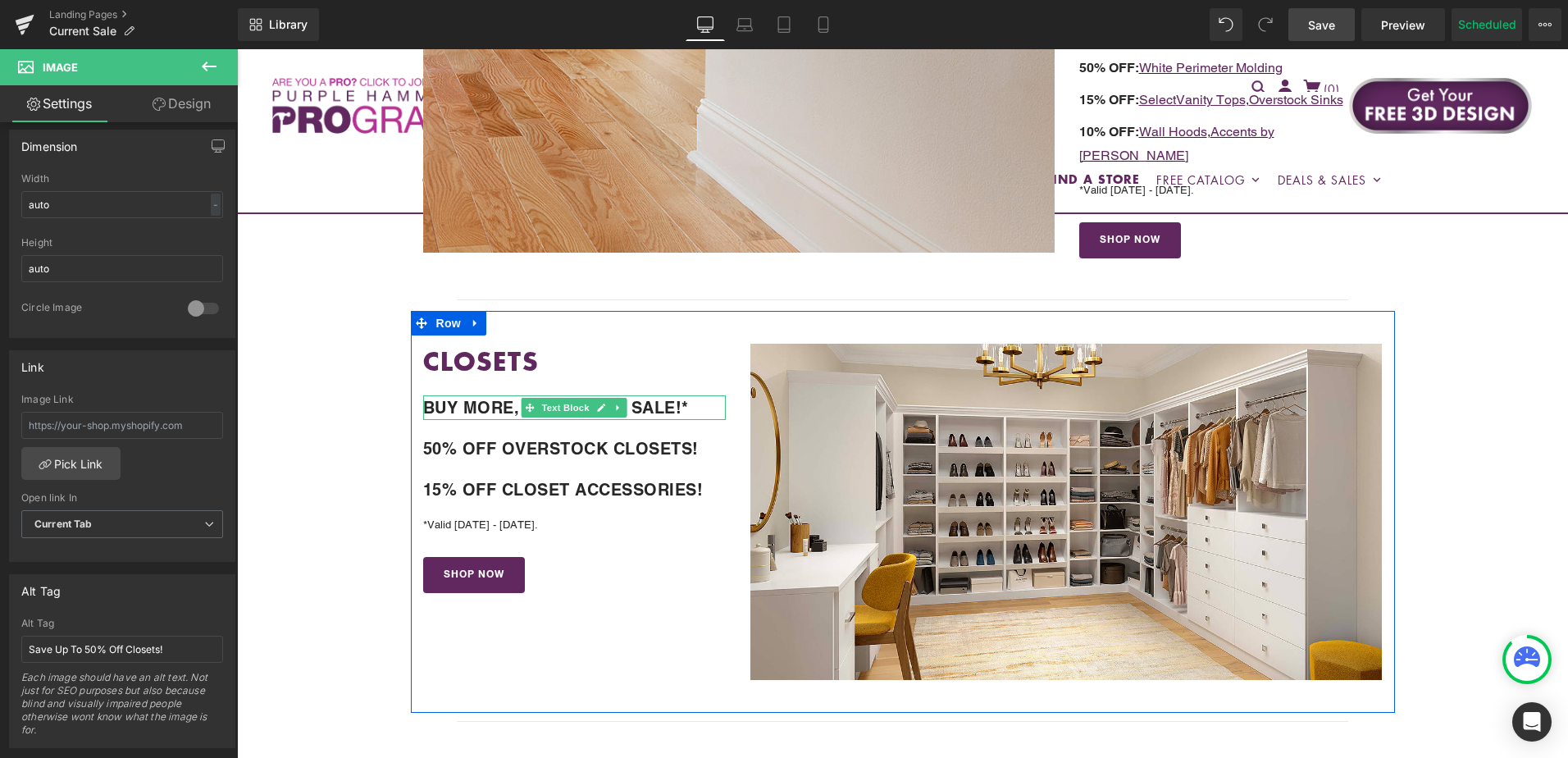
click at [502, 398] on b "BUY MORE, SAVE MORE SALE!*" at bounding box center [555, 408] width 266 height 19
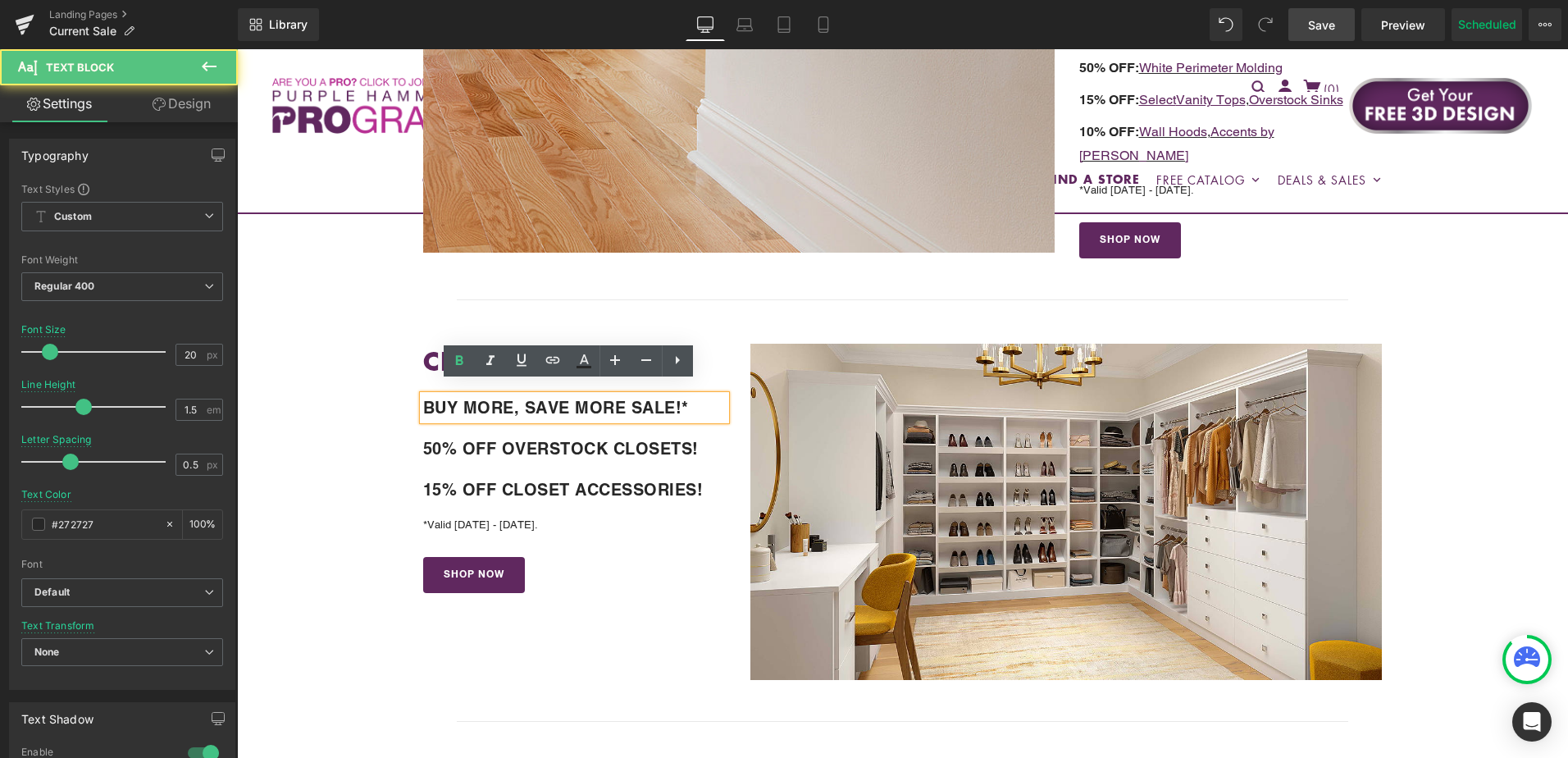
click at [494, 398] on b "BUY MORE, SAVE MORE SALE!*" at bounding box center [555, 408] width 266 height 19
click at [565, 403] on b "BUY MORE, SAVE MORE SALE!*" at bounding box center [555, 408] width 266 height 19
drag, startPoint x: 669, startPoint y: 396, endPoint x: 411, endPoint y: 397, distance: 258.0
click at [411, 397] on div "CLOSETS Heading BUY MORE, SAVE MORE SALE!* Text Block 50% OFF OVERSTOCK CLOSETS…" at bounding box center [575, 468] width 328 height 249
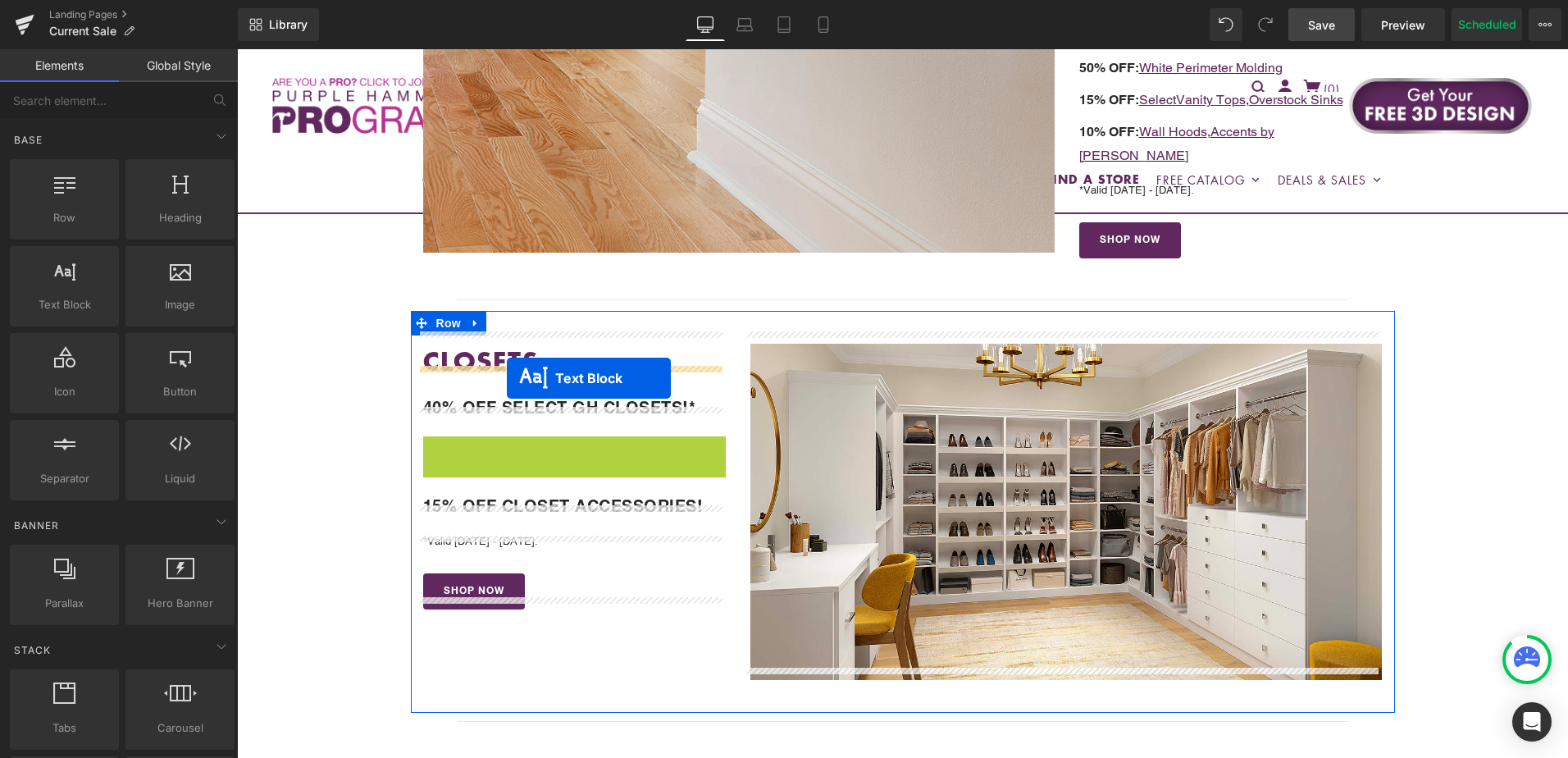
drag, startPoint x: 521, startPoint y: 439, endPoint x: 506, endPoint y: 378, distance: 62.8
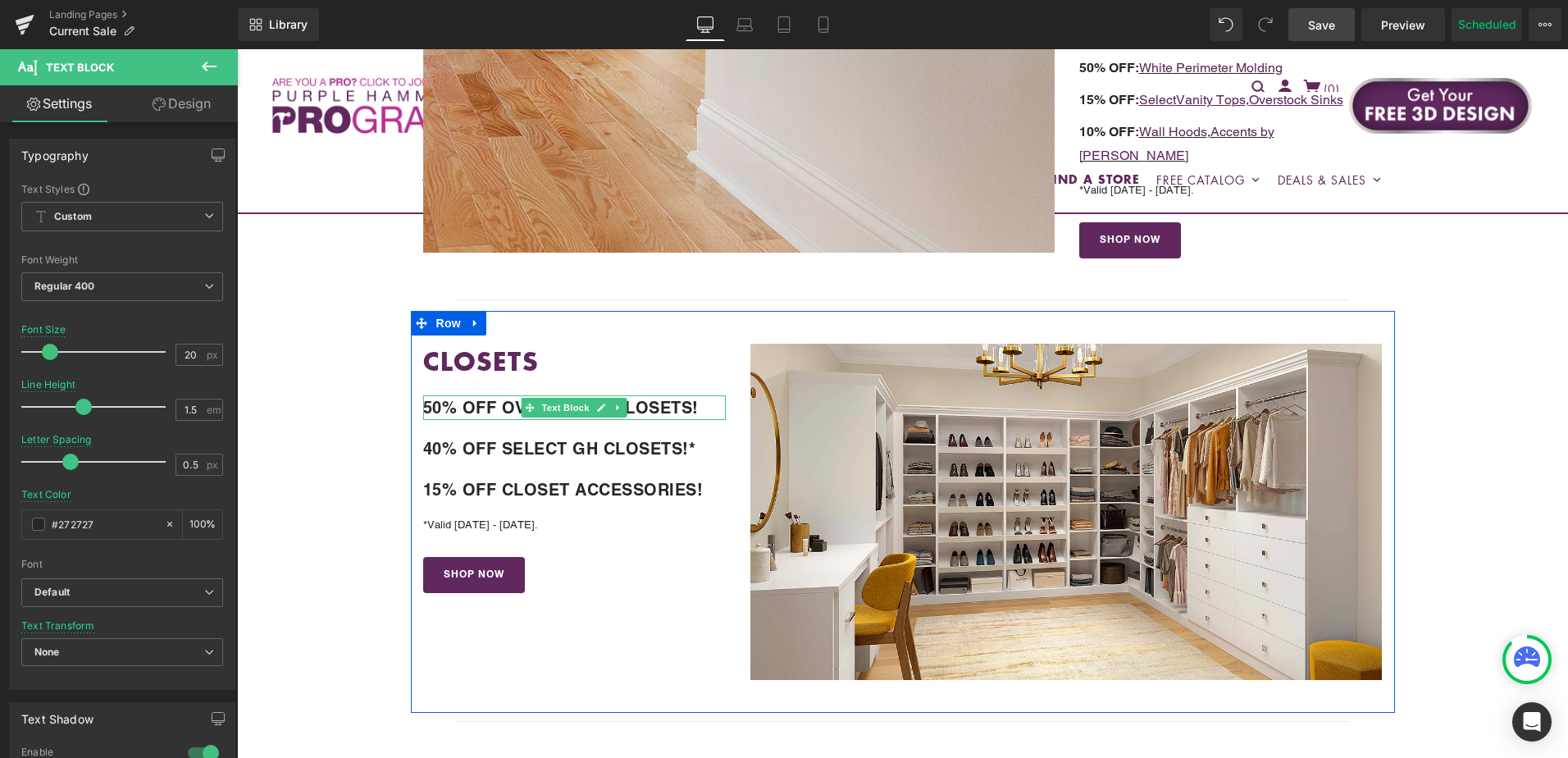
click at [706, 396] on p "50% OFF OVERSTOCK CLOSETS!" at bounding box center [575, 408] width 304 height 25
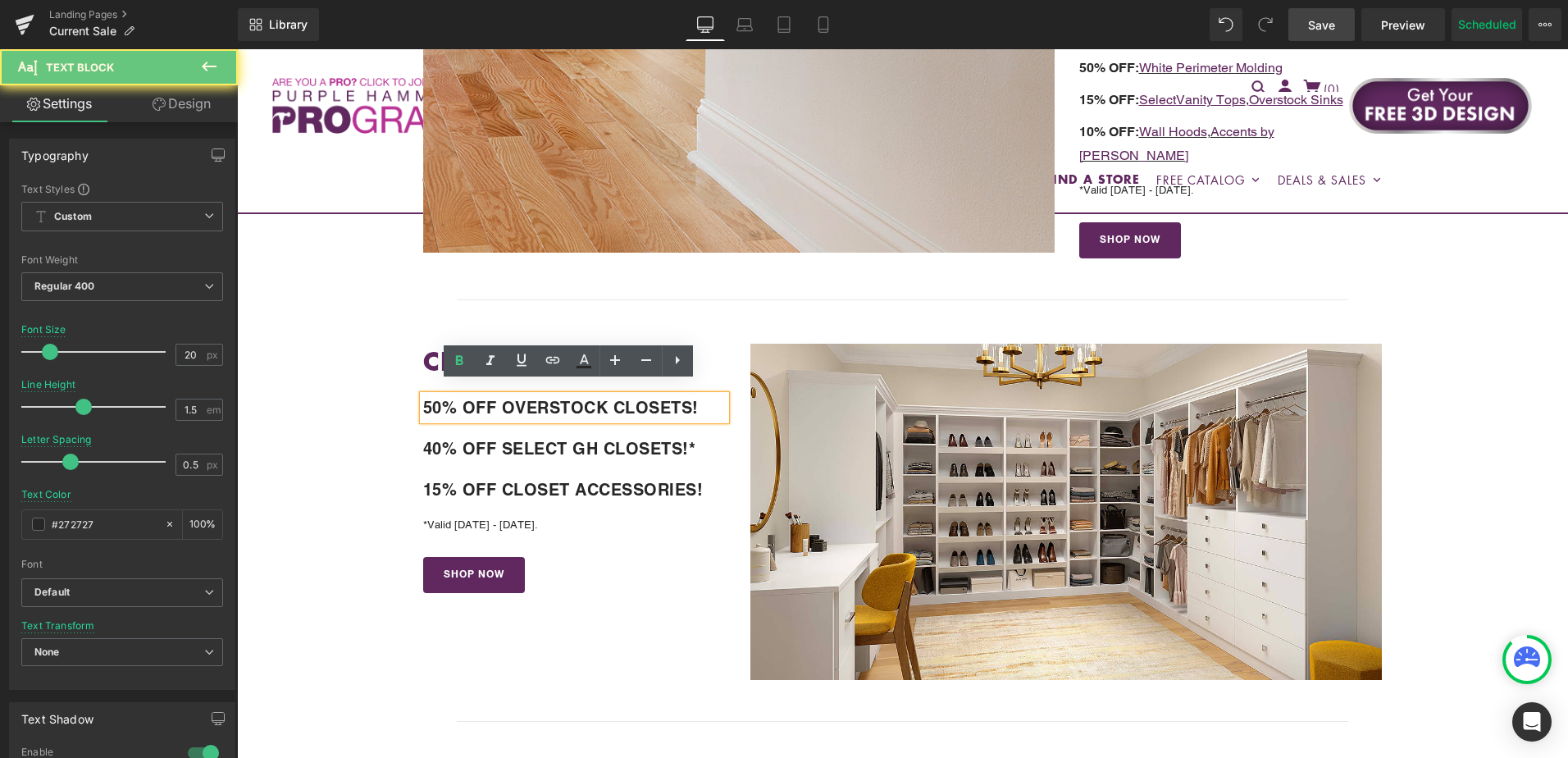
click at [706, 396] on p "50% OFF OVERSTOCK CLOSETS!" at bounding box center [575, 408] width 304 height 25
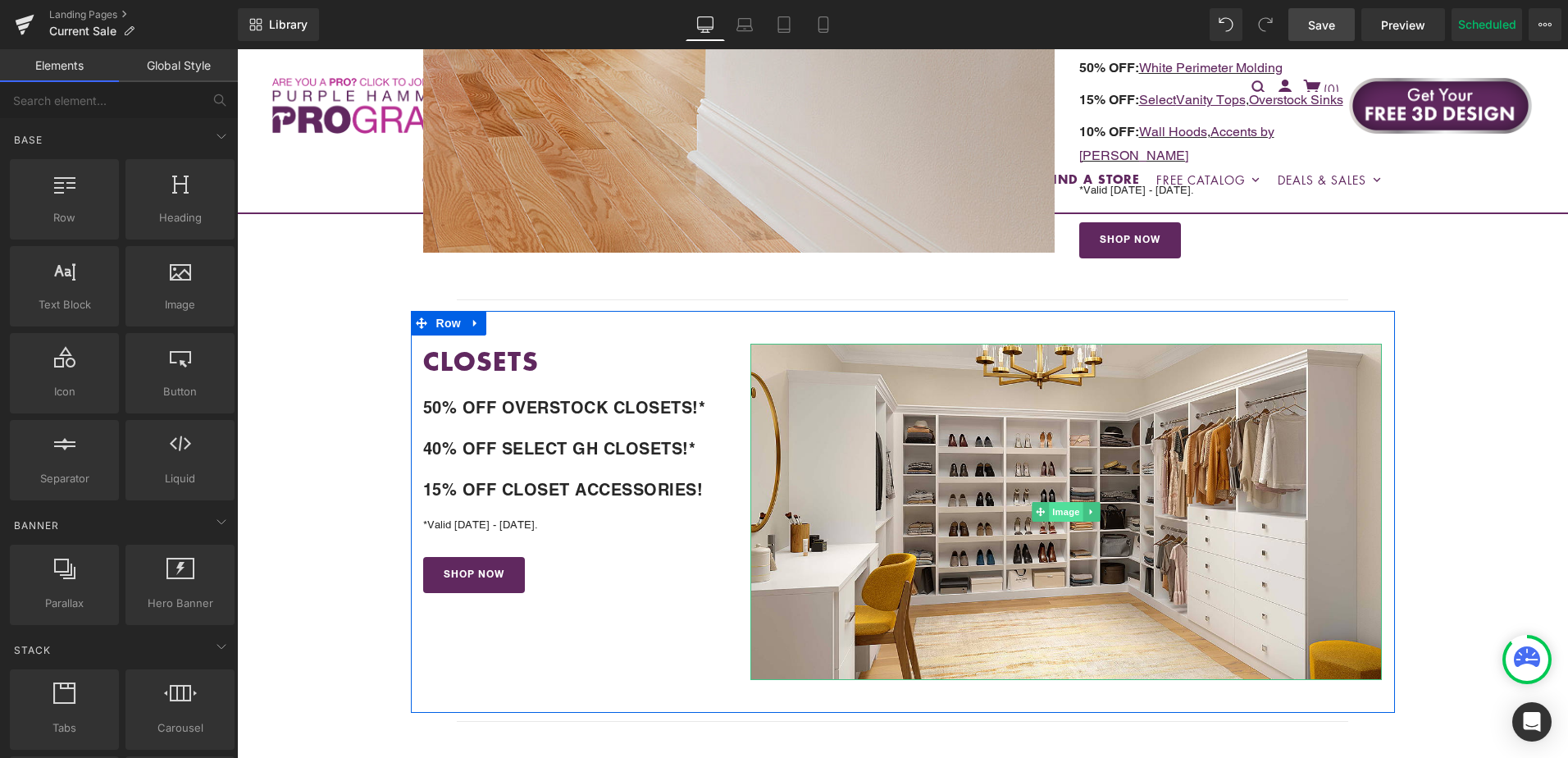
click at [1059, 504] on span "Image" at bounding box center [1067, 512] width 34 height 19
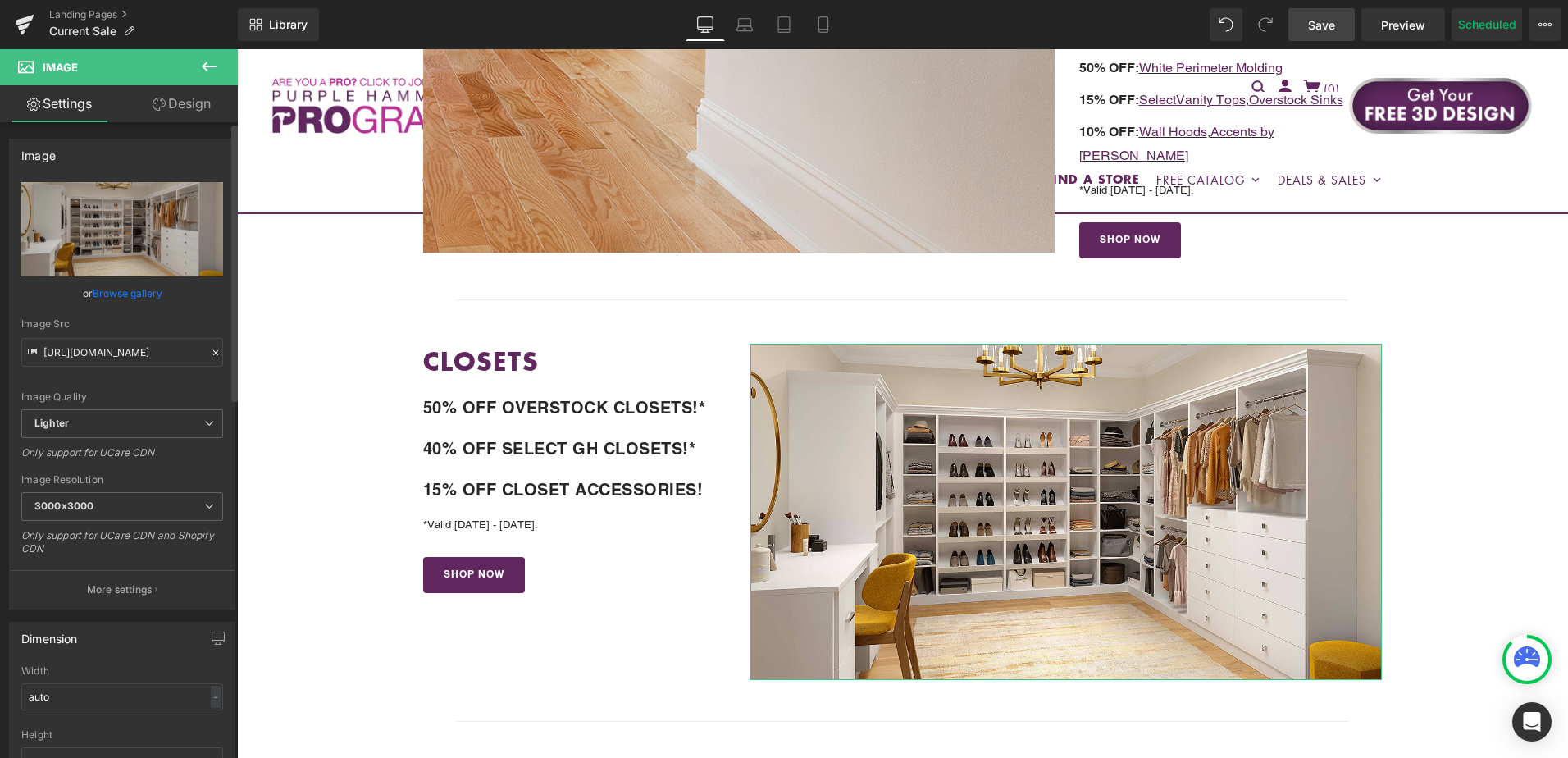
click at [109, 295] on link "Browse gallery" at bounding box center [127, 293] width 70 height 29
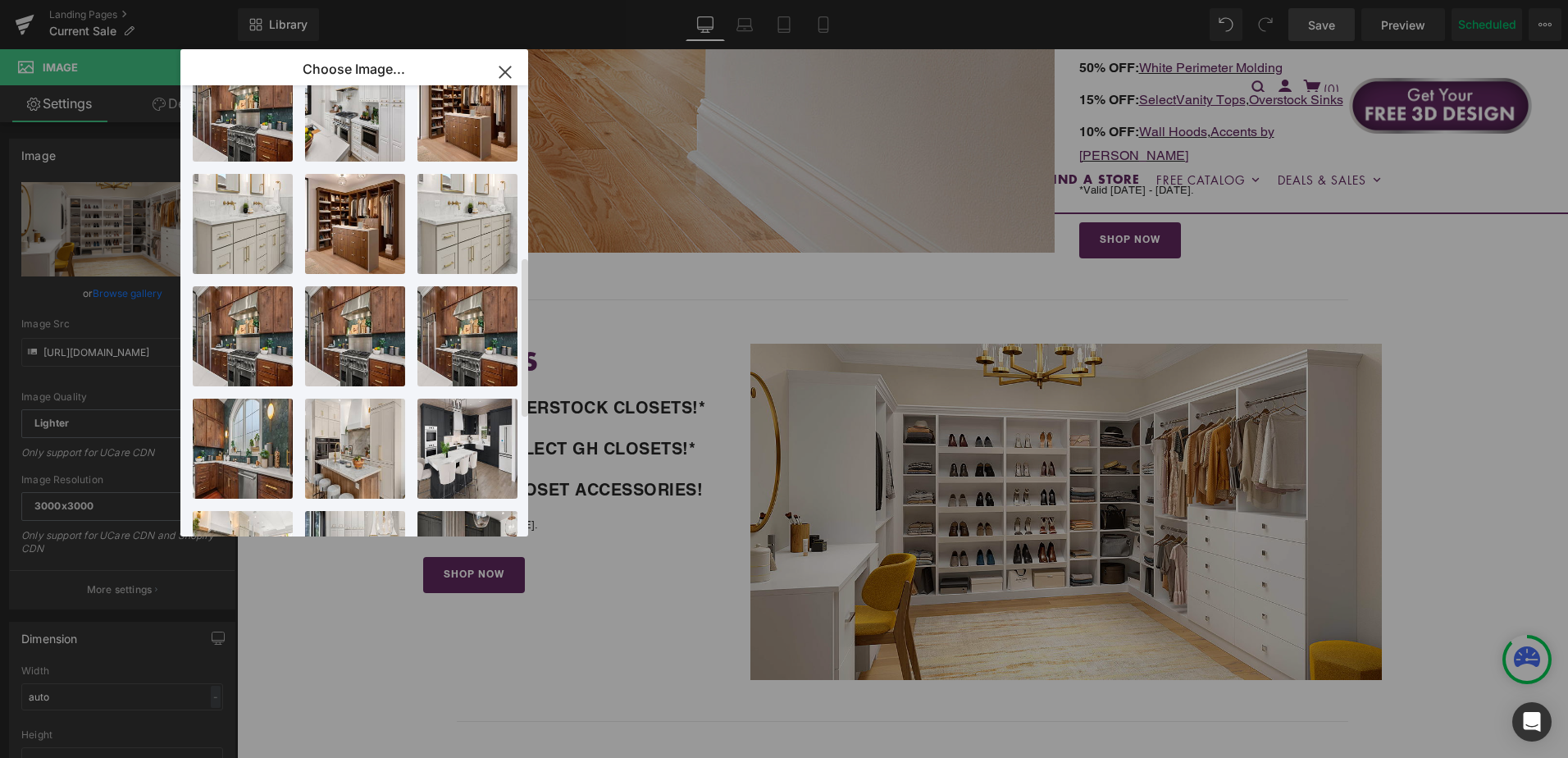
scroll to position [481, 0]
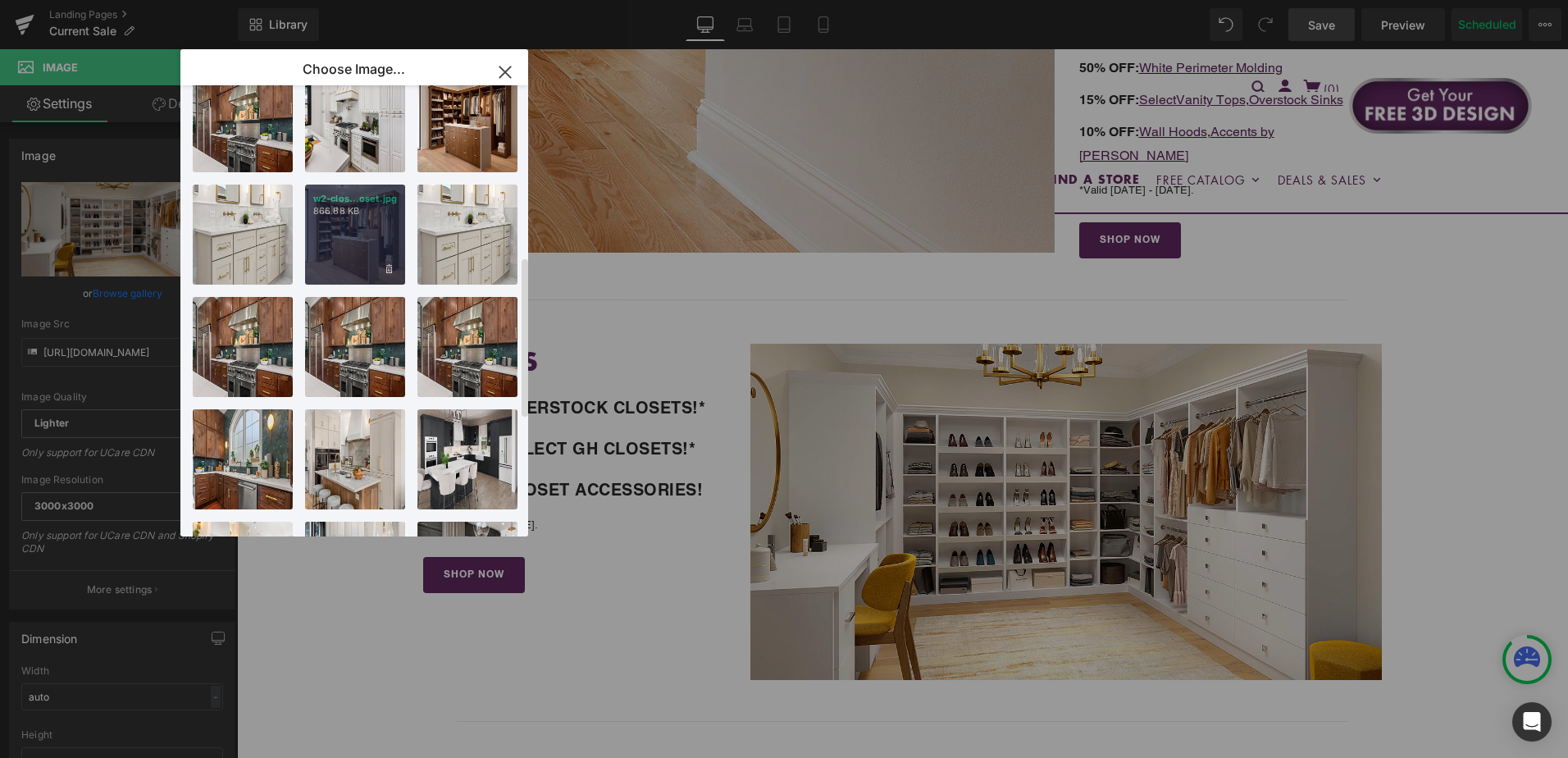
click at [364, 241] on div "w2-clos...oset.jpg 866.88 KB" at bounding box center [355, 234] width 100 height 100
type input "https://ucarecdn.com/6e011dff-27bf-4627-a210-f8c0bdc13ab8/-/format/auto/-/previ…"
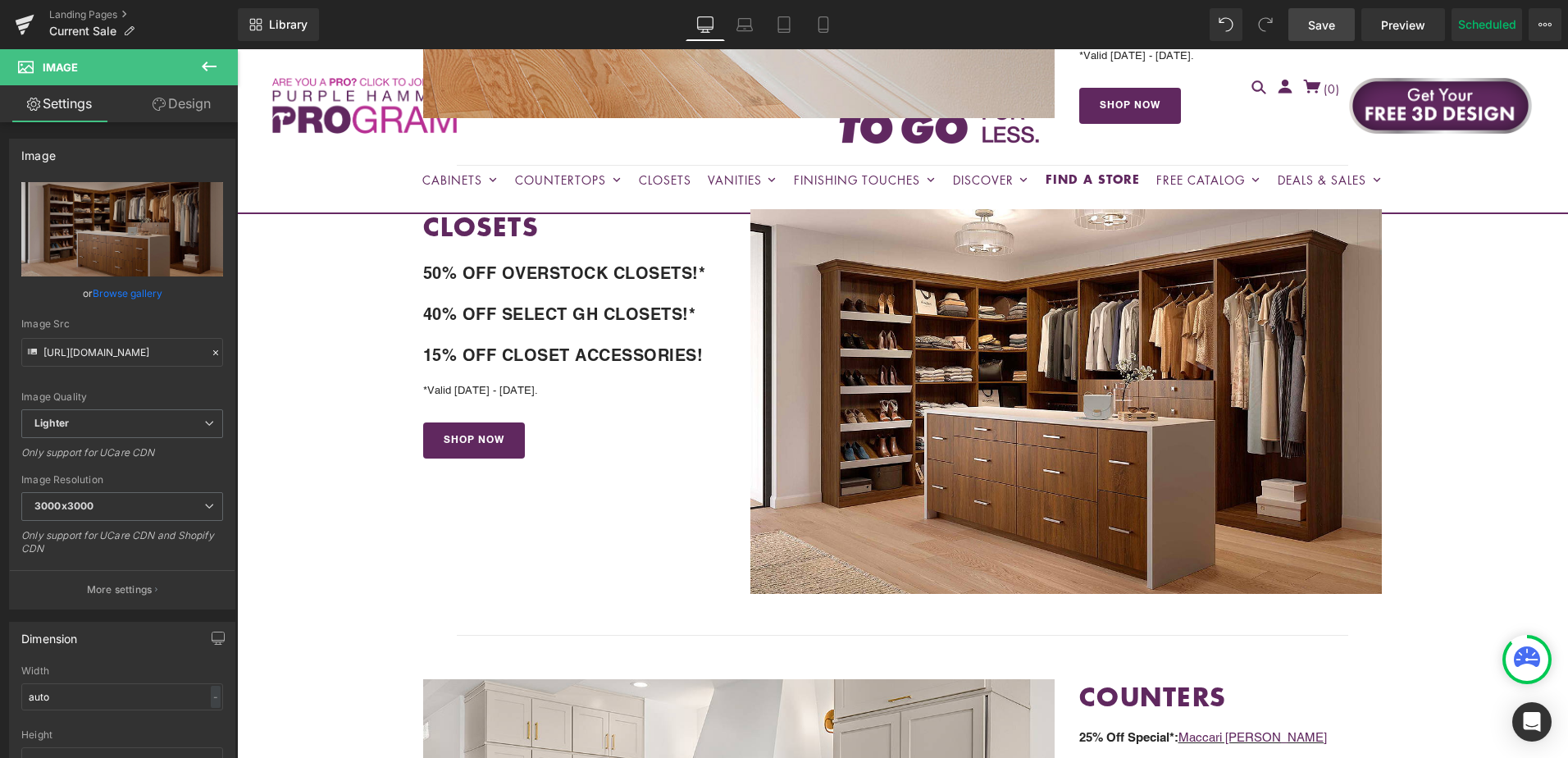
scroll to position [1311, 0]
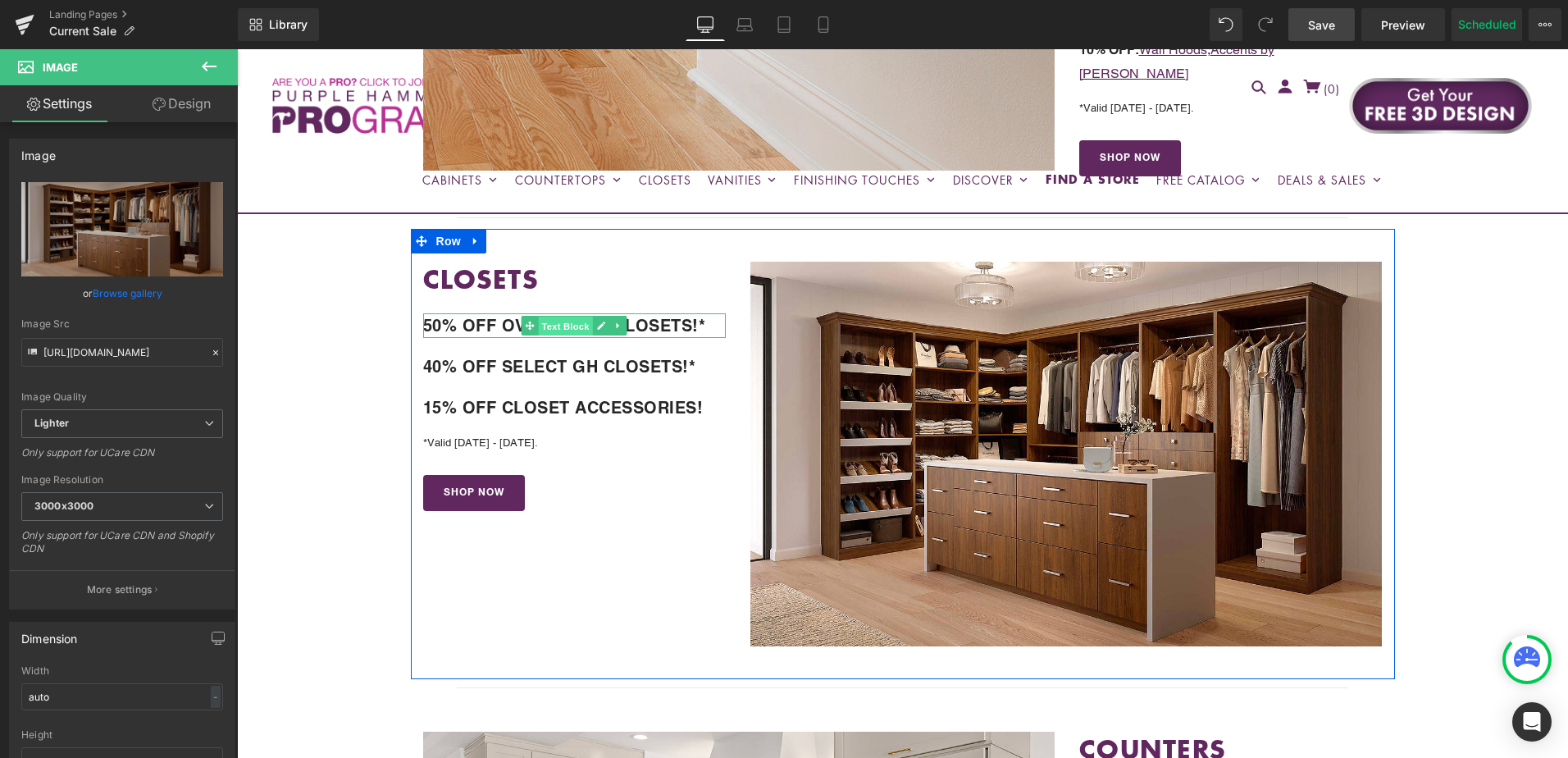
click at [548, 318] on span "Text Block" at bounding box center [565, 327] width 54 height 19
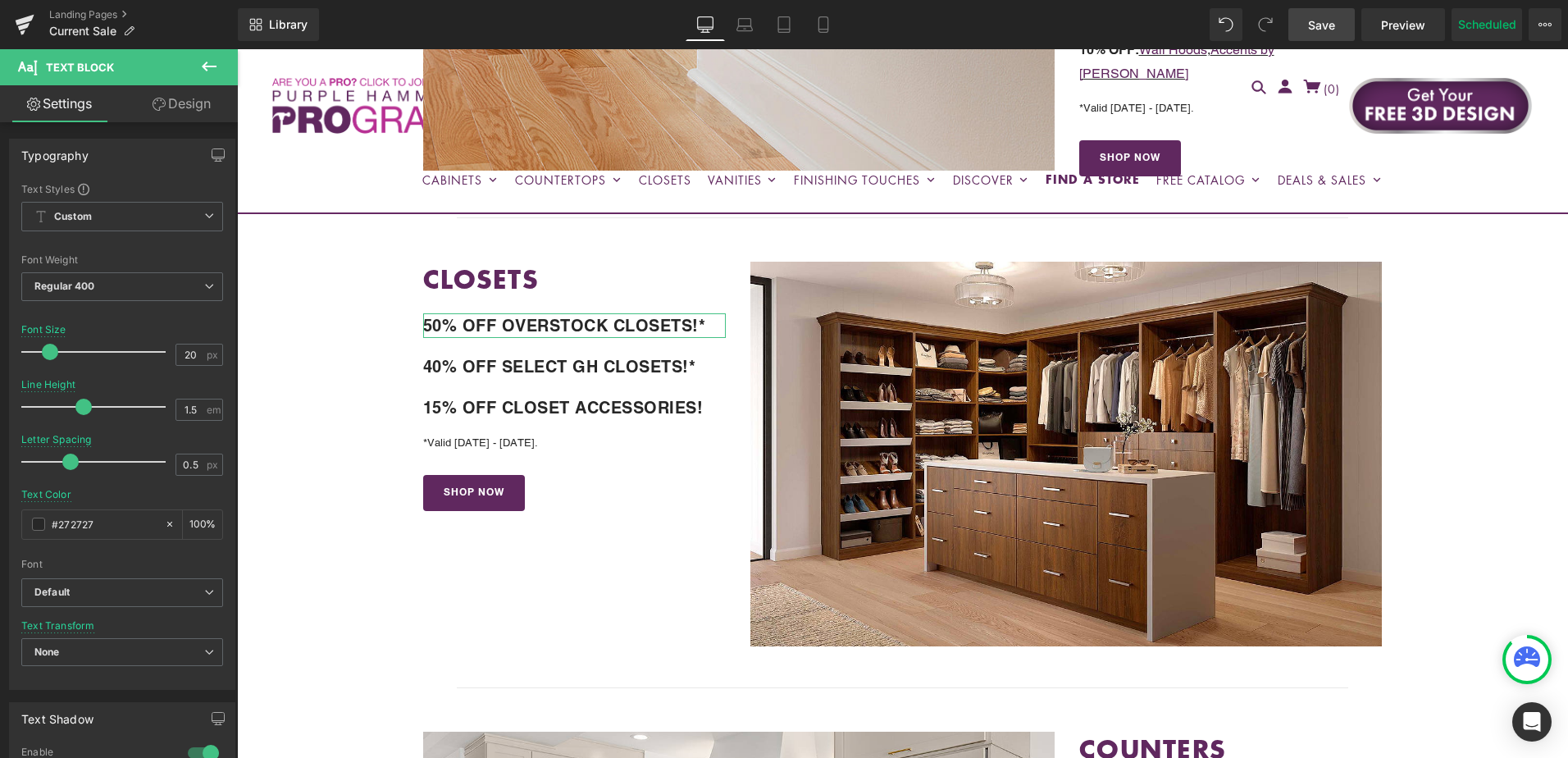
click at [164, 113] on link "Design" at bounding box center [181, 104] width 119 height 37
click at [0, 0] on div "Spacing" at bounding box center [0, 0] width 0 height 0
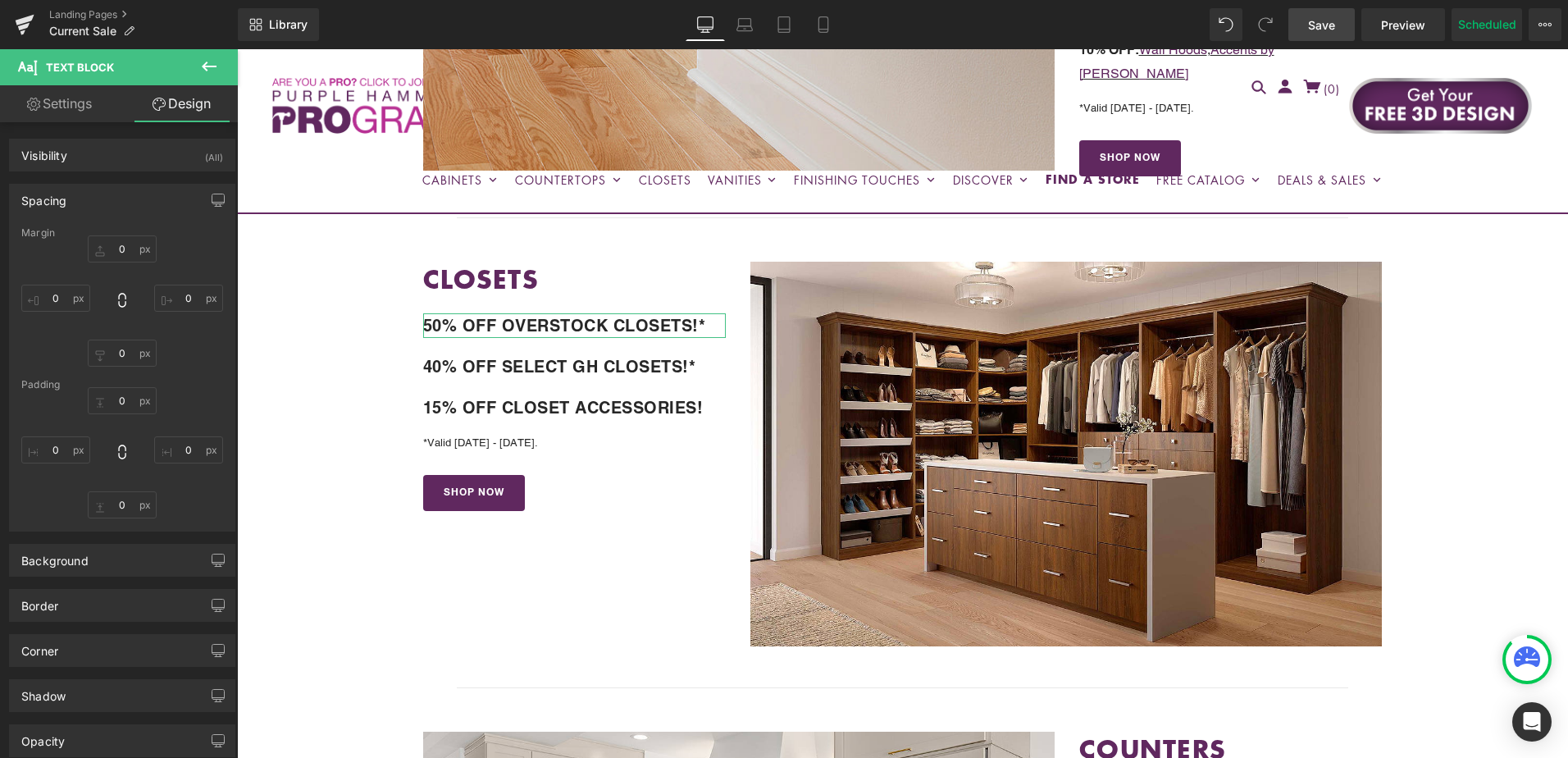
type input "20"
type input "0"
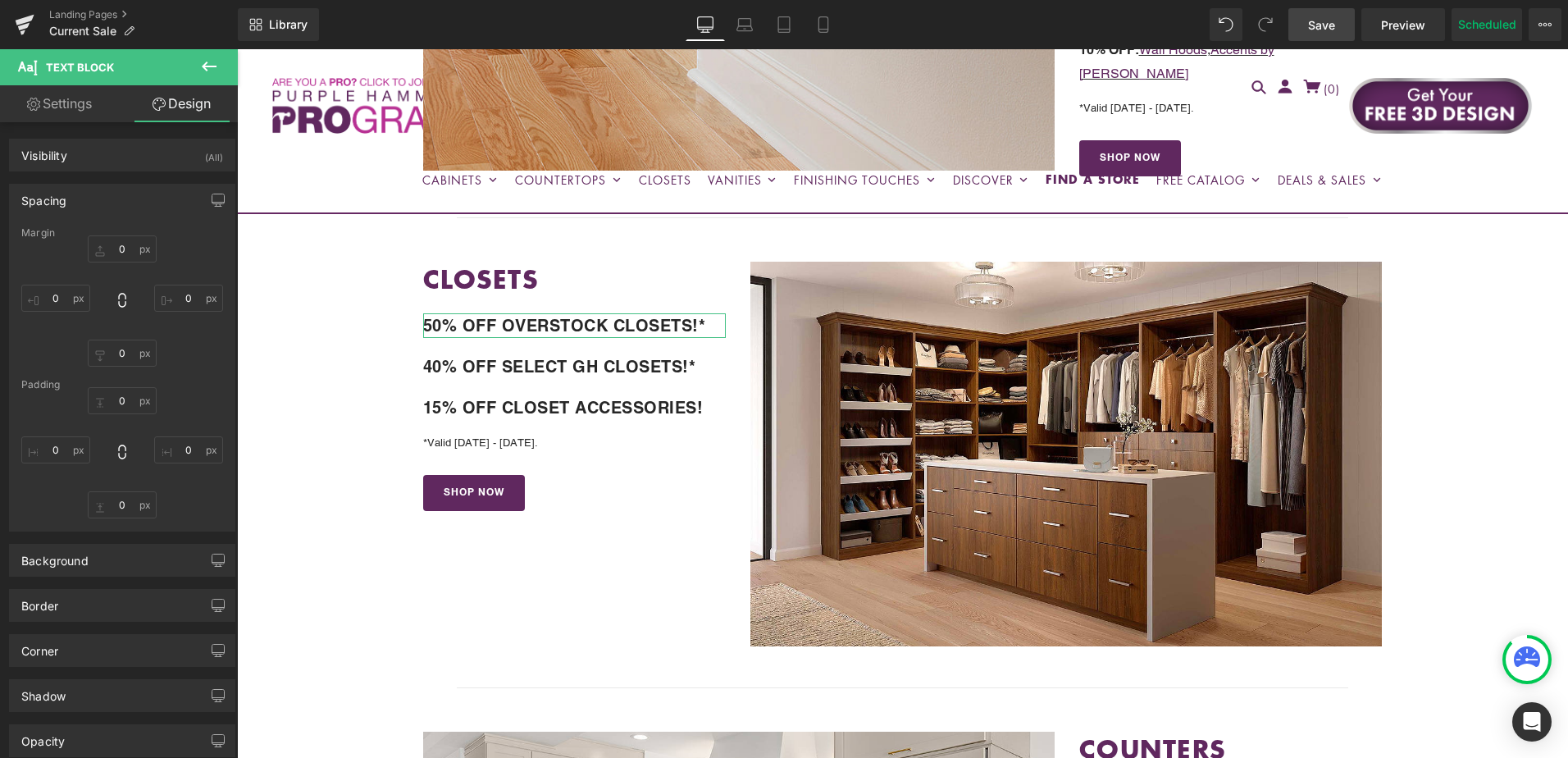
type input "0"
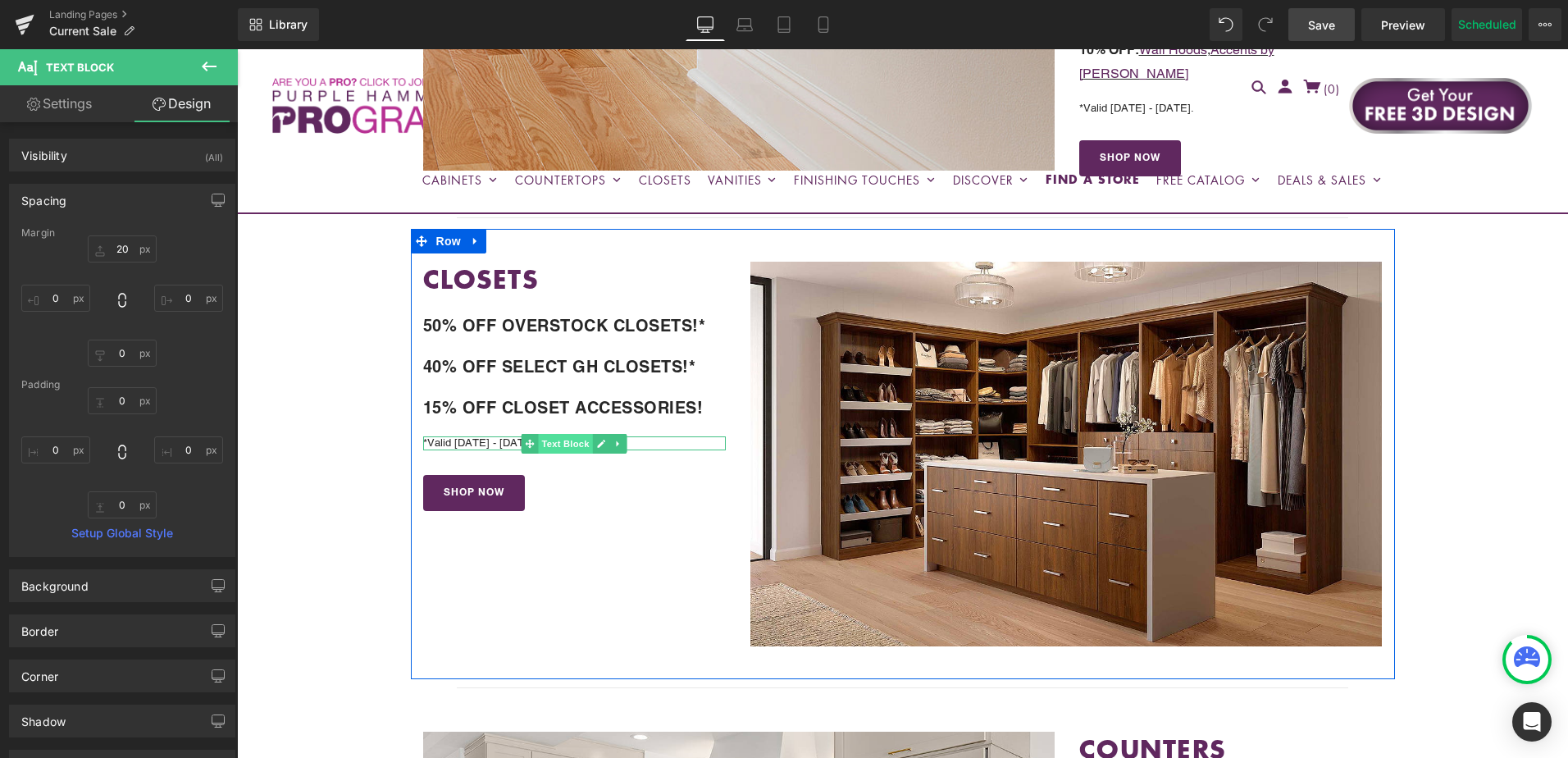
click at [546, 434] on span "Text Block" at bounding box center [565, 443] width 54 height 19
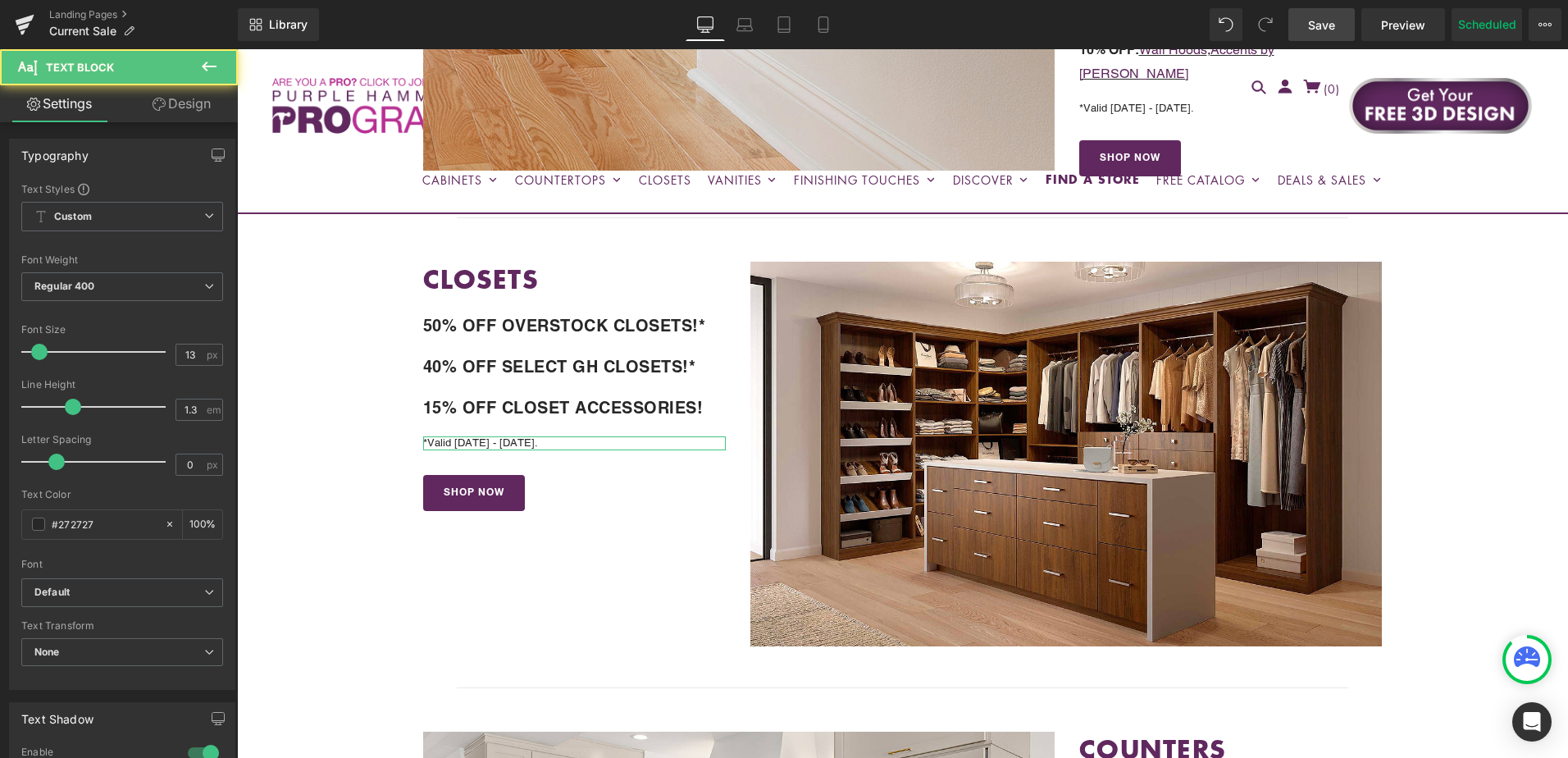
click at [179, 98] on link "Design" at bounding box center [181, 104] width 119 height 37
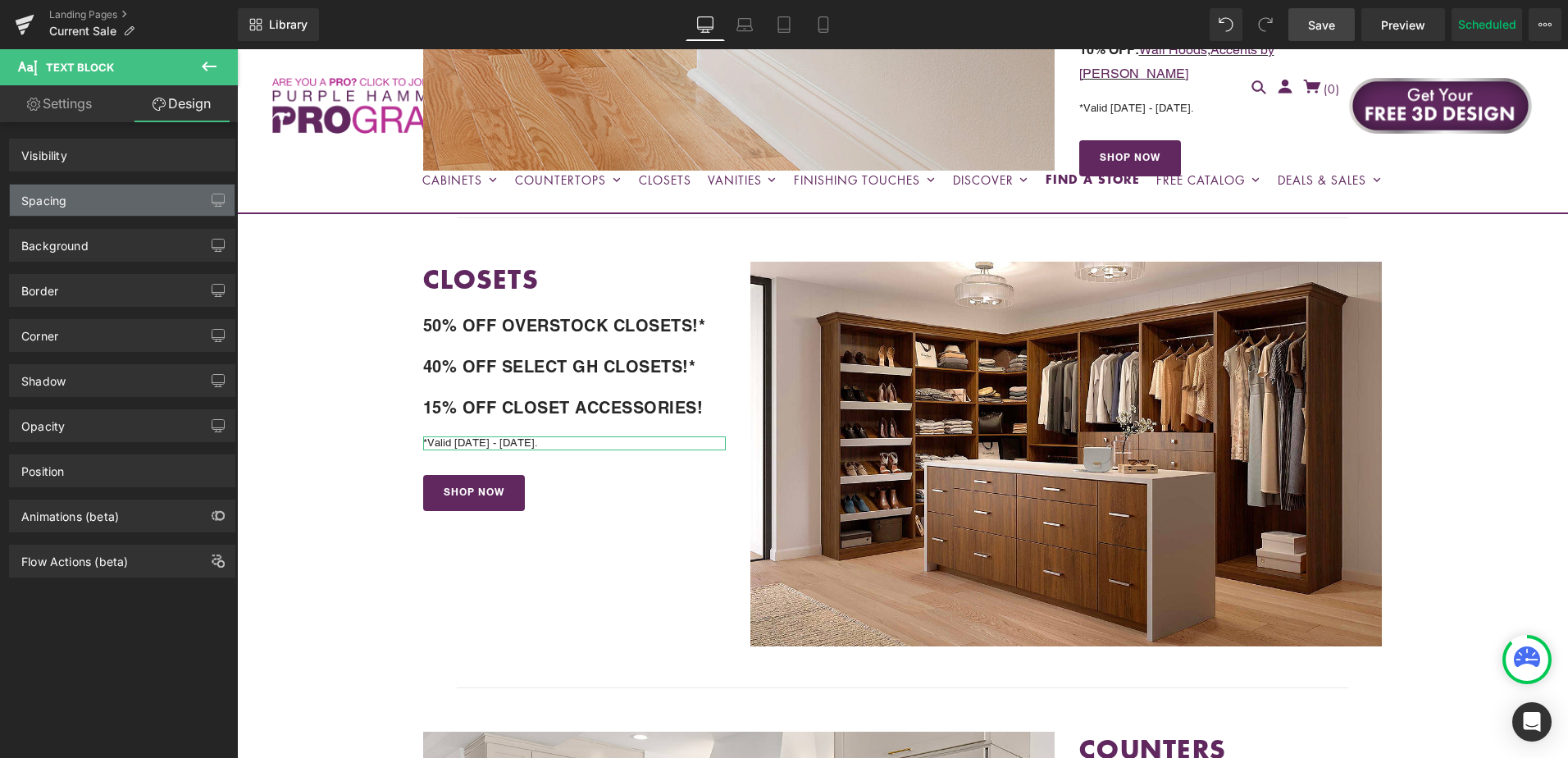
click at [146, 205] on div "Spacing" at bounding box center [122, 200] width 225 height 31
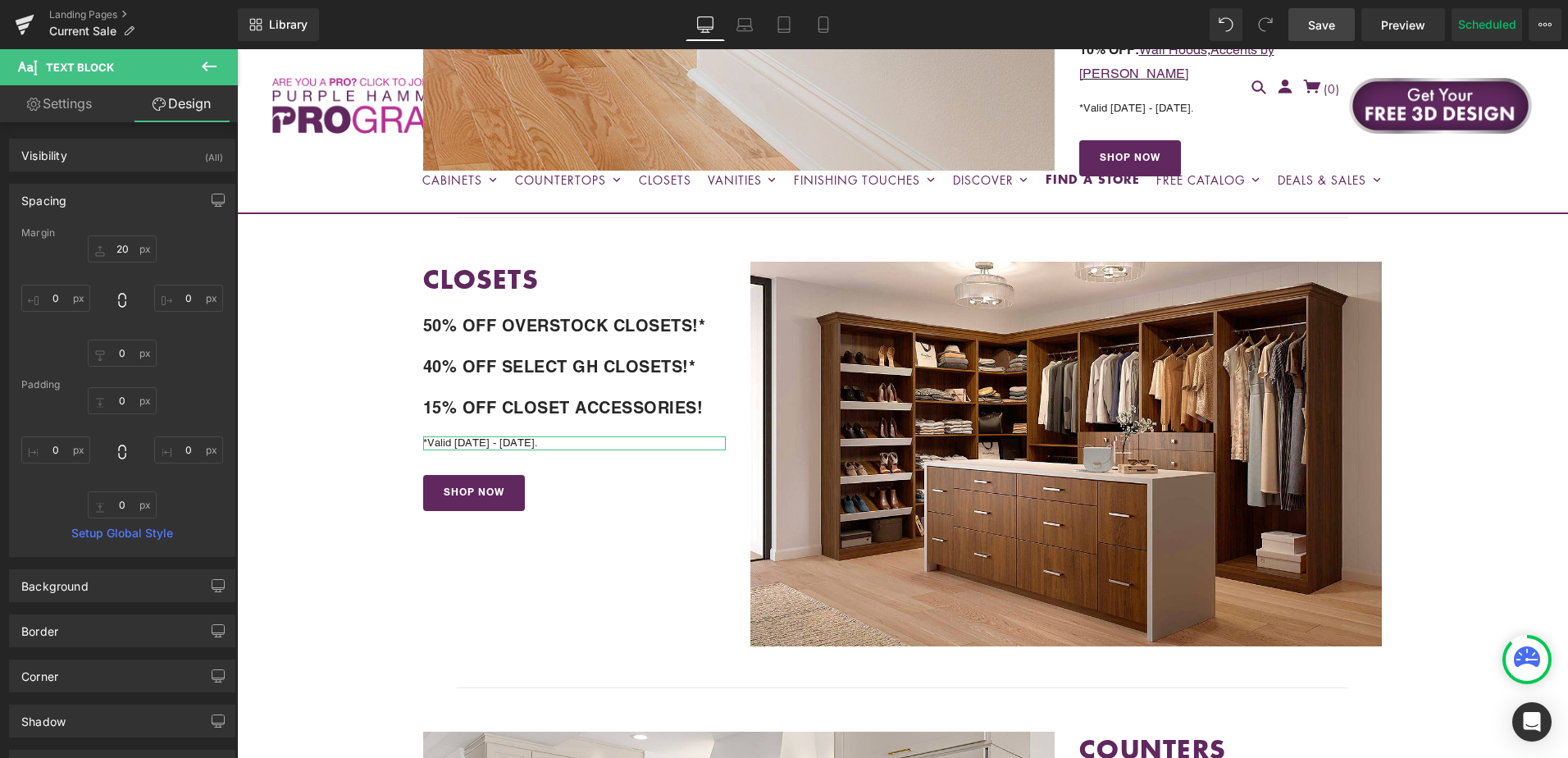
type input "20"
type input "0"
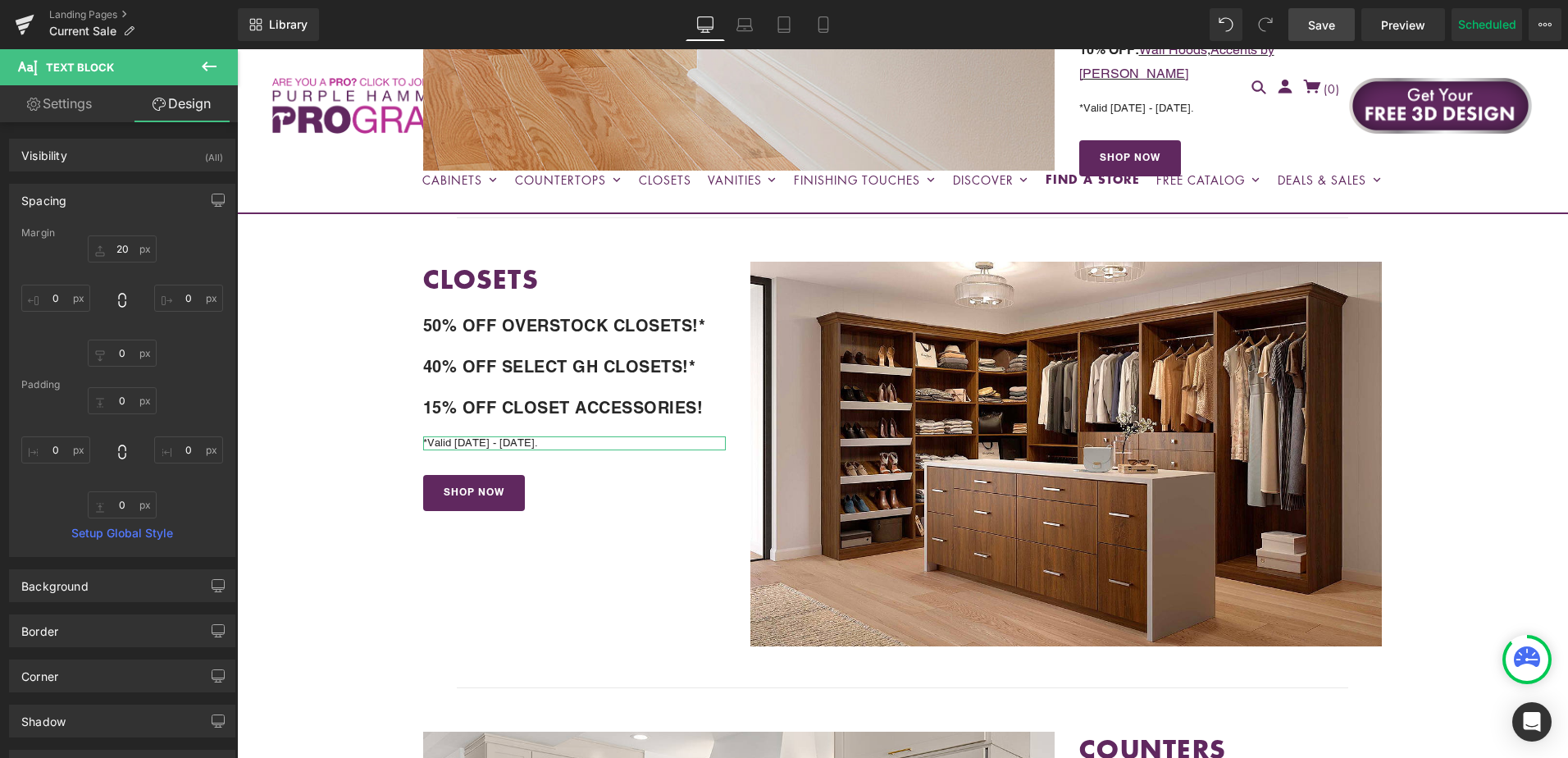
type input "0"
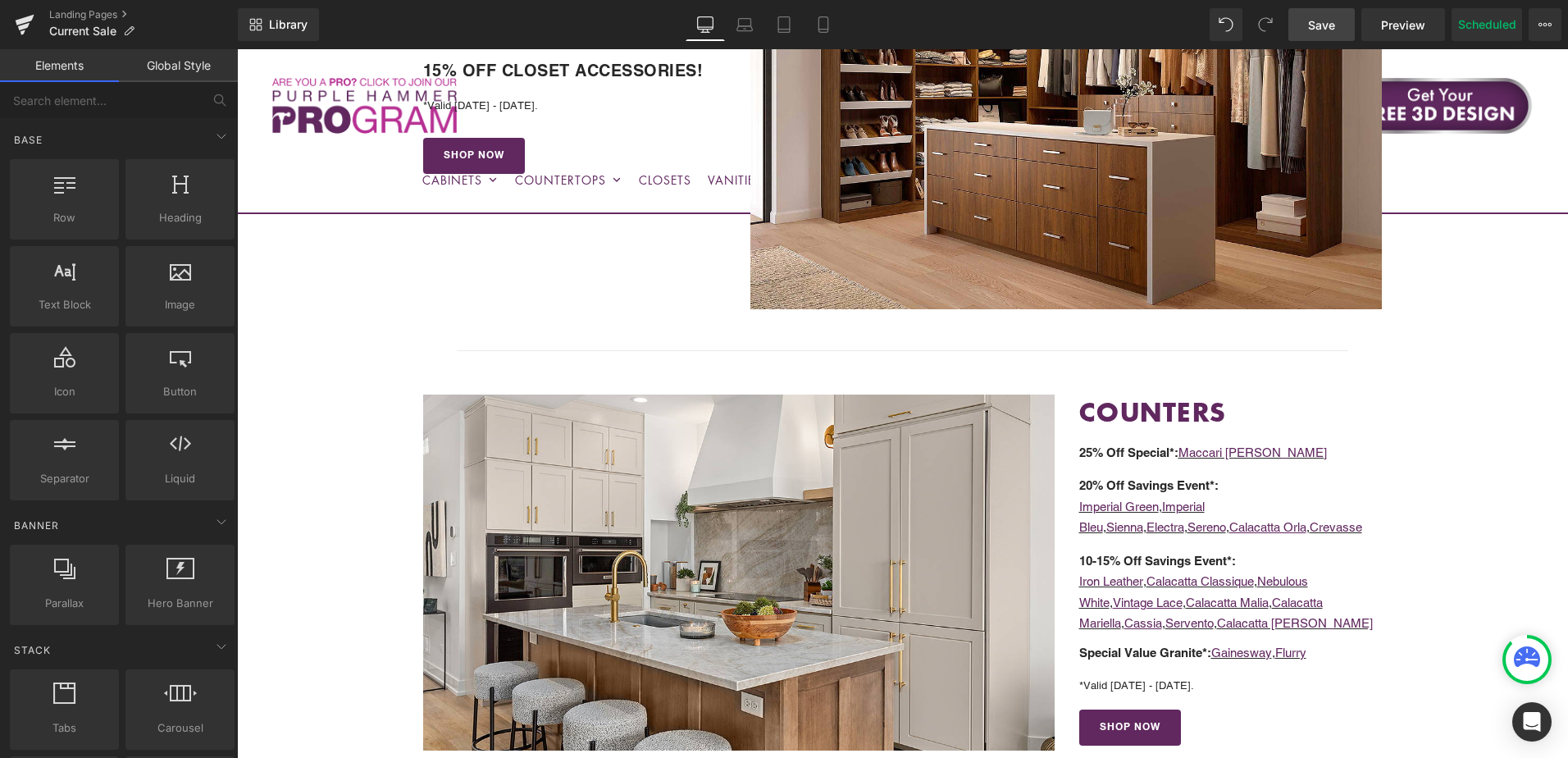
scroll to position [1721, 0]
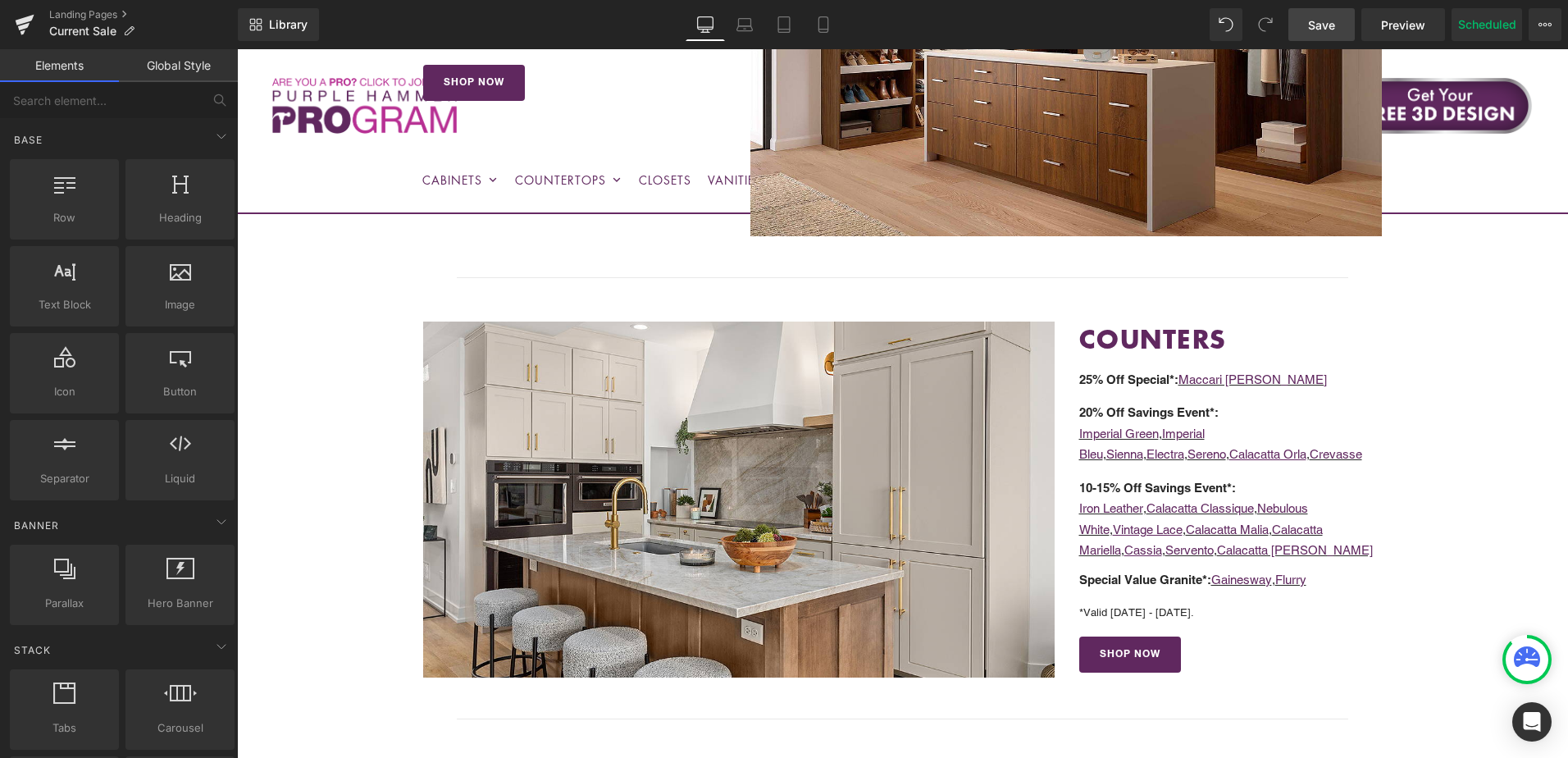
click at [1331, 7] on div "Library Desktop Desktop Laptop Tablet Mobile Save Preview Publish Scheduled Vie…" at bounding box center [902, 25] width 1331 height 49
drag, startPoint x: 1332, startPoint y: 18, endPoint x: 1270, endPoint y: 400, distance: 387.0
click at [1332, 18] on span "Save" at bounding box center [1322, 26] width 27 height 18
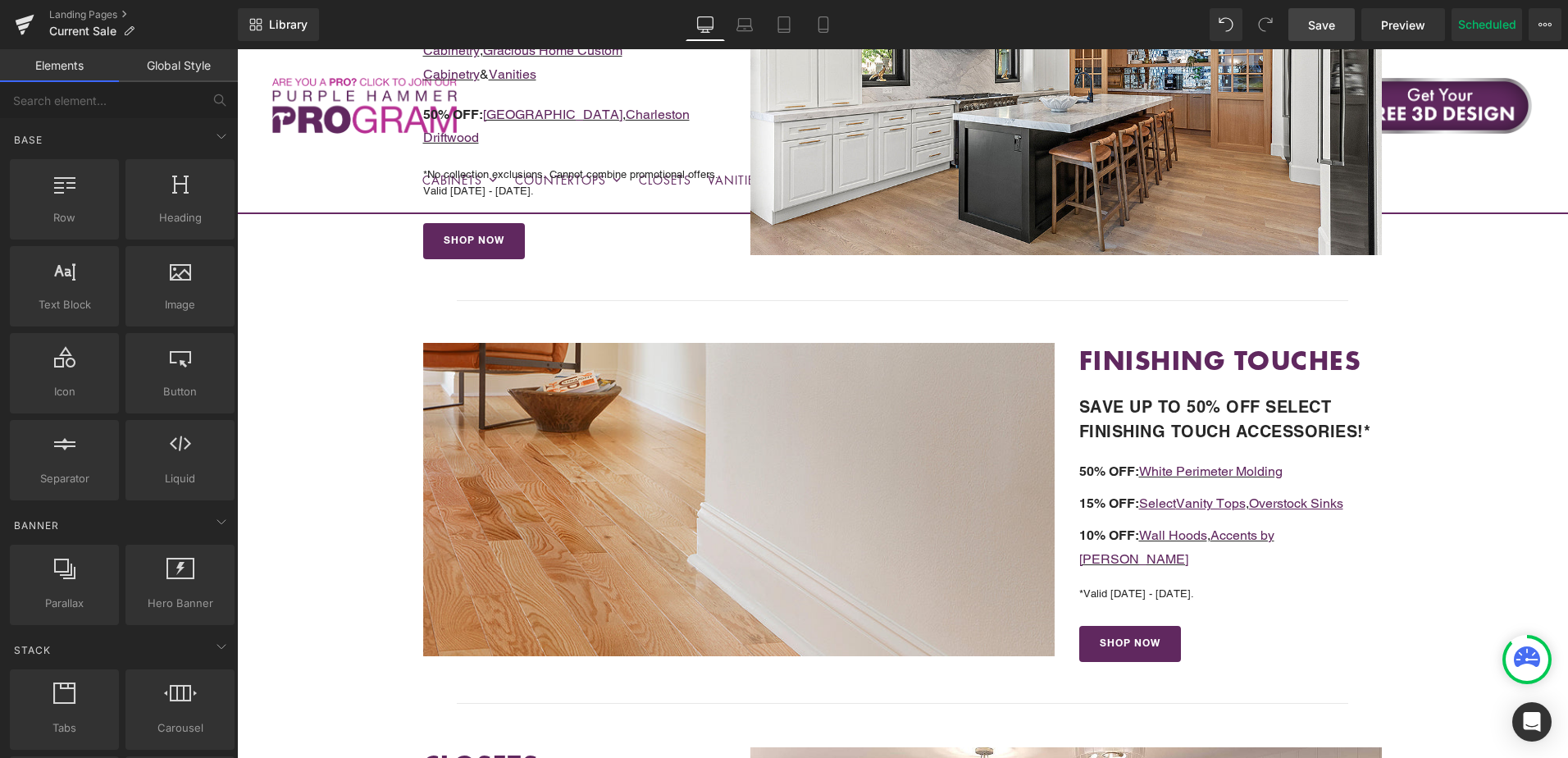
scroll to position [818, 0]
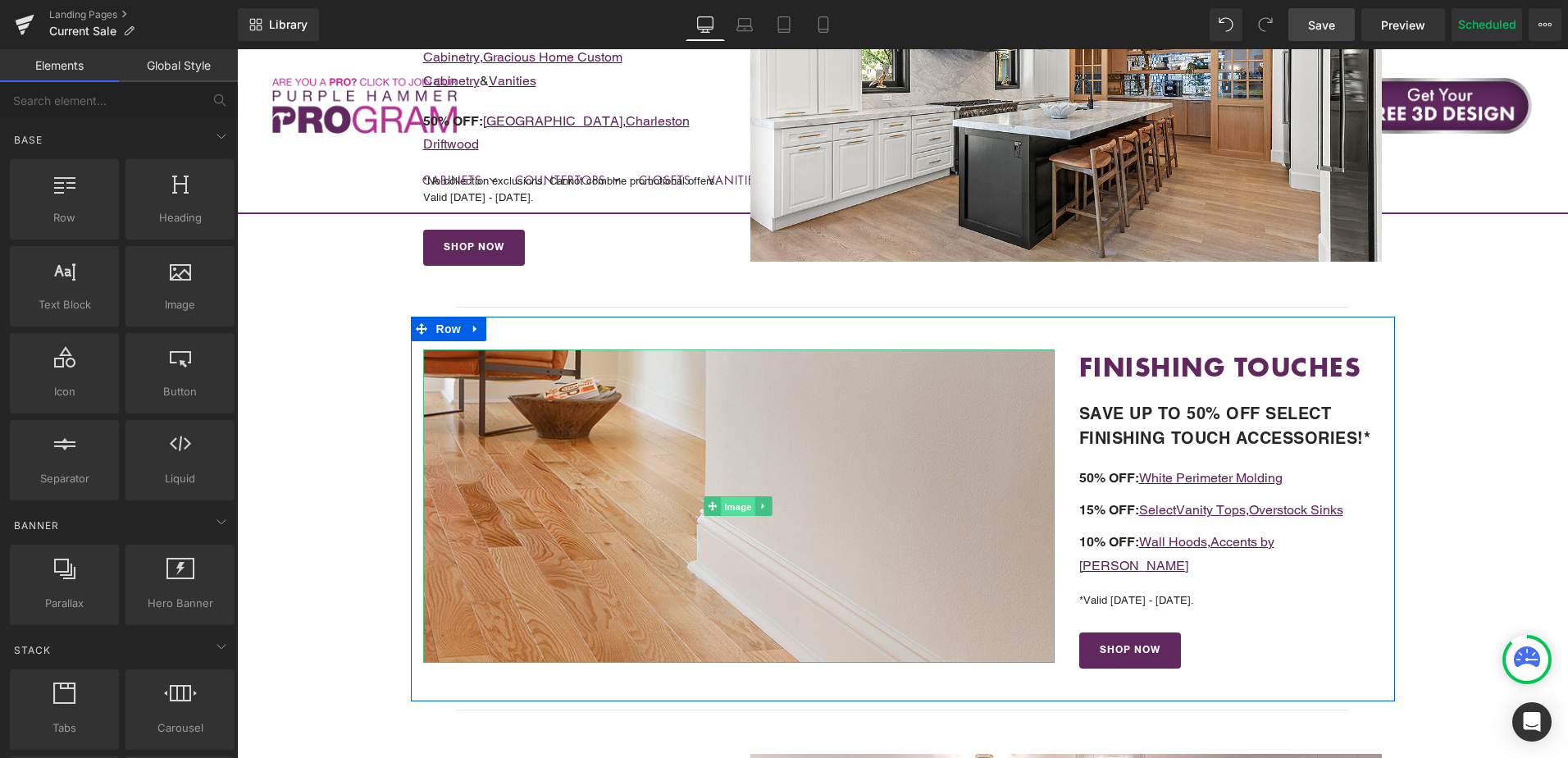
click at [732, 502] on span "Image" at bounding box center [739, 507] width 34 height 19
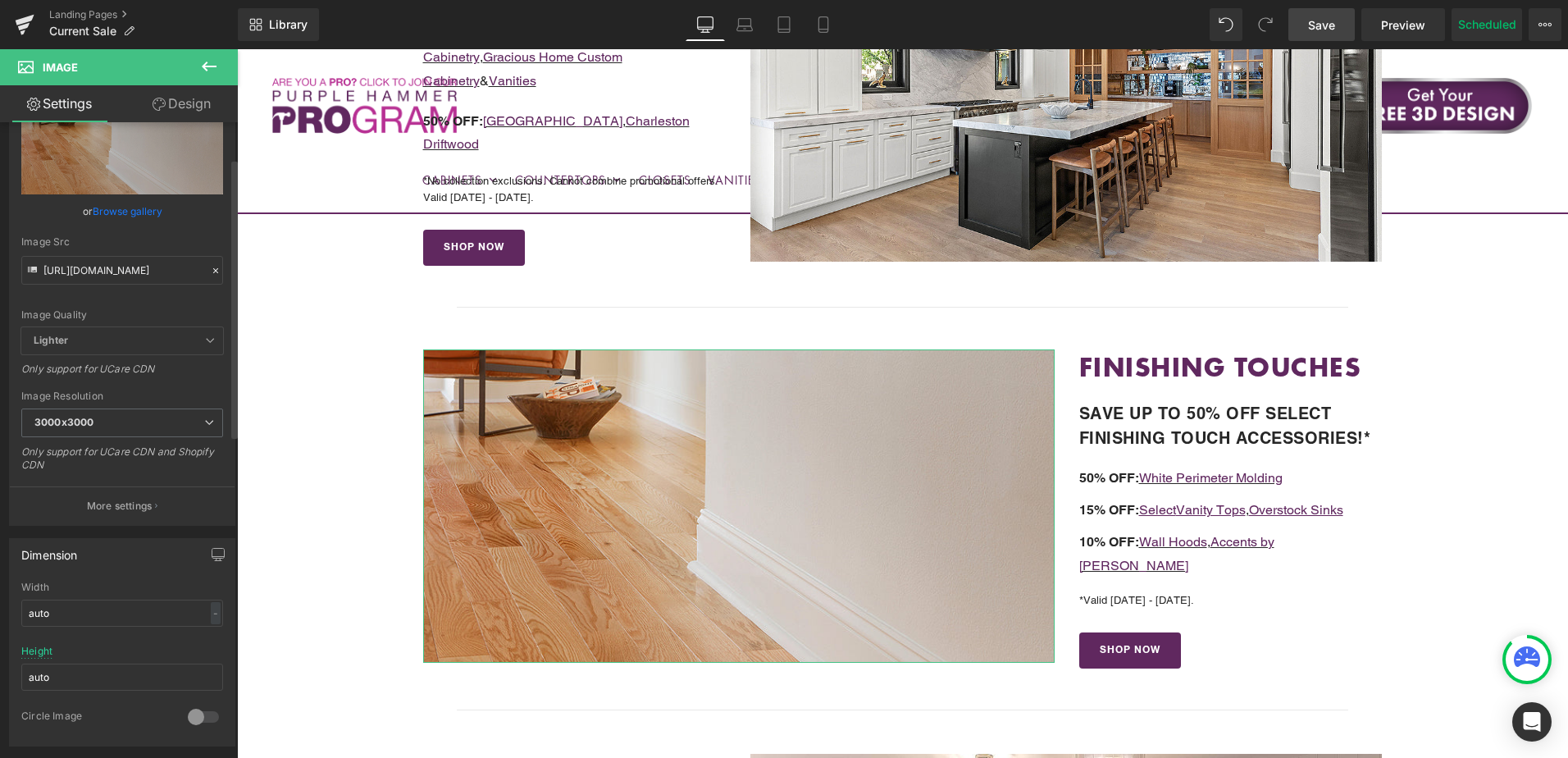
scroll to position [0, 0]
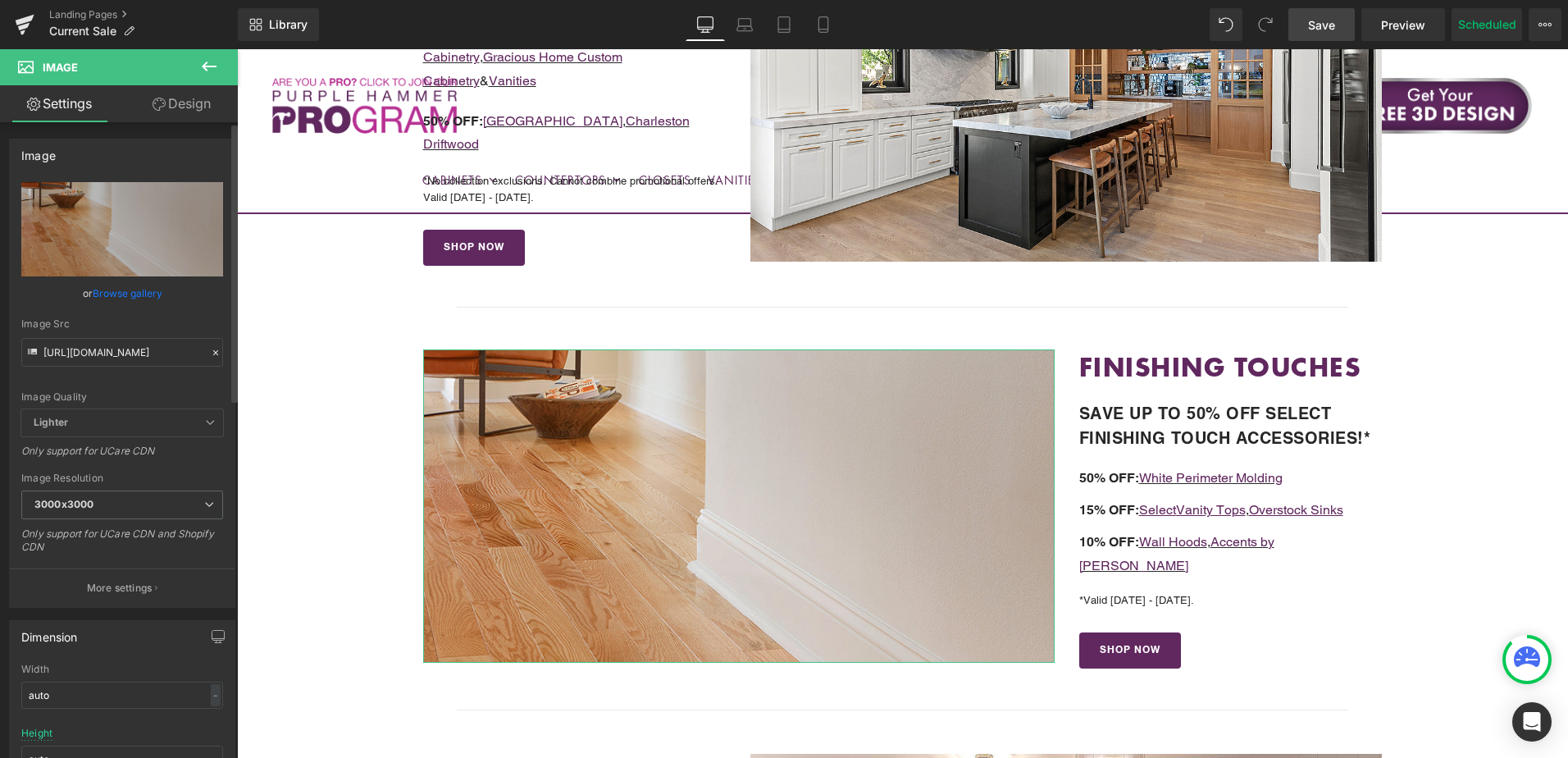
click at [124, 295] on link "Browse gallery" at bounding box center [127, 293] width 70 height 29
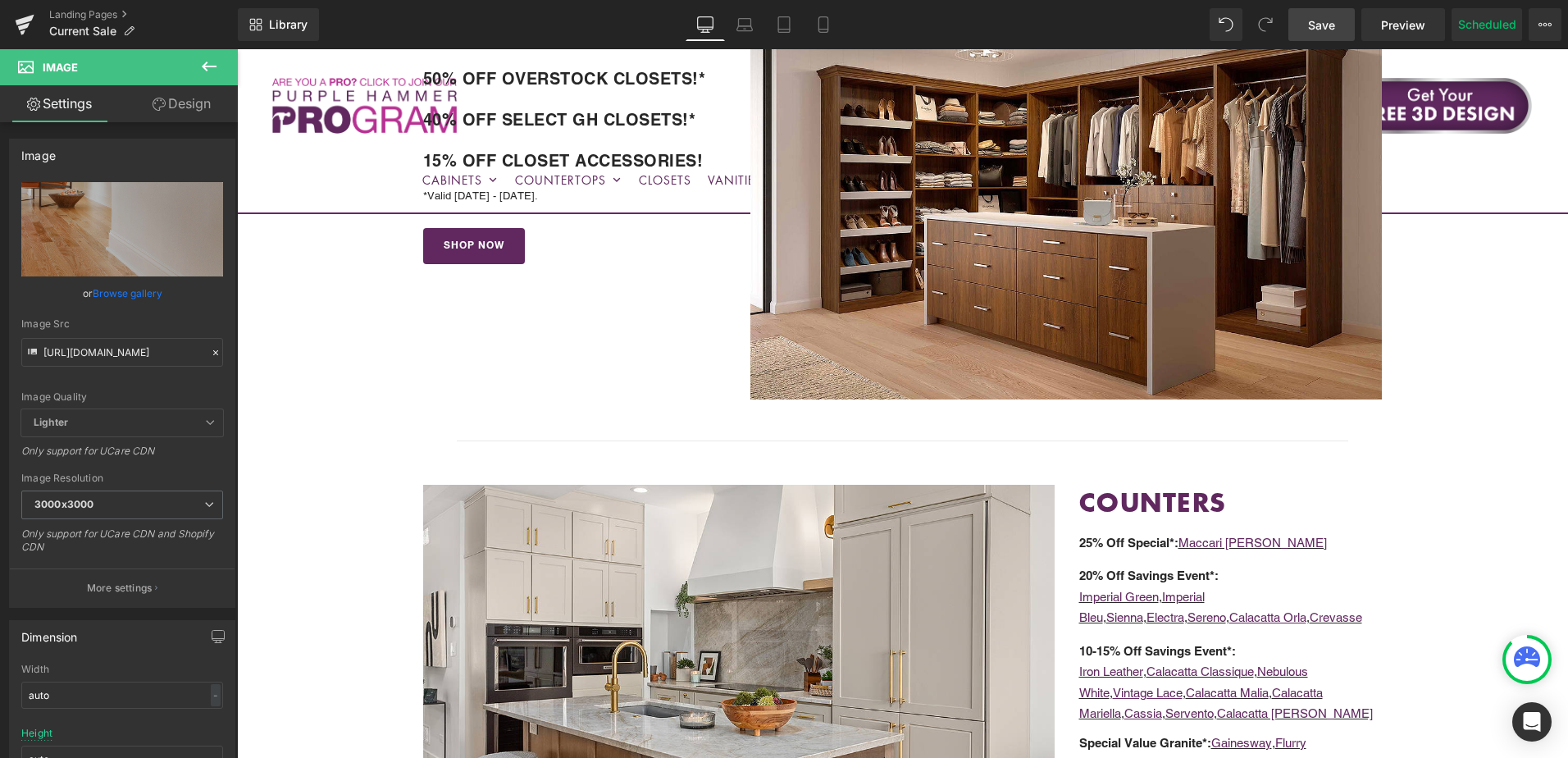
scroll to position [1639, 0]
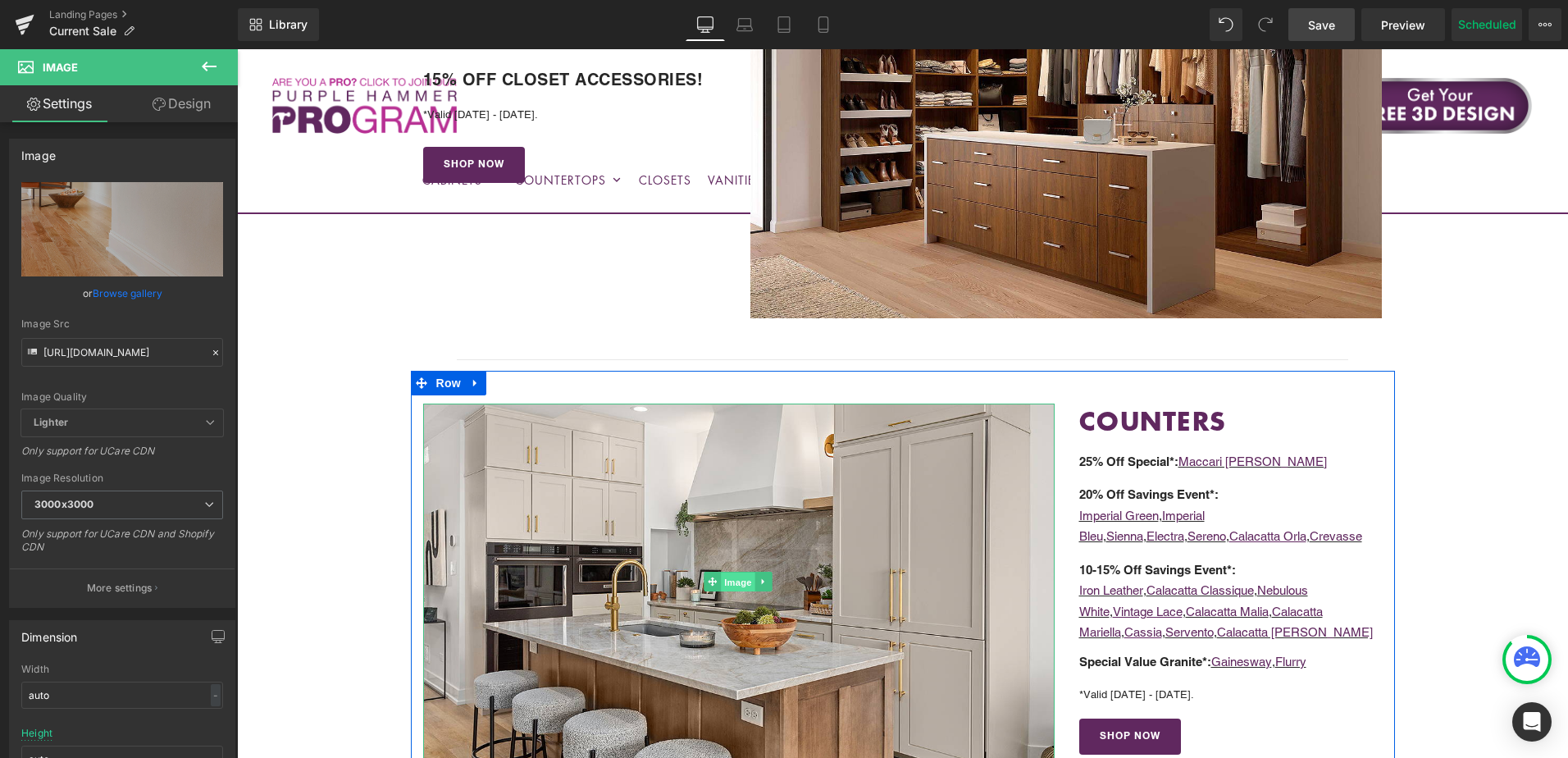
click at [732, 572] on span "Image" at bounding box center [739, 582] width 34 height 19
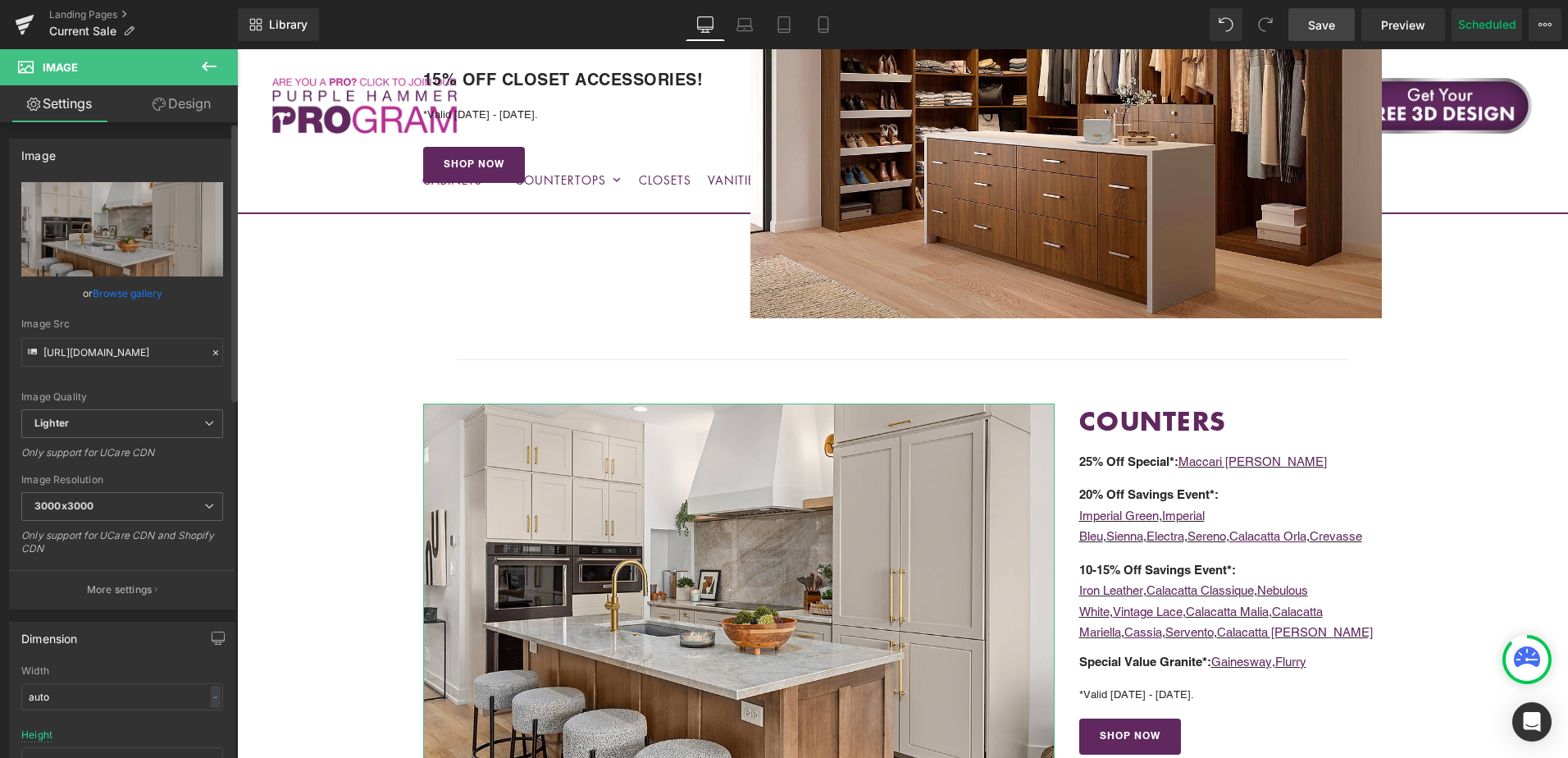
click at [130, 297] on link "Browse gallery" at bounding box center [127, 293] width 70 height 29
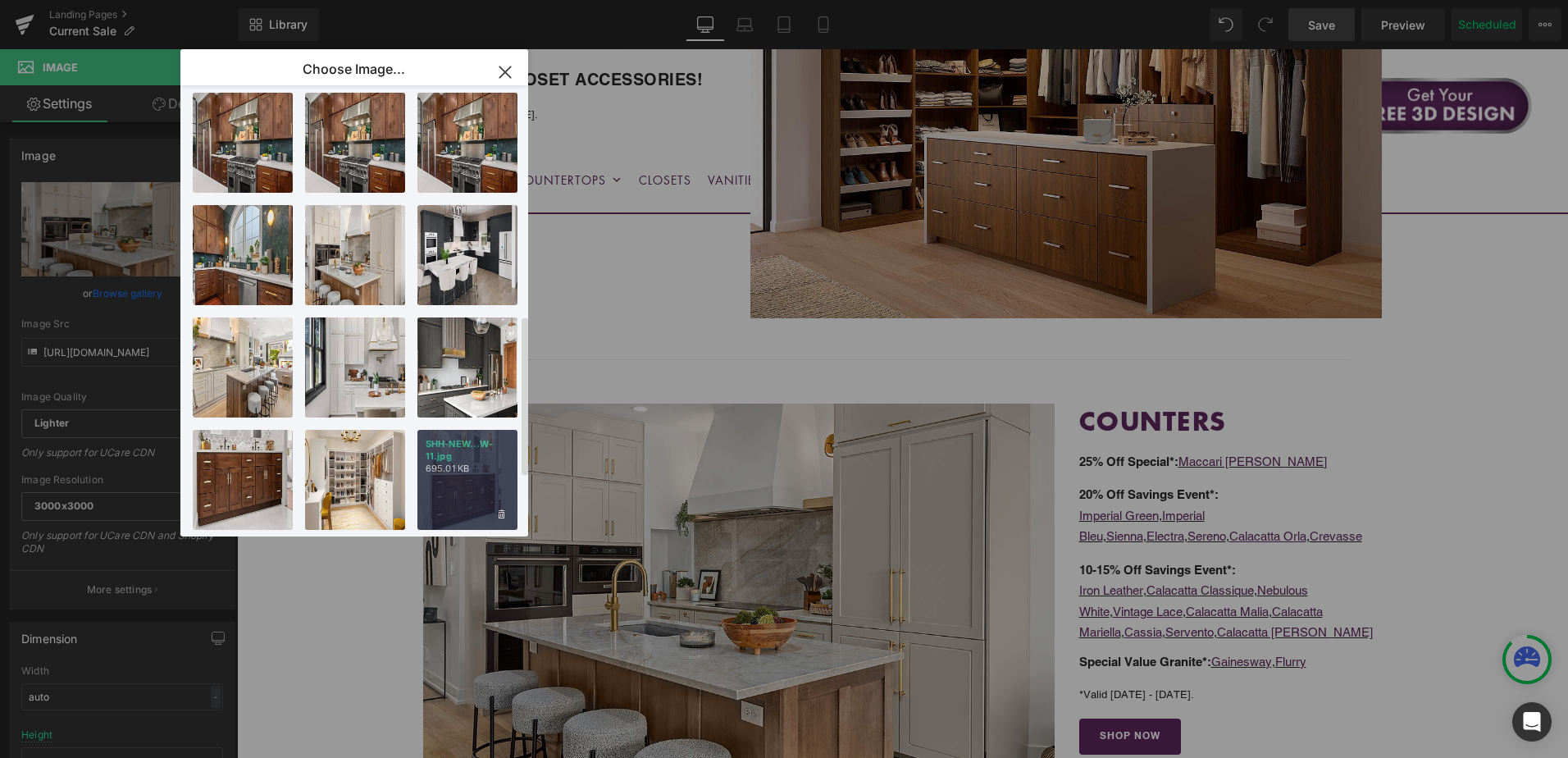
scroll to position [646, 0]
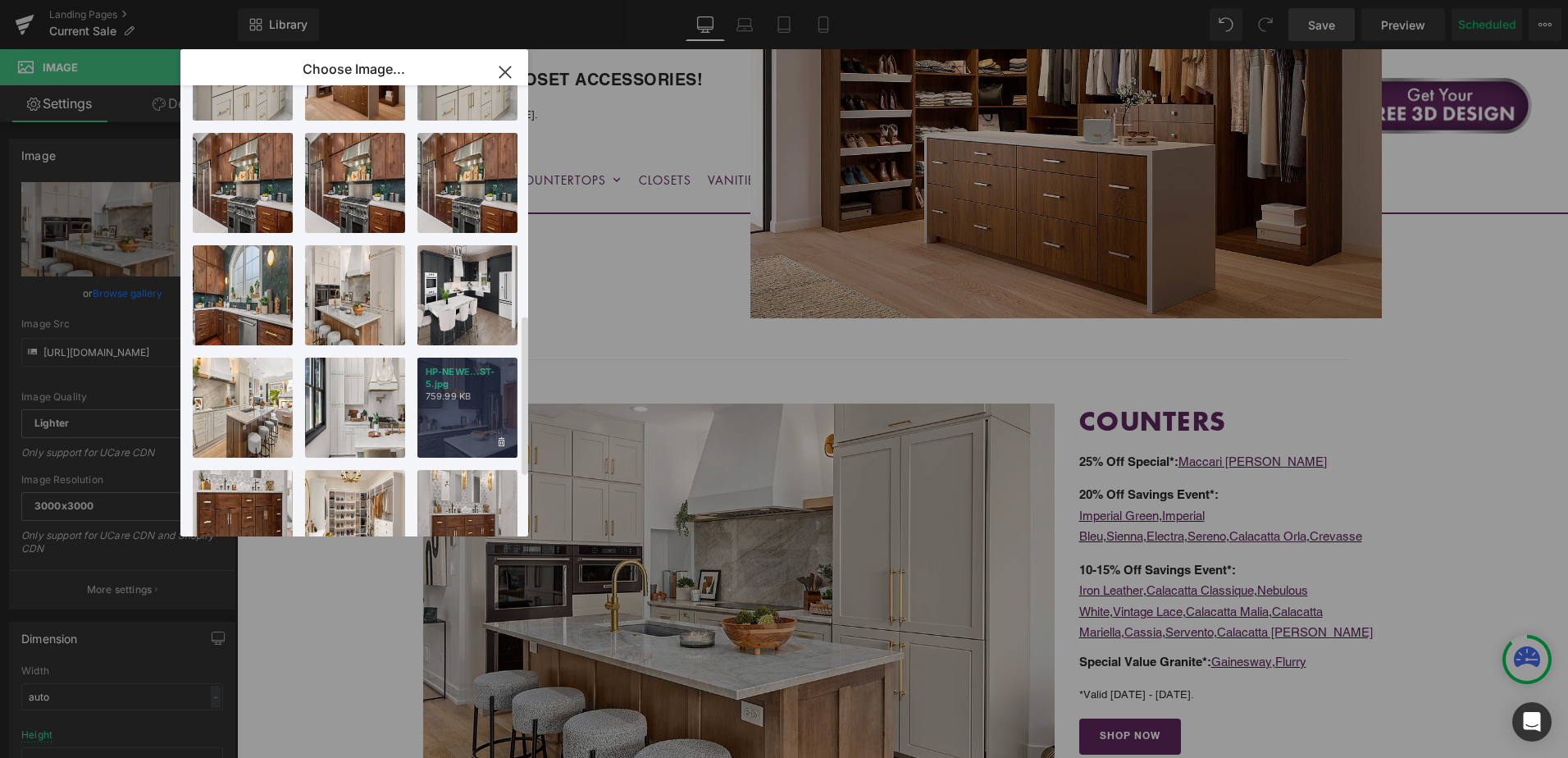
click at [469, 414] on div "HP-NEWE...ST-5.jpg 759.99 KB" at bounding box center [467, 407] width 100 height 100
type input "https://ucarecdn.com/6e8c4825-1134-47fc-ab13-1343b23d8c5e/-/format/auto/-/previ…"
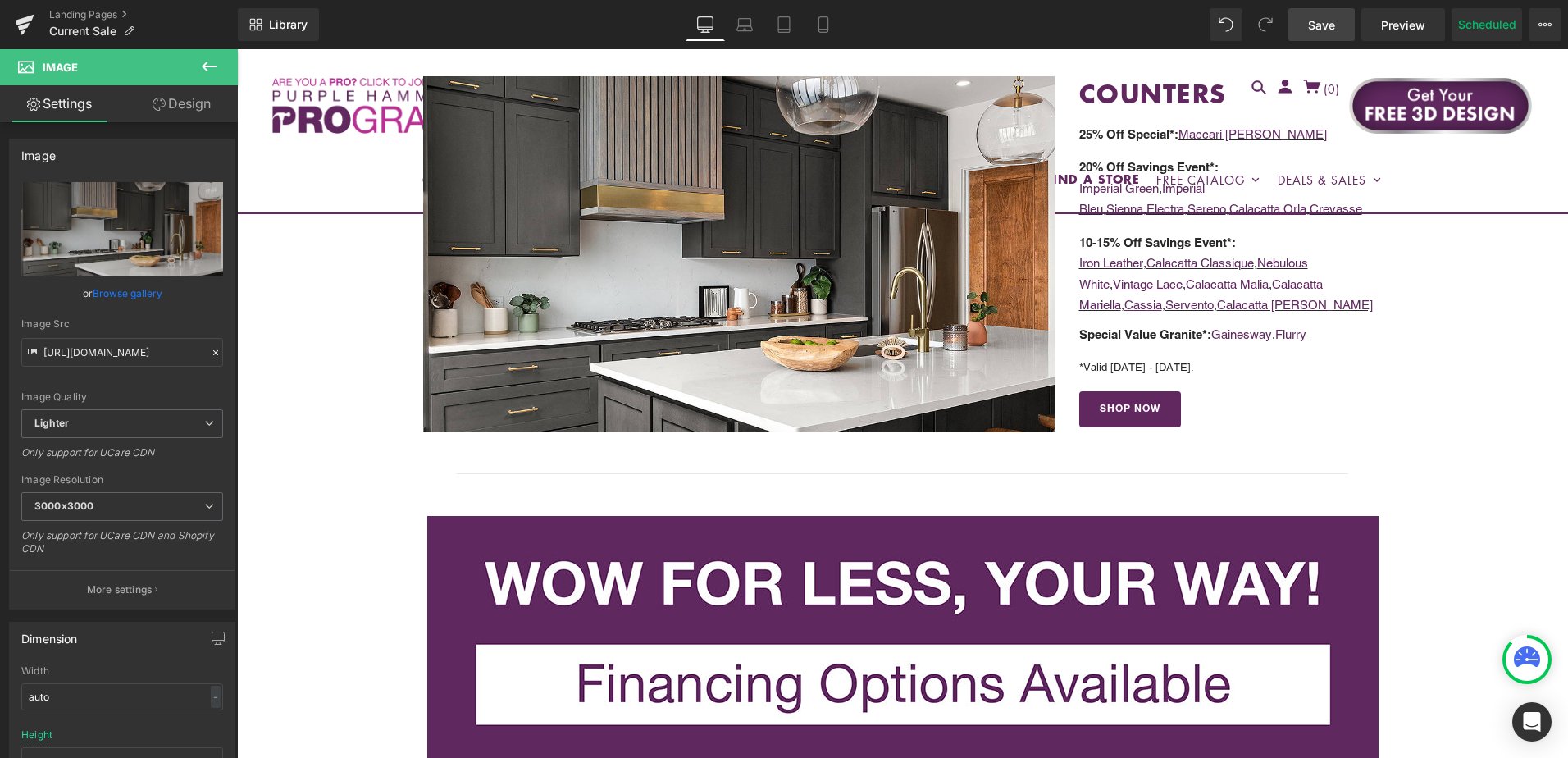
scroll to position [1967, 0]
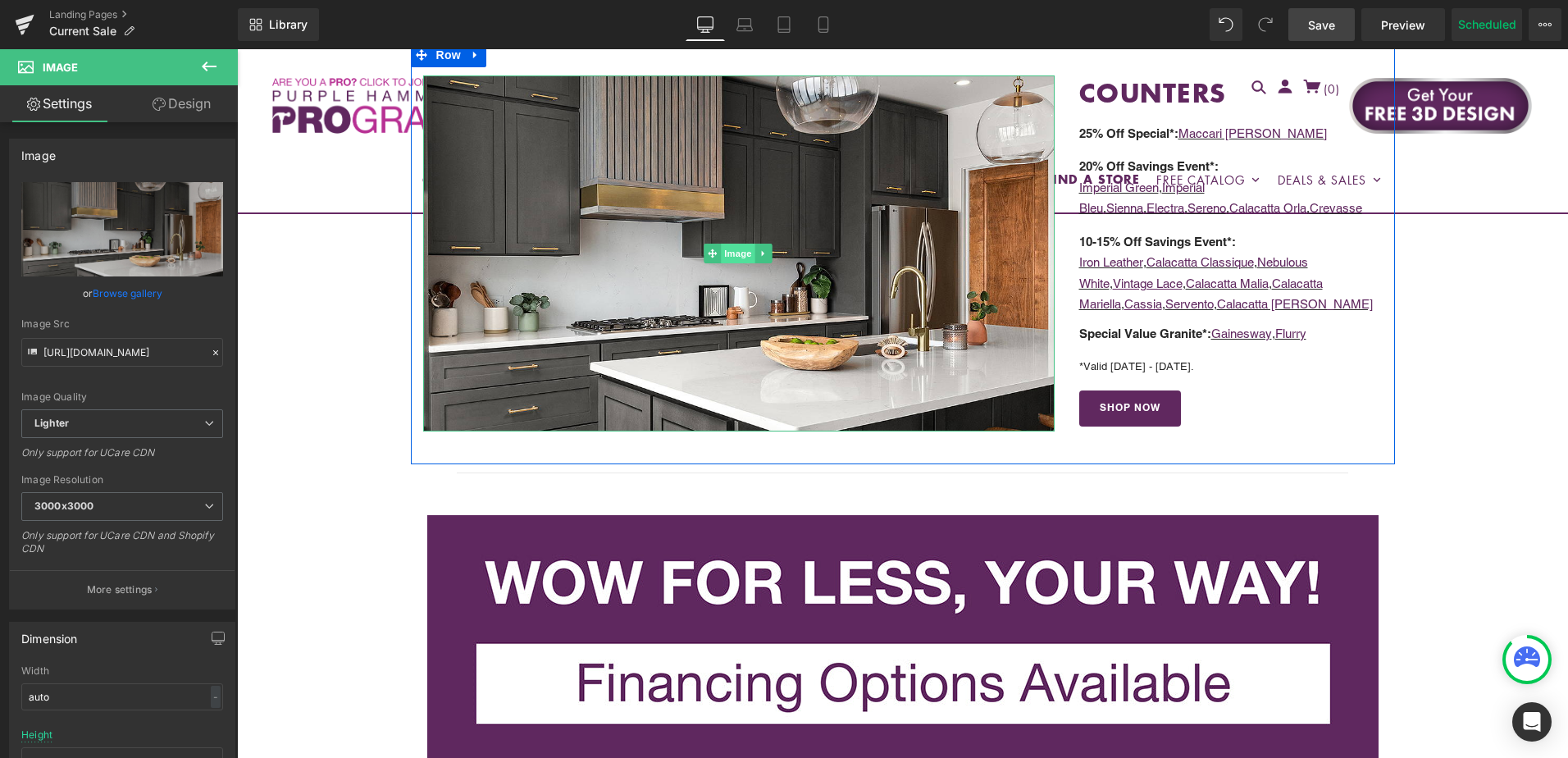
click at [732, 244] on span "Image" at bounding box center [739, 254] width 34 height 19
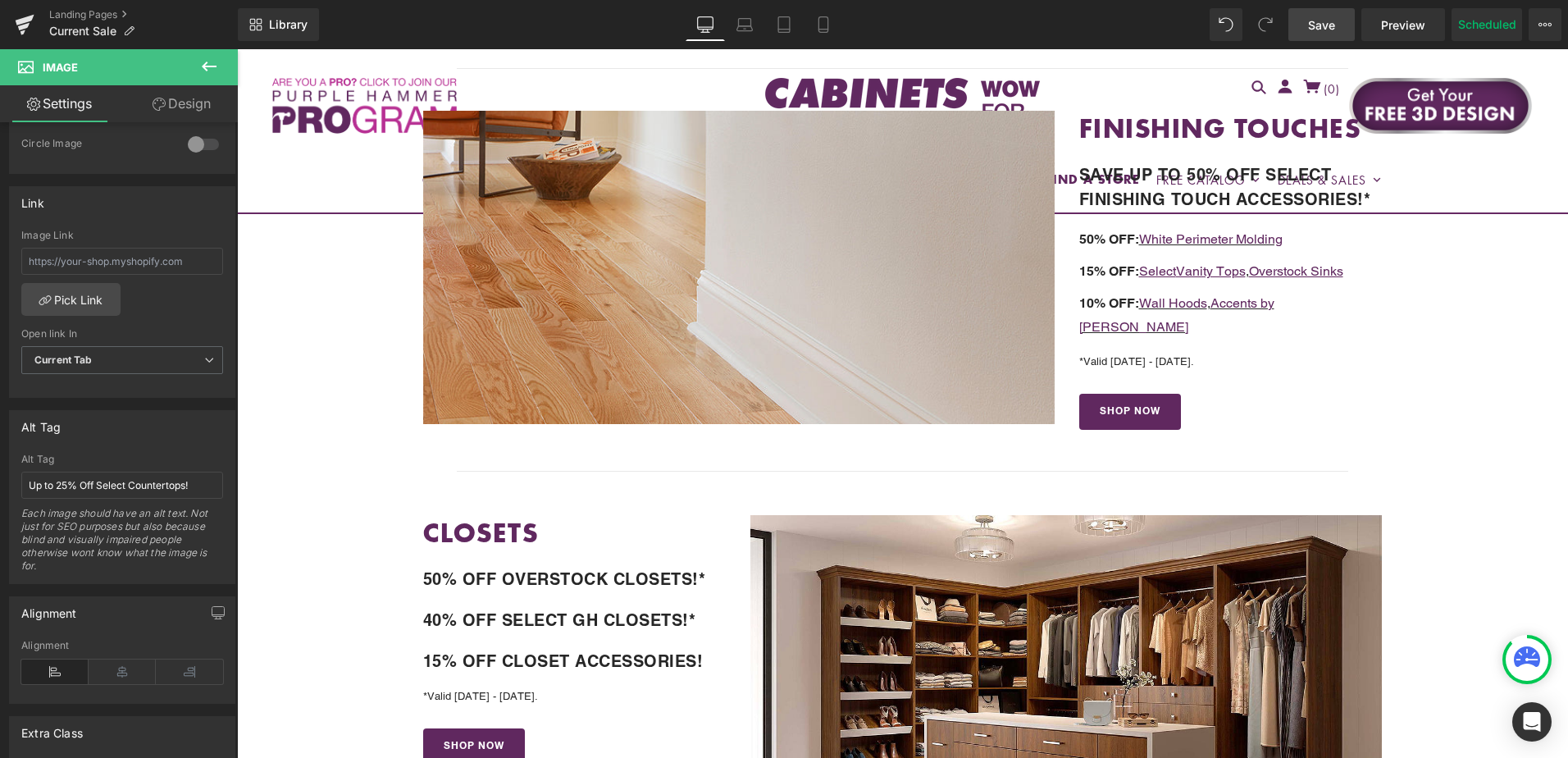
scroll to position [818, 0]
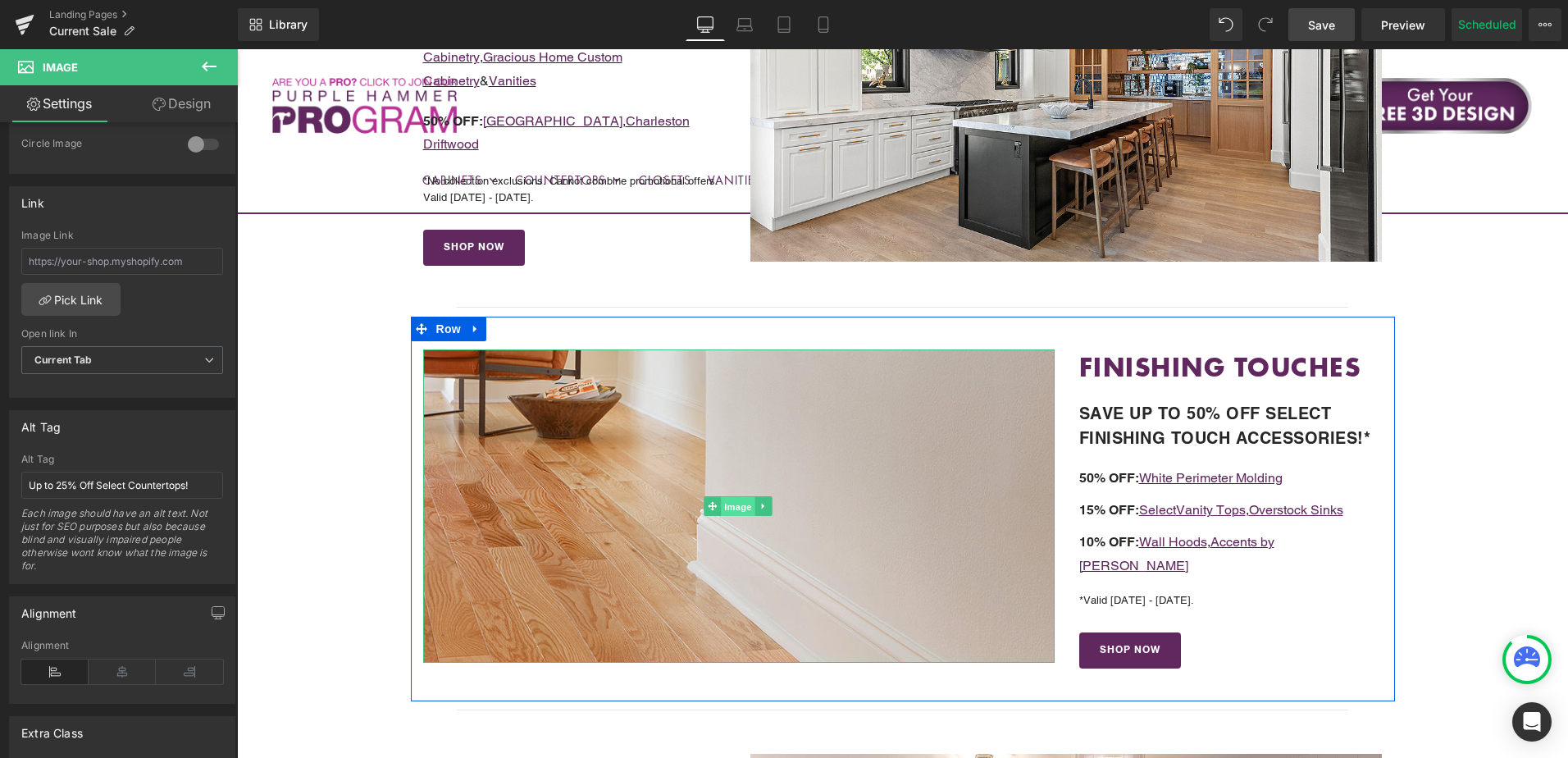
click at [741, 498] on span "Image" at bounding box center [739, 507] width 34 height 19
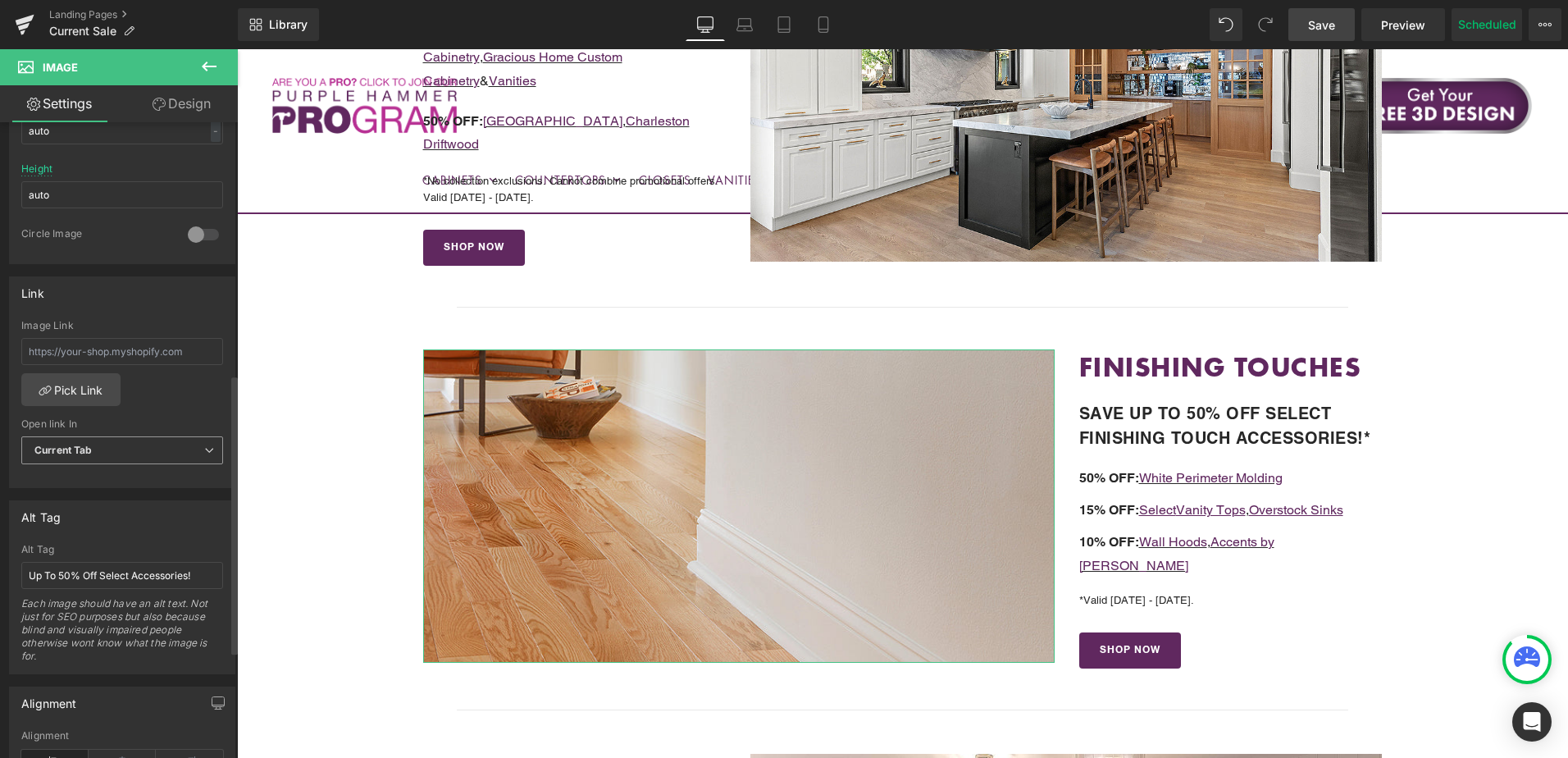
scroll to position [574, 0]
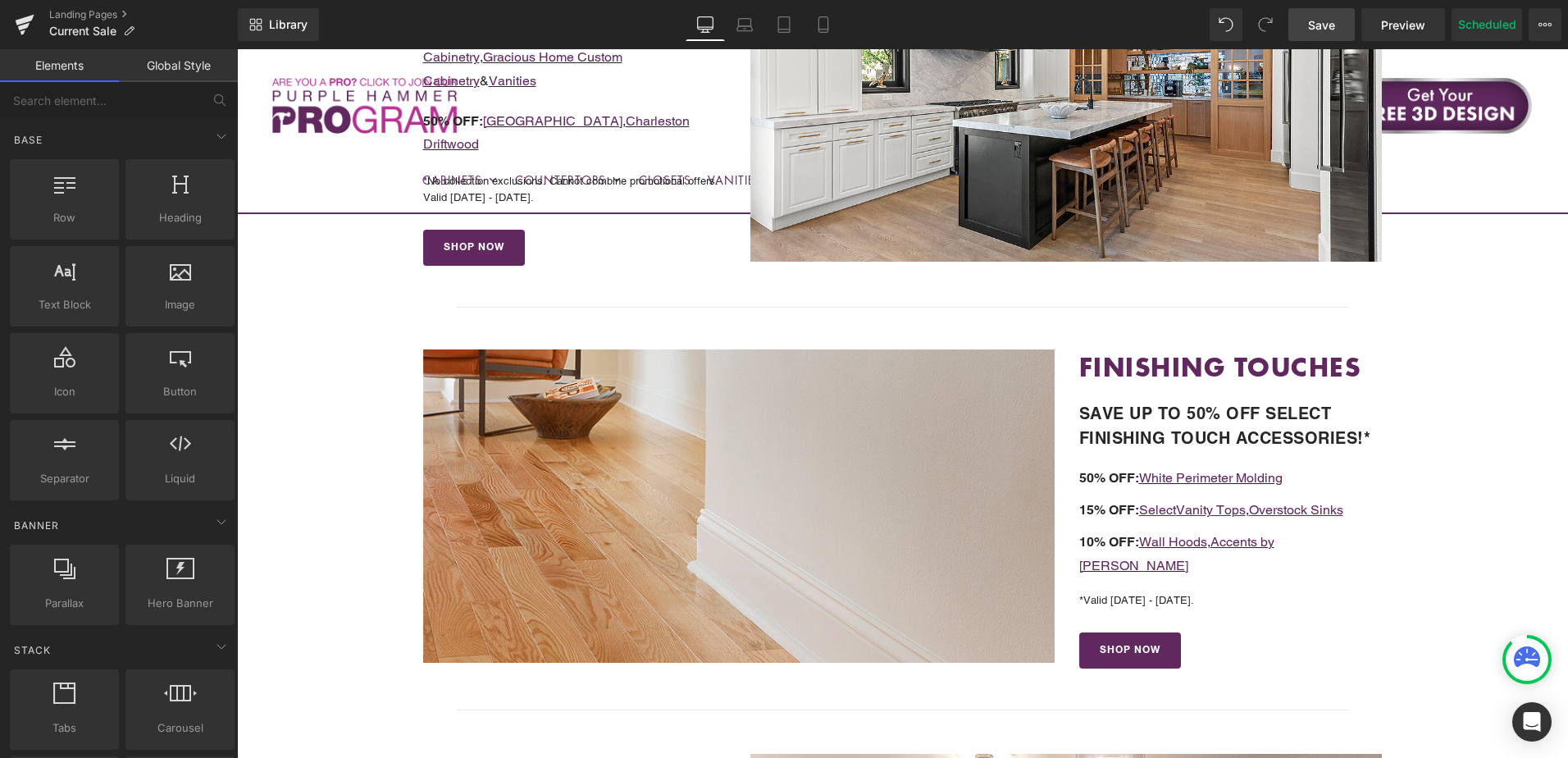
drag, startPoint x: 1332, startPoint y: 30, endPoint x: 1242, endPoint y: 470, distance: 449.1
click at [1332, 30] on span "Save" at bounding box center [1322, 26] width 27 height 18
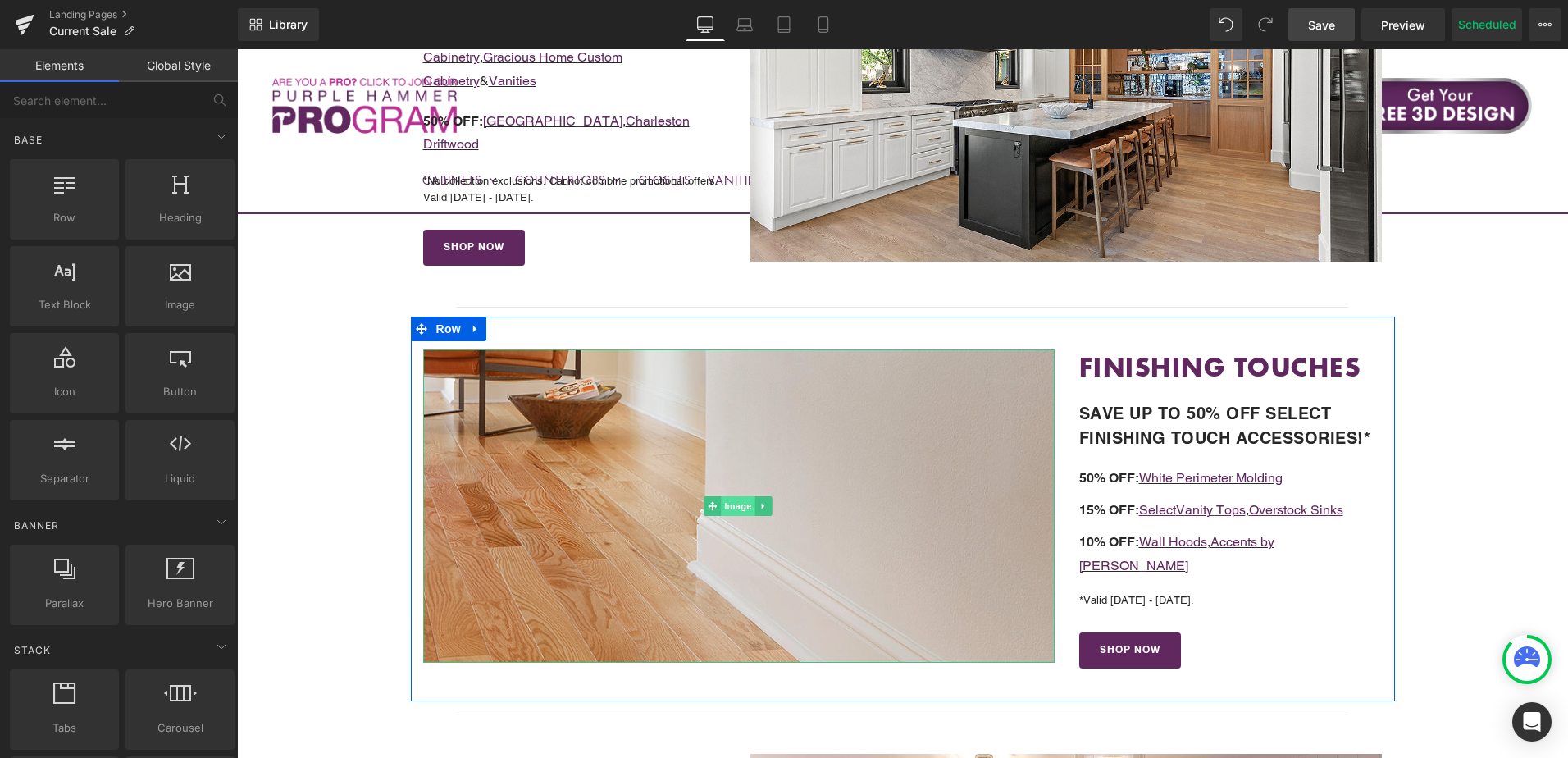
click at [734, 498] on span "Image" at bounding box center [739, 506] width 34 height 19
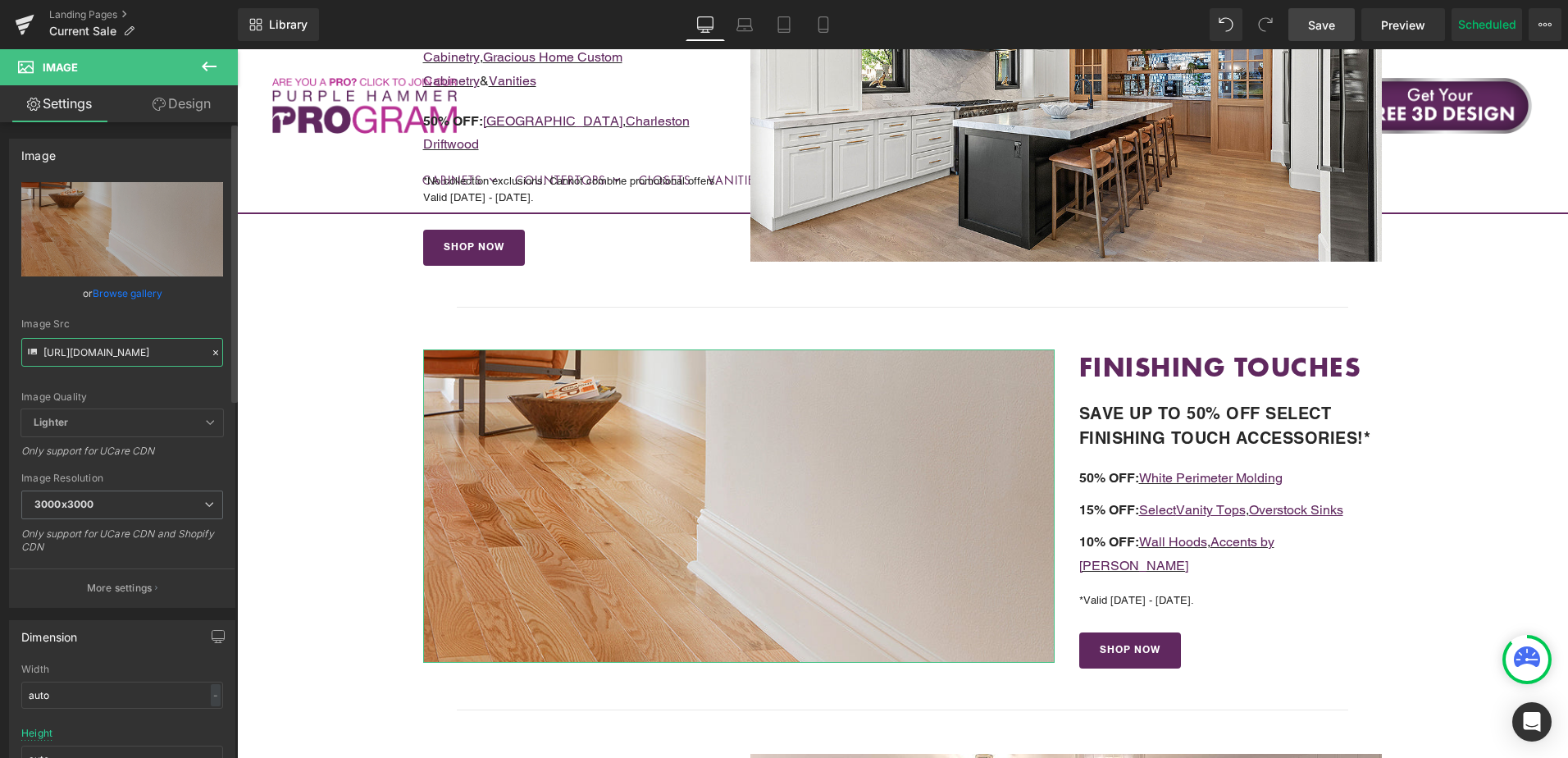
click at [109, 352] on input "https://cdn.shopify.com/s/files/1/0196/2351/0078/files/white-molding-collection…" at bounding box center [122, 352] width 202 height 29
paste input "pic2.jpg?v=175440649"
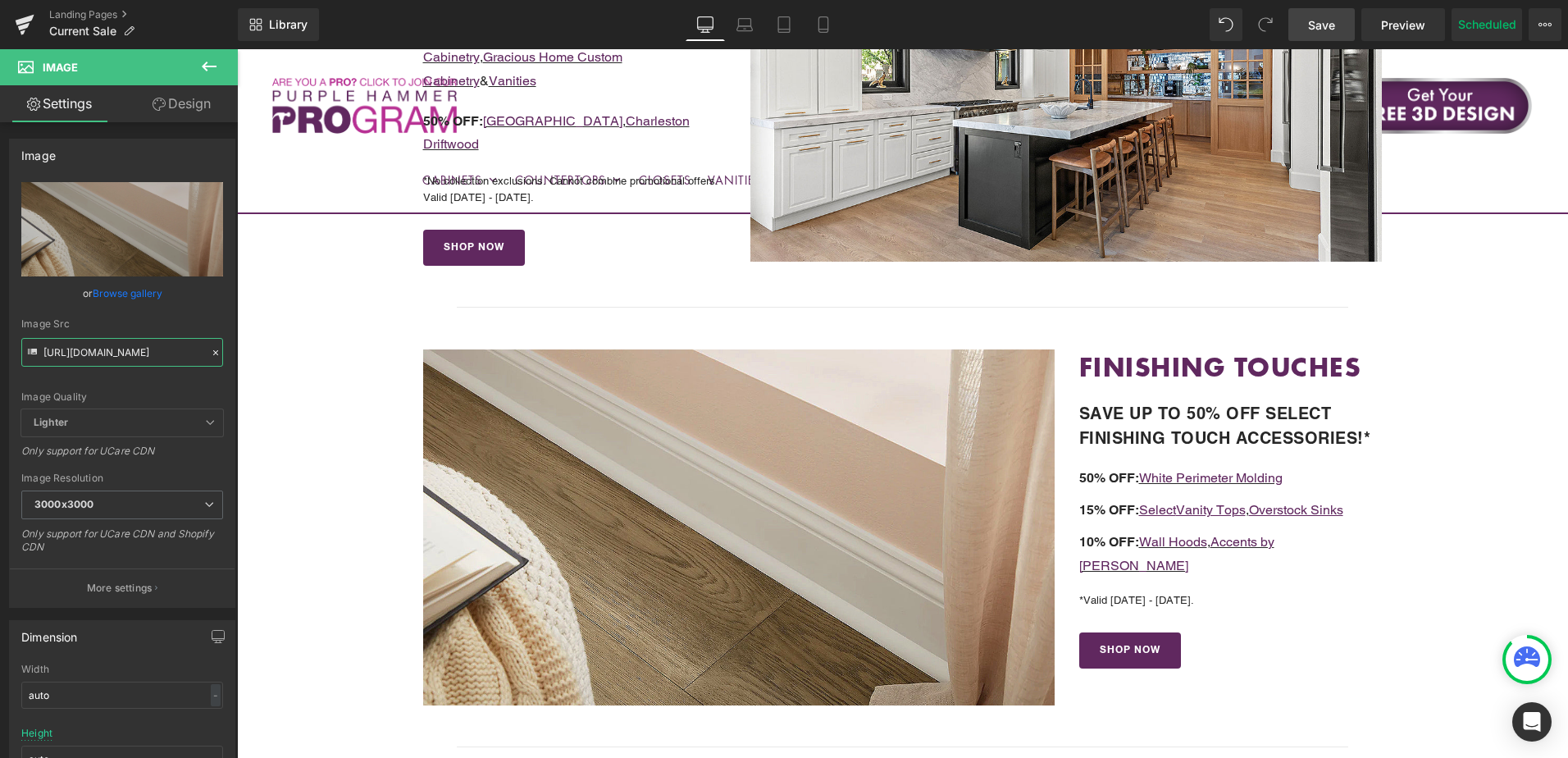
scroll to position [0, 0]
click at [132, 360] on input "https://cdn.shopify.com/s/files/1/0196/2351/0078/files/white-molding-pic2_3000x…" at bounding box center [122, 352] width 202 height 29
click at [132, 360] on input "https://cdn.shopify.com/s/files/1/0196/2351/0078/files/white-molding-pic2_3000x…" at bounding box center [122, 352] width 202 height 29
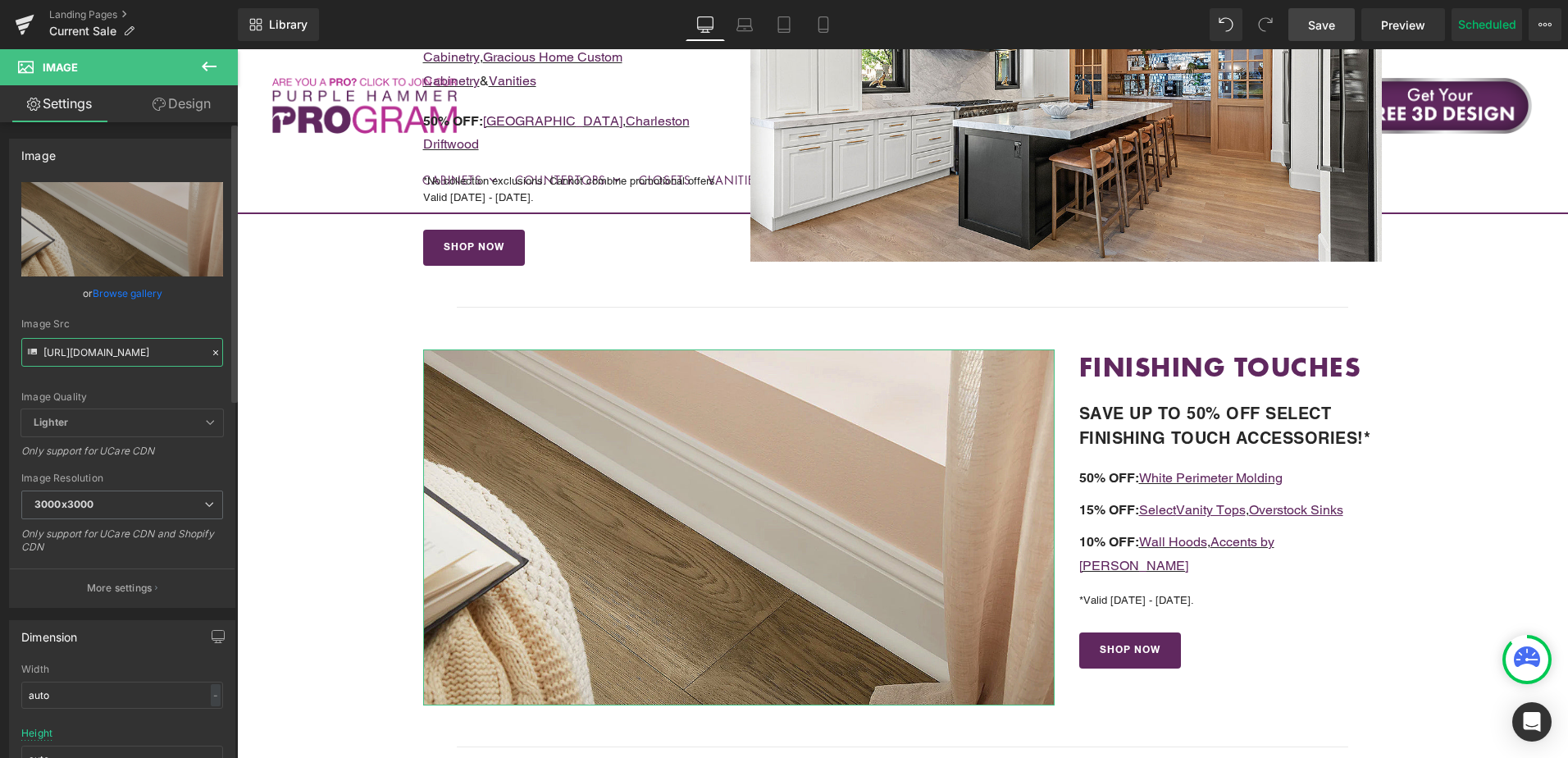
paste input "1.jpg?v=1754405996"
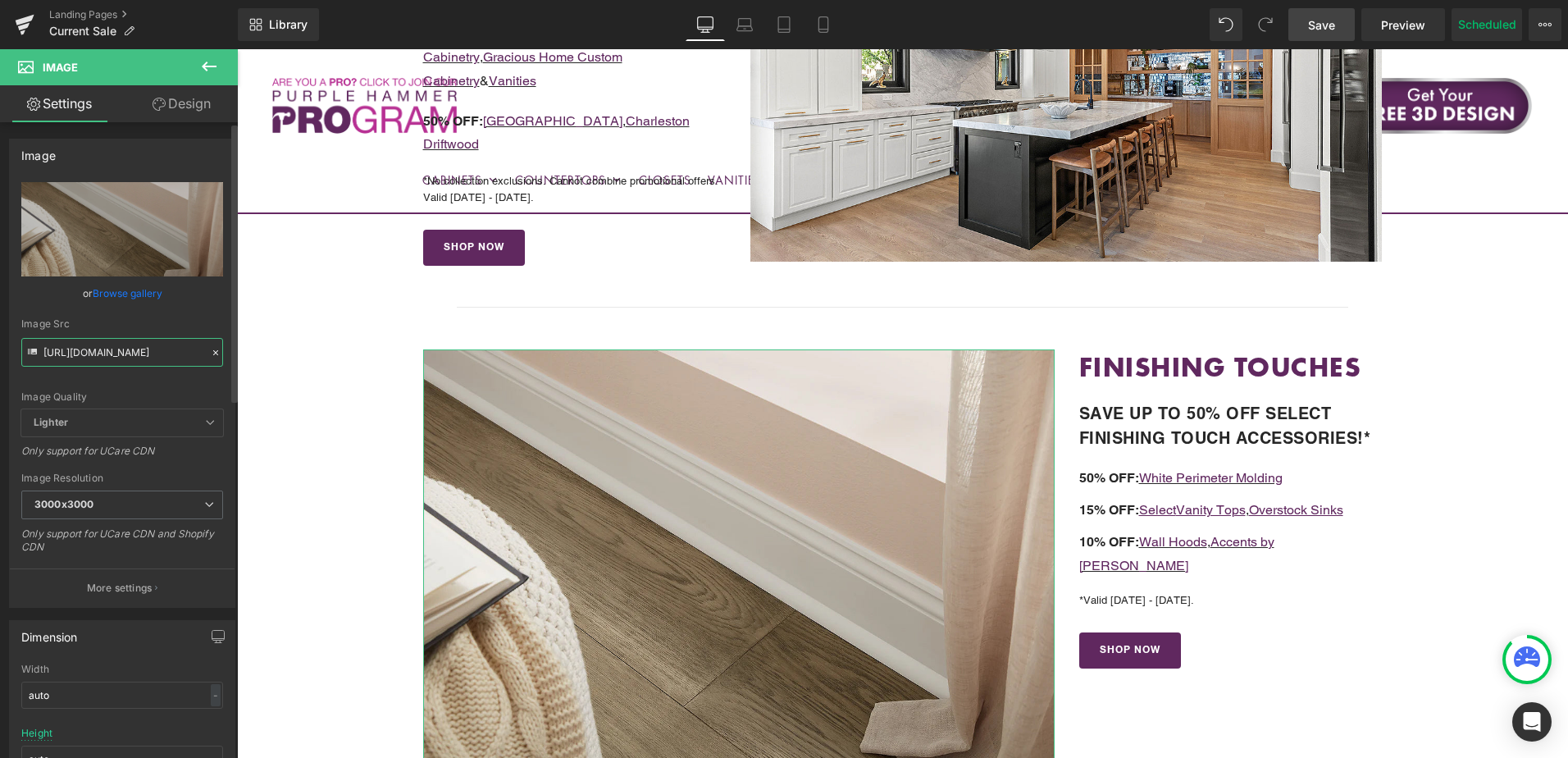
click at [145, 359] on input "https://cdn.shopify.com/s/files/1/0196/2351/0078/files/white-molding-pic1_3000x…" at bounding box center [122, 352] width 202 height 29
click at [145, 358] on input "https://cdn.shopify.com/s/files/1/0196/2351/0078/files/white-molding-pic1_3000x…" at bounding box center [122, 352] width 202 height 29
paste input "2.jpg?v=1754406490"
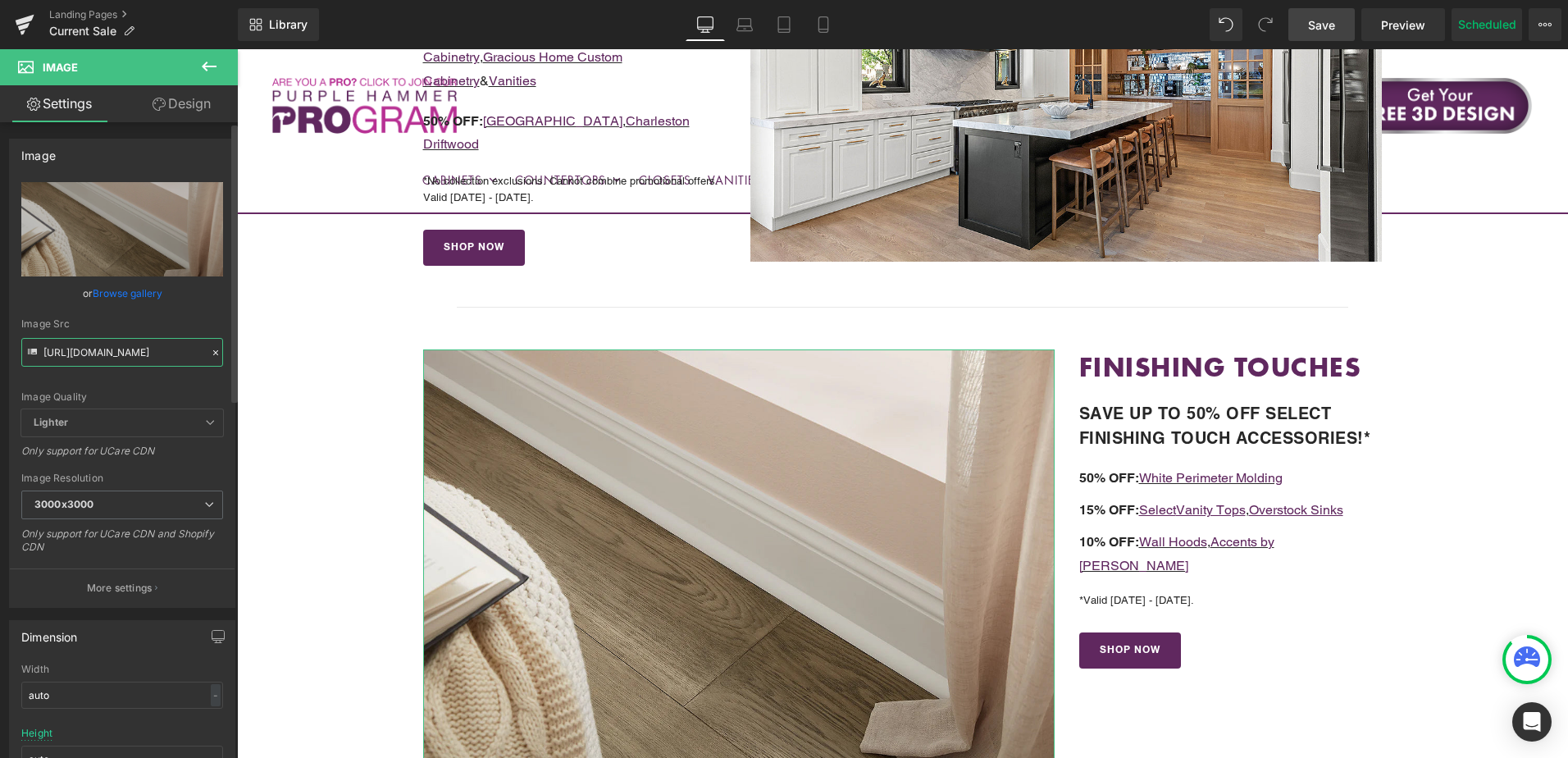
scroll to position [0, 290]
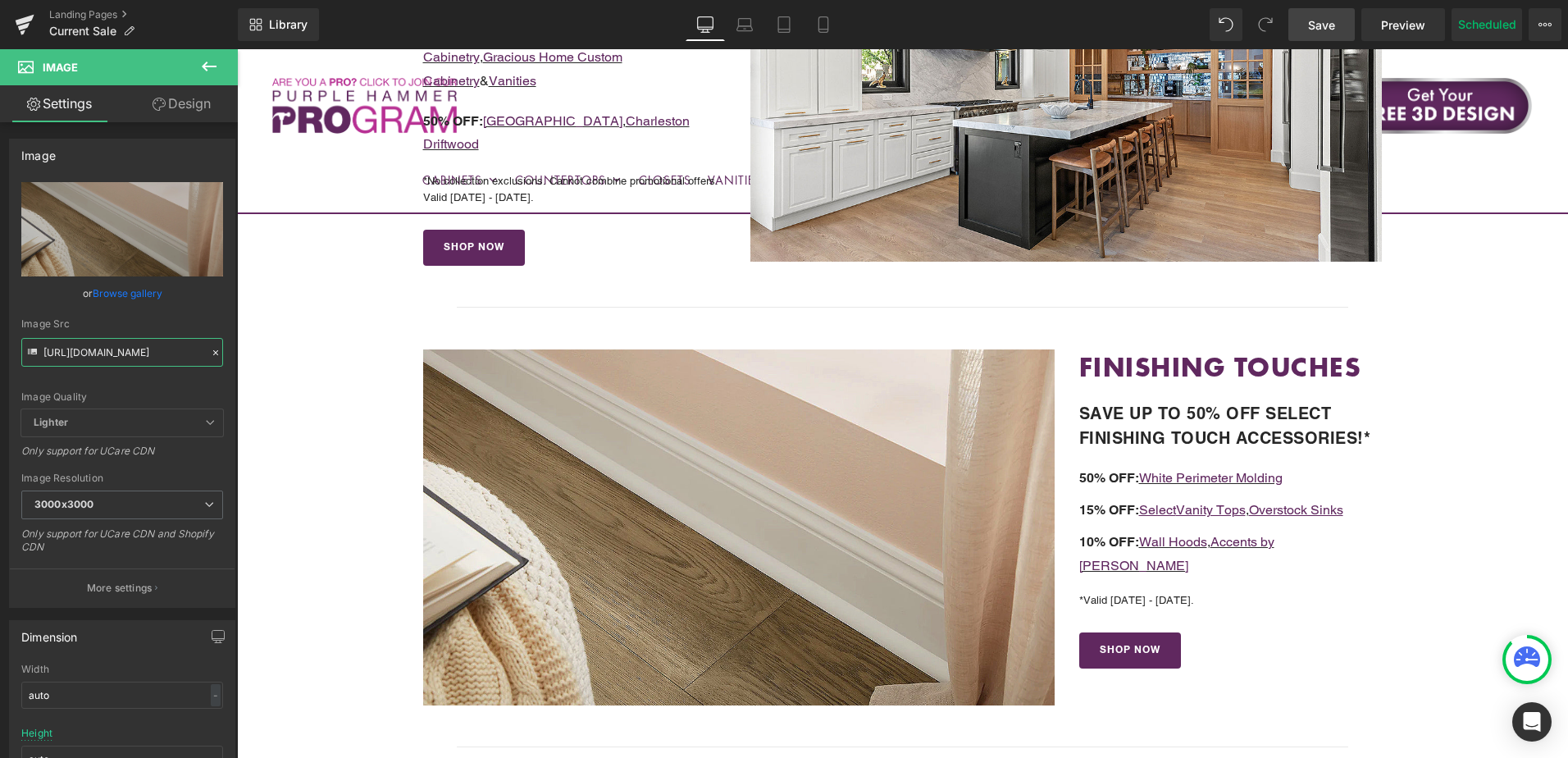
type input "https://cdn.shopify.com/s/files/1/0196/2351/0078/files/white-molding-pic2_3000x…"
drag, startPoint x: 1314, startPoint y: 24, endPoint x: 1123, endPoint y: 409, distance: 429.8
click at [1314, 24] on span "Save" at bounding box center [1322, 26] width 27 height 18
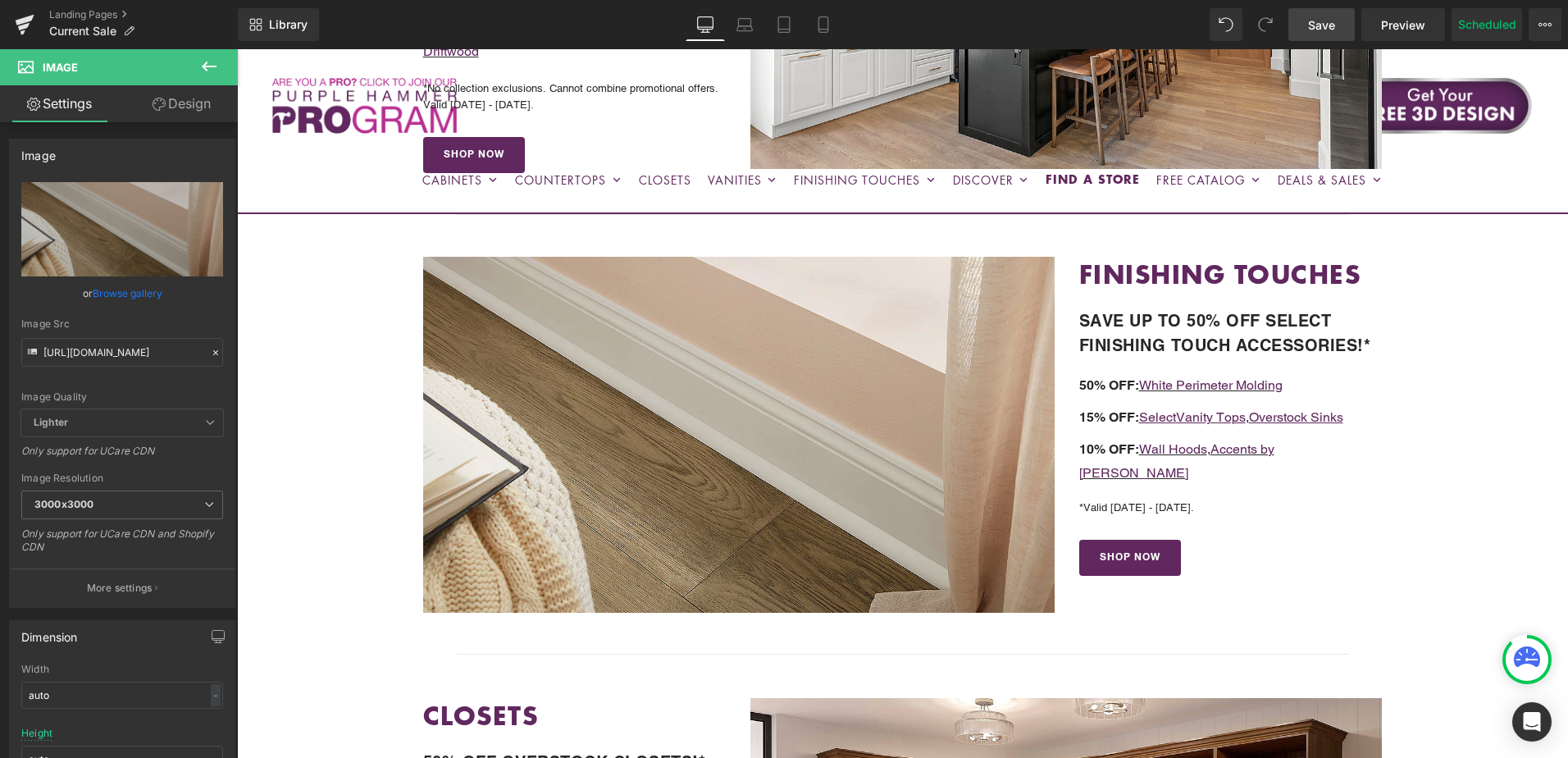
scroll to position [408, 0]
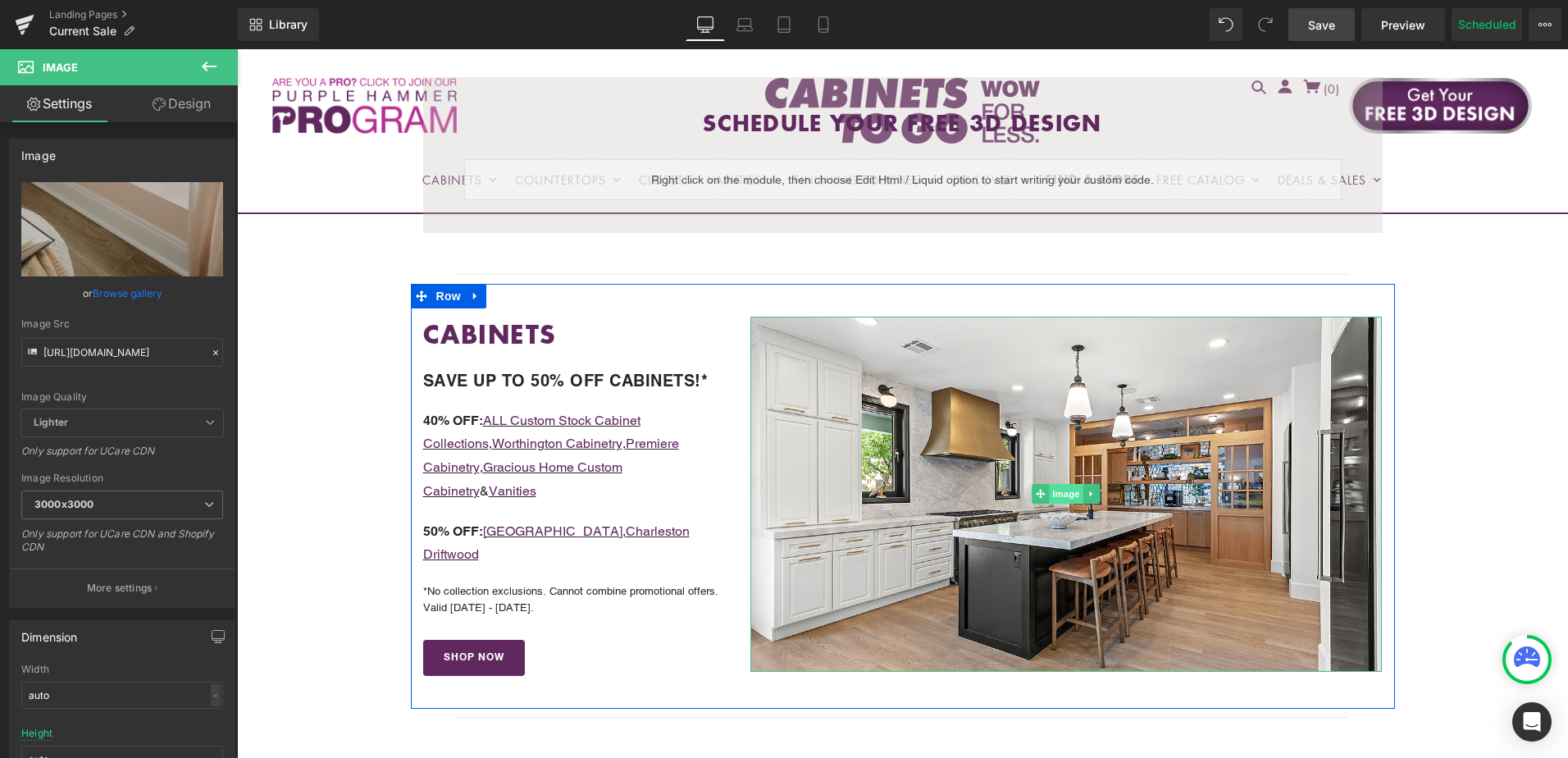
click at [1058, 493] on span "Image" at bounding box center [1067, 494] width 34 height 19
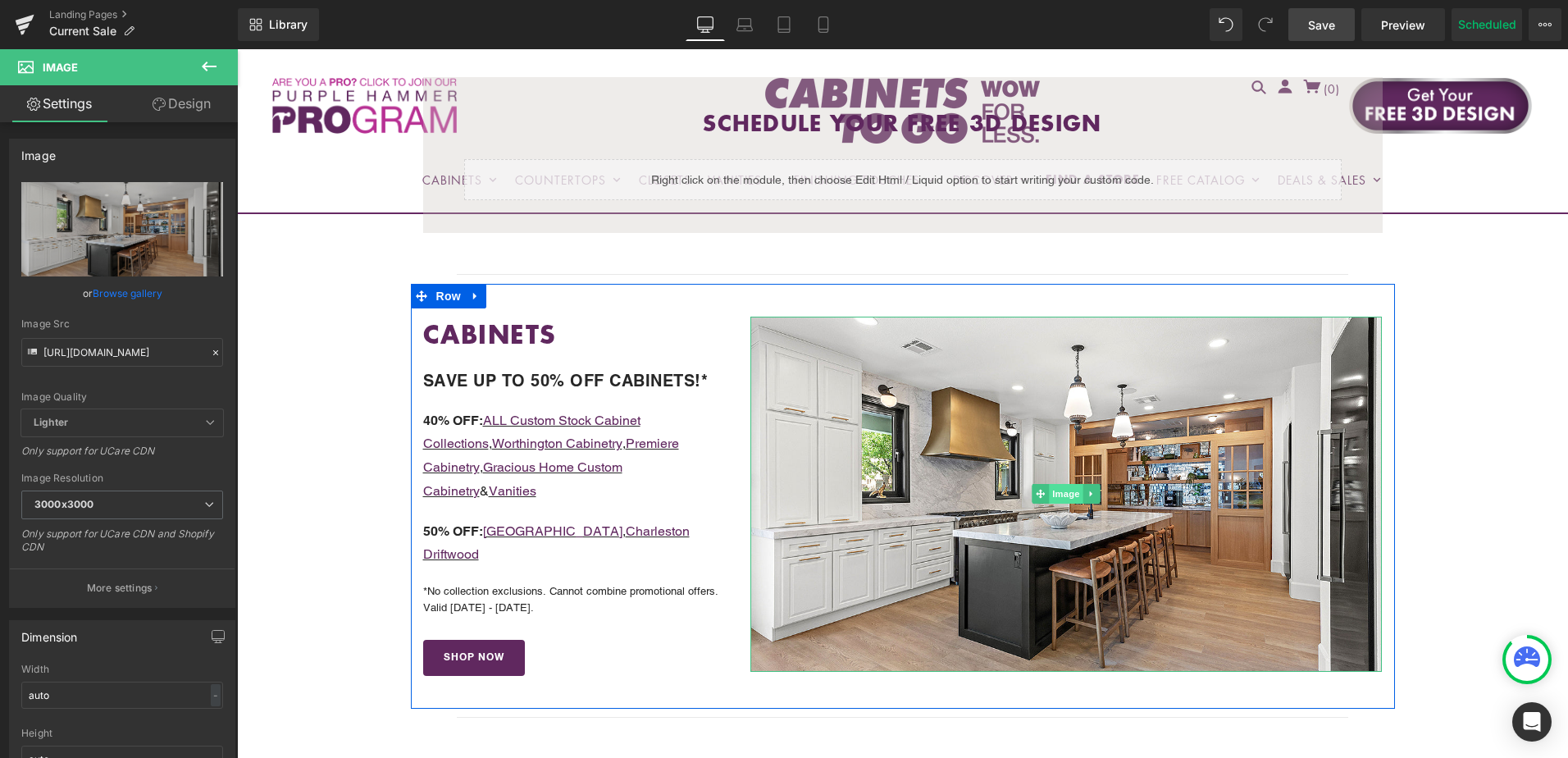
click at [1069, 497] on span "Image" at bounding box center [1067, 494] width 34 height 19
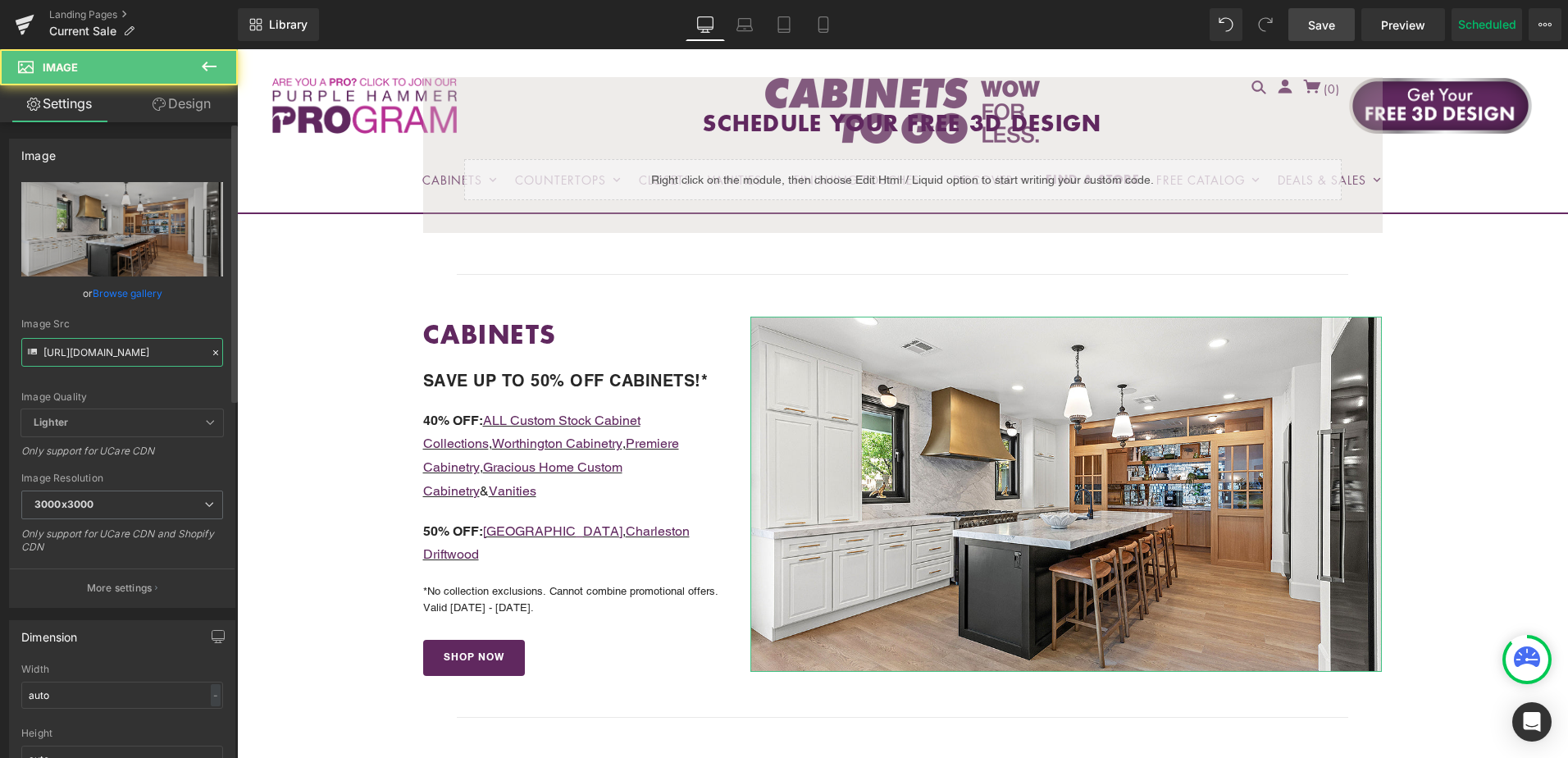
click at [111, 361] on input "https://cdn.shopify.com/s/files/1/0196/2351/0078/files/CHALET-1_3000x3000.jpg?v…" at bounding box center [122, 352] width 202 height 29
paste input "2"
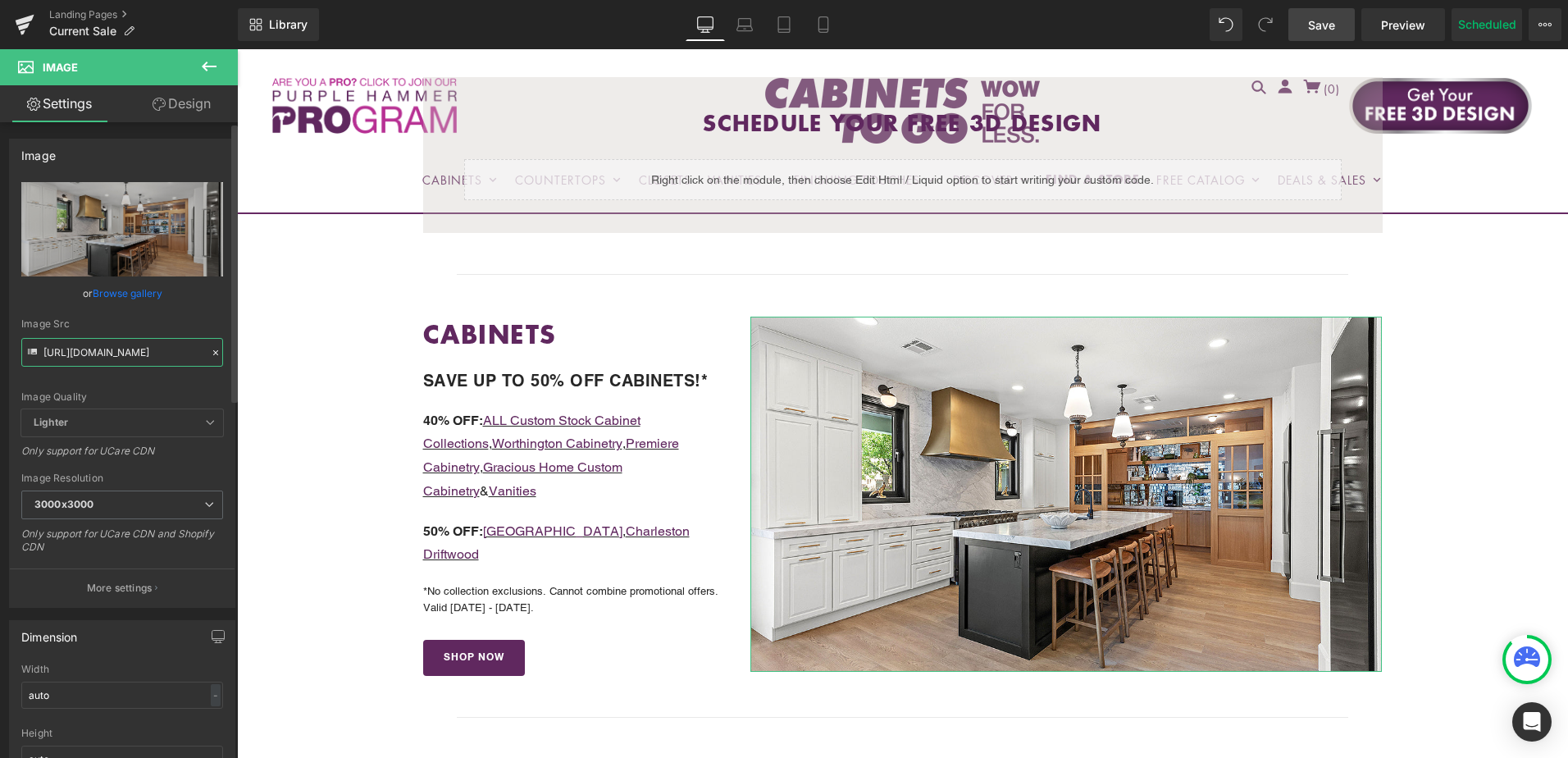
scroll to position [0, 245]
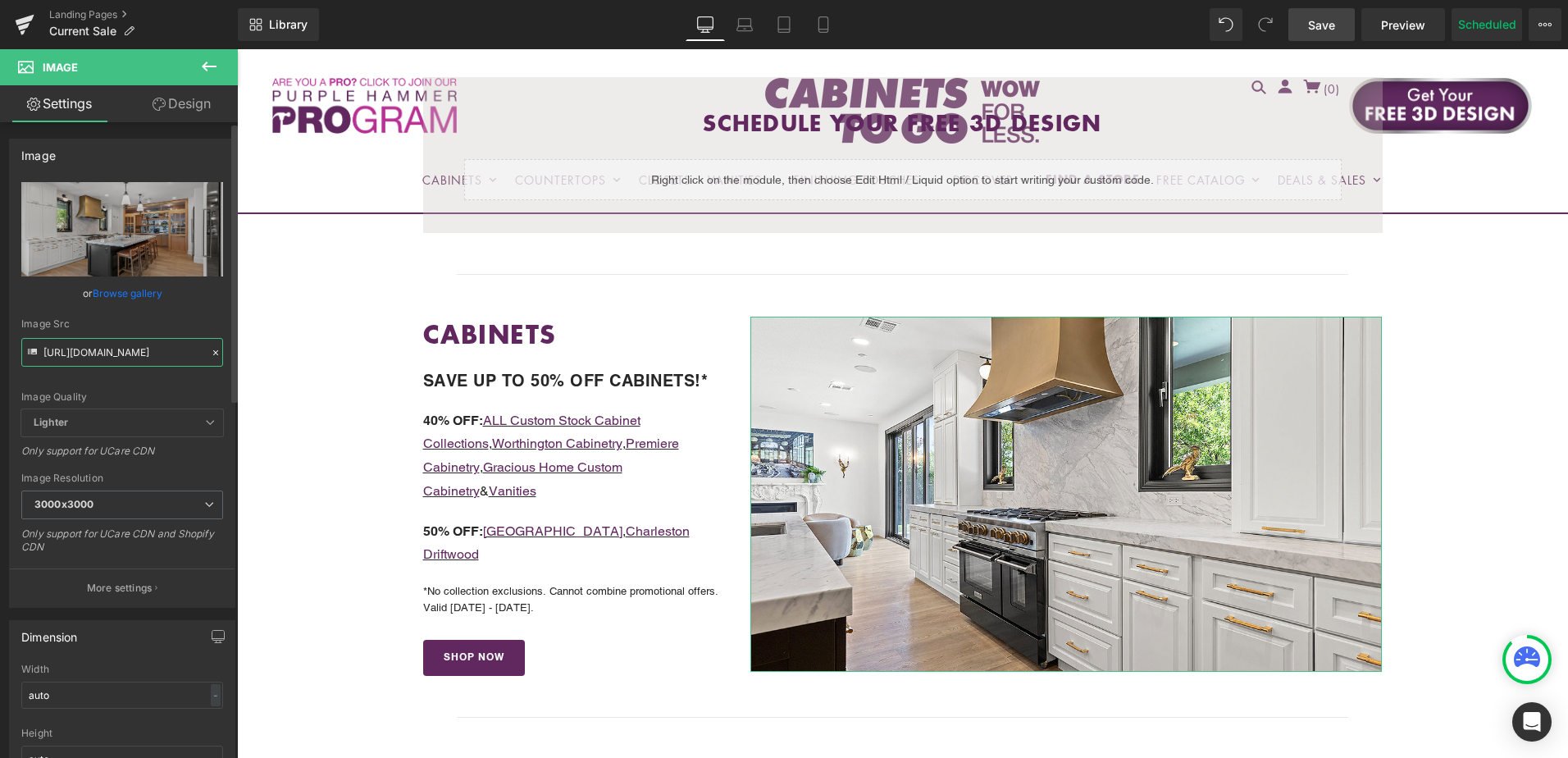
click at [111, 361] on input "https://cdn.shopify.com/s/files/1/0196/2351/0078/files/CHALET-2.jpg?v=1755877980" at bounding box center [122, 352] width 202 height 29
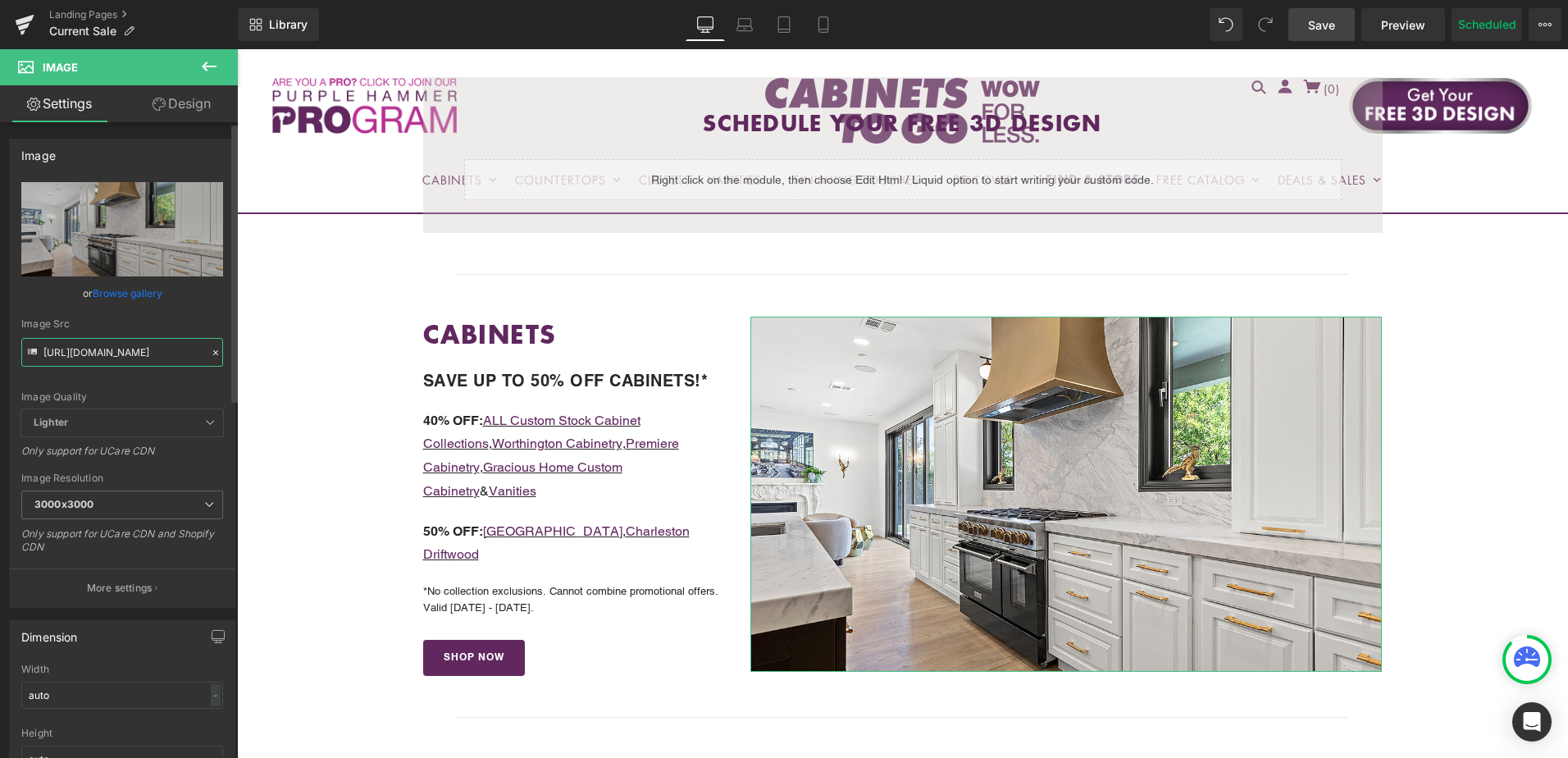
click at [111, 361] on input "https://cdn.shopify.com/s/files/1/0196/2351/0078/files/CHALET-2_3000x3000.jpg?v…" at bounding box center [122, 352] width 202 height 29
type input "https://cdn.shopify.com/s/files/1/0196/2351/0078/files/CHALET-2_3000x3000.jpg?v…"
drag, startPoint x: 1318, startPoint y: 24, endPoint x: 1220, endPoint y: 456, distance: 443.0
click at [1318, 24] on span "Save" at bounding box center [1322, 26] width 27 height 18
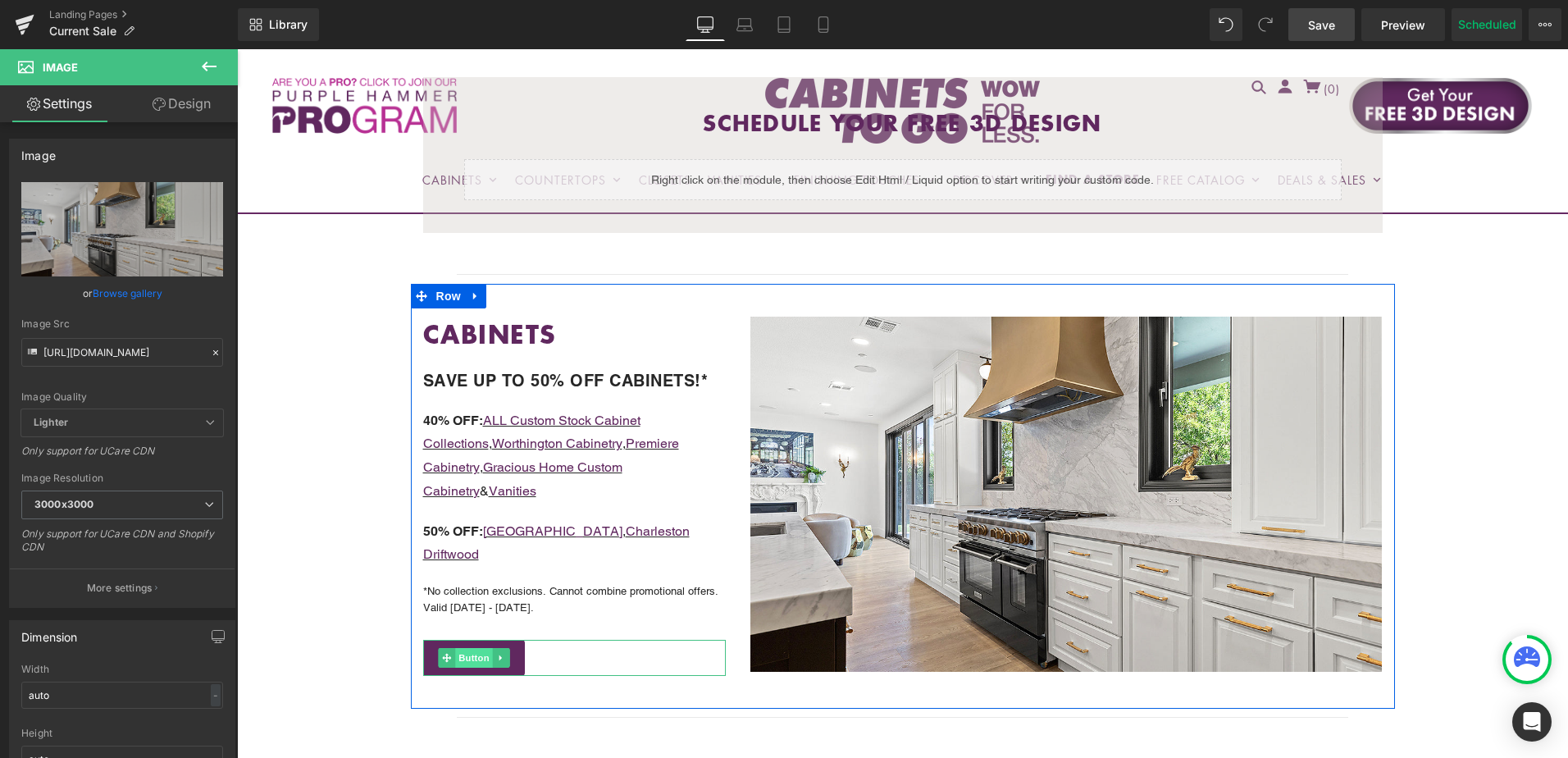
click at [464, 648] on span "Button" at bounding box center [474, 658] width 38 height 19
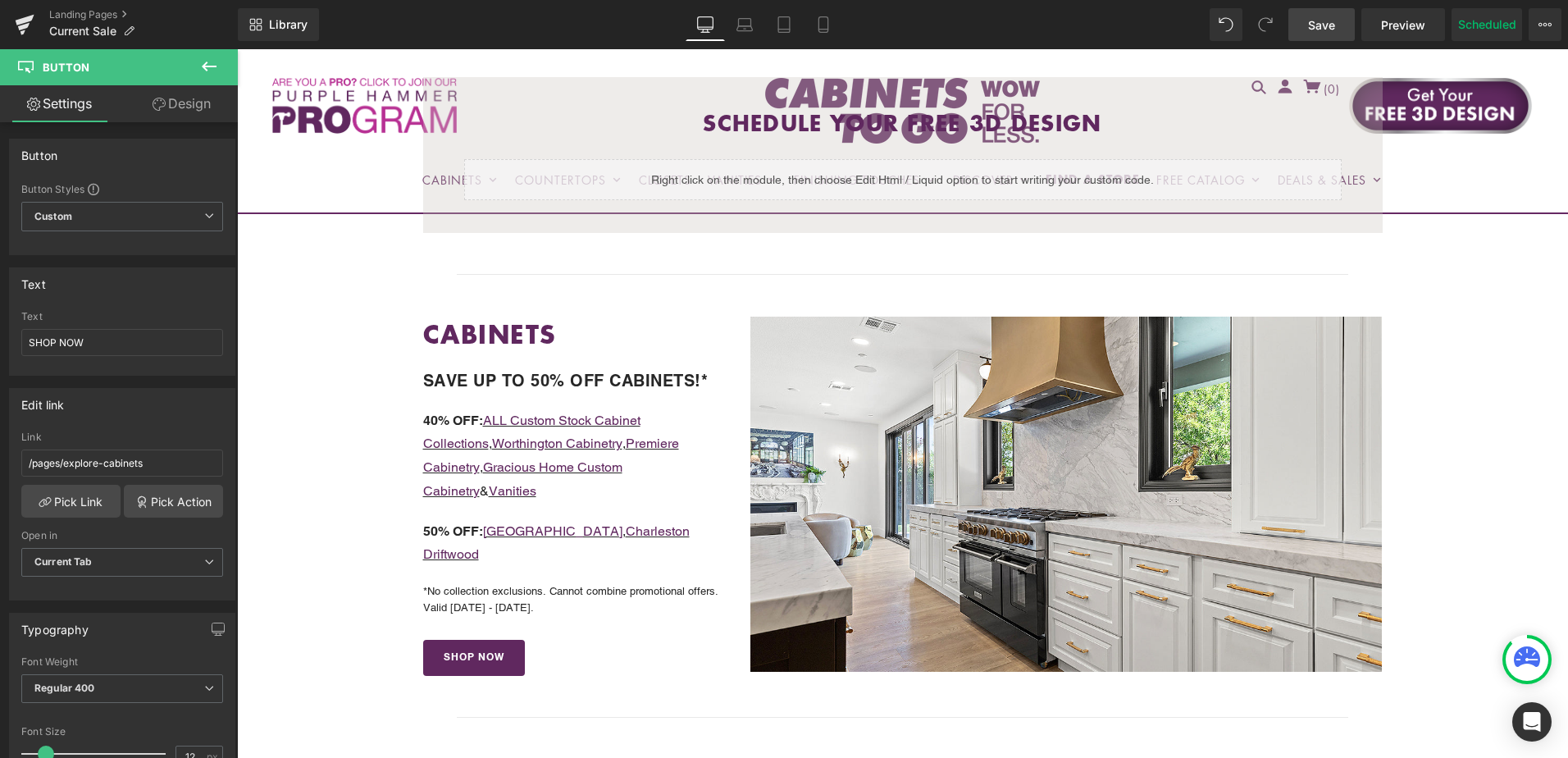
drag, startPoint x: 1331, startPoint y: 20, endPoint x: 1254, endPoint y: 352, distance: 340.8
click at [1331, 20] on span "Save" at bounding box center [1322, 26] width 27 height 18
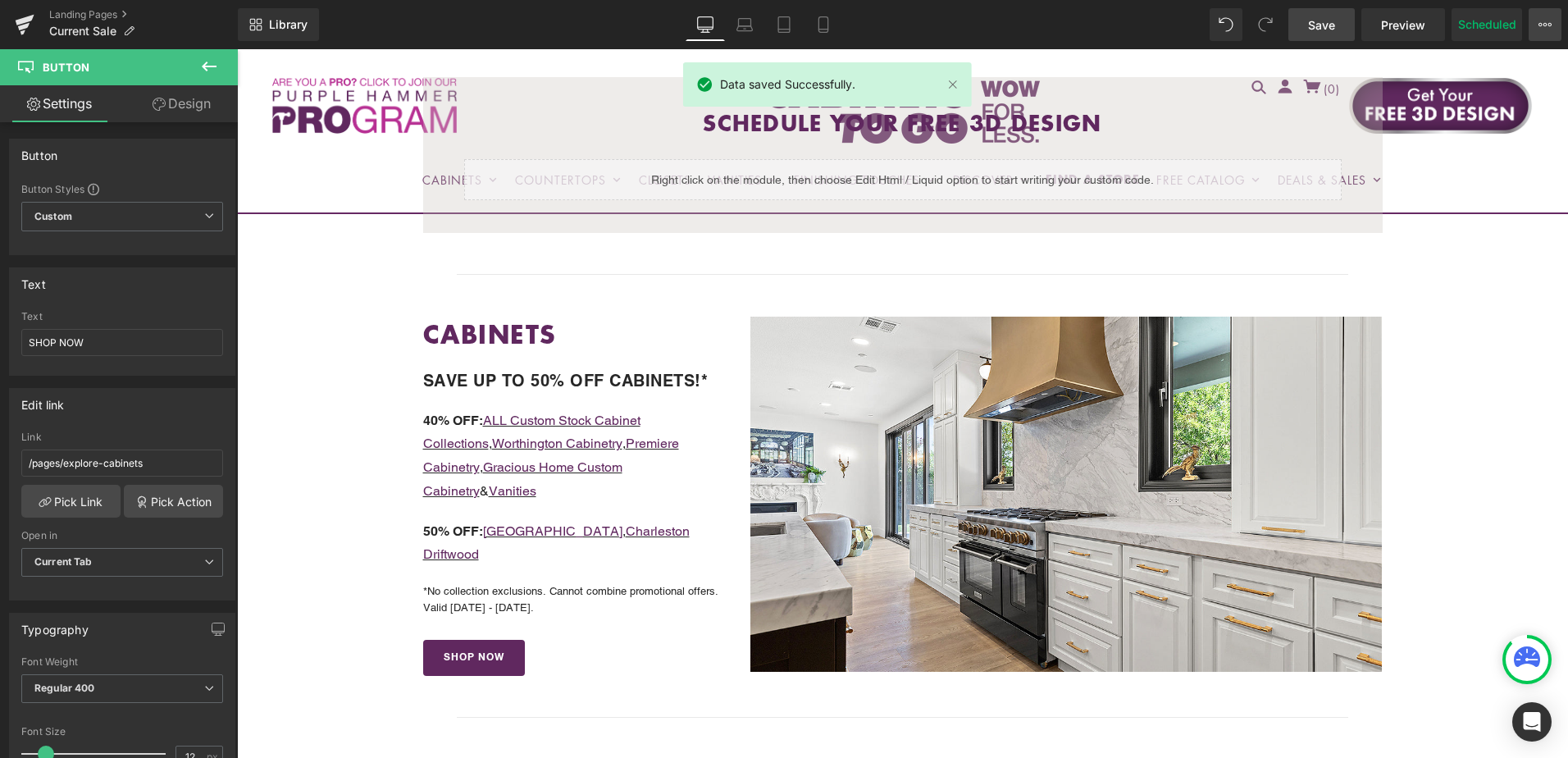
click at [1544, 22] on icon at bounding box center [1545, 24] width 13 height 13
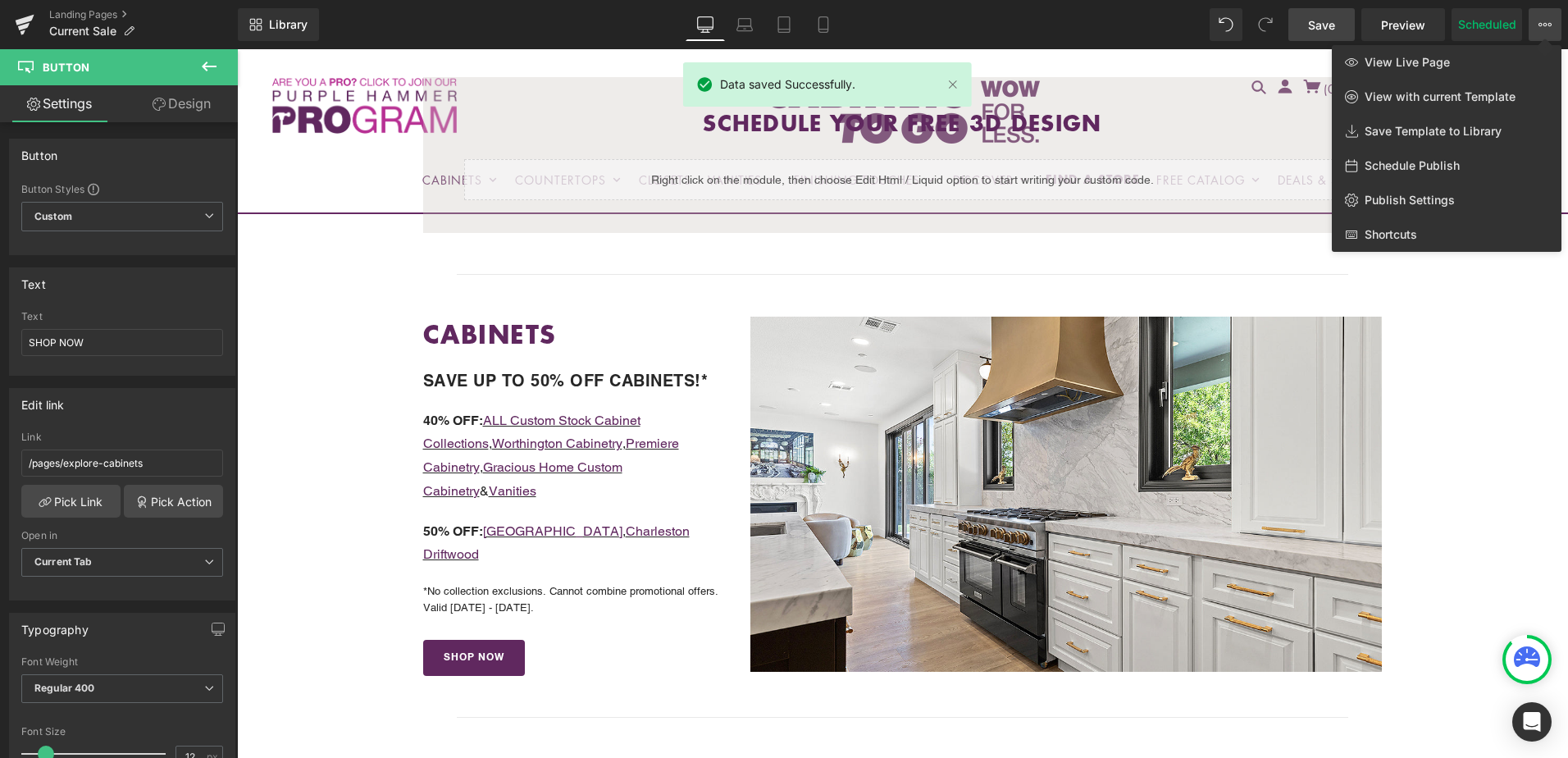
click at [1426, 170] on span "Schedule Publish" at bounding box center [1413, 165] width 95 height 15
select select
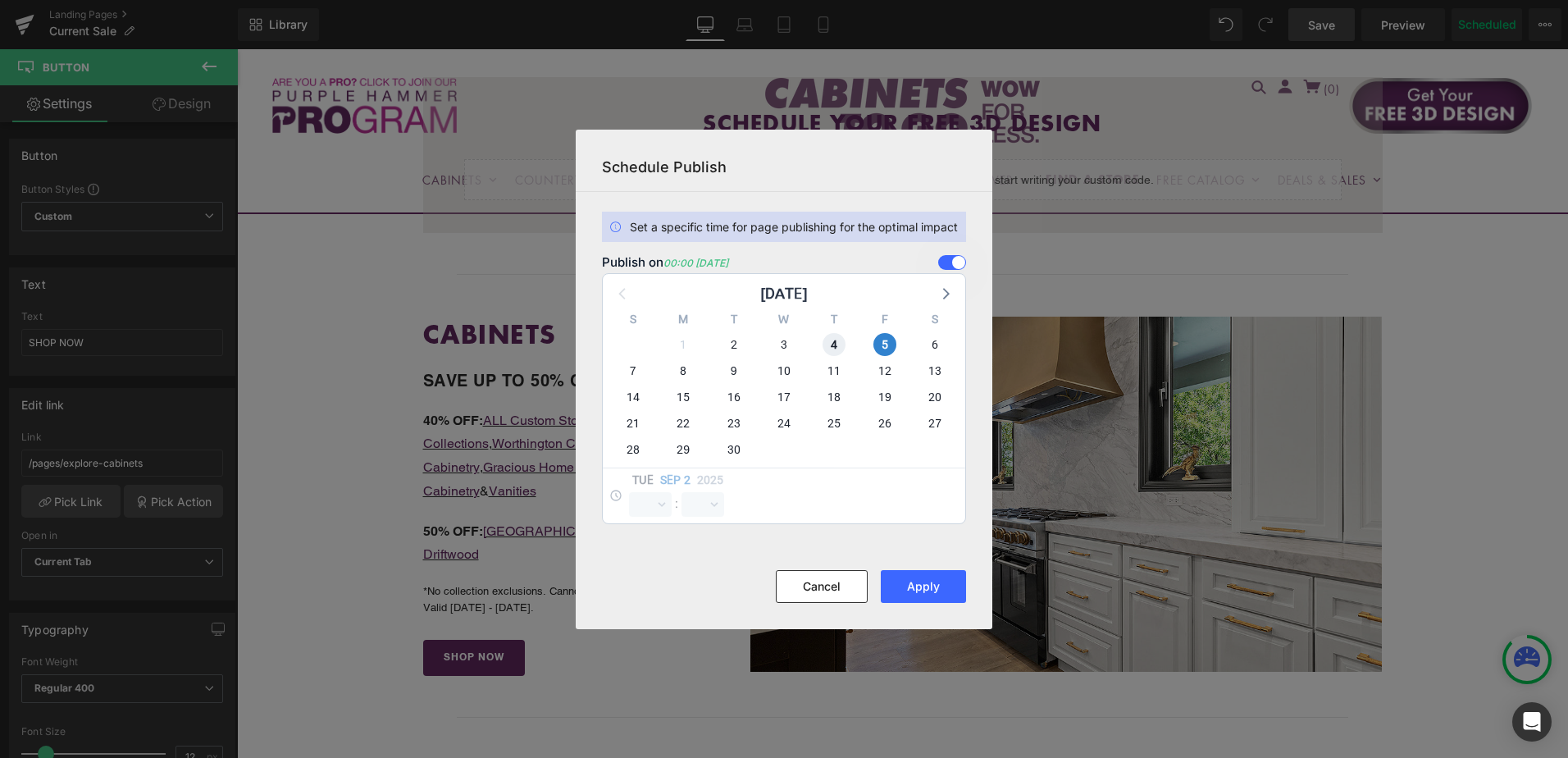
click at [833, 342] on span "4" at bounding box center [834, 345] width 23 height 23
select select "0"
click at [889, 344] on span "5" at bounding box center [885, 345] width 23 height 23
click at [921, 590] on button "Apply" at bounding box center [923, 587] width 86 height 33
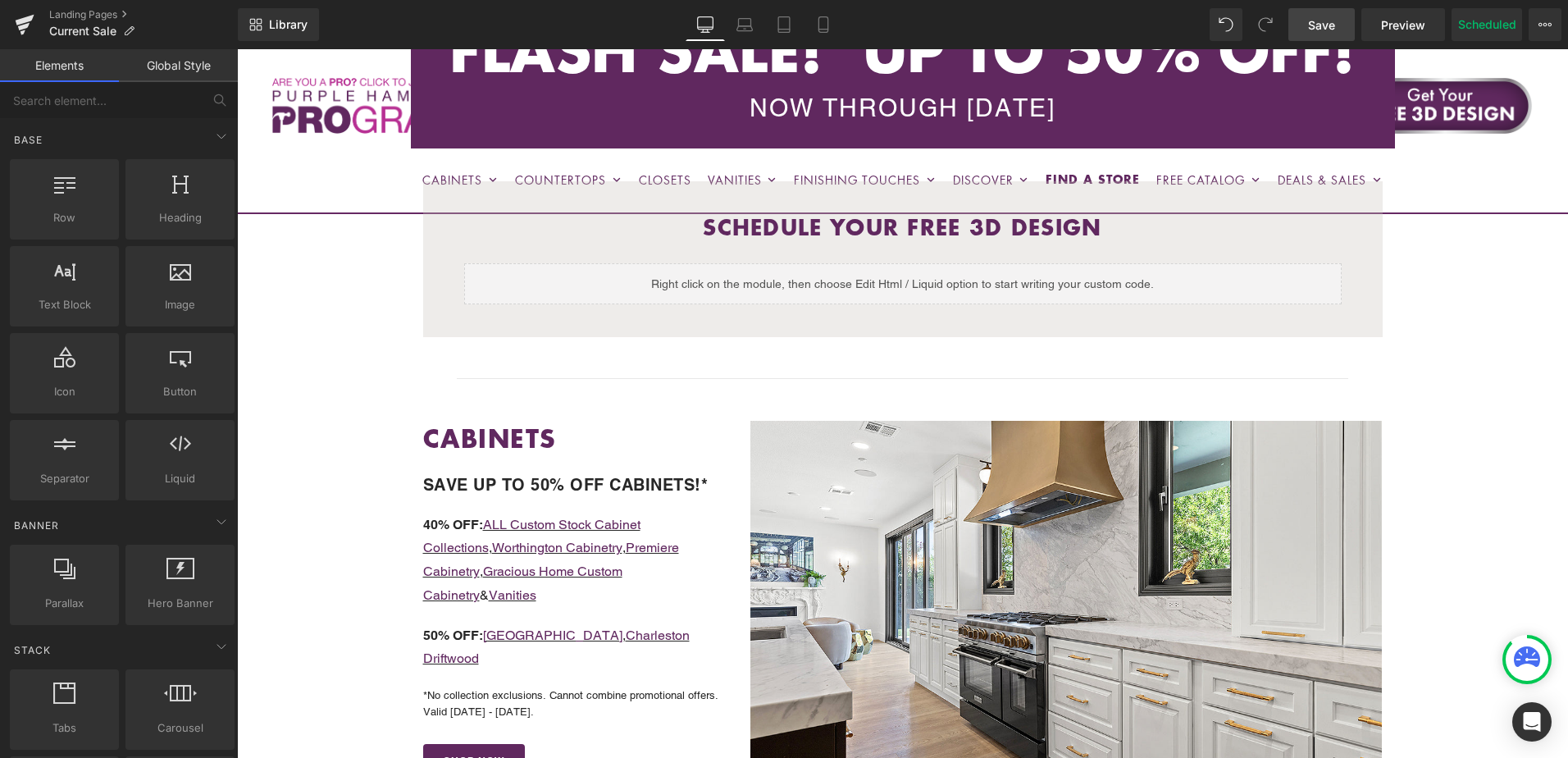
scroll to position [411, 0]
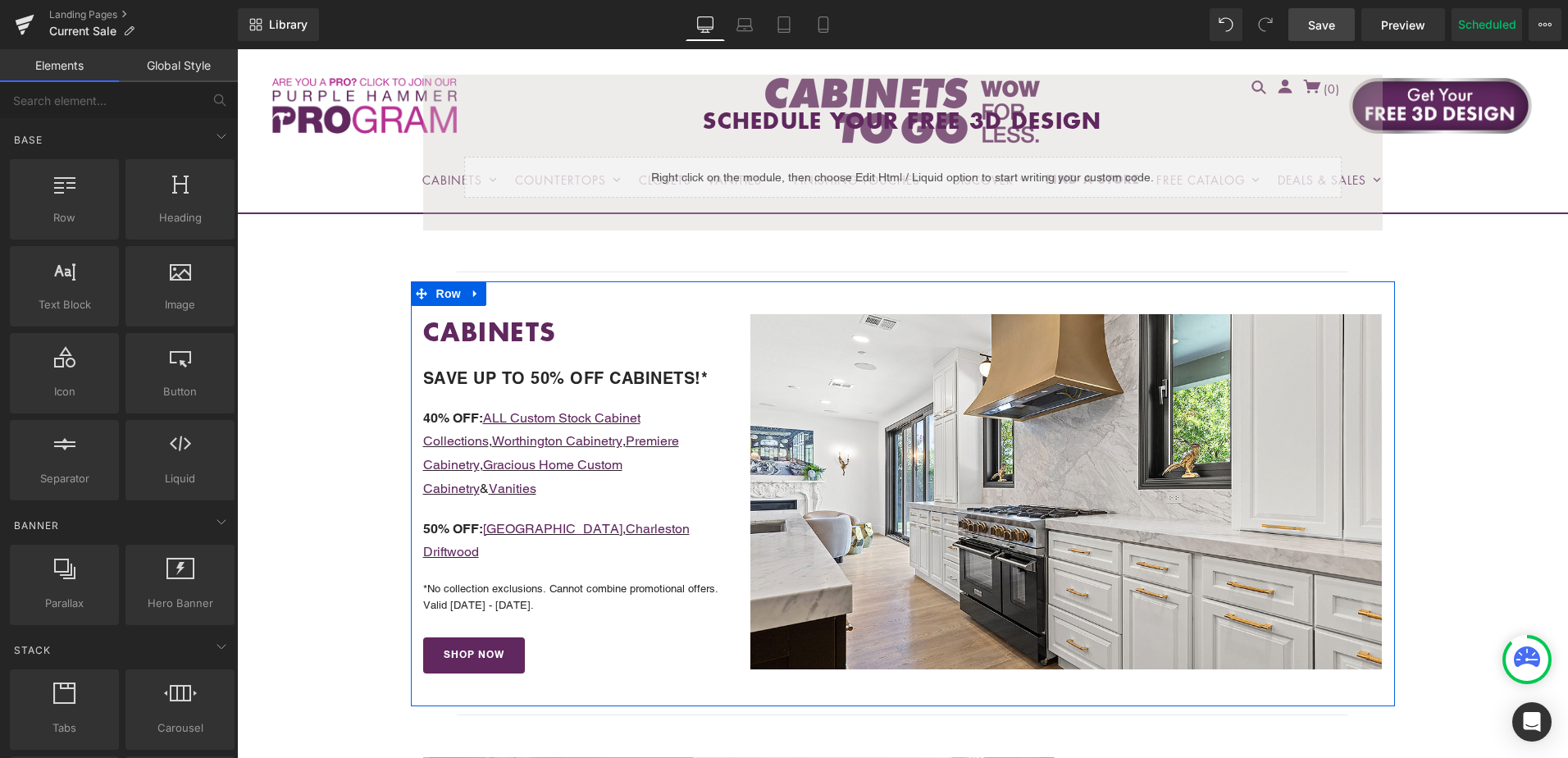
click at [237, 49] on div at bounding box center [237, 49] width 0 height 0
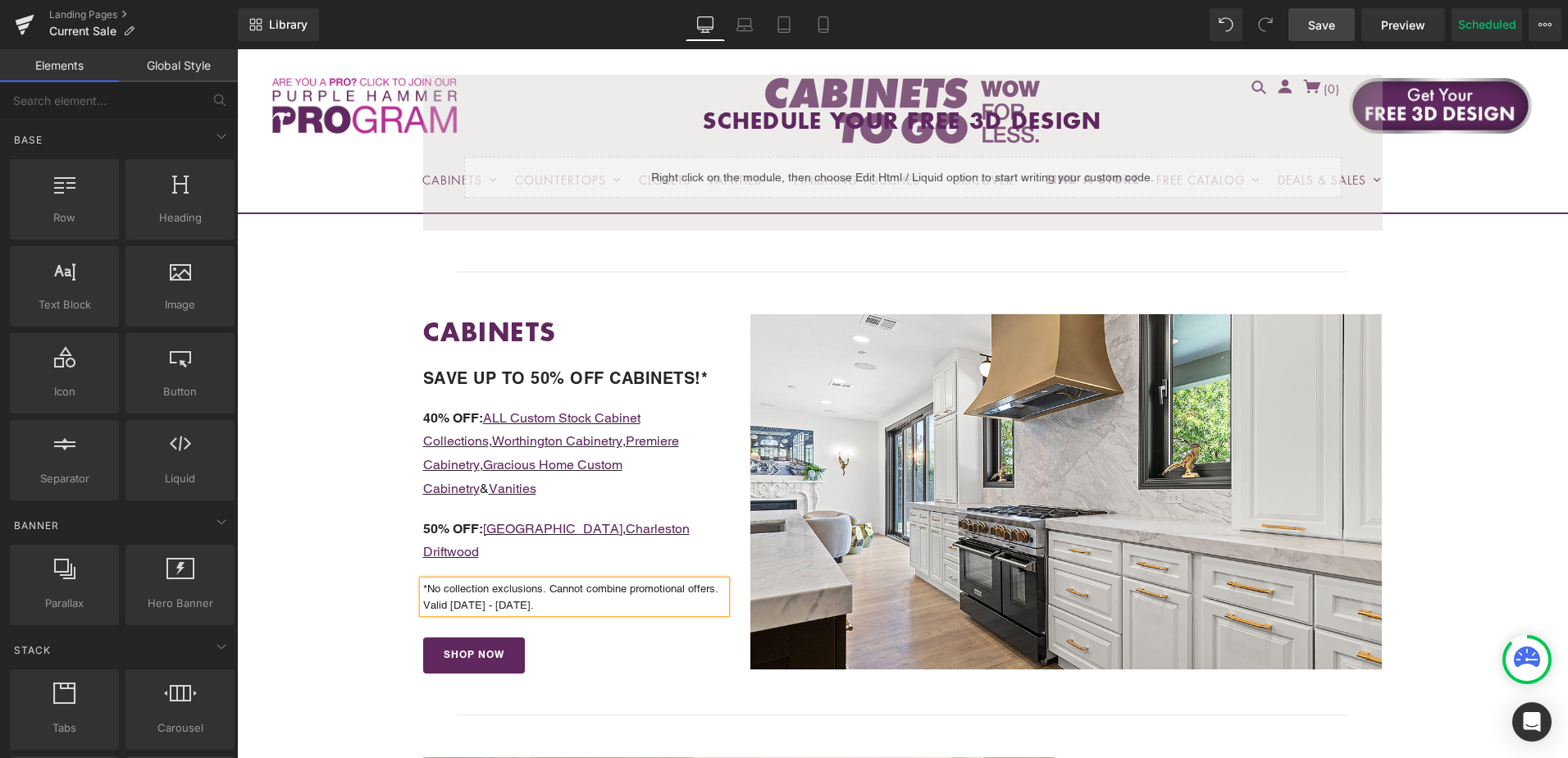
click at [479, 581] on p "*No collection exclusions. Cannot combine promotional offers. Valid [DATE] - [D…" at bounding box center [575, 597] width 304 height 32
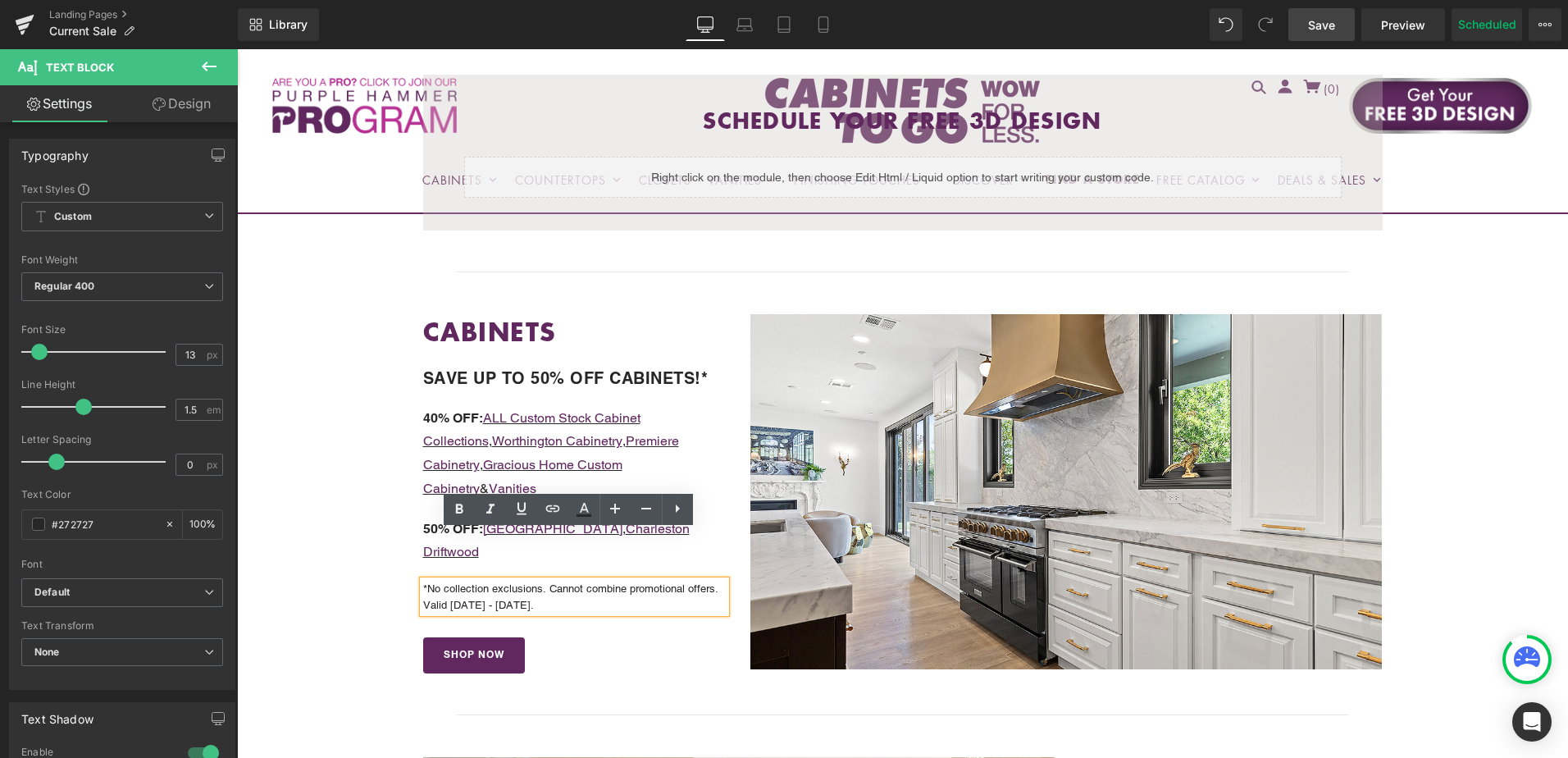
drag, startPoint x: 520, startPoint y: 560, endPoint x: 415, endPoint y: 556, distance: 105.1
click at [423, 581] on div "*No collection exclusions. Cannot combine promotional offers. Valid [DATE] - [D…" at bounding box center [575, 597] width 304 height 32
click at [433, 581] on p "*No collection exclusions. Cannot combine promotional offers. Valid [DATE] - [D…" at bounding box center [575, 597] width 304 height 32
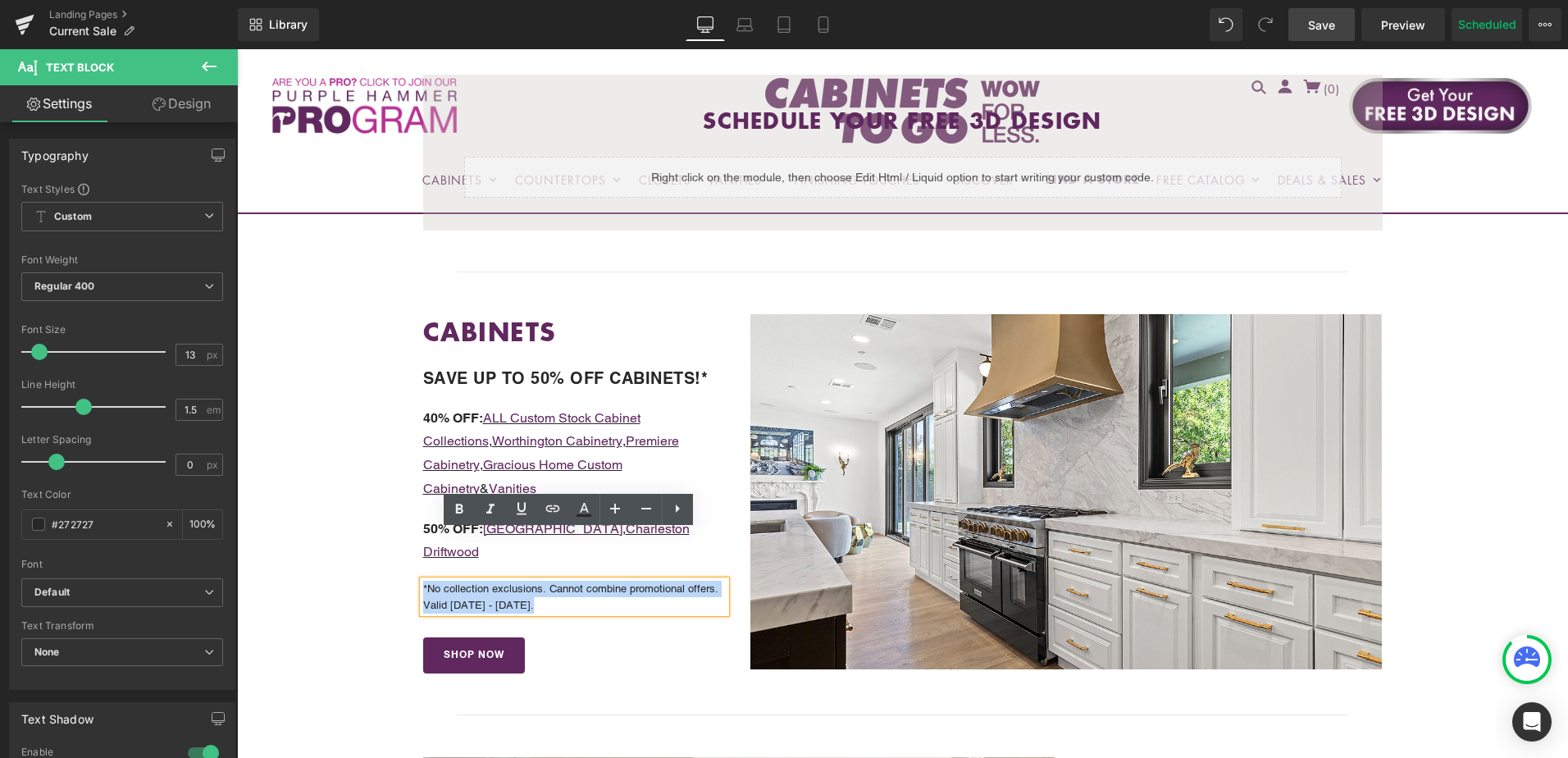
click at [433, 581] on p "*No collection exclusions. Cannot combine promotional offers. Valid [DATE] - [D…" at bounding box center [575, 597] width 304 height 32
drag, startPoint x: 421, startPoint y: 555, endPoint x: 522, endPoint y: 560, distance: 101.1
click at [522, 581] on p "*No collection exclusions. Cannot combine promotional offers. Valid [DATE] - [D…" at bounding box center [575, 597] width 304 height 32
copy p "Valid 9/5/25 - 9/9/25."
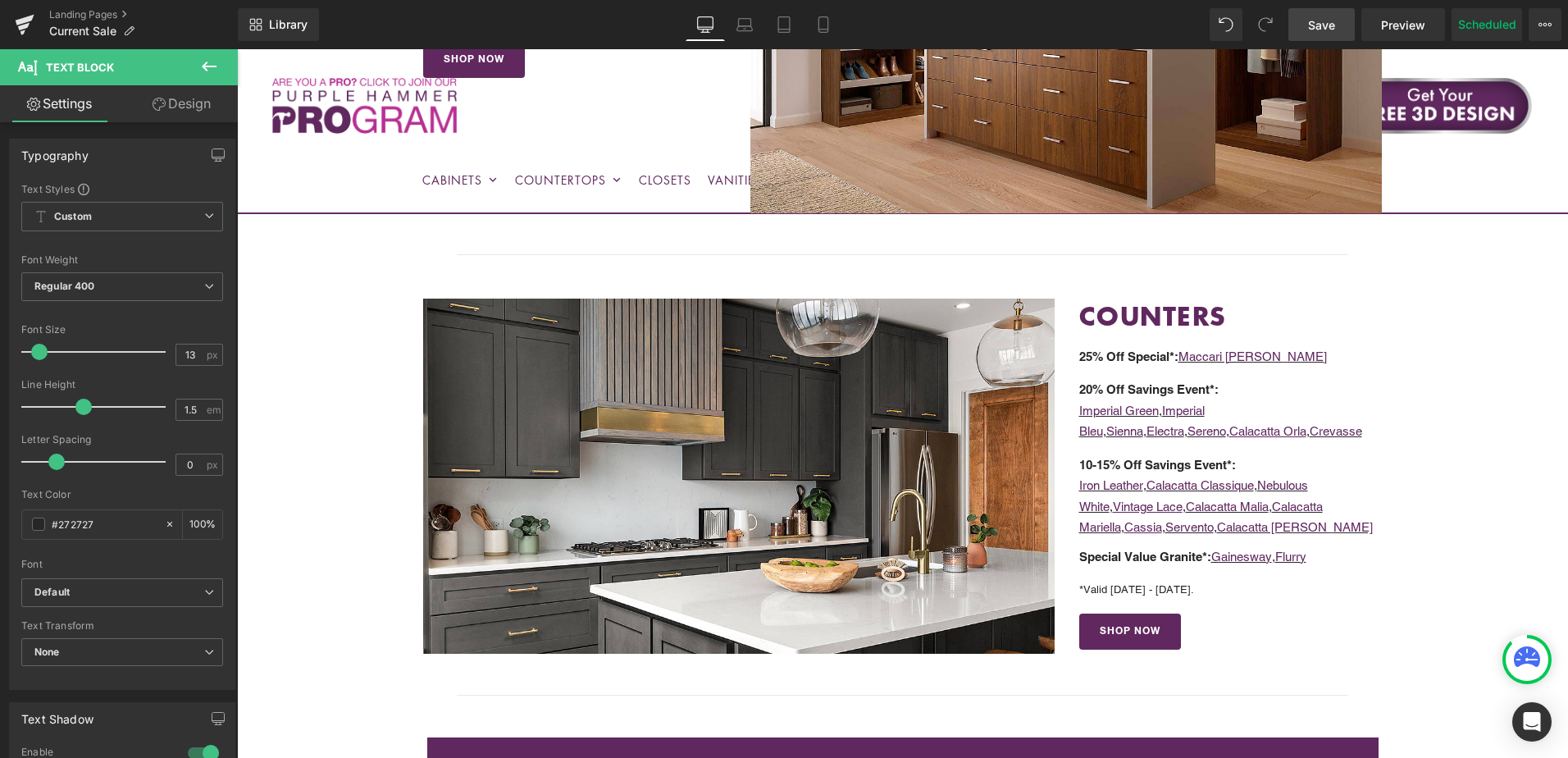
scroll to position [1970, 0]
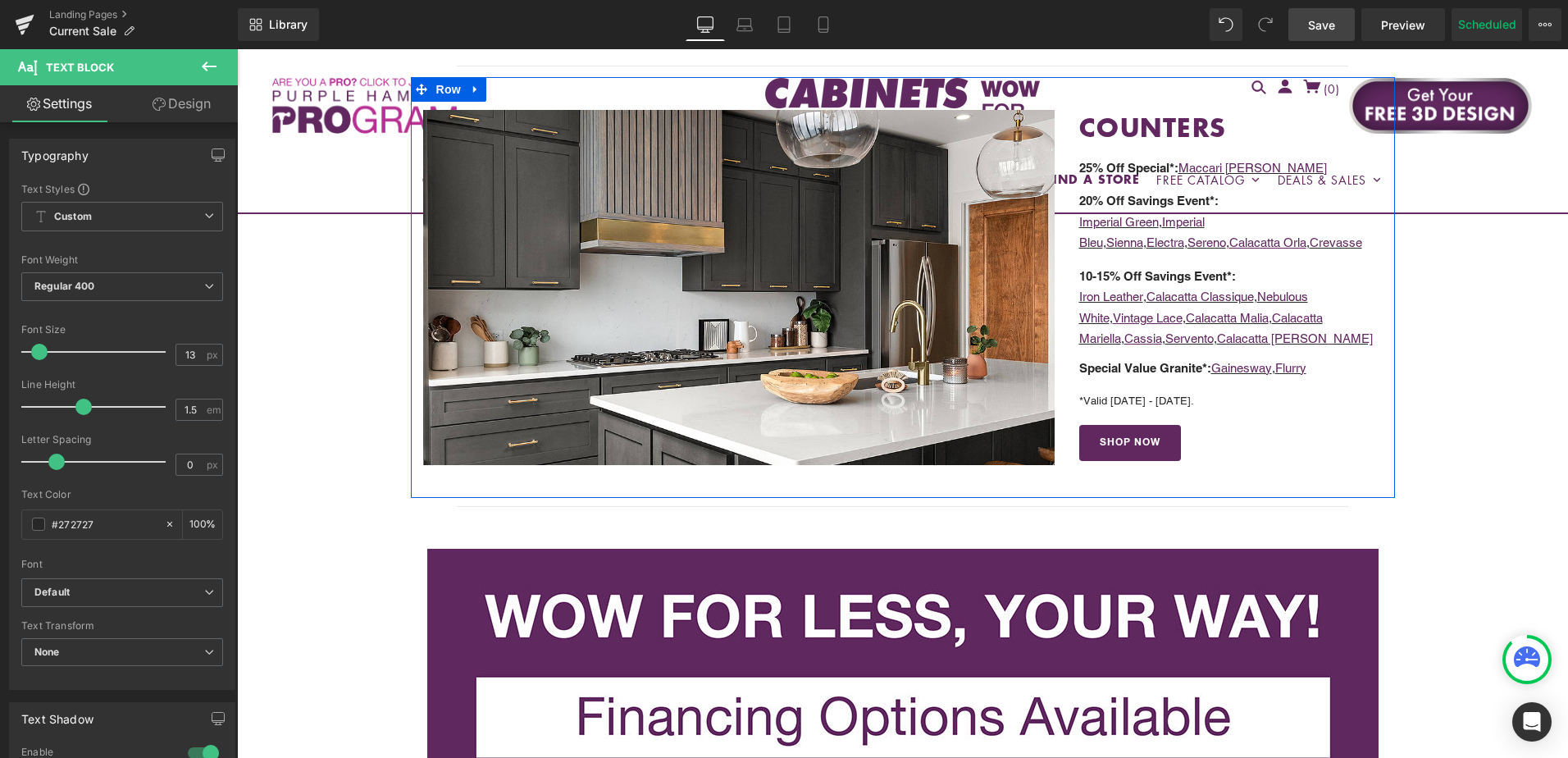
click at [1130, 396] on p "*Valid 8/20/25 - 9/4/25." at bounding box center [1232, 402] width 304 height 14
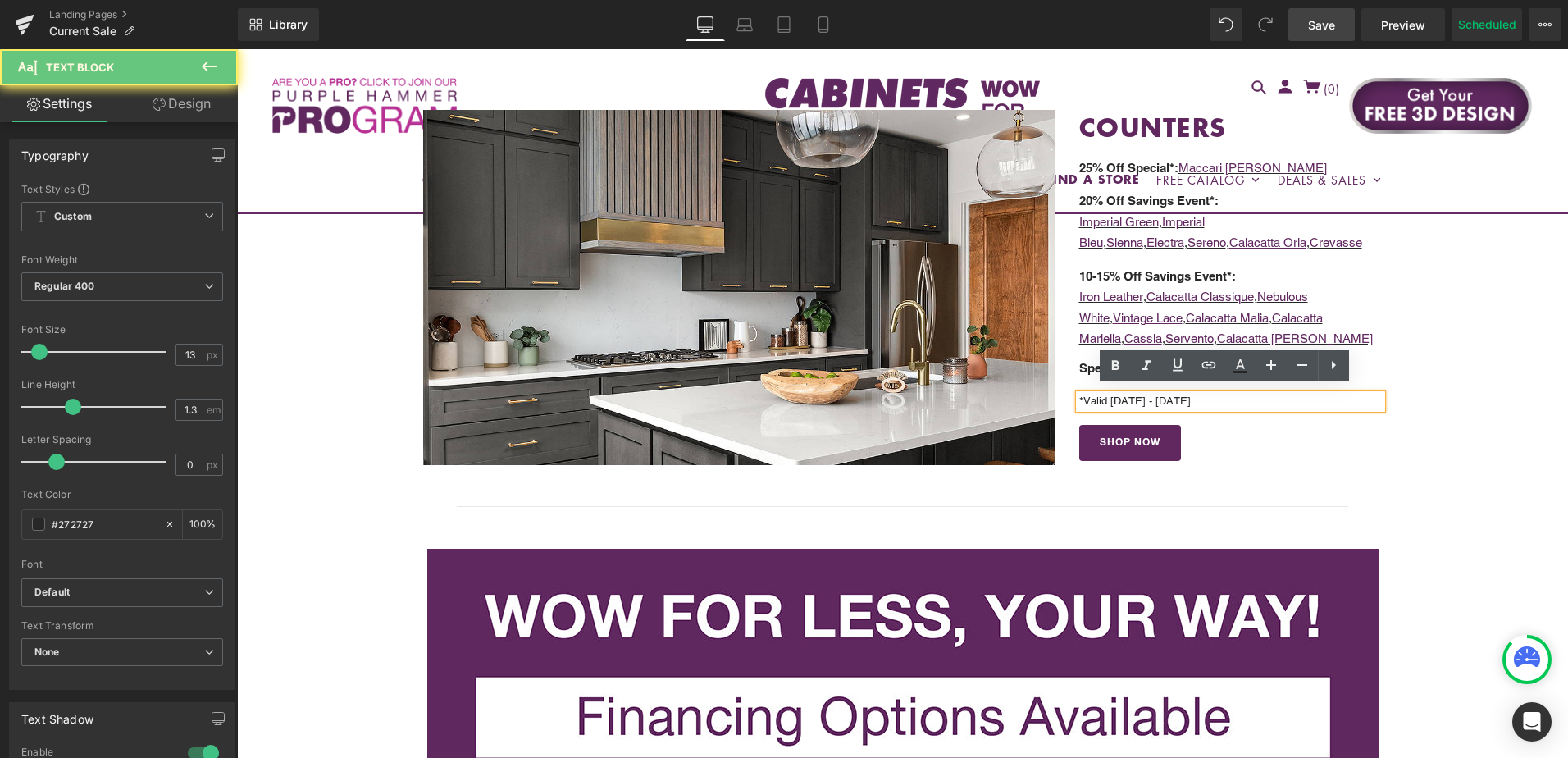
click at [1128, 395] on p "*Valid 8/20/25 - 9/4/25." at bounding box center [1232, 402] width 304 height 14
click at [1125, 395] on p "*Valid 8/20/25 - 9/4/25." at bounding box center [1232, 402] width 304 height 14
drag, startPoint x: 1080, startPoint y: 396, endPoint x: 1240, endPoint y: 394, distance: 160.0
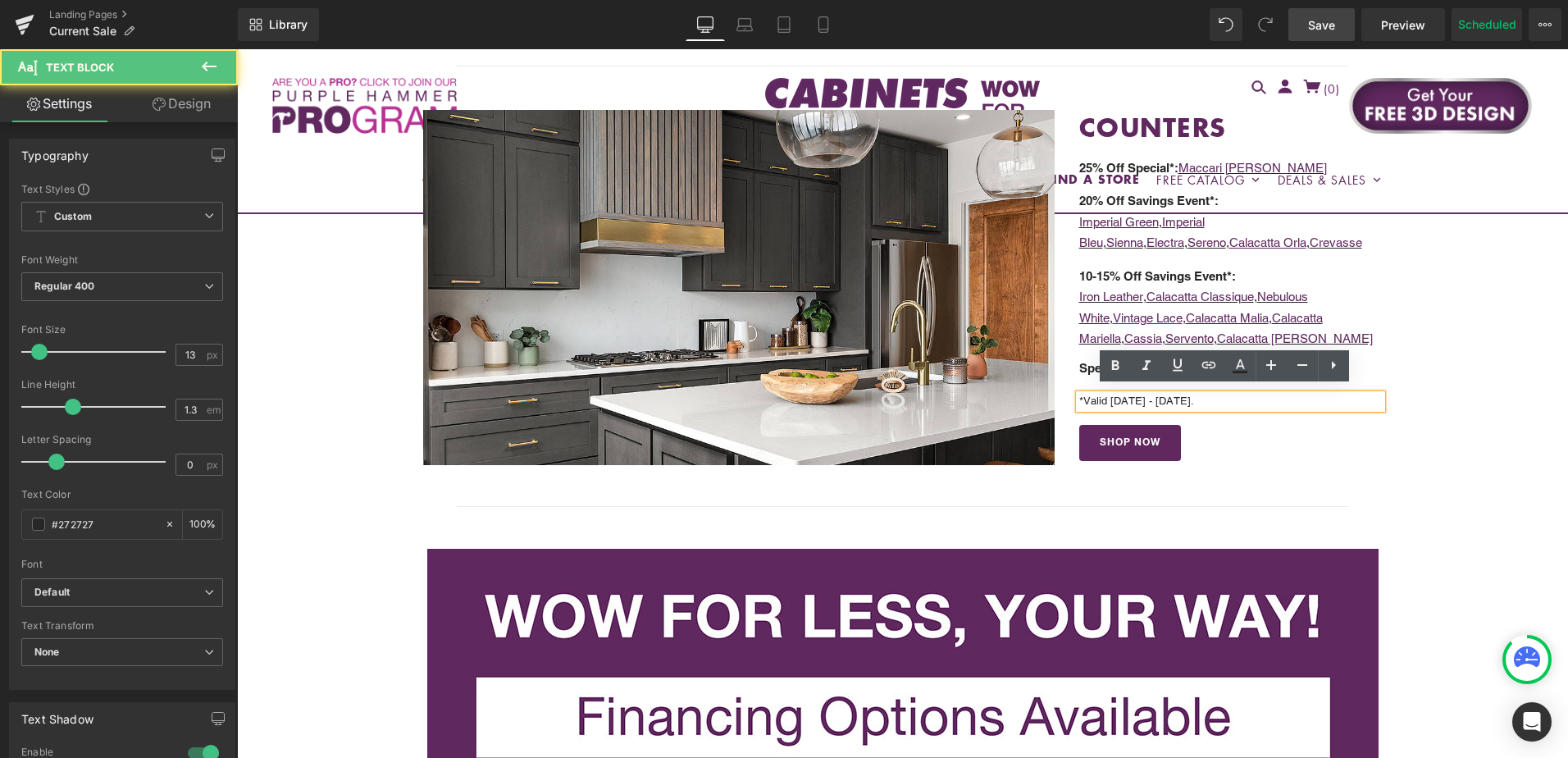
click at [1240, 395] on p "*Valid 8/20/25 - 9/4/25." at bounding box center [1232, 402] width 304 height 14
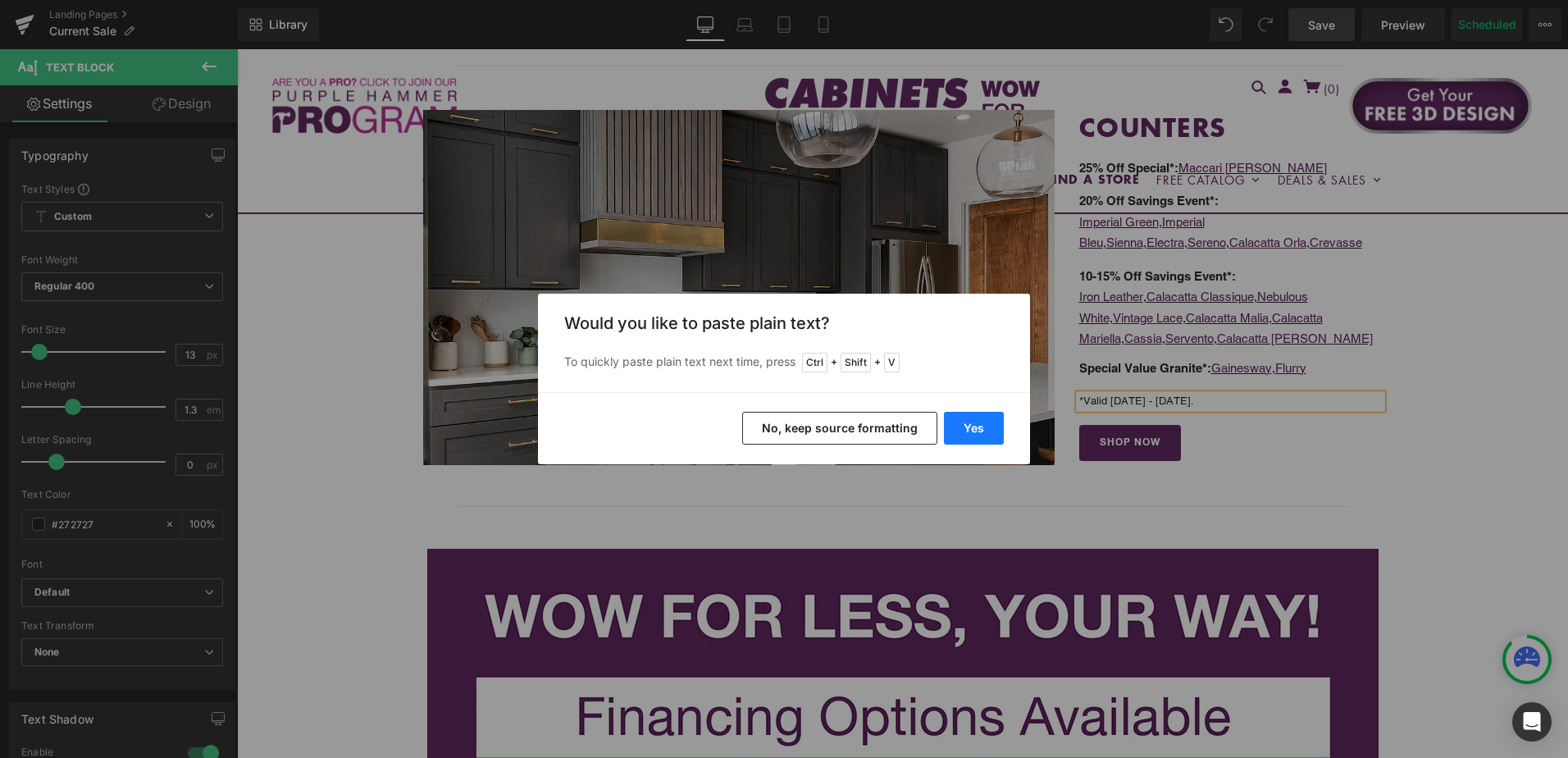
click at [983, 428] on button "Yes" at bounding box center [974, 428] width 60 height 33
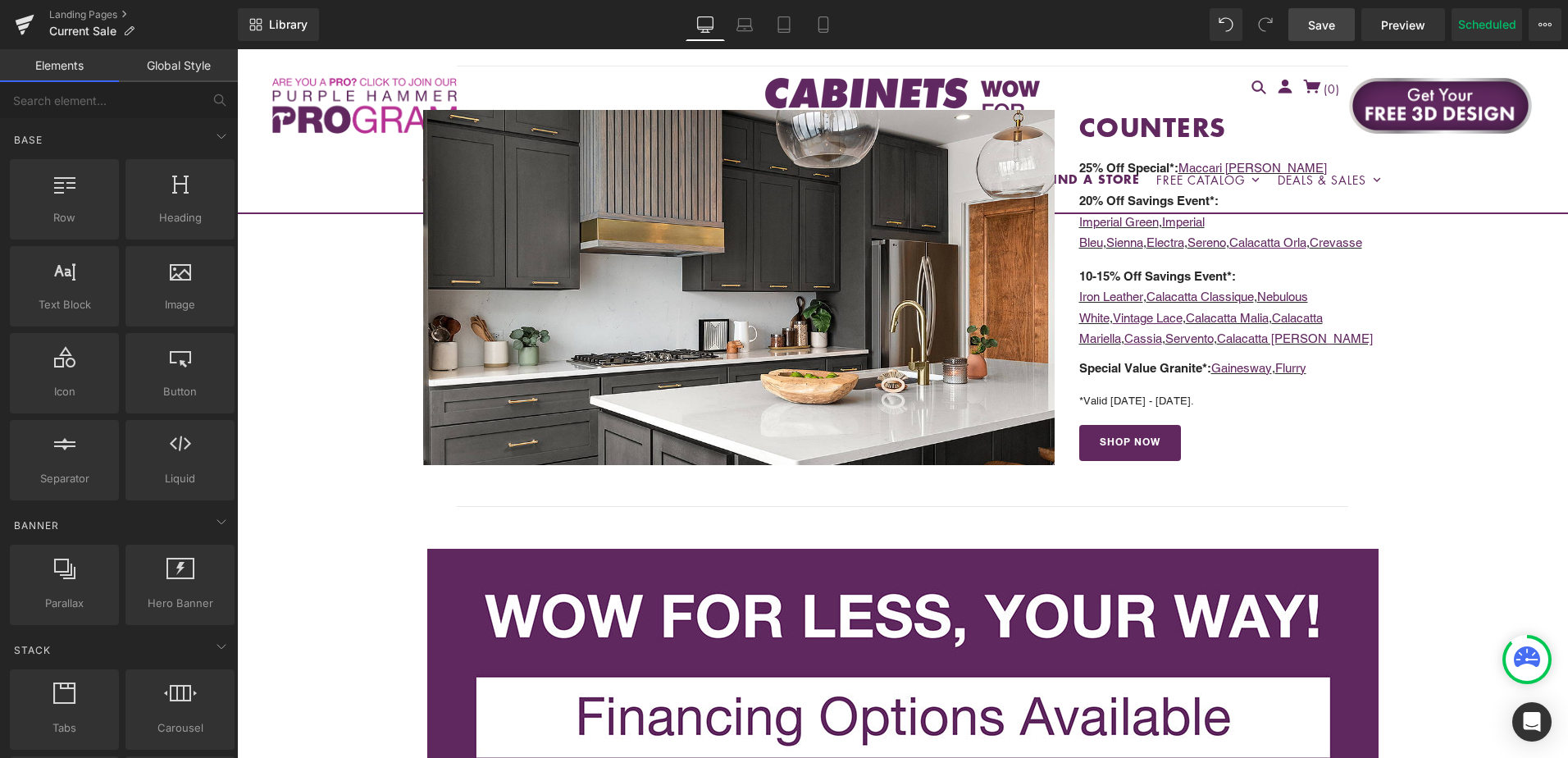
click at [1460, 413] on div "FLASH SALE! UP TO 50% OFF! Heading NOW THROUGH TUESDAY, SEPTEMBER 9TH Text Bloc…" at bounding box center [902, 755] width 1331 height 4885
click at [1326, 28] on span "Save" at bounding box center [1322, 26] width 27 height 18
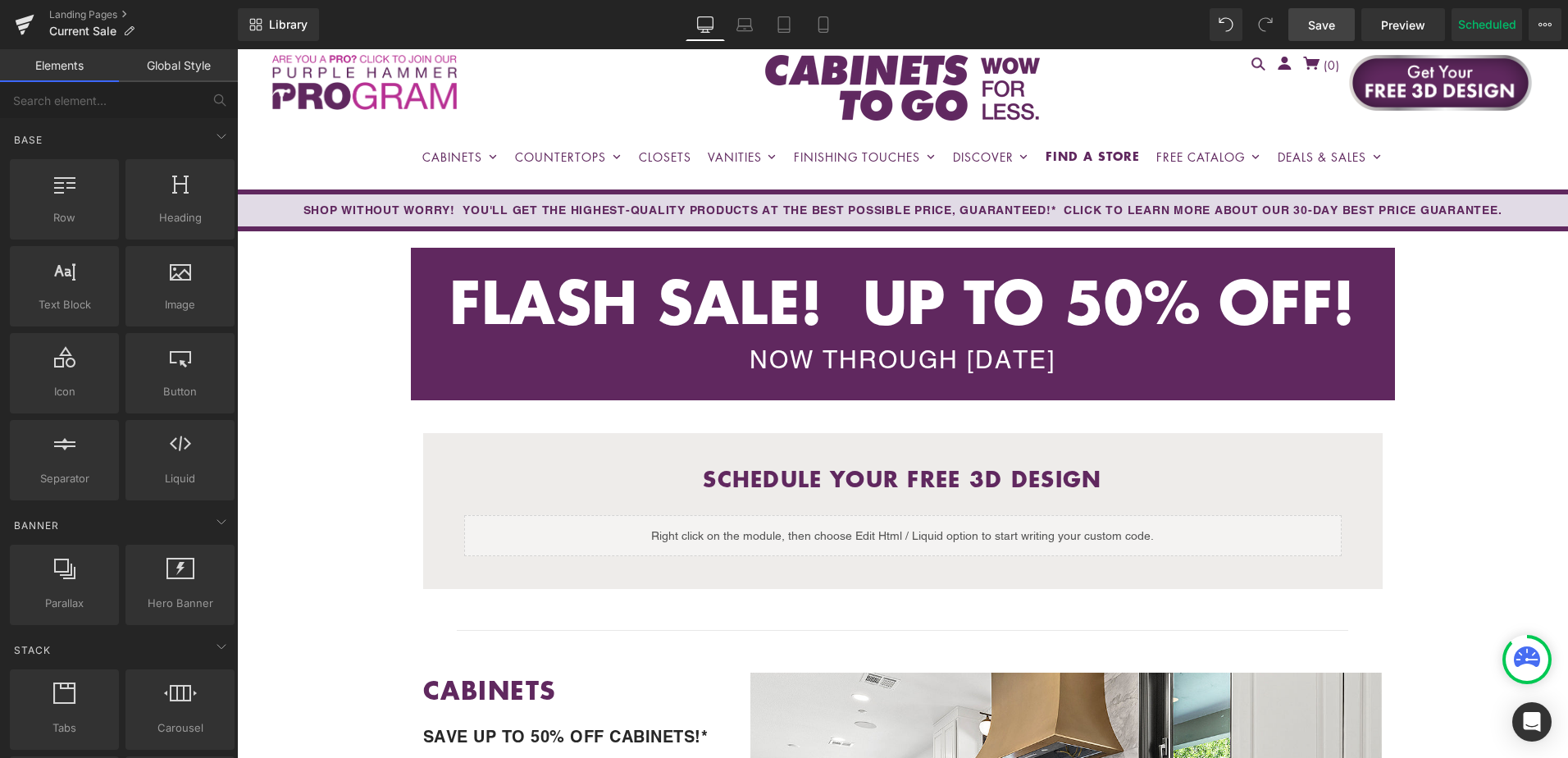
scroll to position [0, 0]
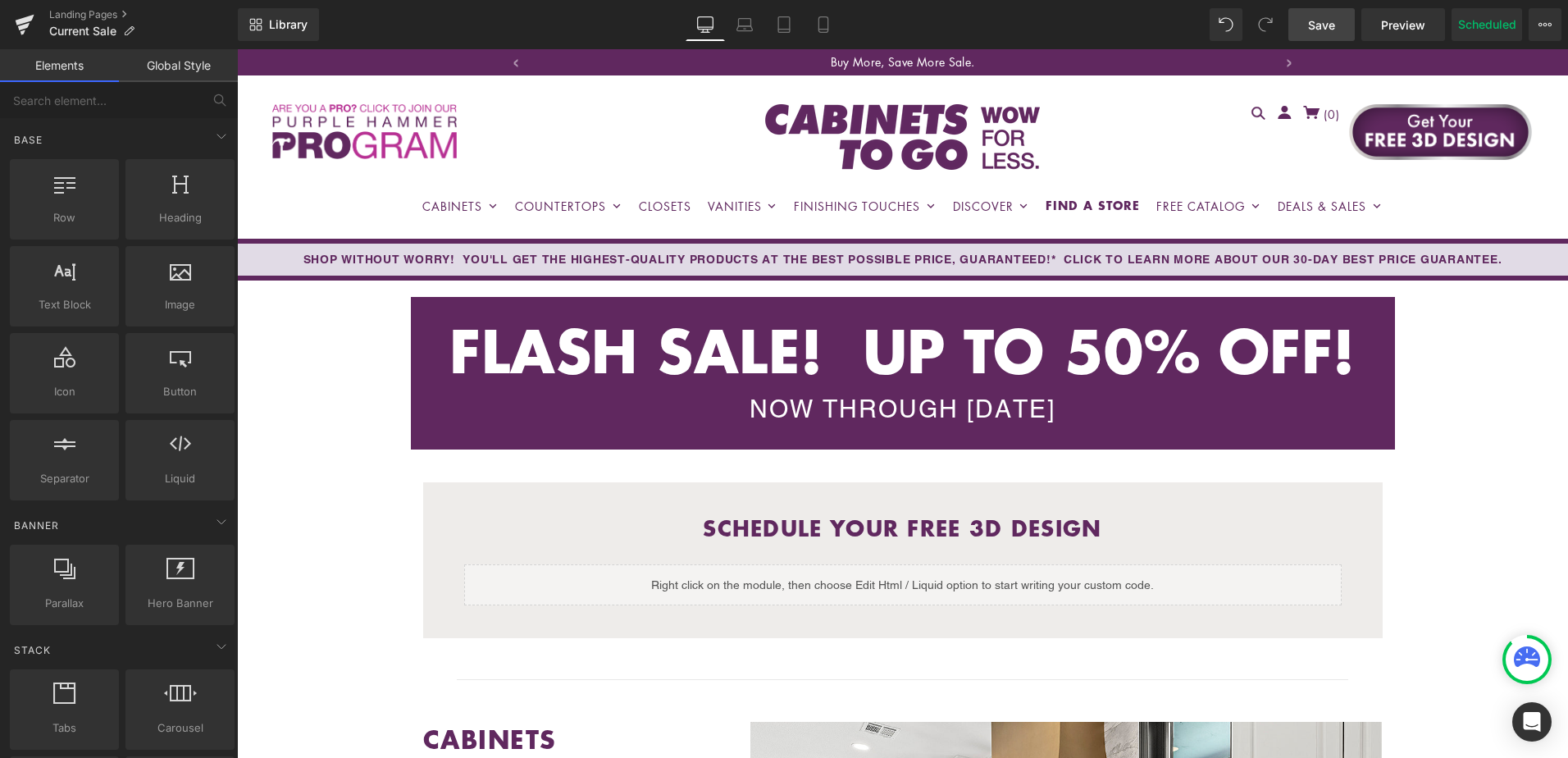
click at [1326, 26] on span "Save" at bounding box center [1322, 26] width 27 height 18
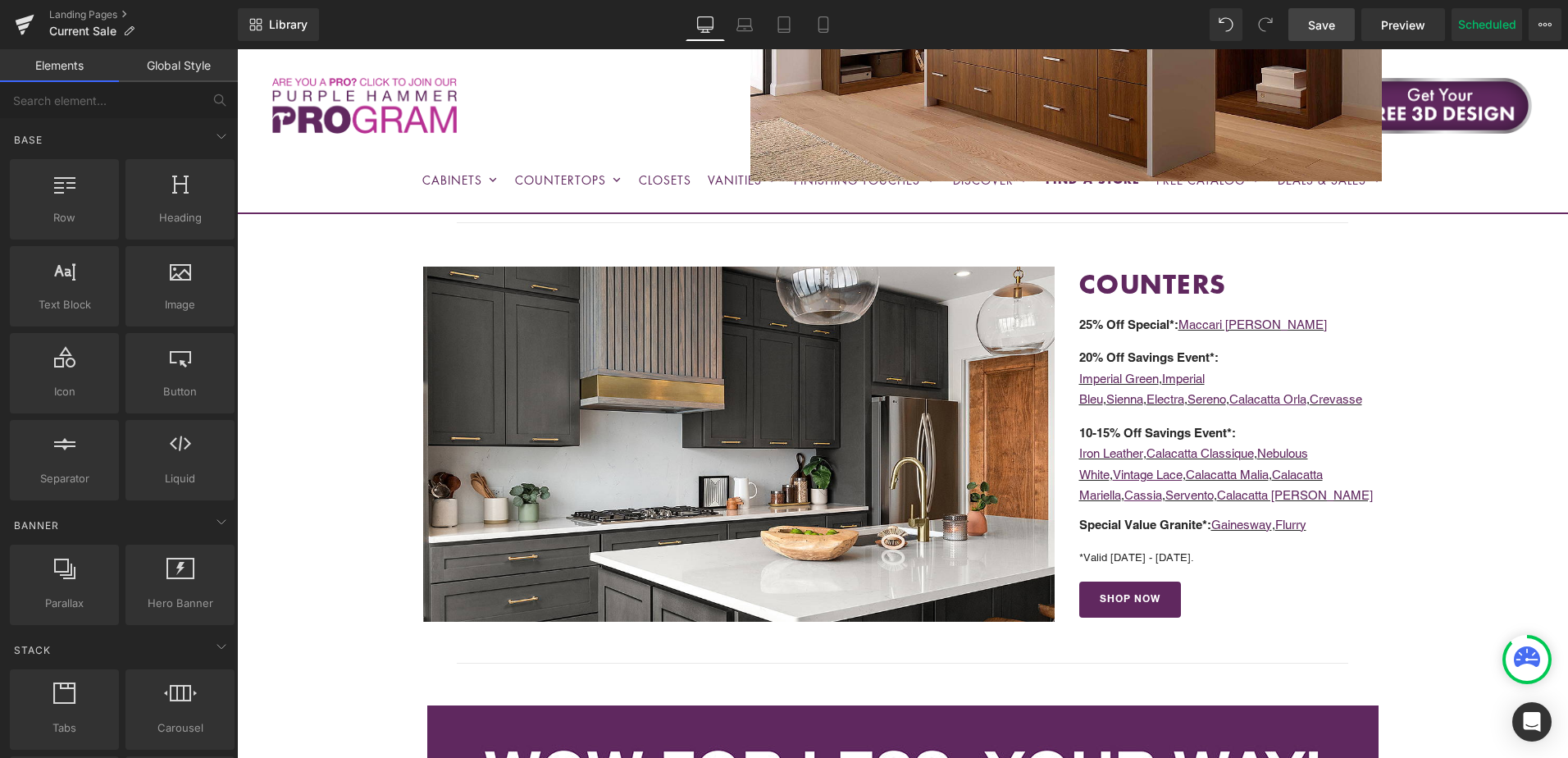
scroll to position [1806, 0]
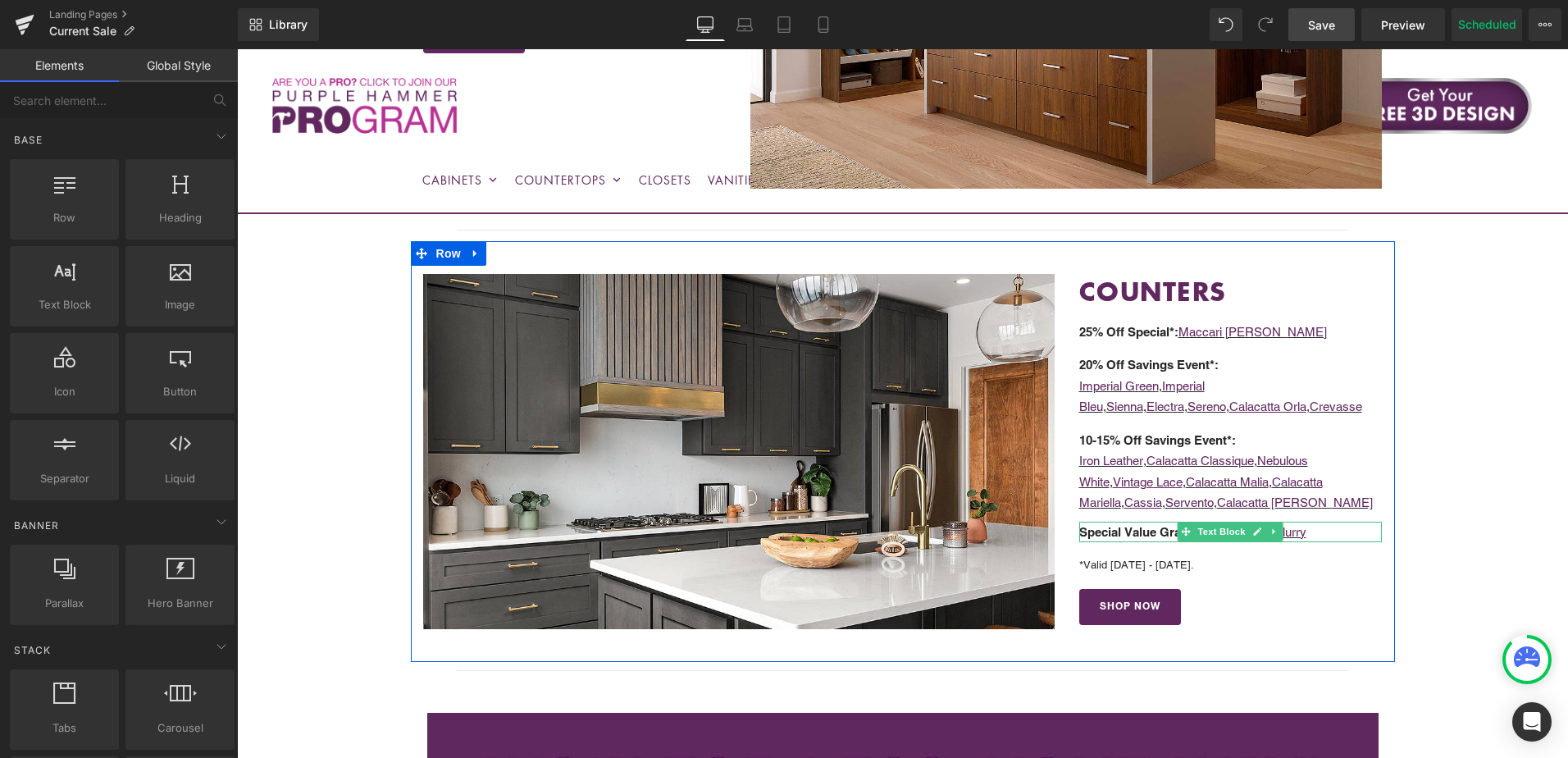
click at [1328, 527] on p "Special Value Granite*: Gainesway , Flurry" at bounding box center [1232, 533] width 304 height 21
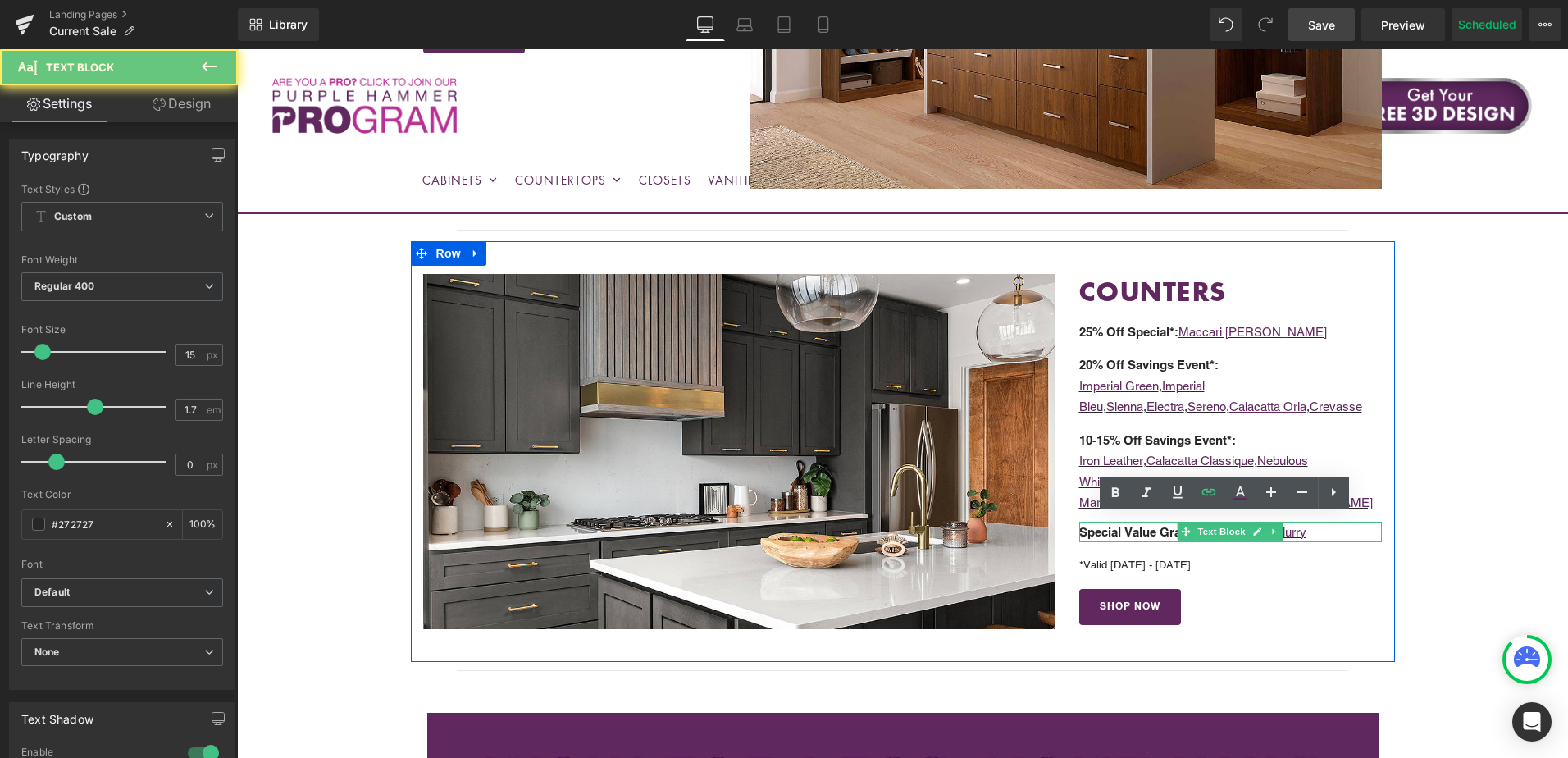
click at [1335, 527] on p "Special Value Granite*: Gainesway , Flurry" at bounding box center [1232, 533] width 304 height 21
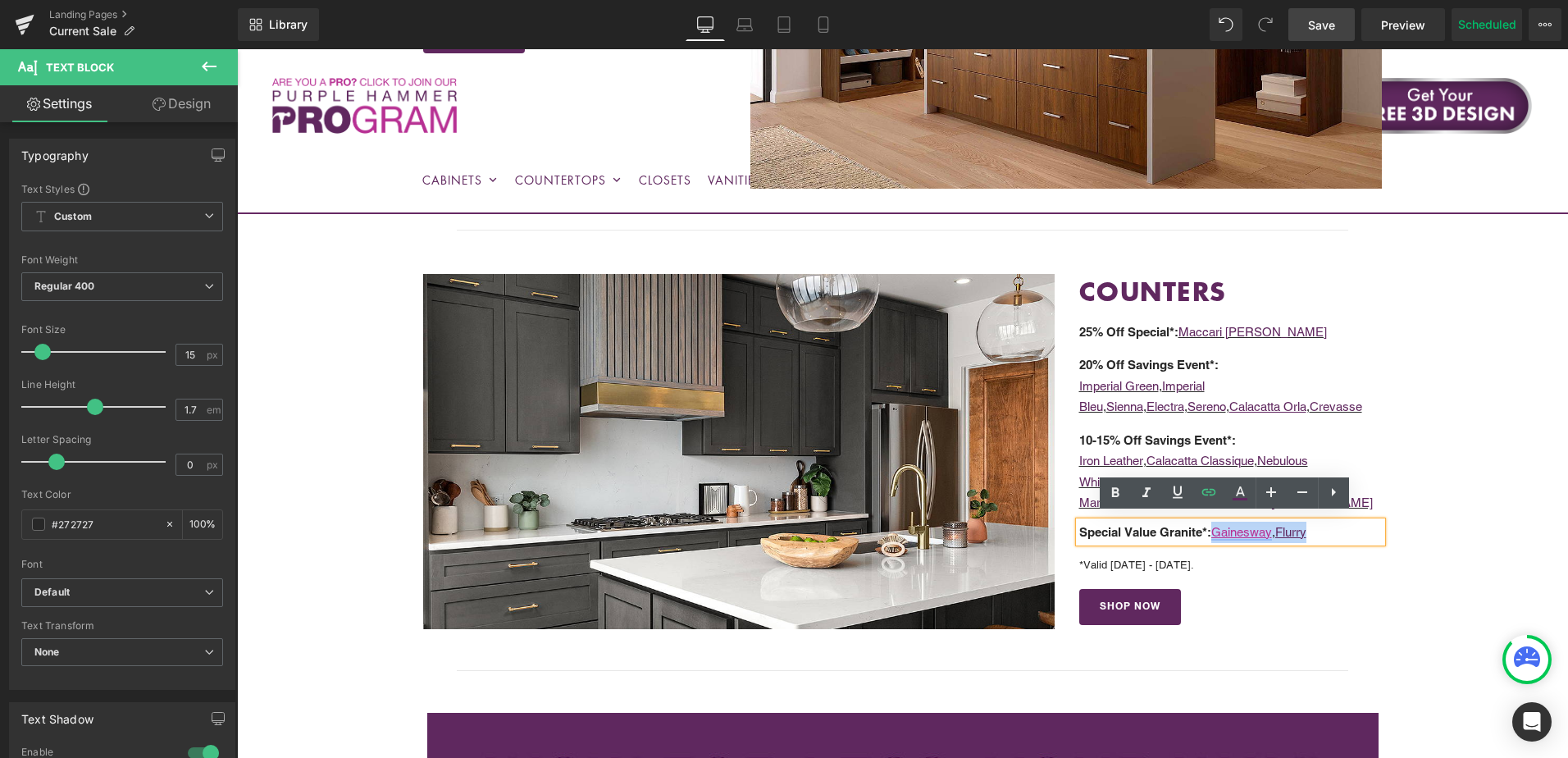
drag, startPoint x: 1331, startPoint y: 527, endPoint x: 1216, endPoint y: 522, distance: 115.1
click at [1216, 522] on p "Special Value Granite*: Gainesway , Flurry" at bounding box center [1232, 533] width 304 height 21
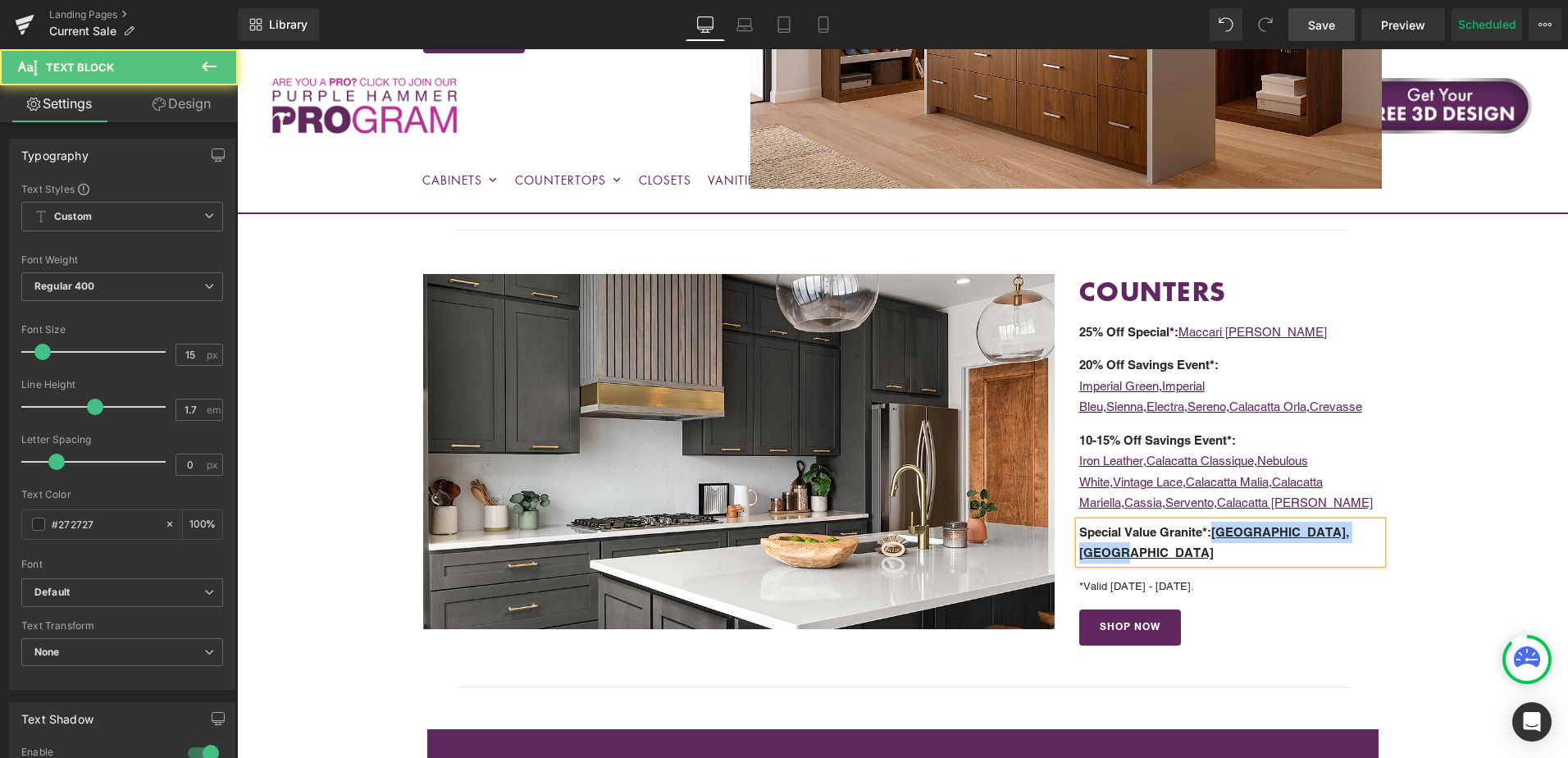
drag, startPoint x: 1214, startPoint y: 527, endPoint x: 1379, endPoint y: 534, distance: 165.1
click at [1379, 534] on div "COUNTERS Heading Heading 25% Off Special* : Maccari Bianco Text Block 20% Off S…" at bounding box center [1232, 460] width 328 height 373
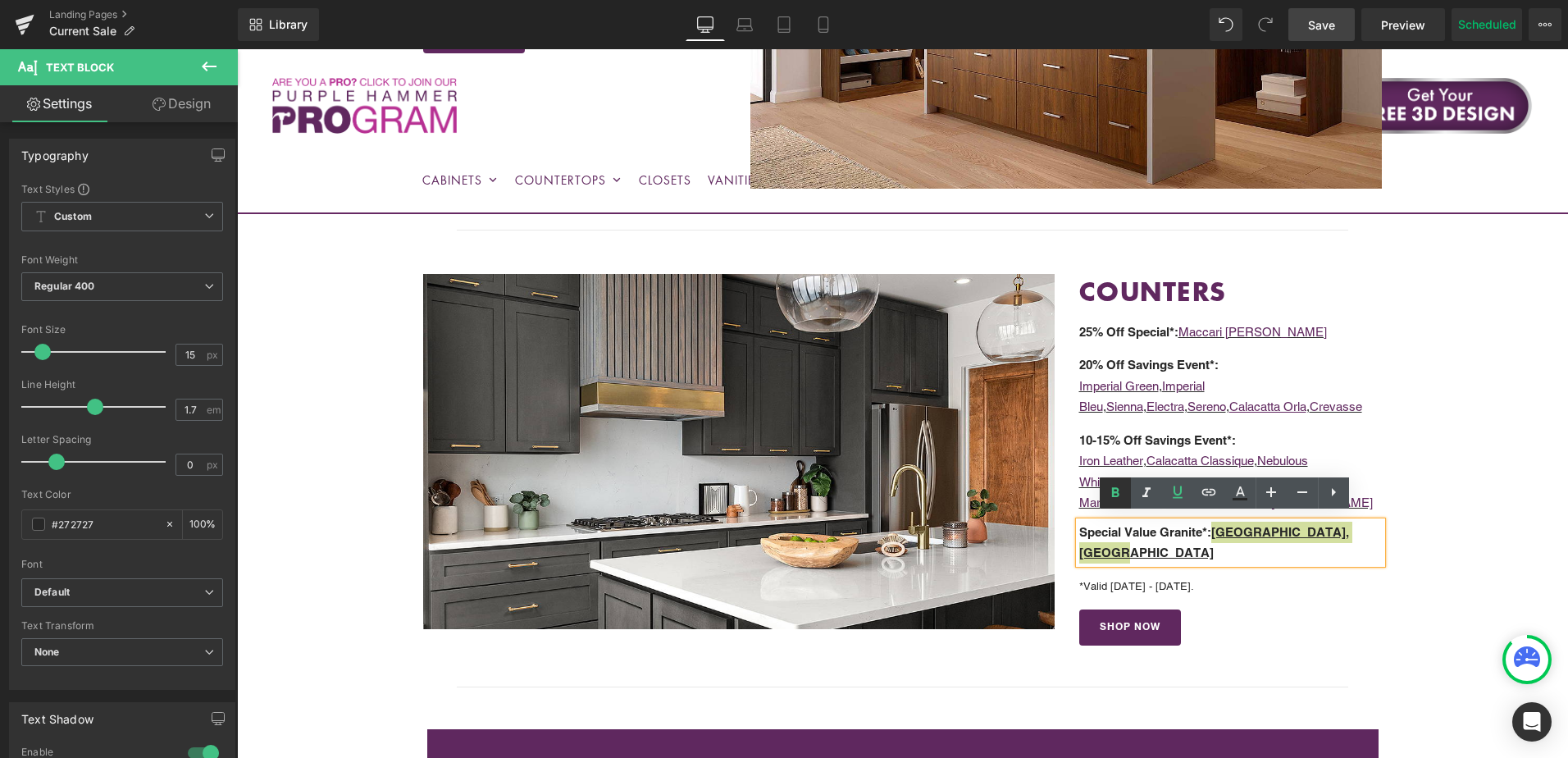
click at [1117, 492] on icon at bounding box center [1116, 492] width 7 height 10
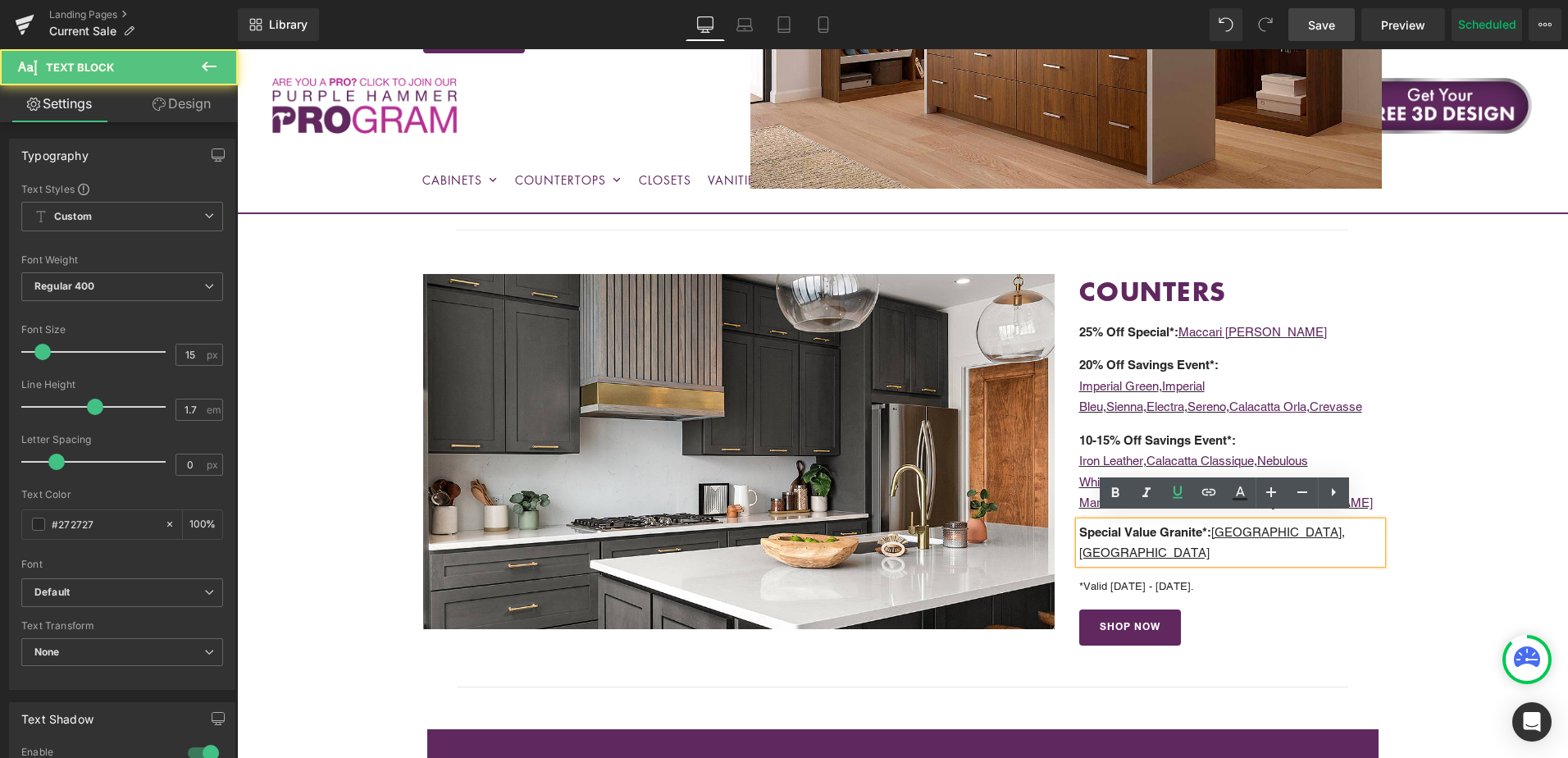
click at [1306, 528] on u "Cumberland Falls, Ubatuba" at bounding box center [1212, 543] width 266 height 35
click at [1308, 527] on u "Cumberland Falls, Ubatuba" at bounding box center [1212, 543] width 266 height 35
click at [1181, 495] on icon at bounding box center [1178, 492] width 19 height 19
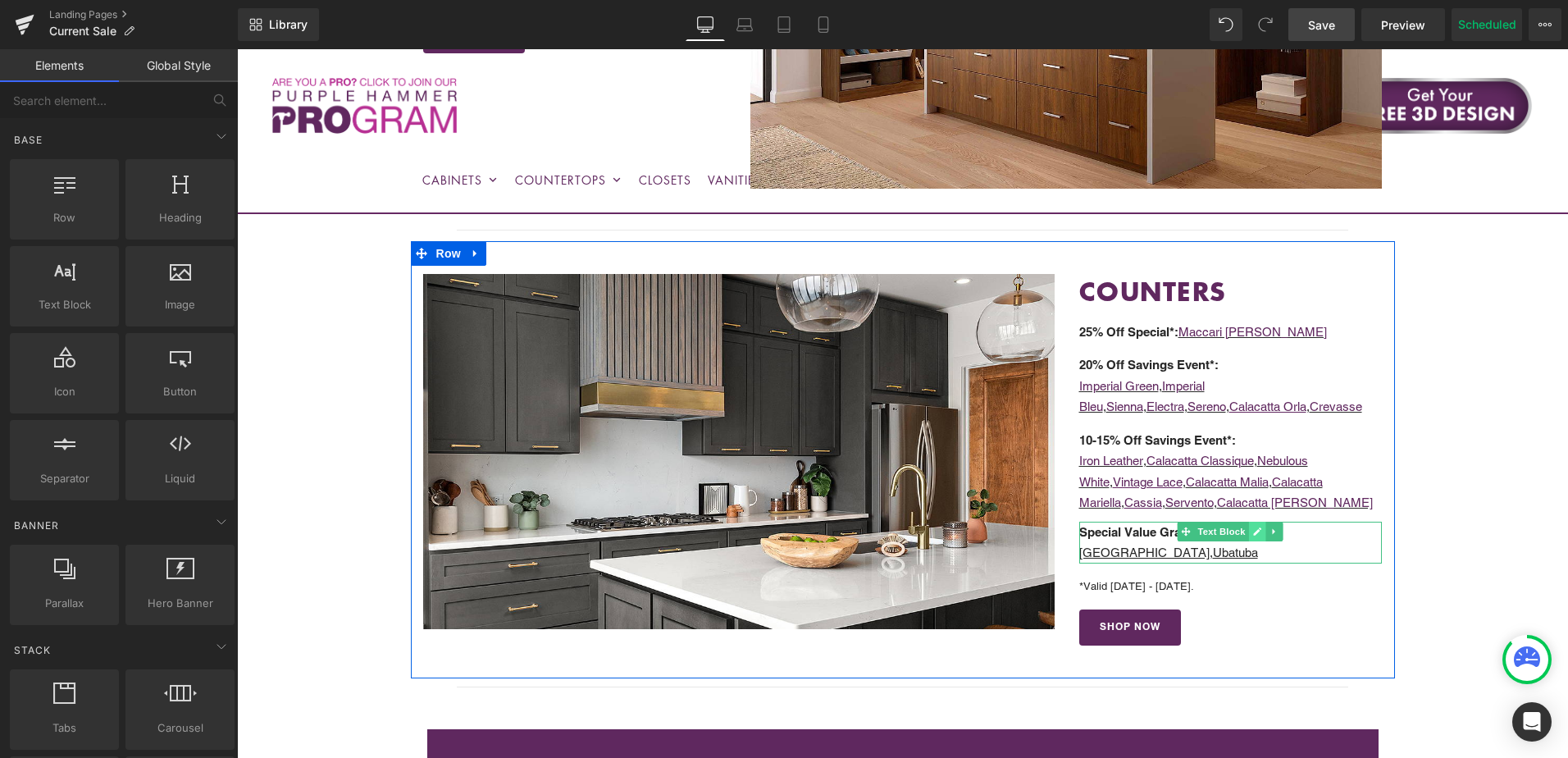
click at [1254, 527] on icon at bounding box center [1257, 531] width 8 height 8
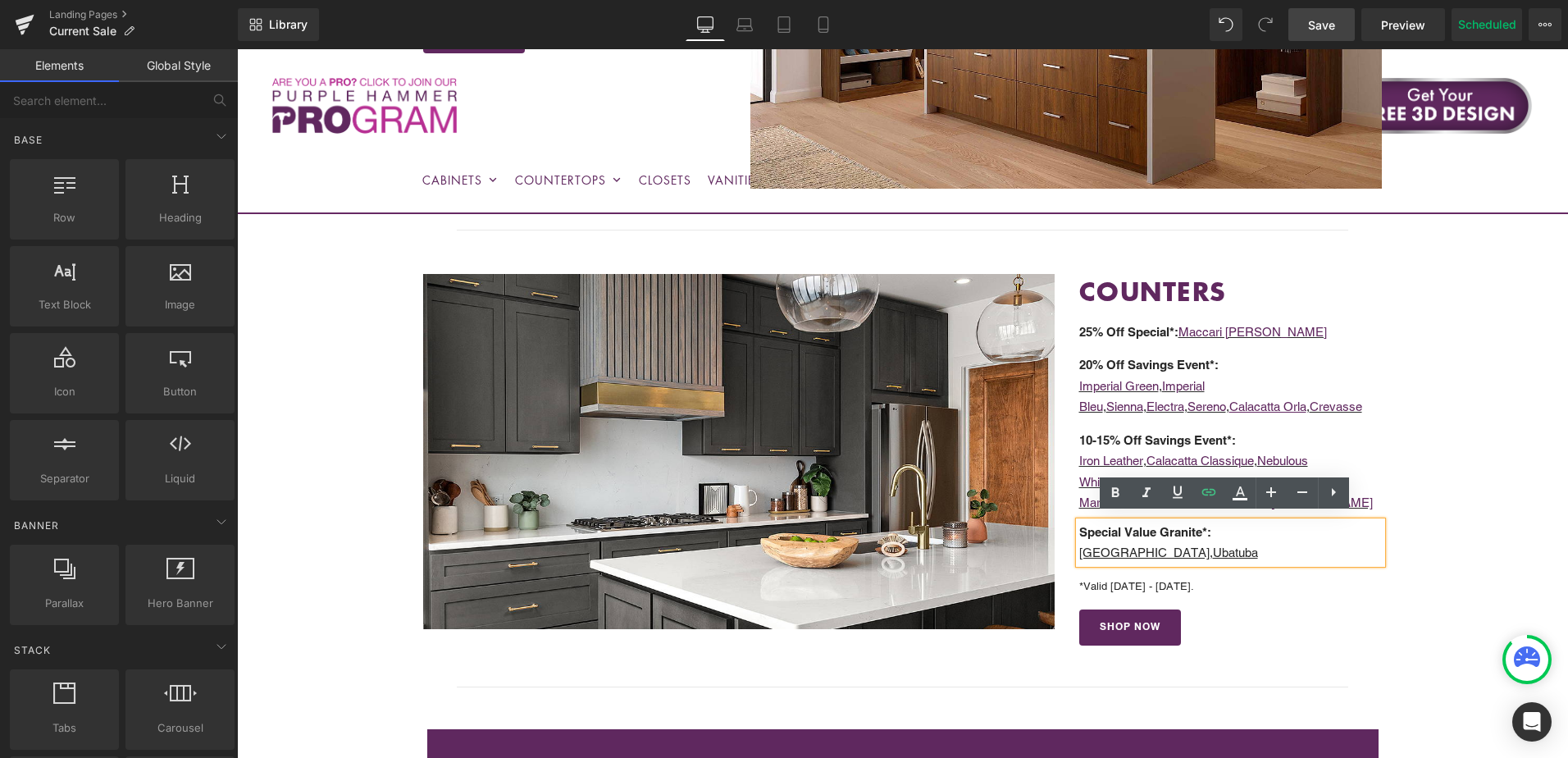
click at [1210, 546] on u "[GEOGRAPHIC_DATA]" at bounding box center [1145, 553] width 131 height 14
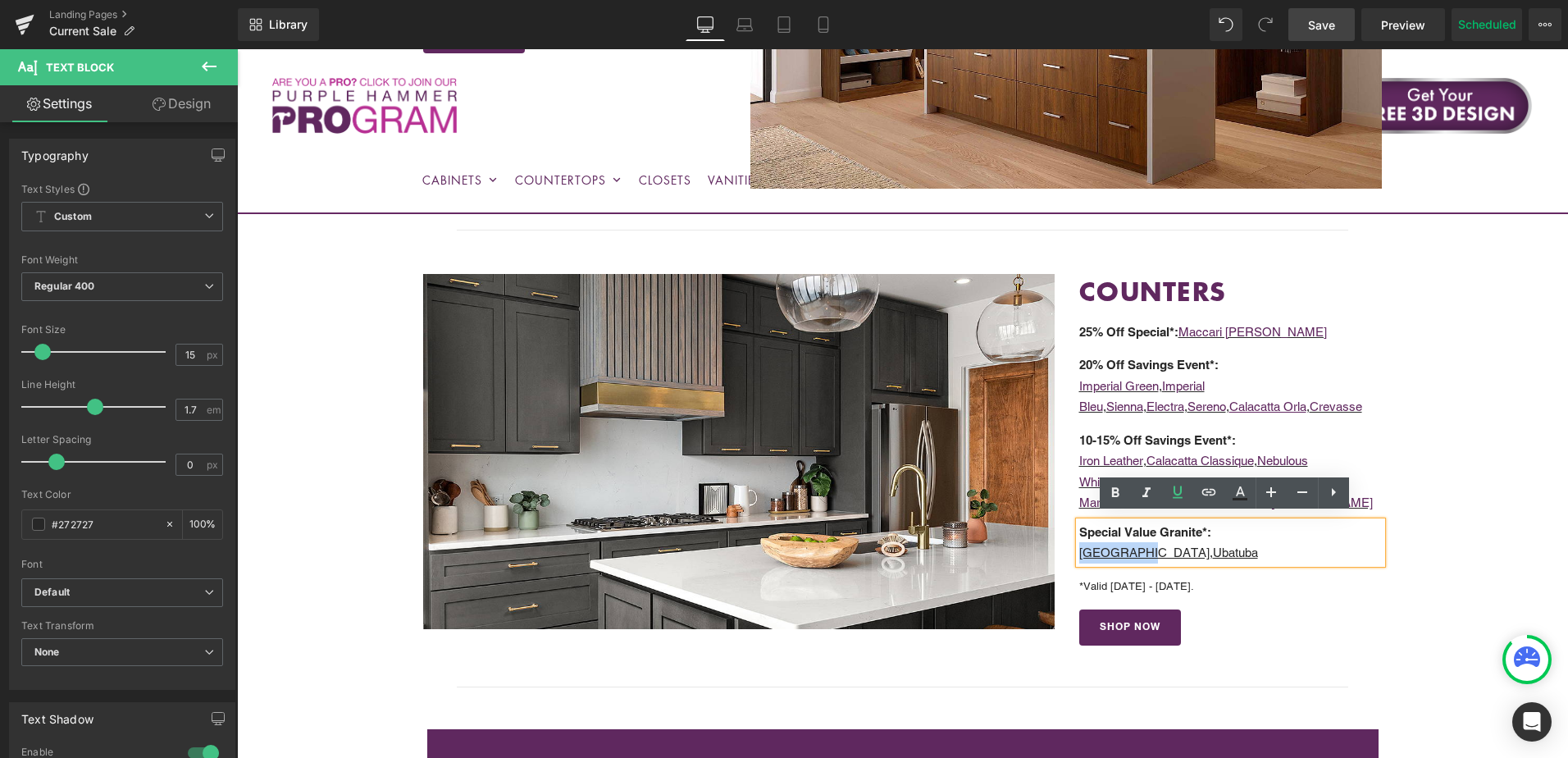
click at [1210, 546] on u "[GEOGRAPHIC_DATA]" at bounding box center [1145, 553] width 131 height 14
drag, startPoint x: 1217, startPoint y: 527, endPoint x: 1307, endPoint y: 528, distance: 90.0
click at [1210, 546] on u "[GEOGRAPHIC_DATA]" at bounding box center [1145, 553] width 131 height 14
click at [1210, 495] on icon at bounding box center [1210, 491] width 14 height 6
click at [1189, 566] on input "text" at bounding box center [1174, 559] width 253 height 41
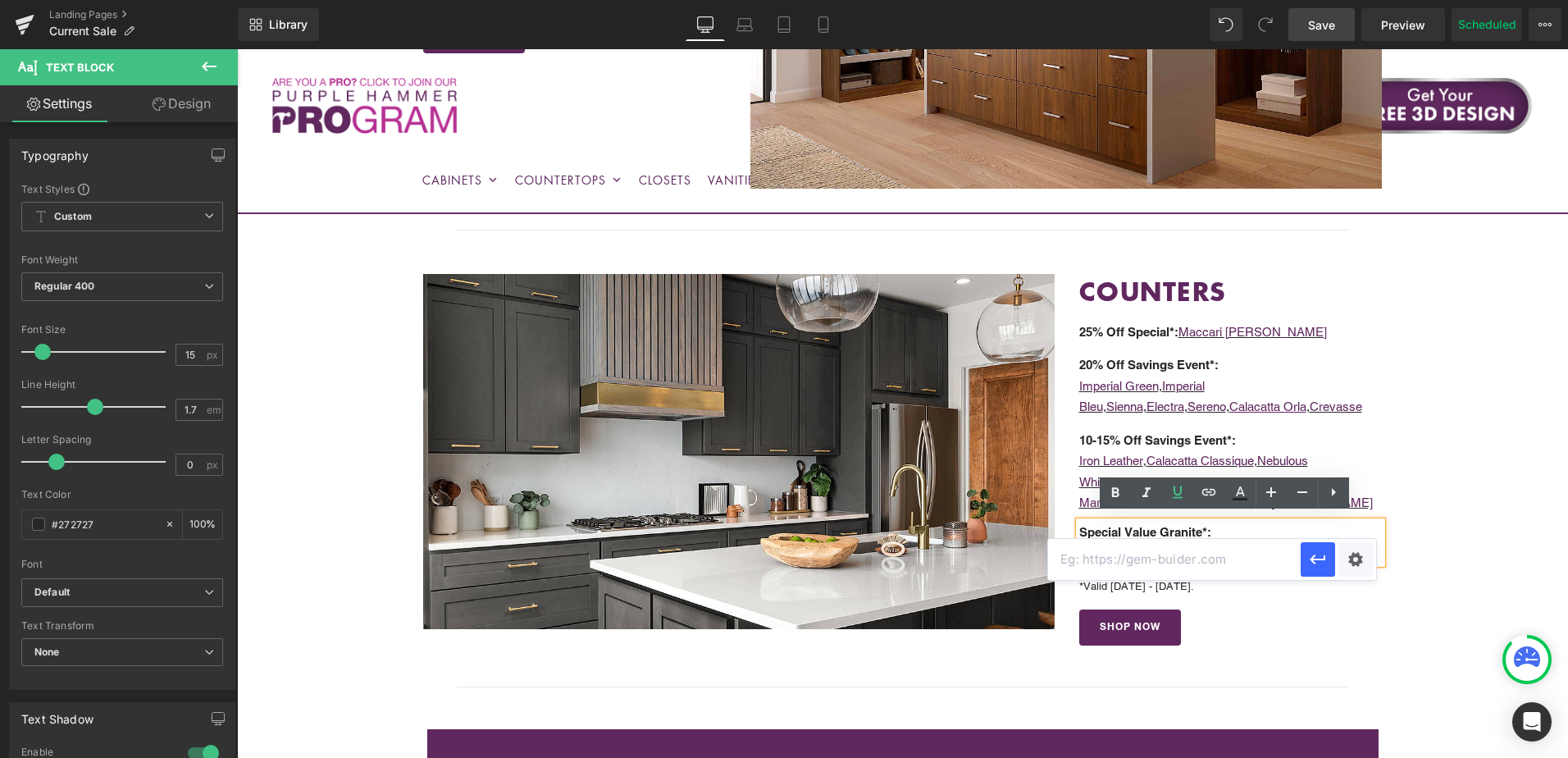
paste input "https://cabinetstogo.com/products/corsica-pearl-cumberland-falls-granite"
click at [1312, 557] on icon "button" at bounding box center [1318, 559] width 16 height 10
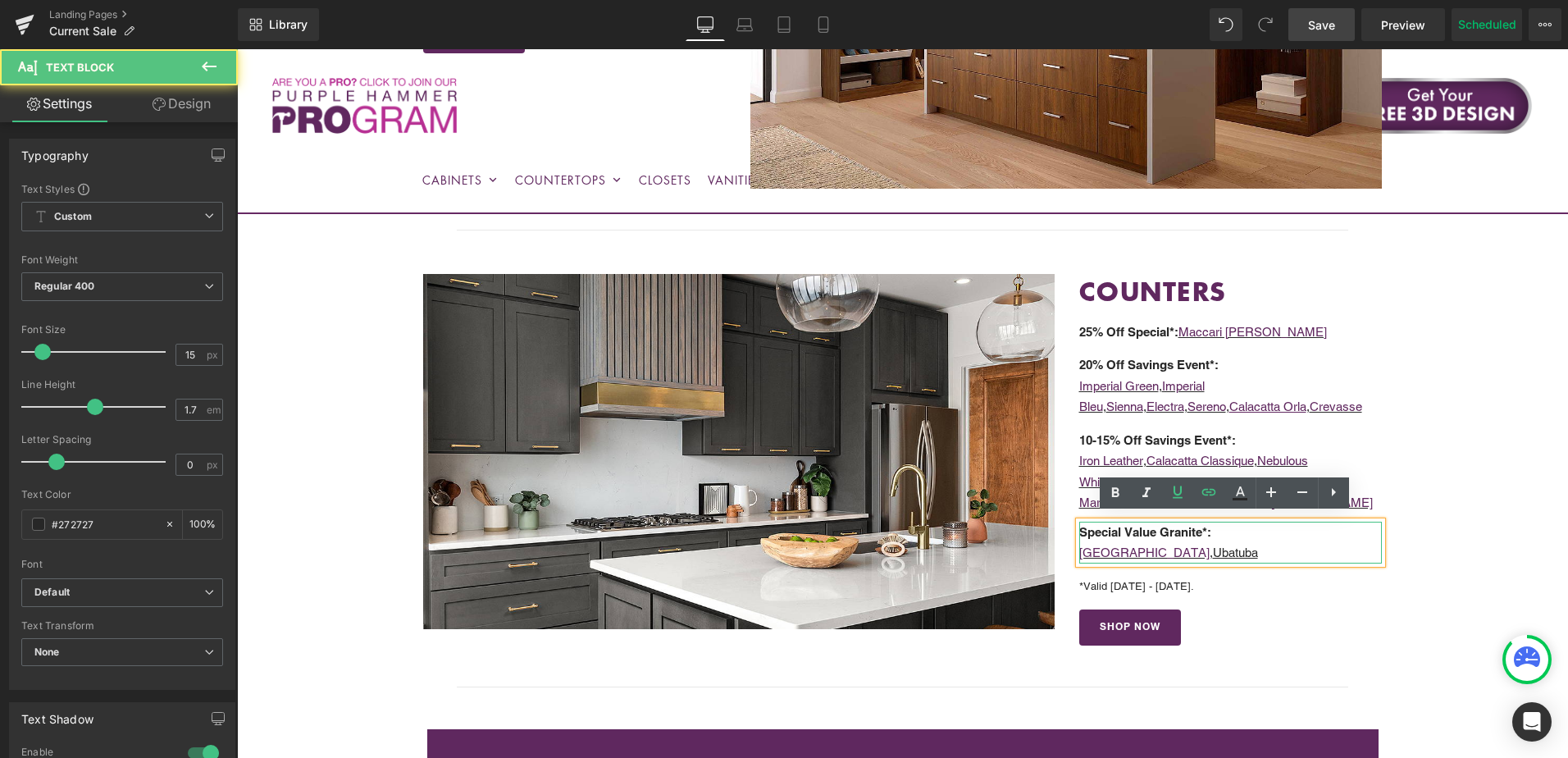
click at [1258, 546] on u "Ubatuba" at bounding box center [1235, 553] width 45 height 14
drag, startPoint x: 1318, startPoint y: 527, endPoint x: 1360, endPoint y: 527, distance: 42.0
click at [1258, 546] on u "Ubatuba" at bounding box center [1235, 553] width 45 height 14
copy u "Ubatuba"
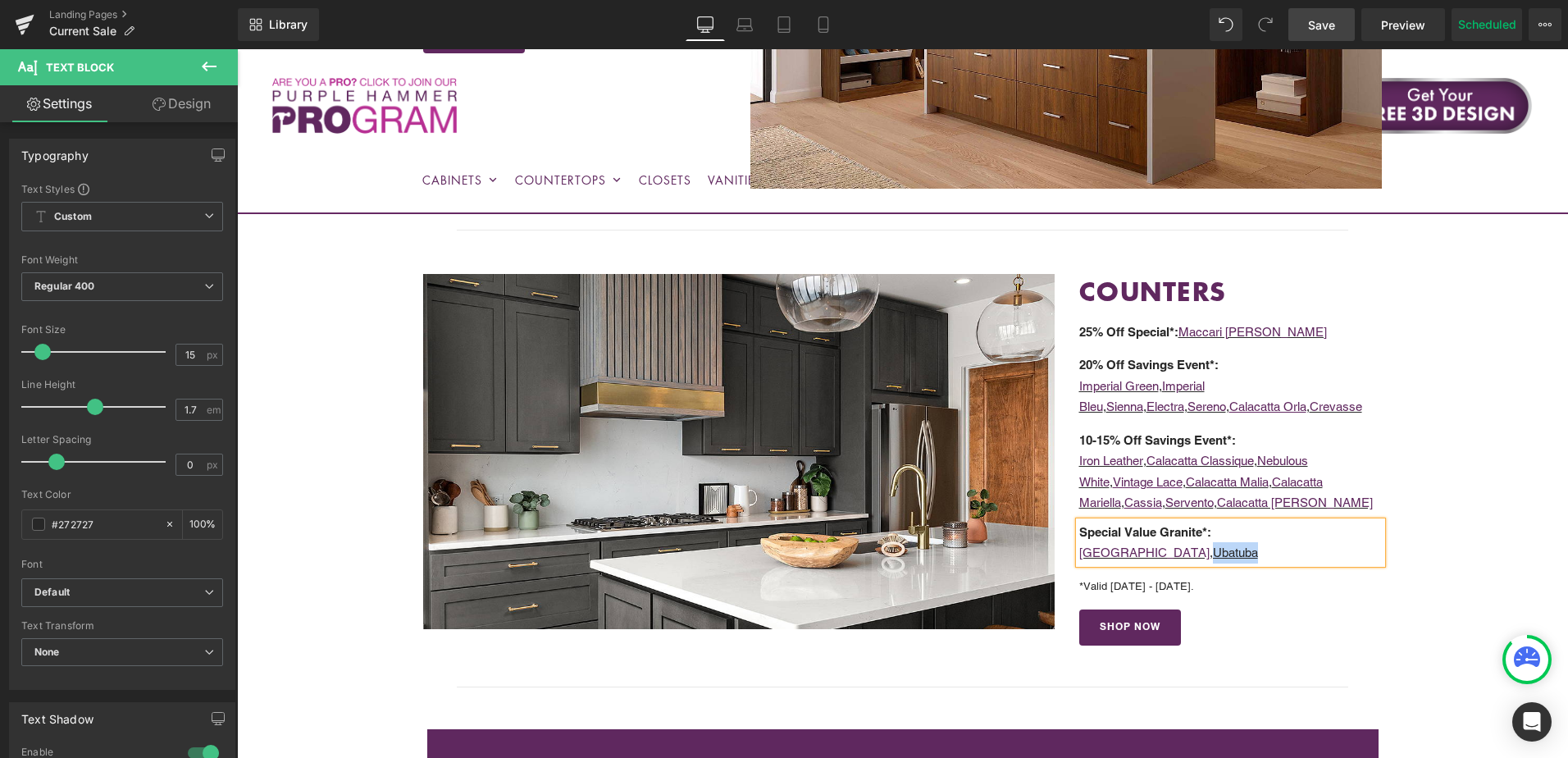
click at [1258, 546] on u "Ubatuba" at bounding box center [1235, 553] width 45 height 14
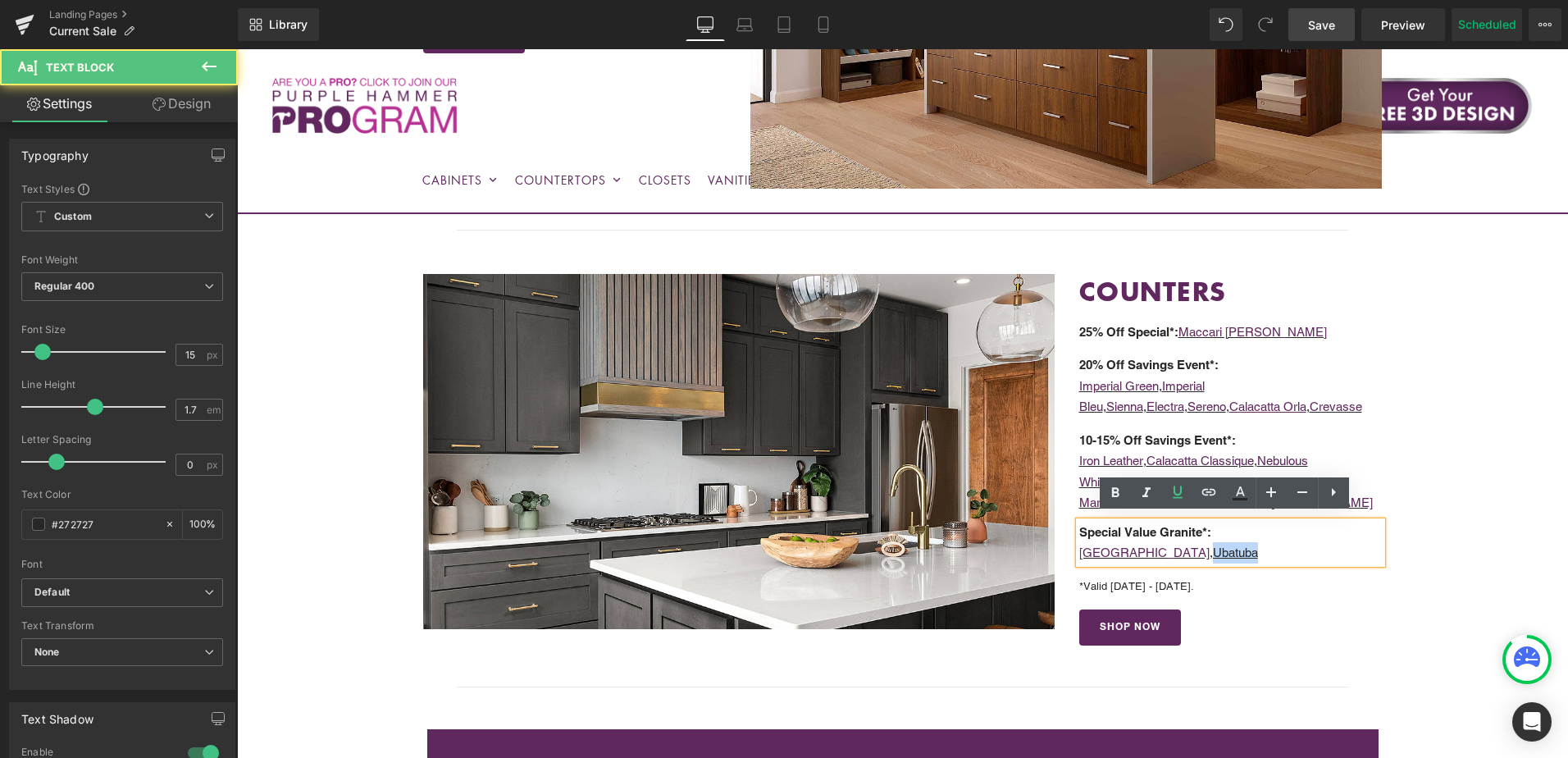
drag, startPoint x: 1319, startPoint y: 527, endPoint x: 1363, endPoint y: 527, distance: 44.0
click at [1363, 527] on p "Special Value Granite*: Cumberland Falls , Ubatuba" at bounding box center [1232, 542] width 304 height 42
click at [1204, 494] on icon at bounding box center [1210, 491] width 14 height 6
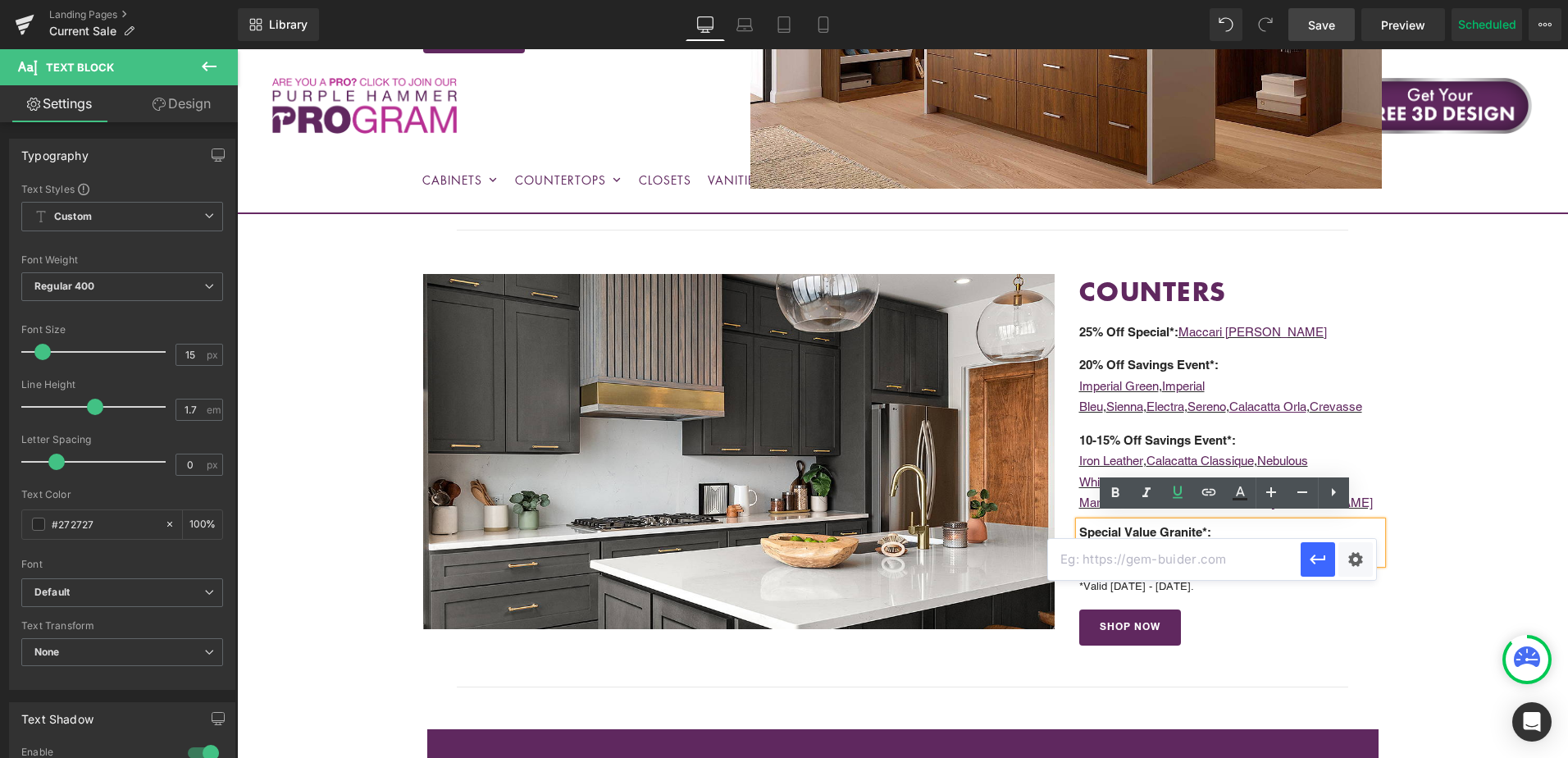
click at [1174, 565] on input "text" at bounding box center [1174, 559] width 253 height 41
paste input "https://cabinetstogo.com/products/corsica-pearl-ubatuba-granite"
type input "https://cabinetstogo.com/products/corsica-pearl-ubatuba-granite"
drag, startPoint x: 1314, startPoint y: 560, endPoint x: 1077, endPoint y: 510, distance: 242.2
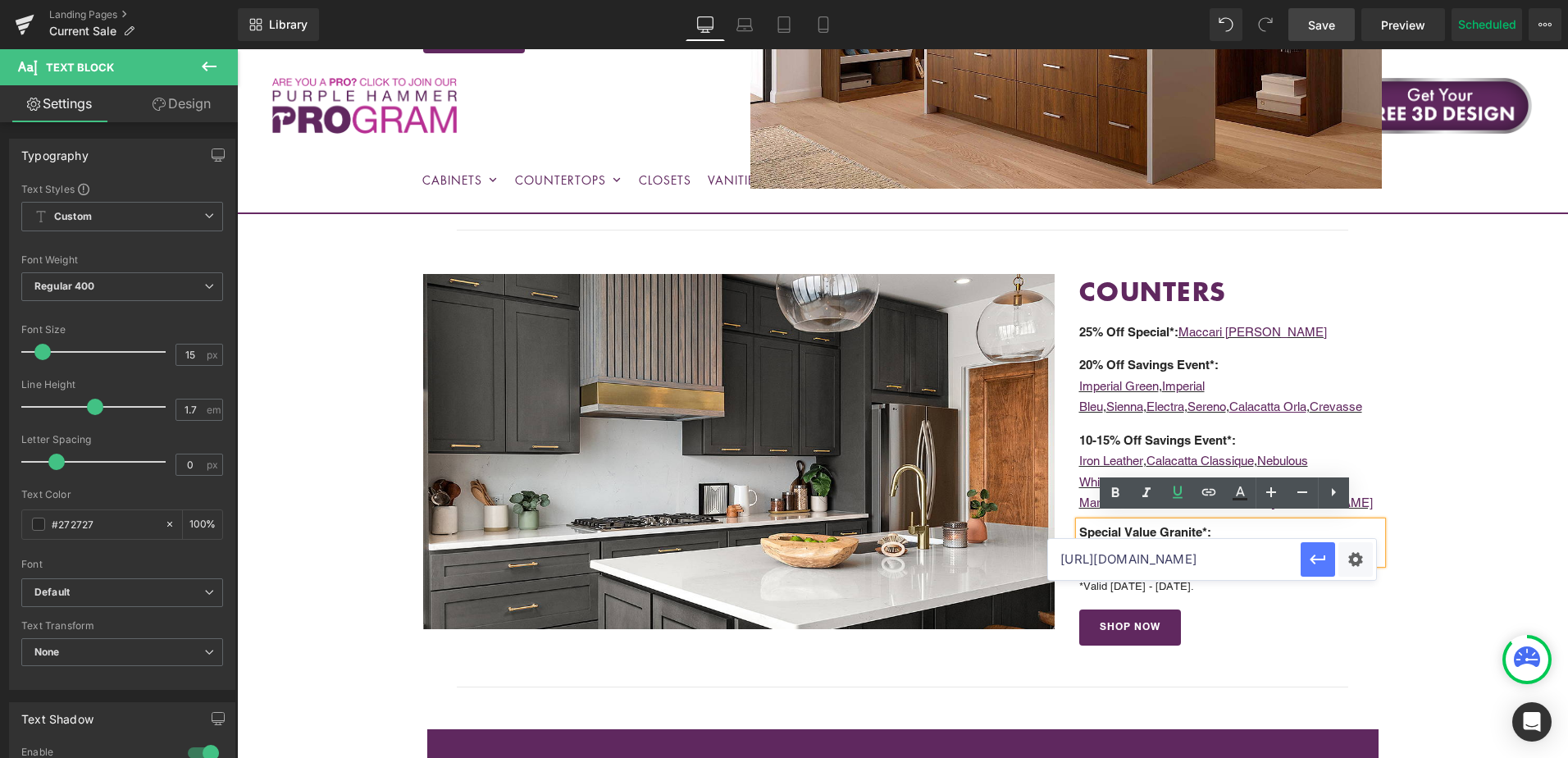
click at [1314, 560] on icon "button" at bounding box center [1318, 559] width 16 height 10
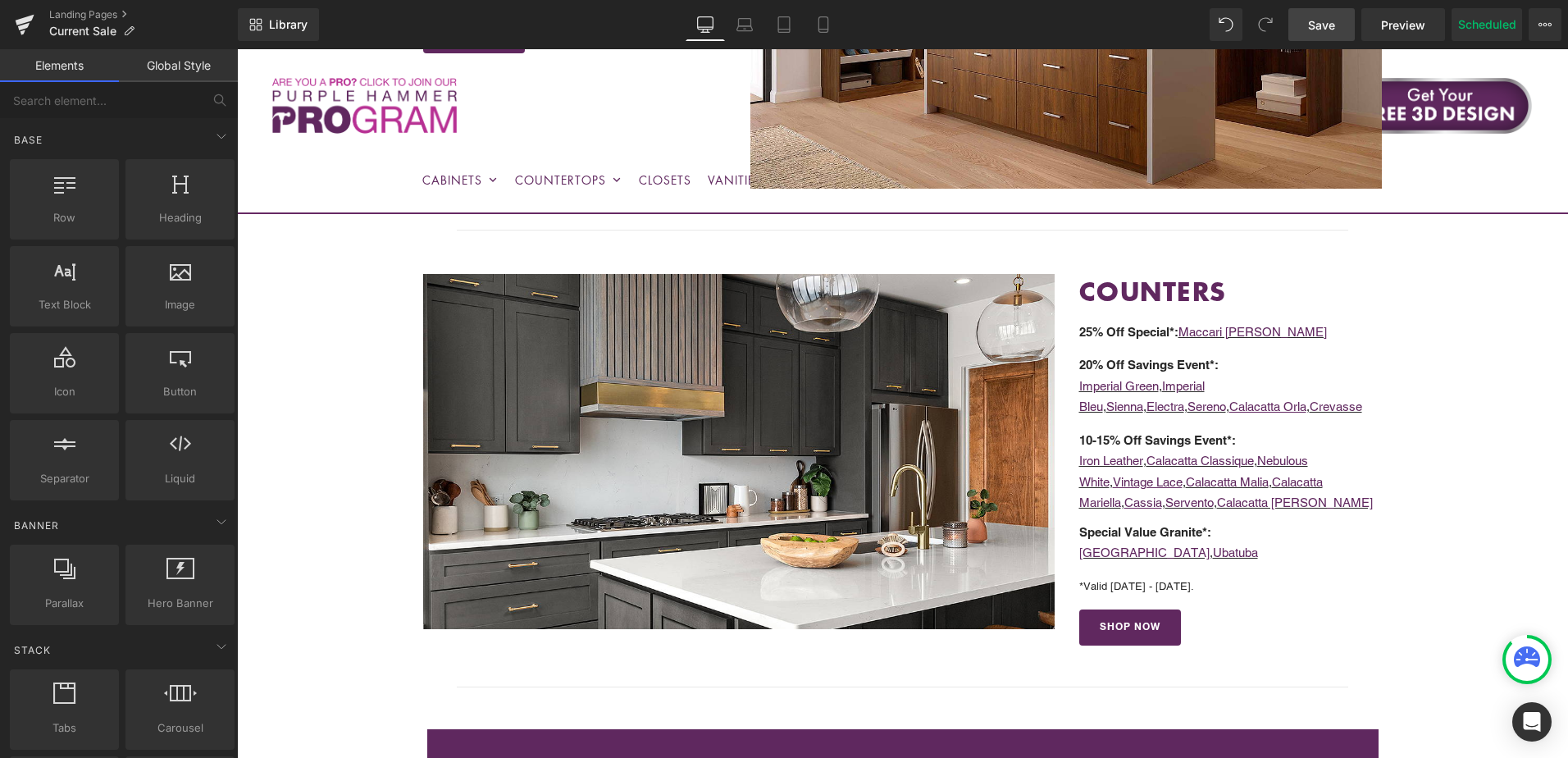
click at [1333, 34] on link "Save" at bounding box center [1321, 24] width 66 height 33
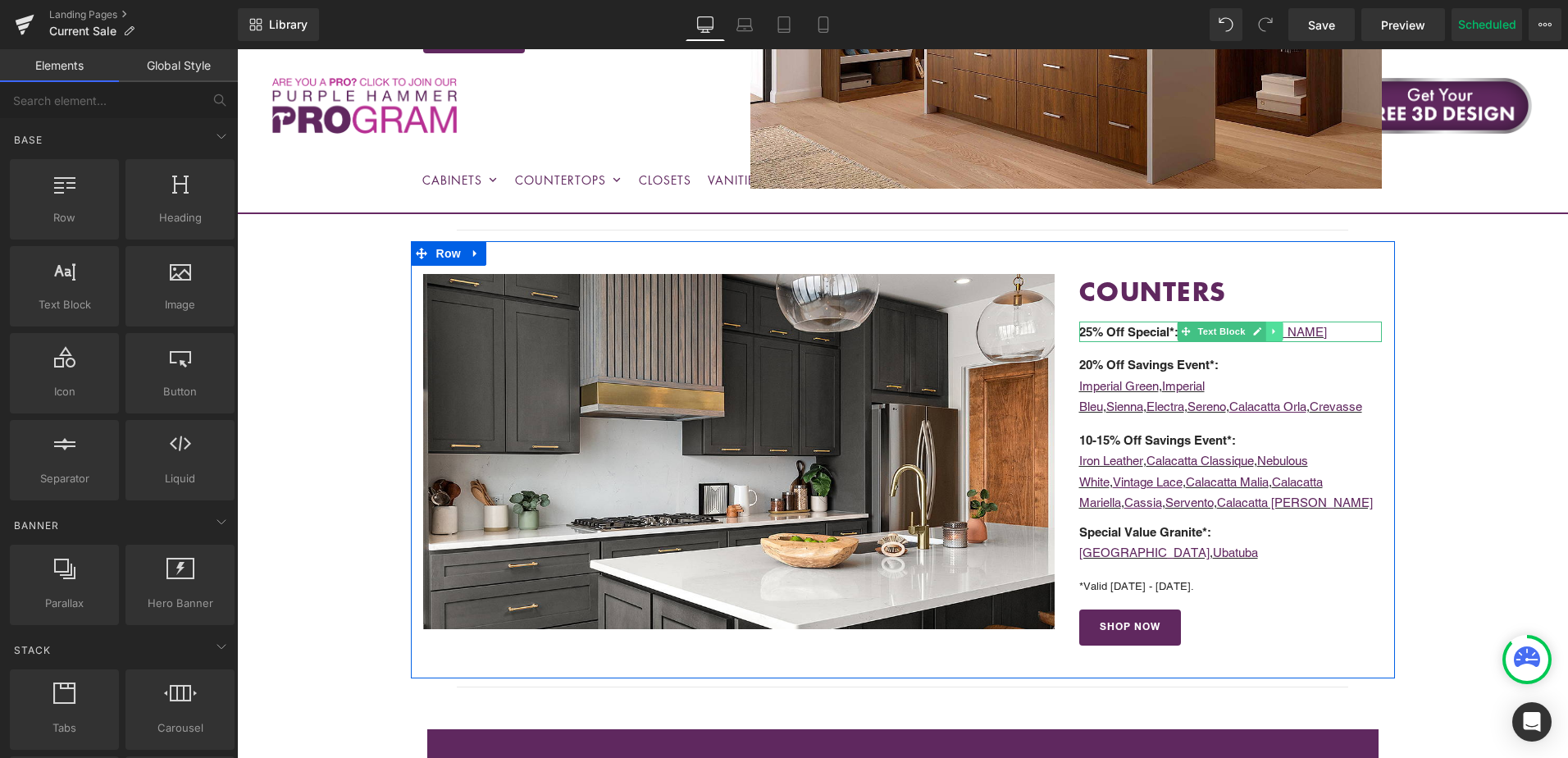
click at [1270, 327] on icon at bounding box center [1275, 331] width 9 height 10
click at [1331, 322] on p "25% Off Special* : Maccari Bianco" at bounding box center [1232, 332] width 304 height 21
click at [1315, 327] on p "25% Off Special* : Maccari Bianco" at bounding box center [1232, 332] width 304 height 21
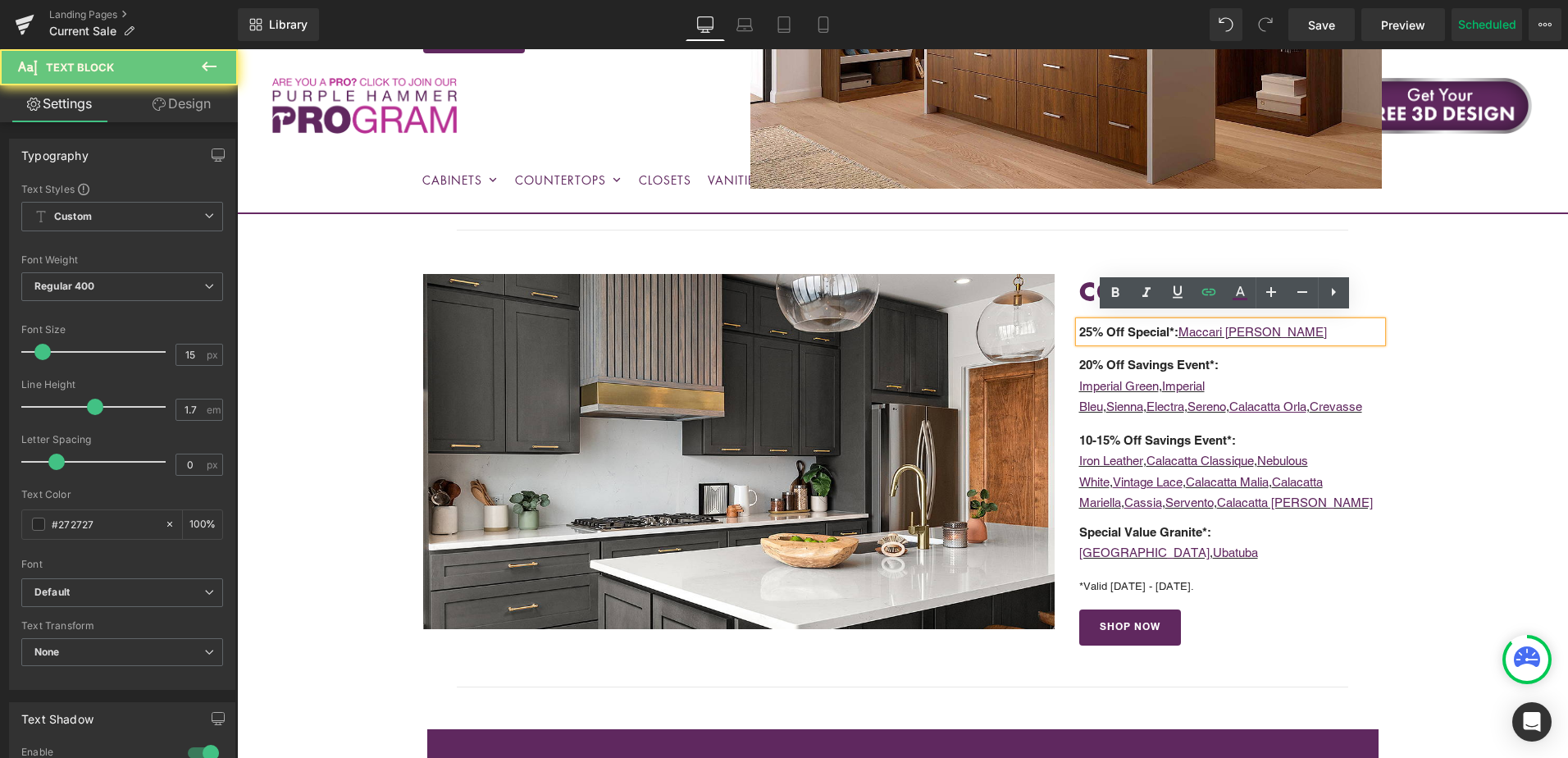
click at [1315, 327] on p "25% Off Special* : Maccari Bianco" at bounding box center [1232, 332] width 304 height 21
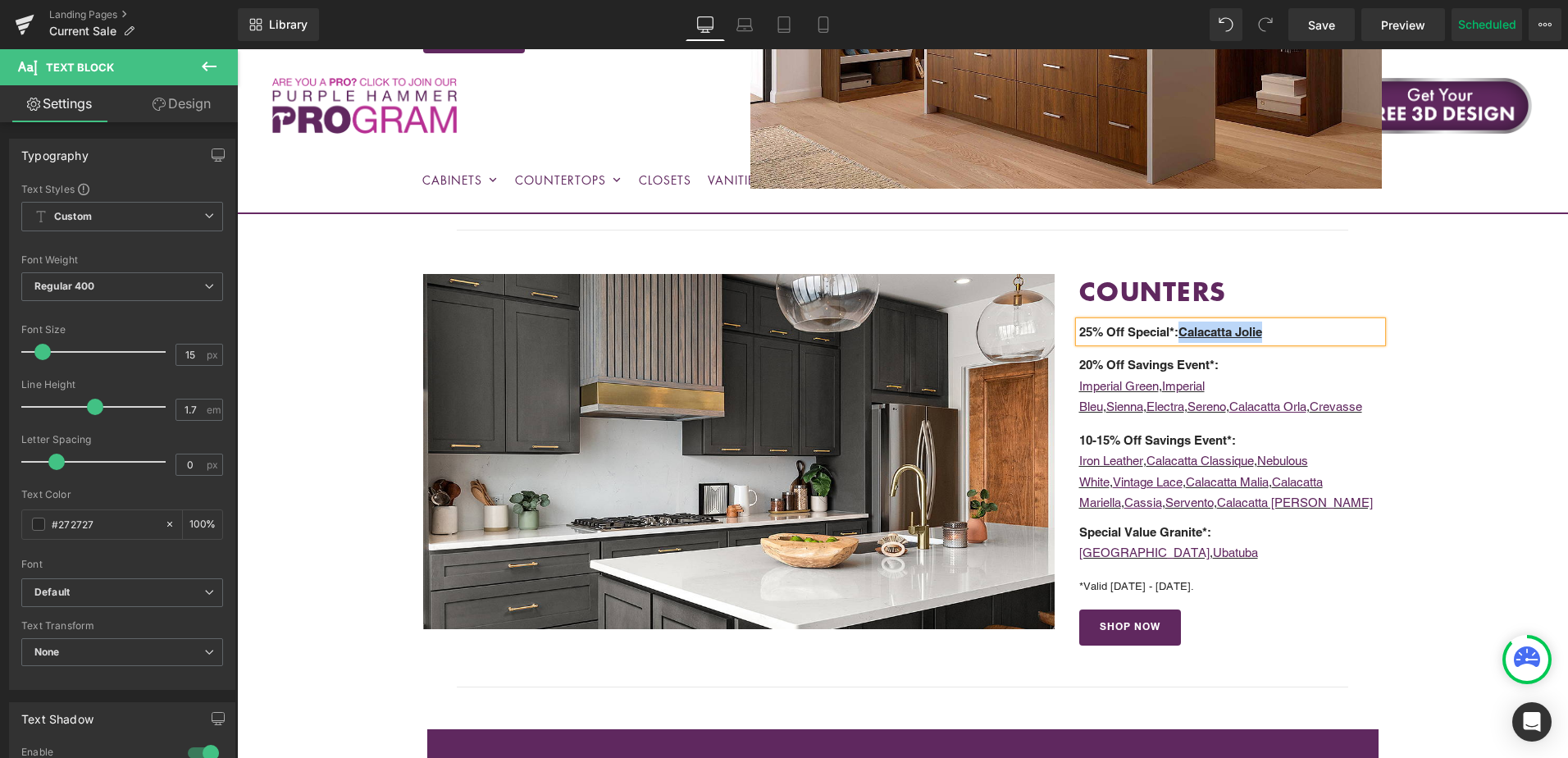
drag, startPoint x: 1180, startPoint y: 327, endPoint x: 1270, endPoint y: 320, distance: 90.3
click at [1270, 322] on p "25% Off Special* : Calacatta Jolie" at bounding box center [1232, 332] width 304 height 21
copy u "Calacatta Jolie"
drag, startPoint x: 1181, startPoint y: 330, endPoint x: 1286, endPoint y: 332, distance: 105.0
click at [1286, 332] on p "25% Off Special* : Calacatta Jolie" at bounding box center [1232, 332] width 304 height 21
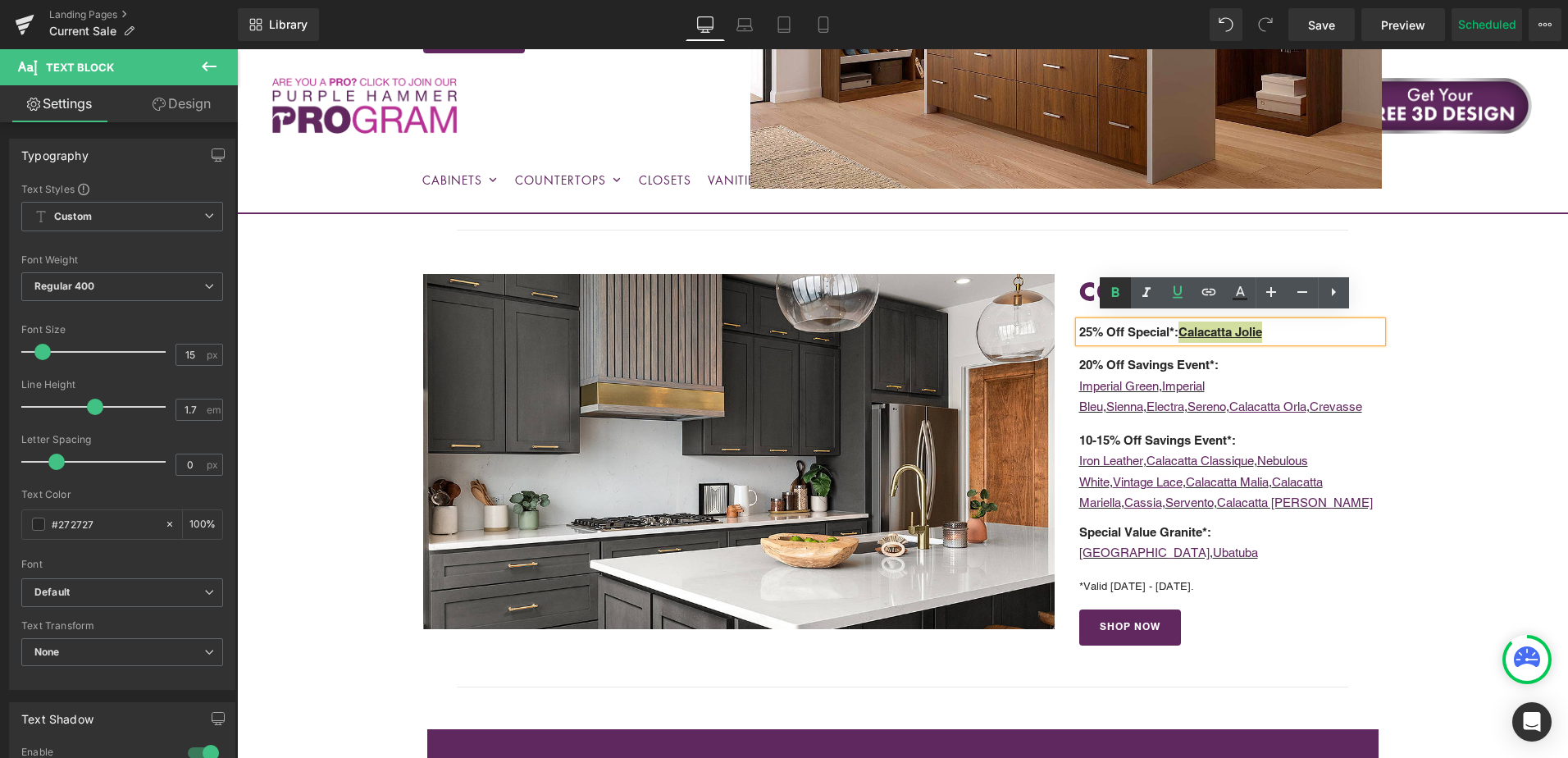
click at [1107, 299] on icon at bounding box center [1115, 293] width 19 height 19
drag, startPoint x: 1183, startPoint y: 325, endPoint x: 1312, endPoint y: 326, distance: 129.0
click at [1312, 326] on p "25% Off Special* : Calacatta Jolie" at bounding box center [1232, 332] width 304 height 21
click at [1206, 291] on icon at bounding box center [1209, 292] width 19 height 19
click at [1209, 360] on input "text" at bounding box center [1174, 360] width 253 height 41
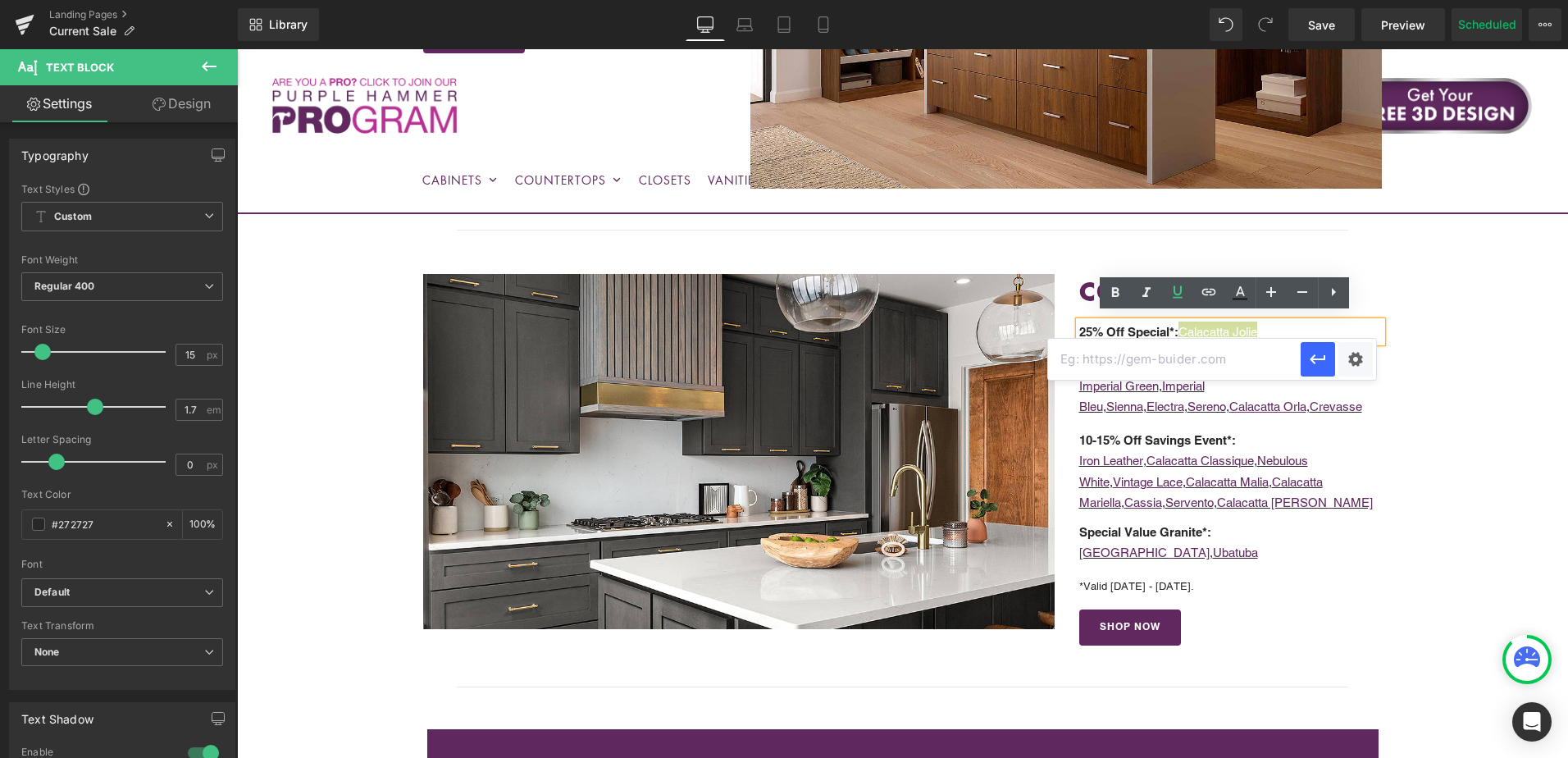
paste input "https://cabinetstogo.com/products/corsica-pearl-calacatta-jolie-quartz"
type input "https://cabinetstogo.com/products/corsica-pearl-calacatta-jolie-quartz"
click at [1311, 369] on button "button" at bounding box center [1317, 359] width 34 height 34
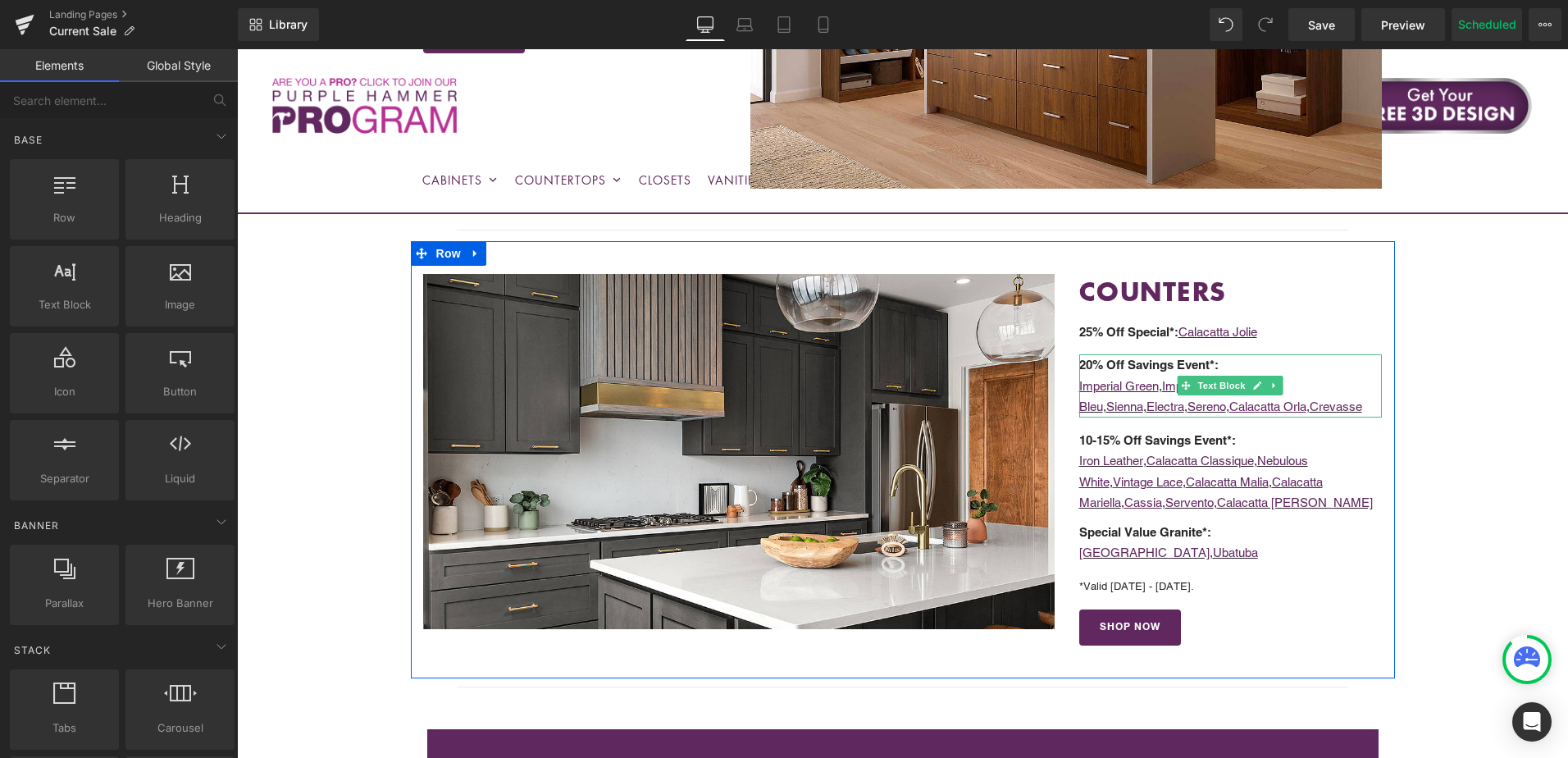
click at [1280, 398] on p "Imperial Green , Imperial Bleu , Sienna , Electra , Sereno , Calacatta Orla , C…" at bounding box center [1232, 396] width 304 height 42
click at [1298, 398] on p "Imperial Green , Imperial Bleu , Sienna , Electra , Sereno , Calacatta Orla , C…" at bounding box center [1232, 396] width 304 height 42
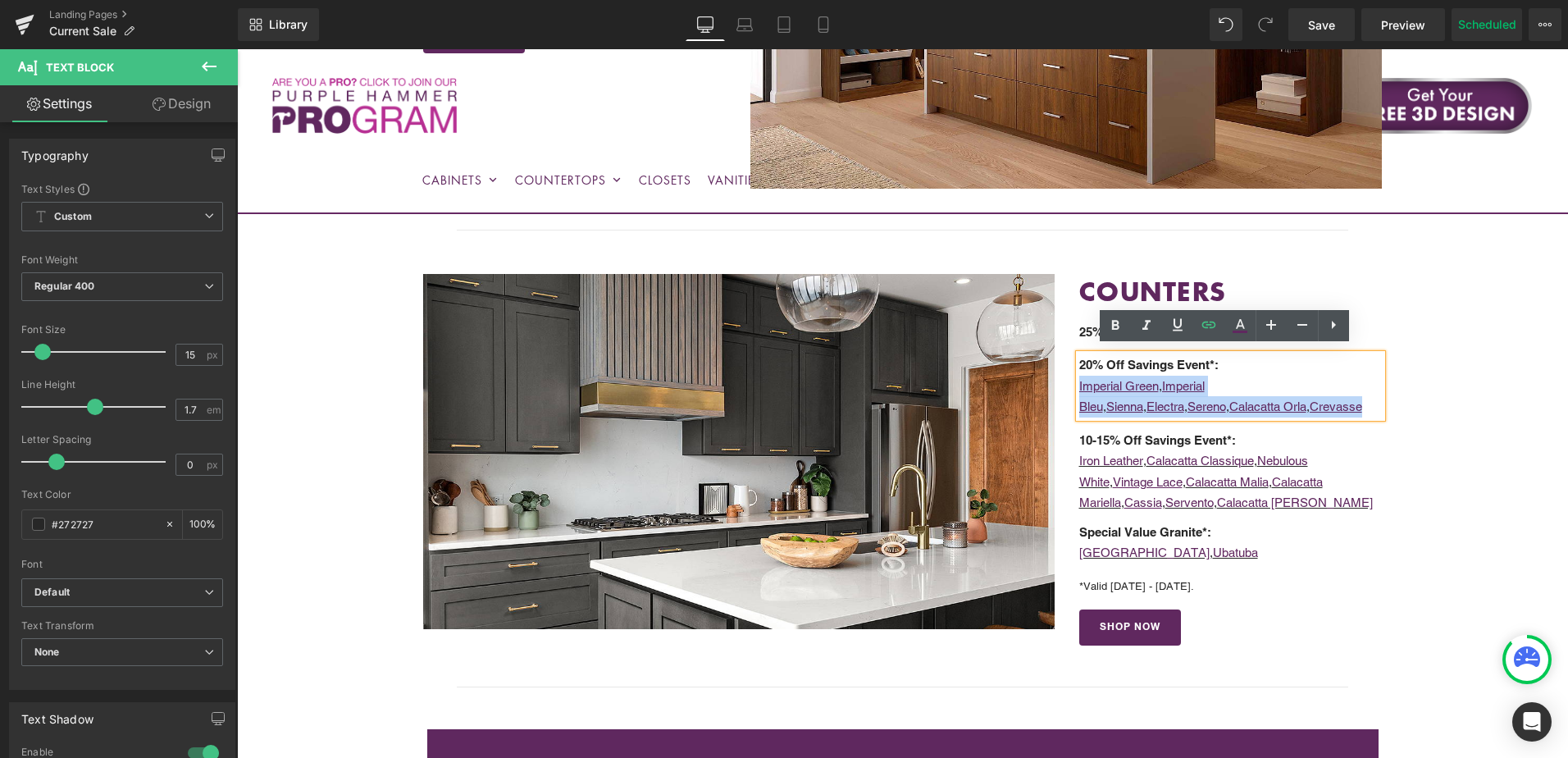
drag, startPoint x: 1277, startPoint y: 402, endPoint x: 1061, endPoint y: 381, distance: 217.0
click at [1067, 381] on div "COUNTERS Heading Heading 25% Off Special* : Calacatta Jolie Text Block 20% Off …" at bounding box center [1232, 460] width 328 height 373
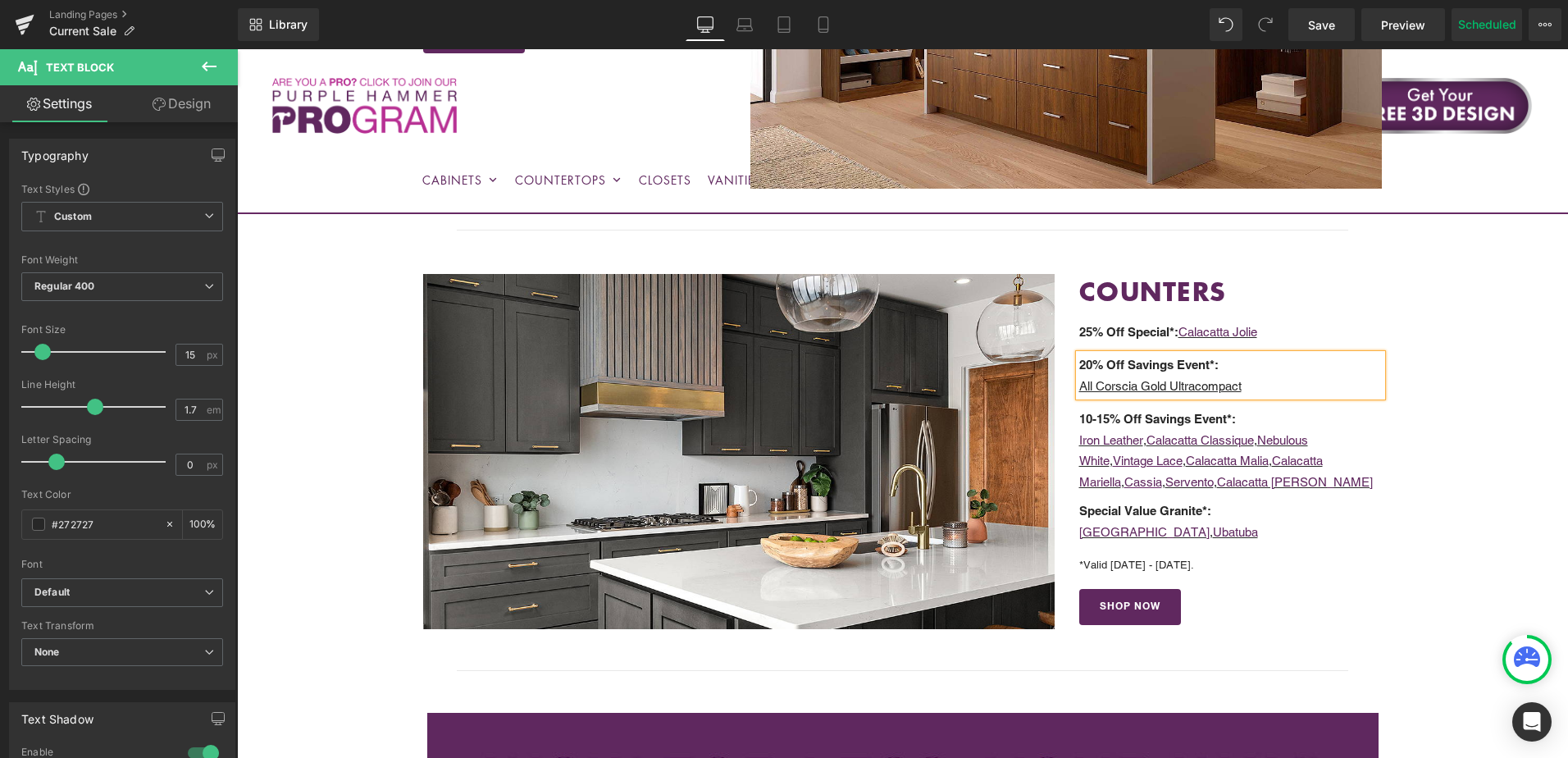
click at [1264, 382] on p "All Corscia Gold Ultracompact" at bounding box center [1232, 386] width 304 height 21
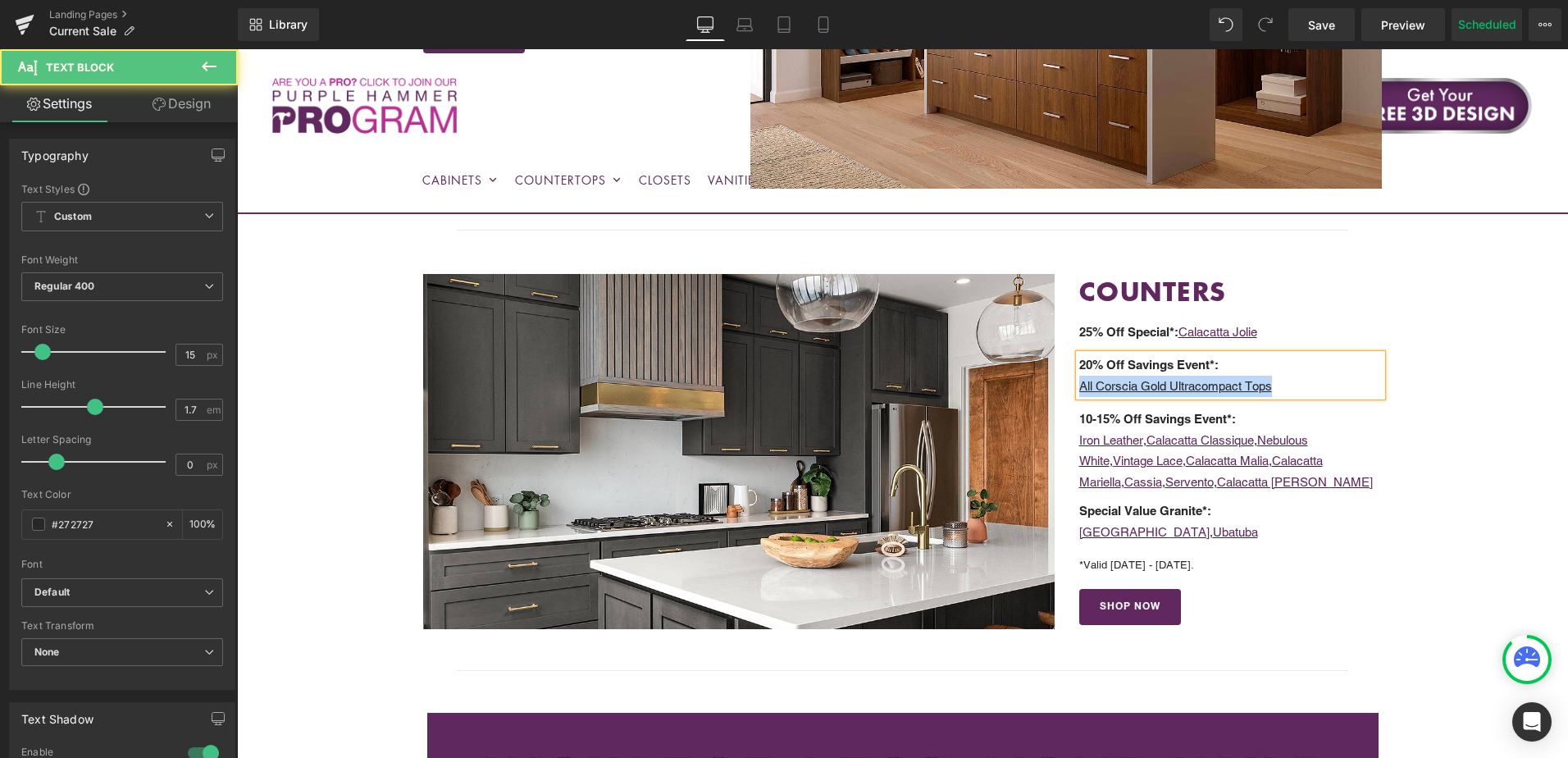
drag, startPoint x: 1076, startPoint y: 382, endPoint x: 1287, endPoint y: 392, distance: 211.2
click at [1287, 392] on p "All Corscia Gold Ultracompact Tops" at bounding box center [1232, 386] width 304 height 21
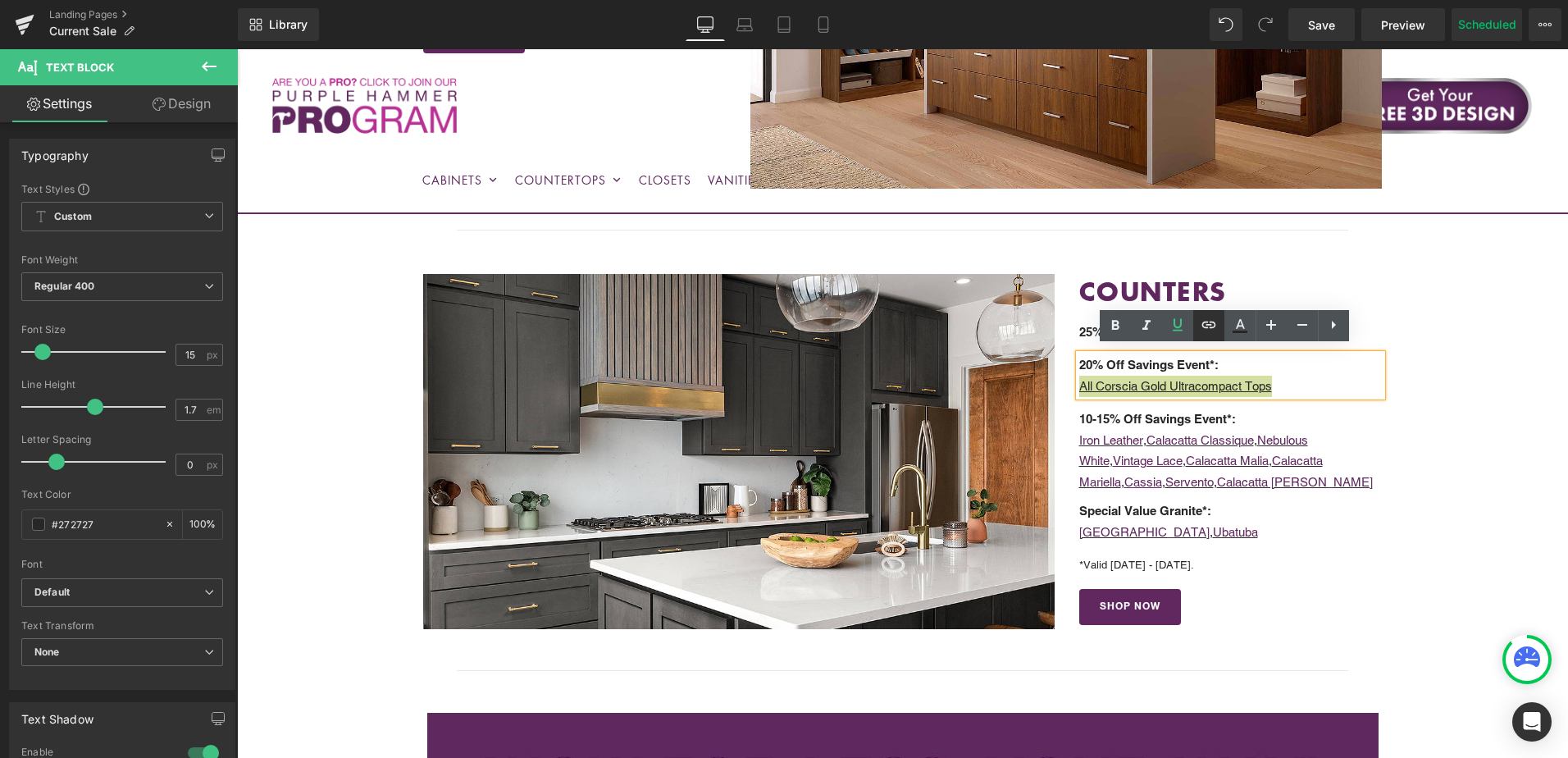
click at [1209, 322] on icon at bounding box center [1209, 325] width 19 height 19
click at [1200, 400] on input "text" at bounding box center [1174, 392] width 253 height 41
paste input "https://cabinetstogo.com/collections/natural-stone-countertops/corsica-gold+ult…"
type input "https://cabinetstogo.com/collections/natural-stone-countertops/corsica-gold+ult…"
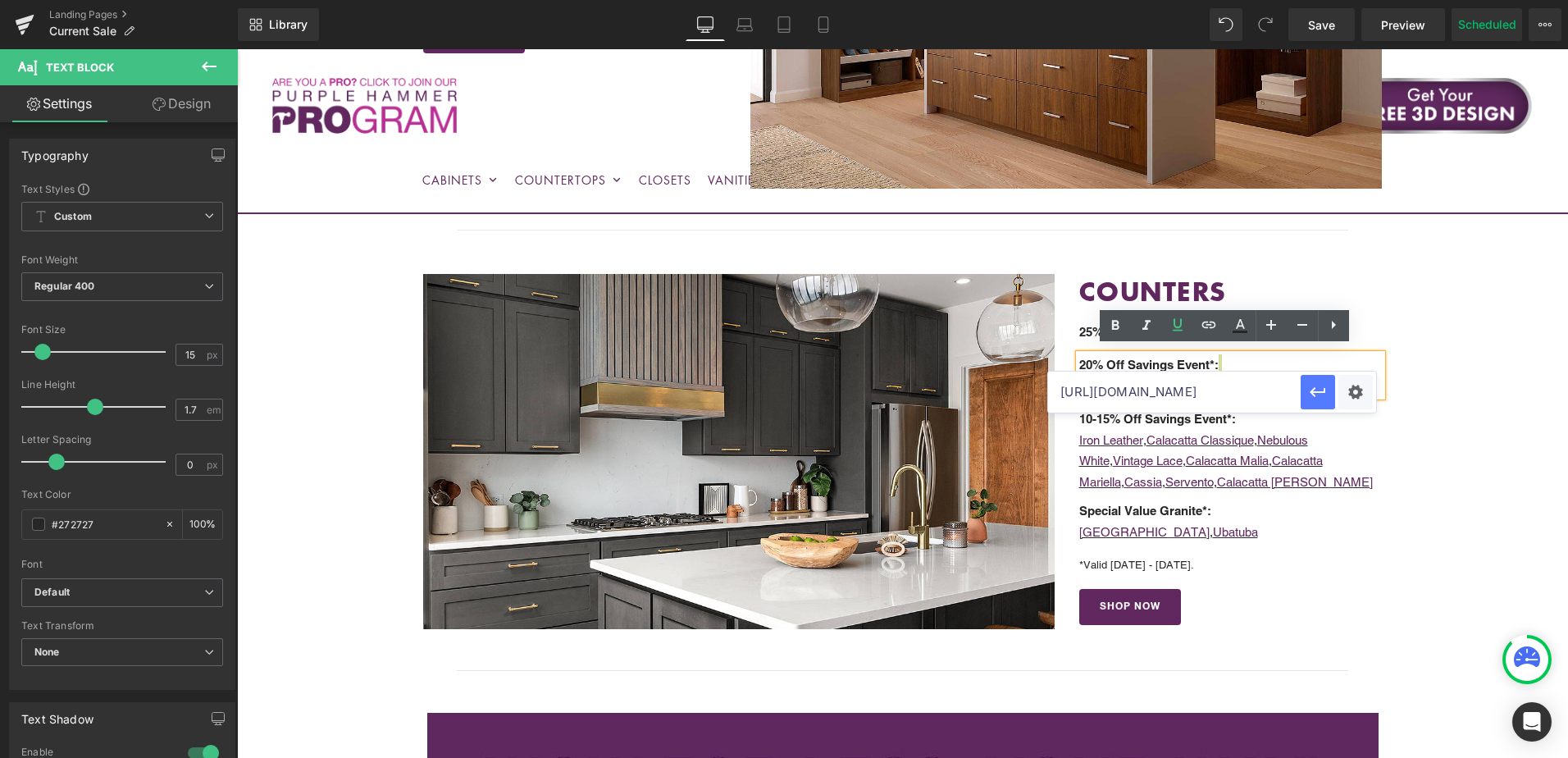
click at [1315, 394] on icon "button" at bounding box center [1318, 392] width 19 height 19
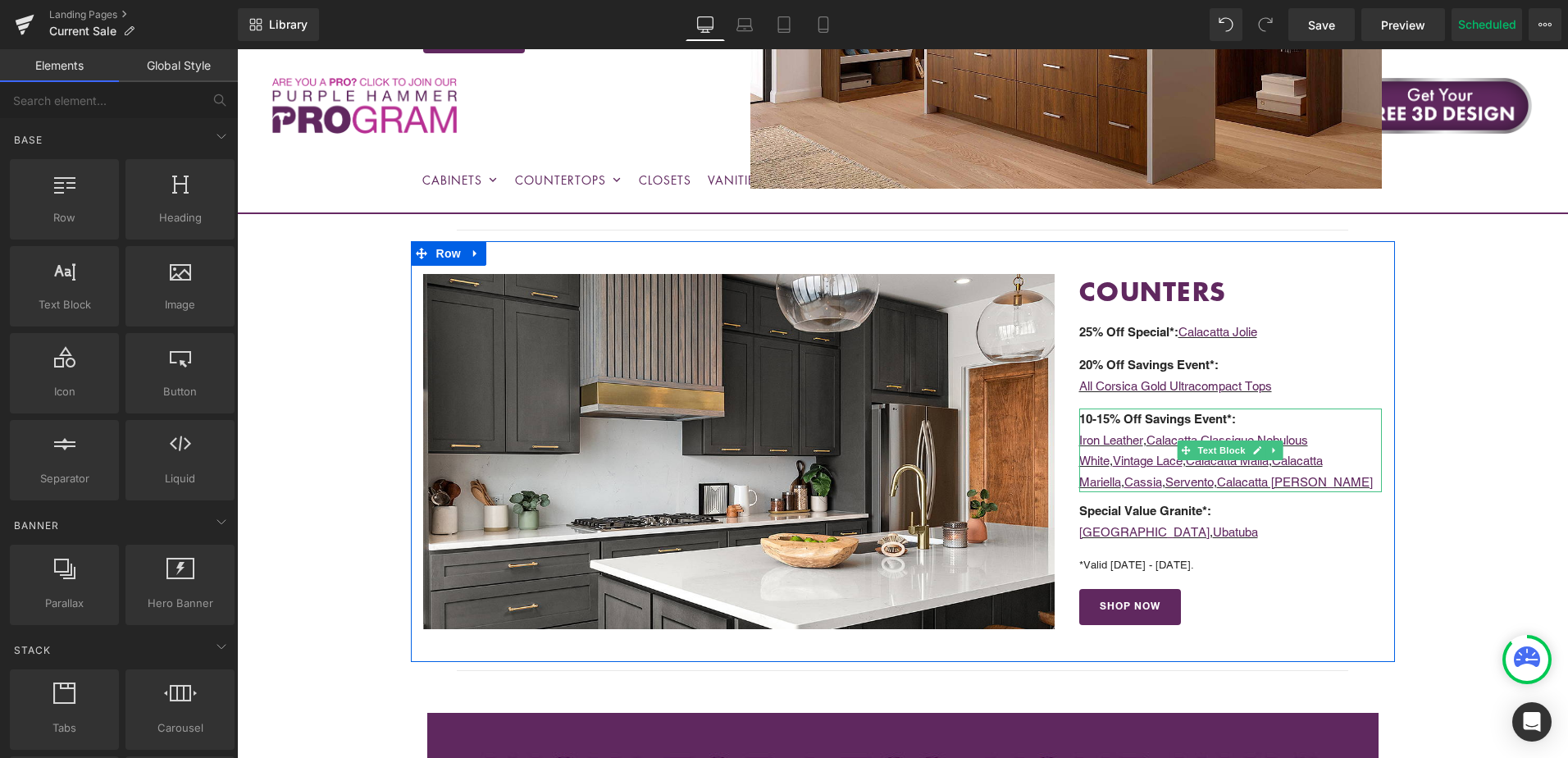
click at [1335, 481] on p "Iron Leather , Calacatta Classique , Nebulous White , Vintage Lace , Calacatta …" at bounding box center [1232, 462] width 304 height 64
click at [1331, 478] on p "Iron Leather , Calacatta Classique , Nebulous White , Vintage Lace , Calacatta …" at bounding box center [1232, 462] width 304 height 64
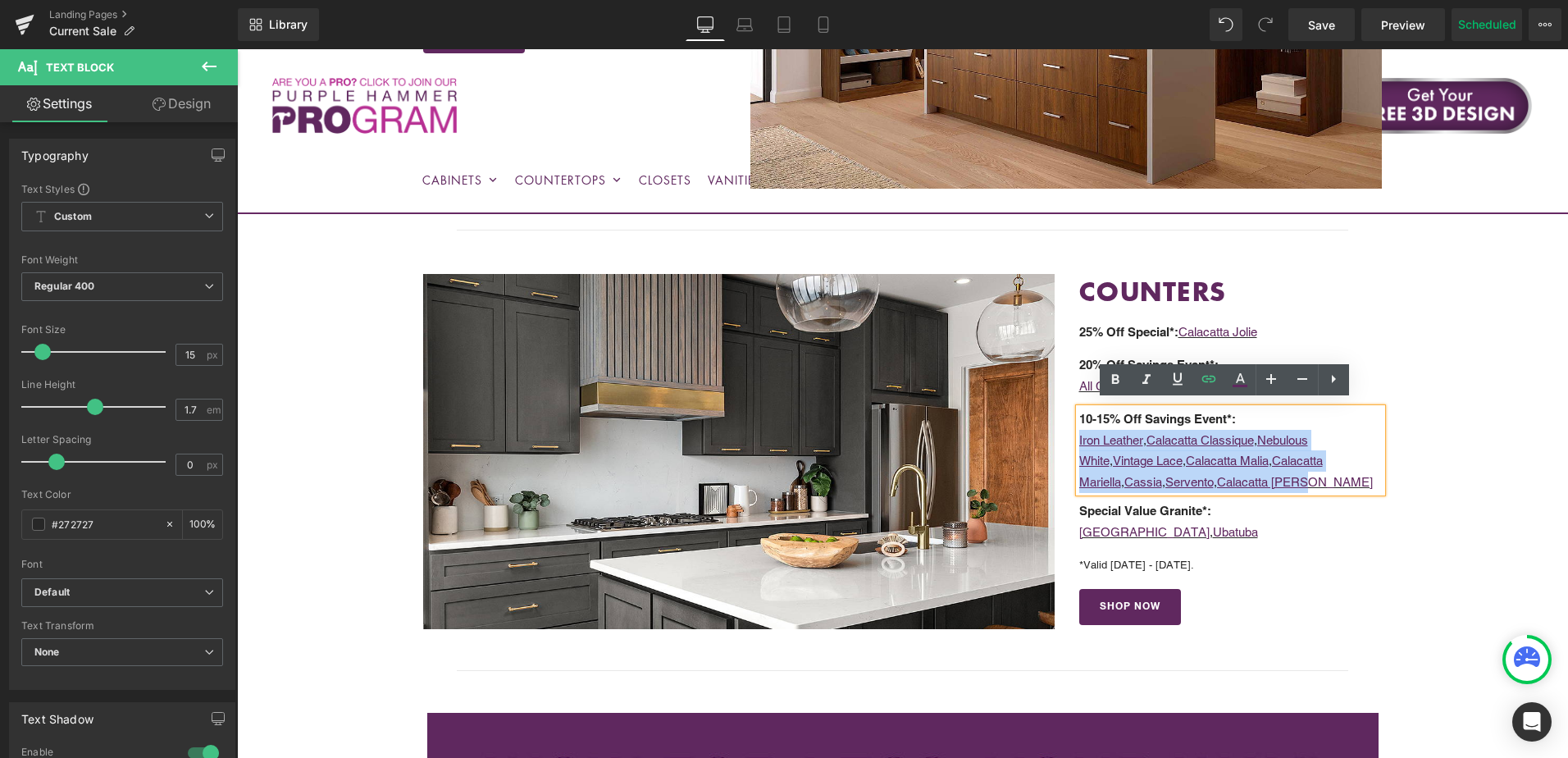
drag, startPoint x: 1336, startPoint y: 477, endPoint x: 1050, endPoint y: 435, distance: 289.1
click at [1050, 435] on div "Image COUNTERS Heading Heading 25% Off Special* : Calacatta Jolie Text Block 20…" at bounding box center [902, 452] width 984 height 422
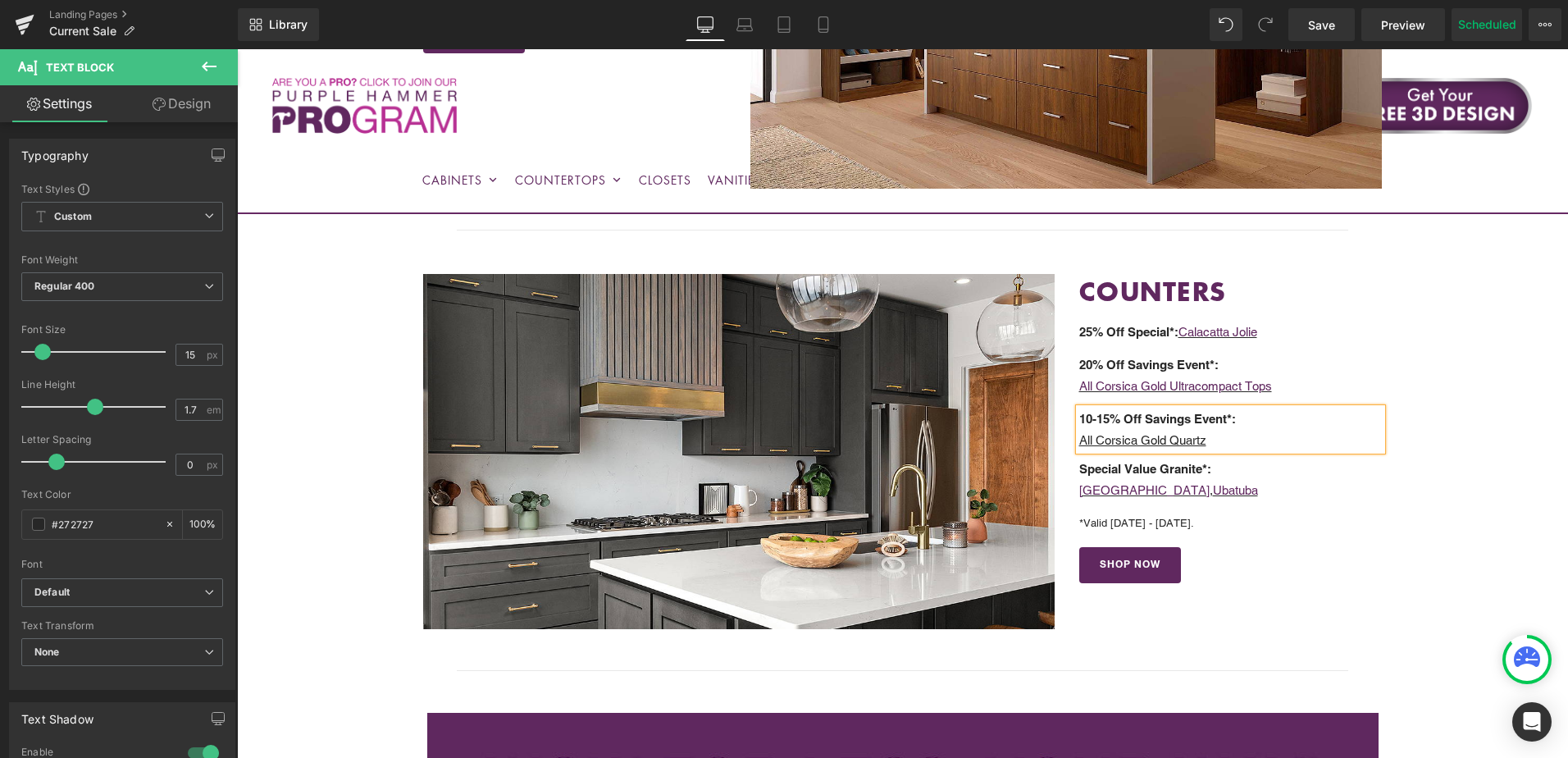
click at [1219, 432] on p "All Corsica Gold Quartz" at bounding box center [1232, 441] width 304 height 21
click at [1178, 437] on u "All Corsica Gold Quartz, Granite & Mineral Hybrid" at bounding box center [1212, 441] width 266 height 14
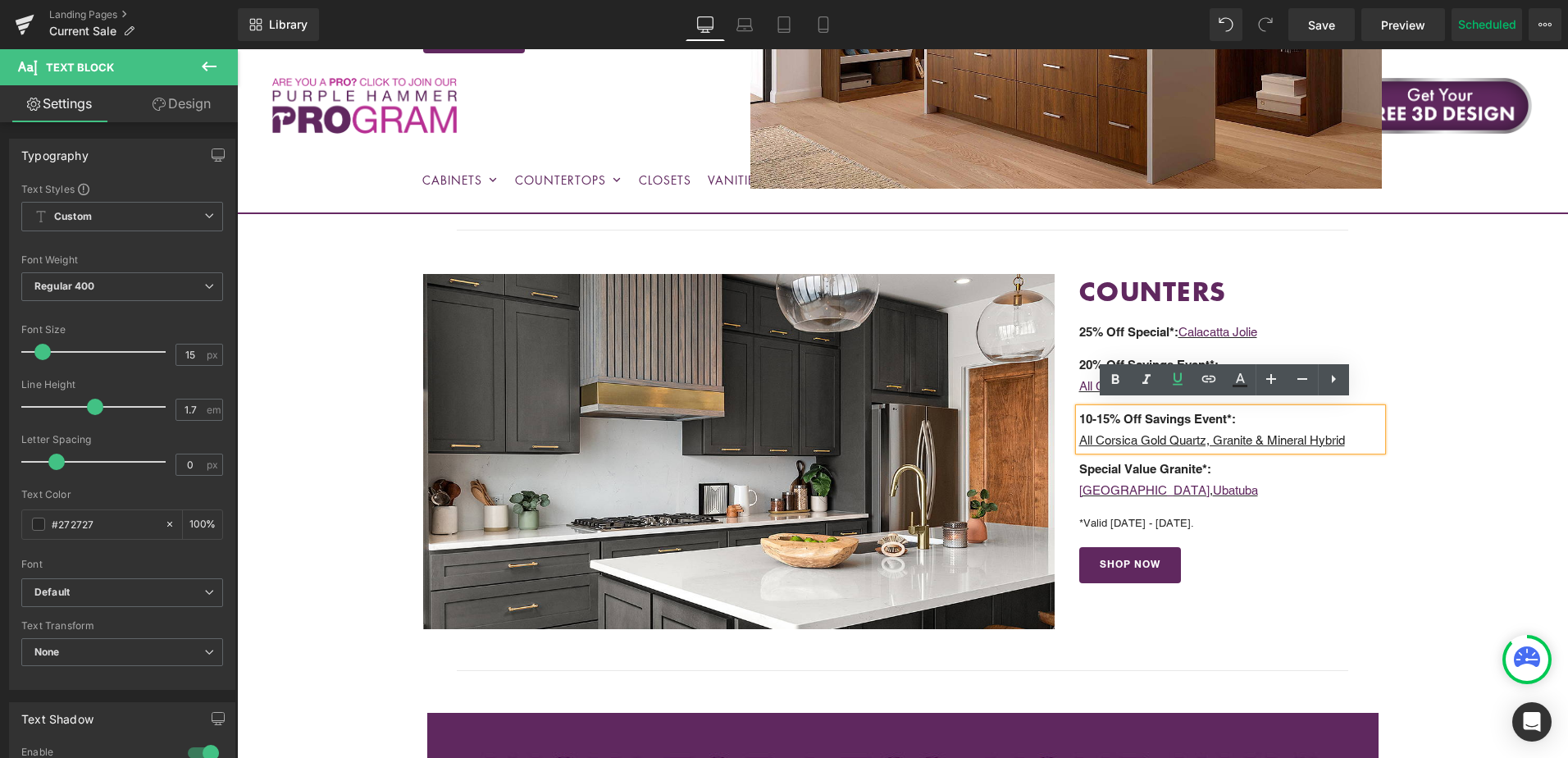
click at [1181, 434] on u "All Corsica Gold Quartz, Granite & Mineral Hybrid" at bounding box center [1212, 441] width 266 height 14
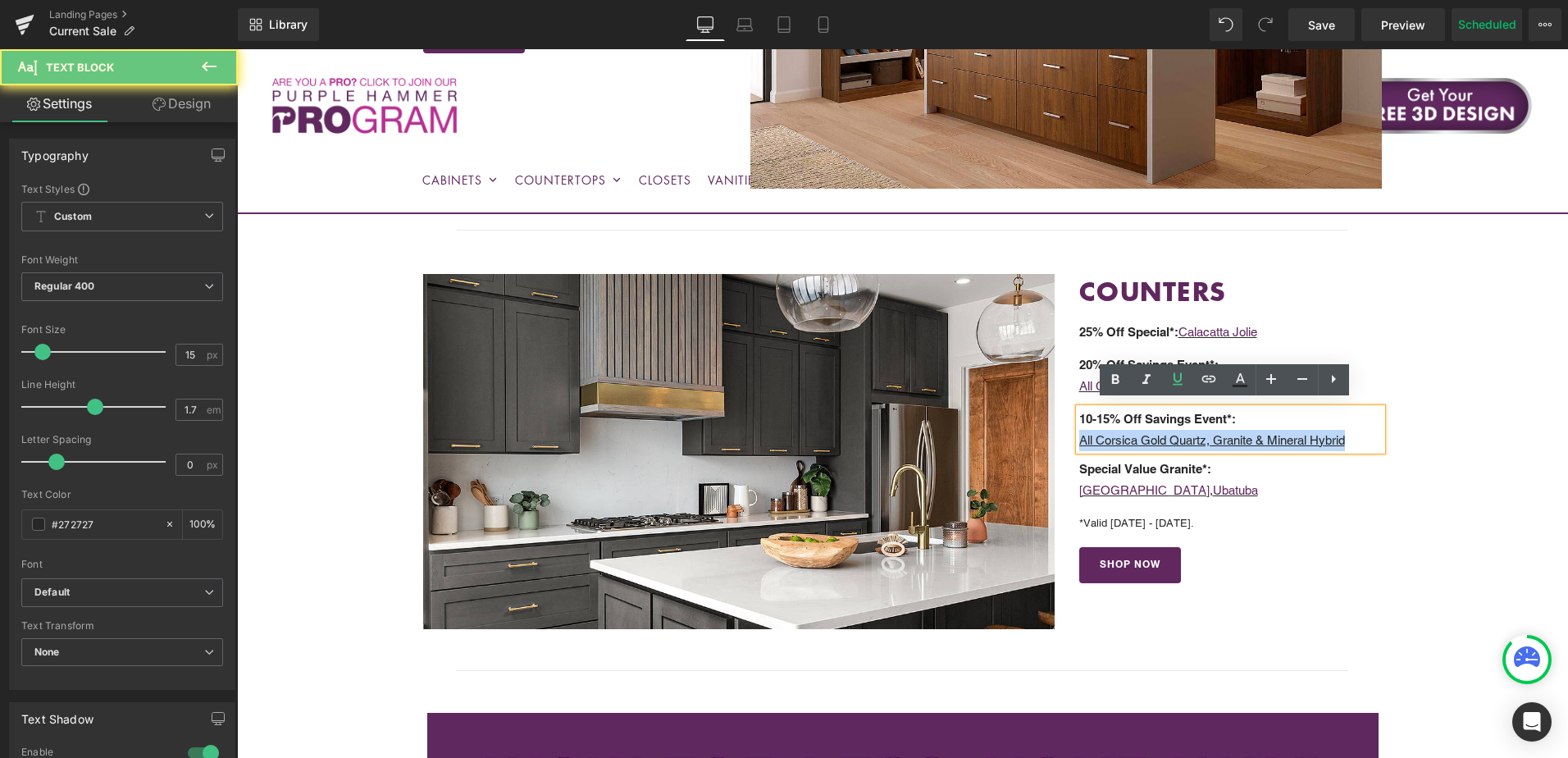
click at [1181, 434] on u "All Corsica Gold Quartz, Granite & Mineral Hybrid" at bounding box center [1212, 441] width 266 height 14
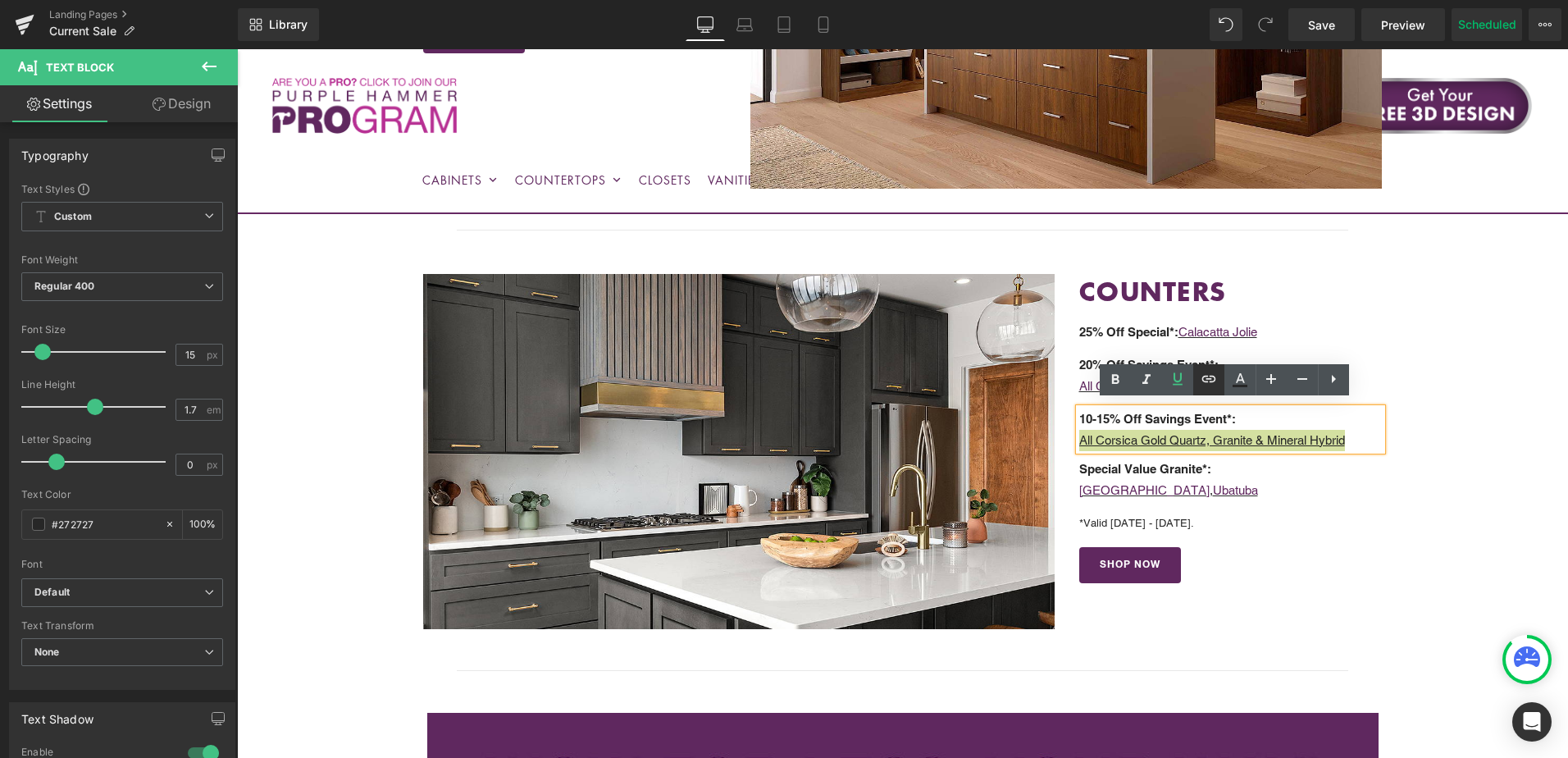
click at [1202, 377] on icon at bounding box center [1209, 379] width 19 height 19
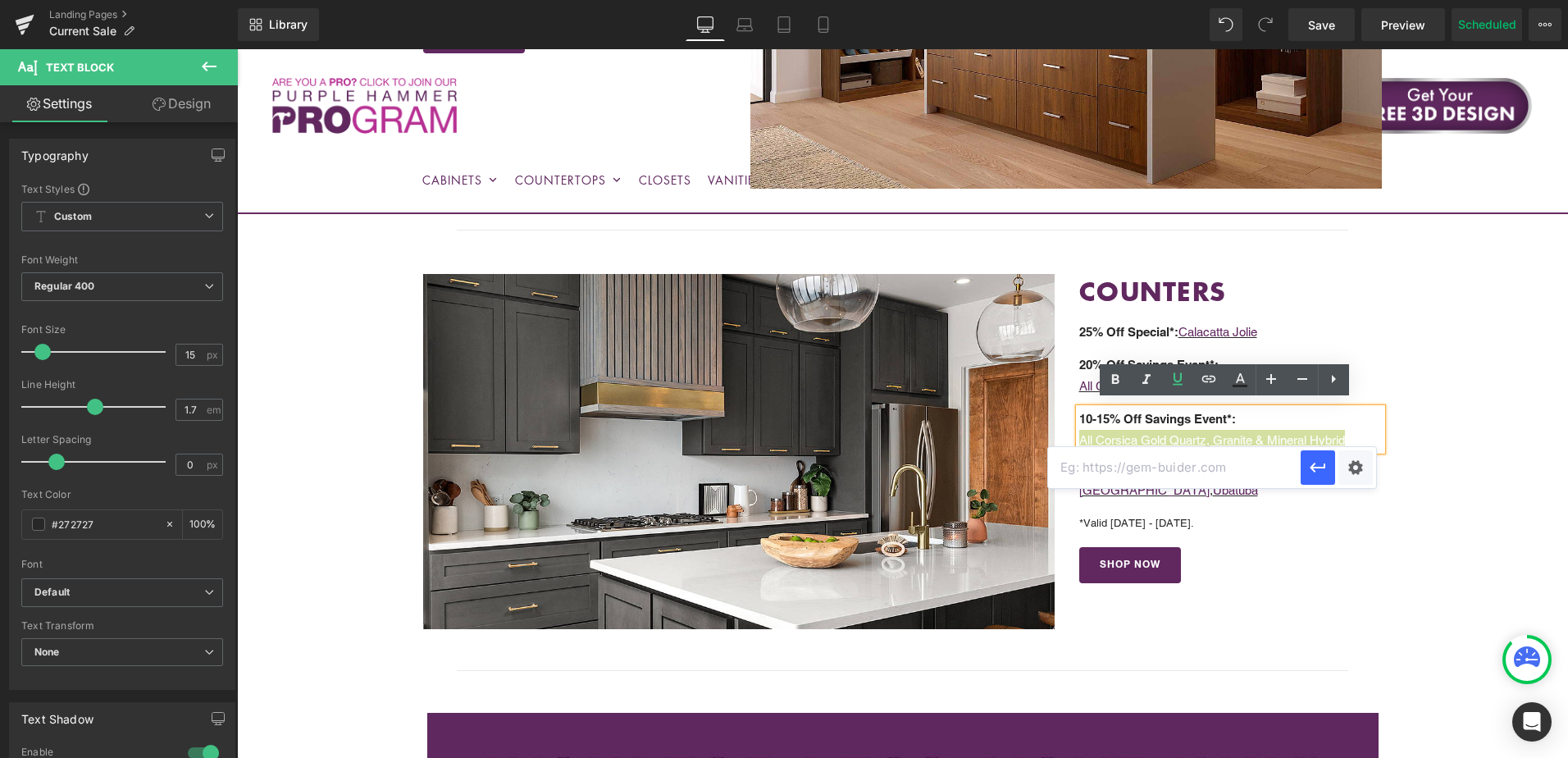
click at [1196, 474] on input "text" at bounding box center [1174, 467] width 253 height 41
paste input "https://cabinetstogo.com/collections/natural-stone-countertops/corsica-gold"
type input "https://cabinetstogo.com/collections/natural-stone-countertops/corsica-gold"
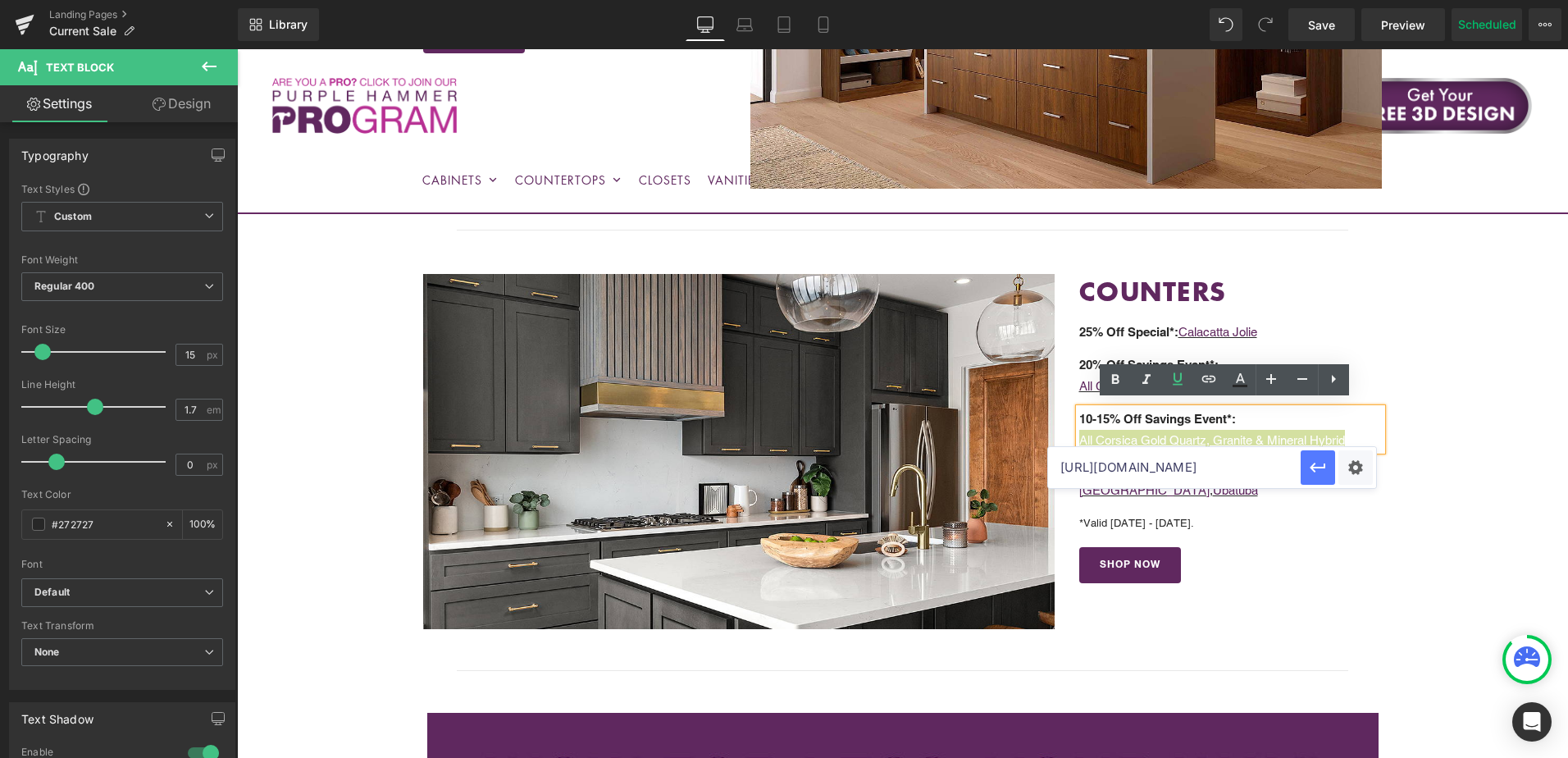
click at [1315, 474] on icon "button" at bounding box center [1318, 467] width 19 height 19
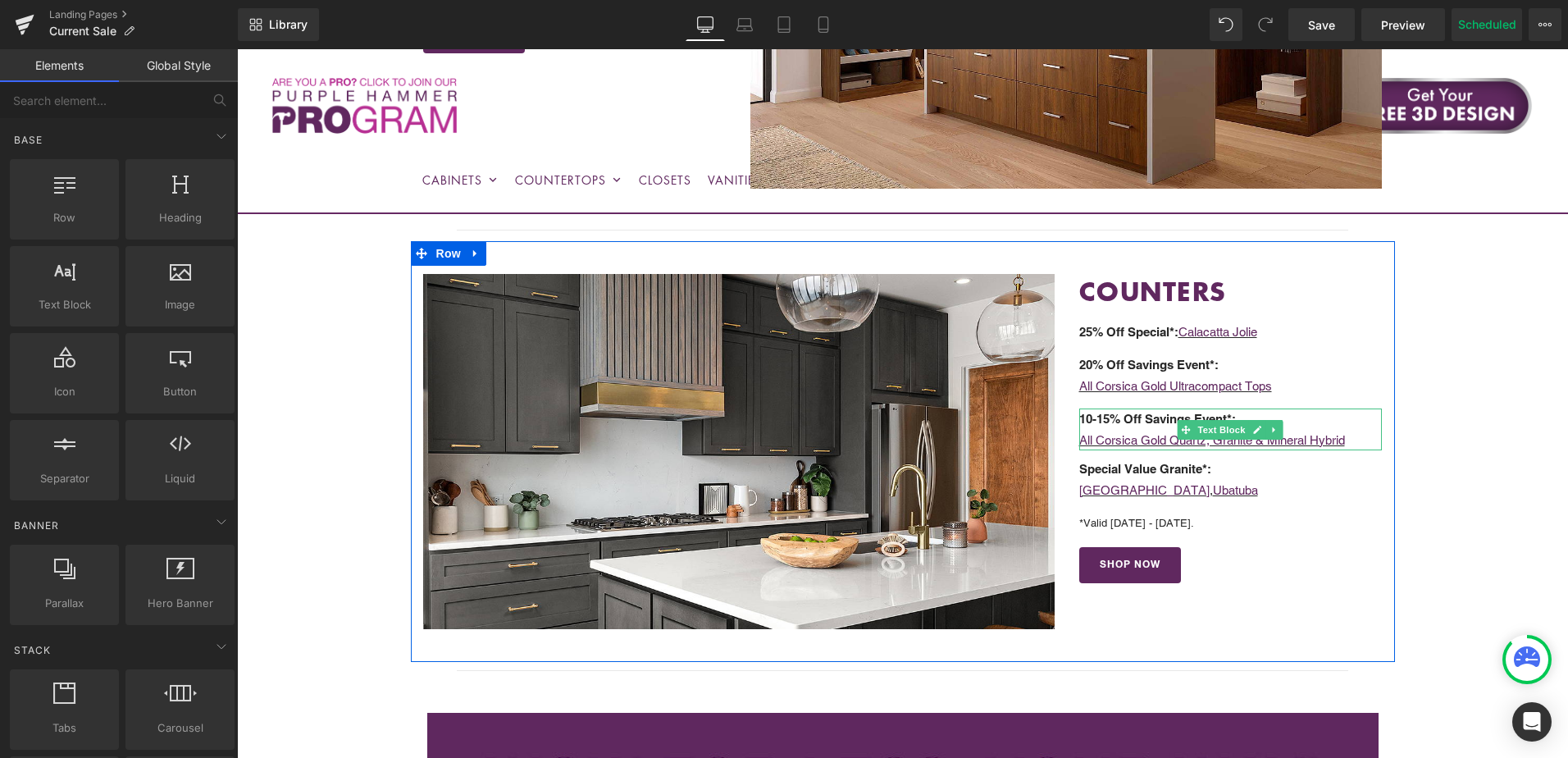
click at [1361, 432] on p "All Corsica Gold Quartz, Granite & Mineral Hybrid" at bounding box center [1232, 441] width 304 height 21
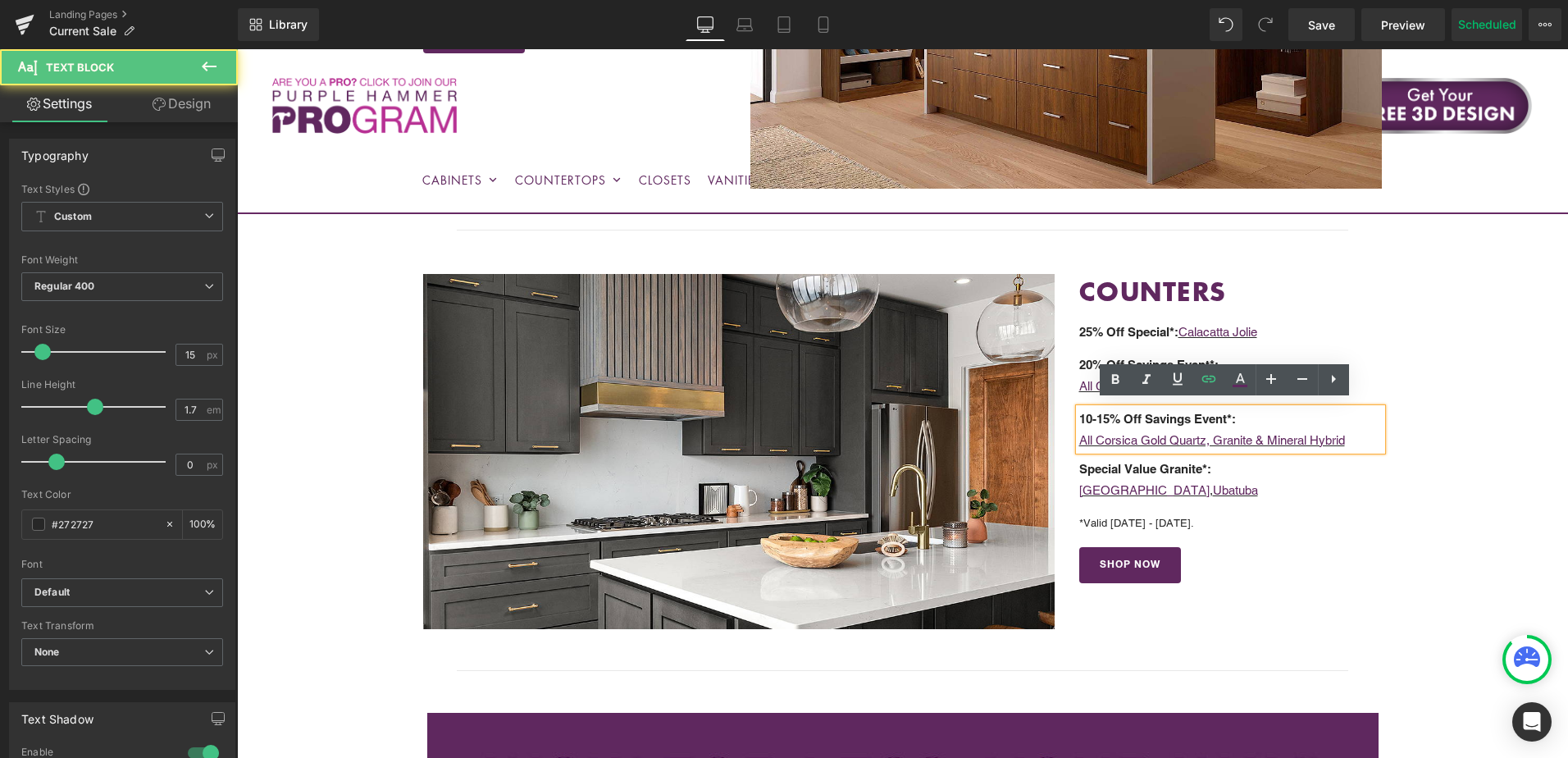
click at [1360, 434] on p "All Corsica Gold Quartz, Granite & Mineral Hybrid" at bounding box center [1232, 441] width 304 height 21
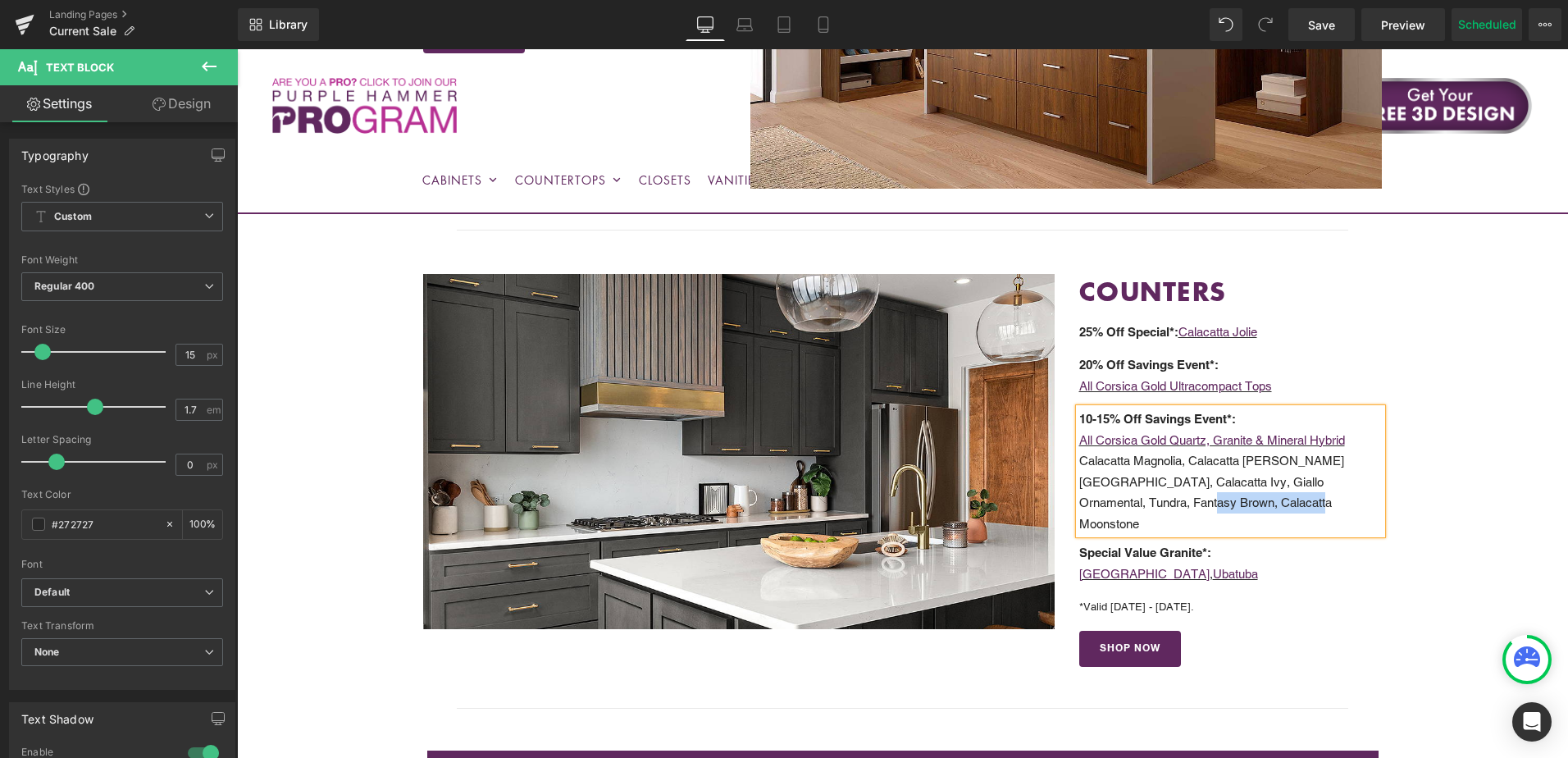
drag, startPoint x: 1119, startPoint y: 494, endPoint x: 1233, endPoint y: 498, distance: 114.1
click at [1233, 498] on p "Calacatta Magnolia, Calacatta Serrano, Eden Brook, Calacatta Ivy, Giallo Orname…" at bounding box center [1232, 492] width 304 height 84
copy p "Calacatta Moonstone"
click at [1190, 501] on p "Calacatta Magnolia, Calacatta Serrano, Eden Brook, Calacatta Ivy, Giallo Orname…" at bounding box center [1232, 492] width 304 height 84
drag, startPoint x: 1120, startPoint y: 499, endPoint x: 1269, endPoint y: 502, distance: 149.0
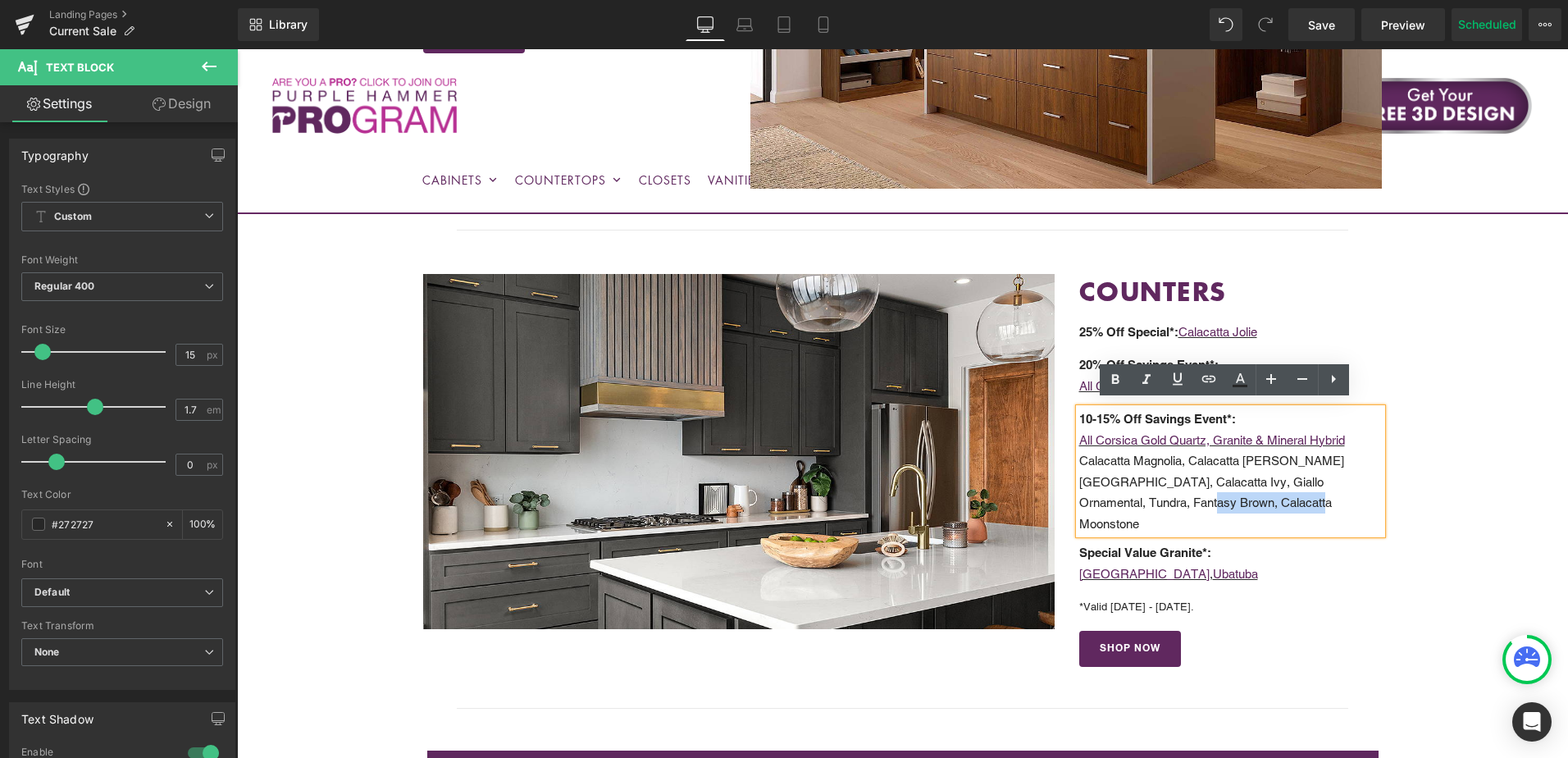
click at [1269, 502] on p "Calacatta Magnolia, Calacatta Serrano, Eden Brook, Calacatta Ivy, Giallo Orname…" at bounding box center [1232, 492] width 304 height 84
click at [1211, 380] on icon at bounding box center [1209, 379] width 19 height 19
click at [1179, 529] on input "text" at bounding box center [1174, 530] width 253 height 41
paste input "https://cabinetstogo.com/products/corsica-pearl-calacatta-moonstone-quartz-tech"
click at [1320, 531] on icon "button" at bounding box center [1318, 530] width 16 height 10
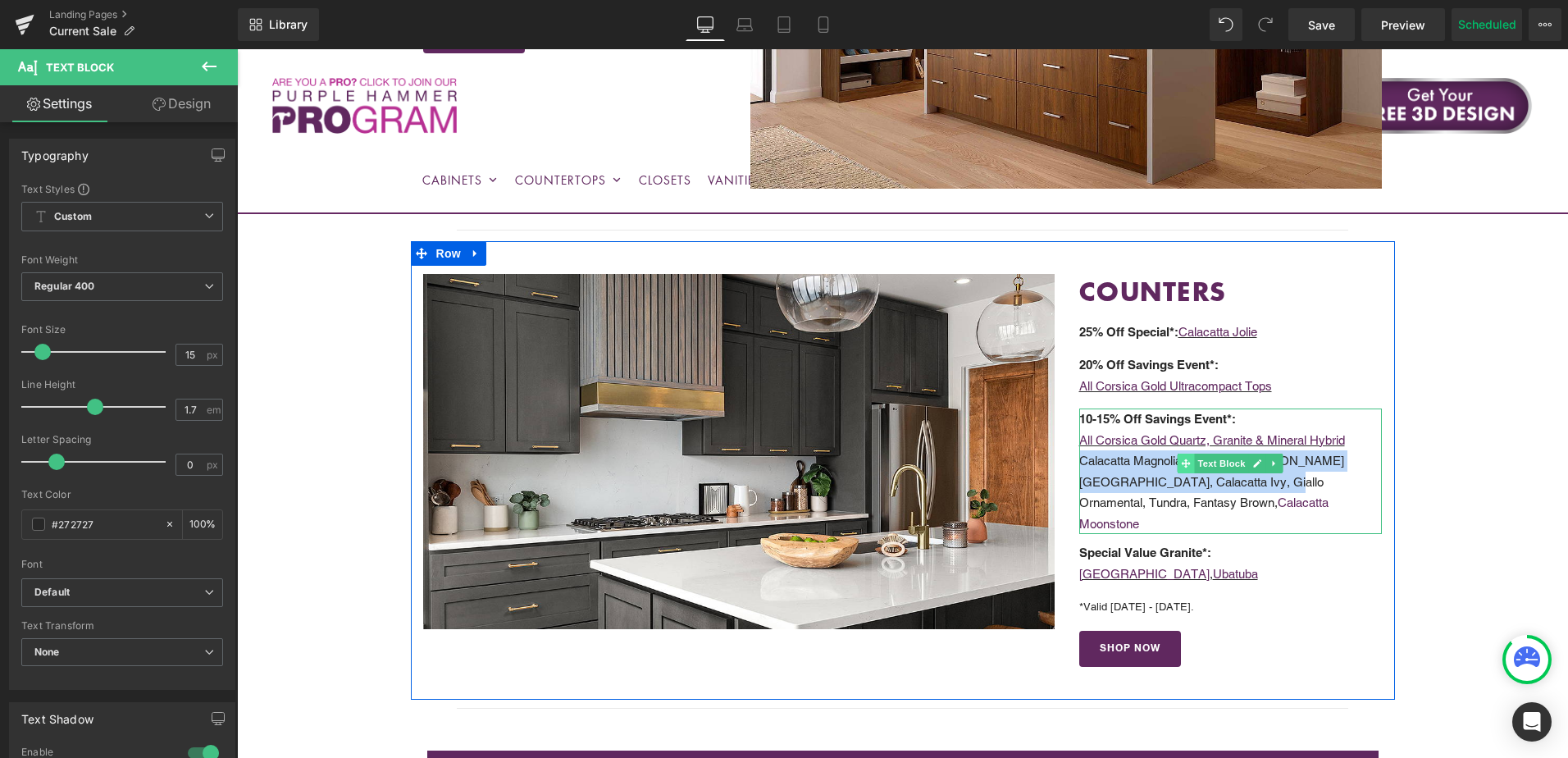
drag, startPoint x: 1077, startPoint y: 455, endPoint x: 1177, endPoint y: 455, distance: 100.0
click at [1177, 455] on div "10-15% Off Savings Event*: All Corsica Gold Quartz, Granite & Mineral Hybrid Ca…" at bounding box center [1232, 472] width 304 height 125
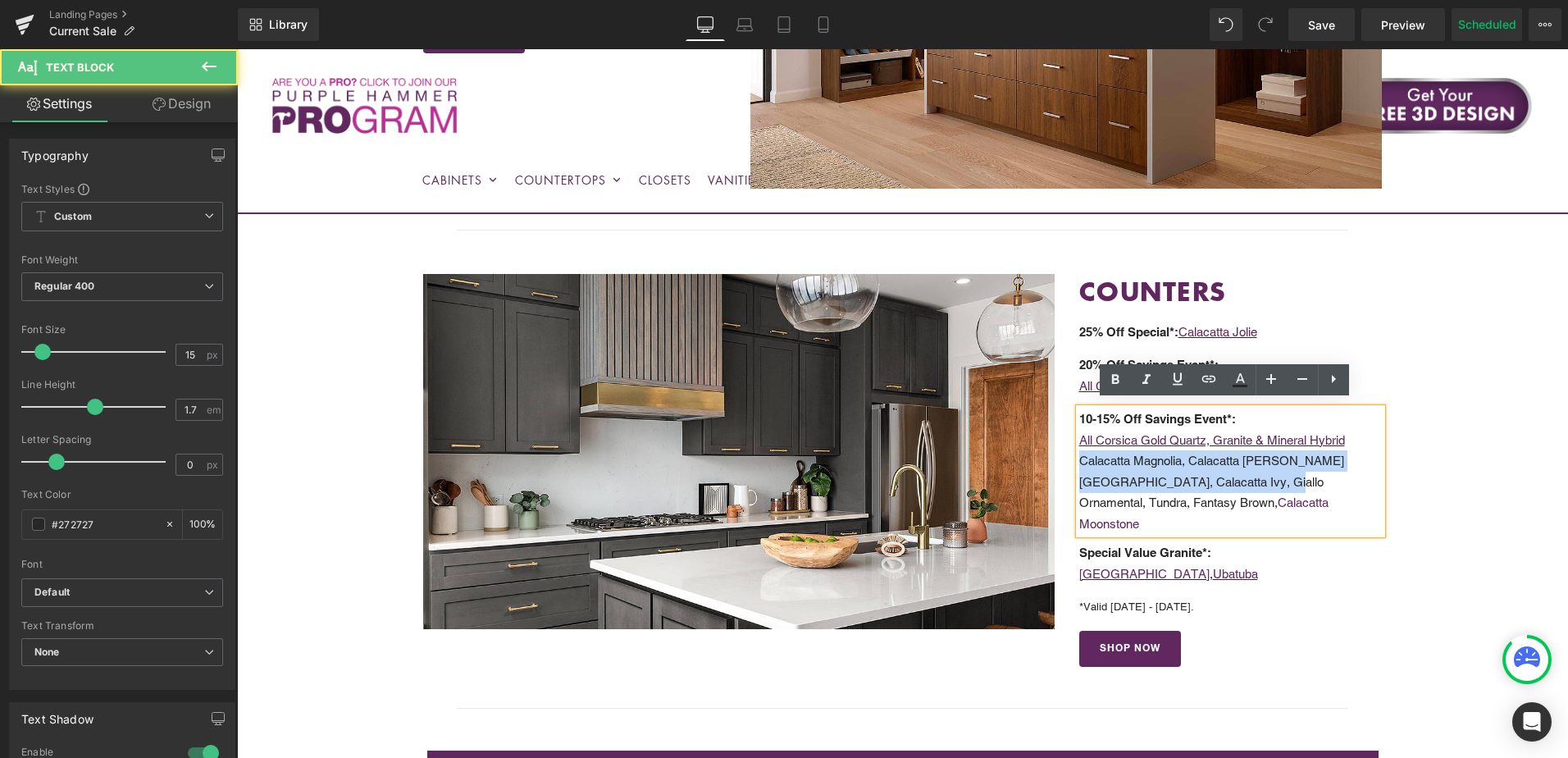
click at [1140, 460] on p "Calacatta Magnolia, Calacatta Serrano, Eden Brook, Calacatta Ivy, Giallo Orname…" at bounding box center [1232, 492] width 304 height 84
click at [1170, 457] on p "Calacatta Magnolia, Calacatta Serrano, Eden Brook, Calacatta Ivy, Giallo Orname…" at bounding box center [1232, 492] width 304 height 84
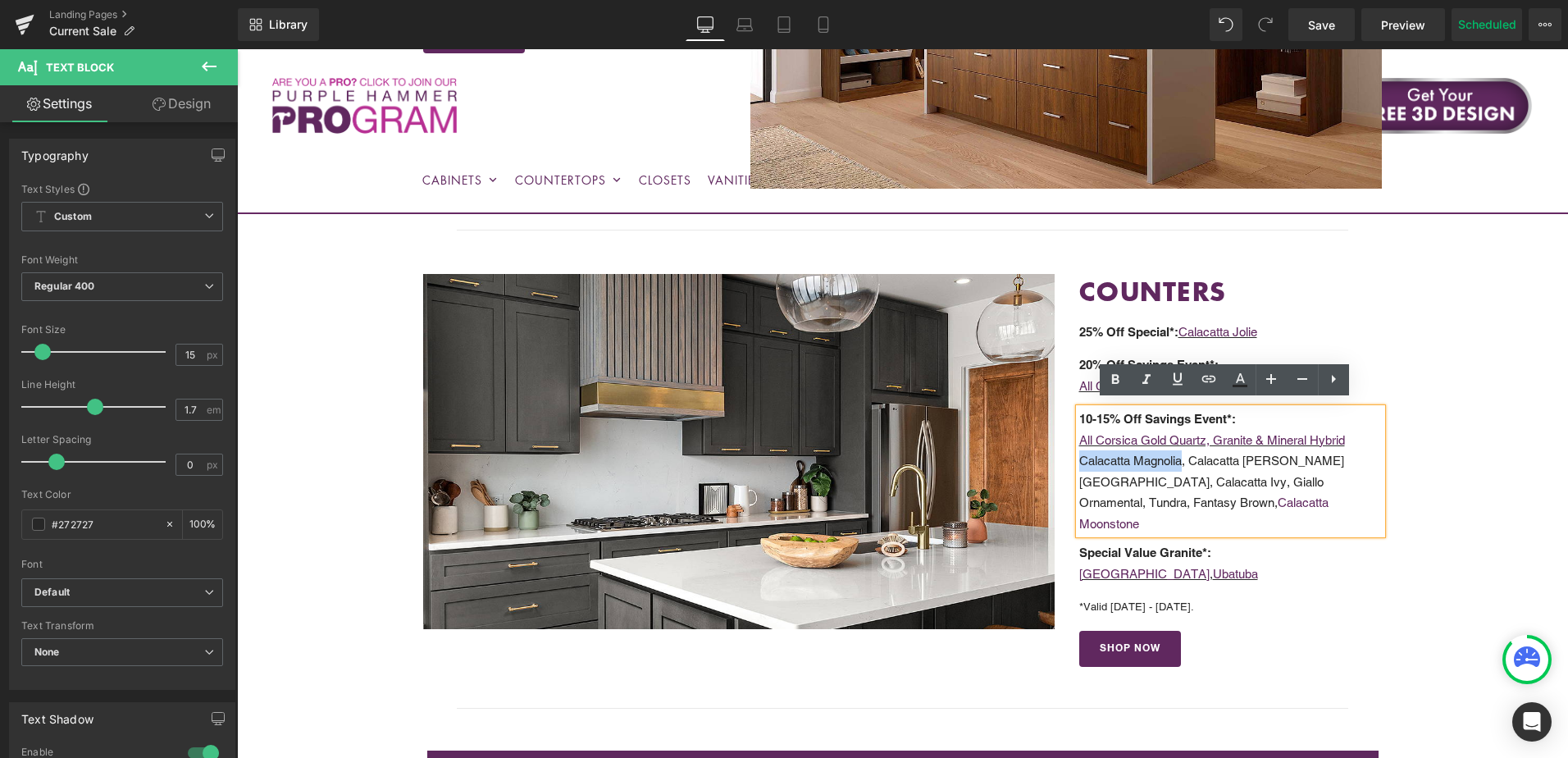
drag, startPoint x: 1179, startPoint y: 457, endPoint x: 1077, endPoint y: 461, distance: 102.1
click at [1080, 461] on p "Calacatta Magnolia, Calacatta Serrano, Eden Brook, Calacatta Ivy, Giallo Orname…" at bounding box center [1232, 492] width 304 height 84
copy p "Calacatta Magnolia"
click at [1157, 458] on p "Calacatta Magnolia, Calacatta Serrano, Eden Brook, Calacatta Ivy, Giallo Orname…" at bounding box center [1232, 492] width 304 height 84
drag, startPoint x: 1079, startPoint y: 457, endPoint x: 1180, endPoint y: 457, distance: 101.0
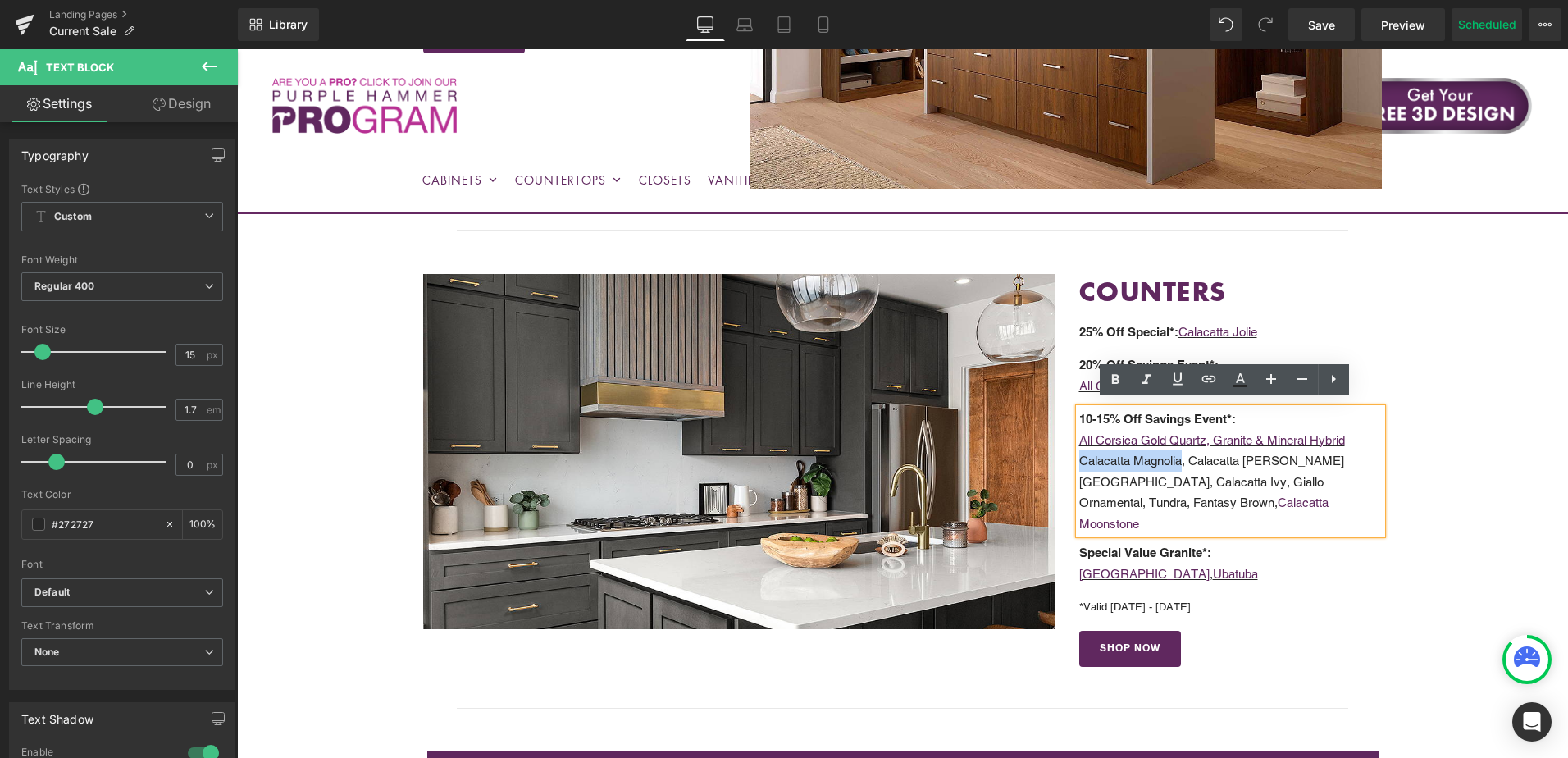
click at [1180, 457] on p "Calacatta Magnolia, Calacatta Serrano, Eden Brook, Calacatta Ivy, Giallo Orname…" at bounding box center [1232, 492] width 304 height 84
click at [1205, 383] on icon at bounding box center [1210, 378] width 14 height 6
click at [1189, 490] on input "text" at bounding box center [1193, 489] width 253 height 41
paste input "https://cabinetstogo.com/products/corsica-pearl-calacatta-magnolia-quartz"
click at [1331, 497] on icon "button" at bounding box center [1336, 489] width 19 height 19
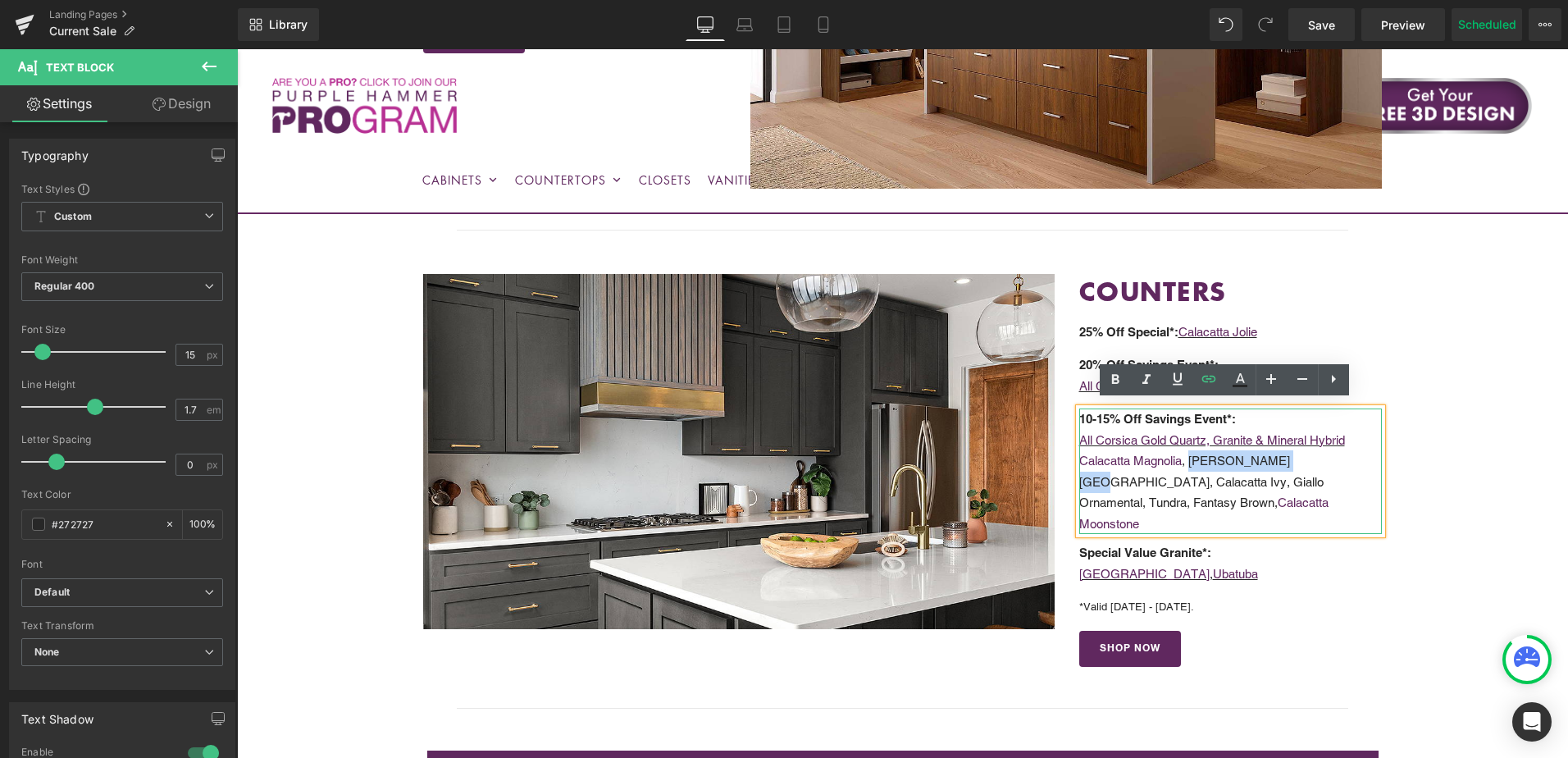
drag, startPoint x: 1187, startPoint y: 454, endPoint x: 1285, endPoint y: 455, distance: 98.0
click at [1285, 455] on p "Calacatta Magnolia , Calacatta Serrano, Eden Brook, Calacatta Ivy, Giallo Ornam…" at bounding box center [1232, 492] width 304 height 84
copy p "[PERSON_NAME]"
drag, startPoint x: 1190, startPoint y: 459, endPoint x: 1285, endPoint y: 460, distance: 95.0
click at [1285, 460] on p "Calacatta Magnolia , Calacatta Serrano, Eden Brook, Calacatta Ivy, Giallo Ornam…" at bounding box center [1232, 492] width 304 height 84
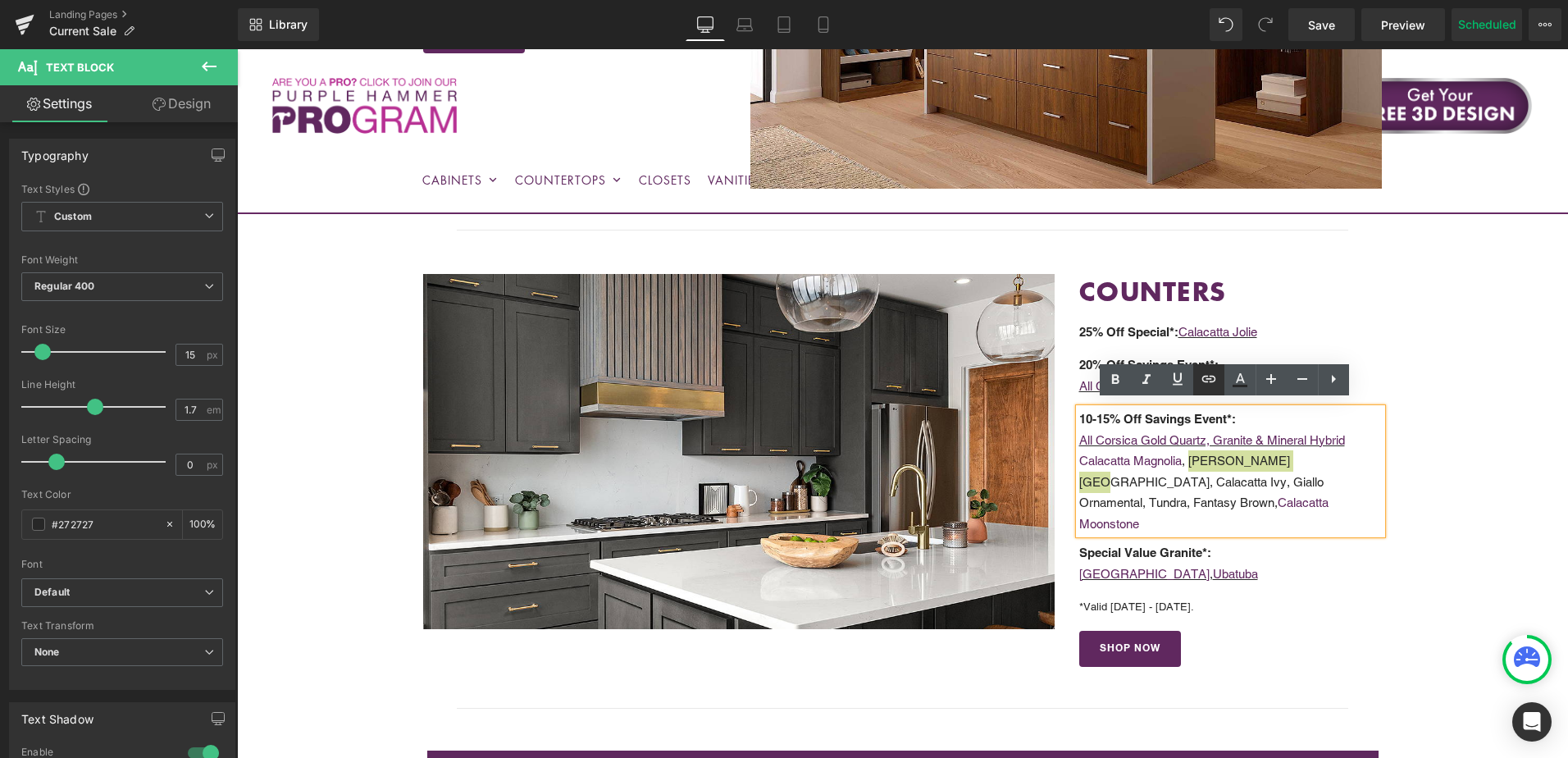
click at [1214, 377] on icon at bounding box center [1210, 378] width 14 height 6
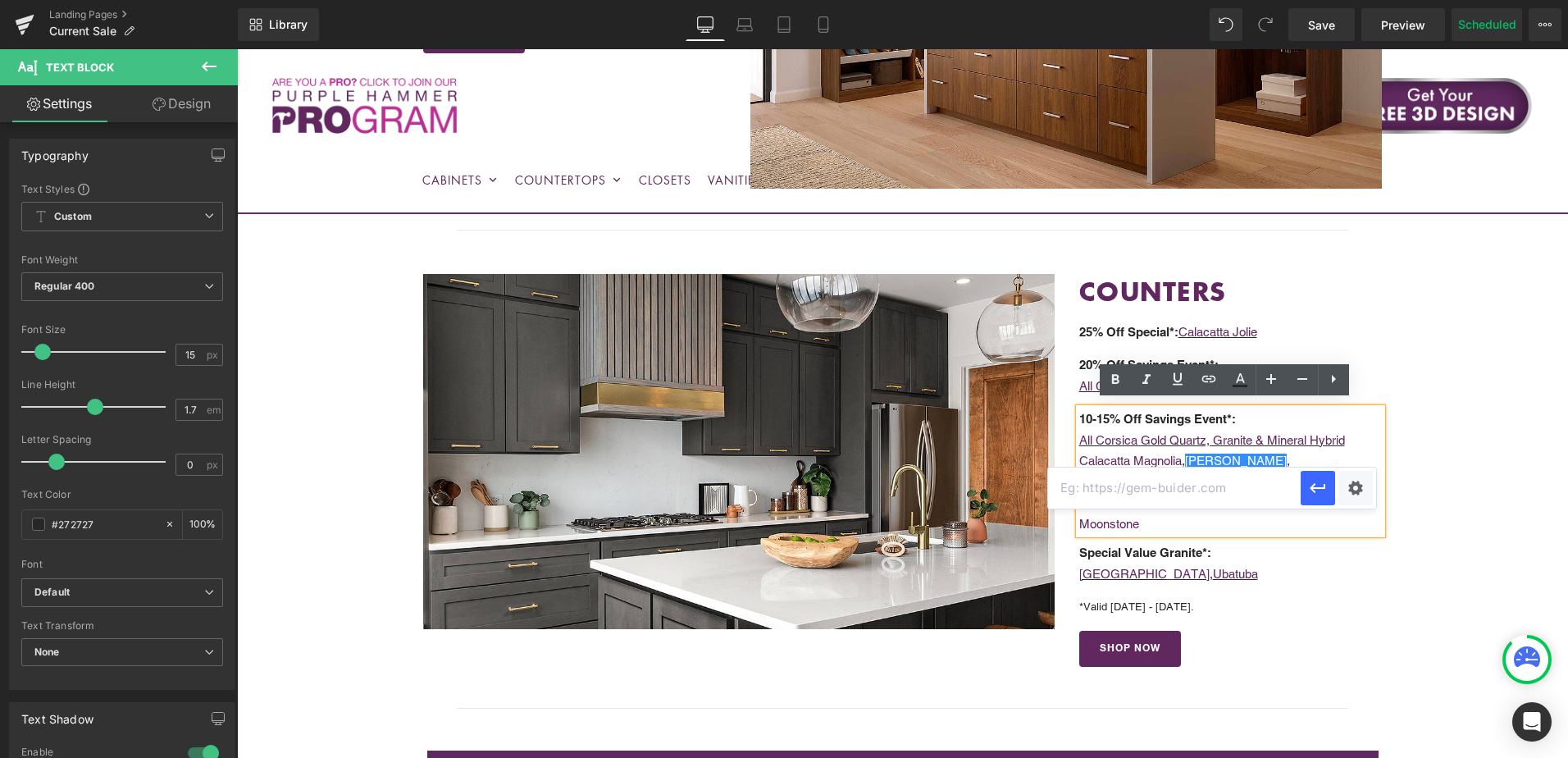
click at [1194, 489] on input "text" at bounding box center [1174, 489] width 253 height 41
paste input "https://cabinetstogo.com/products/corsica-pearl-calacatta-serrano-quartz"
click at [1314, 492] on icon "button" at bounding box center [1318, 488] width 16 height 10
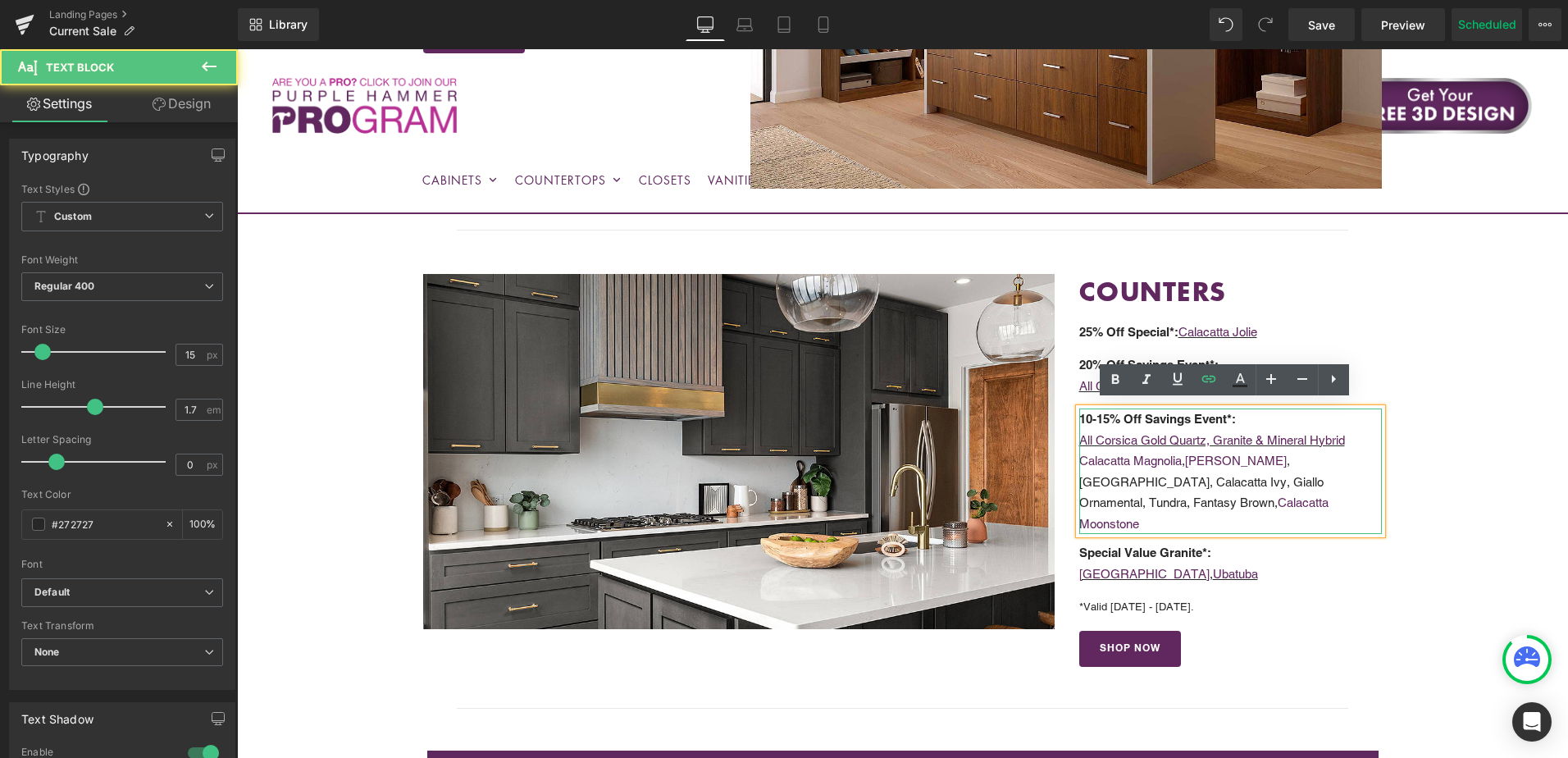
click at [1307, 455] on p "Calacatta Magnolia , Calacatta Serrano , Eden Brook, Calacatta Ivy, Giallo Orna…" at bounding box center [1232, 492] width 304 height 84
drag, startPoint x: 1296, startPoint y: 456, endPoint x: 1355, endPoint y: 466, distance: 59.8
click at [1355, 466] on p "Calacatta Magnolia , Calacatta Serrano , Eden Brook, Calacatta Ivy, Giallo Orna…" at bounding box center [1232, 492] width 304 height 84
copy p "Eden Brook"
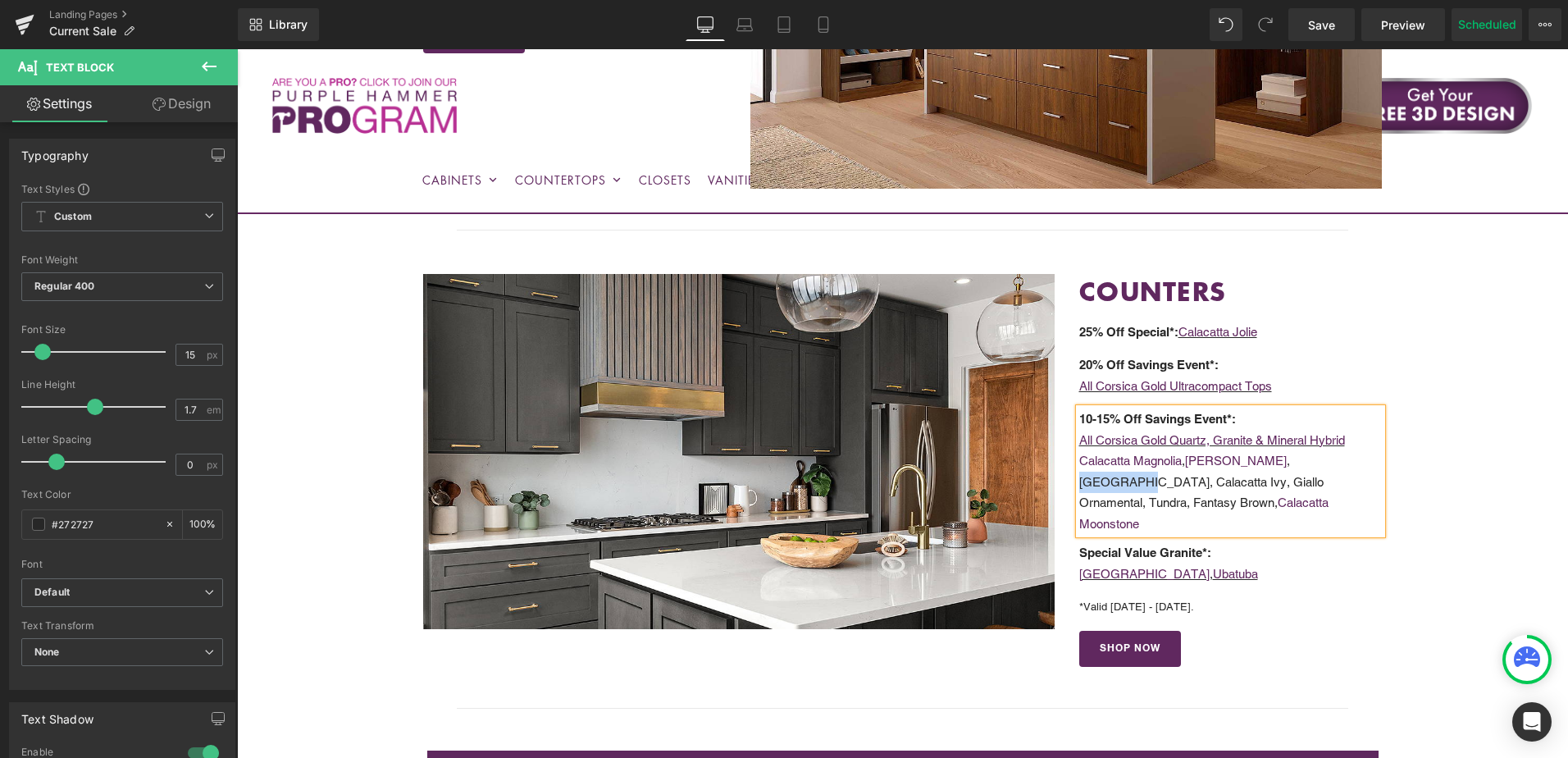
click at [1307, 452] on p "Calacatta Magnolia , Calacatta Serrano , Eden Brook, Calacatta Ivy, Giallo Orna…" at bounding box center [1232, 492] width 304 height 84
drag, startPoint x: 1300, startPoint y: 455, endPoint x: 1357, endPoint y: 459, distance: 57.1
click at [1357, 459] on p "Calacatta Magnolia , Calacatta Serrano , Eden Brook, Calacatta Ivy, Giallo Orna…" at bounding box center [1232, 492] width 304 height 84
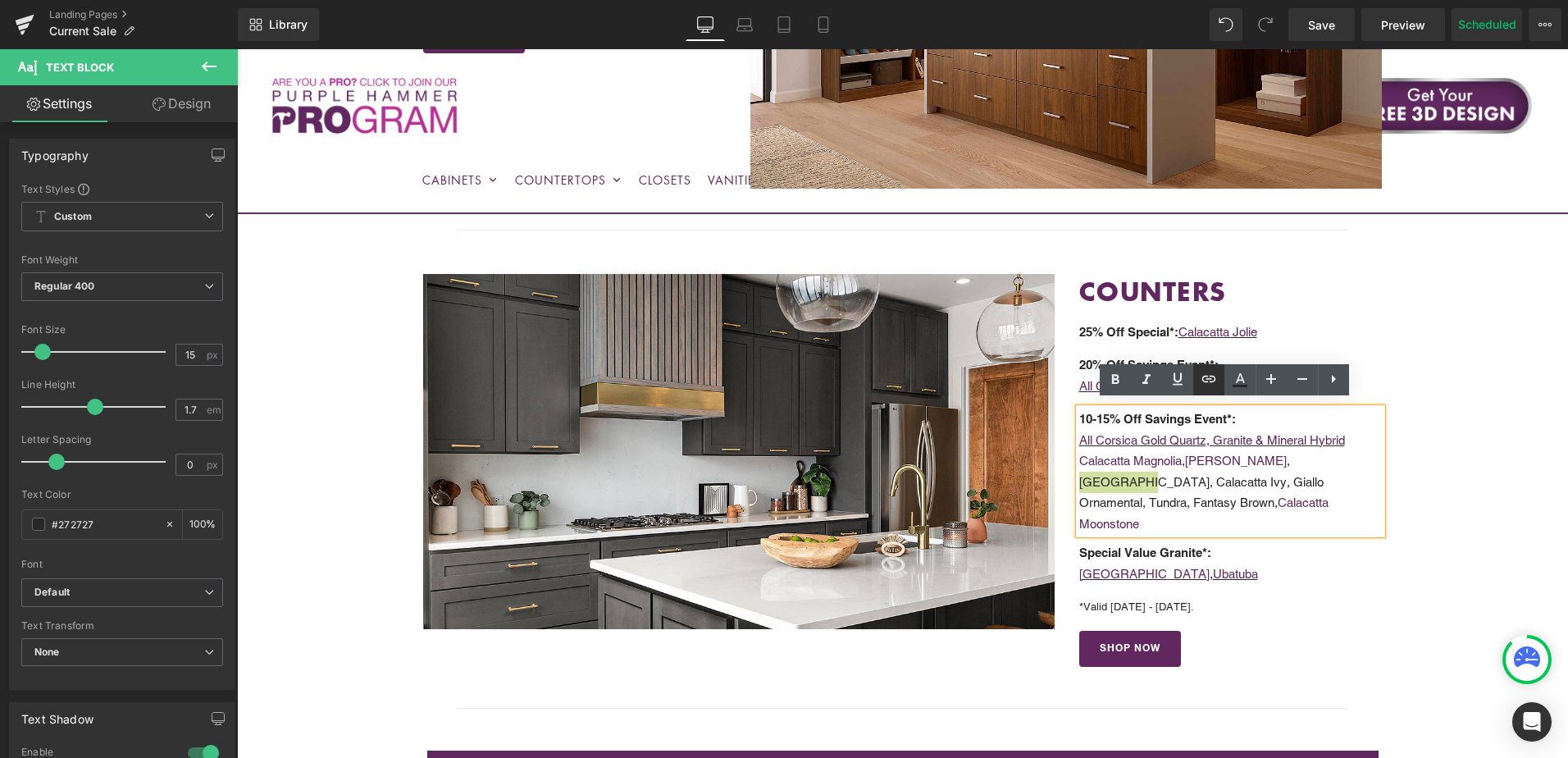
click at [1206, 375] on icon at bounding box center [1210, 378] width 14 height 6
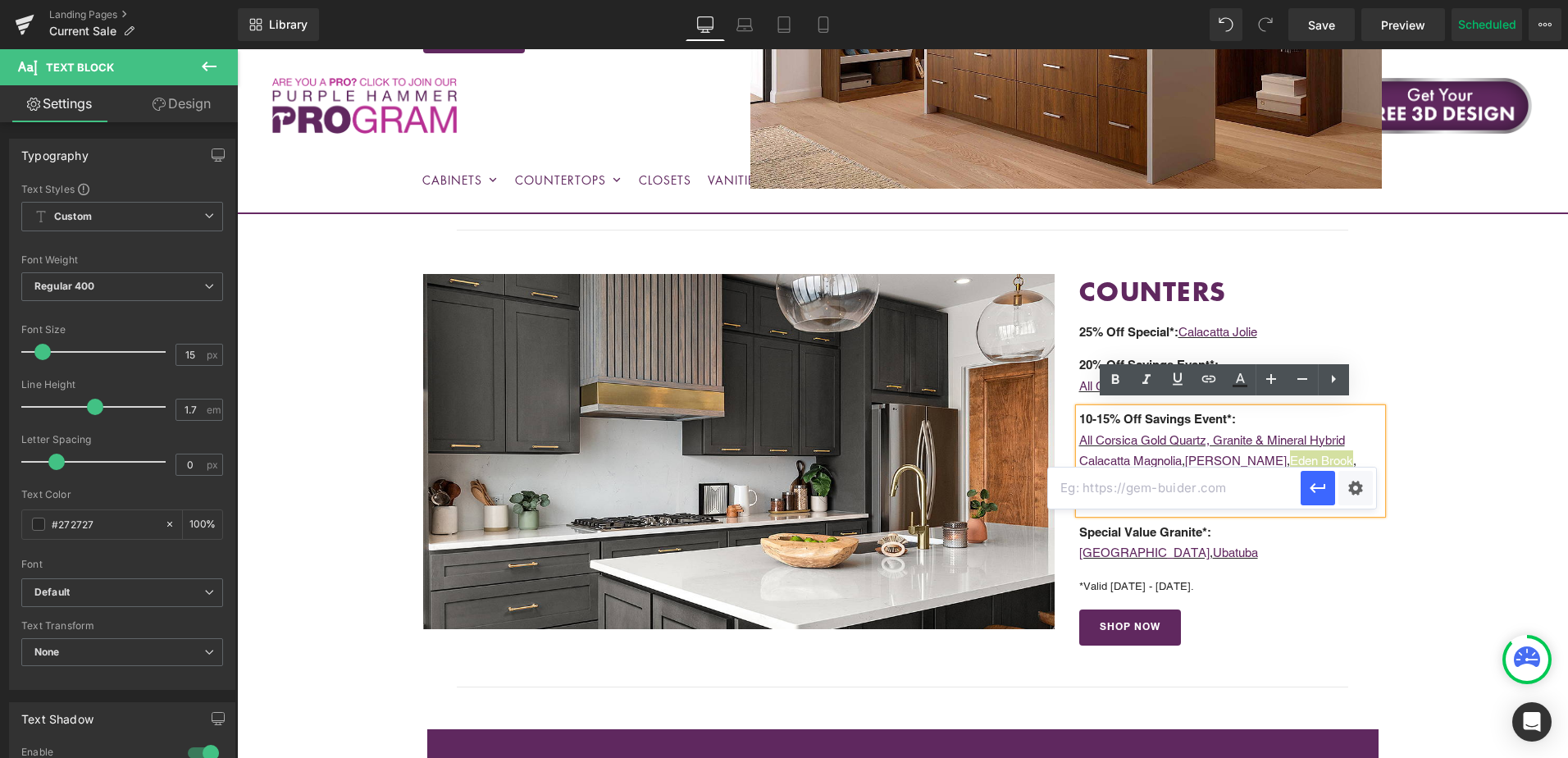
click at [1213, 487] on input "text" at bounding box center [1174, 489] width 253 height 41
paste input "https://cabinetstogo.com/products/corsica-pearl-eden-brook-quartz"
type input "https://cabinetstogo.com/products/corsica-pearl-eden-brook-quartz"
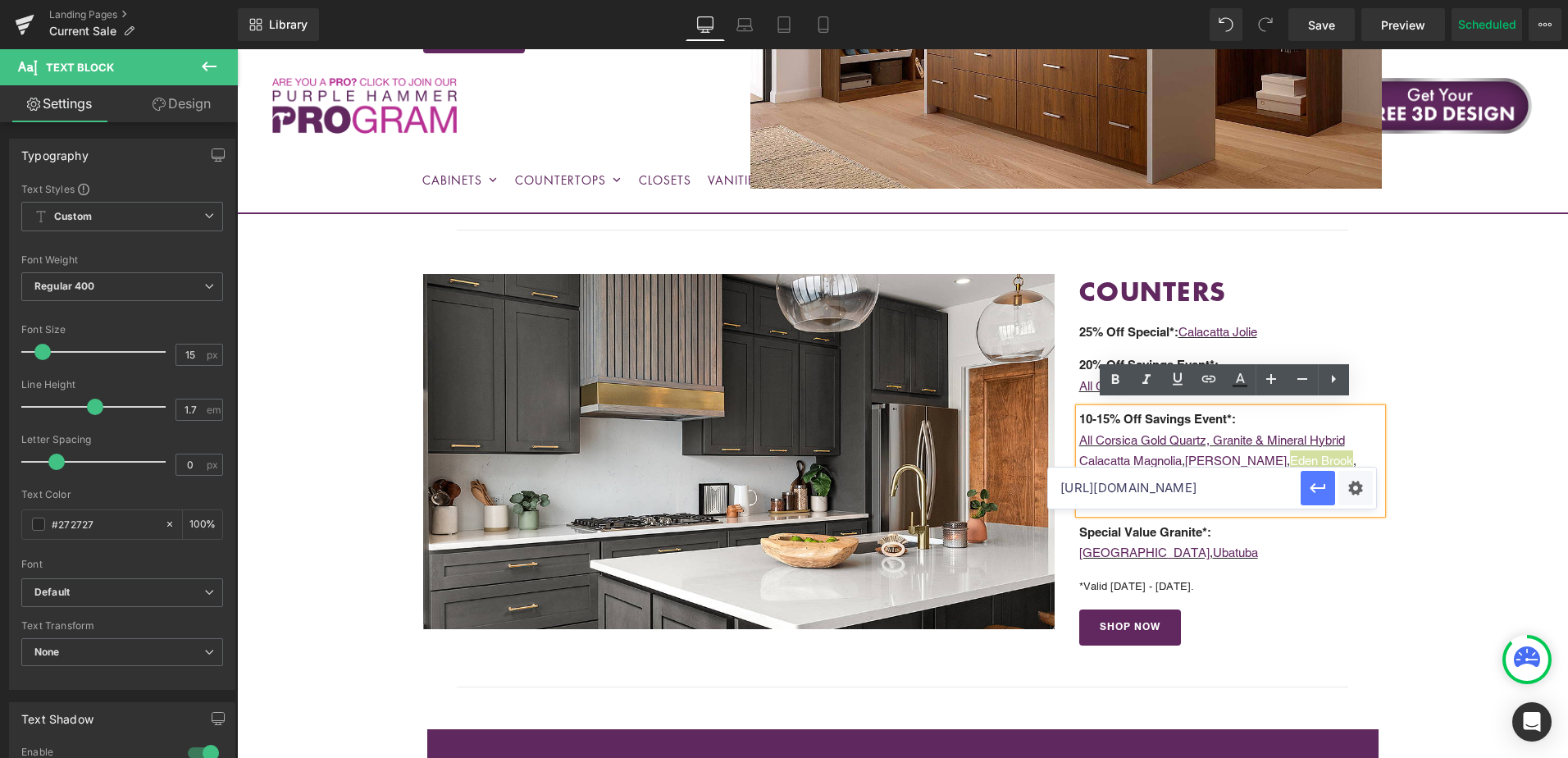
click at [1315, 493] on icon "button" at bounding box center [1318, 489] width 19 height 19
drag, startPoint x: 1080, startPoint y: 478, endPoint x: 1146, endPoint y: 476, distance: 66.0
click at [1146, 476] on p "Calacatta Magnolia , Calacatta Serrano , Eden Brook , Calacatta Ivy, Giallo Orn…" at bounding box center [1232, 482] width 304 height 64
copy p "Calacatta Ivy"
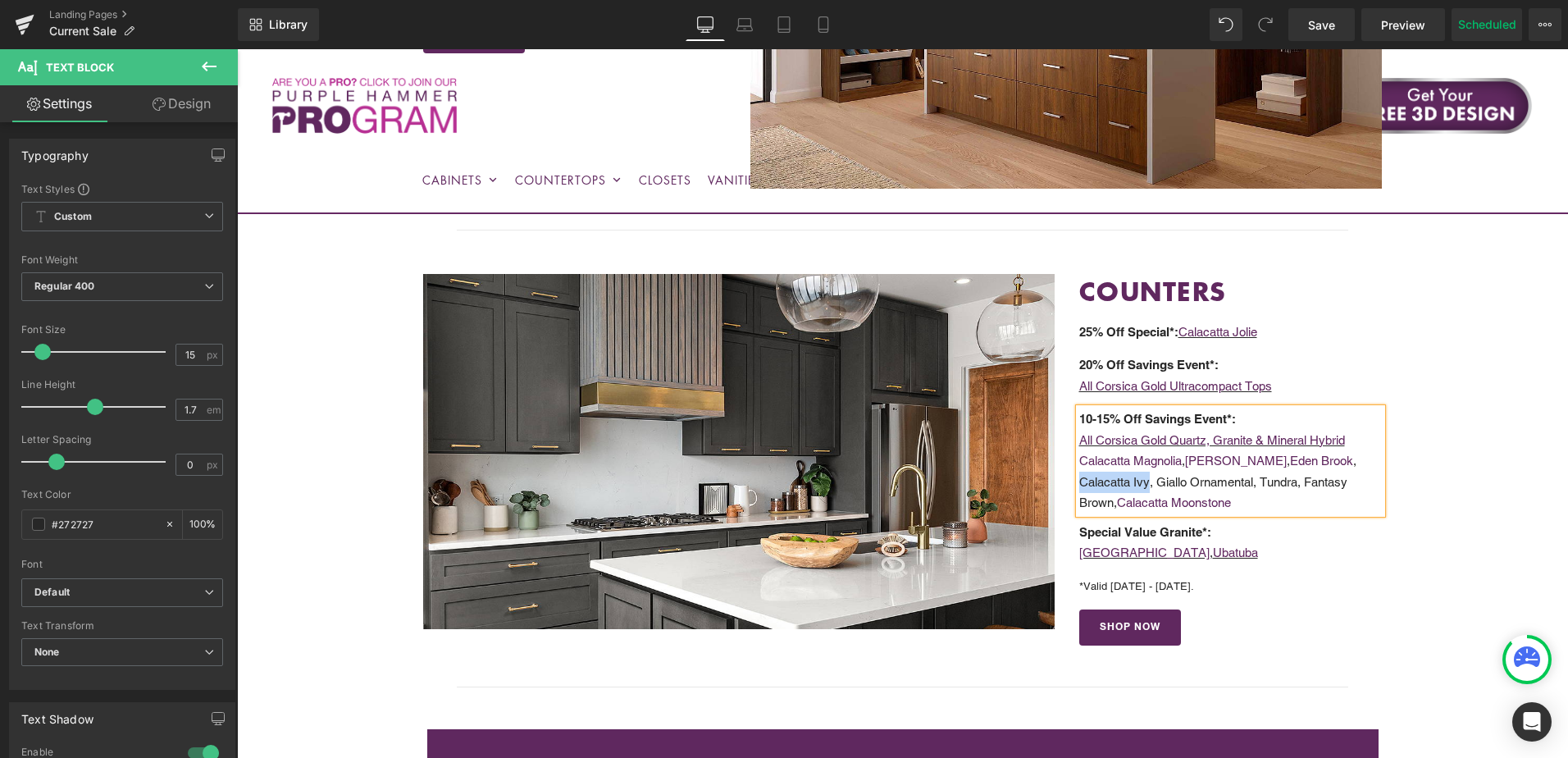
click at [1135, 476] on p "Calacatta Magnolia , Calacatta Serrano , Eden Brook , Calacatta Ivy, Giallo Orn…" at bounding box center [1232, 482] width 304 height 64
drag, startPoint x: 1077, startPoint y: 479, endPoint x: 1144, endPoint y: 480, distance: 67.0
click at [1144, 480] on p "Calacatta Magnolia , Calacatta Serrano , Eden Brook , Calacatta Ivy, Giallo Orn…" at bounding box center [1232, 482] width 304 height 64
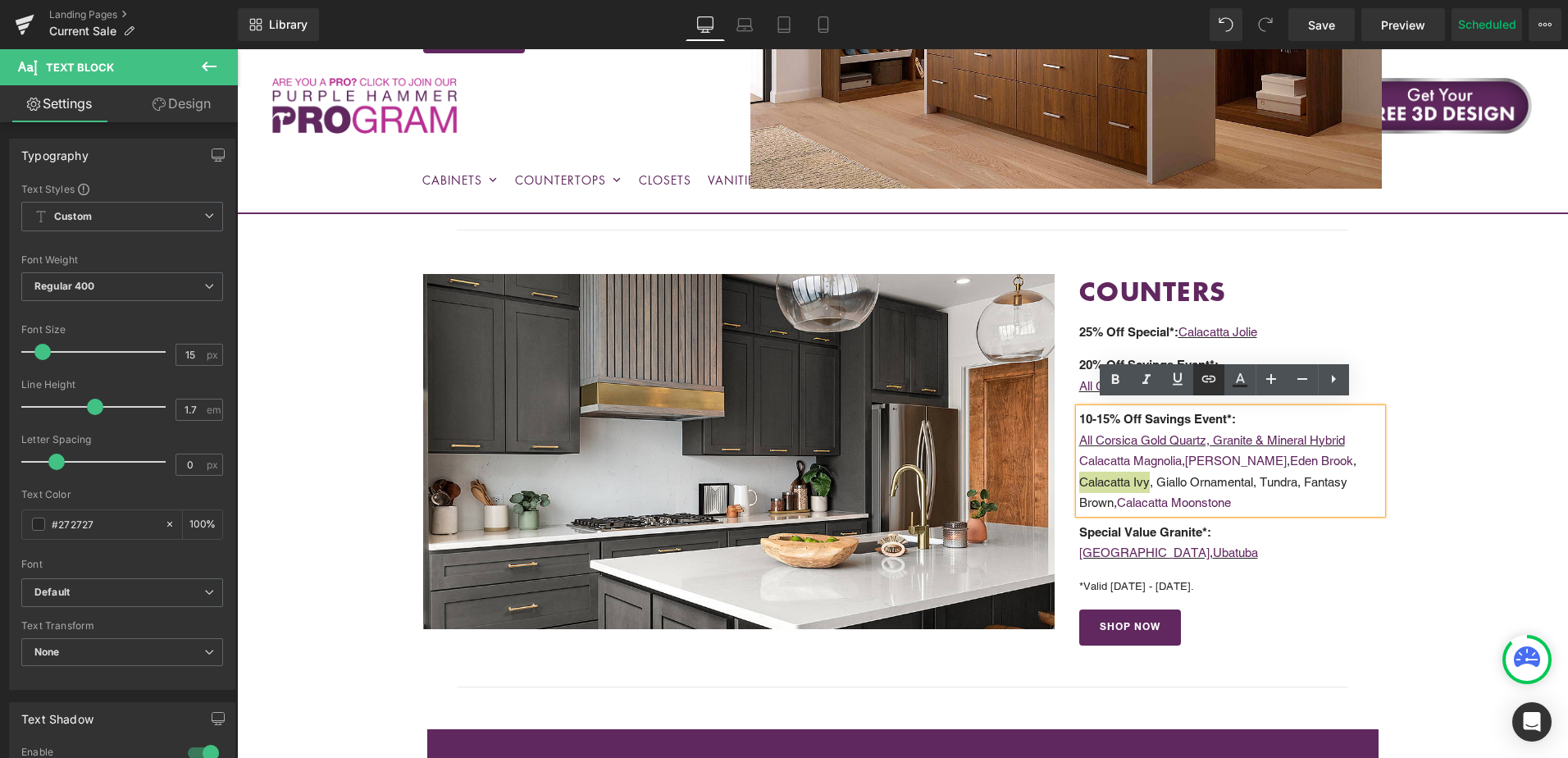
click at [1203, 377] on icon at bounding box center [1210, 378] width 14 height 6
click at [1173, 512] on input "text" at bounding box center [1193, 510] width 253 height 41
paste input "https://cabinetstogo.com/products/corsica-pearl-calacatta-ivy-quartz"
click at [1341, 517] on icon "button" at bounding box center [1336, 510] width 19 height 19
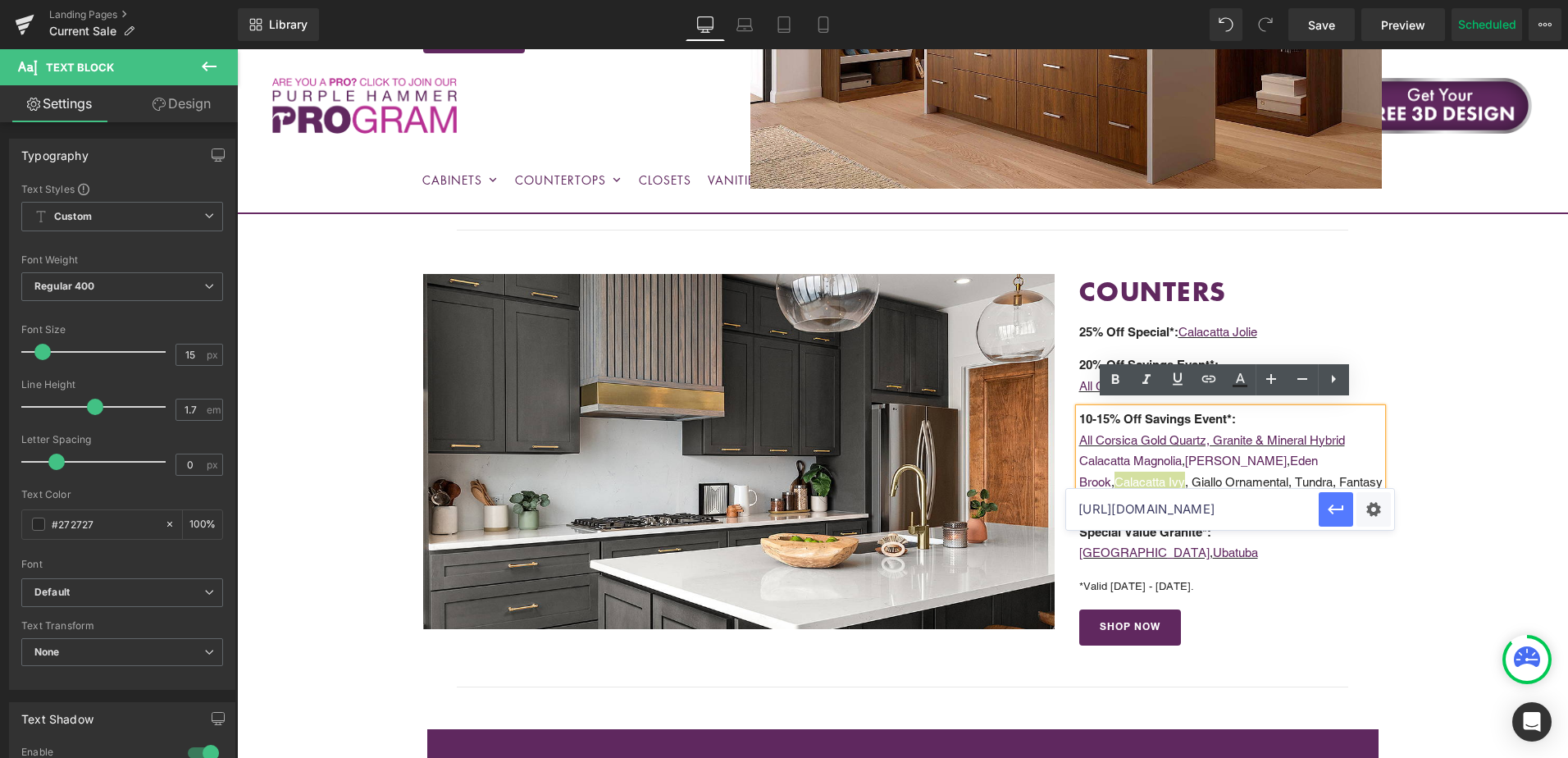
scroll to position [0, 0]
click at [1166, 474] on p "Calacatta Magnolia , Calacatta Serrano , Eden Brook , Calacatta Ivy , Giallo Or…" at bounding box center [1232, 482] width 304 height 64
drag, startPoint x: 1154, startPoint y: 478, endPoint x: 1252, endPoint y: 477, distance: 98.0
click at [1252, 477] on p "Calacatta Magnolia , Calacatta Serrano , Eden Brook , Calacatta Ivy , Giallo Or…" at bounding box center [1232, 482] width 304 height 64
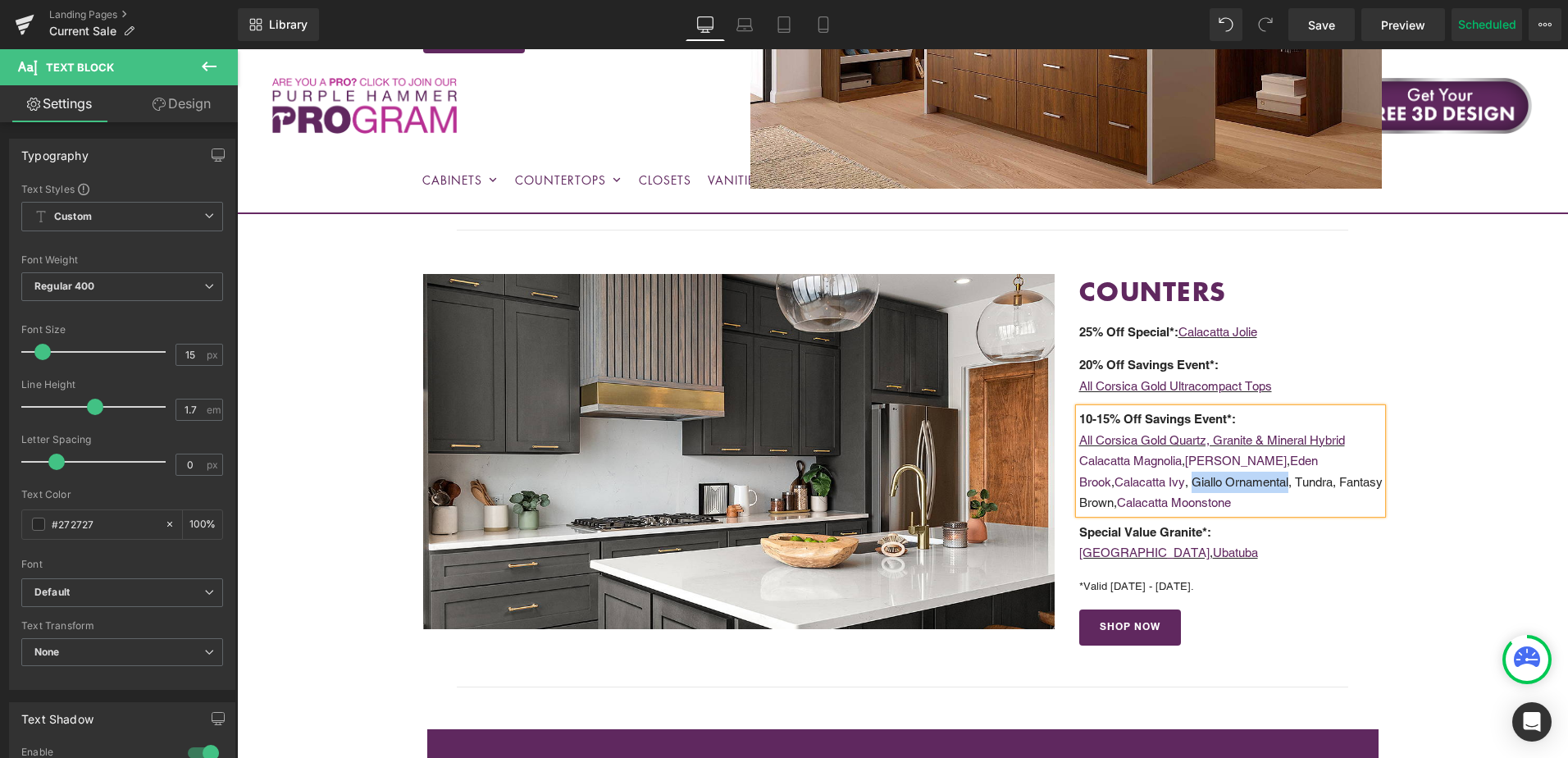
click at [1207, 478] on p "Calacatta Magnolia , Calacatta Serrano , Eden Brook , Calacatta Ivy , Giallo Or…" at bounding box center [1232, 482] width 304 height 64
drag, startPoint x: 1156, startPoint y: 478, endPoint x: 1251, endPoint y: 477, distance: 95.0
click at [1251, 477] on p "Calacatta Magnolia , Calacatta Serrano , Eden Brook , Calacatta Ivy , Giallo Or…" at bounding box center [1232, 482] width 304 height 64
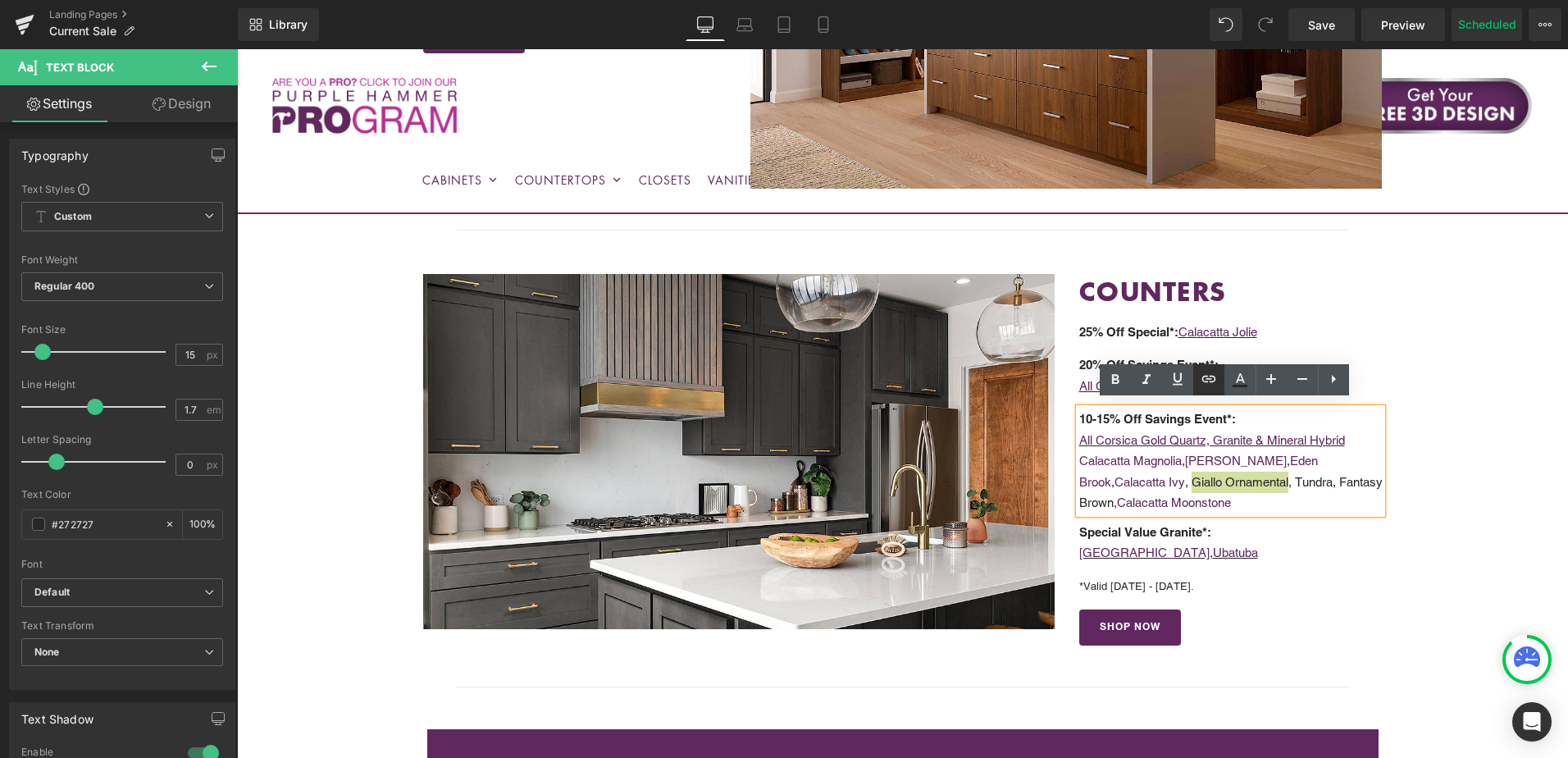
drag, startPoint x: 1207, startPoint y: 383, endPoint x: 959, endPoint y: 350, distance: 250.2
click at [1207, 383] on icon at bounding box center [1210, 378] width 14 height 6
click at [1172, 512] on input "text" at bounding box center [1174, 510] width 253 height 41
paste input "https://cabinetstogo.com/products/corsica-pearl-giallo-ornamental-granite"
click at [1314, 508] on icon "button" at bounding box center [1318, 510] width 19 height 19
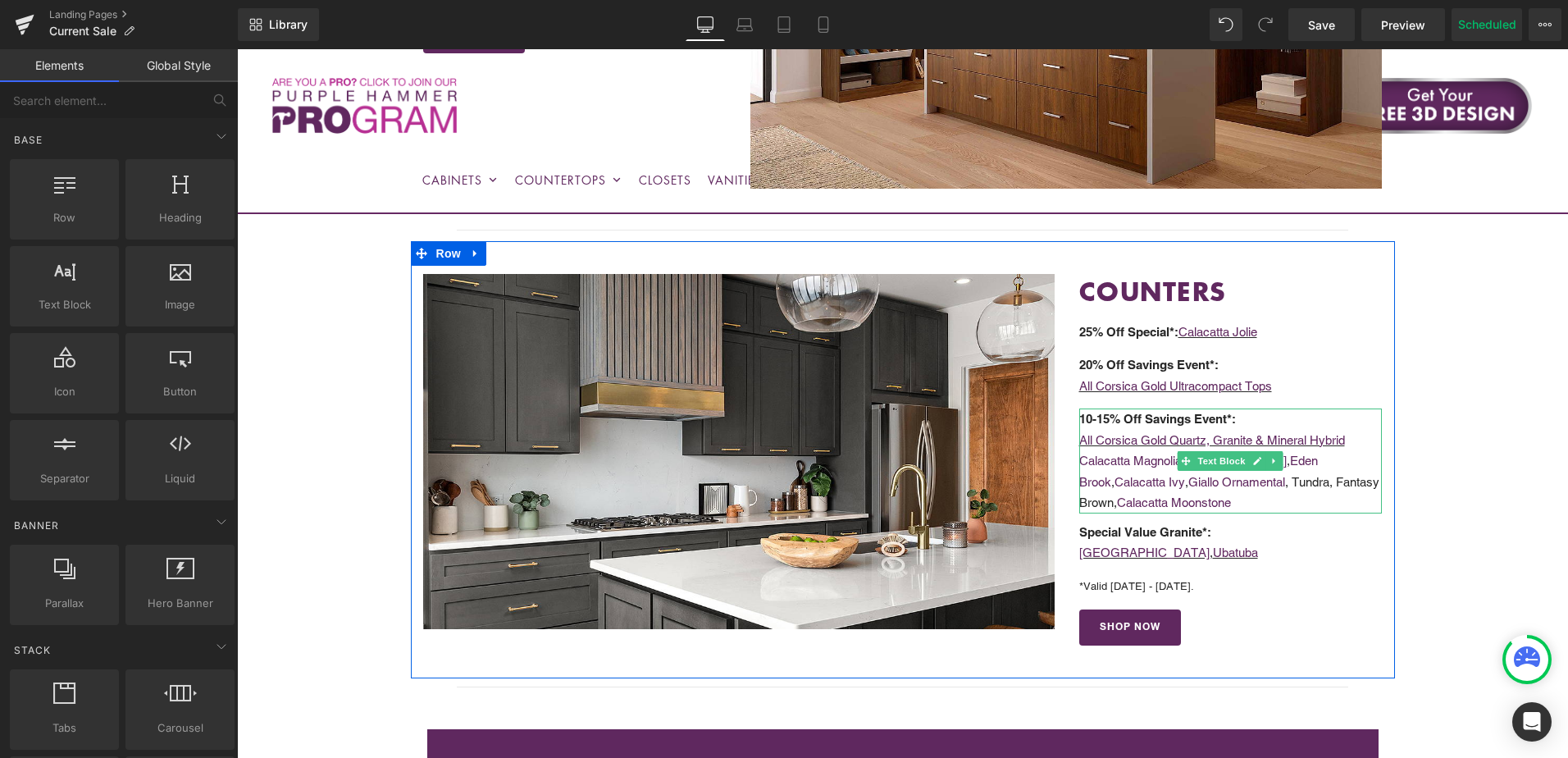
click at [1277, 474] on p "Calacatta Magnolia , Calacatta Serrano , Eden Brook , Calacatta Ivy , Giallo Or…" at bounding box center [1232, 482] width 304 height 64
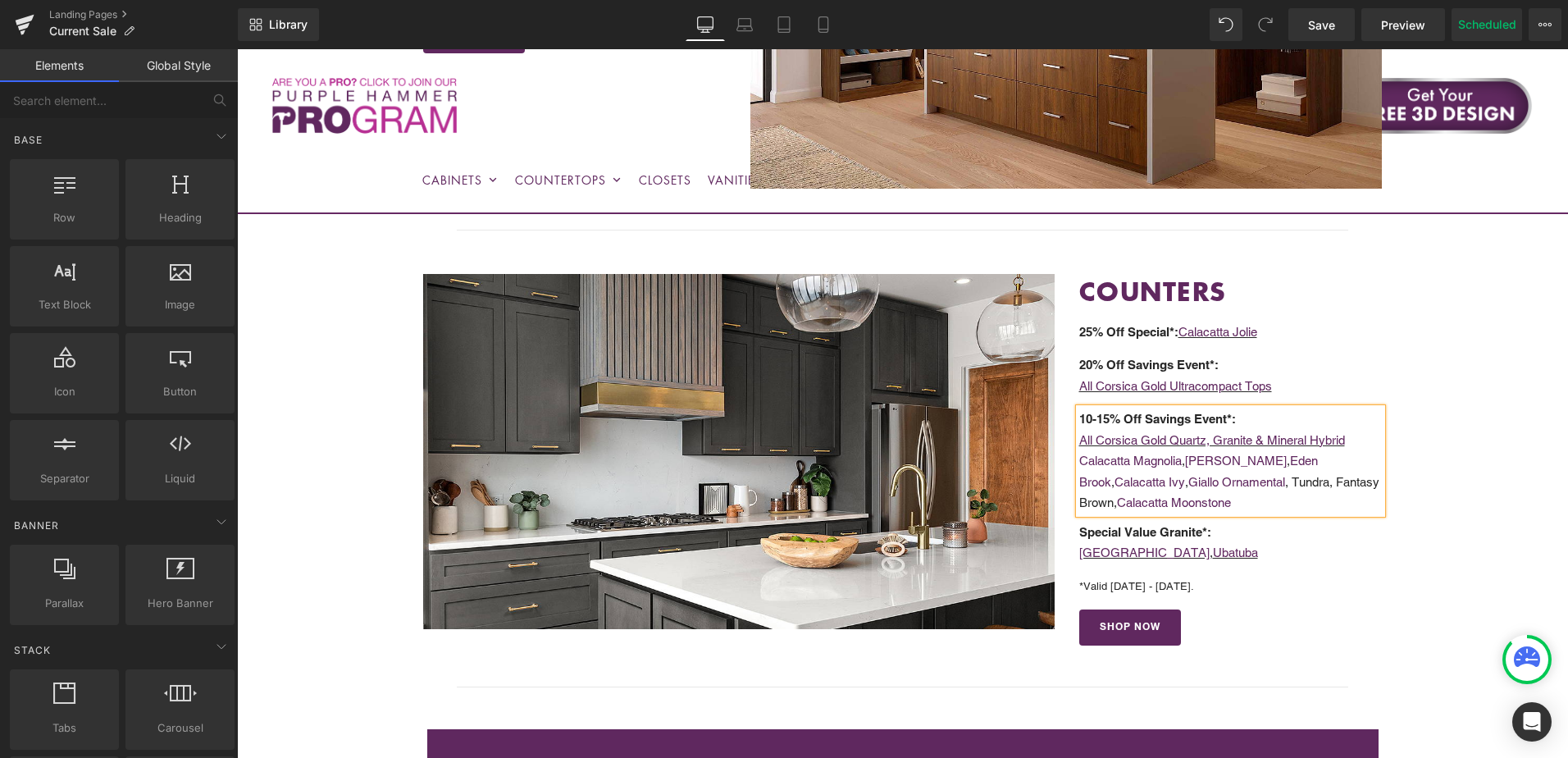
click at [1284, 475] on p "Calacatta Magnolia , Calacatta Serrano , Eden Brook , Calacatta Ivy , Giallo Or…" at bounding box center [1232, 482] width 304 height 64
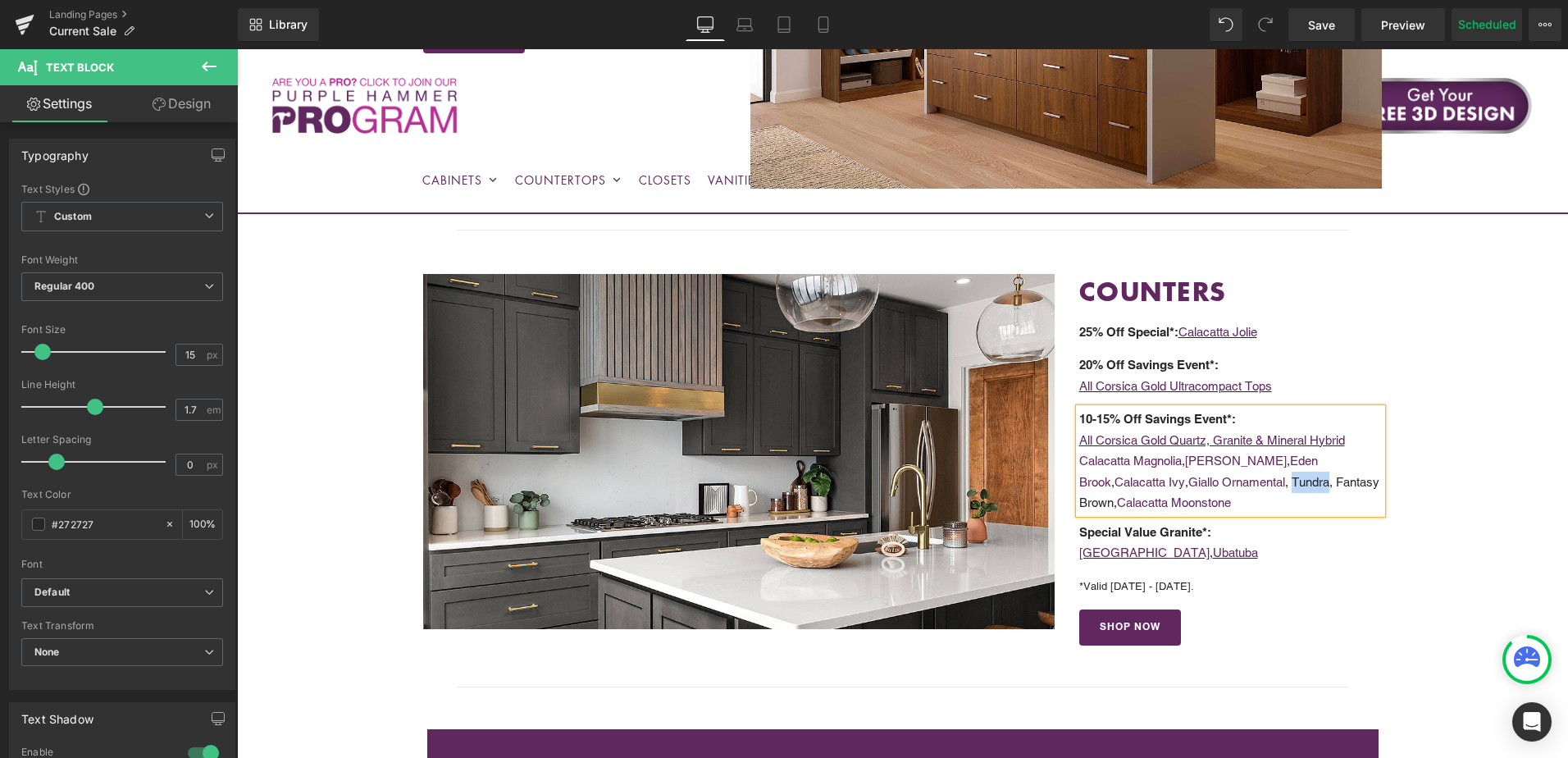
click at [1280, 478] on p "Calacatta Magnolia , Calacatta Serrano , Eden Brook , Calacatta Ivy , Giallo Or…" at bounding box center [1232, 482] width 304 height 64
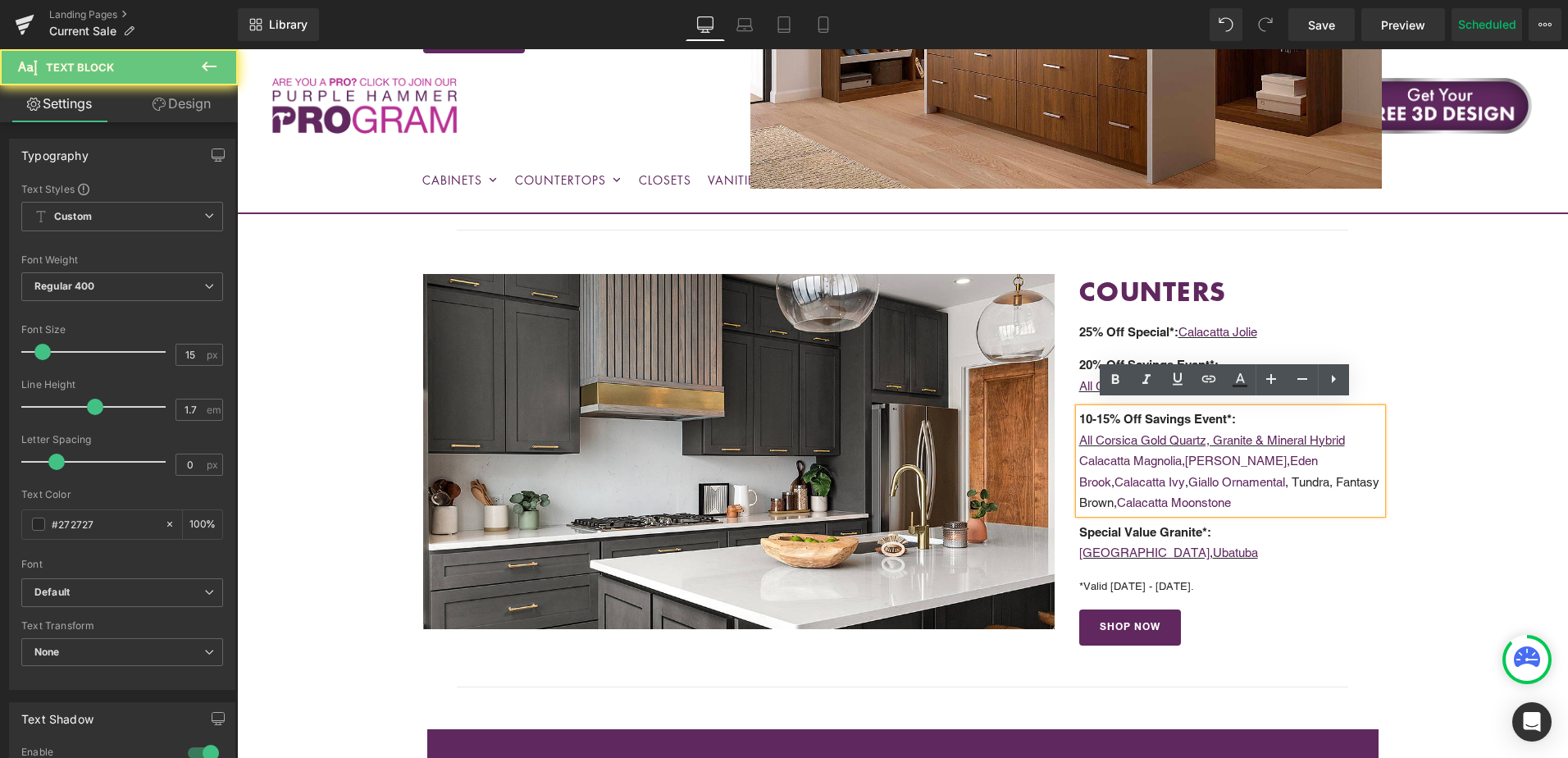
click at [1268, 476] on p "Calacatta Magnolia , Calacatta Serrano , Eden Brook , Calacatta Ivy , Giallo Or…" at bounding box center [1232, 482] width 304 height 64
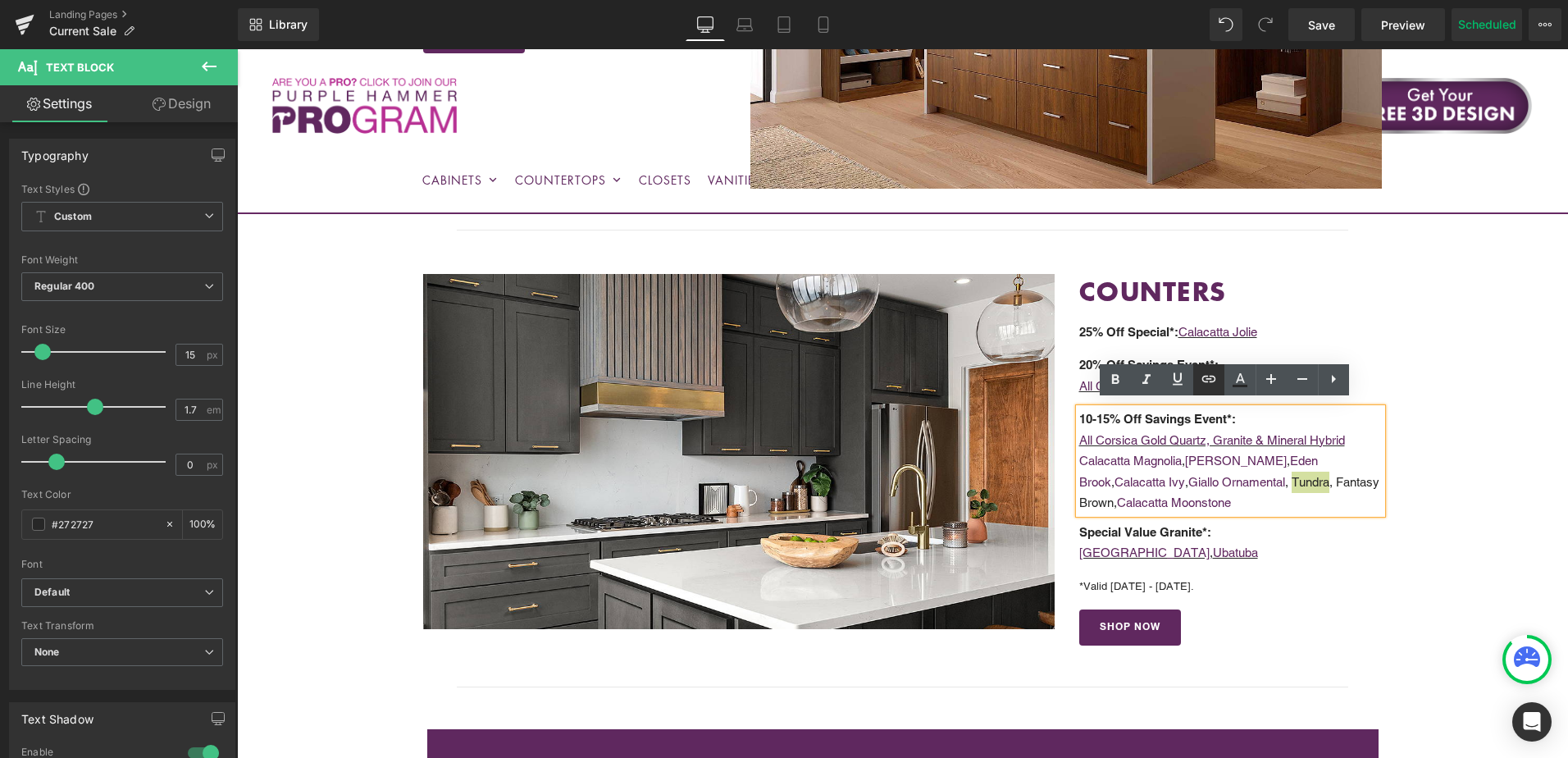
click at [1205, 378] on icon at bounding box center [1209, 379] width 19 height 19
click at [1211, 506] on input "text" at bounding box center [1174, 510] width 253 height 41
paste input "https://cabinetstogo.com/products/corsica-pearl-tundra-granite"
type input "https://cabinetstogo.com/products/corsica-pearl-tundra-granite"
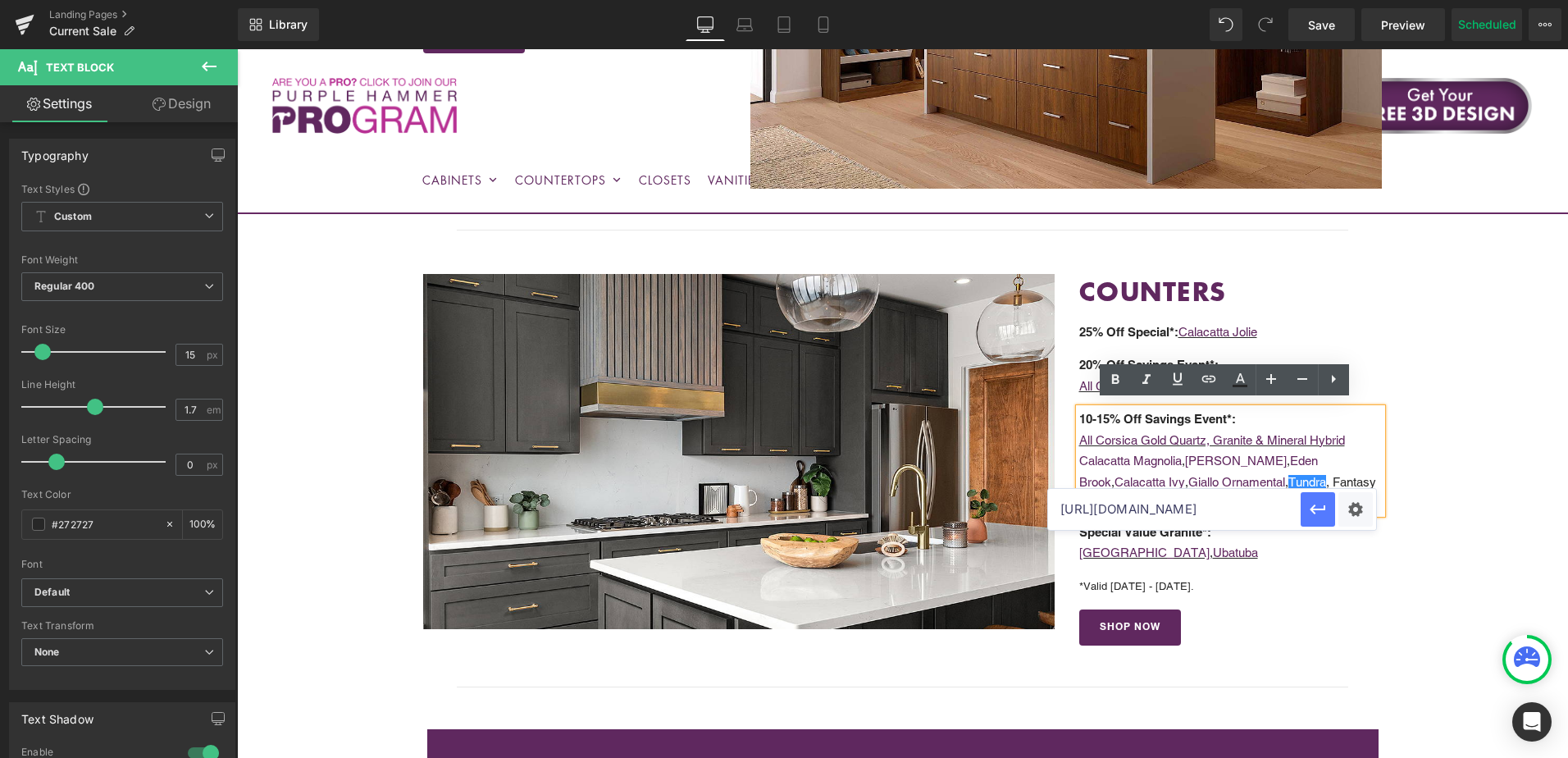
scroll to position [0, 0]
click at [1325, 506] on icon "button" at bounding box center [1318, 510] width 19 height 19
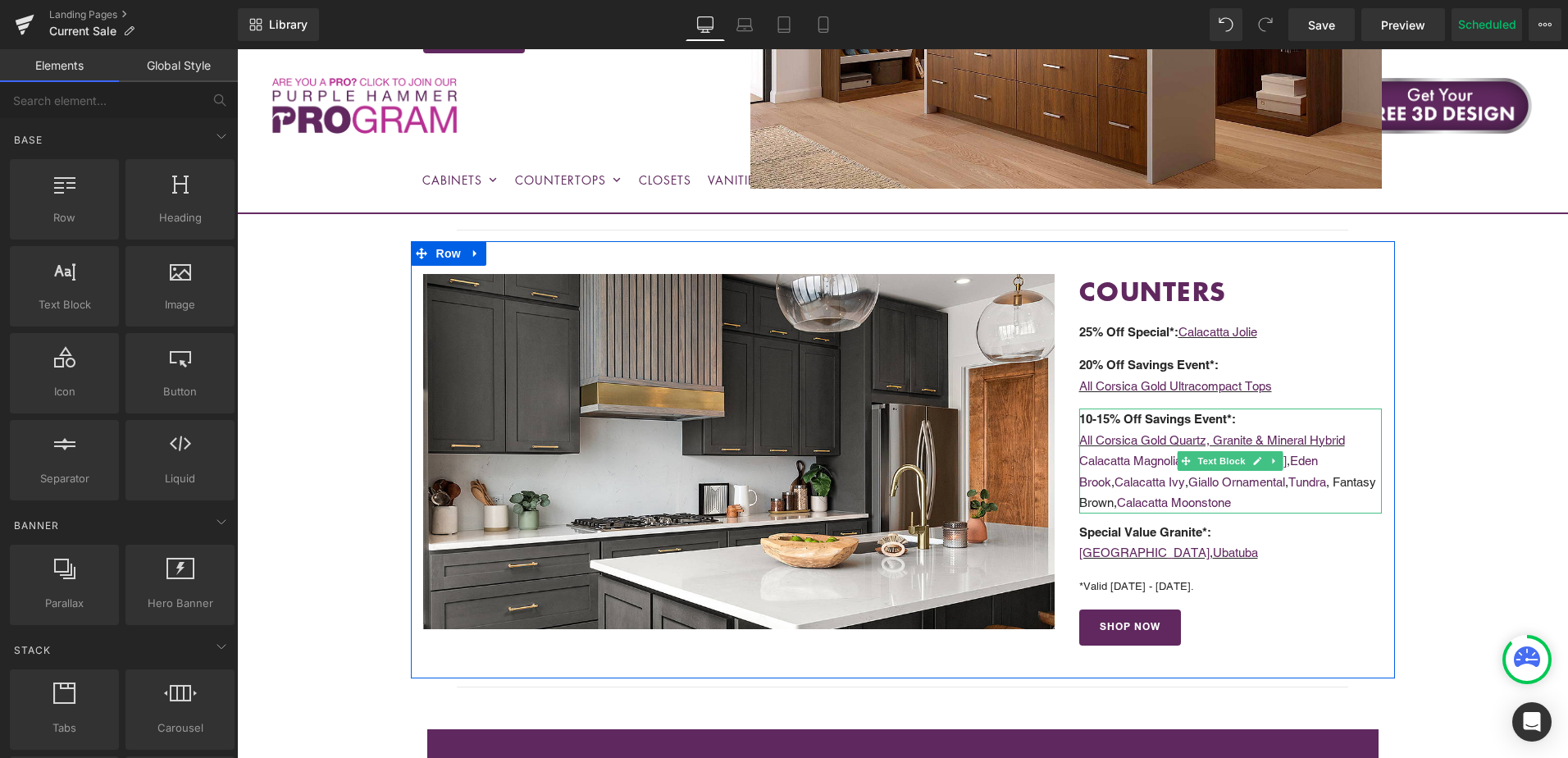
drag, startPoint x: 1302, startPoint y: 475, endPoint x: 1320, endPoint y: 474, distance: 18.0
click at [1357, 494] on p "Calacatta Magnolia , Calacatta Serrano , Eden Brook , Calacatta Ivy , Giallo Or…" at bounding box center [1232, 482] width 304 height 64
click at [1320, 474] on p "Calacatta Magnolia , Calacatta Serrano , Eden Brook , Calacatta Ivy , Giallo Or…" at bounding box center [1232, 482] width 304 height 64
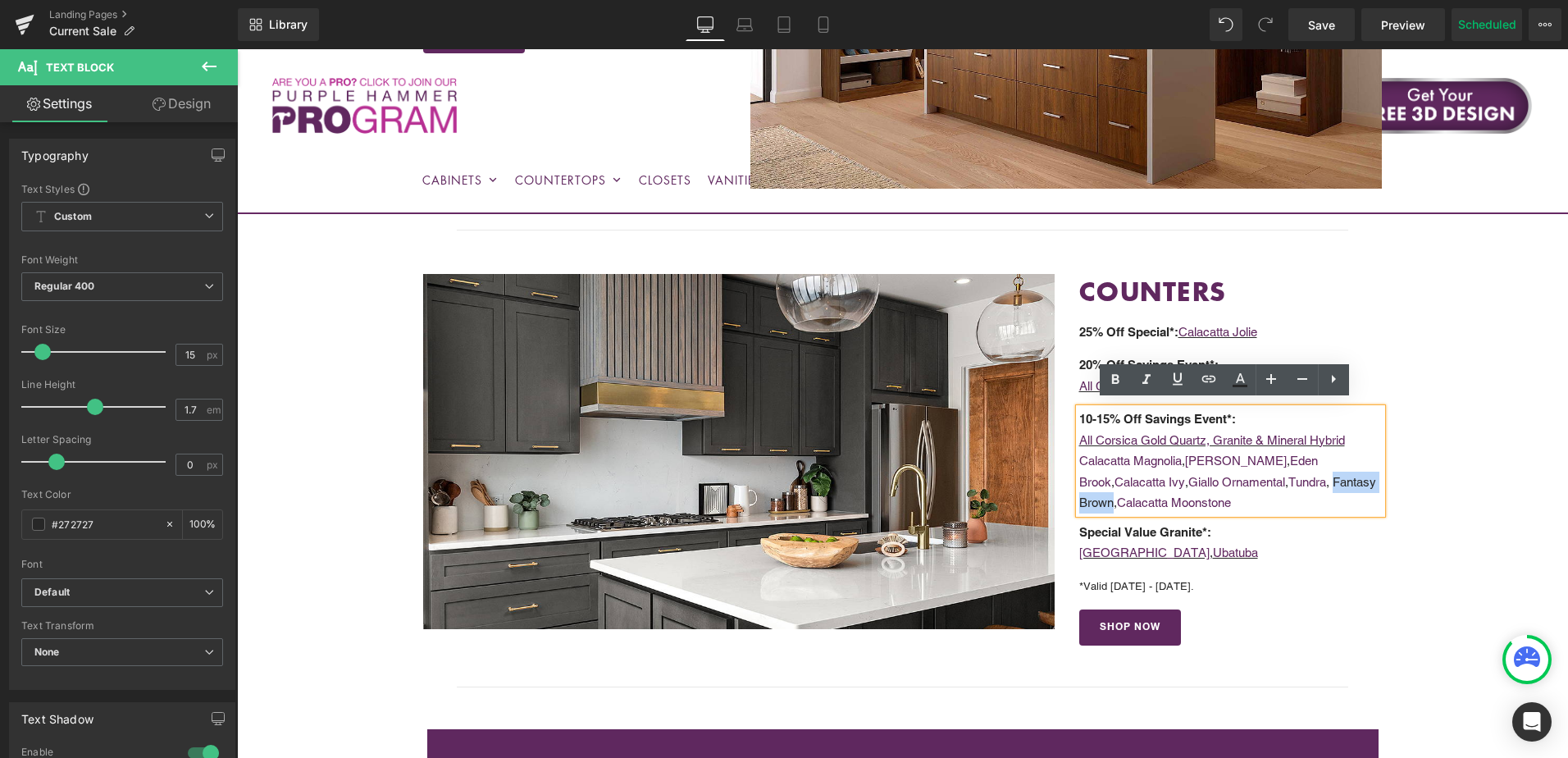
drag, startPoint x: 1316, startPoint y: 478, endPoint x: 1109, endPoint y: 496, distance: 207.8
click at [1109, 496] on p "Calacatta Magnolia , Calacatta Serrano , Eden Brook , Calacatta Ivy , Giallo Or…" at bounding box center [1232, 482] width 304 height 64
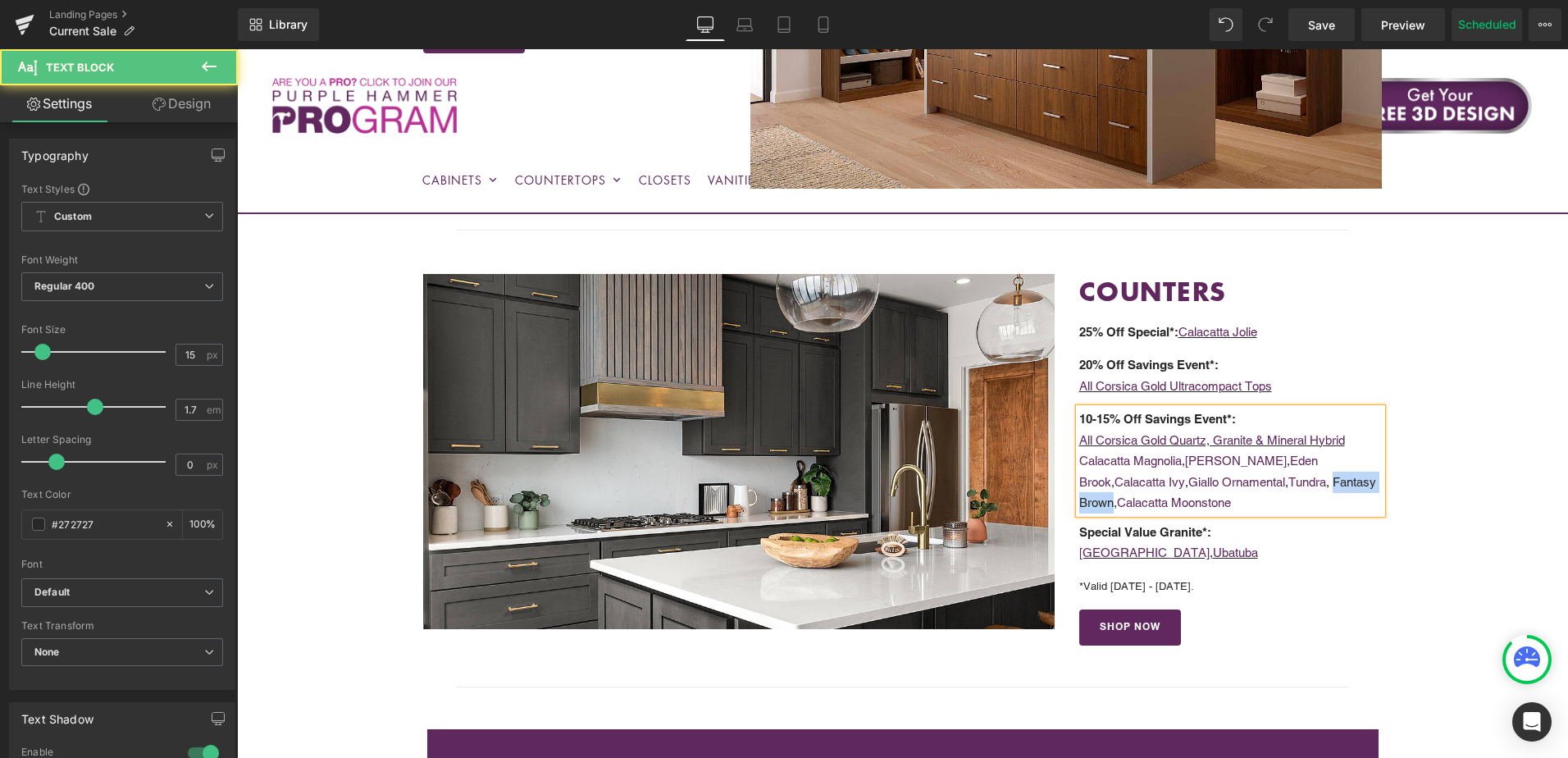
click at [1093, 501] on p "Calacatta Magnolia , Calacatta Serrano , Eden Brook , Calacatta Ivy , Giallo Or…" at bounding box center [1232, 482] width 304 height 64
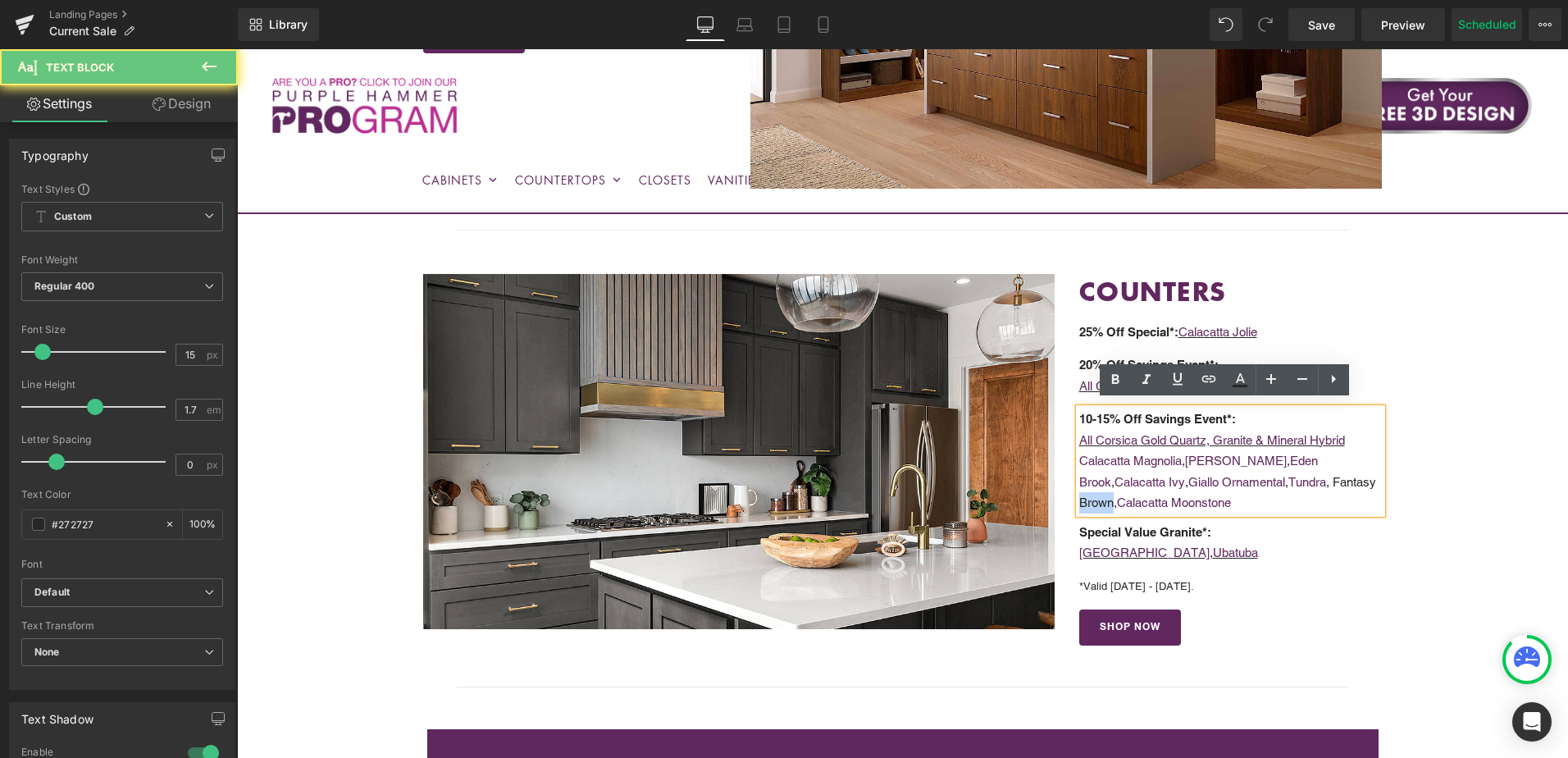
click at [1307, 480] on p "Calacatta Magnolia , Calacatta Serrano , Eden Brook , Calacatta Ivy , Giallo Or…" at bounding box center [1232, 482] width 304 height 64
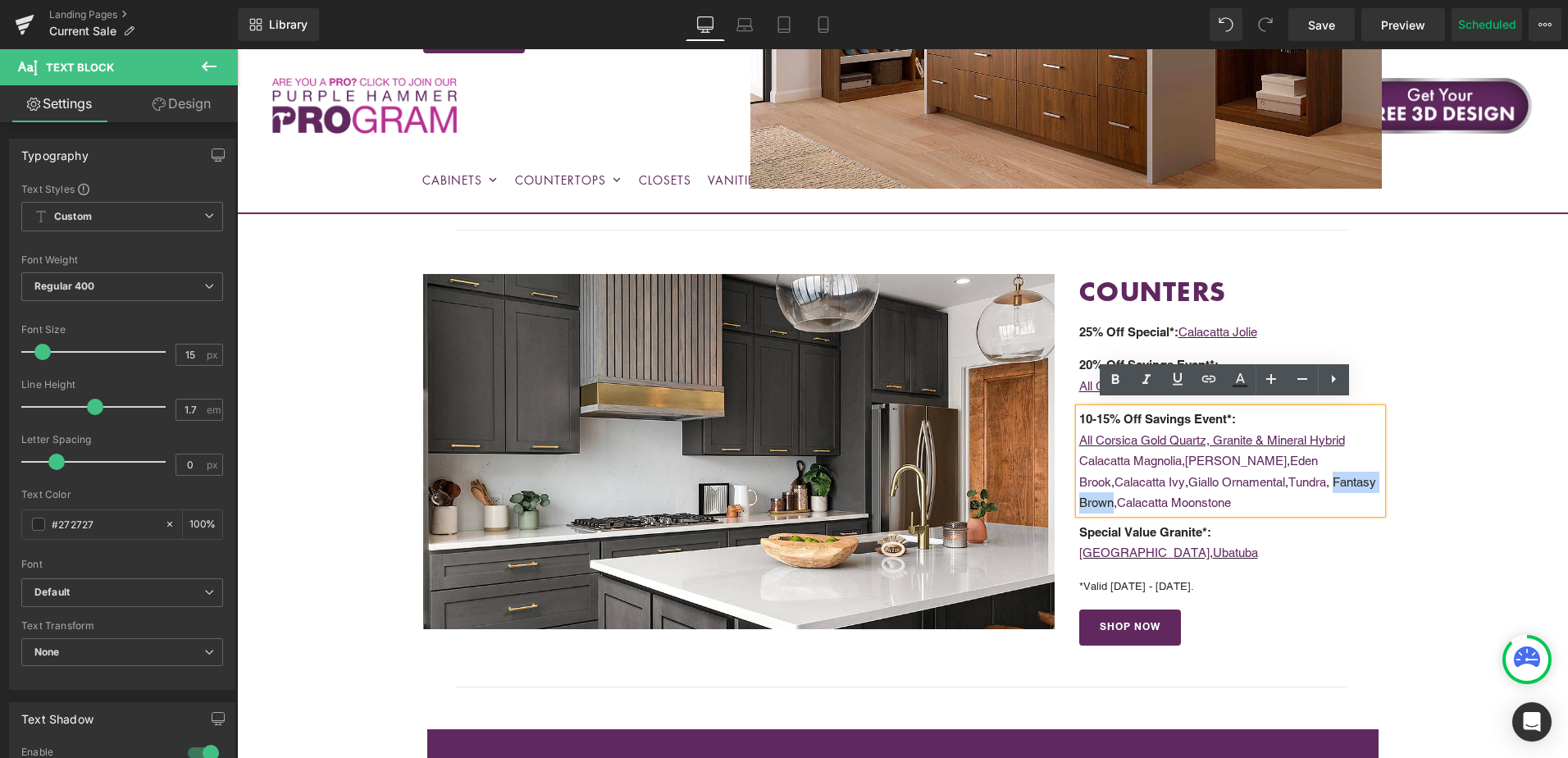
drag, startPoint x: 1305, startPoint y: 480, endPoint x: 1108, endPoint y: 491, distance: 197.3
click at [1108, 491] on p "Calacatta Magnolia , Calacatta Serrano , Eden Brook , Calacatta Ivy , Giallo Or…" at bounding box center [1232, 482] width 304 height 64
click at [1177, 380] on icon at bounding box center [1178, 379] width 19 height 19
click at [1209, 381] on icon at bounding box center [1209, 379] width 19 height 19
click at [1202, 527] on input "text" at bounding box center [1174, 531] width 253 height 41
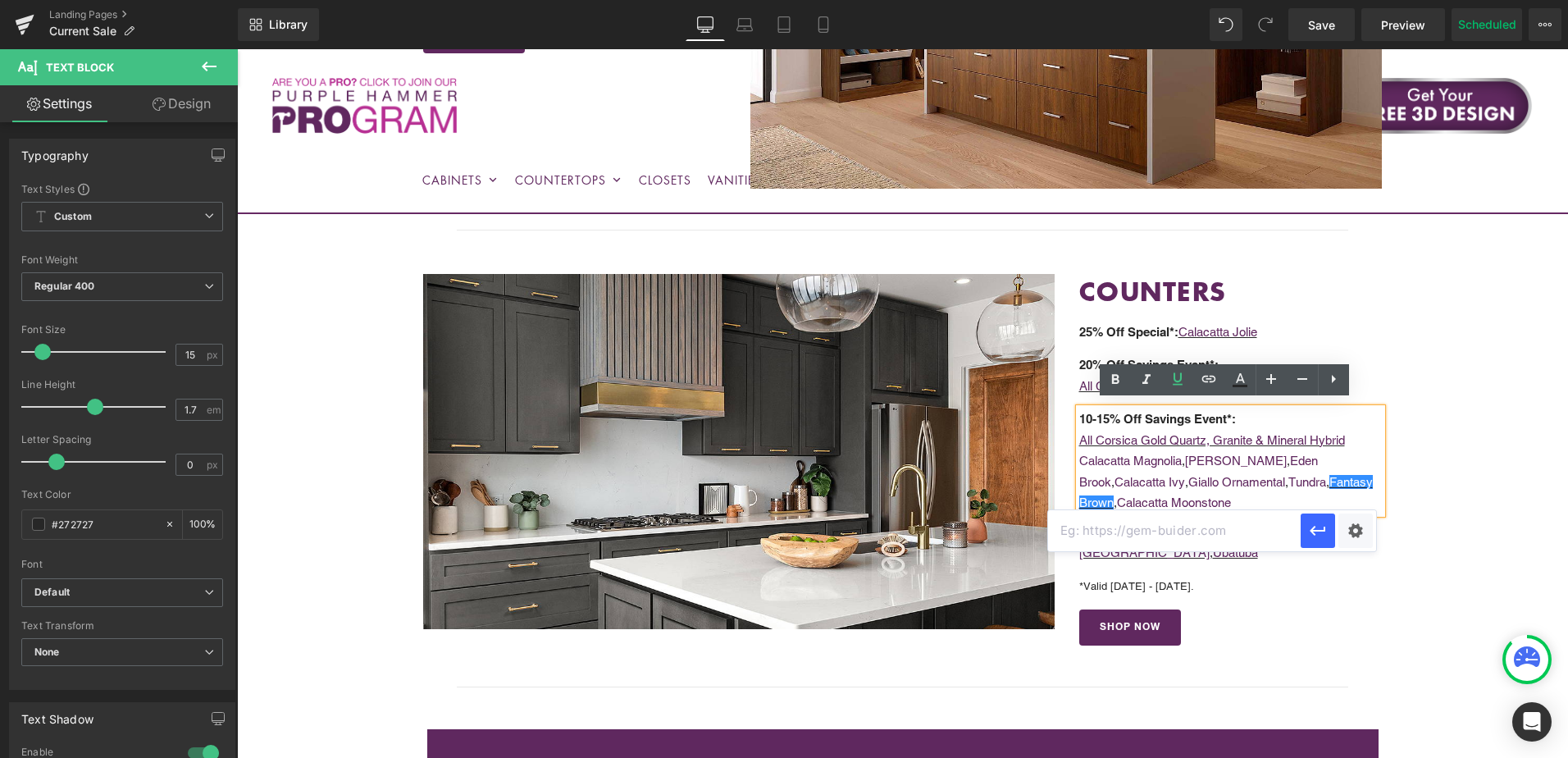
paste input "https://cabinetstogo.com/products/corsica-pearl-fantasy-brown-marble"
type input "https://cabinetstogo.com/products/corsica-pearl-fantasy-brown-marble"
click at [1320, 543] on button "button" at bounding box center [1317, 531] width 34 height 34
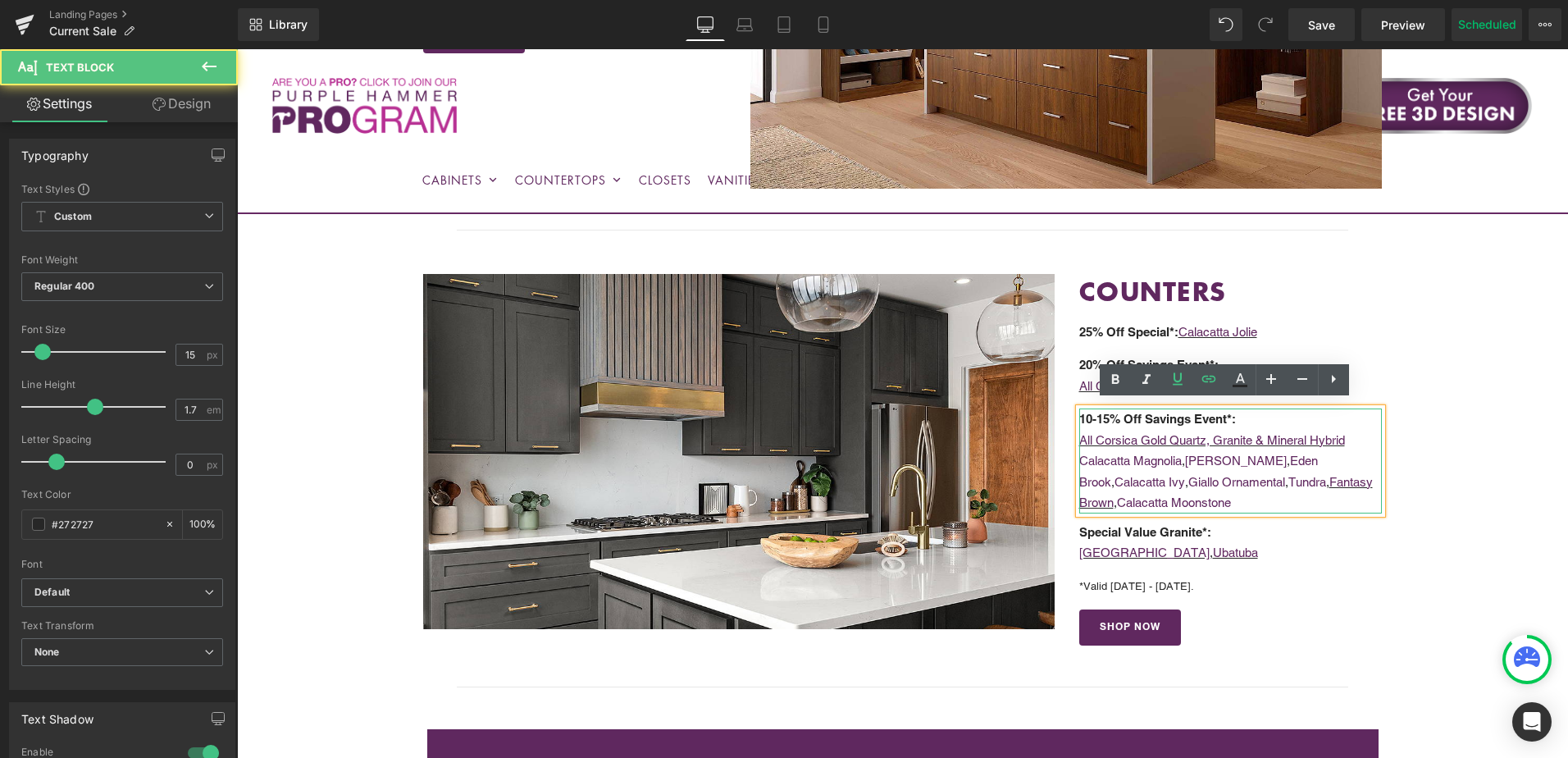
click at [1284, 503] on p "Calacatta Magnolia , Calacatta [PERSON_NAME][GEOGRAPHIC_DATA] , Calacatta Ivy ,…" at bounding box center [1232, 482] width 304 height 64
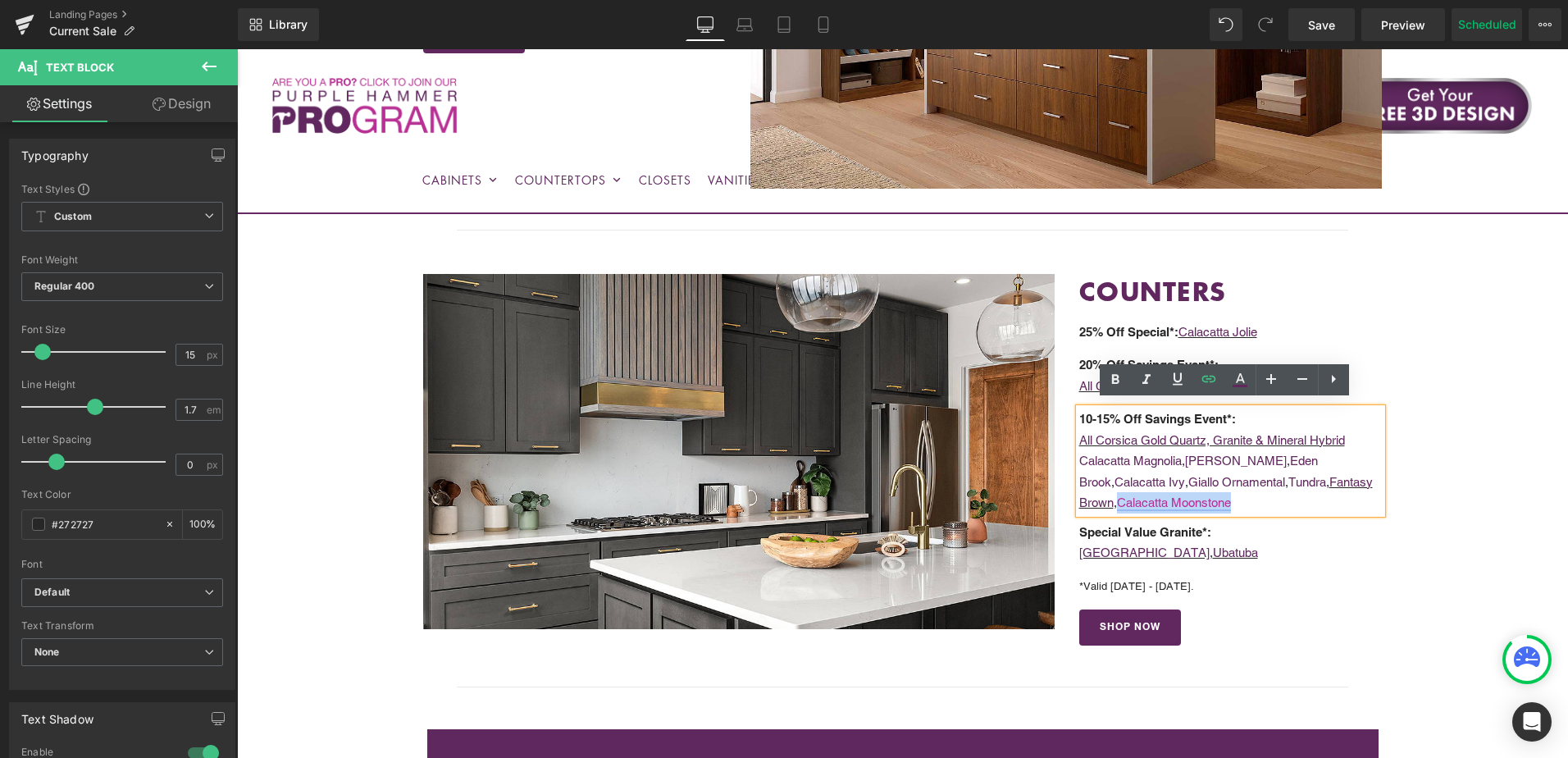
drag, startPoint x: 1239, startPoint y: 501, endPoint x: 1119, endPoint y: 500, distance: 120.0
click at [1119, 500] on p "Calacatta Magnolia , Calacatta [PERSON_NAME][GEOGRAPHIC_DATA] , Calacatta Ivy ,…" at bounding box center [1232, 482] width 304 height 64
click at [1180, 381] on icon at bounding box center [1178, 380] width 10 height 12
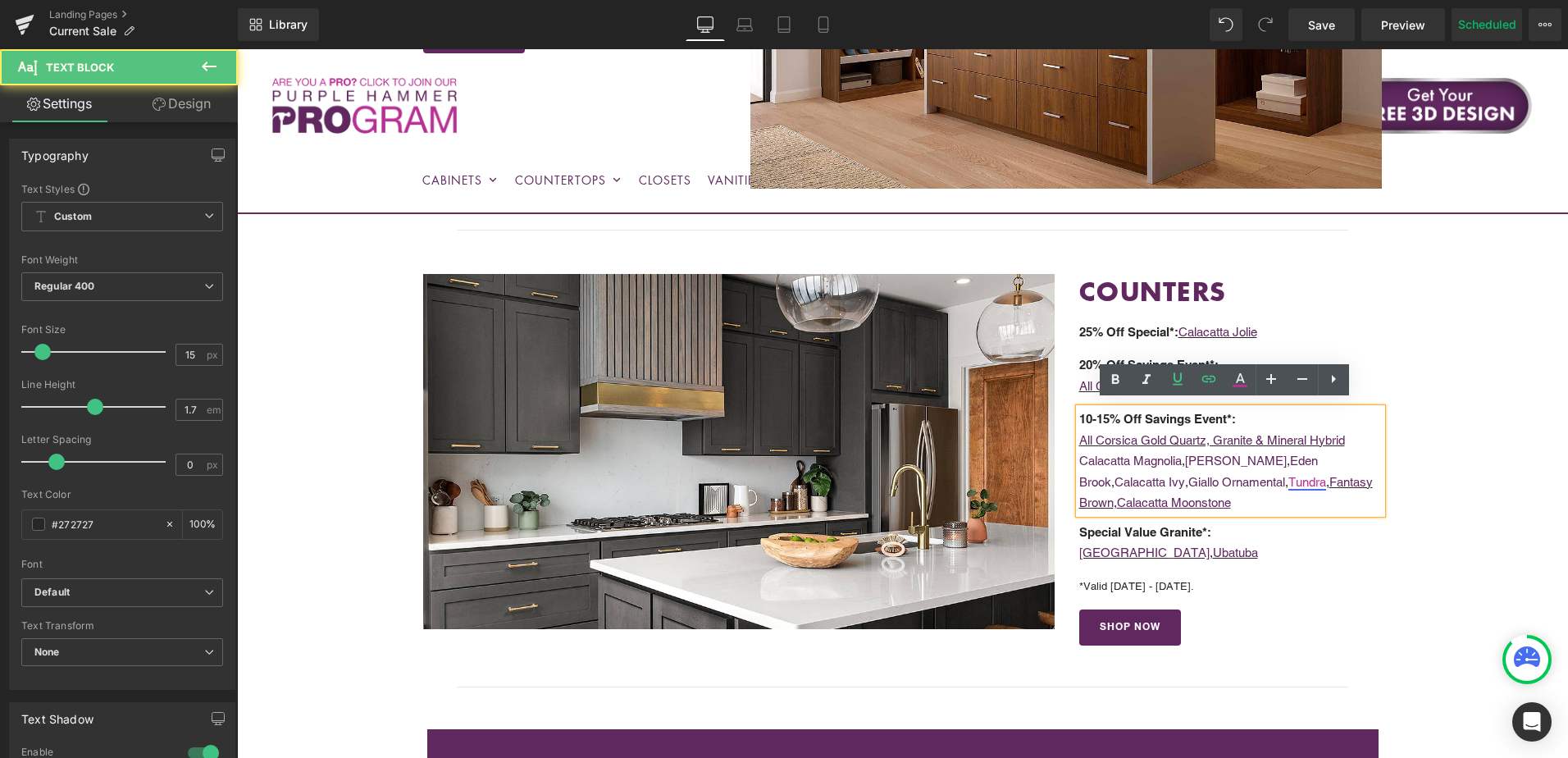
drag, startPoint x: 1254, startPoint y: 474, endPoint x: 1270, endPoint y: 475, distance: 16.0
click at [1270, 475] on p "Calacatta Magnolia , Calacatta [PERSON_NAME][GEOGRAPHIC_DATA] , Calacatta Ivy ,…" at bounding box center [1232, 482] width 304 height 64
drag, startPoint x: 1296, startPoint y: 477, endPoint x: 1258, endPoint y: 480, distance: 38.1
click at [1288, 480] on link "Tundra" at bounding box center [1307, 482] width 38 height 14
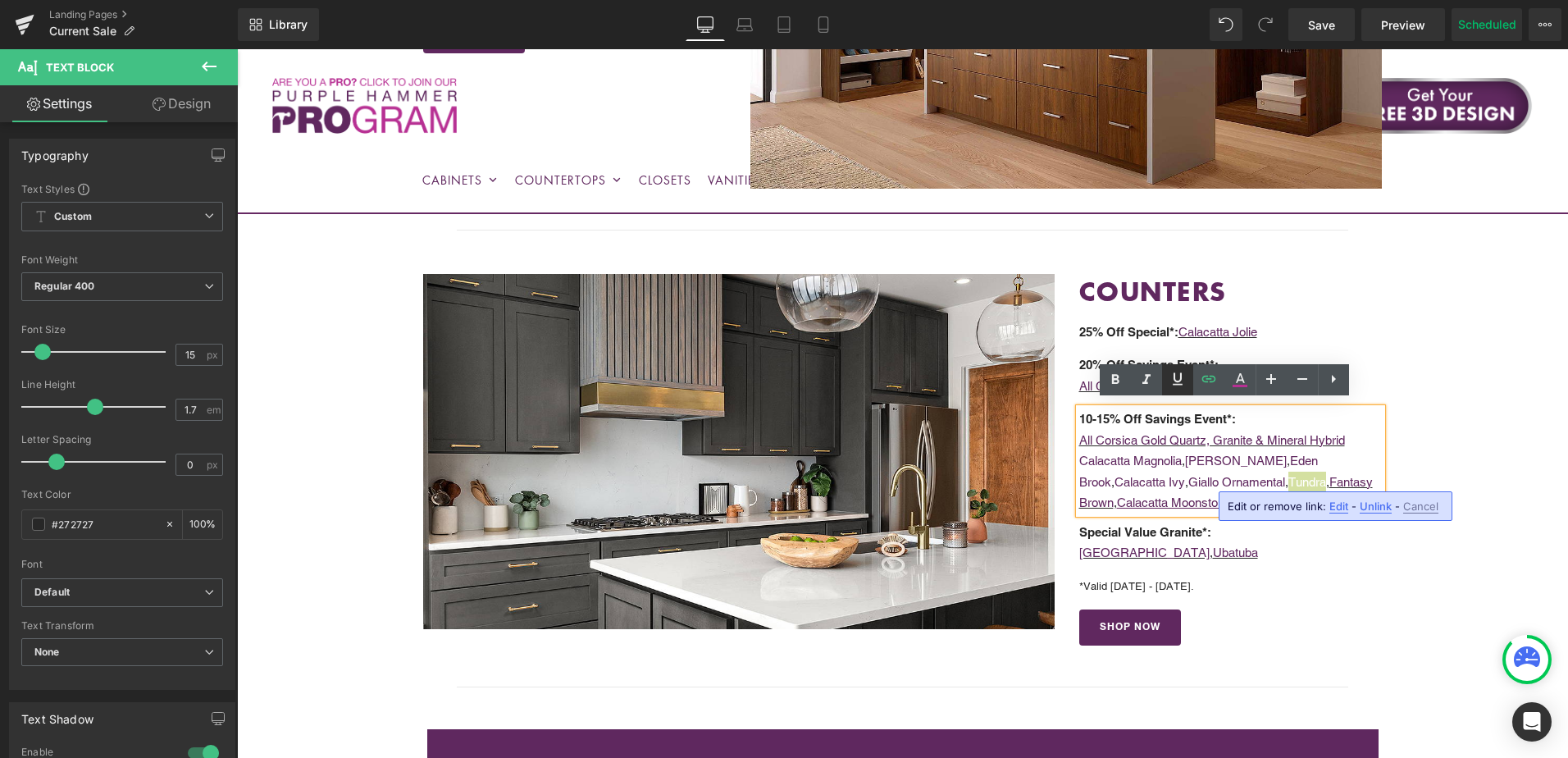
click at [1177, 380] on icon at bounding box center [1178, 379] width 19 height 19
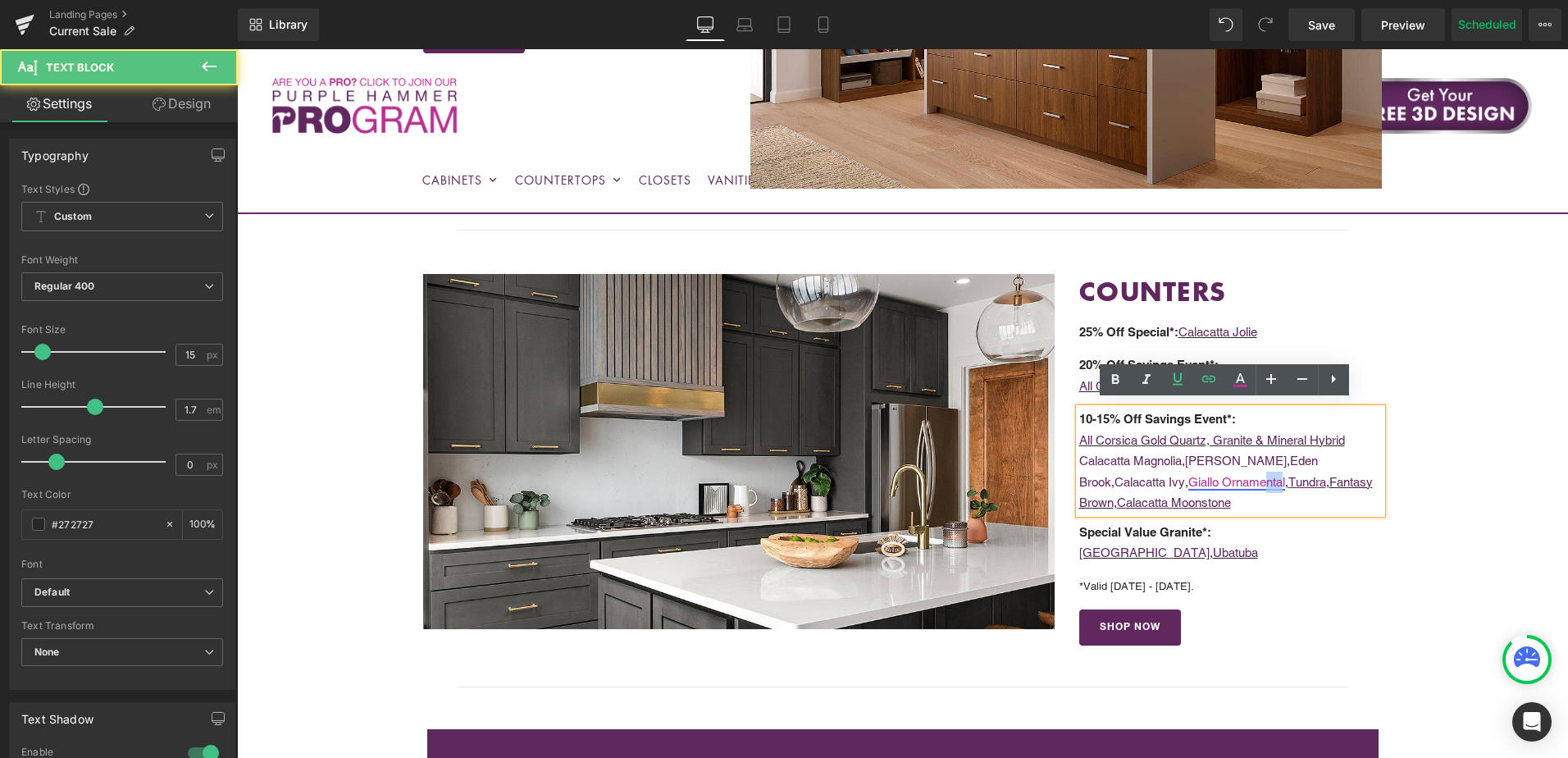
drag, startPoint x: 1248, startPoint y: 473, endPoint x: 1229, endPoint y: 475, distance: 19.1
click at [1229, 475] on link "Giallo Ornamental" at bounding box center [1237, 482] width 97 height 14
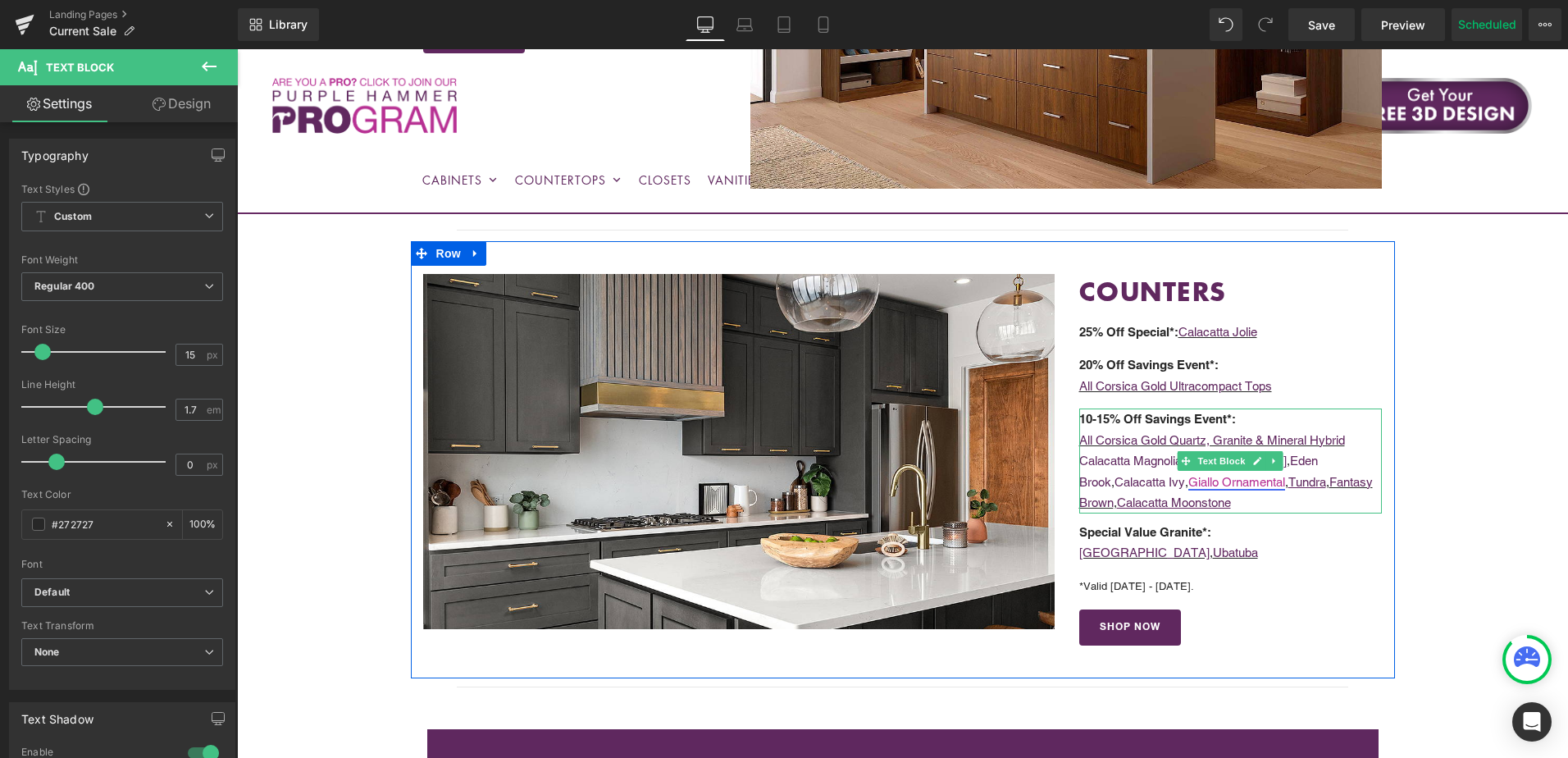
drag, startPoint x: 1248, startPoint y: 476, endPoint x: 1210, endPoint y: 474, distance: 38.1
click at [1210, 475] on link "Giallo Ornamental" at bounding box center [1237, 482] width 97 height 14
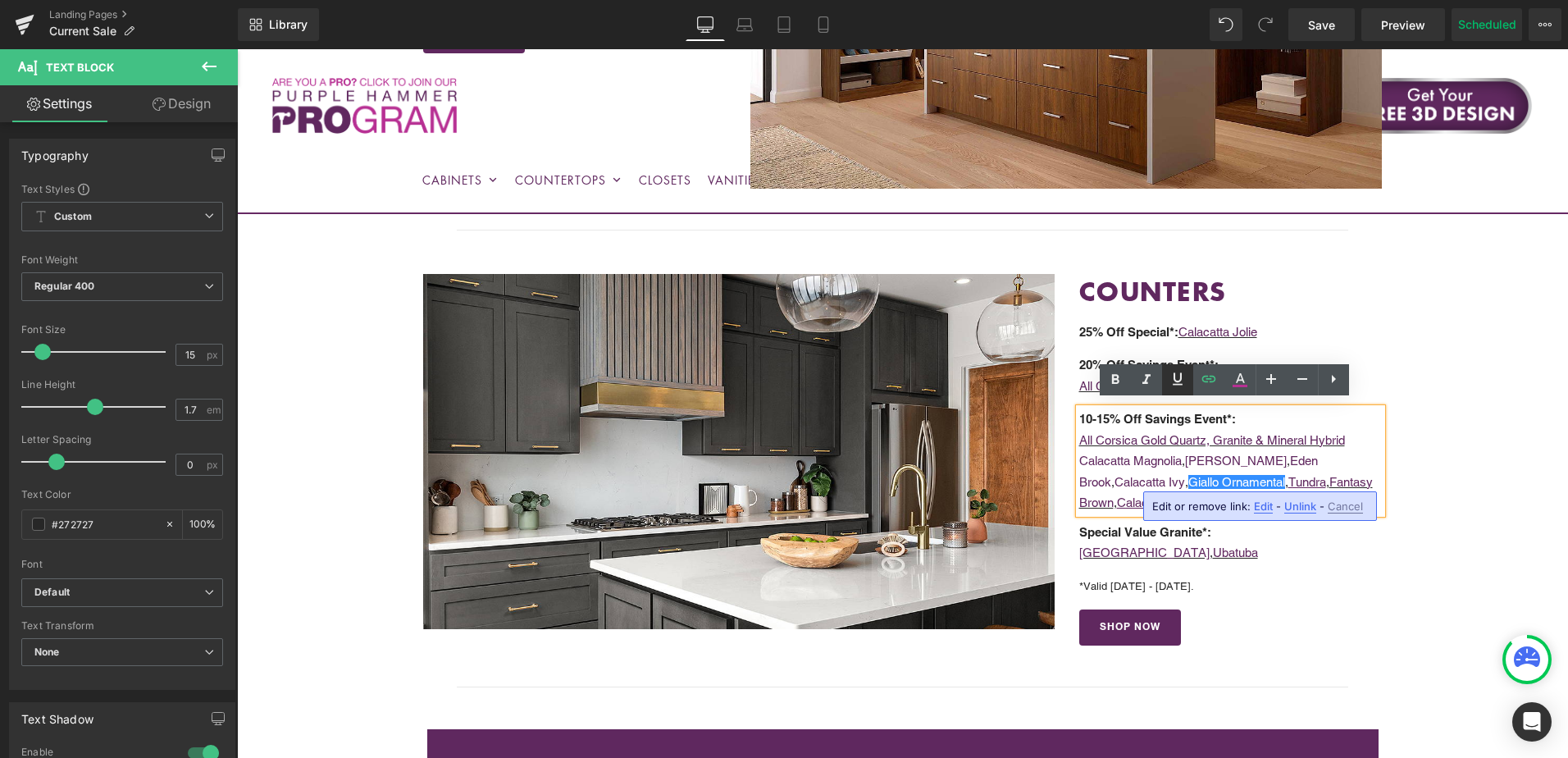
click at [1180, 377] on icon at bounding box center [1178, 379] width 19 height 19
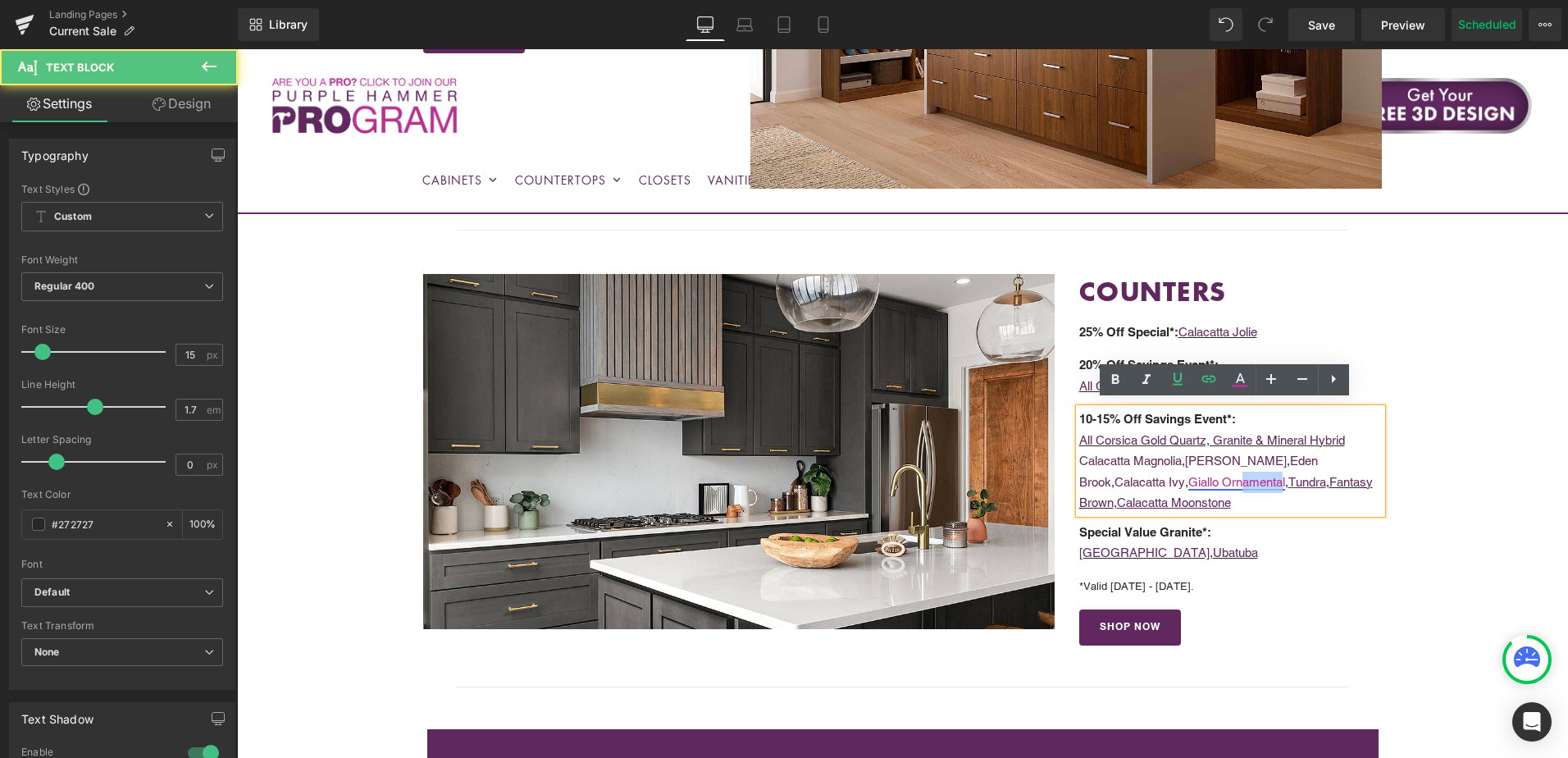
drag, startPoint x: 1250, startPoint y: 476, endPoint x: 1209, endPoint y: 473, distance: 41.1
click at [1209, 473] on p "Calacatta Magnolia , Calacatta [PERSON_NAME][GEOGRAPHIC_DATA] , Calacatta Ivy ,…" at bounding box center [1232, 482] width 304 height 64
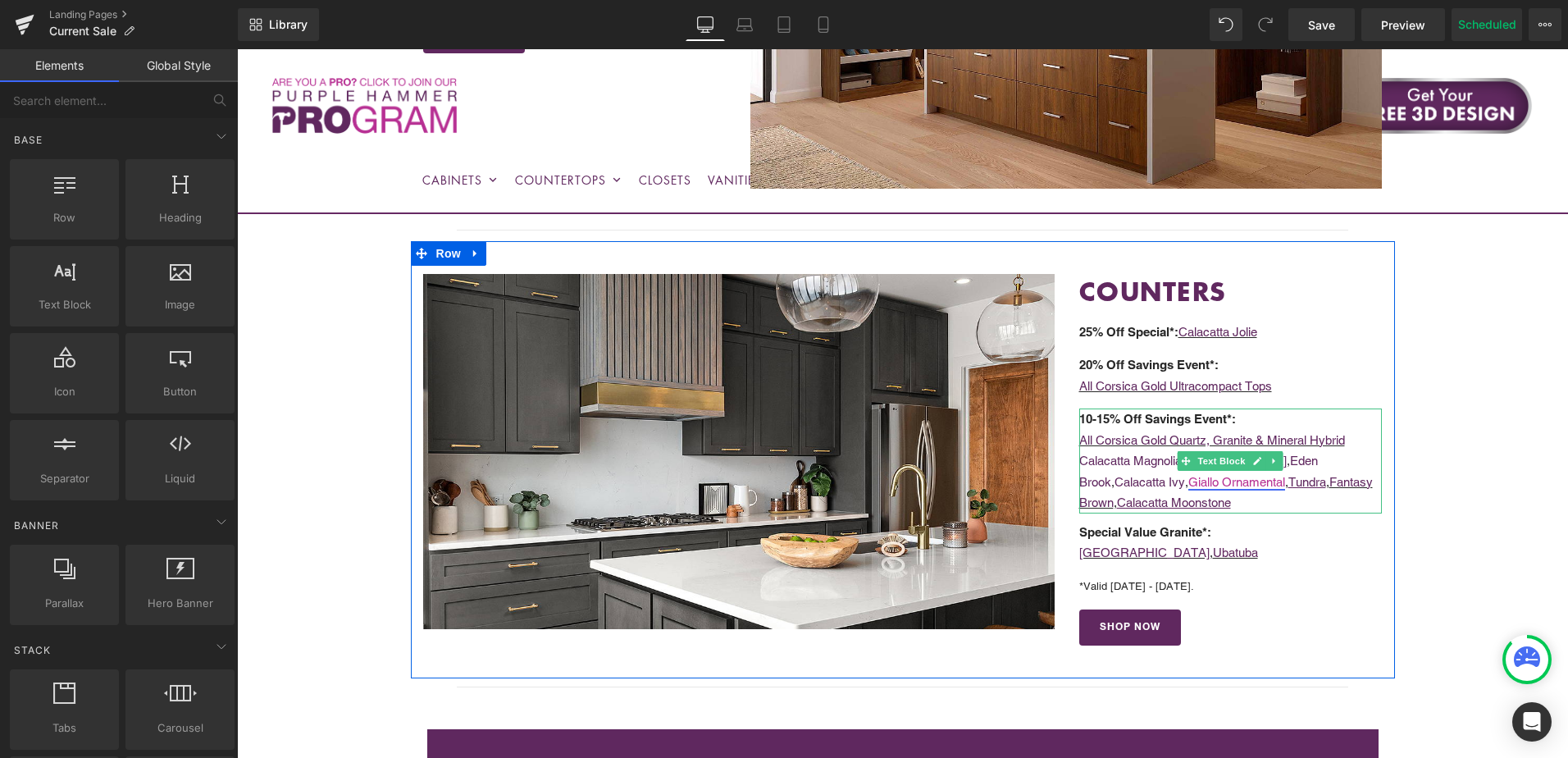
click at [1242, 474] on p "Calacatta Magnolia , Calacatta [PERSON_NAME][GEOGRAPHIC_DATA] , Calacatta Ivy ,…" at bounding box center [1232, 482] width 304 height 64
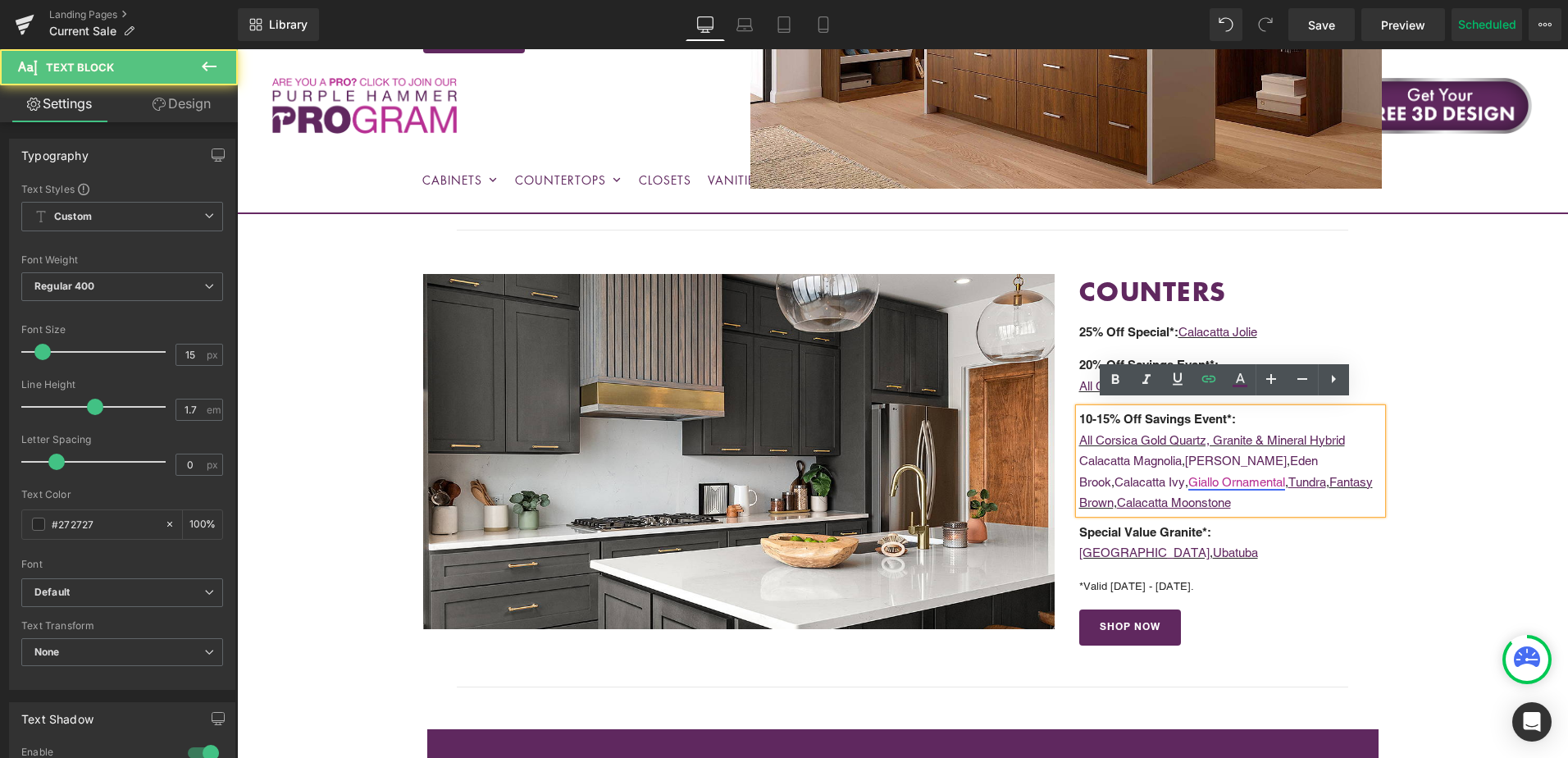
click at [1249, 478] on link "Giallo Ornamental" at bounding box center [1237, 482] width 97 height 14
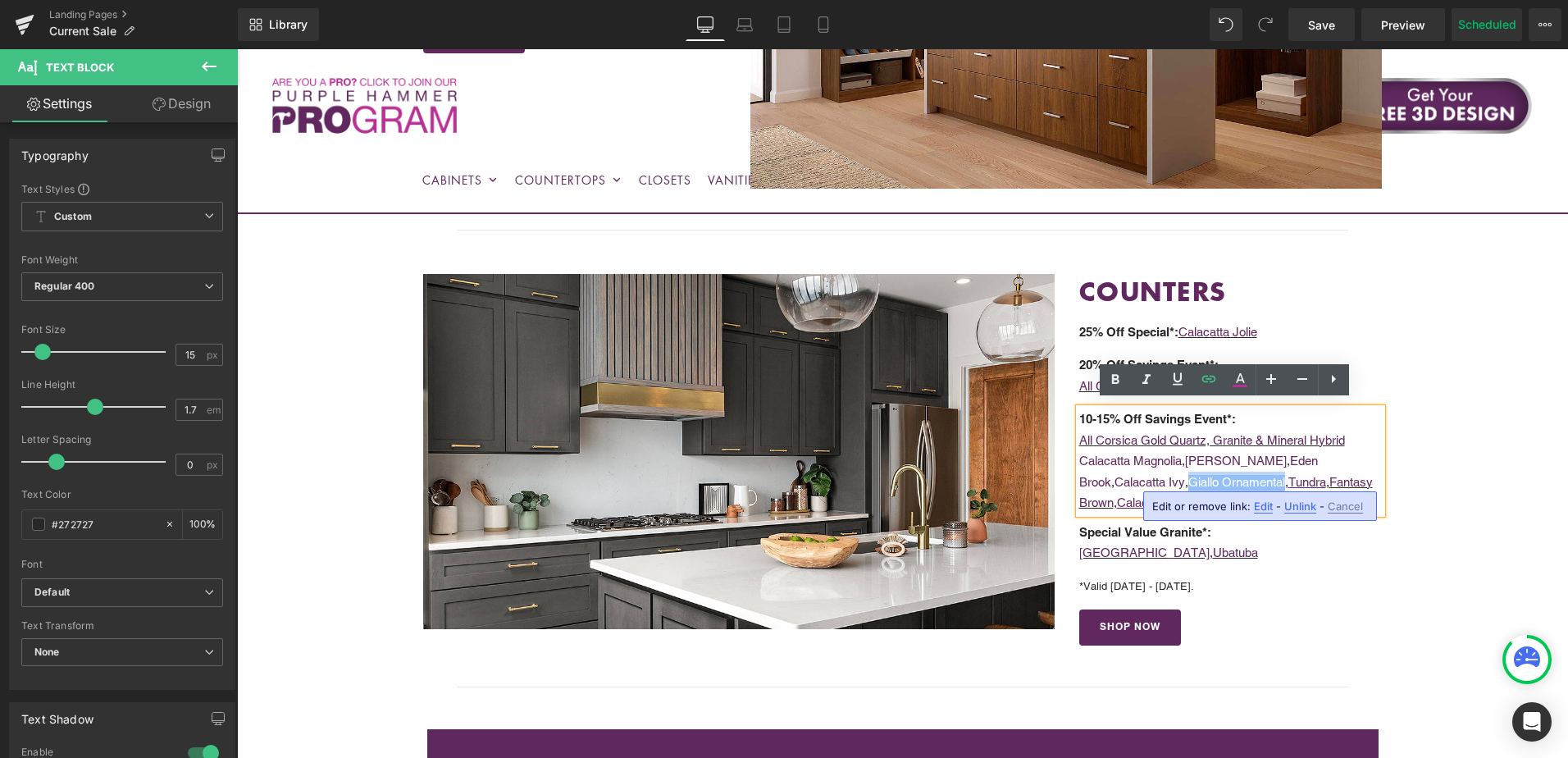
drag, startPoint x: 1251, startPoint y: 478, endPoint x: 1155, endPoint y: 477, distance: 96.0
click at [1188, 477] on link "Giallo Ornamental" at bounding box center [1237, 482] width 97 height 14
click at [1177, 383] on icon at bounding box center [1178, 380] width 10 height 12
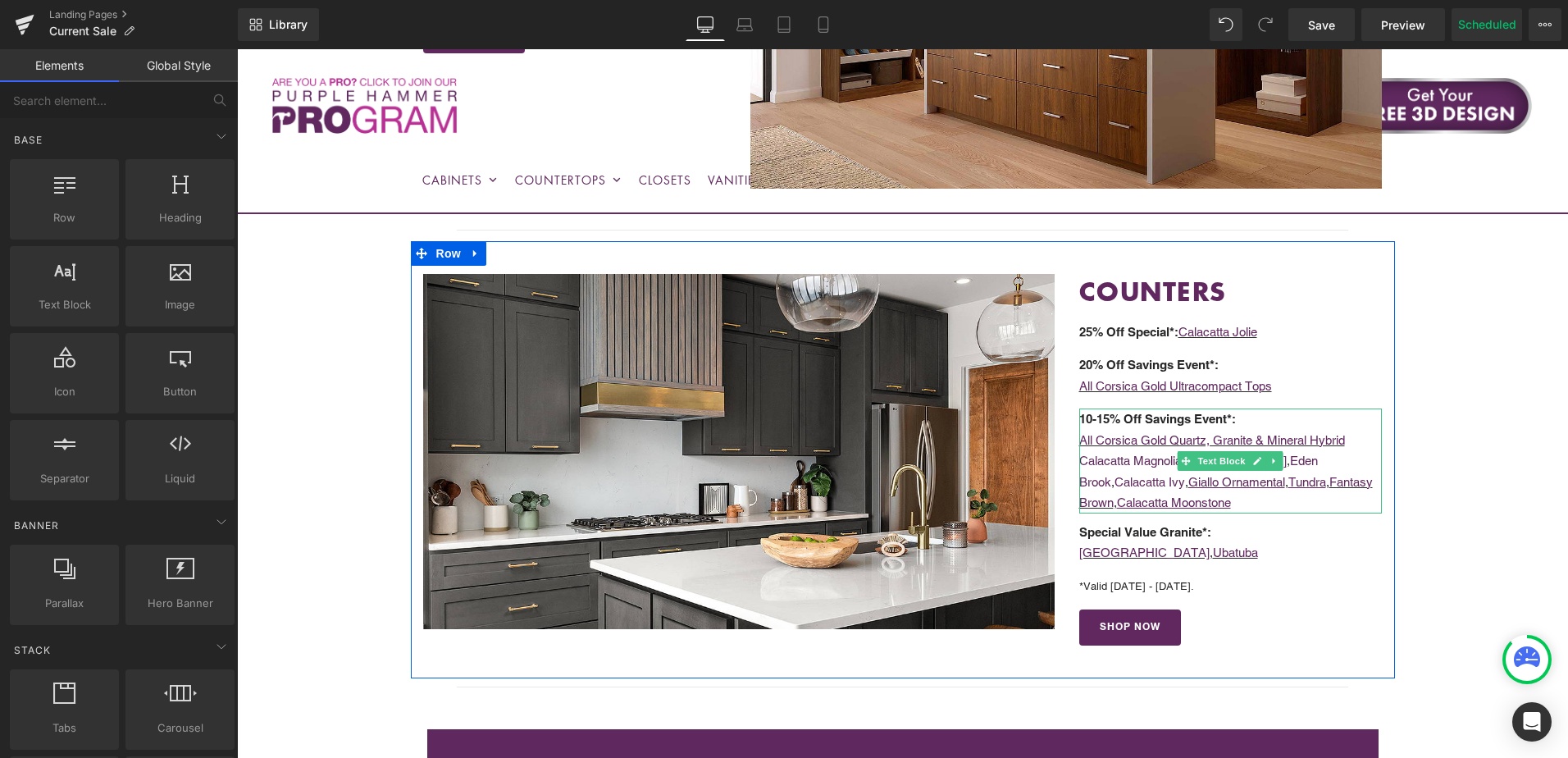
click at [1361, 471] on p "Calacatta Magnolia , Calacatta [PERSON_NAME][GEOGRAPHIC_DATA] , Calacatta Ivy ,…" at bounding box center [1232, 482] width 304 height 64
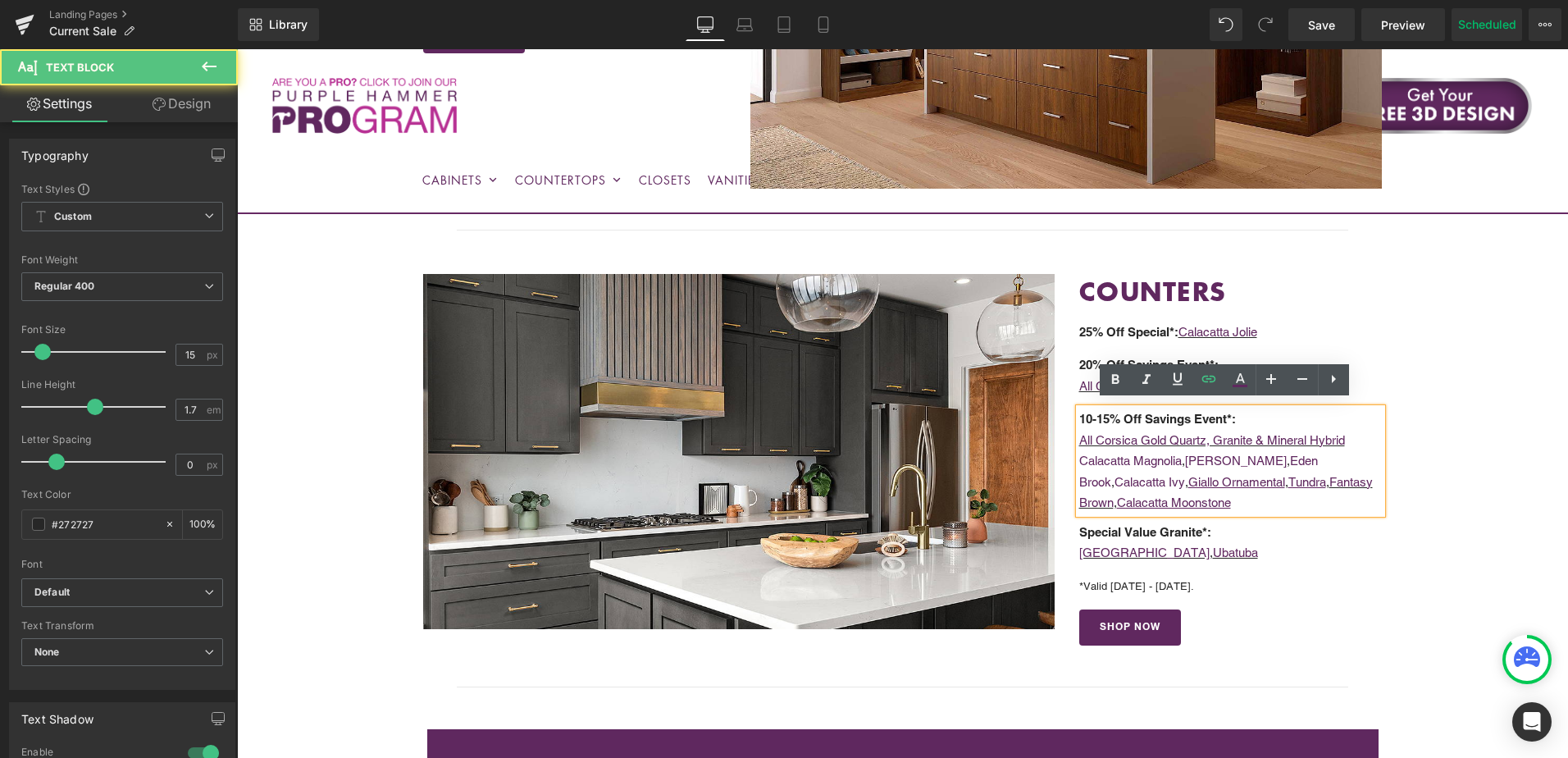
click at [1360, 471] on p "Calacatta Magnolia , Calacatta [PERSON_NAME][GEOGRAPHIC_DATA] , Calacatta Ivy ,…" at bounding box center [1232, 482] width 304 height 64
drag, startPoint x: 1180, startPoint y: 454, endPoint x: 1079, endPoint y: 459, distance: 101.1
click at [1080, 459] on link "Calacatta Magnolia" at bounding box center [1131, 461] width 102 height 14
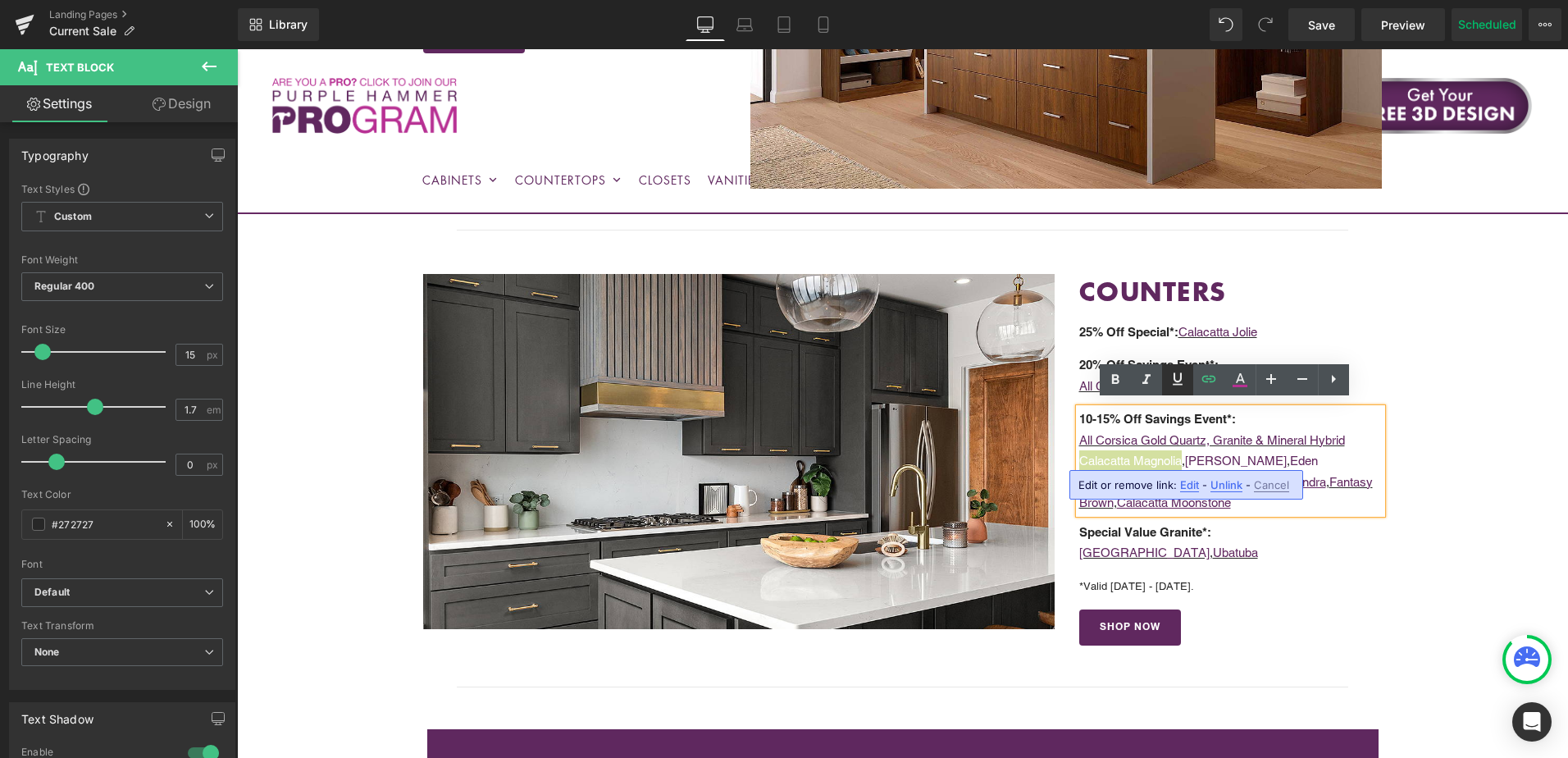
click at [1178, 382] on icon at bounding box center [1178, 380] width 10 height 12
click at [1363, 481] on p "Calacatta Magnolia , Calacatta [PERSON_NAME][GEOGRAPHIC_DATA] , Calacatta Ivy ,…" at bounding box center [1232, 482] width 304 height 64
drag, startPoint x: 1285, startPoint y: 457, endPoint x: 1187, endPoint y: 455, distance: 98.0
click at [1187, 455] on link "[PERSON_NAME]" at bounding box center [1235, 461] width 102 height 14
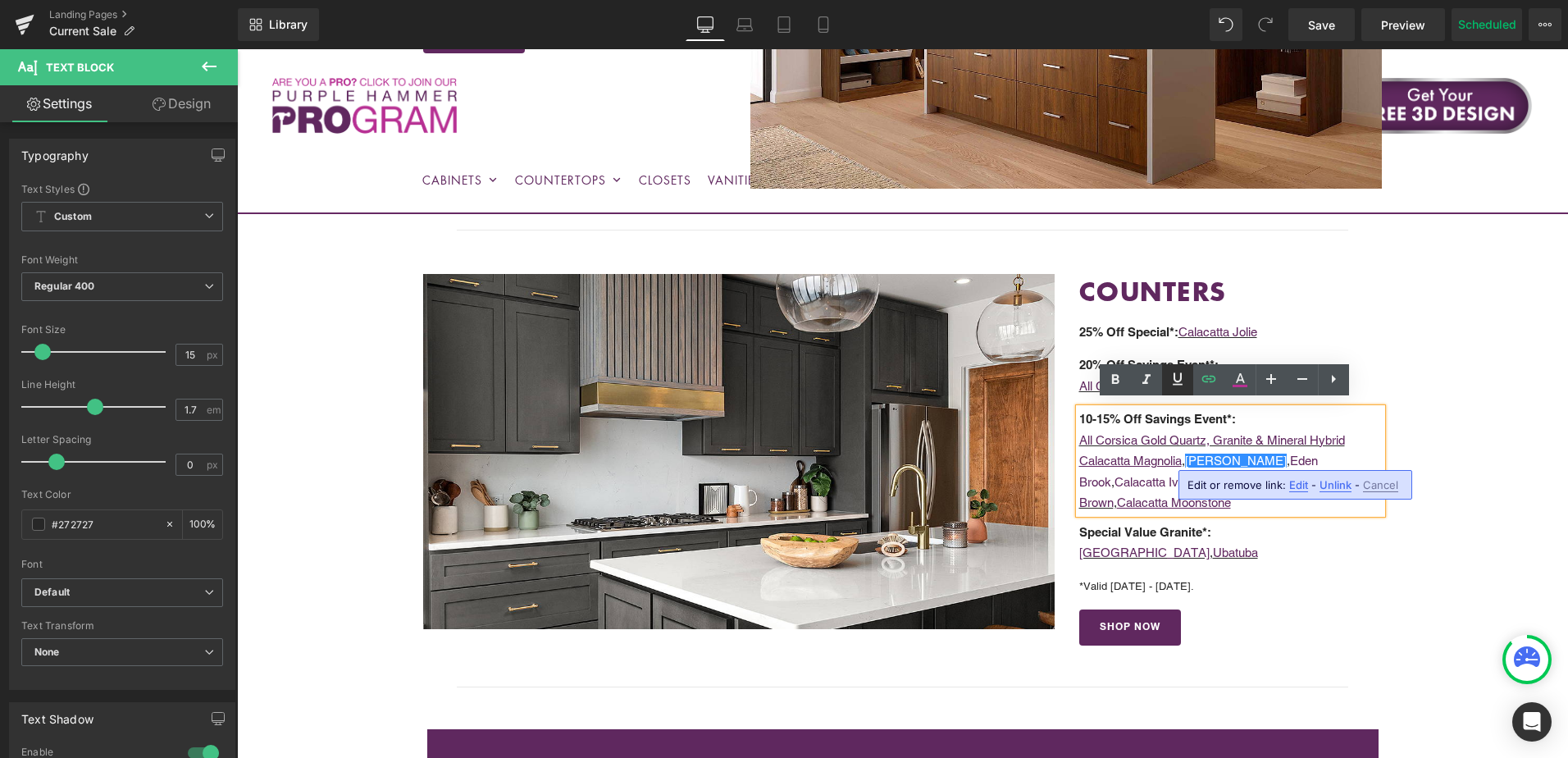
click at [1181, 375] on icon at bounding box center [1178, 380] width 10 height 12
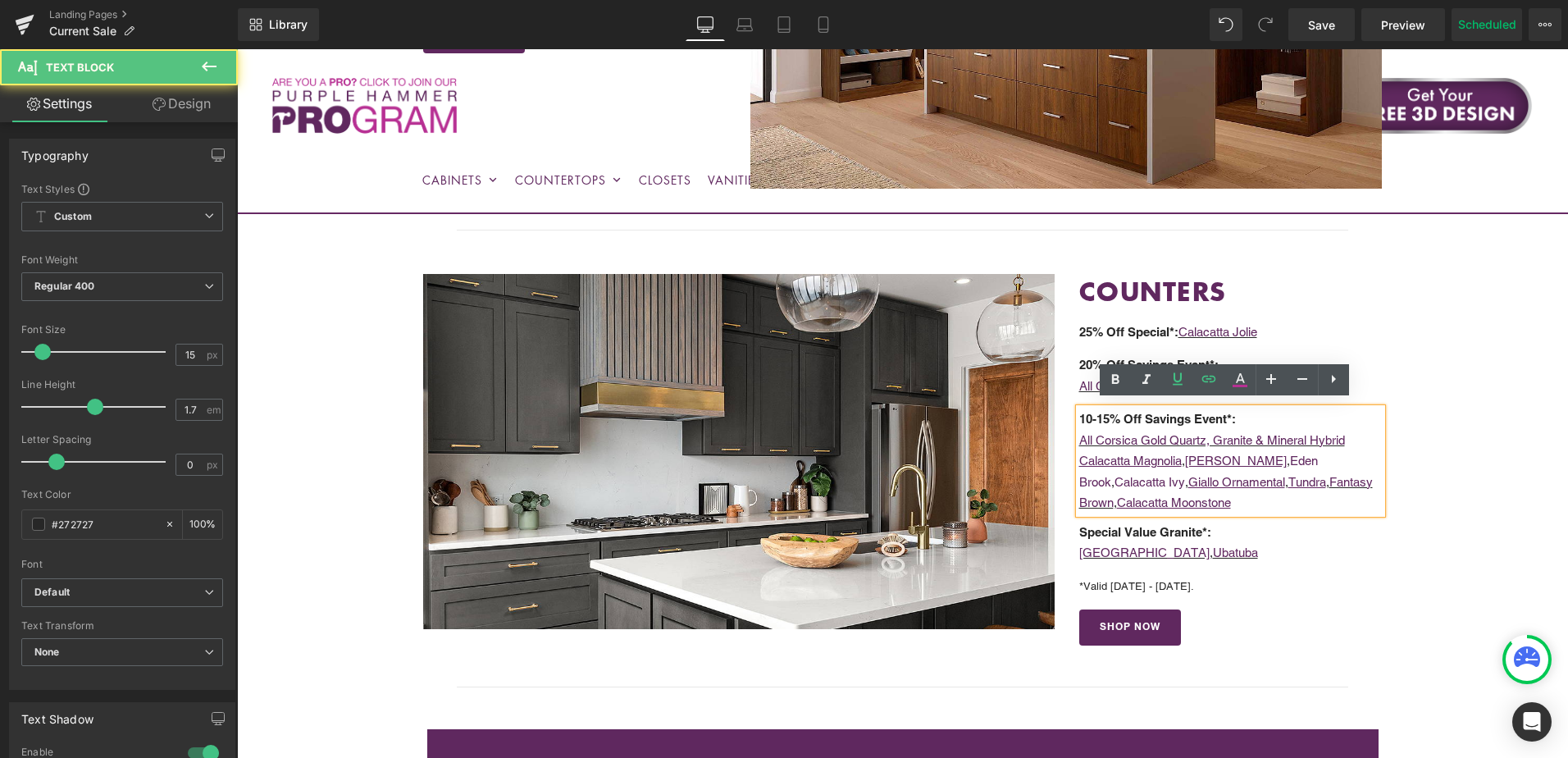
click at [1360, 479] on p "Calacatta Magnolia , Calacatta [PERSON_NAME][GEOGRAPHIC_DATA] , Calacatta Ivy ,…" at bounding box center [1232, 482] width 304 height 64
drag, startPoint x: 1358, startPoint y: 456, endPoint x: 1296, endPoint y: 457, distance: 62.0
click at [1296, 457] on p "Calacatta Magnolia , Calacatta [PERSON_NAME][GEOGRAPHIC_DATA] , Calacatta Ivy ,…" at bounding box center [1232, 482] width 304 height 64
click at [1181, 379] on icon at bounding box center [1178, 380] width 10 height 12
click at [1359, 485] on p "Calacatta Magnolia , Calacatta [PERSON_NAME][GEOGRAPHIC_DATA] , Calacatta Ivy ,…" at bounding box center [1232, 482] width 304 height 64
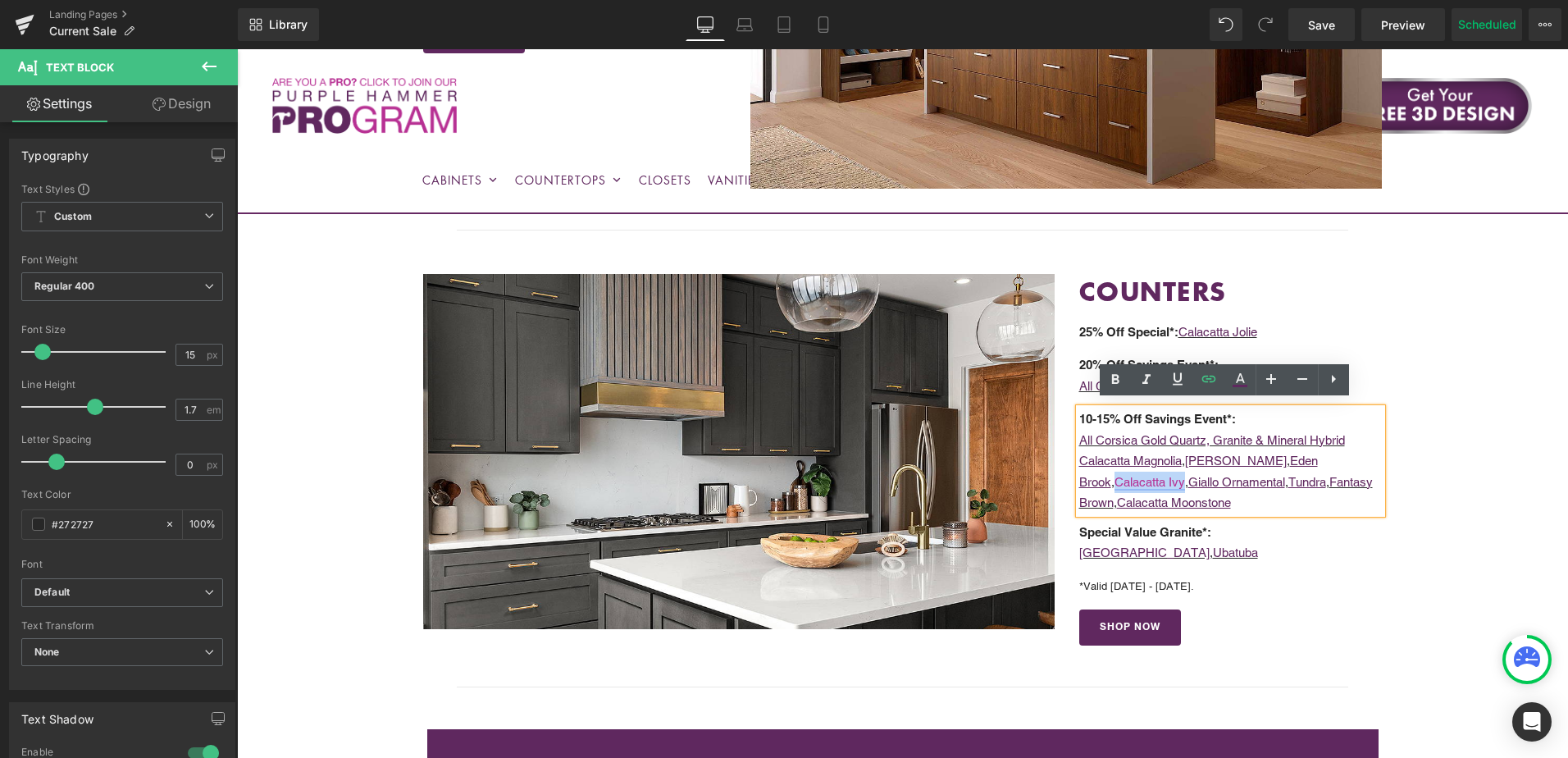
drag, startPoint x: 1145, startPoint y: 481, endPoint x: 1076, endPoint y: 483, distance: 69.0
click at [1115, 483] on link "Calacatta Ivy" at bounding box center [1150, 482] width 71 height 14
click at [1178, 384] on icon at bounding box center [1178, 380] width 10 height 12
click at [1361, 509] on div "10-15% Off Savings Event*: All Corsica Gold Quartz, Granite & Mineral Hybrid Ca…" at bounding box center [1232, 461] width 304 height 105
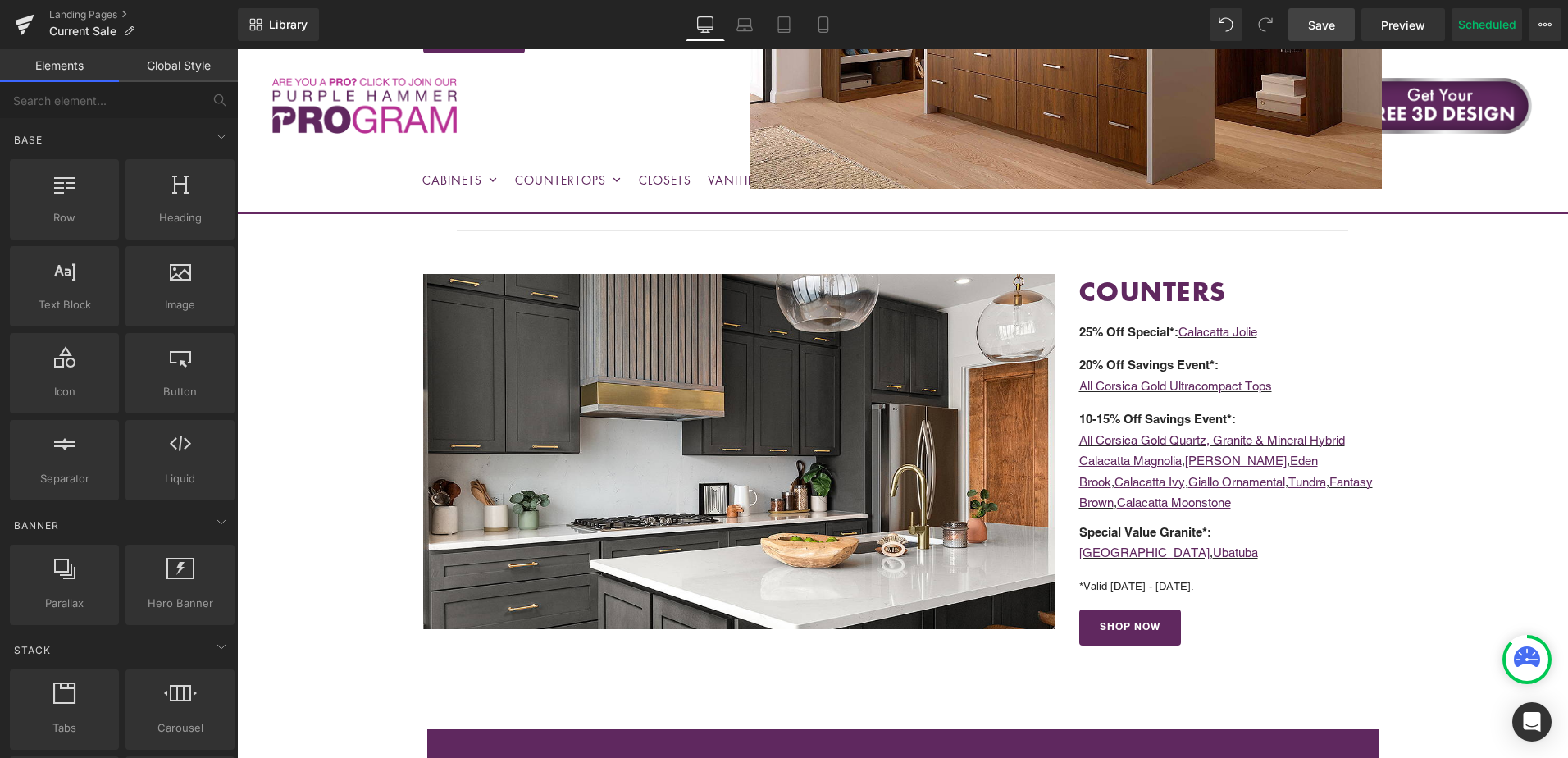
click at [1322, 32] on span "Save" at bounding box center [1322, 26] width 27 height 18
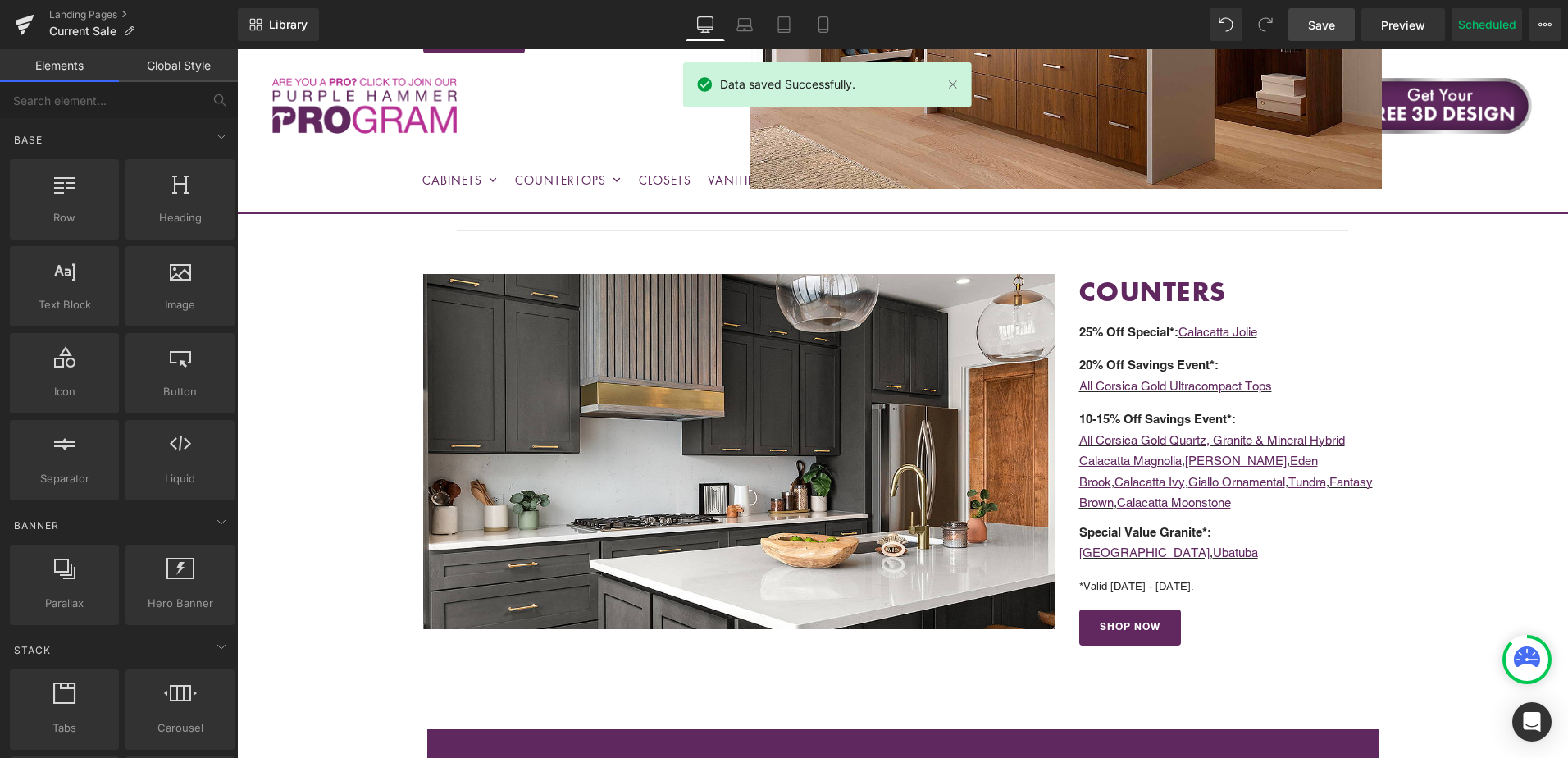
drag, startPoint x: 1313, startPoint y: 27, endPoint x: 1245, endPoint y: 57, distance: 74.3
click at [1313, 27] on span "Save" at bounding box center [1322, 26] width 27 height 18
click at [1542, 26] on icon at bounding box center [1545, 24] width 13 height 13
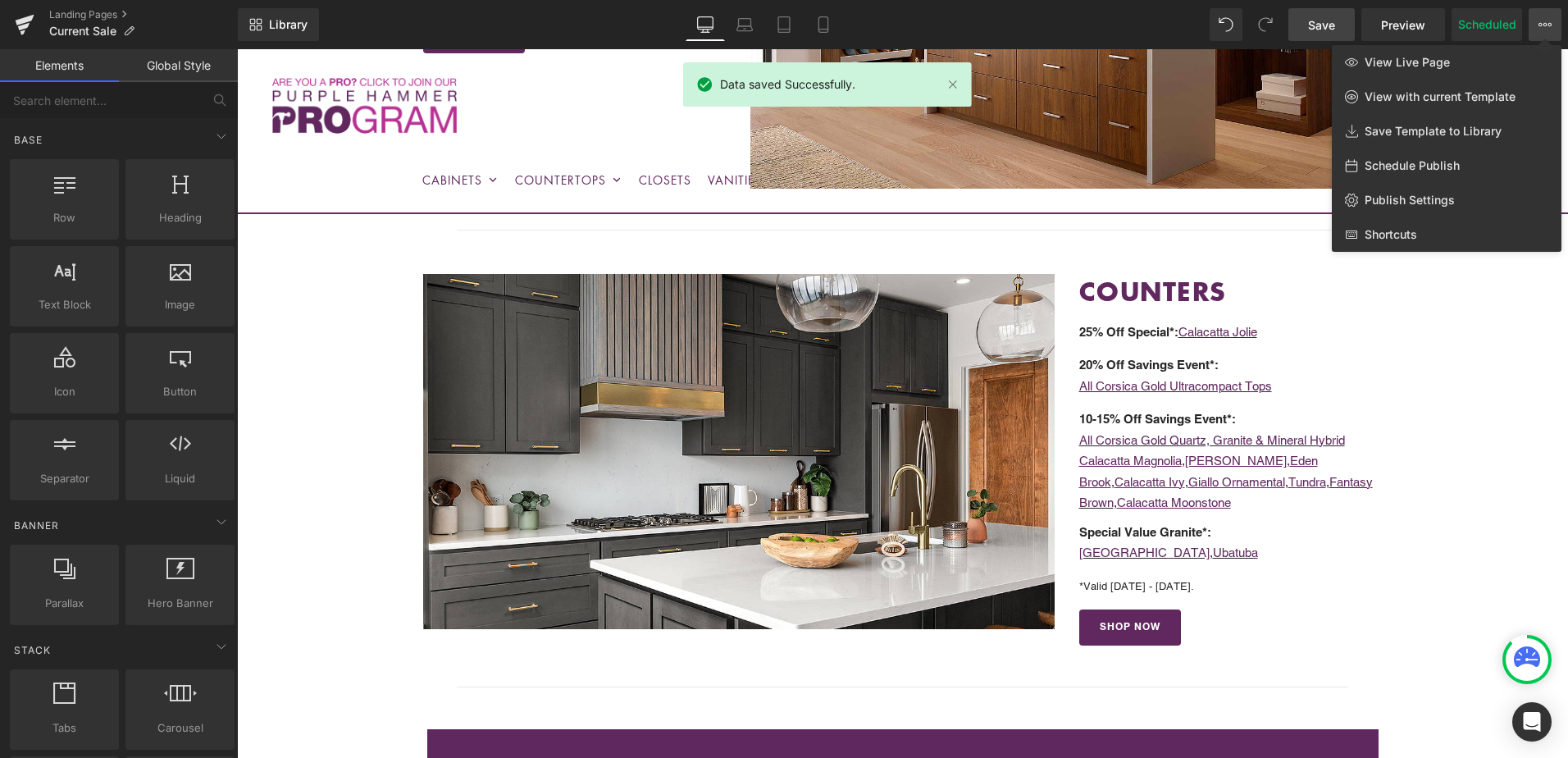
click at [1416, 169] on span "Schedule Publish" at bounding box center [1413, 165] width 95 height 15
select select
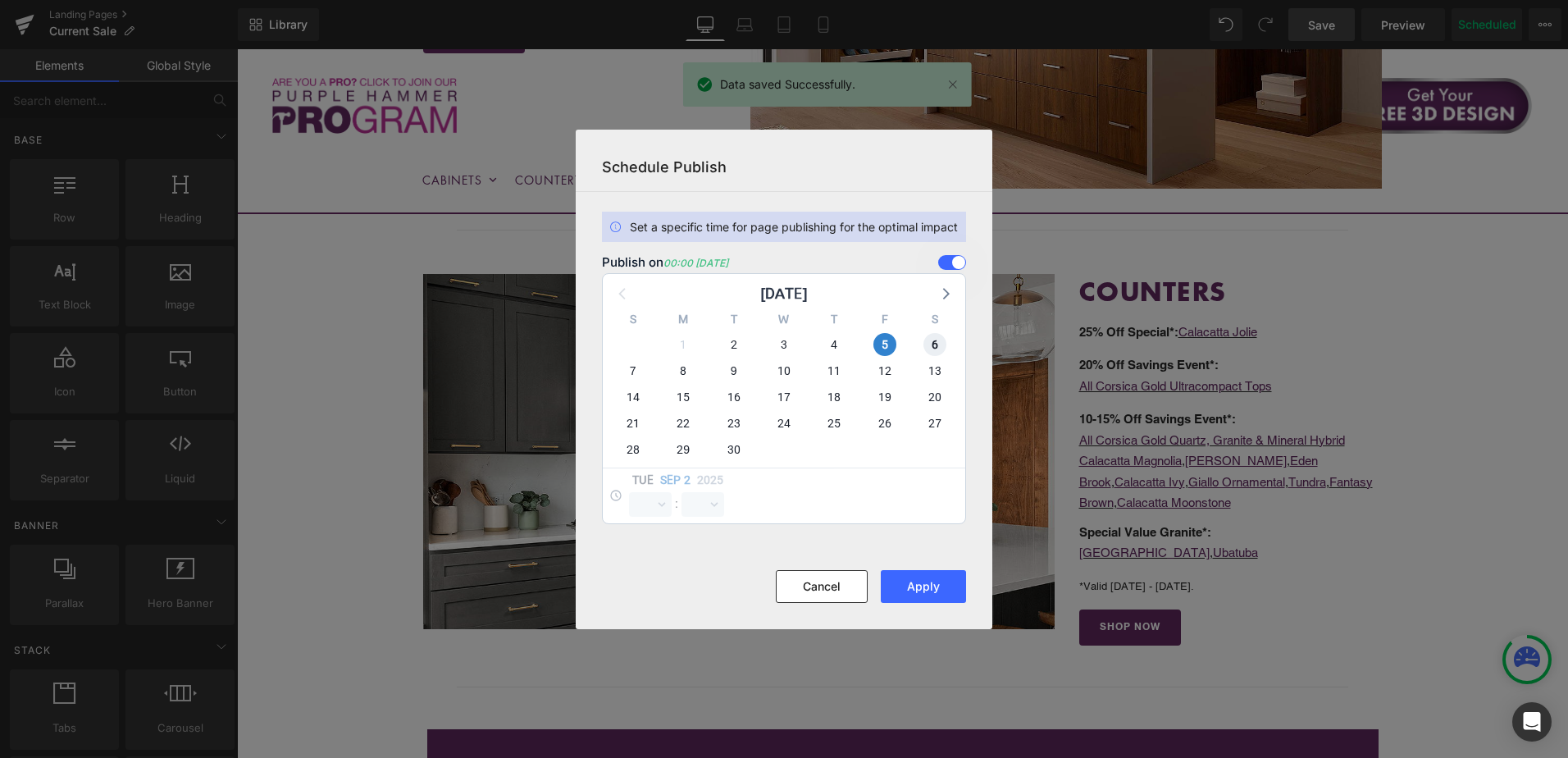
click at [932, 355] on span "6" at bounding box center [935, 345] width 23 height 23
select select "0"
click at [885, 350] on span "5" at bounding box center [885, 345] width 23 height 23
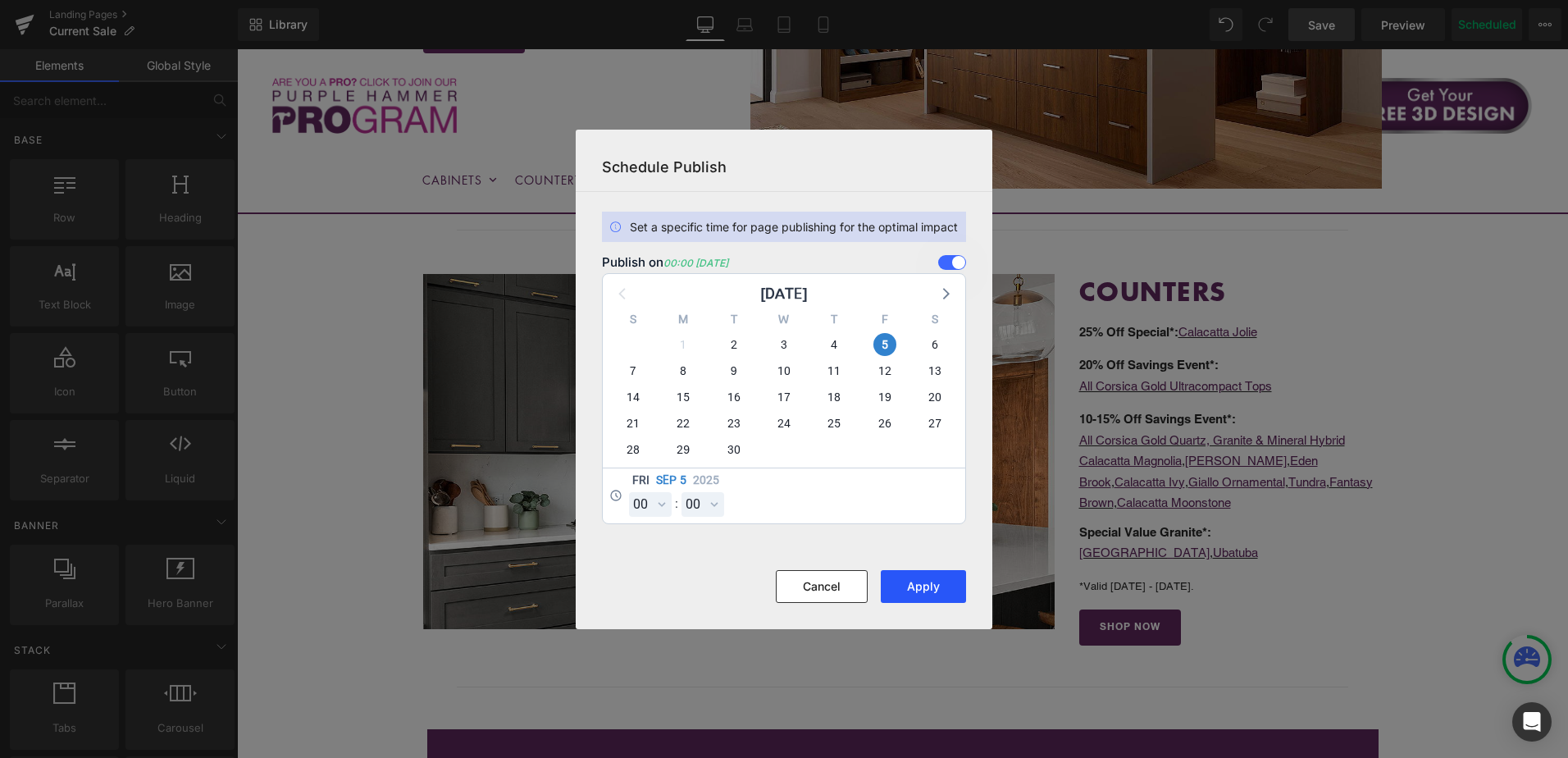
click at [922, 588] on button "Apply" at bounding box center [923, 587] width 86 height 33
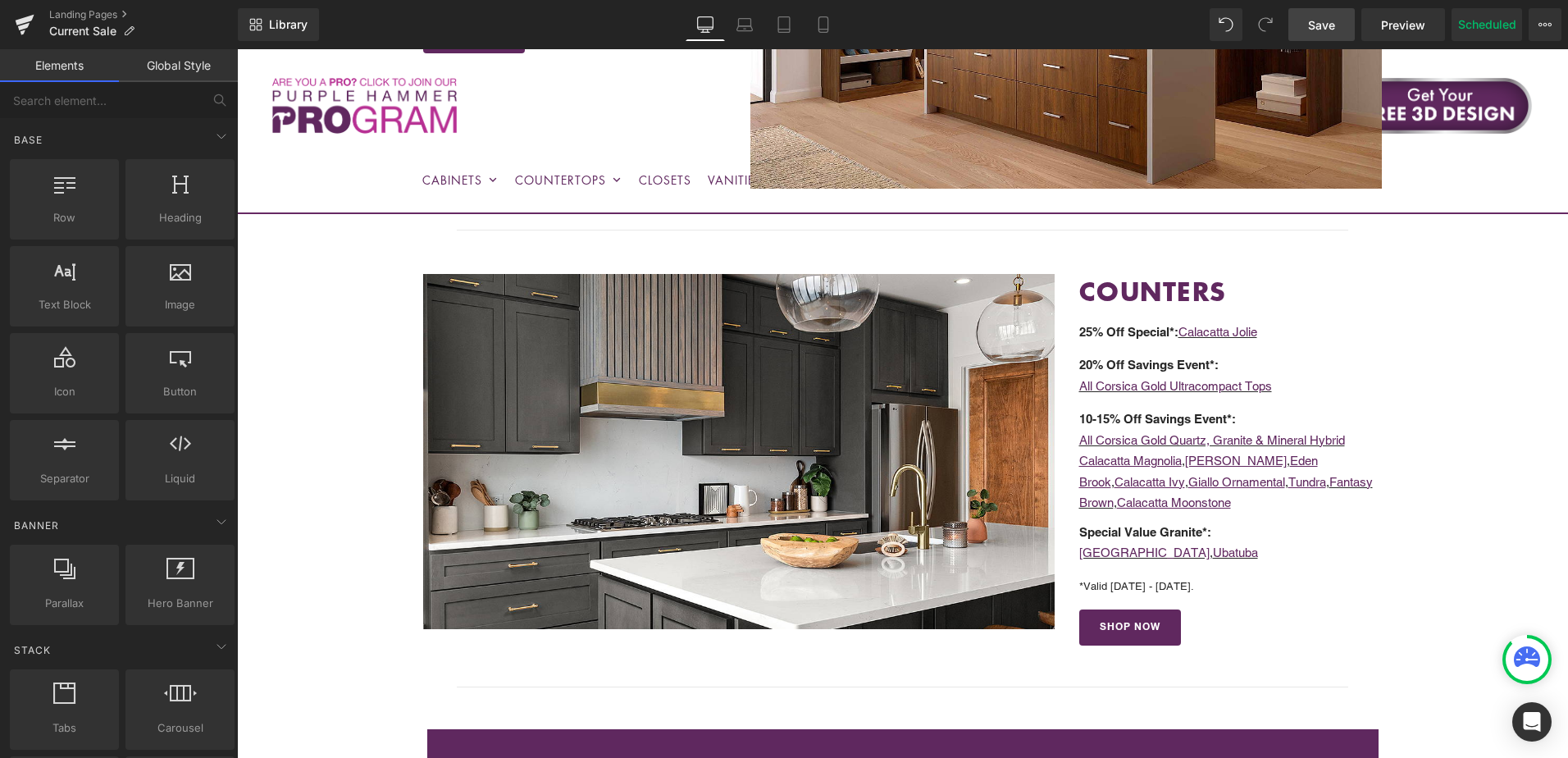
click at [1327, 27] on span "Save" at bounding box center [1322, 26] width 27 height 18
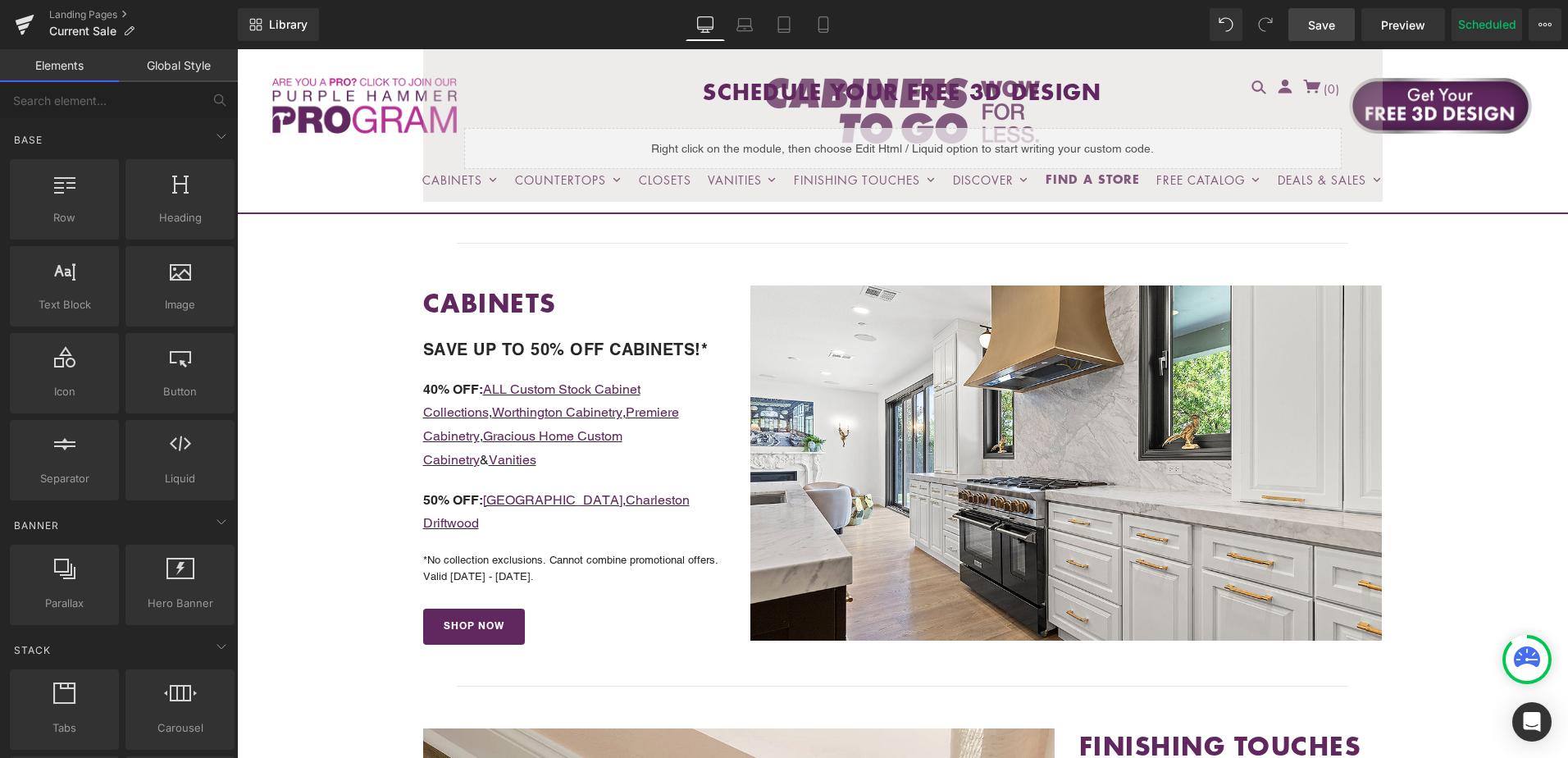
scroll to position [411, 0]
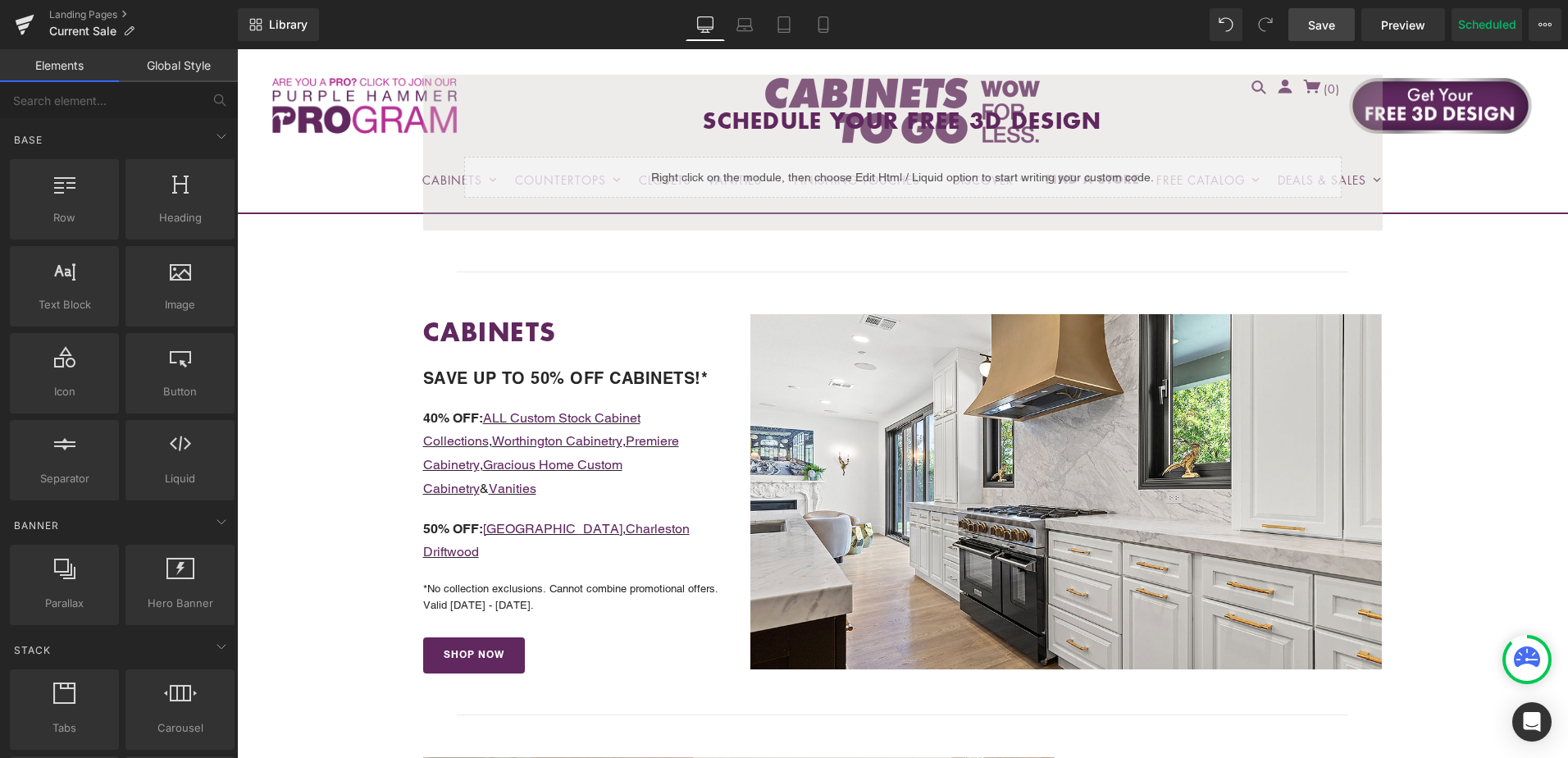
drag, startPoint x: 1540, startPoint y: 408, endPoint x: 1389, endPoint y: 421, distance: 151.6
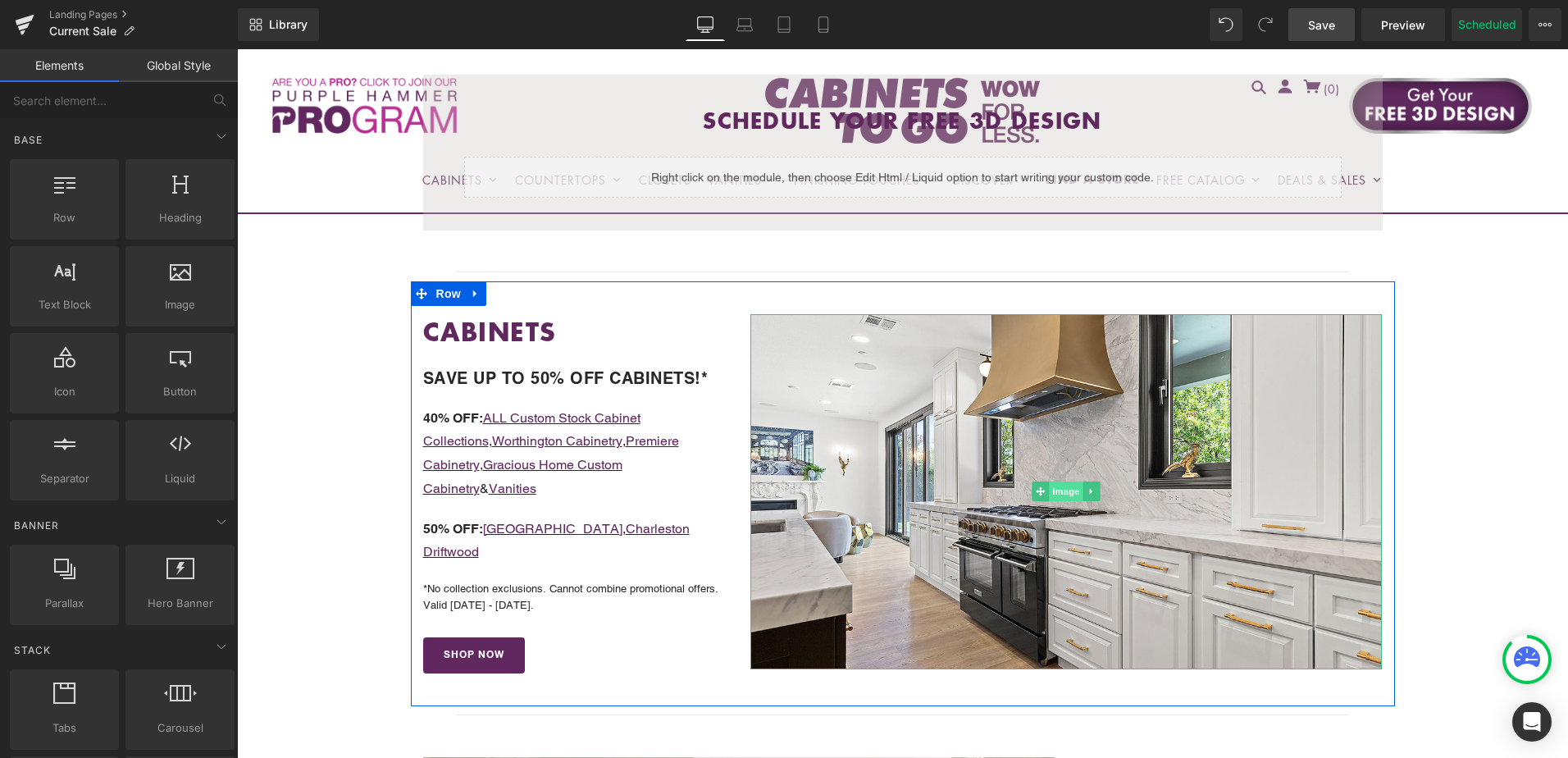
click at [1059, 496] on span "Image" at bounding box center [1067, 491] width 34 height 19
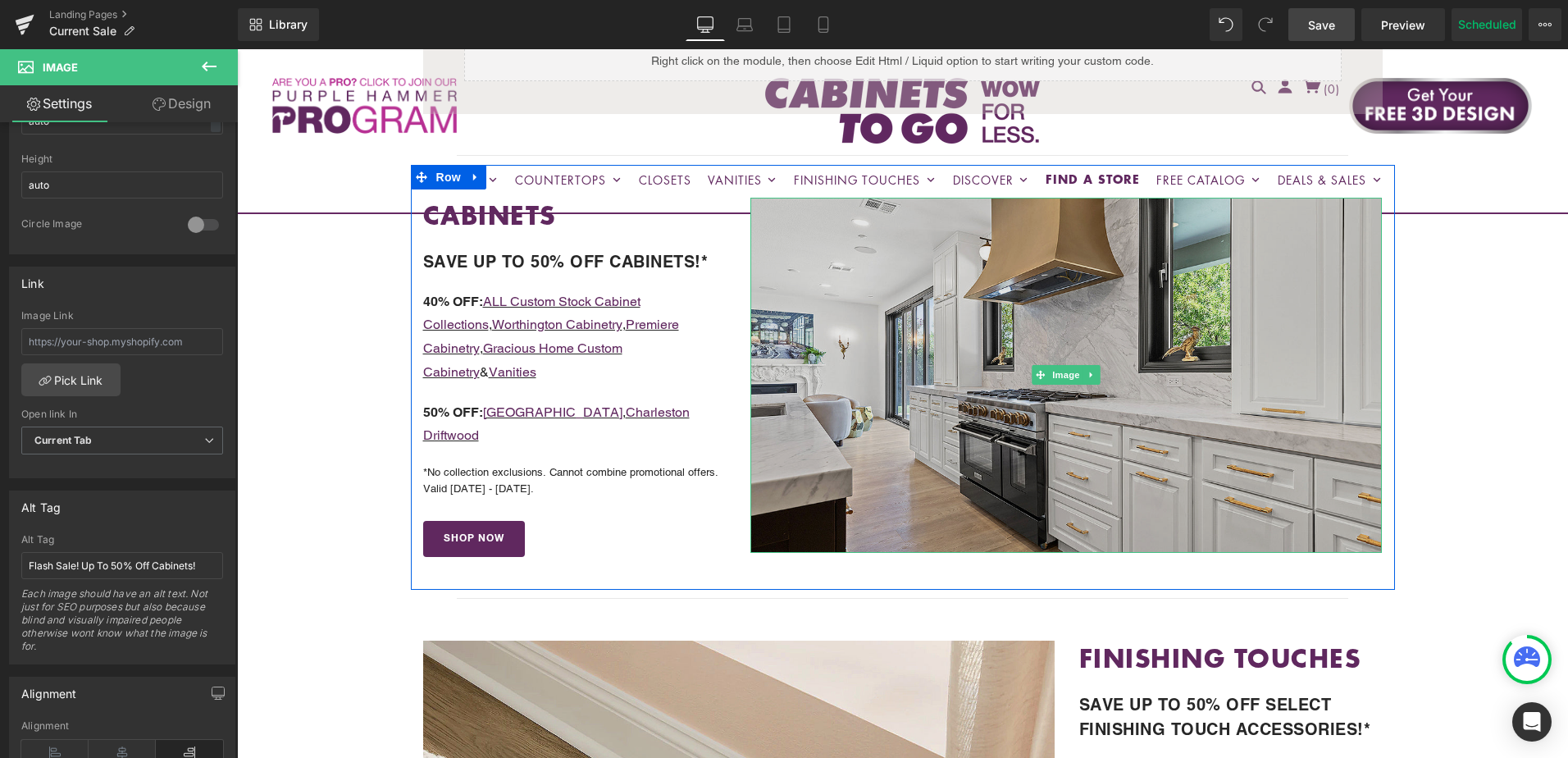
scroll to position [821, 0]
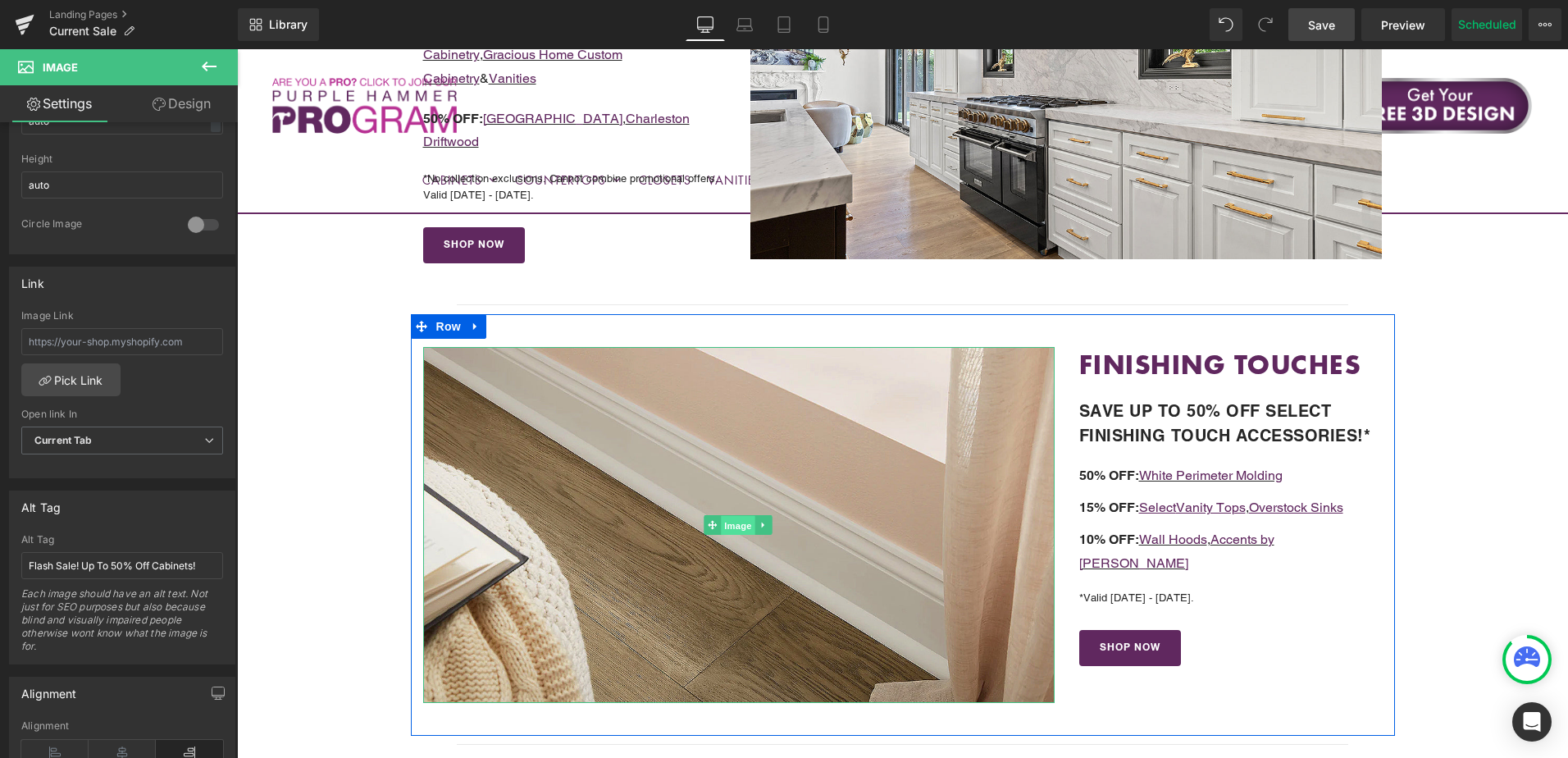
click at [732, 520] on span "Image" at bounding box center [739, 526] width 34 height 19
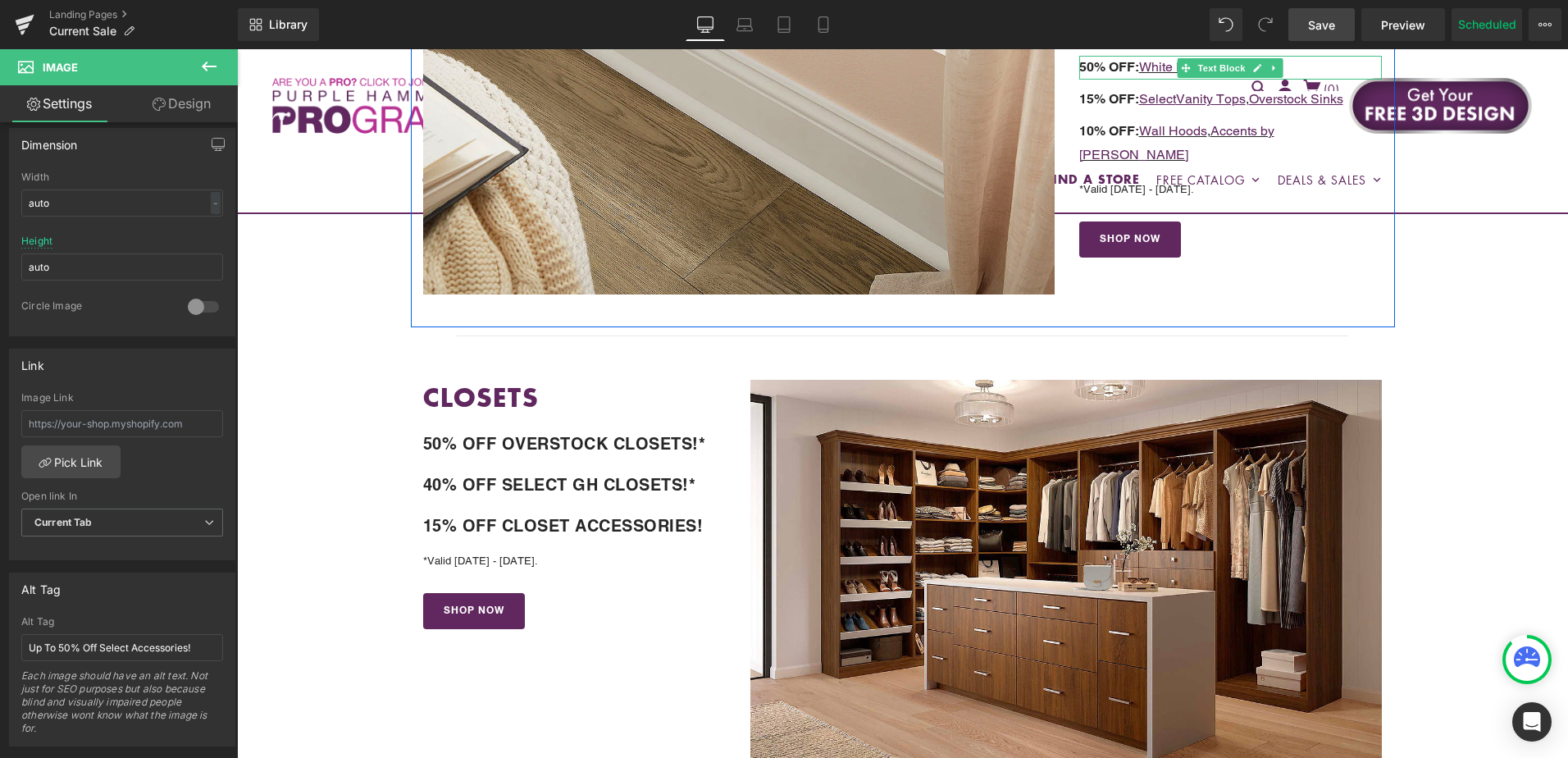
scroll to position [1232, 0]
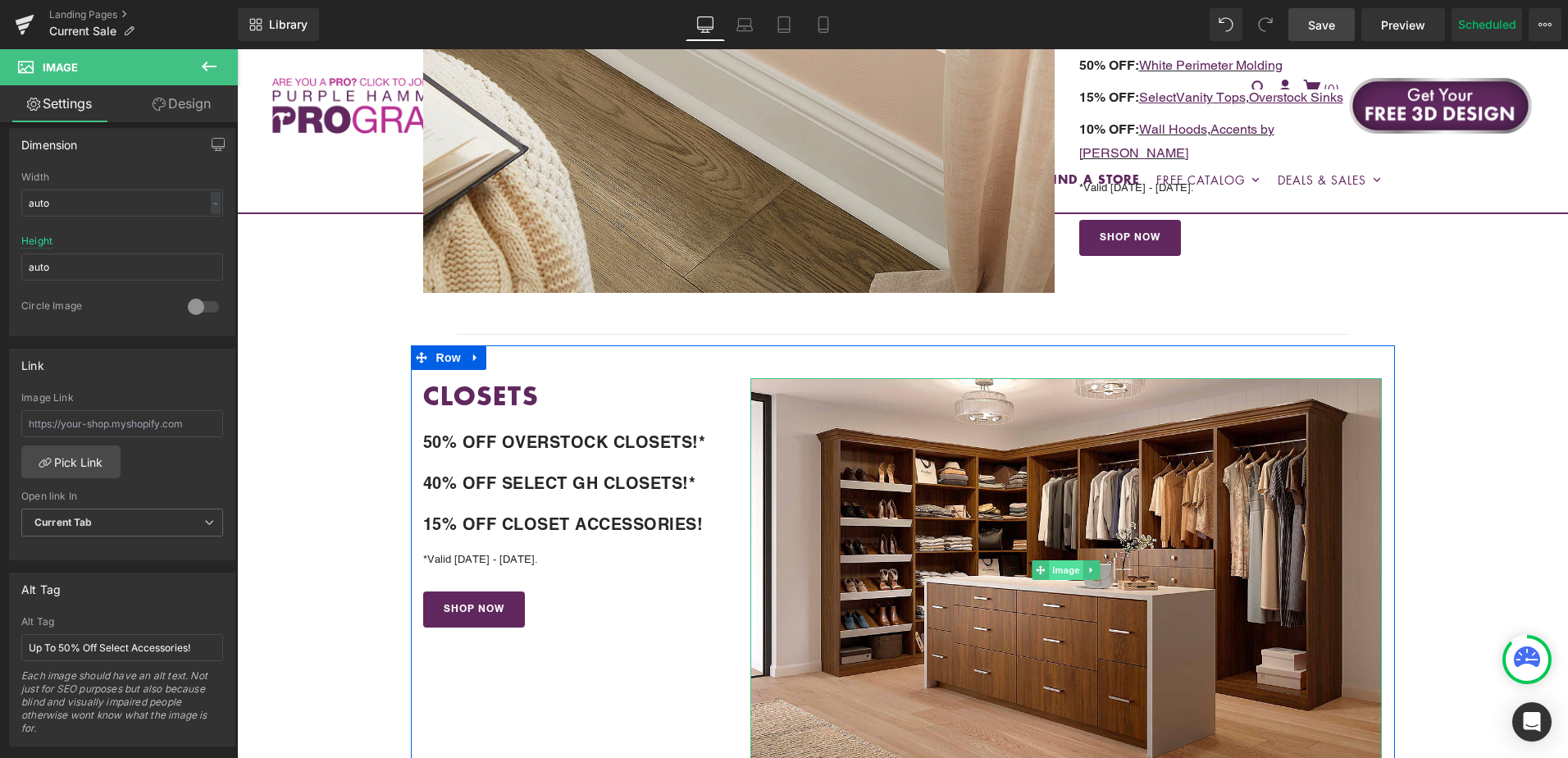
click at [1058, 572] on span "Image" at bounding box center [1067, 571] width 34 height 19
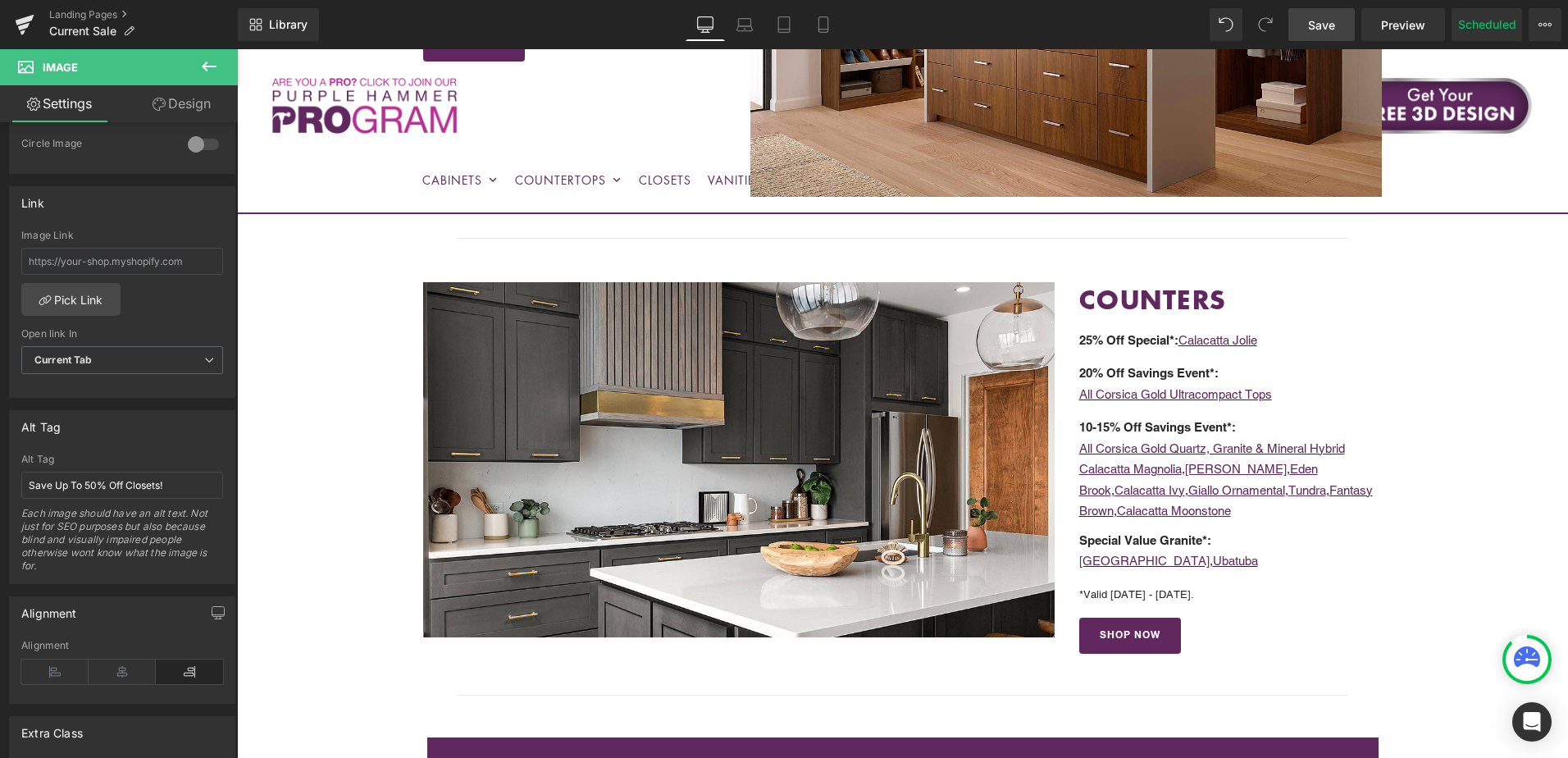
scroll to position [1806, 0]
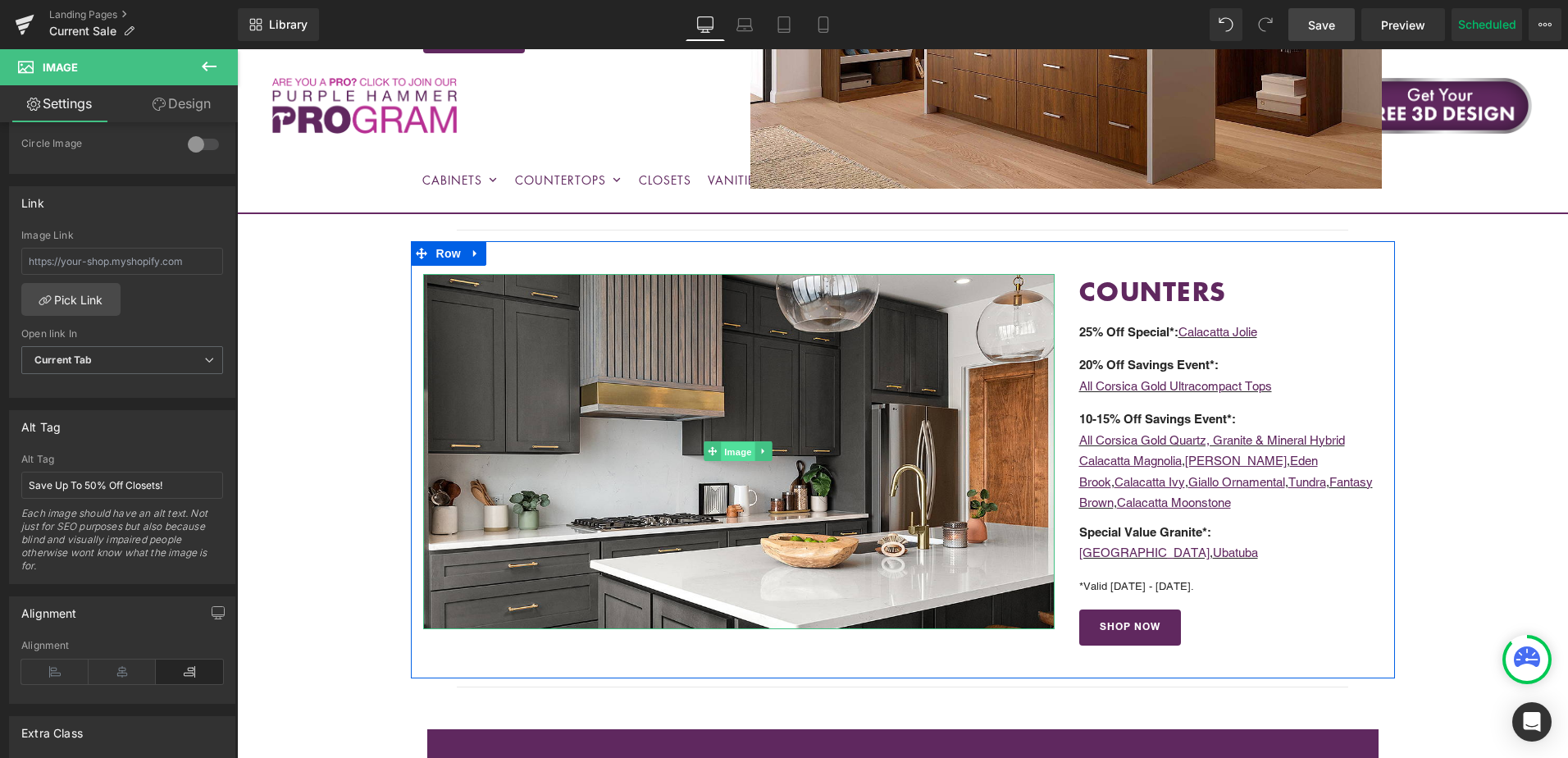
click at [733, 448] on span "Image" at bounding box center [739, 452] width 34 height 19
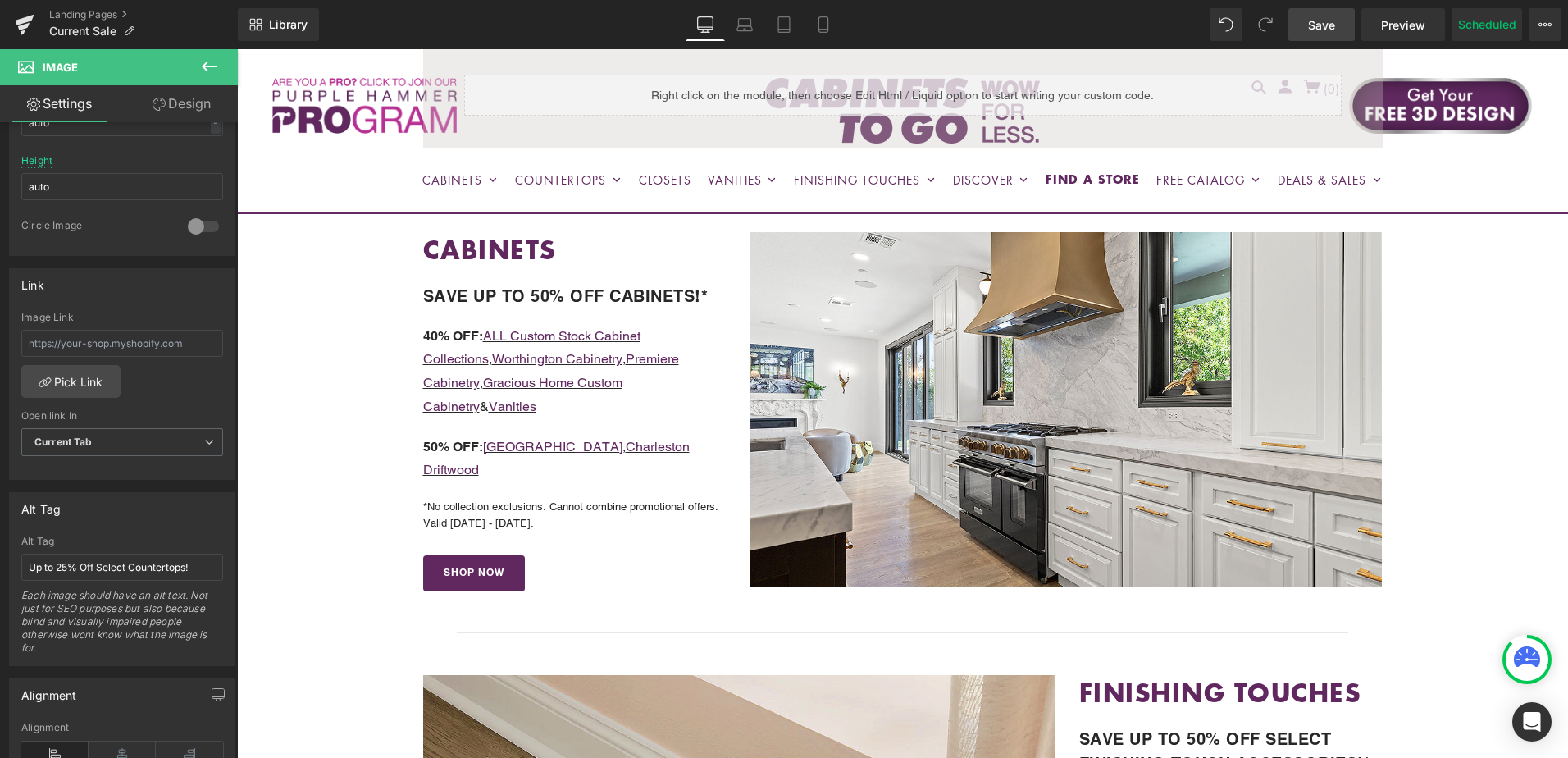
scroll to position [0, 0]
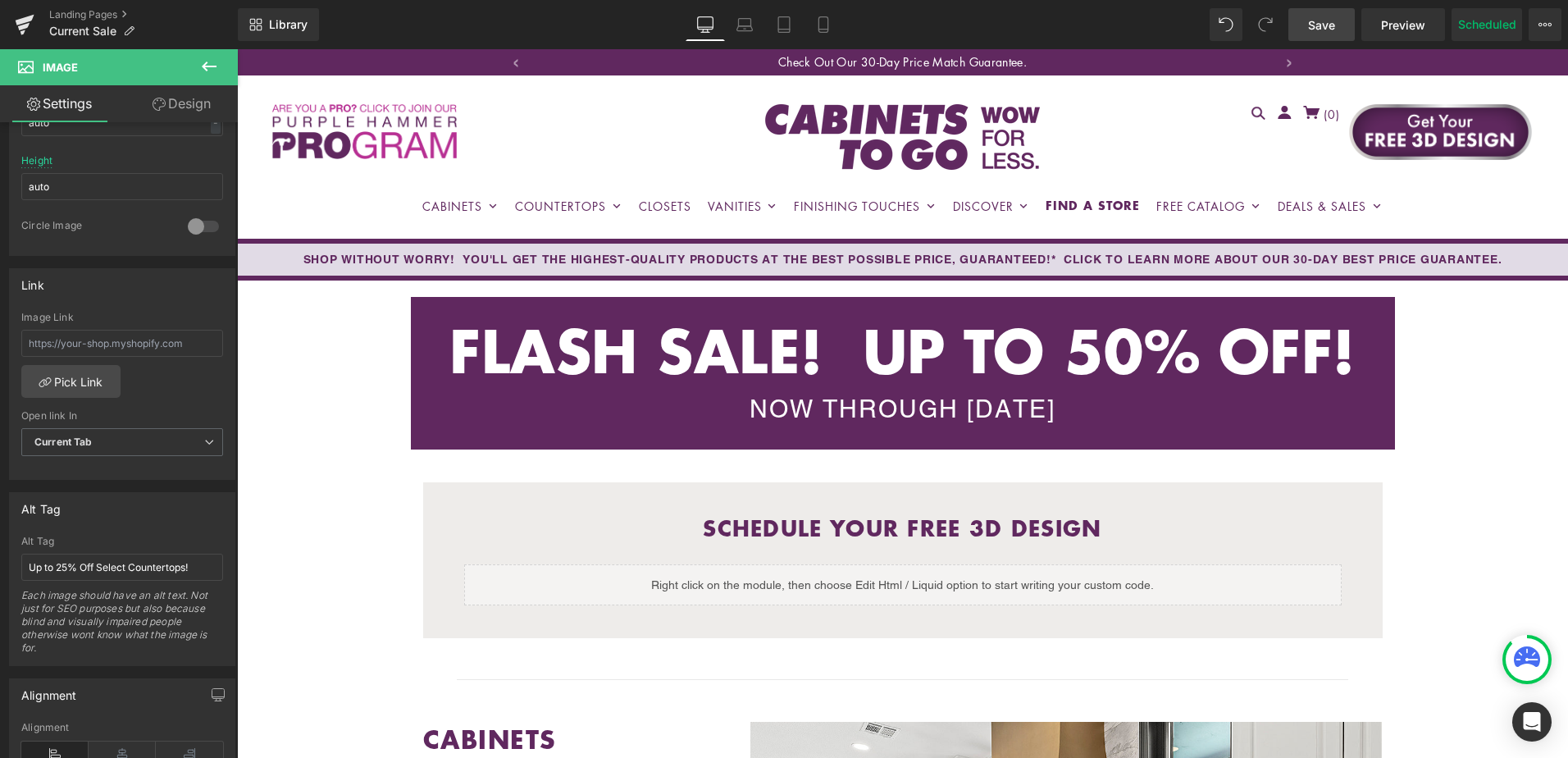
drag, startPoint x: 1308, startPoint y: 18, endPoint x: 1270, endPoint y: 477, distance: 460.6
click at [1308, 18] on link "Save" at bounding box center [1321, 24] width 66 height 33
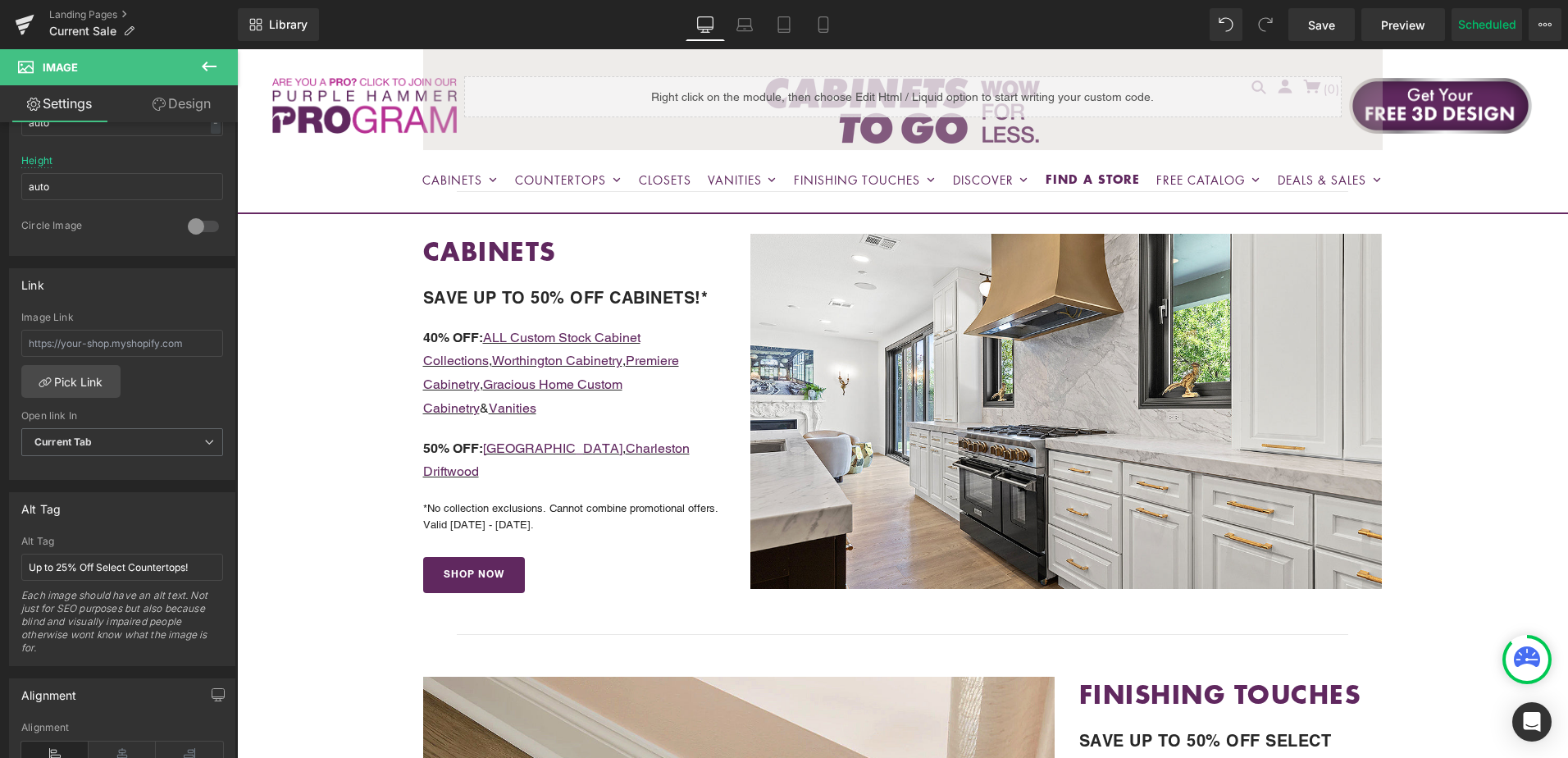
scroll to position [492, 0]
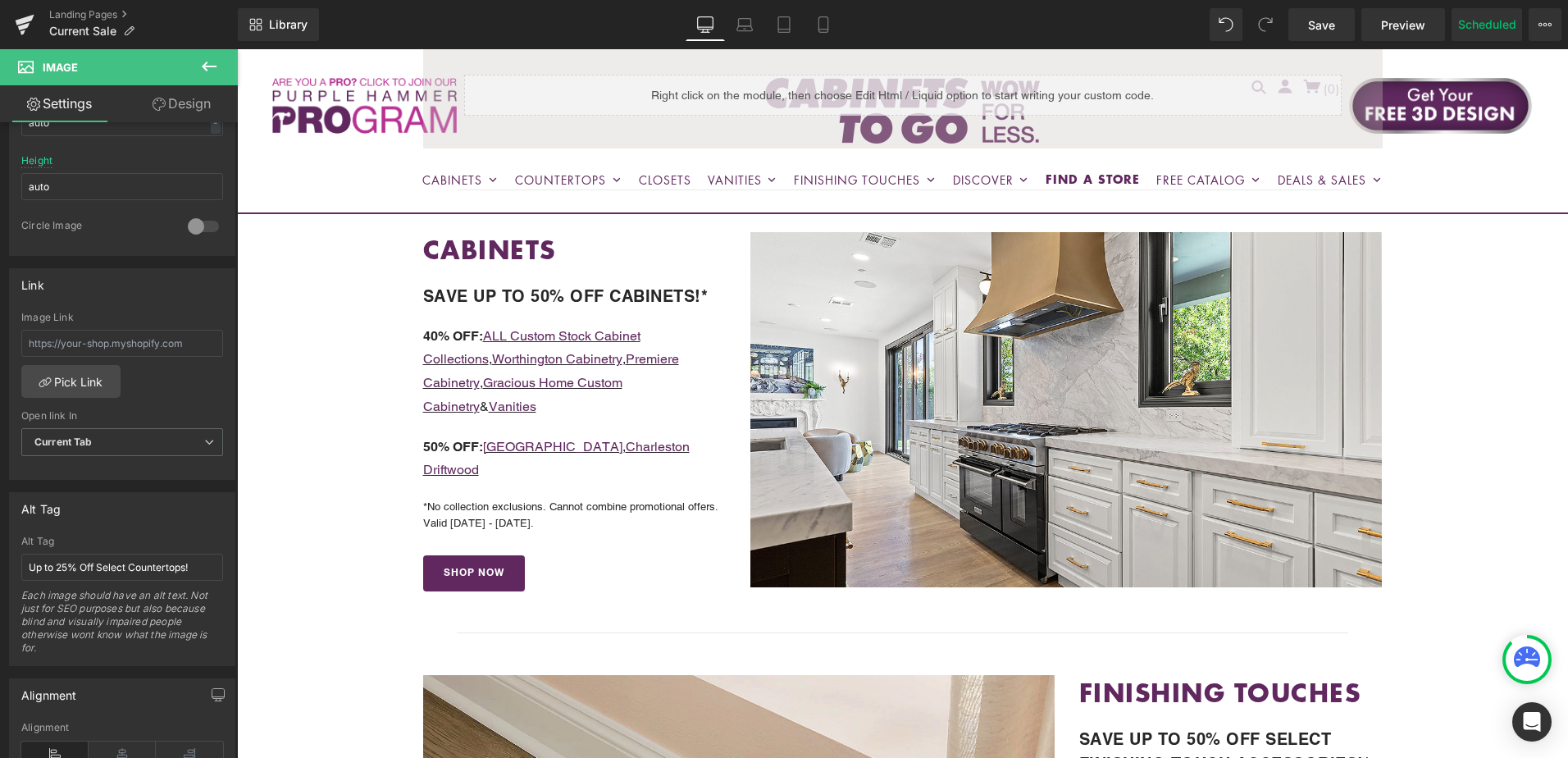
drag, startPoint x: 1481, startPoint y: 344, endPoint x: 1417, endPoint y: 165, distance: 190.1
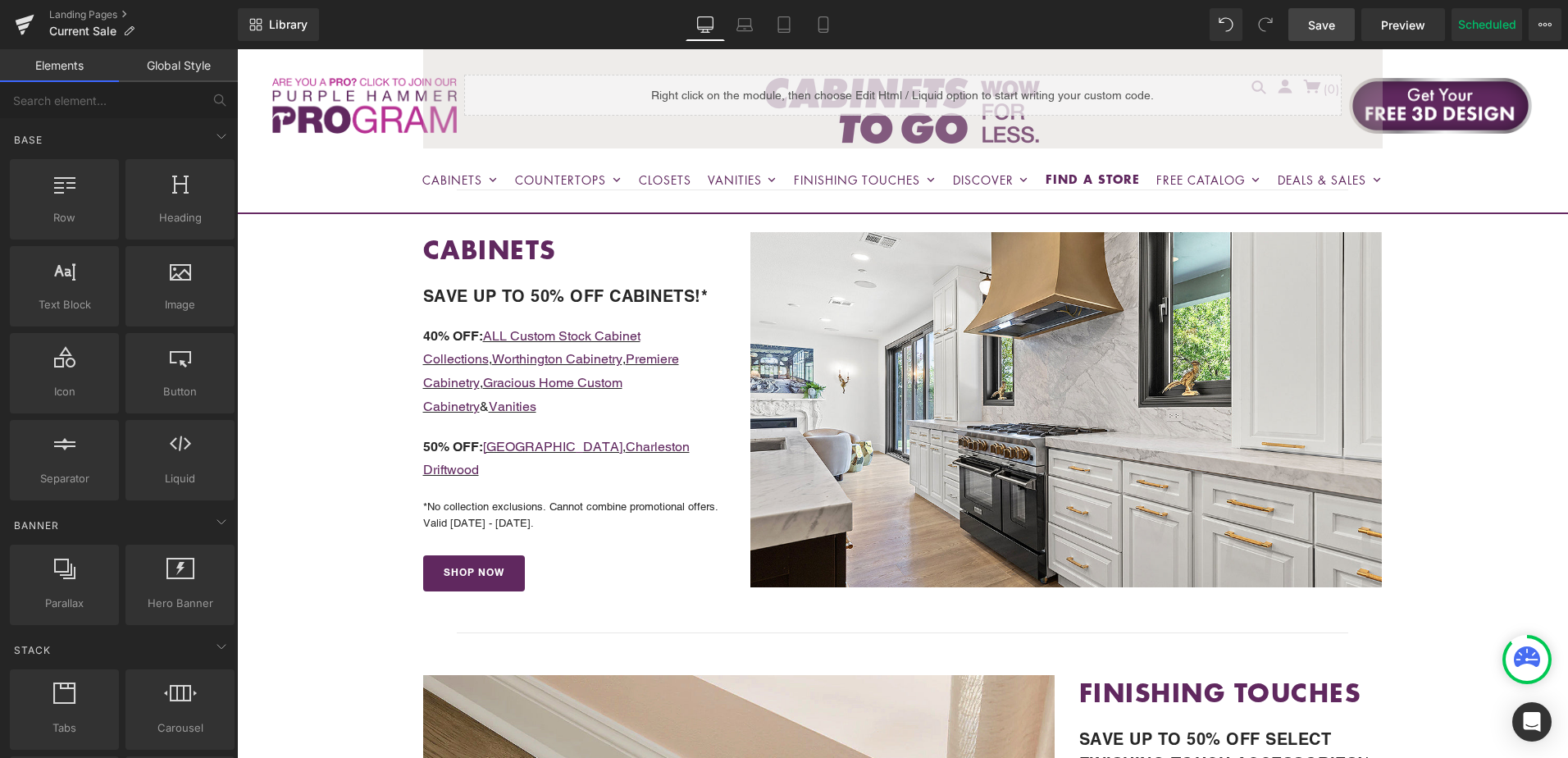
click at [1315, 30] on span "Save" at bounding box center [1322, 26] width 27 height 18
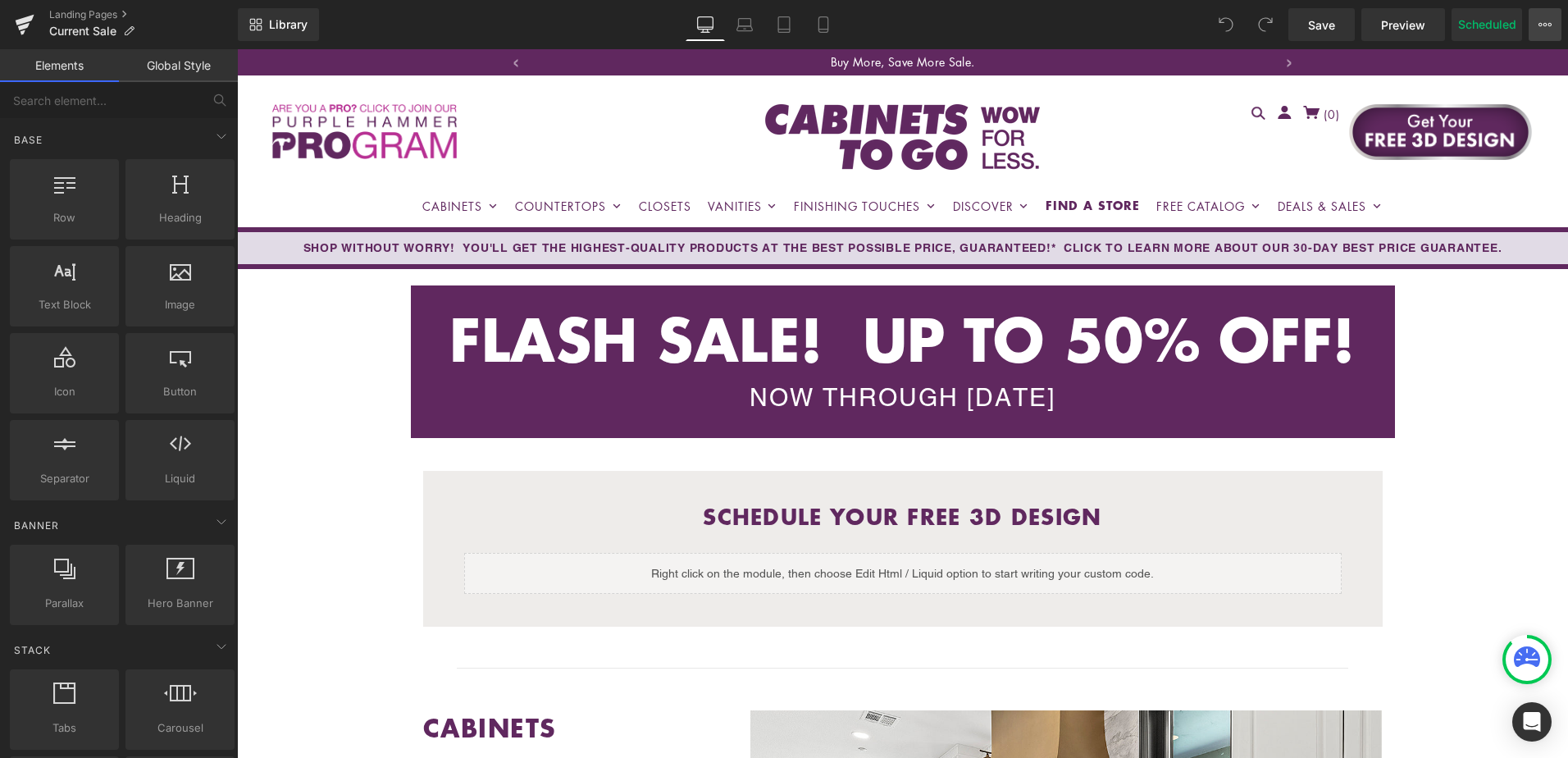
click at [1550, 29] on icon at bounding box center [1545, 24] width 13 height 13
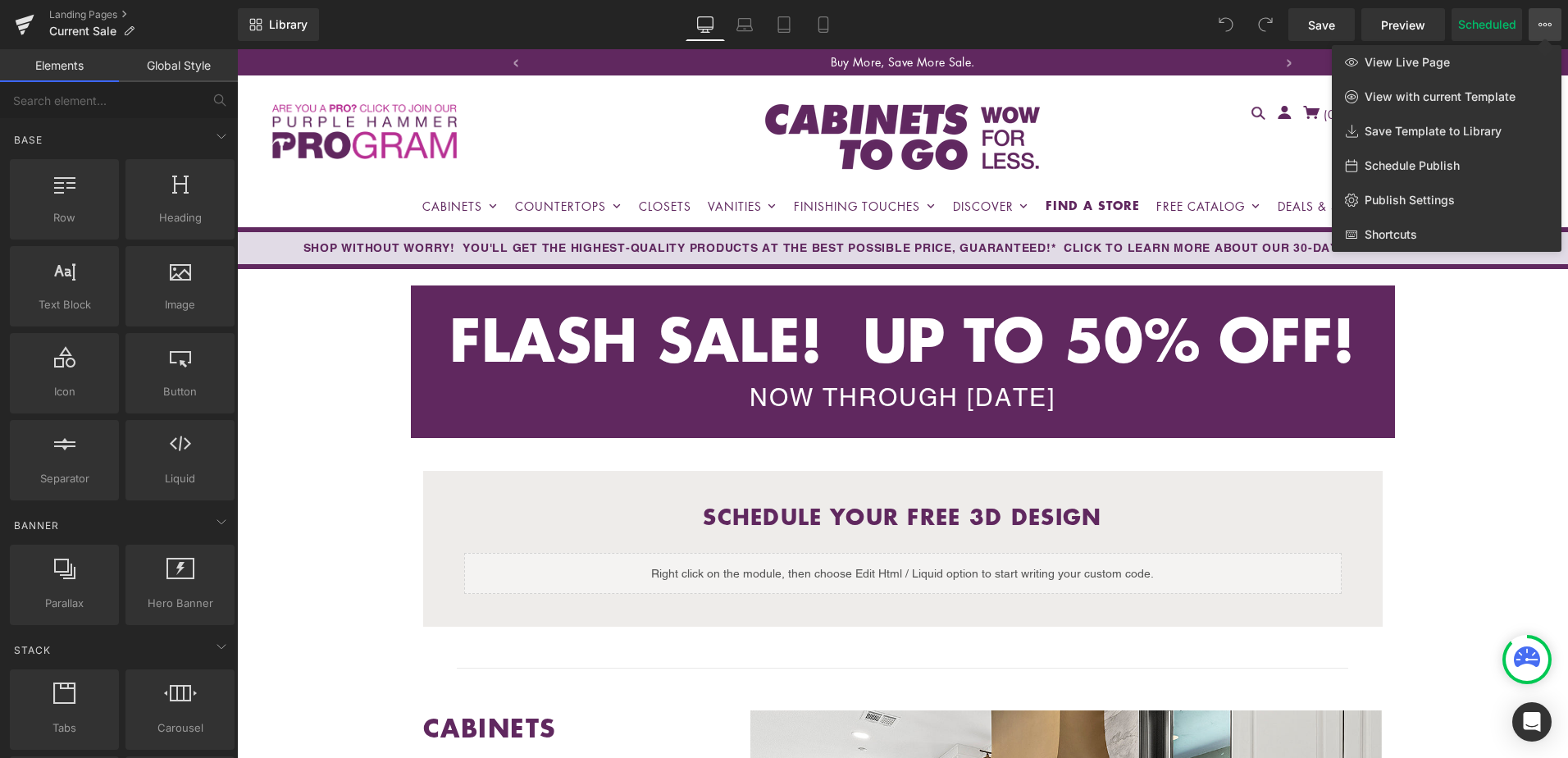
click at [1434, 169] on span "Schedule Publish" at bounding box center [1413, 165] width 95 height 15
select select
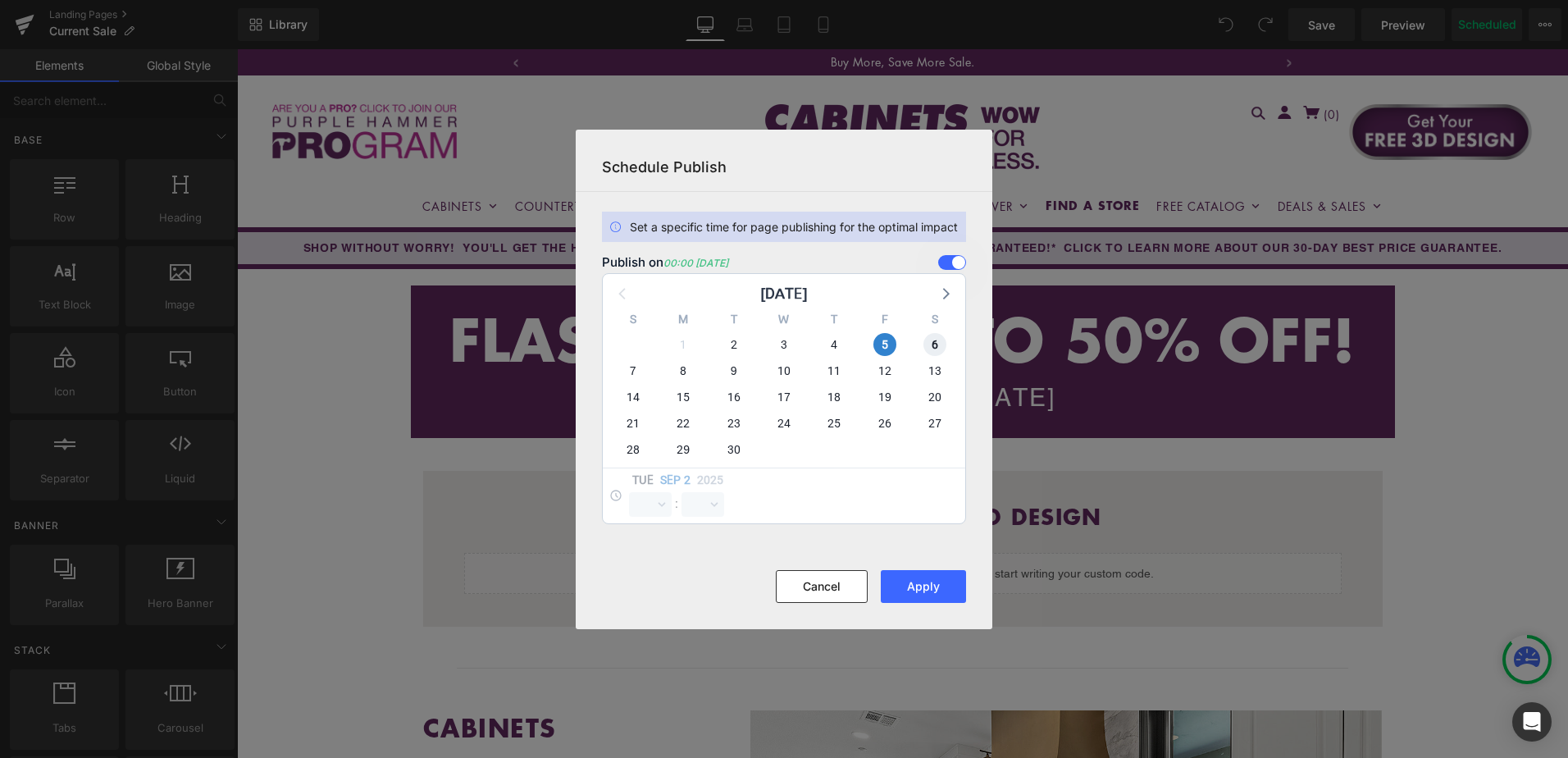
click at [931, 344] on span "6" at bounding box center [935, 345] width 23 height 23
select select "0"
click at [886, 341] on span "5" at bounding box center [885, 345] width 23 height 23
click at [923, 587] on button "Apply" at bounding box center [923, 587] width 86 height 33
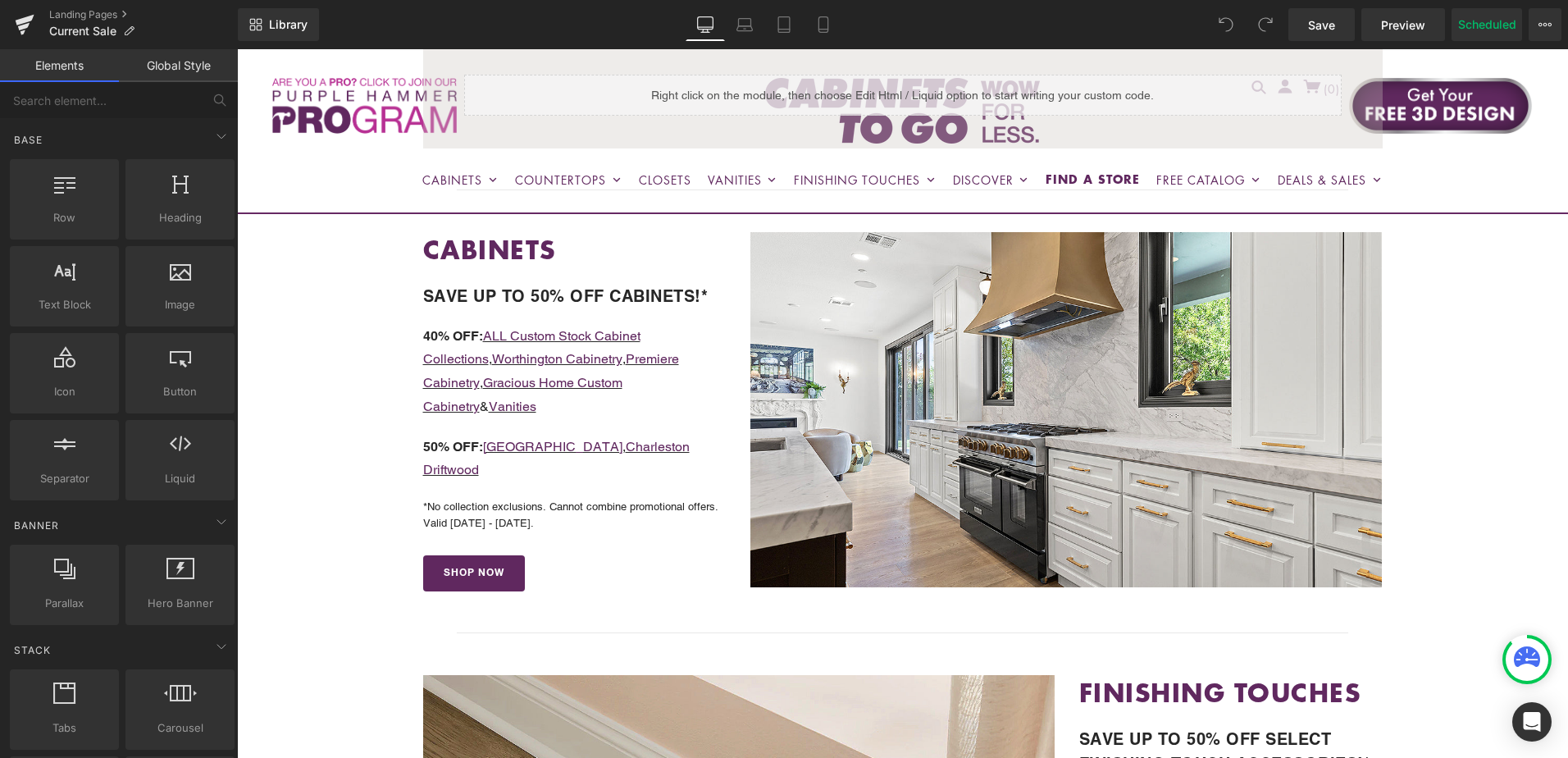
scroll to position [574, 0]
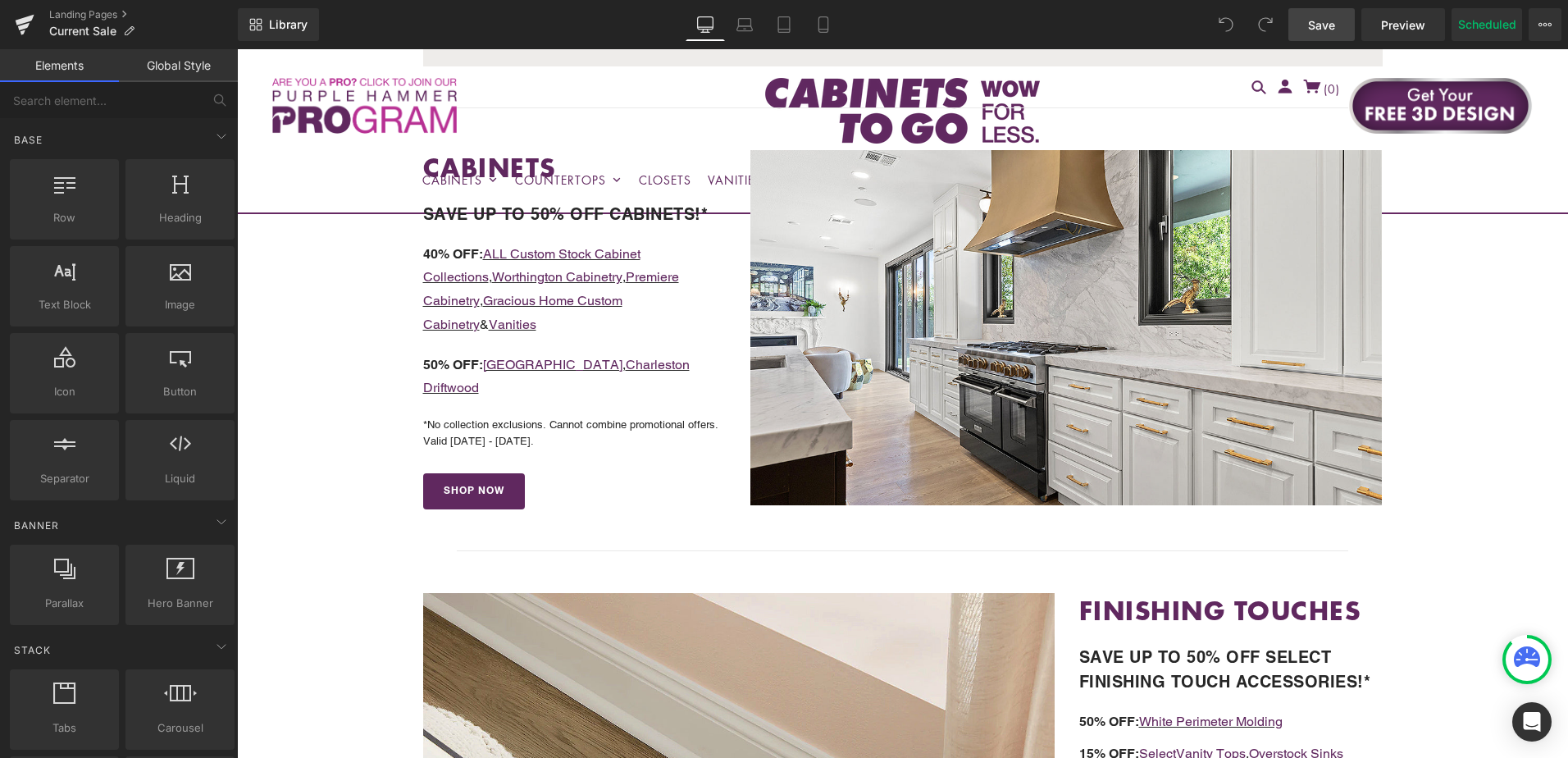
click at [1321, 28] on span "Save" at bounding box center [1322, 26] width 27 height 18
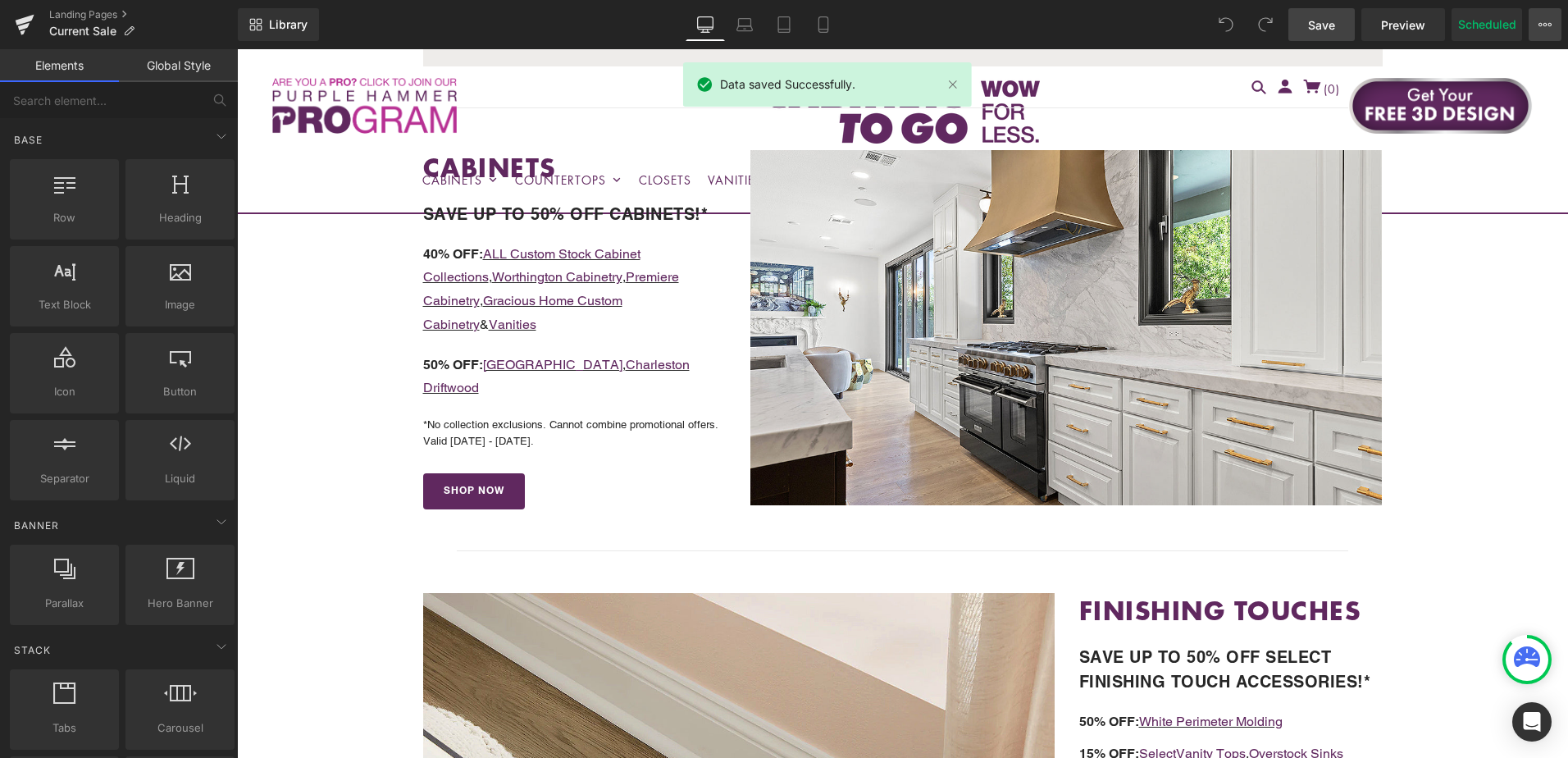
click at [1543, 24] on icon at bounding box center [1545, 25] width 4 height 4
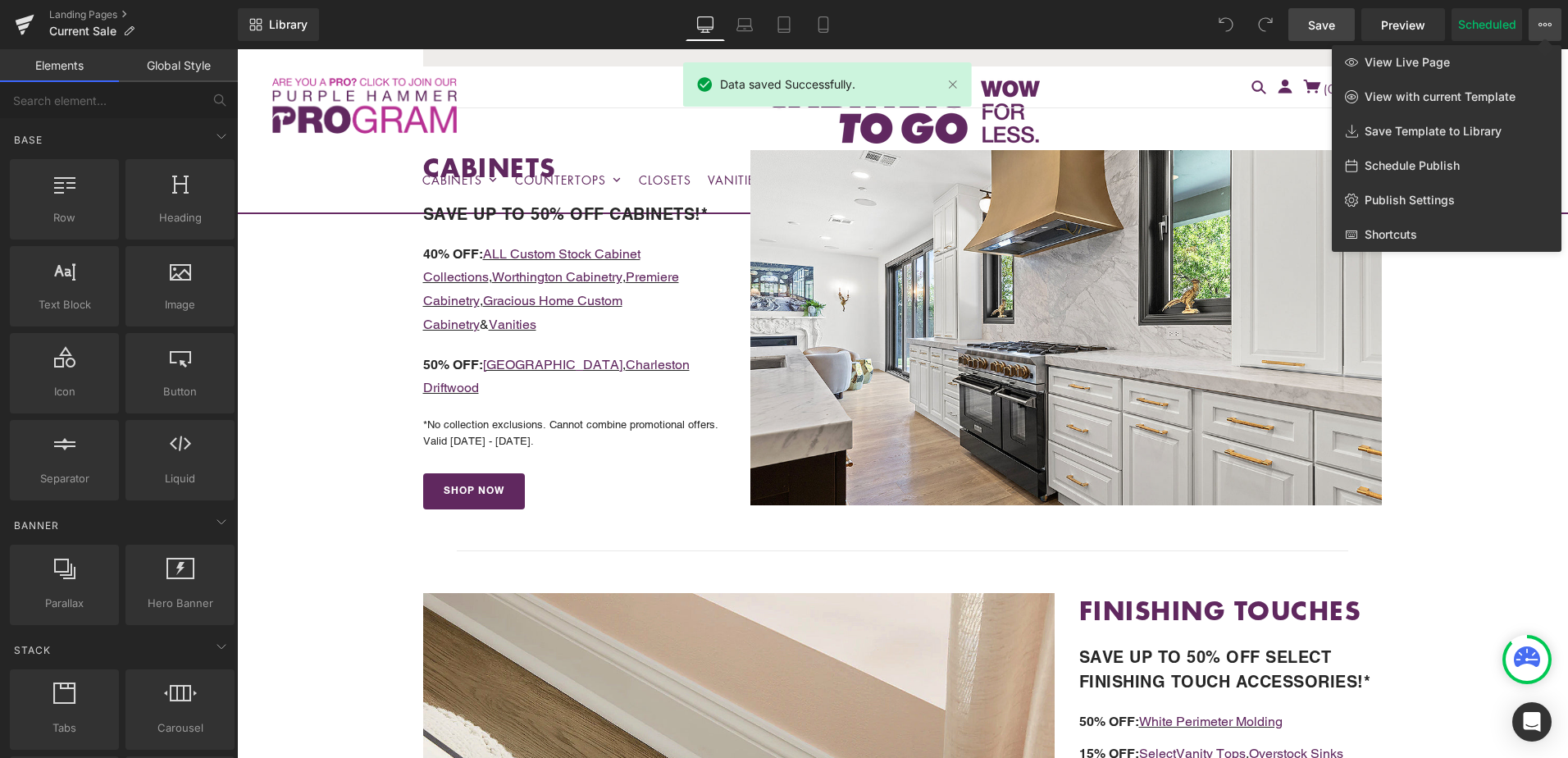
click at [1429, 159] on span "Schedule Publish" at bounding box center [1413, 165] width 95 height 15
select select
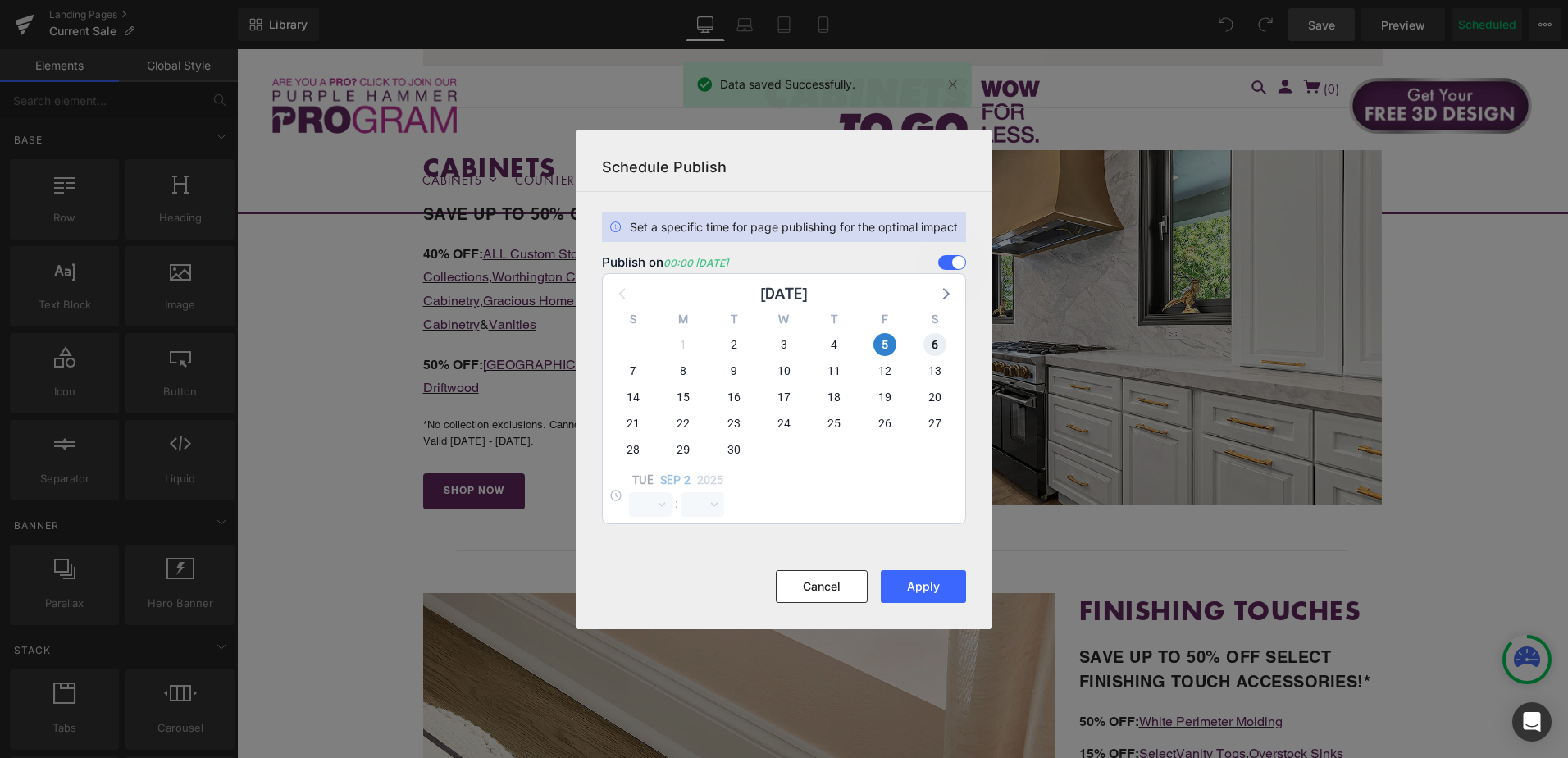
click at [937, 335] on span "6" at bounding box center [935, 345] width 23 height 23
select select "0"
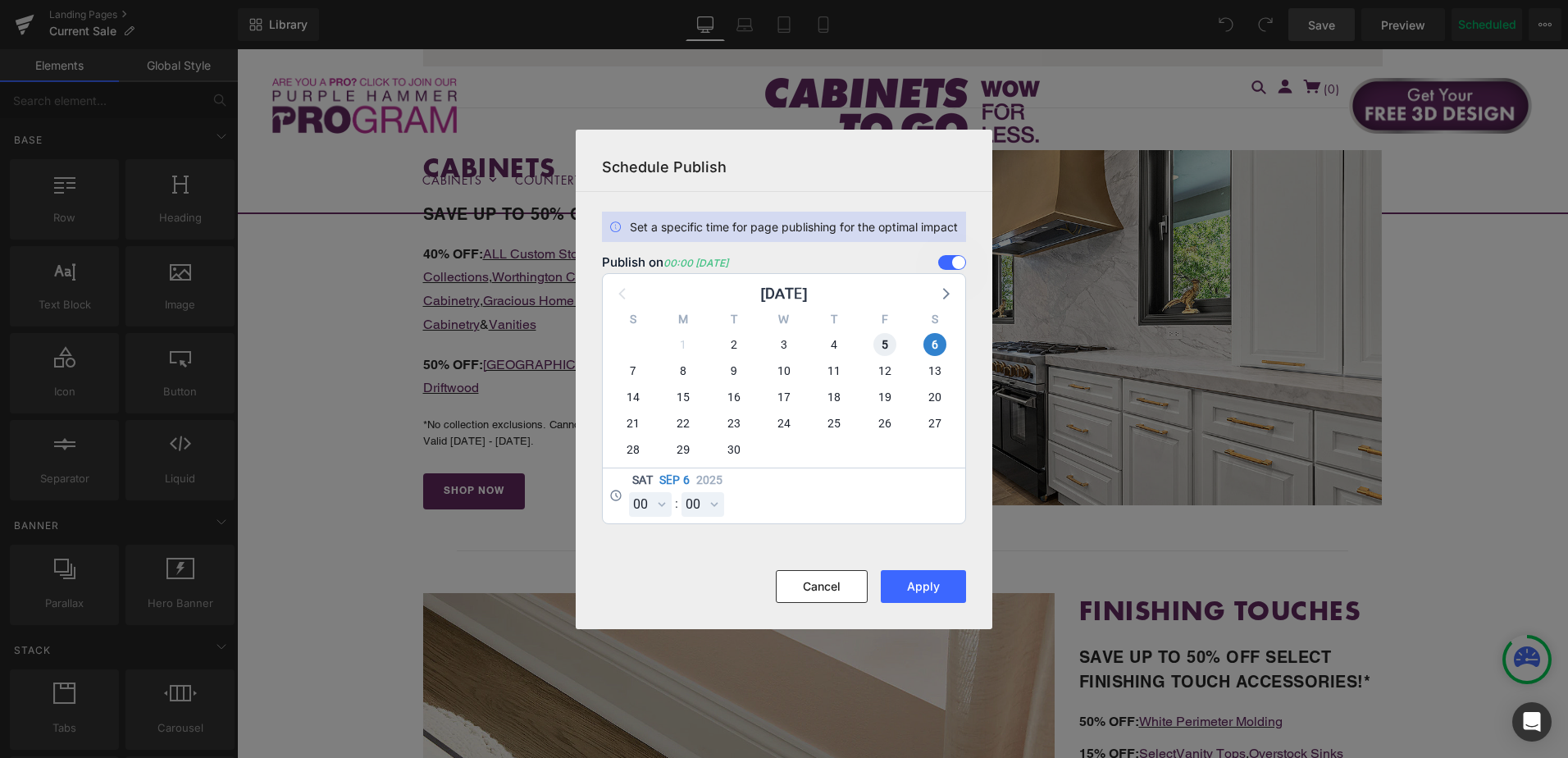
click at [884, 338] on span "5" at bounding box center [885, 345] width 23 height 23
click at [919, 588] on button "Apply" at bounding box center [923, 587] width 86 height 33
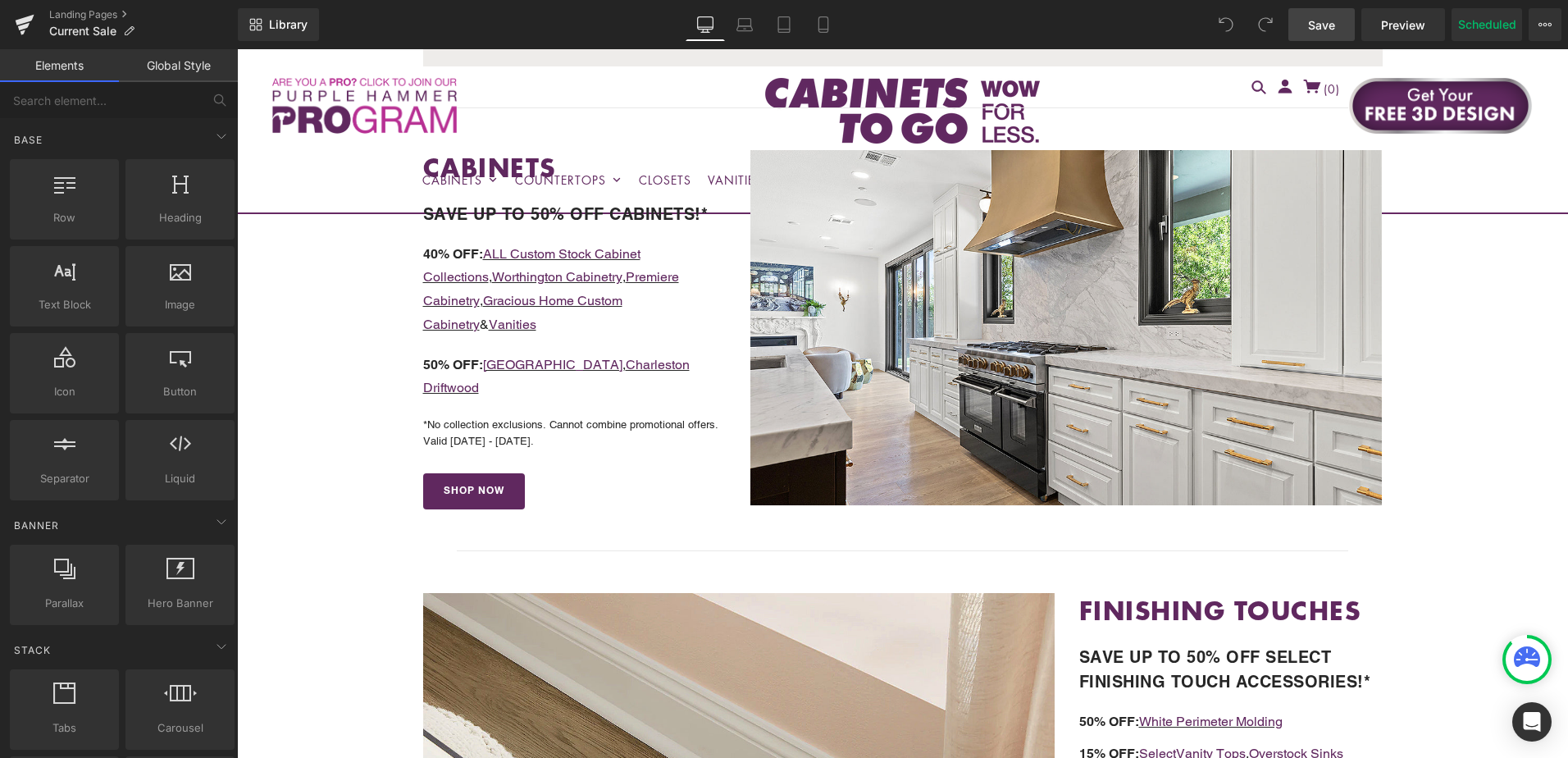
scroll to position [492, 0]
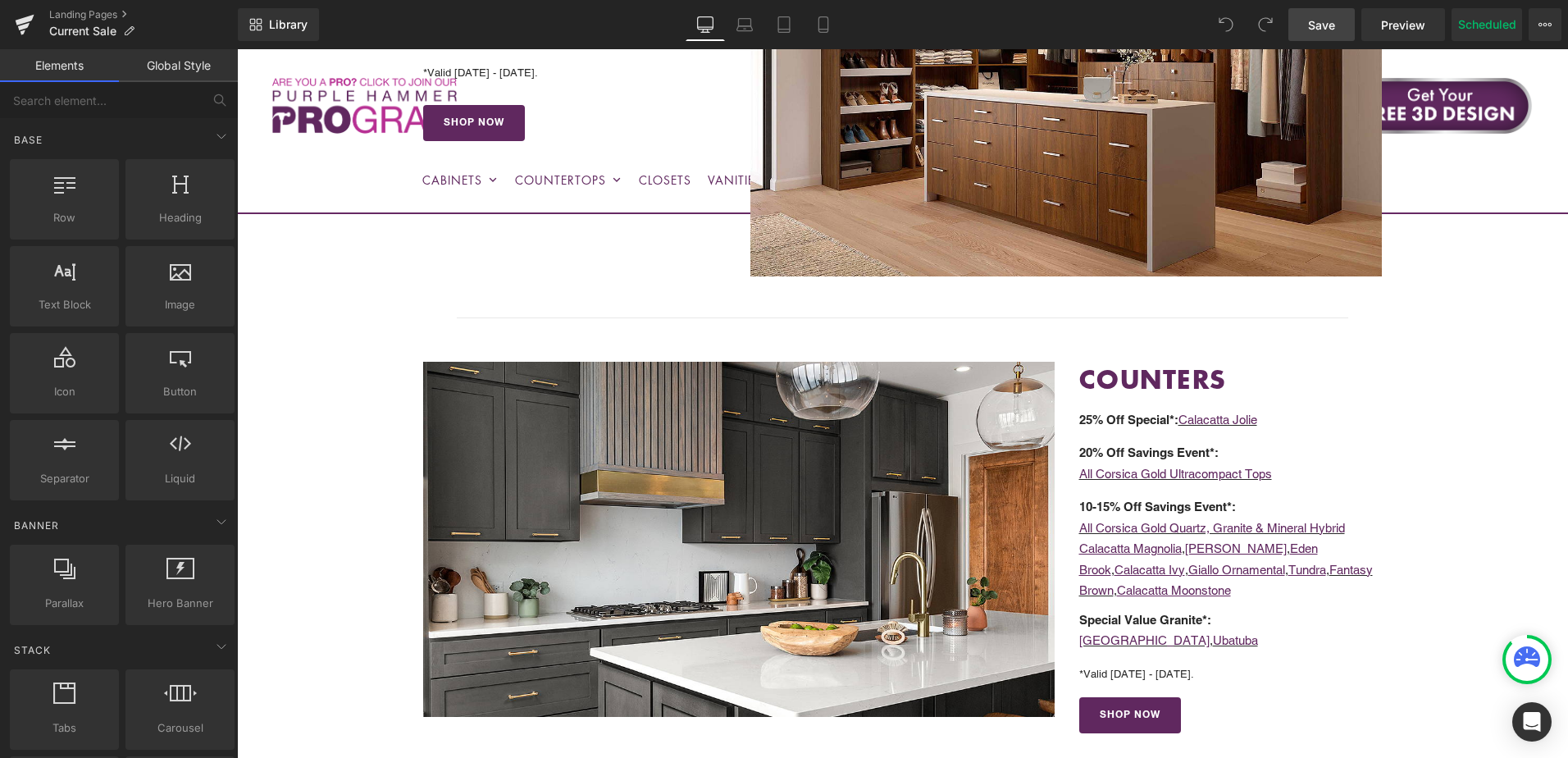
scroll to position [1724, 0]
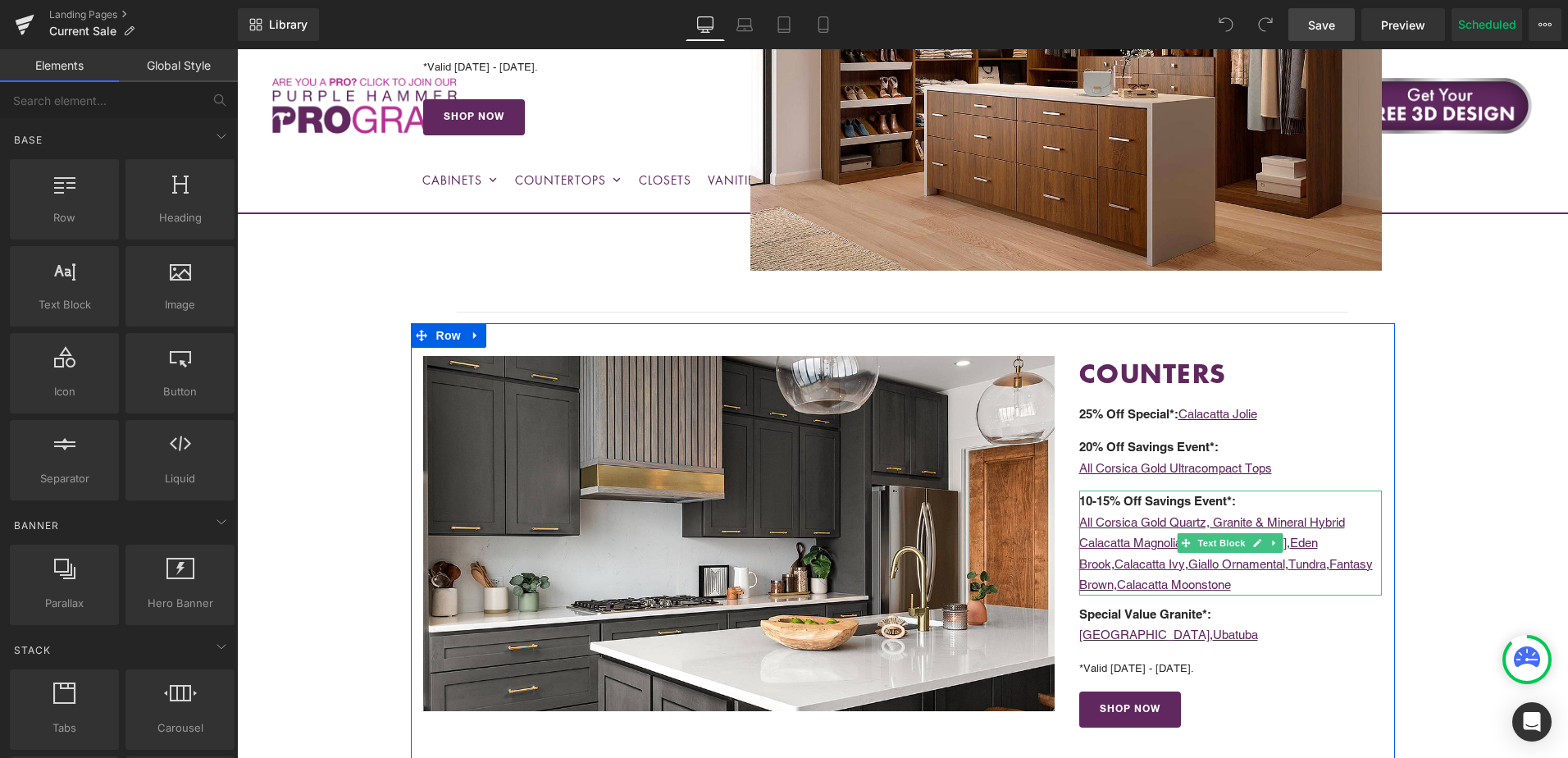
click at [1364, 523] on p "All Corsica Gold Quartz, Granite & Mineral Hybrid" at bounding box center [1232, 523] width 304 height 21
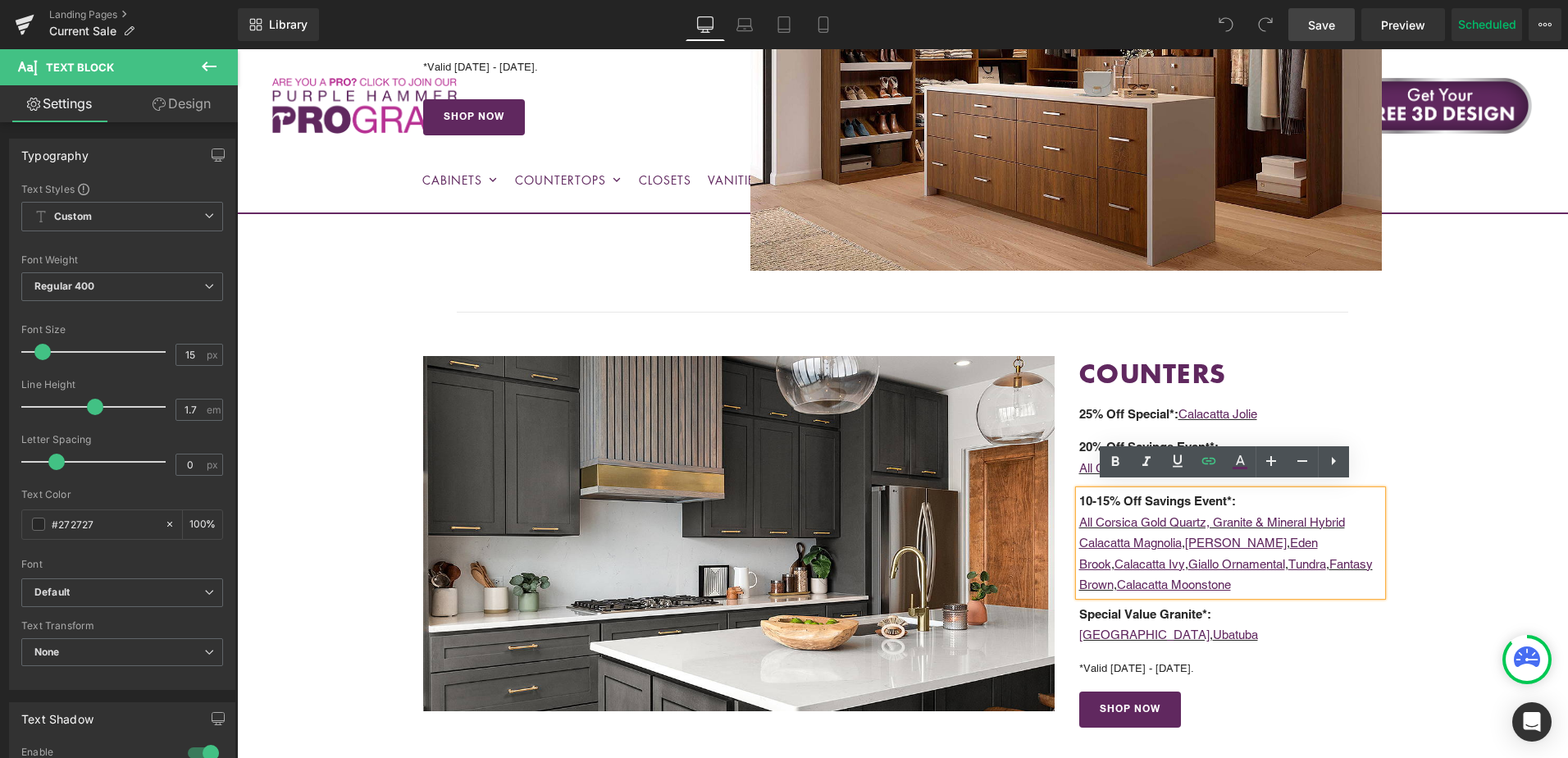
click at [1113, 496] on strong "10-15% Off Savings Event*:" at bounding box center [1157, 501] width 156 height 14
click at [1097, 494] on strong "10-15% Off Savings Event*:" at bounding box center [1157, 501] width 156 height 14
click at [1094, 494] on strong "10-15% Off Savings Event*:" at bounding box center [1157, 501] width 156 height 14
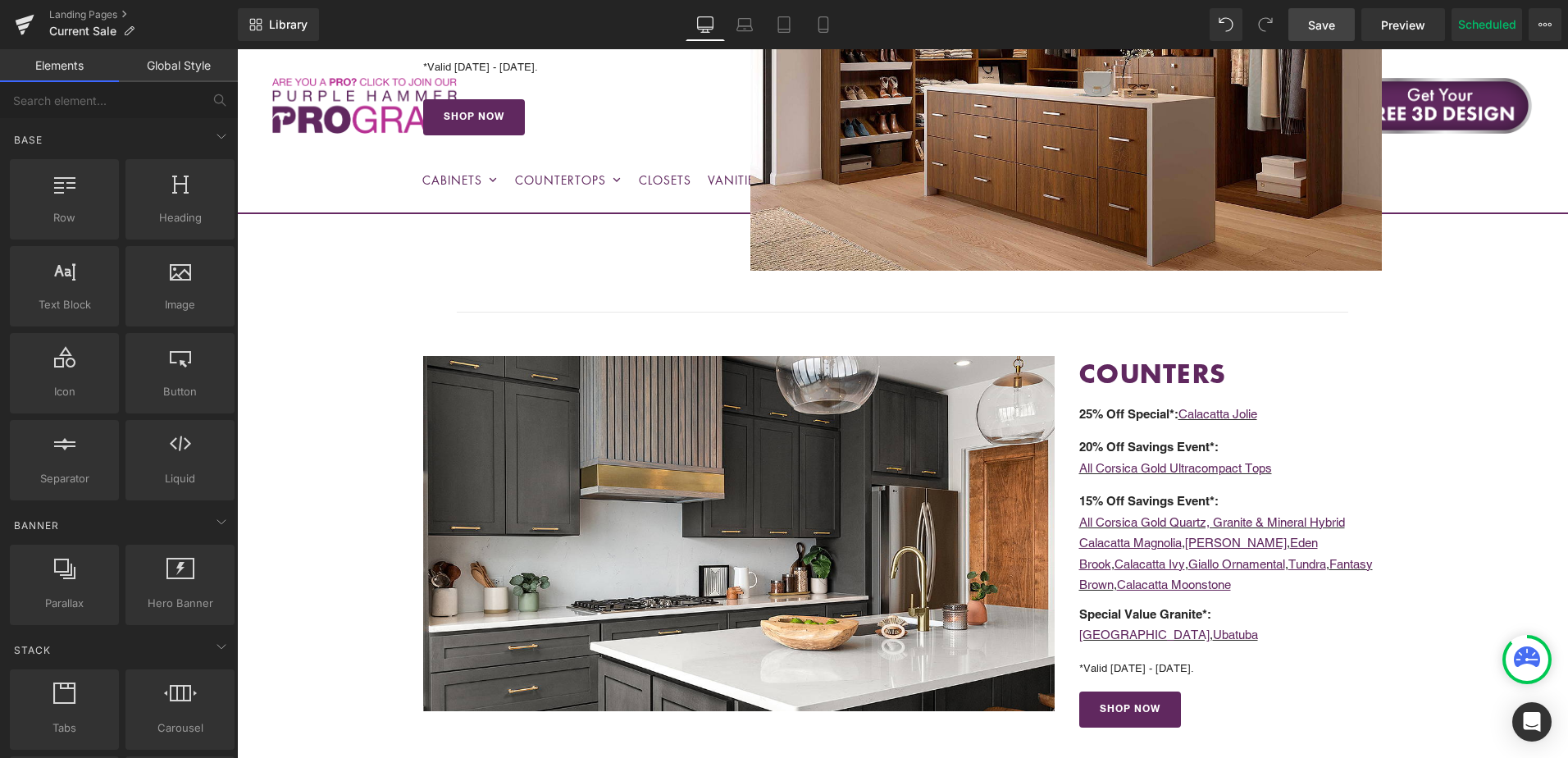
drag, startPoint x: 1326, startPoint y: 20, endPoint x: 1172, endPoint y: 440, distance: 447.3
click at [1326, 20] on span "Save" at bounding box center [1322, 26] width 27 height 18
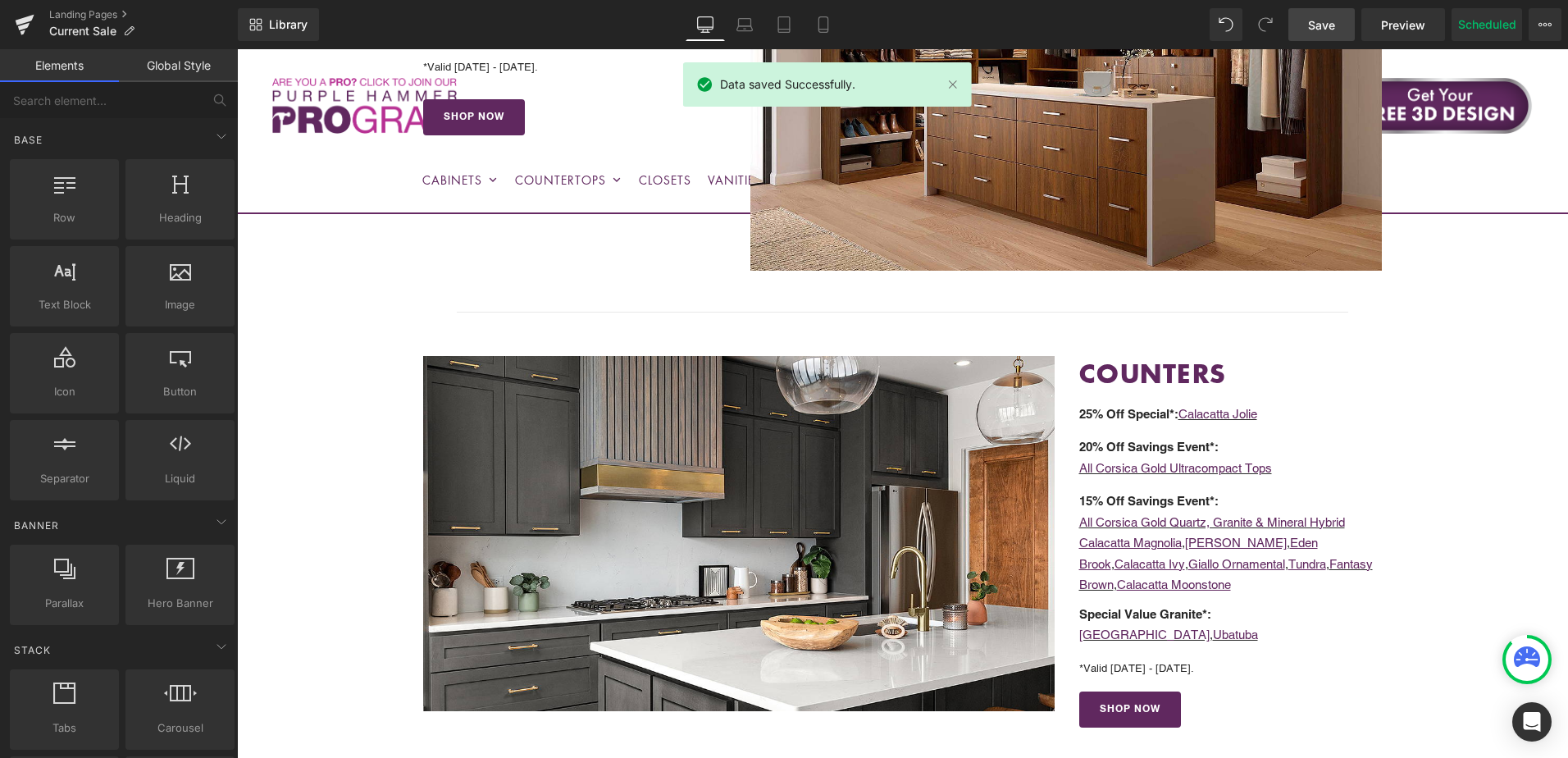
drag, startPoint x: 1322, startPoint y: 18, endPoint x: 1157, endPoint y: 371, distance: 389.7
click at [1322, 18] on span "Save" at bounding box center [1322, 26] width 27 height 18
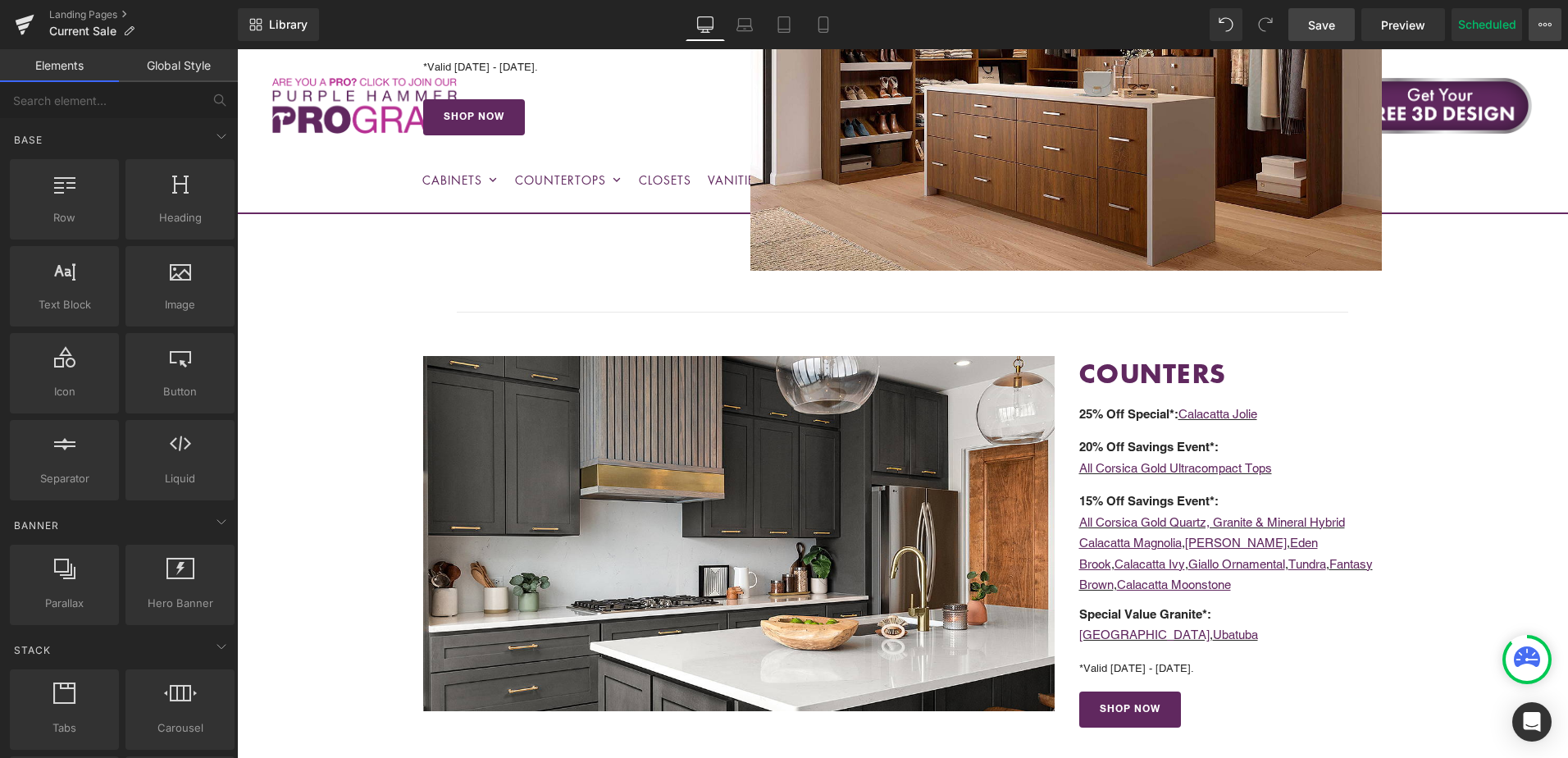
click at [1542, 23] on icon at bounding box center [1545, 24] width 13 height 13
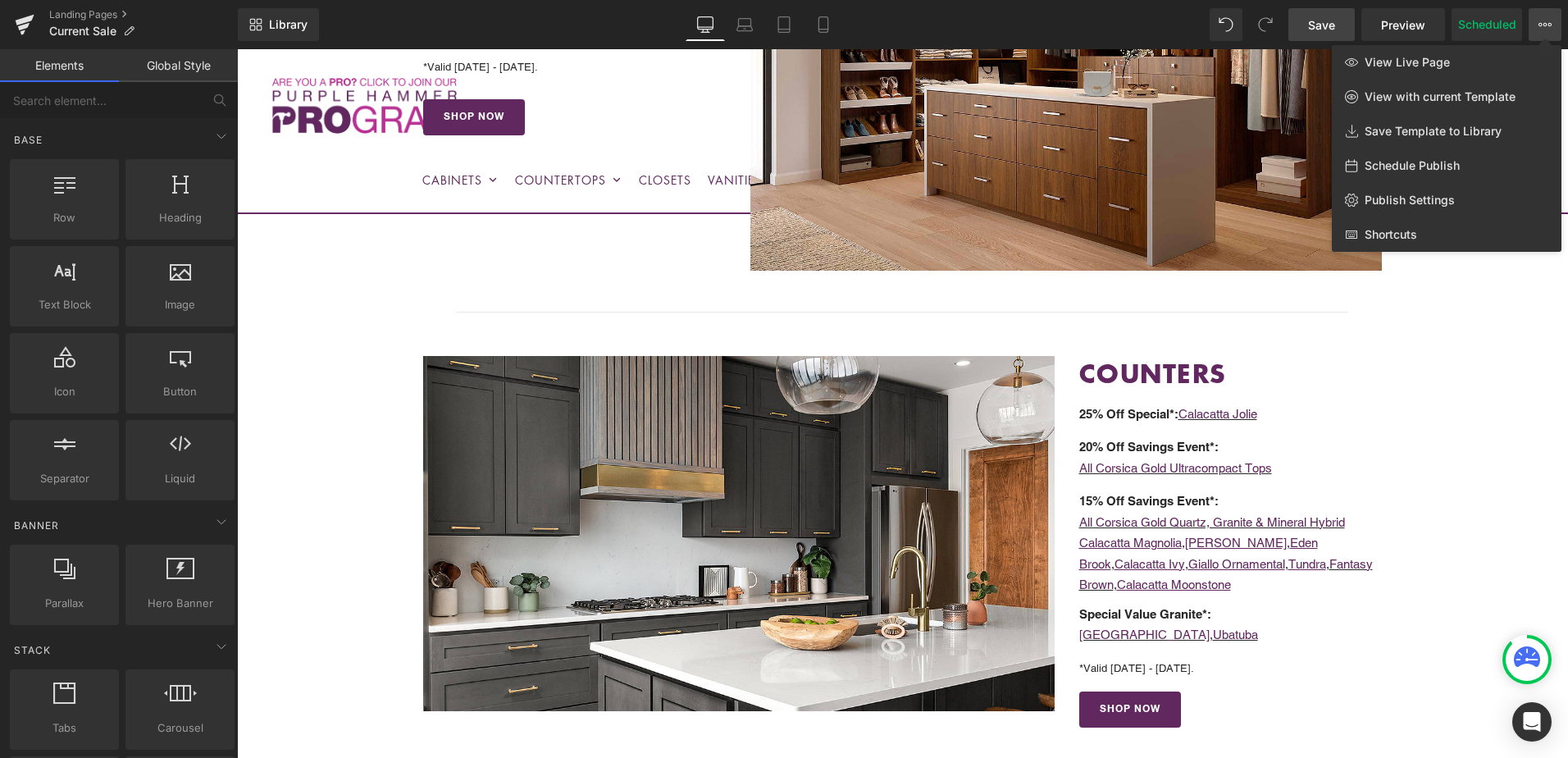
click at [1435, 158] on span "Schedule Publish" at bounding box center [1413, 165] width 95 height 15
select select
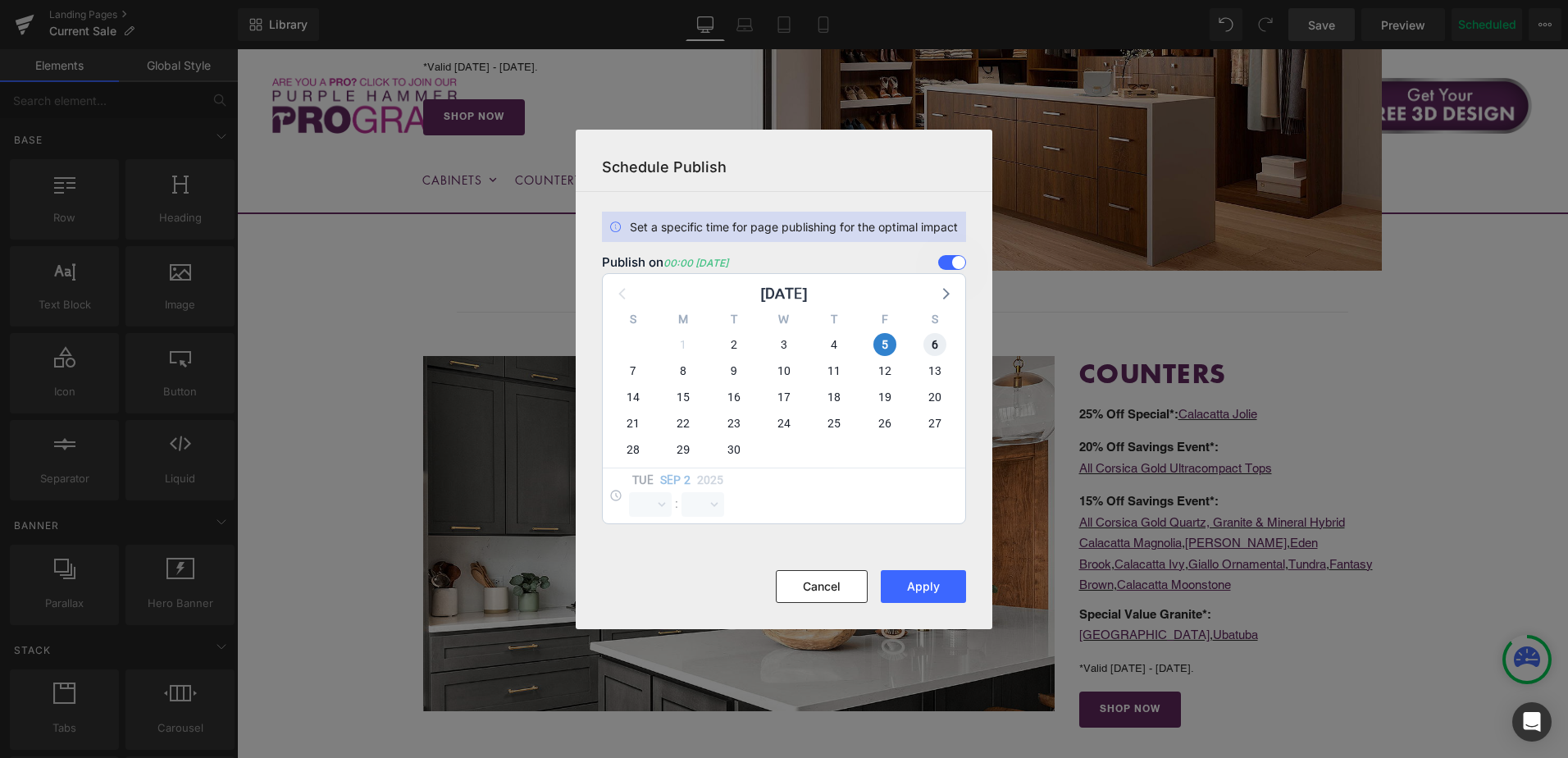
click at [926, 349] on span "6" at bounding box center [935, 345] width 23 height 23
select select "0"
click at [888, 341] on span "5" at bounding box center [885, 345] width 23 height 23
click at [919, 587] on button "Apply" at bounding box center [923, 587] width 86 height 33
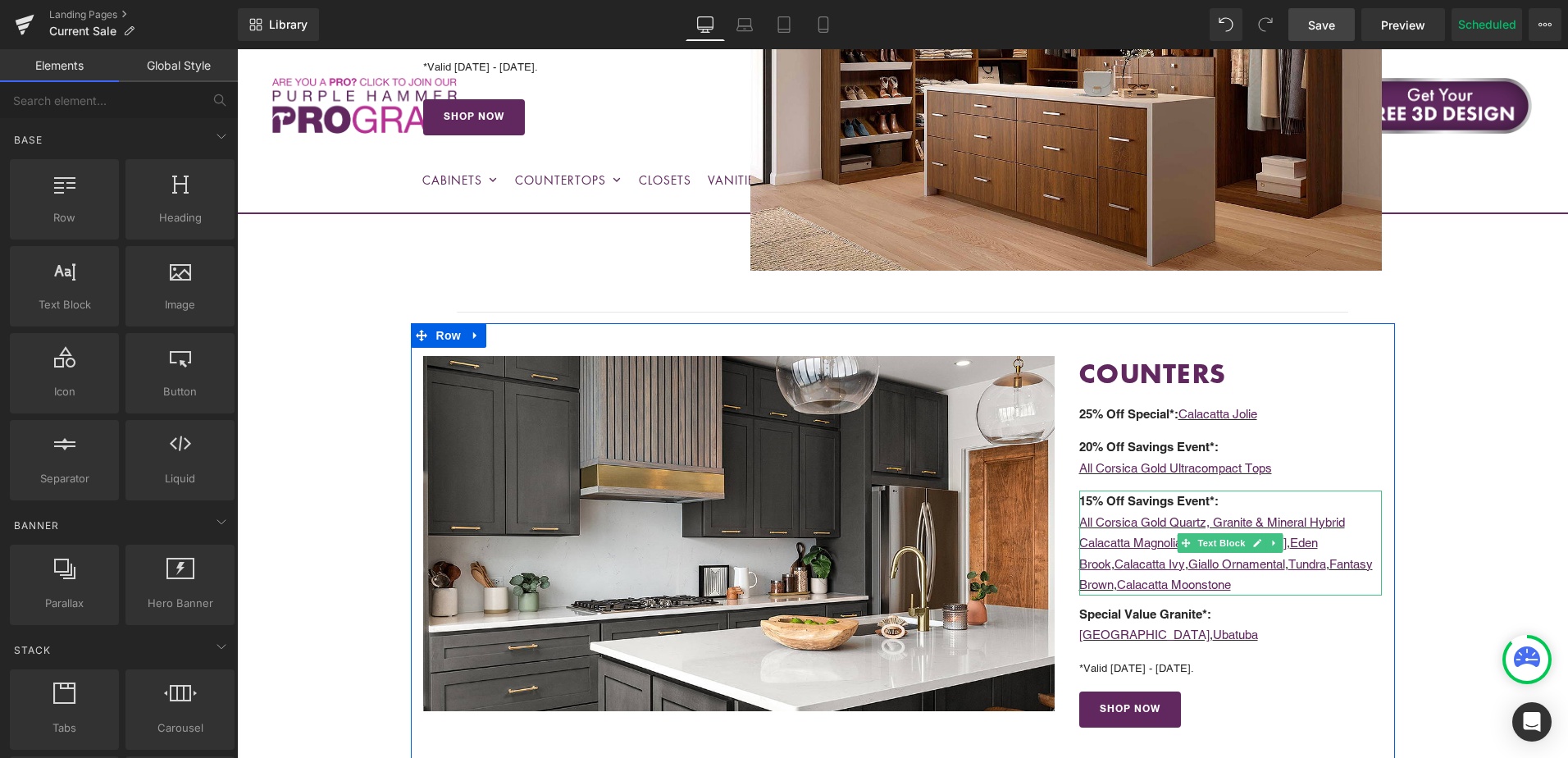
click at [1369, 536] on p "Calacatta Magnolia , Calacatta [PERSON_NAME][GEOGRAPHIC_DATA] , Calacatta Ivy ,…" at bounding box center [1232, 565] width 304 height 64
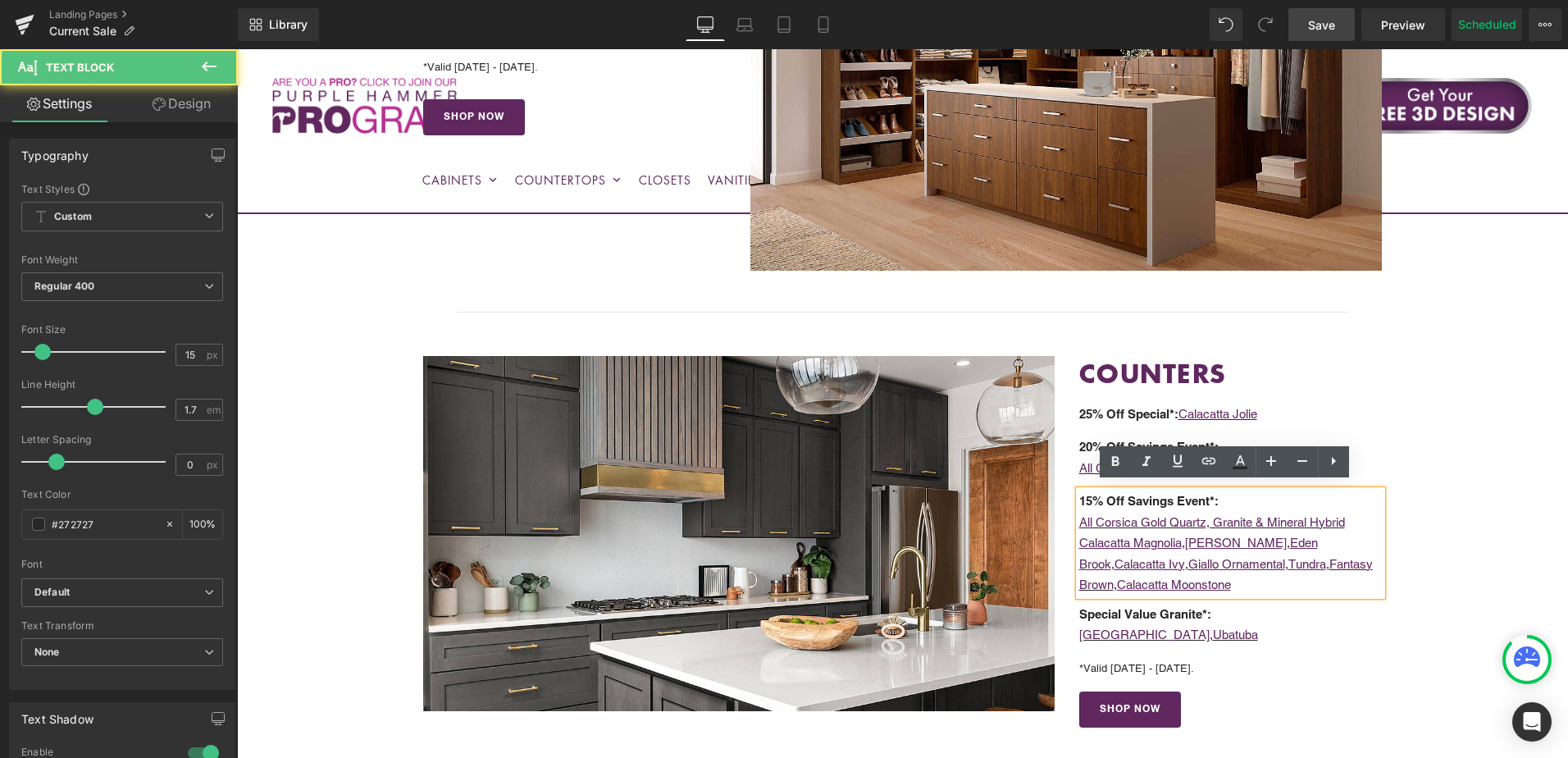
click at [1368, 527] on p "All Corsica Gold Quartz, Granite & Mineral Hybrid" at bounding box center [1232, 523] width 304 height 21
